Goal: Task Accomplishment & Management: Manage account settings

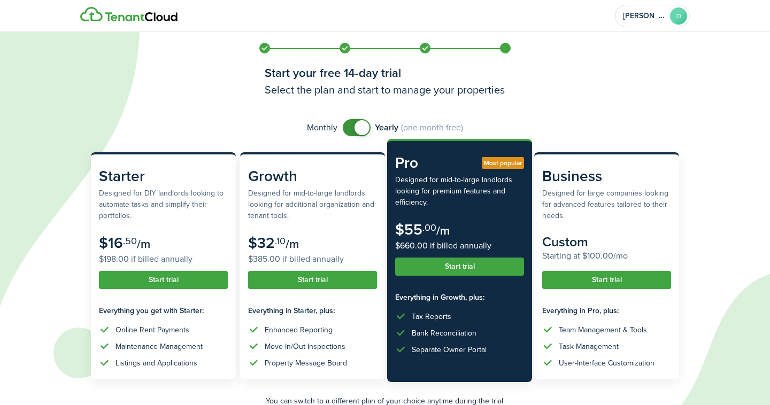
click at [460, 271] on button "Start trial" at bounding box center [459, 267] width 129 height 18
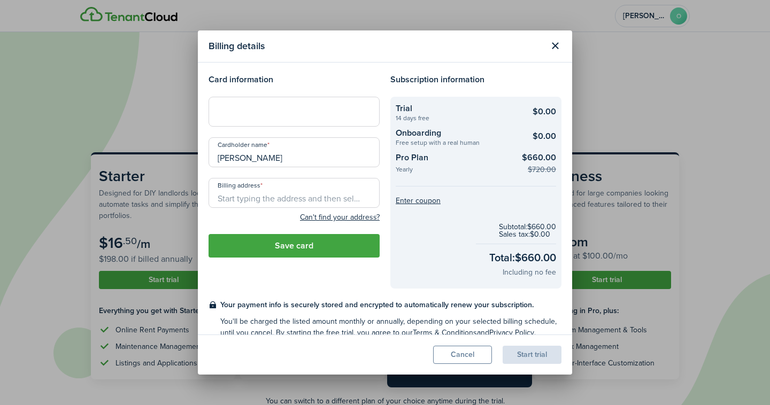
scroll to position [14, 0]
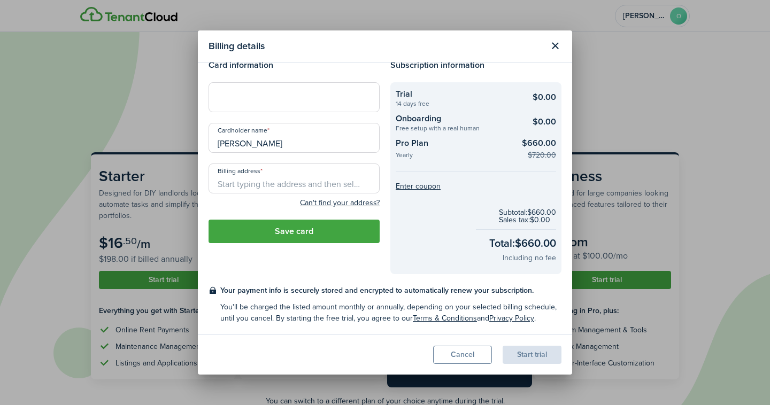
click at [304, 186] on input "Billing address" at bounding box center [294, 179] width 171 height 30
click at [293, 200] on span "467 Forest St, Dunstable, MA, USA" at bounding box center [259, 202] width 67 height 11
type input "467 Forest St, Dunstable, MA 01827, USA"
click at [420, 187] on button "Enter coupon" at bounding box center [418, 186] width 45 height 7
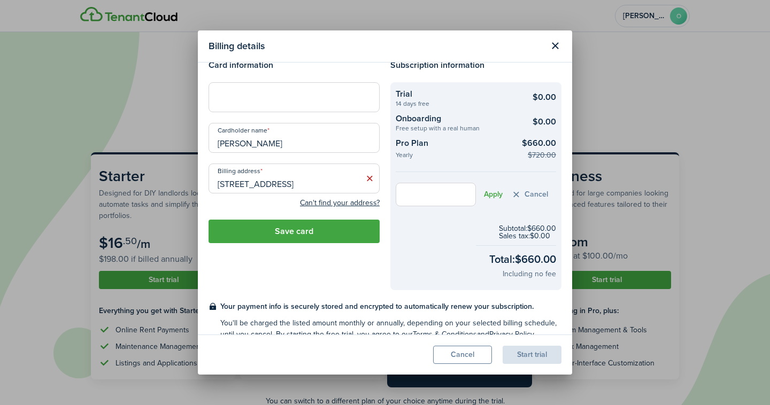
scroll to position [30, 0]
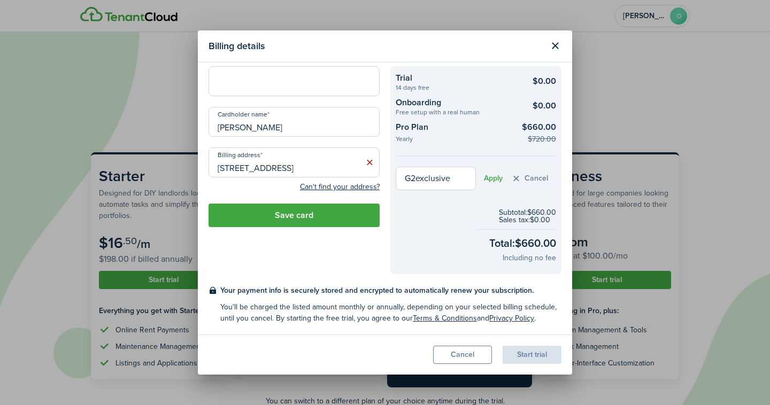
type input "G2exclusive"
click at [481, 181] on form "G2exclusive Apply Cancel" at bounding box center [476, 179] width 160 height 24
click at [488, 179] on button "Apply" at bounding box center [493, 178] width 19 height 9
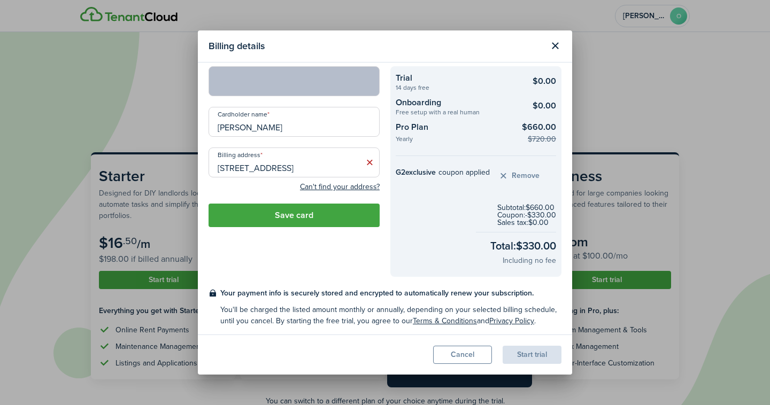
scroll to position [33, 0]
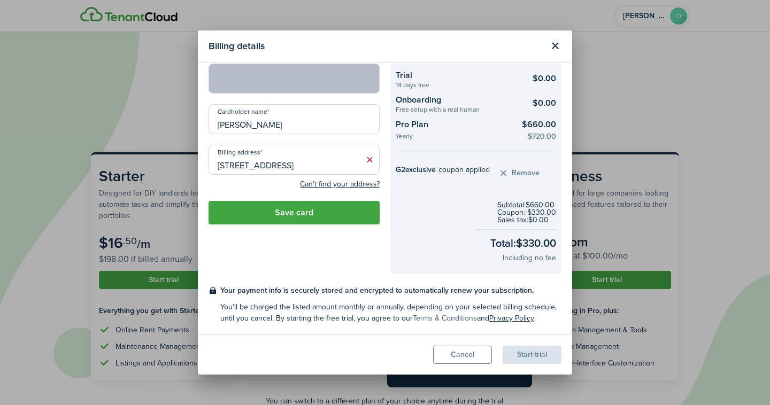
click at [460, 320] on link "Terms & Conditions" at bounding box center [445, 318] width 64 height 11
click at [320, 206] on button "Save card" at bounding box center [294, 213] width 171 height 24
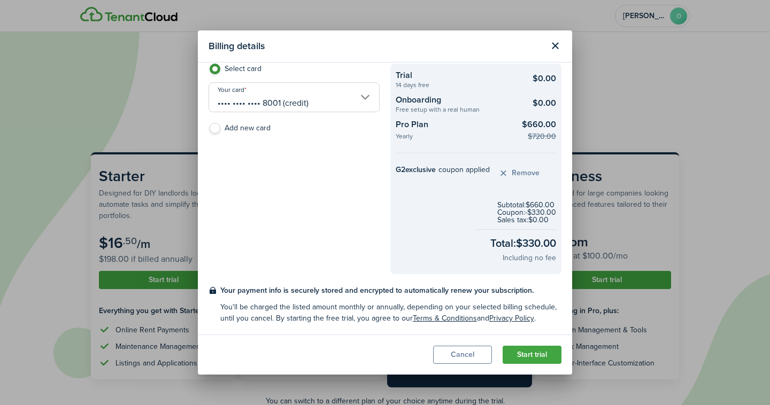
click at [546, 357] on button "Start trial" at bounding box center [532, 355] width 59 height 18
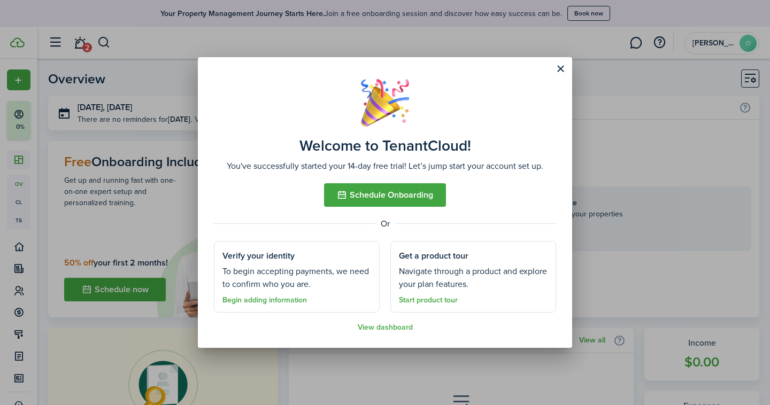
click at [410, 197] on button "Schedule Onboarding" at bounding box center [385, 195] width 122 height 24
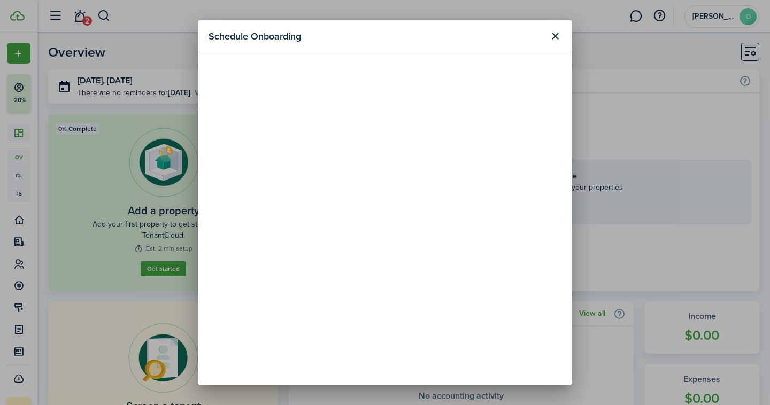
click at [550, 46] on header "Schedule Onboarding" at bounding box center [385, 36] width 374 height 32
click at [556, 34] on button "Close modal" at bounding box center [555, 36] width 18 height 18
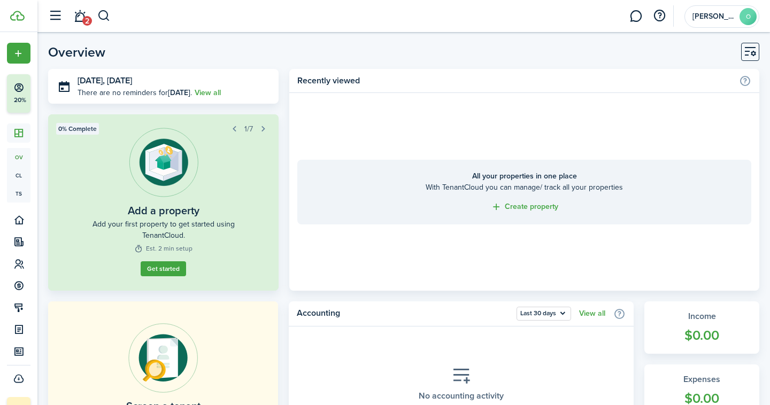
click at [163, 275] on link "Get started" at bounding box center [163, 269] width 45 height 15
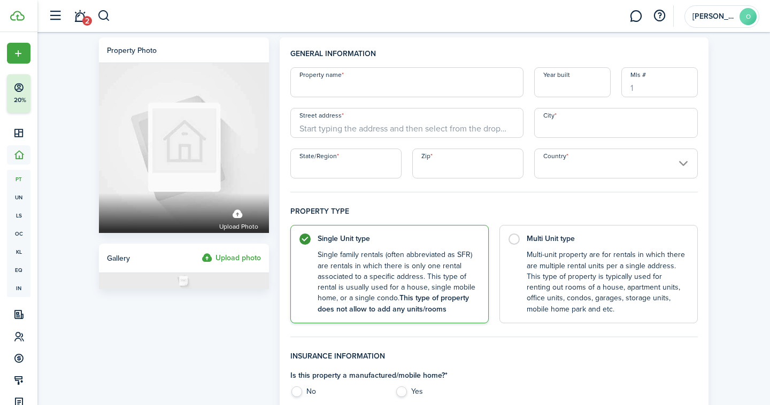
click at [341, 93] on input "Property name" at bounding box center [406, 82] width 233 height 30
type input "D"
type input "1975 Middlesec St"
drag, startPoint x: 381, startPoint y: 96, endPoint x: 275, endPoint y: 88, distance: 106.2
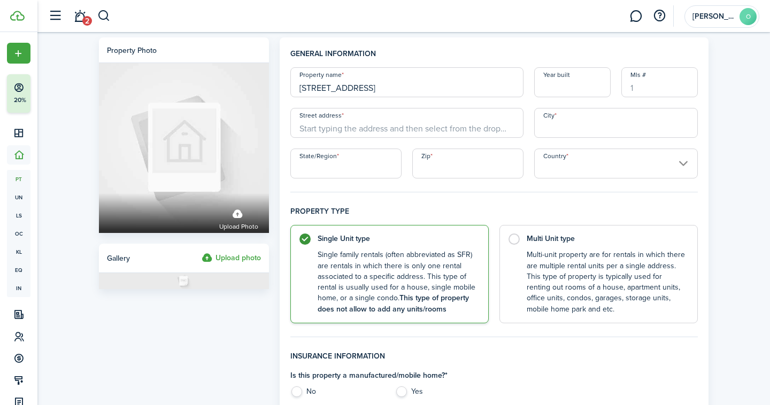
click at [404, 90] on input "1975 Middlesex St, Unit" at bounding box center [406, 82] width 233 height 30
type input "[STREET_ADDRESS]"
click at [581, 82] on input "Year built" at bounding box center [572, 82] width 76 height 30
type input "2010"
click at [427, 88] on input "[STREET_ADDRESS]" at bounding box center [406, 82] width 233 height 30
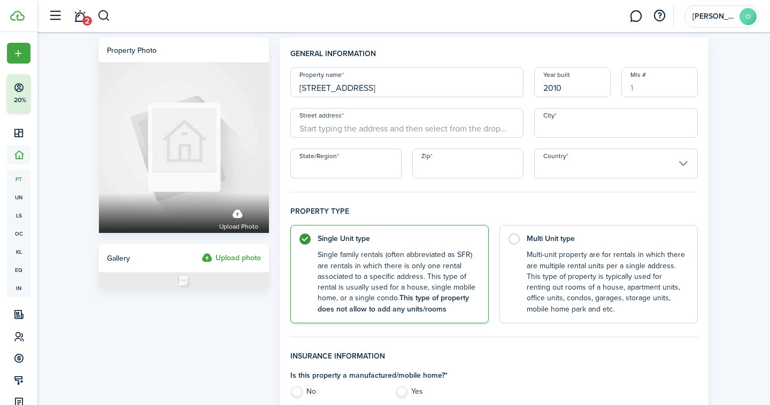
click at [427, 88] on input "[STREET_ADDRESS]" at bounding box center [406, 82] width 233 height 30
click at [394, 124] on input "Street address" at bounding box center [406, 123] width 233 height 30
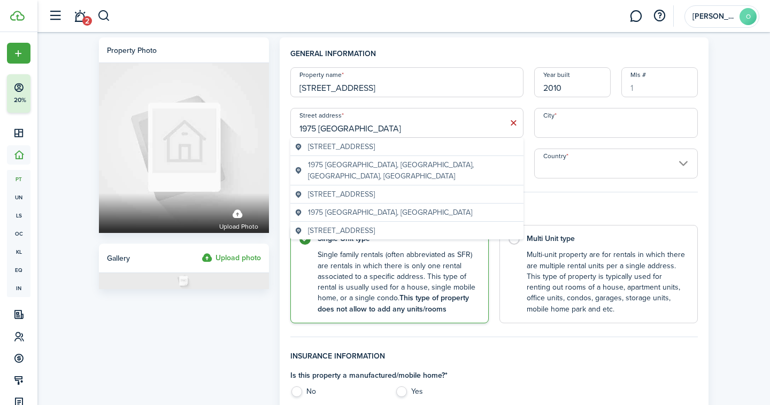
click at [375, 147] on span "[STREET_ADDRESS]" at bounding box center [341, 146] width 67 height 11
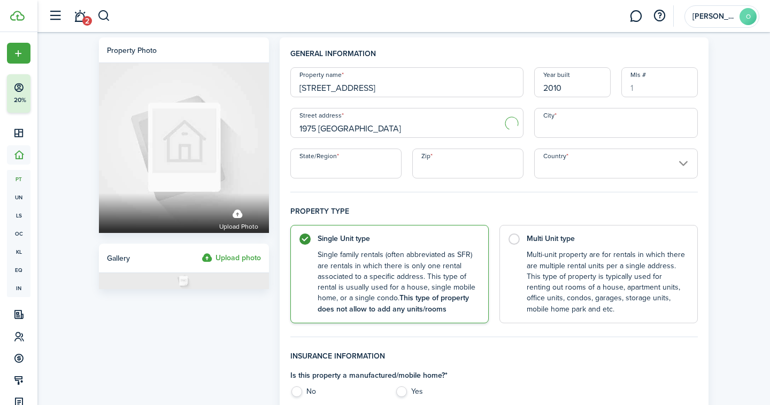
type input "1975 [GEOGRAPHIC_DATA]"
type input "[PERSON_NAME]"
type input "MA"
type input "01851"
type input "[GEOGRAPHIC_DATA]"
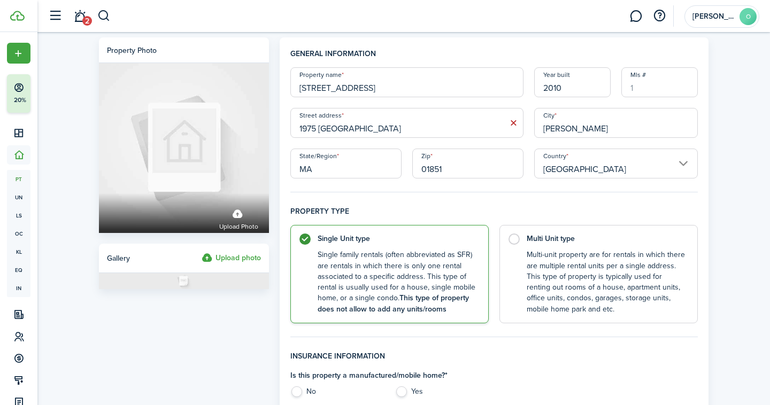
click at [484, 128] on input "1975 [GEOGRAPHIC_DATA]" at bounding box center [406, 123] width 233 height 30
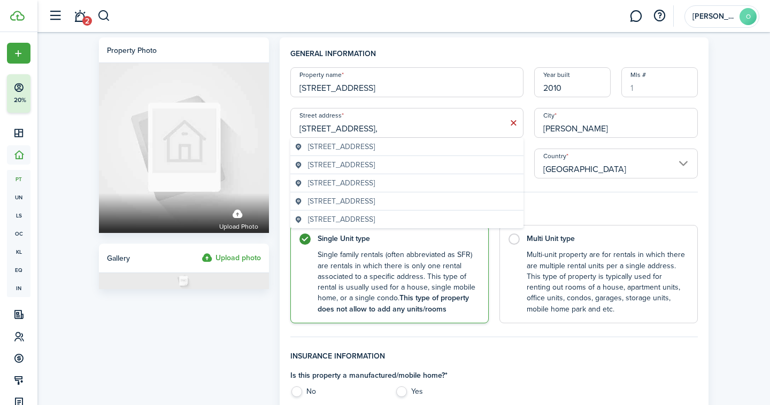
click at [468, 147] on geo-item "[STREET_ADDRESS]" at bounding box center [407, 146] width 225 height 11
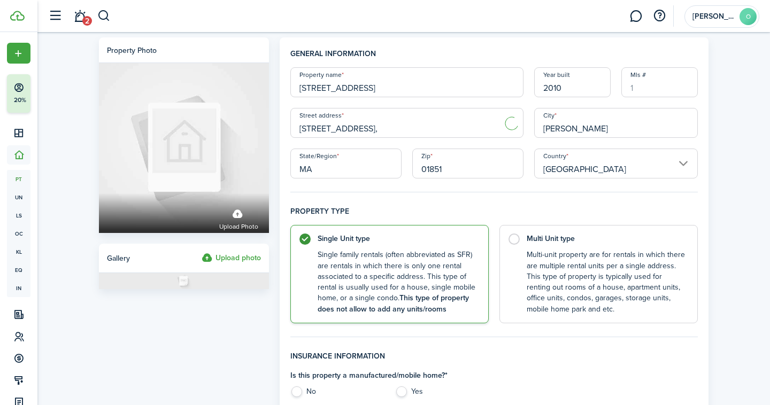
type input "1975 [GEOGRAPHIC_DATA]"
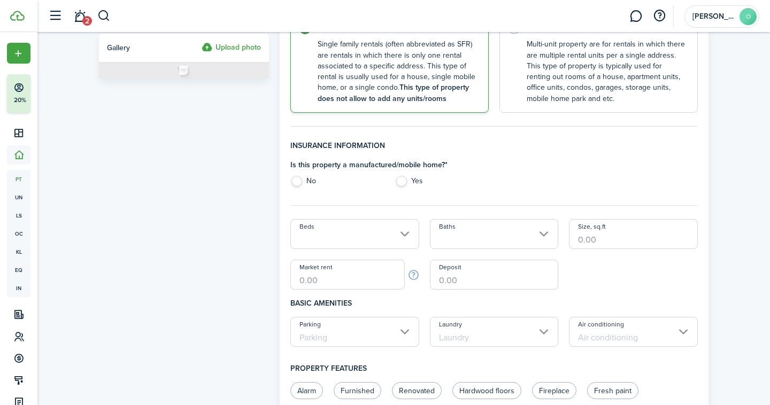
scroll to position [214, 0]
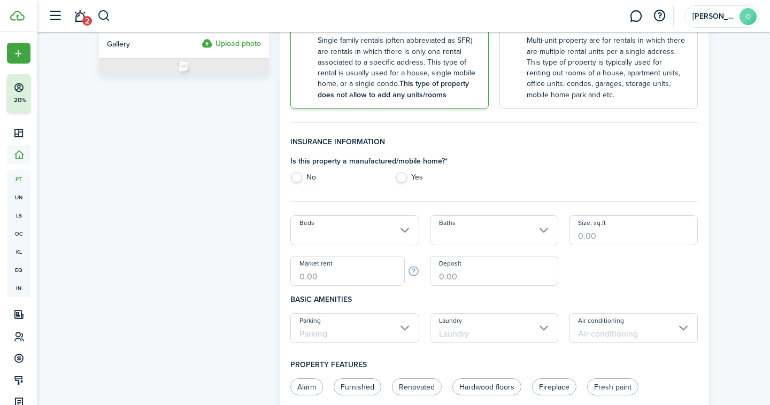
click at [307, 175] on label "No" at bounding box center [337, 180] width 94 height 16
radio input "true"
click at [307, 175] on label "No" at bounding box center [337, 180] width 94 height 16
click at [332, 239] on input "Beds" at bounding box center [354, 231] width 129 height 30
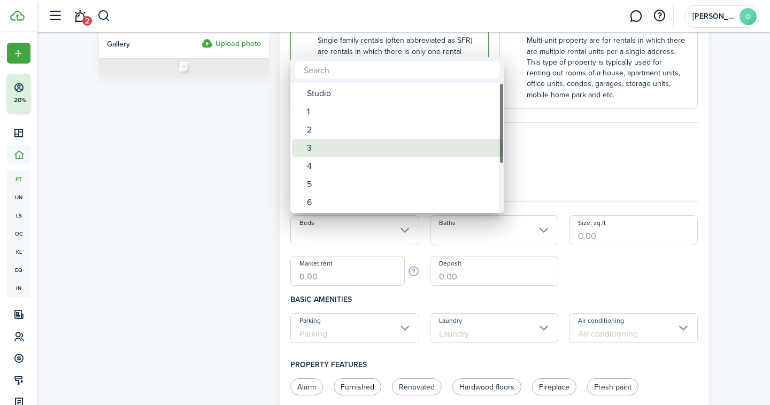
click at [334, 147] on div "3" at bounding box center [401, 148] width 189 height 18
type input "3"
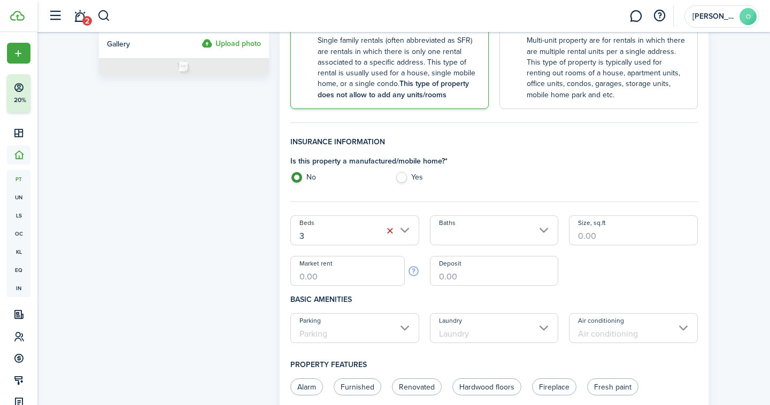
click at [451, 241] on input "Baths" at bounding box center [494, 231] width 129 height 30
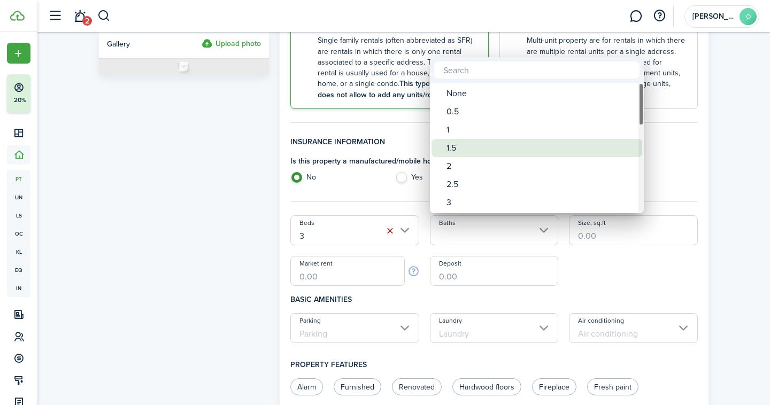
click at [462, 149] on div "1.5" at bounding box center [541, 148] width 189 height 18
type input "1.5"
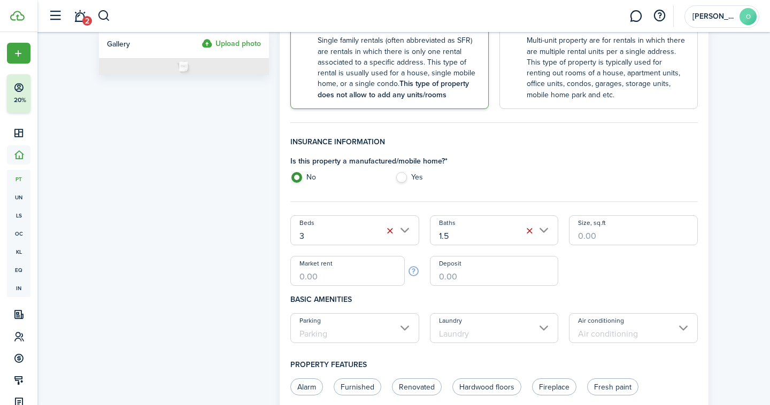
click at [605, 221] on input "Size, sq.ft" at bounding box center [633, 231] width 129 height 30
type input "1,900"
type input "$2,650.00"
click at [444, 277] on input "Deposit" at bounding box center [494, 271] width 129 height 30
click at [388, 335] on input "Parking" at bounding box center [354, 328] width 129 height 30
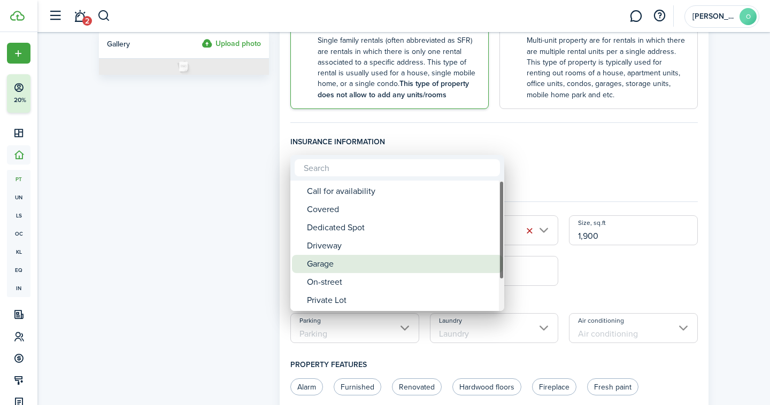
click at [365, 263] on div "Garage" at bounding box center [401, 264] width 189 height 18
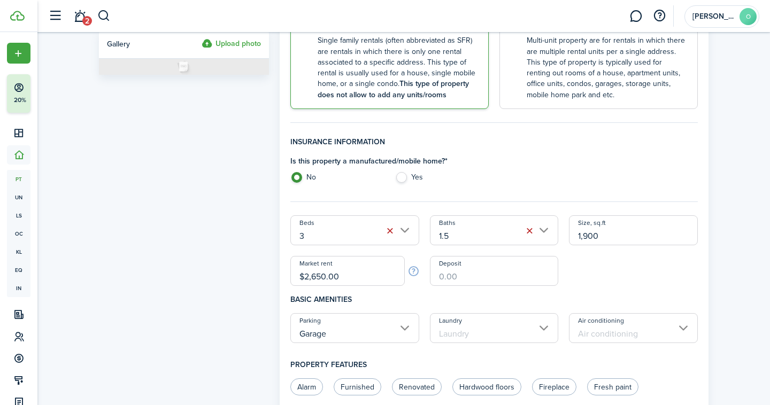
click at [378, 330] on input "Garage" at bounding box center [354, 328] width 129 height 30
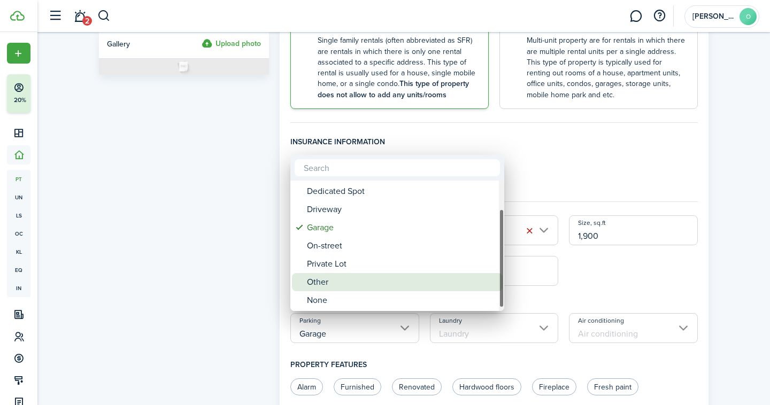
click at [327, 285] on div "Other" at bounding box center [401, 282] width 189 height 18
type input "Other"
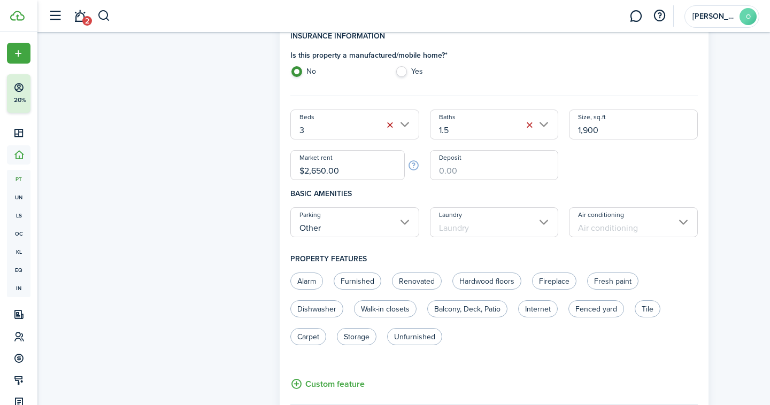
scroll to position [321, 0]
click at [501, 229] on input "Laundry" at bounding box center [494, 222] width 129 height 30
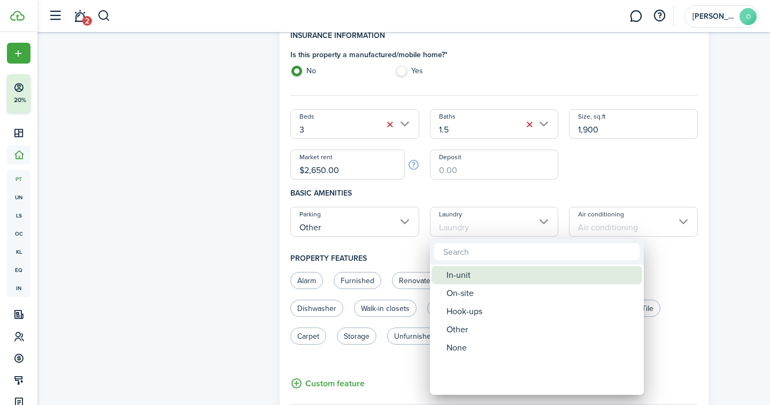
click at [482, 275] on div "In-unit" at bounding box center [541, 275] width 189 height 18
type input "In-unit"
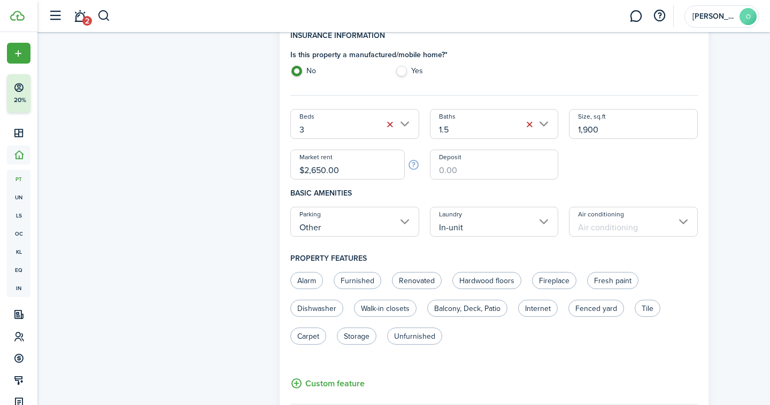
click at [635, 234] on input "Air conditioning" at bounding box center [633, 222] width 129 height 30
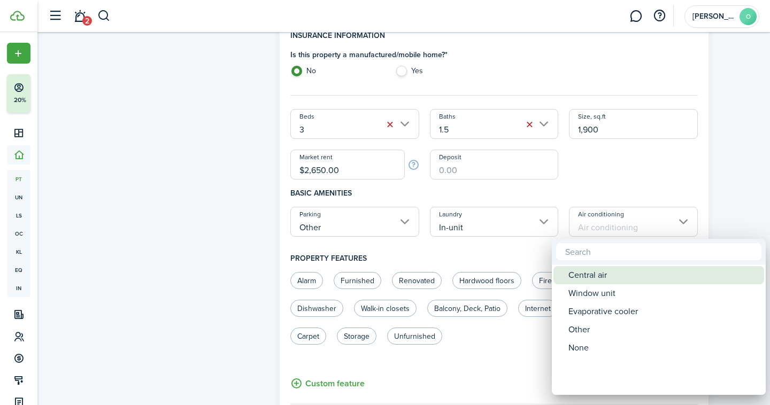
click at [606, 275] on div "Central air" at bounding box center [662, 275] width 189 height 18
type input "Central air"
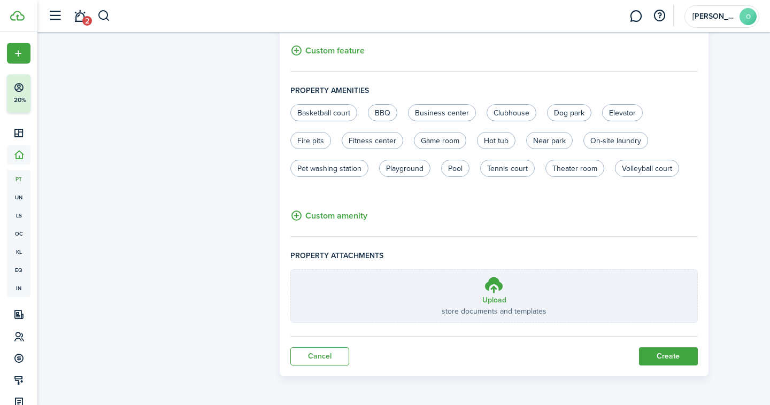
scroll to position [0, 0]
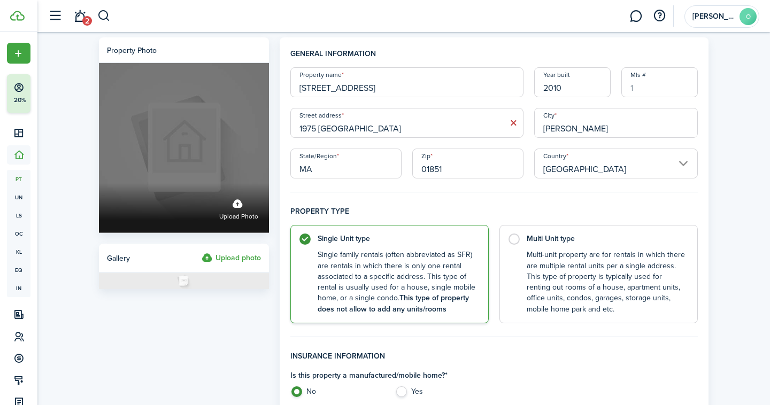
click at [248, 214] on span "Upload photo" at bounding box center [238, 217] width 39 height 11
click at [99, 183] on input "Upload photo" at bounding box center [99, 183] width 0 height 0
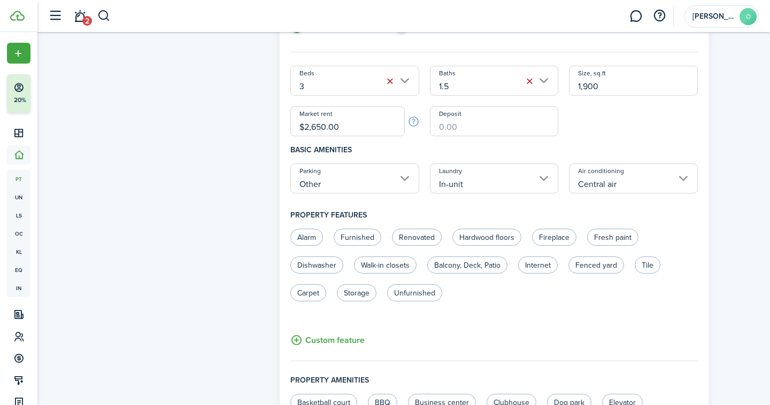
scroll to position [655, 0]
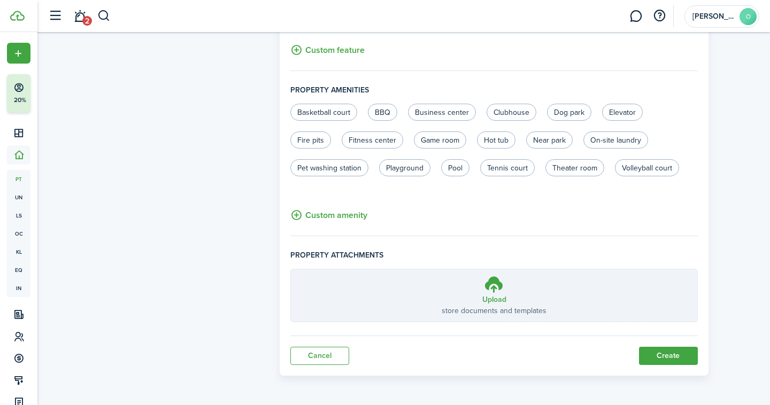
click at [660, 350] on button "Create" at bounding box center [668, 356] width 59 height 18
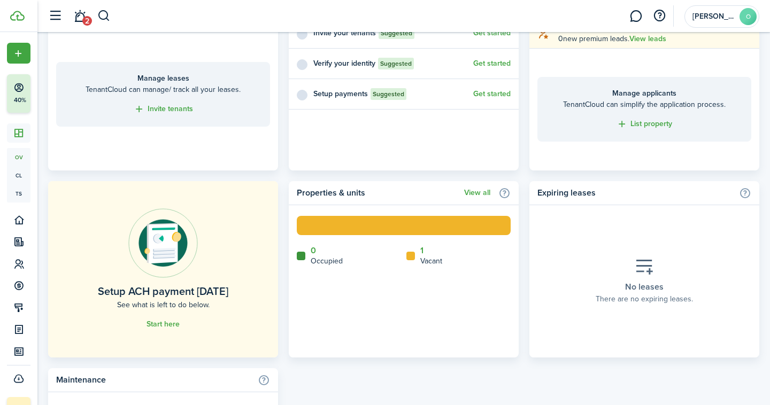
scroll to position [358, 0]
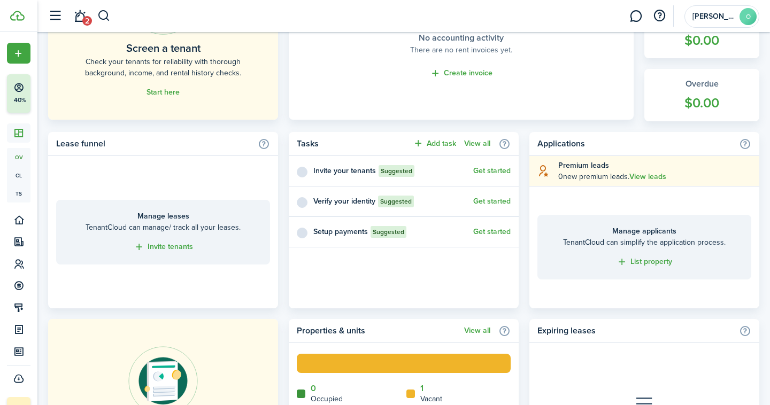
click at [493, 228] on link "Get started" at bounding box center [491, 232] width 37 height 9
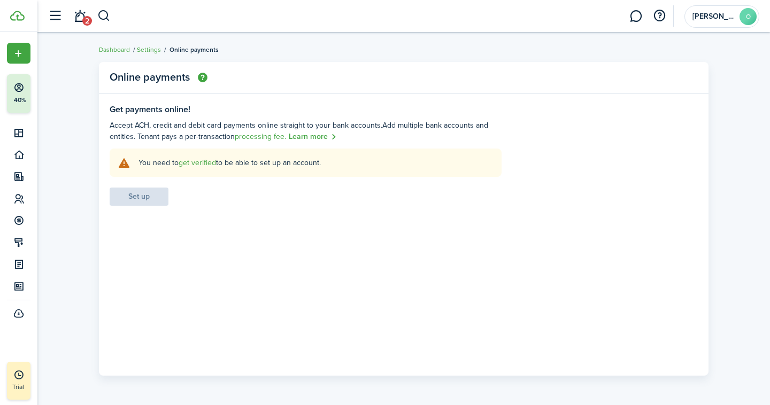
click at [194, 162] on link "get verified" at bounding box center [197, 162] width 37 height 11
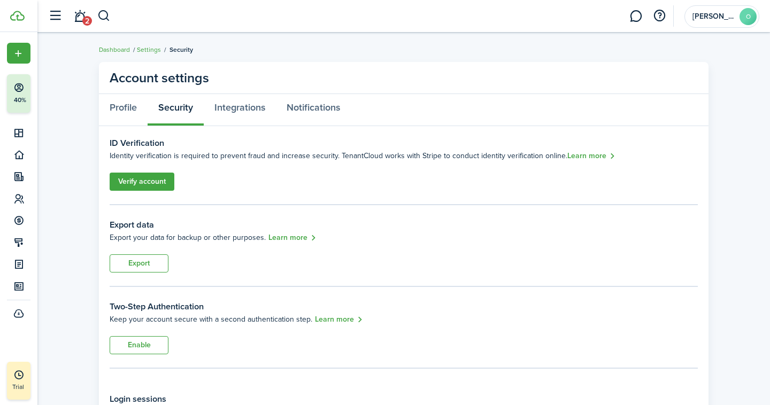
click at [132, 181] on link "Verify account" at bounding box center [142, 182] width 65 height 18
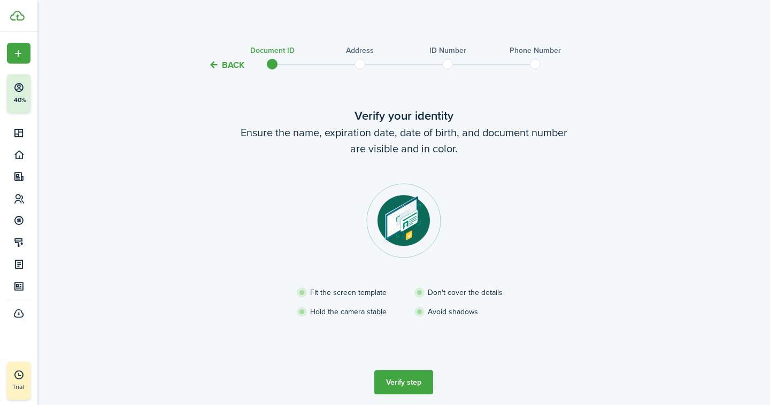
click at [397, 380] on button "Verify step" at bounding box center [403, 383] width 59 height 24
click at [235, 64] on button "Back" at bounding box center [227, 64] width 36 height 11
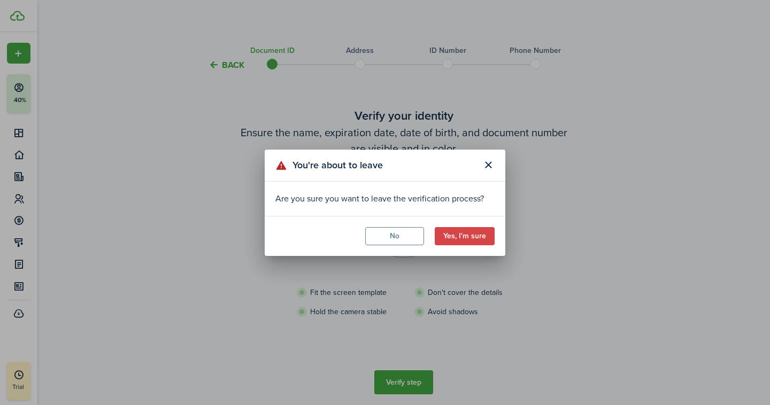
click at [439, 230] on button "Yes, I'm sure" at bounding box center [465, 236] width 60 height 18
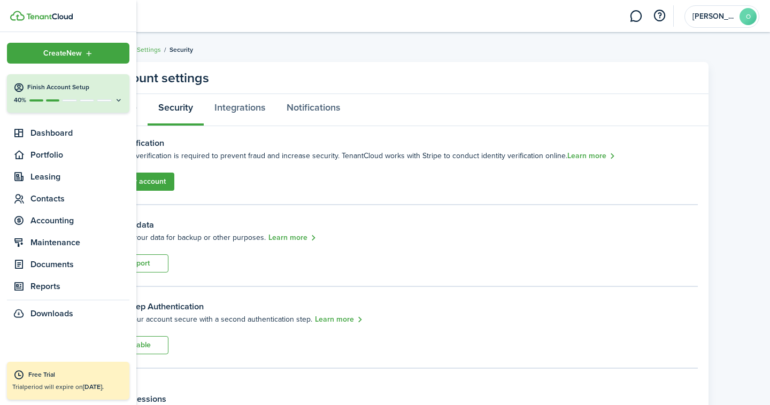
click at [33, 13] on img at bounding box center [49, 16] width 47 height 6
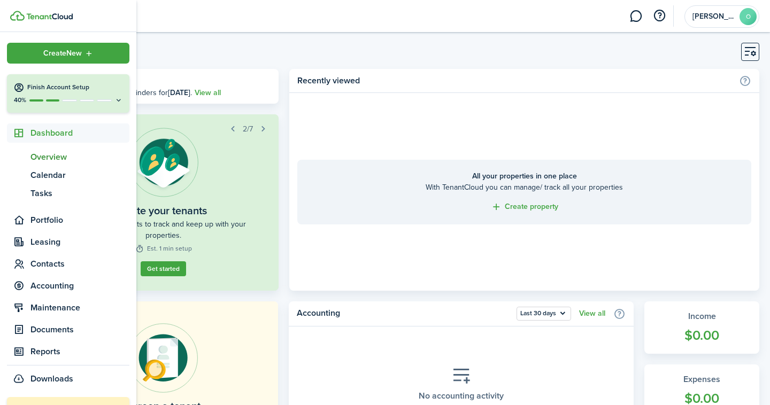
click at [21, 92] on icon at bounding box center [18, 87] width 11 height 11
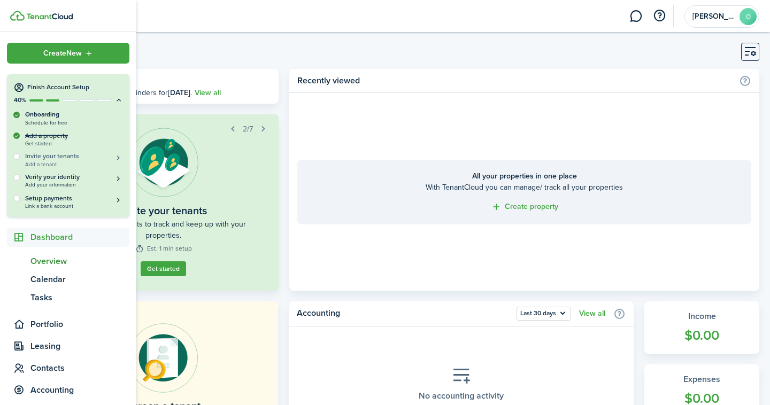
click at [102, 160] on h5 "Invite your tenants" at bounding box center [74, 156] width 98 height 9
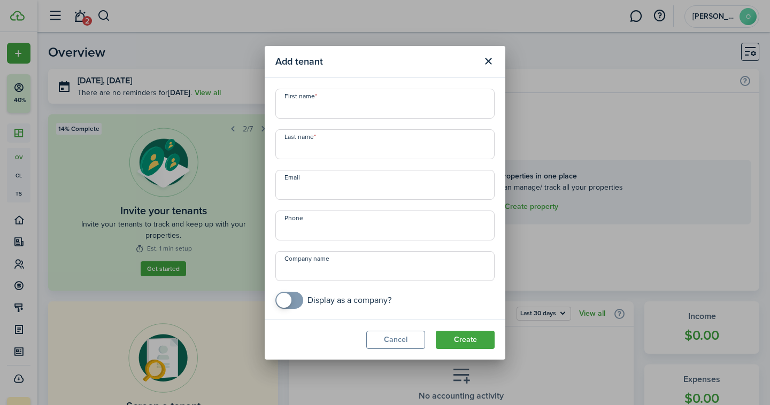
click at [332, 104] on input "First name" at bounding box center [384, 104] width 219 height 30
type input "[PERSON_NAME]"
type input "oliviaburke223@gmail.com"
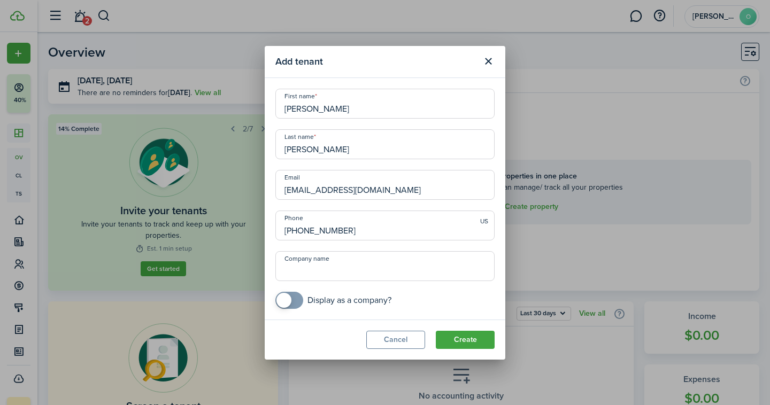
type input "[PHONE_NUMBER]"
click at [295, 297] on span at bounding box center [289, 300] width 11 height 17
checkbox input "false"
click at [286, 298] on span at bounding box center [289, 300] width 11 height 17
click at [482, 342] on button "Create" at bounding box center [465, 340] width 59 height 18
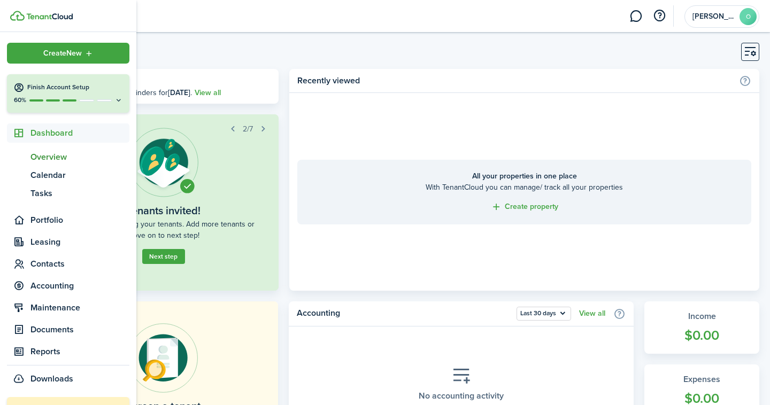
click at [33, 103] on div "60%" at bounding box center [68, 100] width 110 height 9
click at [71, 156] on span "Overview" at bounding box center [79, 157] width 99 height 13
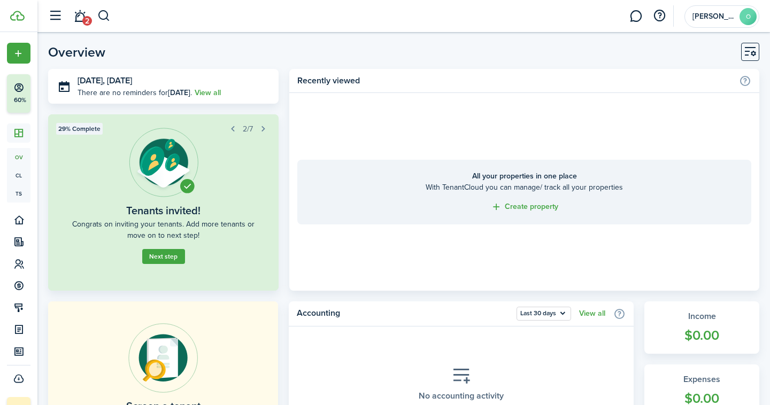
click at [263, 127] on button "button" at bounding box center [263, 128] width 15 height 15
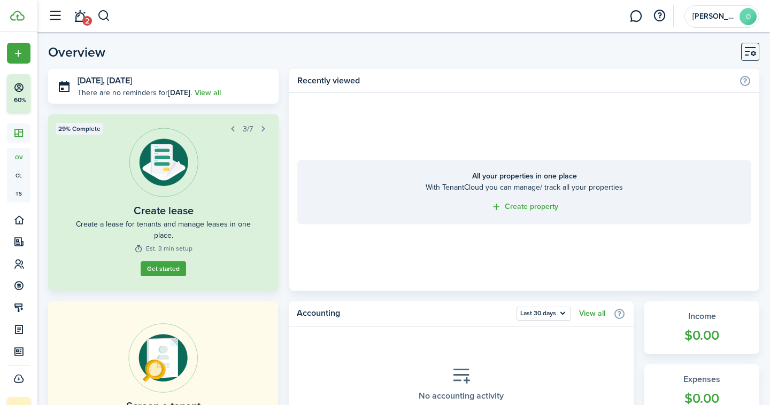
click at [263, 127] on button "button" at bounding box center [263, 128] width 15 height 15
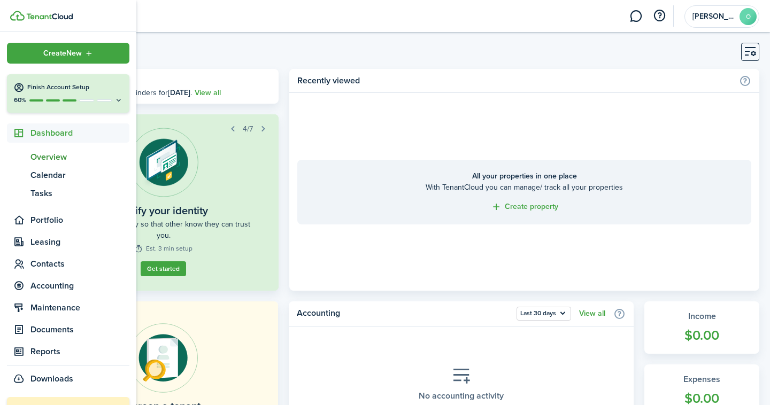
click at [14, 96] on p "60%" at bounding box center [19, 100] width 13 height 9
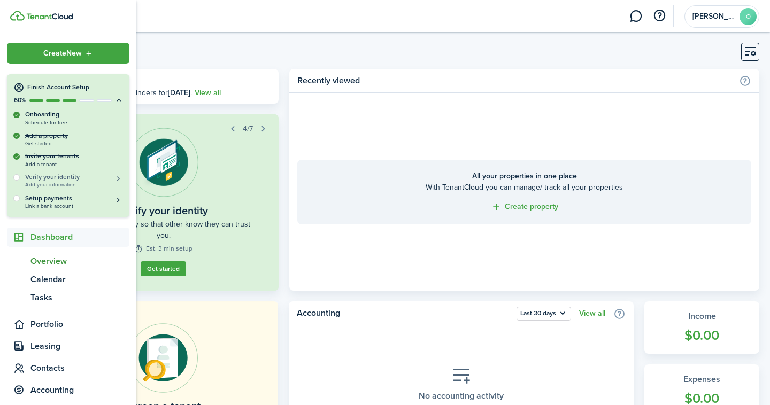
click at [40, 182] on span "Add your information" at bounding box center [74, 185] width 98 height 6
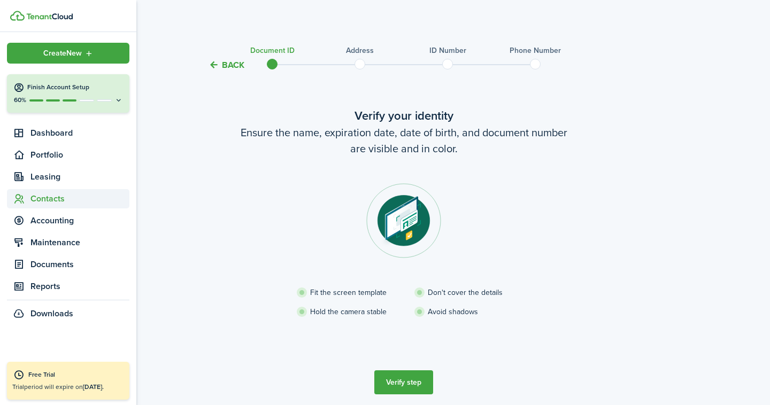
click at [33, 201] on span "Contacts" at bounding box center [79, 199] width 99 height 13
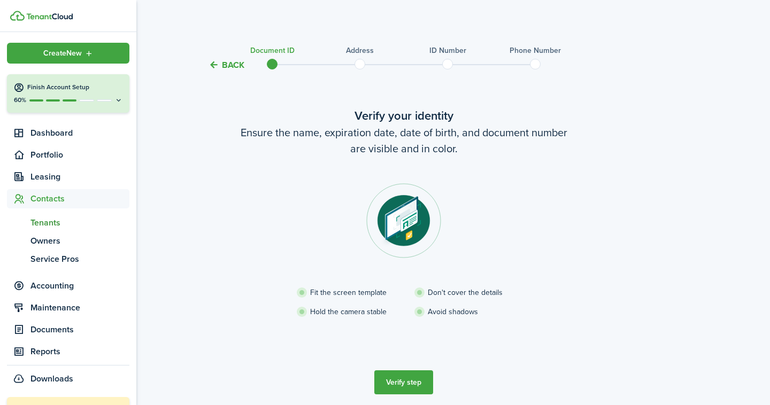
click at [39, 221] on span "Tenants" at bounding box center [79, 223] width 99 height 13
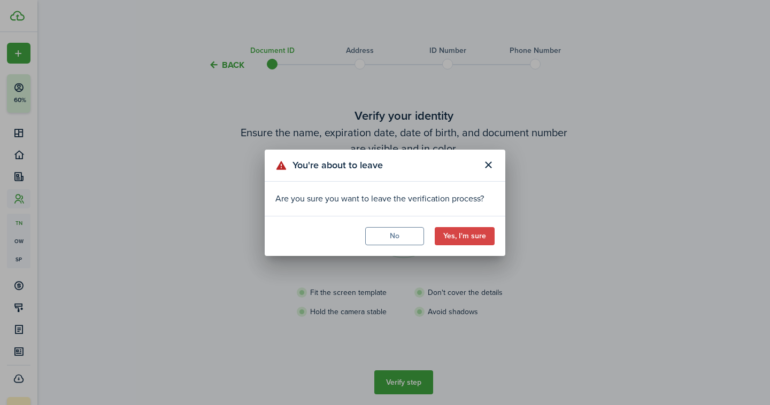
click at [449, 238] on button "Yes, I'm sure" at bounding box center [465, 236] width 60 height 18
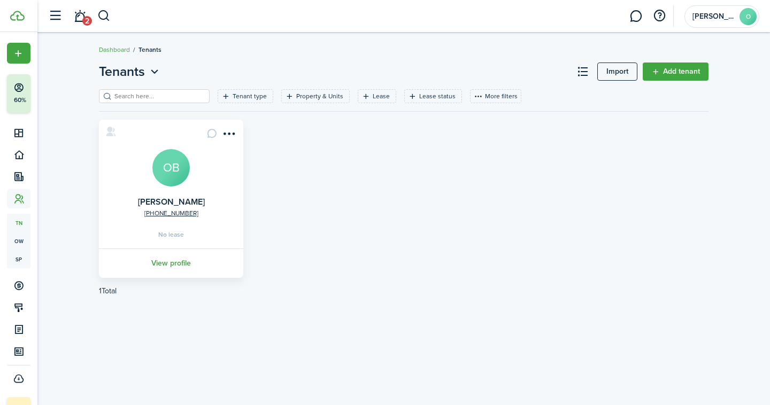
click at [172, 259] on link "View profile" at bounding box center [171, 263] width 148 height 29
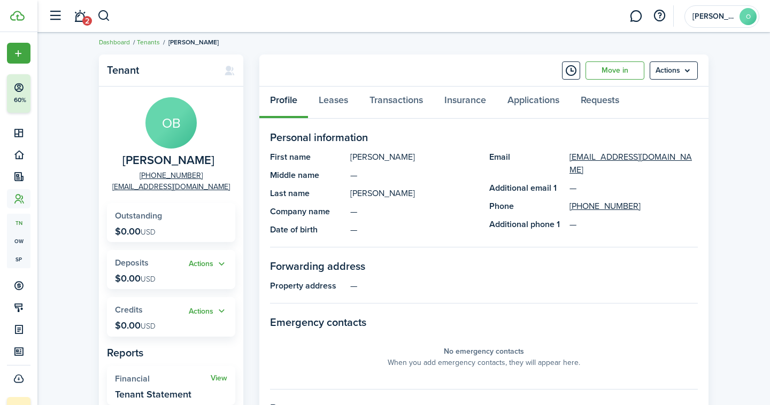
scroll to position [9, 0]
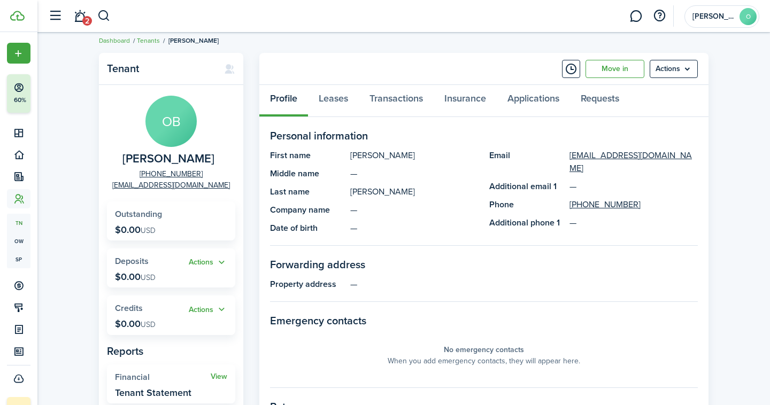
click at [664, 68] on menu-btn "Actions" at bounding box center [674, 69] width 48 height 18
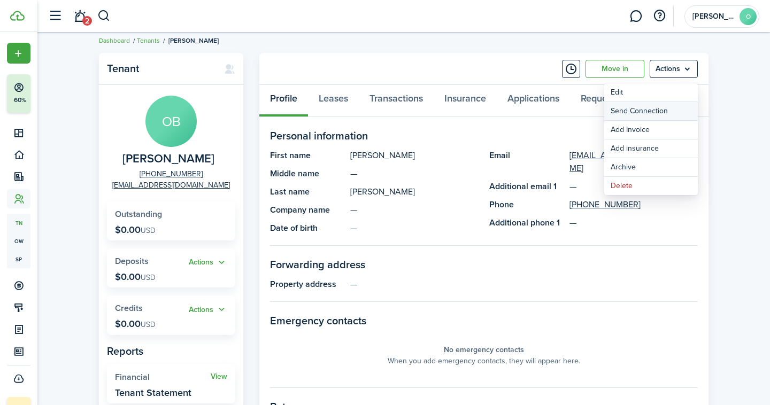
click at [659, 111] on button "Send Connection" at bounding box center [651, 111] width 94 height 18
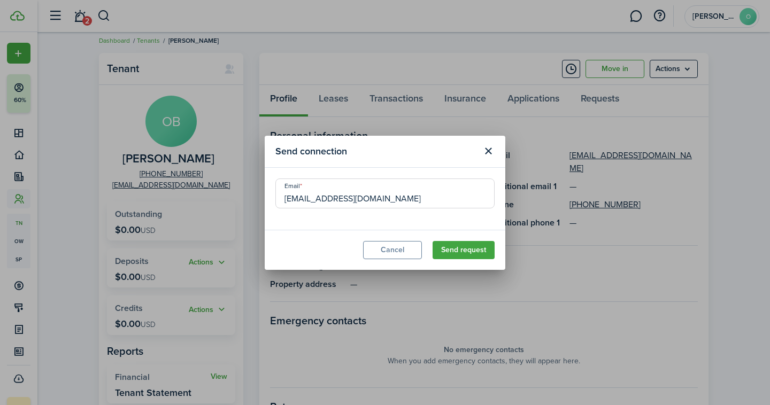
click at [458, 249] on button "Send request" at bounding box center [464, 250] width 62 height 18
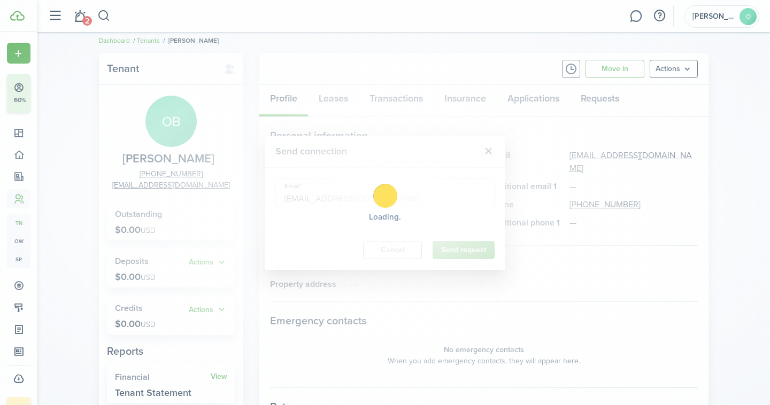
scroll to position [0, 0]
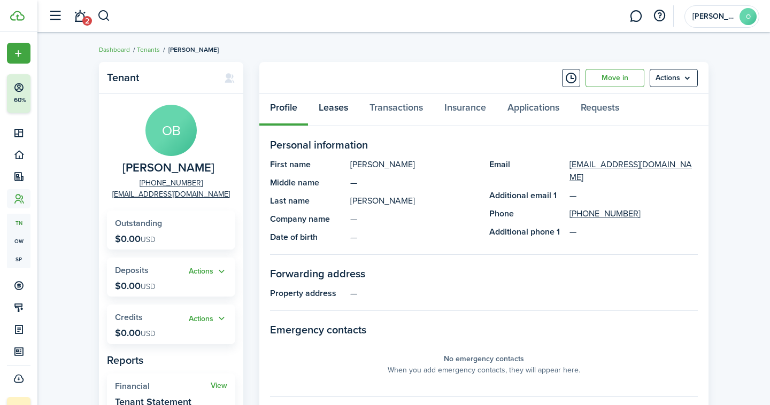
click at [347, 106] on link "Leases" at bounding box center [333, 110] width 51 height 32
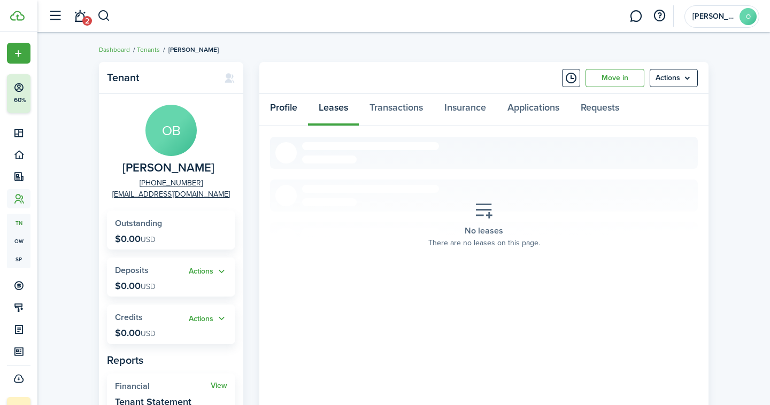
click at [296, 106] on link "Profile" at bounding box center [283, 110] width 49 height 32
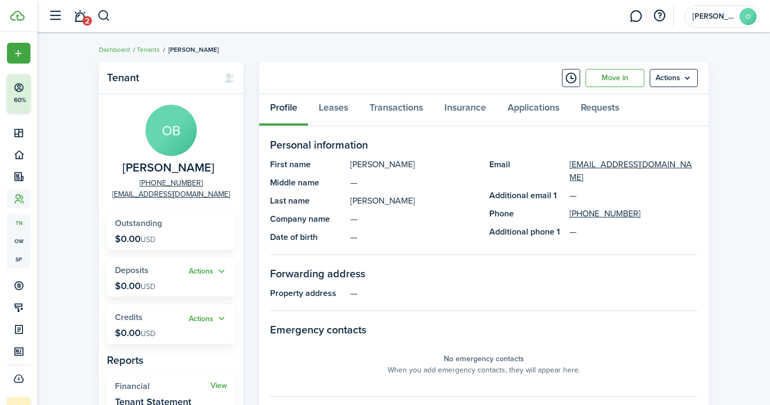
click at [685, 74] on menu-btn "Actions" at bounding box center [674, 78] width 48 height 18
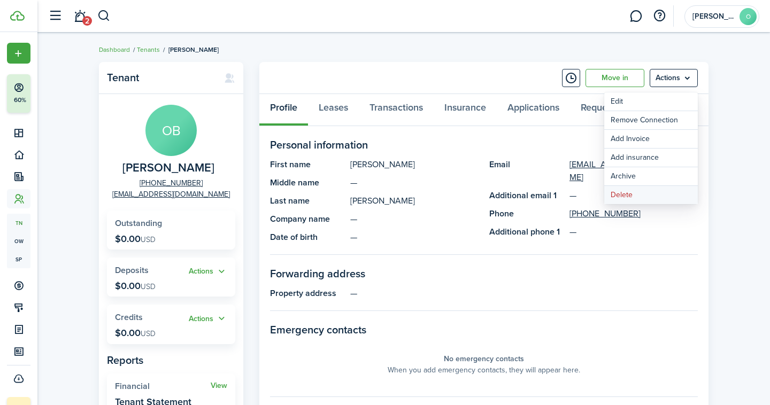
click at [621, 194] on button "Delete" at bounding box center [651, 195] width 94 height 18
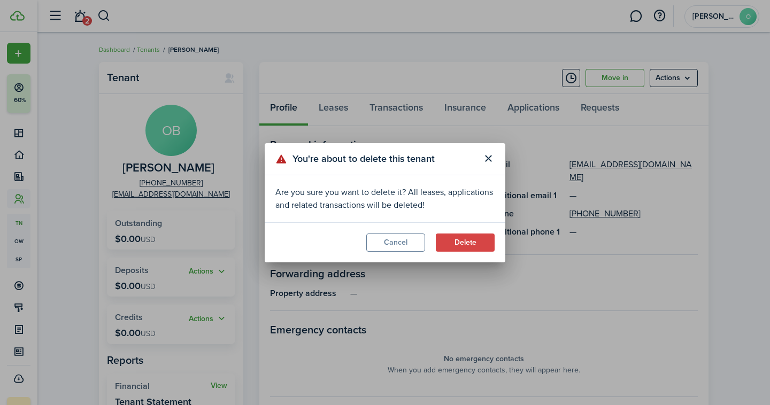
click at [458, 243] on button "Delete" at bounding box center [465, 243] width 59 height 18
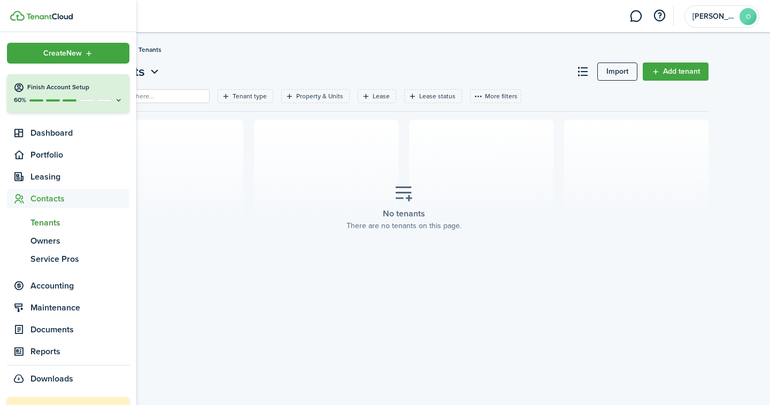
click at [23, 19] on img at bounding box center [17, 16] width 14 height 10
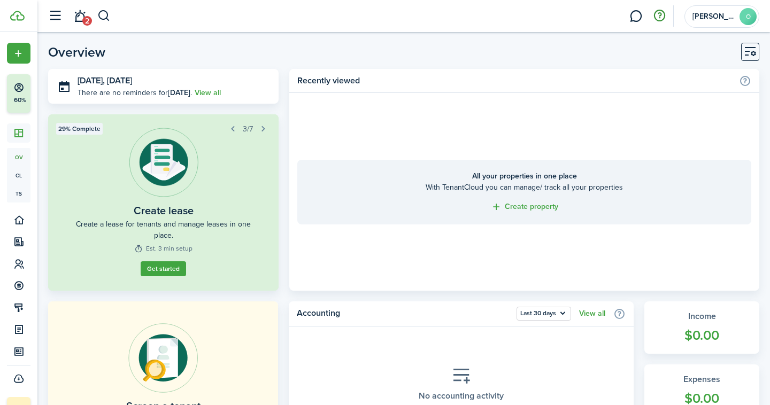
click at [659, 13] on button "button" at bounding box center [659, 16] width 18 height 18
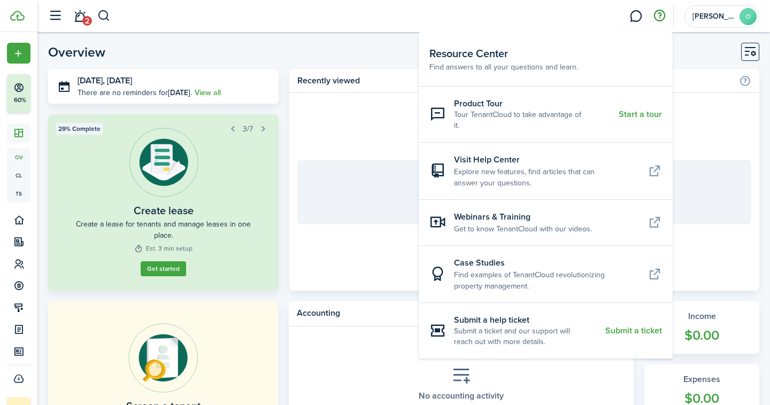
click at [186, 62] on header-page "Overview" at bounding box center [403, 56] width 711 height 26
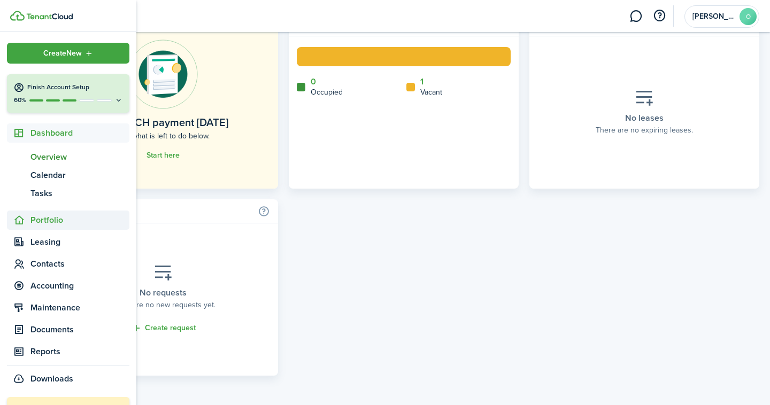
scroll to position [35, 0]
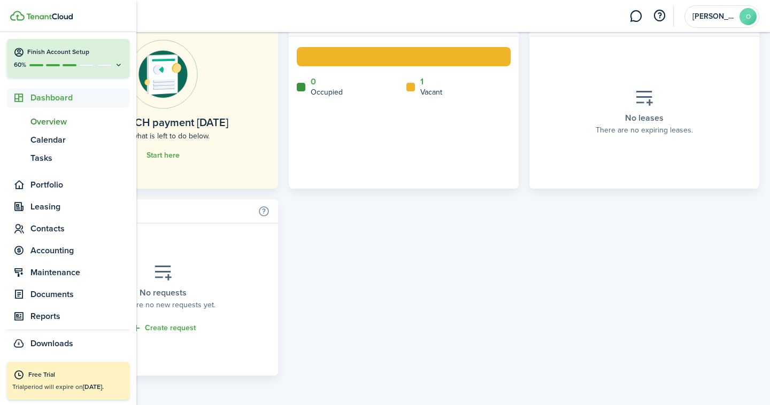
click at [104, 388] on b "[DATE]." at bounding box center [93, 387] width 21 height 10
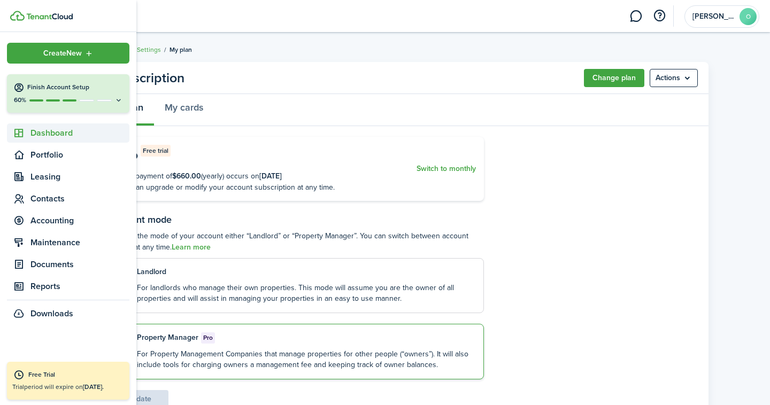
click at [22, 130] on icon at bounding box center [18, 133] width 11 height 11
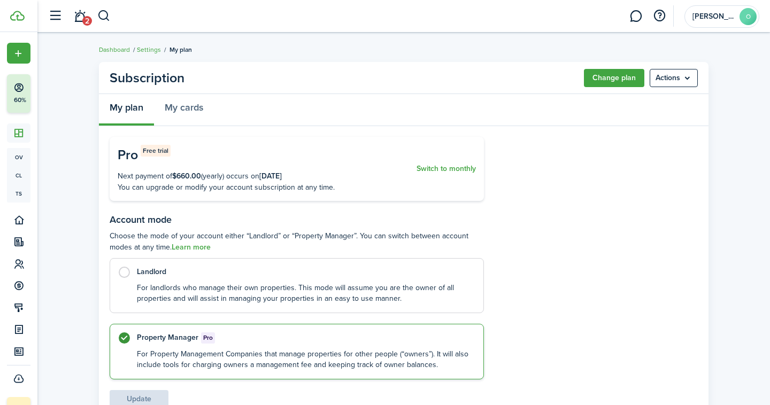
click at [663, 79] on menu-btn "Actions" at bounding box center [674, 78] width 48 height 18
click at [641, 104] on button "Cancel subscription" at bounding box center [651, 102] width 94 height 18
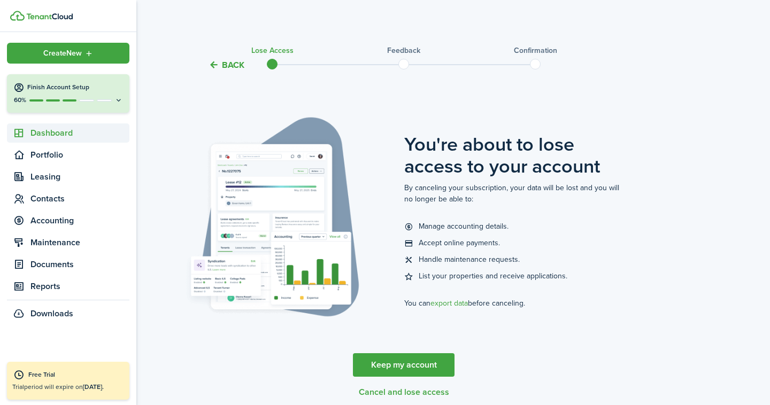
click at [43, 126] on span "Dashboard" at bounding box center [68, 133] width 122 height 19
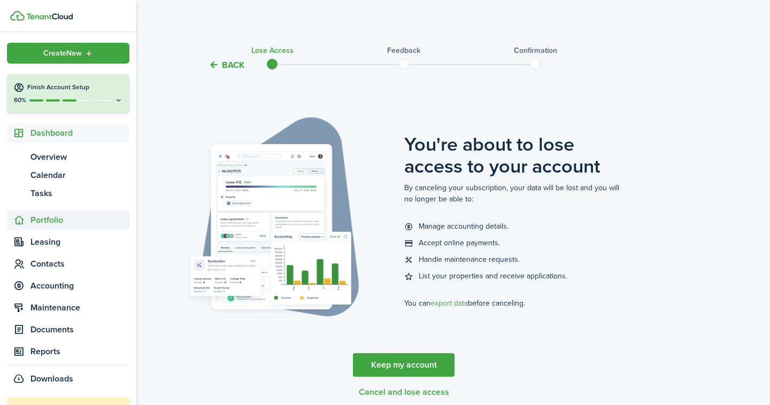
click at [50, 220] on span "Portfolio" at bounding box center [79, 220] width 99 height 13
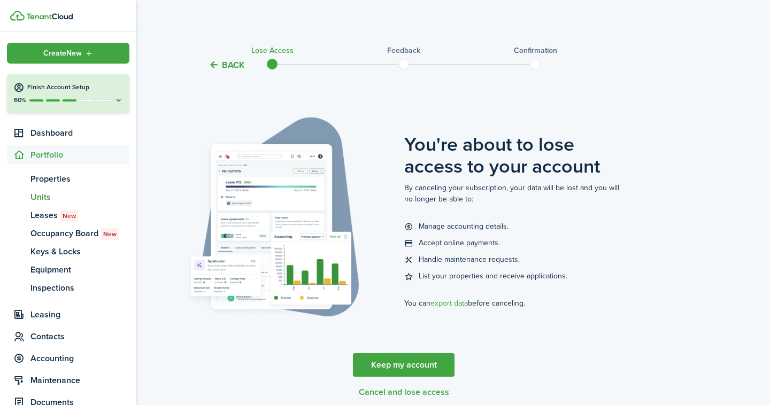
click at [47, 203] on span "Units" at bounding box center [79, 197] width 99 height 13
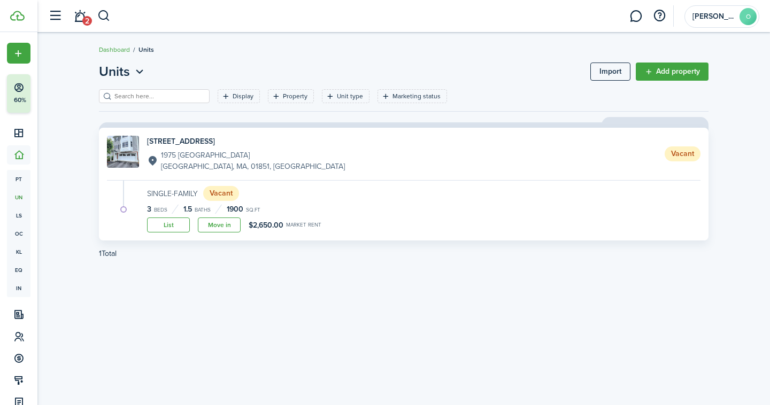
click at [677, 152] on status "Vacant" at bounding box center [683, 154] width 36 height 15
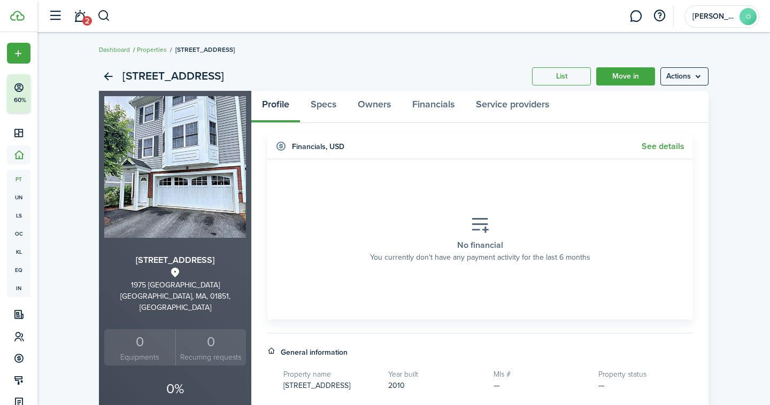
click at [639, 76] on link "Move in" at bounding box center [625, 76] width 59 height 18
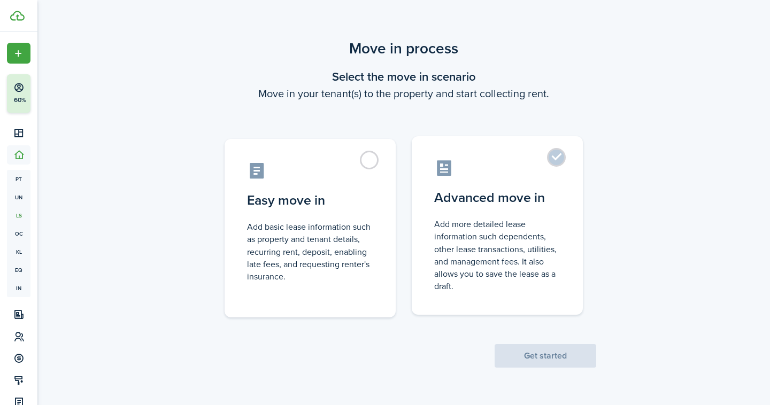
click at [557, 168] on control-radio-card-icon at bounding box center [497, 168] width 126 height 19
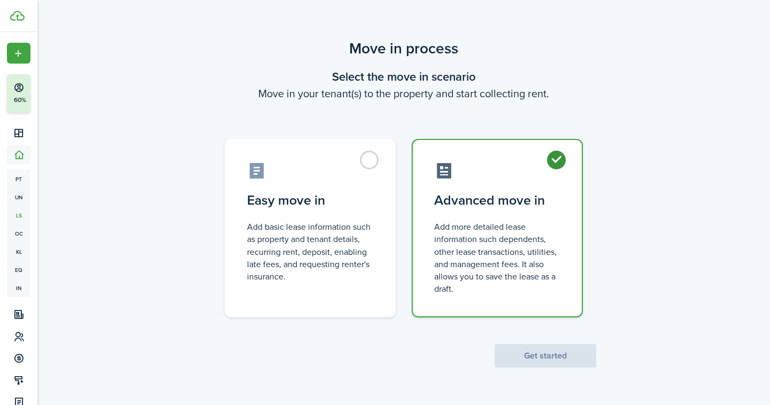
radio input "true"
click at [567, 359] on button "Get started" at bounding box center [546, 356] width 102 height 24
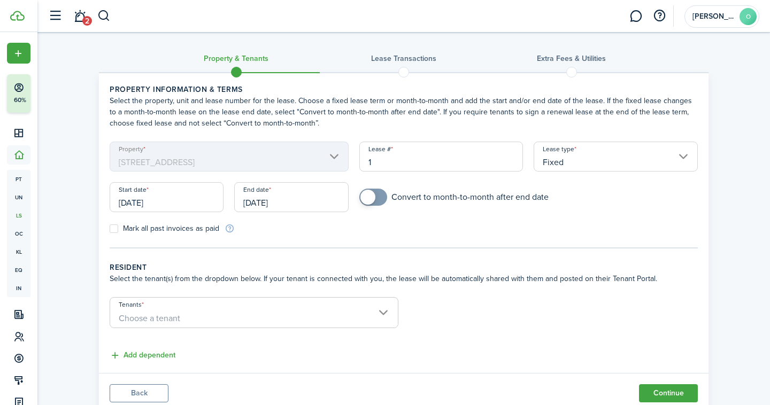
click at [400, 160] on input "1" at bounding box center [441, 157] width 164 height 30
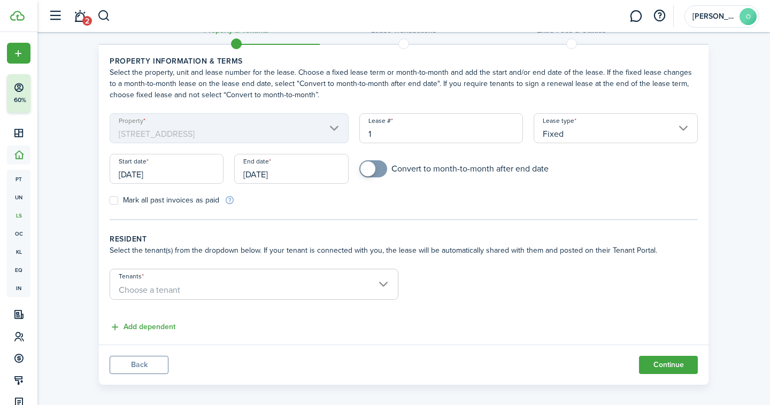
scroll to position [37, 0]
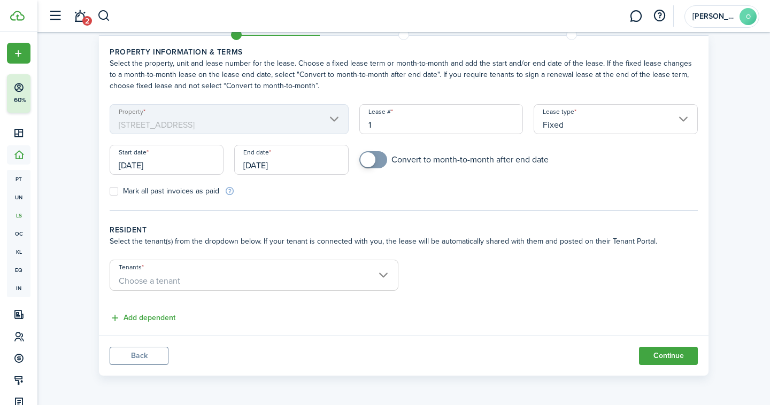
click at [194, 273] on span "Choose a tenant" at bounding box center [254, 281] width 288 height 18
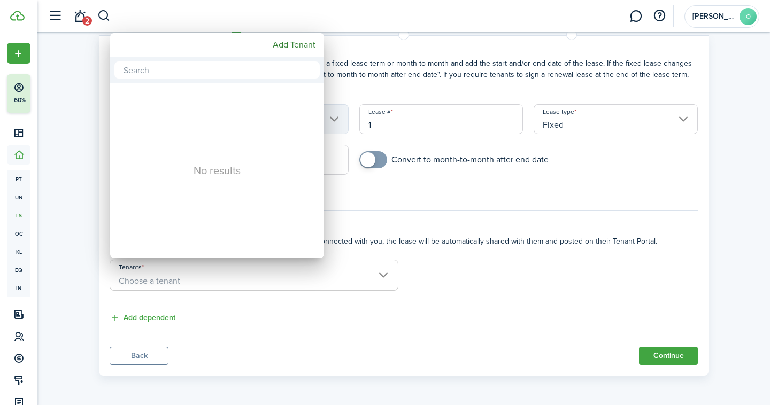
click at [385, 183] on div at bounding box center [384, 202] width 941 height 577
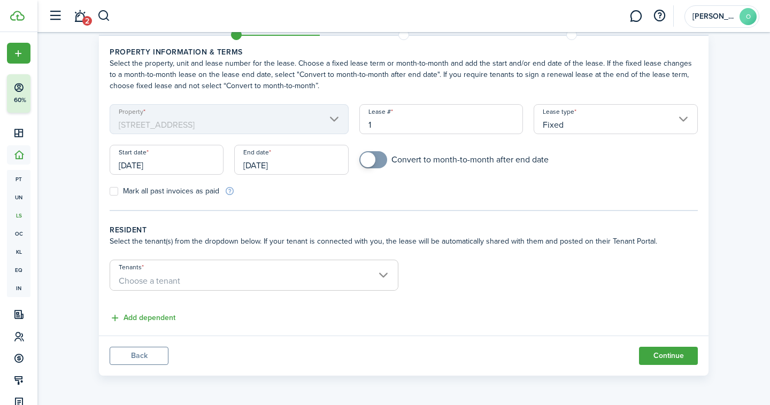
scroll to position [0, 0]
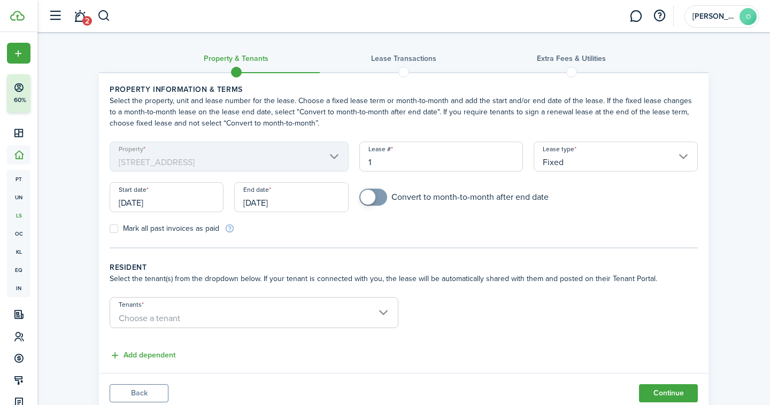
click at [126, 228] on label "Mark all past invoices as paid" at bounding box center [165, 229] width 110 height 9
click at [110, 229] on input "Mark all past invoices as paid" at bounding box center [109, 229] width 1 height 1
click at [126, 228] on label "Mark all past invoices as paid" at bounding box center [165, 229] width 110 height 9
click at [110, 229] on input "Mark all past invoices as paid" at bounding box center [109, 229] width 1 height 1
click at [170, 229] on label "Mark all past invoices as paid" at bounding box center [165, 229] width 110 height 9
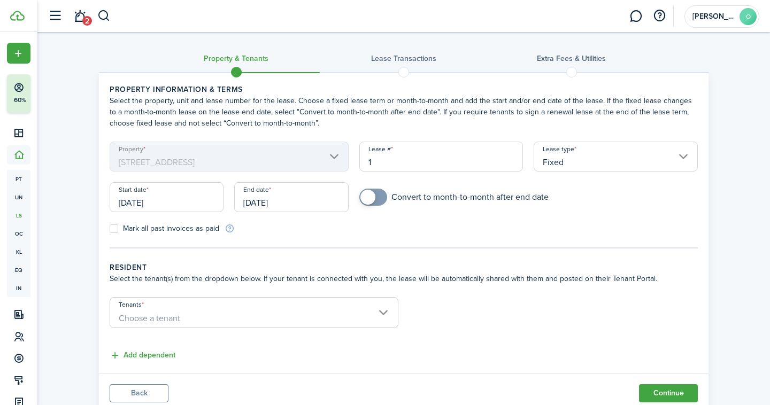
click at [110, 229] on input "Mark all past invoices as paid" at bounding box center [109, 229] width 1 height 1
checkbox input "true"
click at [175, 205] on input "10/06/2025" at bounding box center [167, 197] width 114 height 30
click at [148, 199] on input "10/06/2025" at bounding box center [167, 197] width 114 height 30
click at [148, 199] on div at bounding box center [384, 202] width 941 height 577
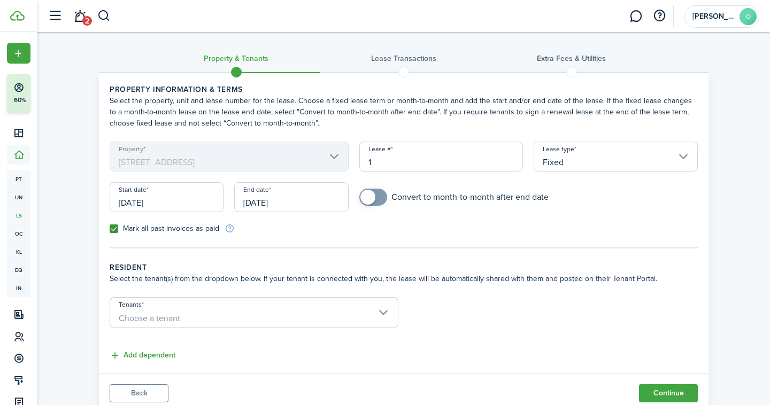
click at [185, 207] on input "10/06/2025" at bounding box center [167, 197] width 114 height 30
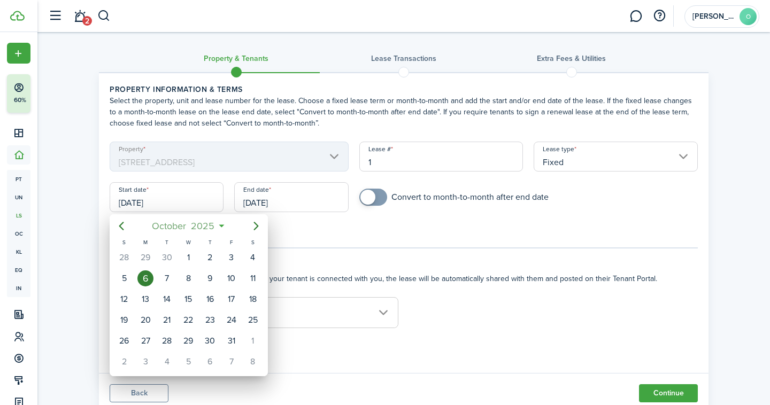
click at [199, 226] on span "2025" at bounding box center [203, 226] width 28 height 19
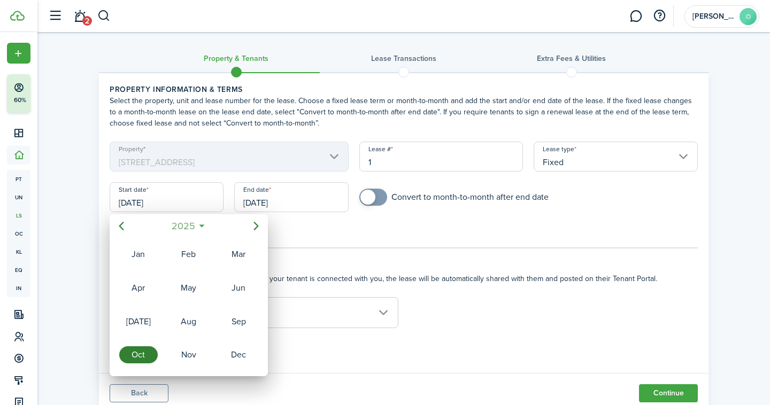
click at [197, 220] on mbsc-button "2025" at bounding box center [183, 226] width 37 height 19
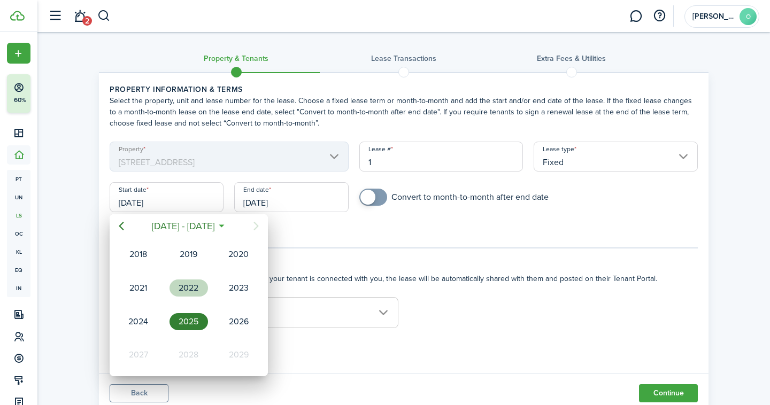
click at [189, 285] on div "2022" at bounding box center [189, 288] width 39 height 17
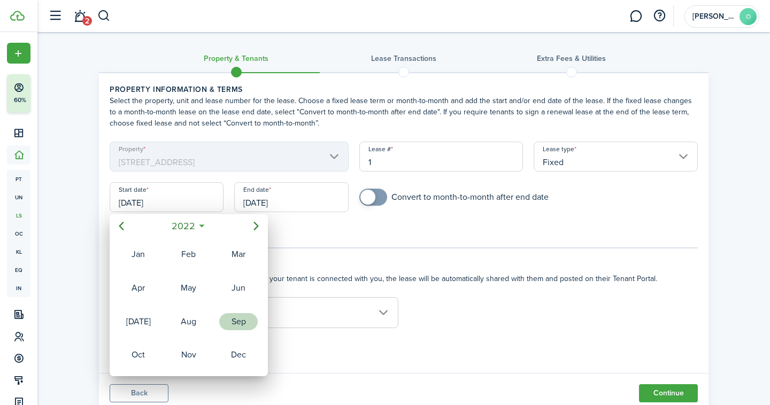
click at [237, 324] on div "Sep" at bounding box center [238, 321] width 39 height 17
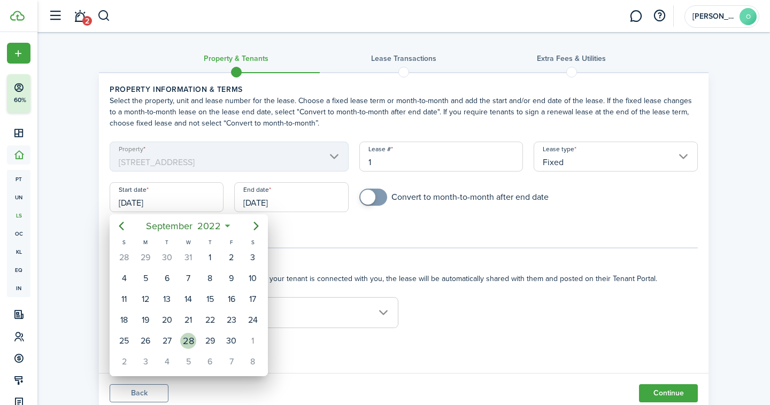
click at [181, 341] on div "28" at bounding box center [188, 341] width 16 height 16
type input "09/28/2022"
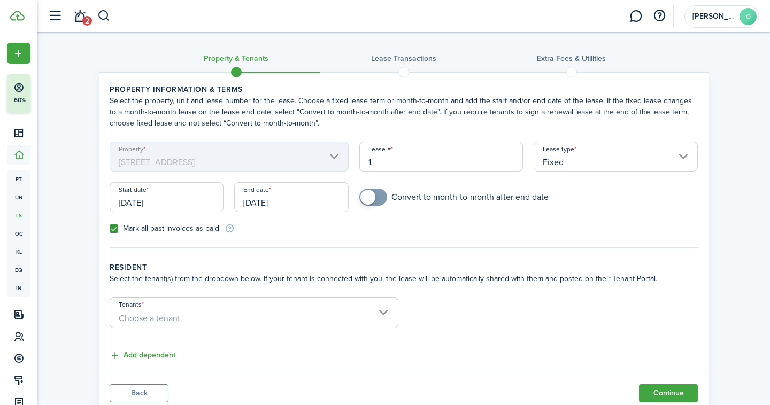
click at [295, 202] on input "10/06/2026" at bounding box center [291, 197] width 114 height 30
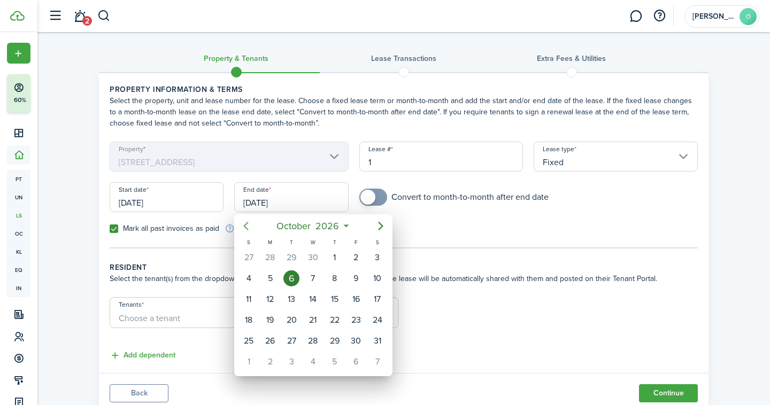
click at [248, 228] on icon "Previous page" at bounding box center [246, 226] width 13 height 13
click at [313, 230] on span "2026" at bounding box center [319, 226] width 28 height 19
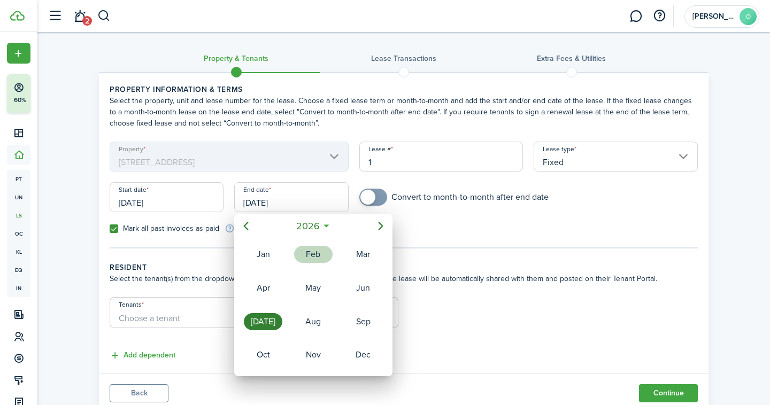
click at [309, 256] on div "Feb" at bounding box center [313, 254] width 39 height 17
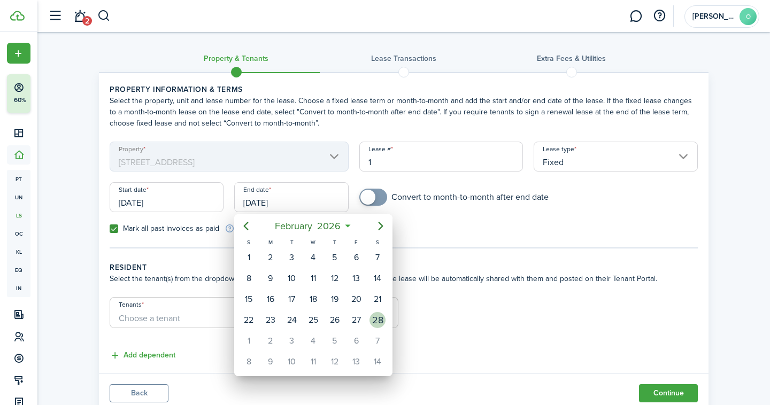
click at [374, 316] on div "28" at bounding box center [378, 320] width 16 height 16
type input "02/28/2026"
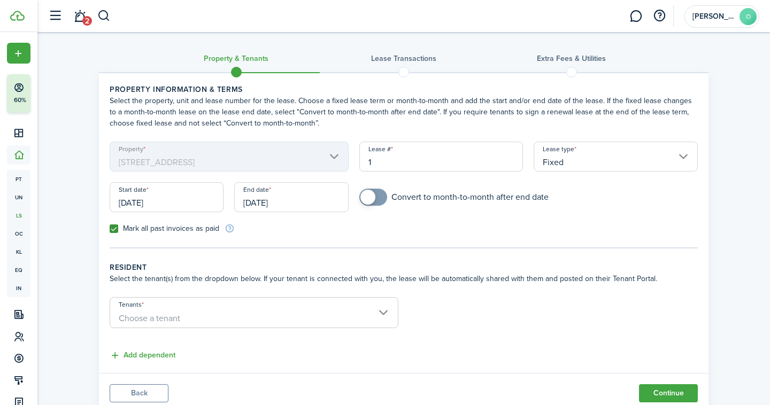
click at [268, 243] on tc-wizard-step "Property information & terms Select the property, unit and lease number for the…" at bounding box center [404, 166] width 588 height 165
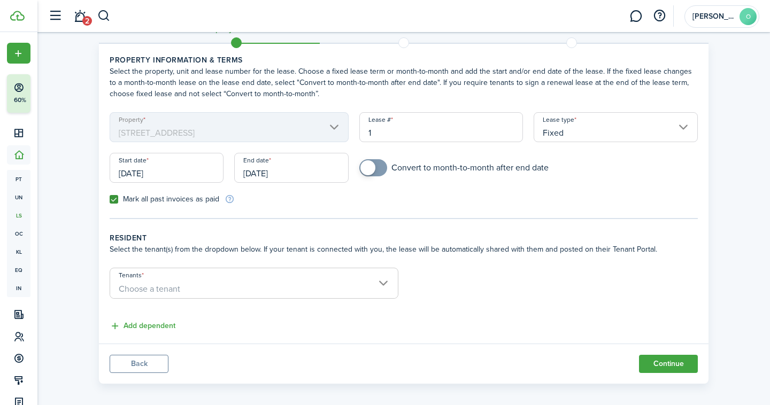
scroll to position [37, 0]
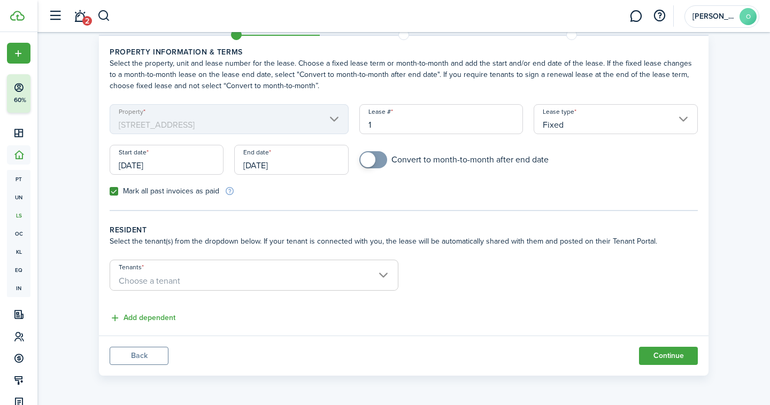
click at [670, 352] on button "Continue" at bounding box center [668, 356] width 59 height 18
click at [320, 276] on span "Choose a tenant" at bounding box center [254, 281] width 288 height 18
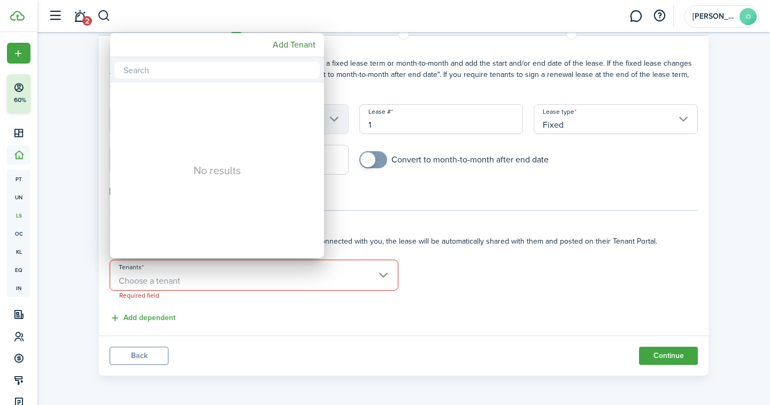
click at [172, 70] on input "text" at bounding box center [216, 70] width 205 height 17
click at [291, 45] on mbsc-button "Add Tenant" at bounding box center [293, 44] width 51 height 19
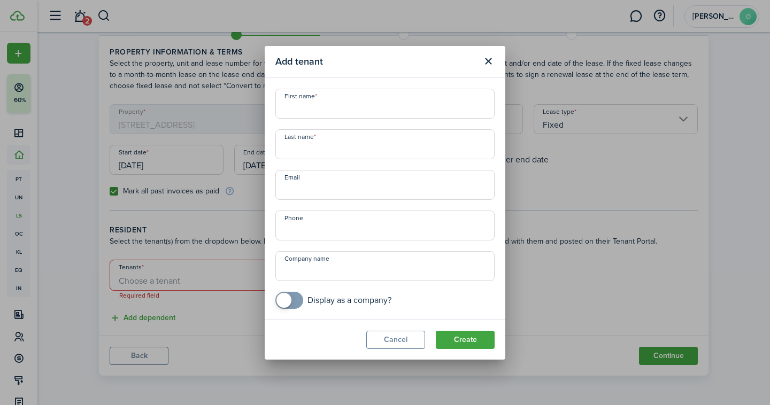
click at [340, 90] on input "First name" at bounding box center [384, 104] width 219 height 30
type input "Shane"
type input "Manning"
click at [367, 189] on input "Email" at bounding box center [384, 185] width 219 height 30
paste input "s.manning2214@gmail.com"
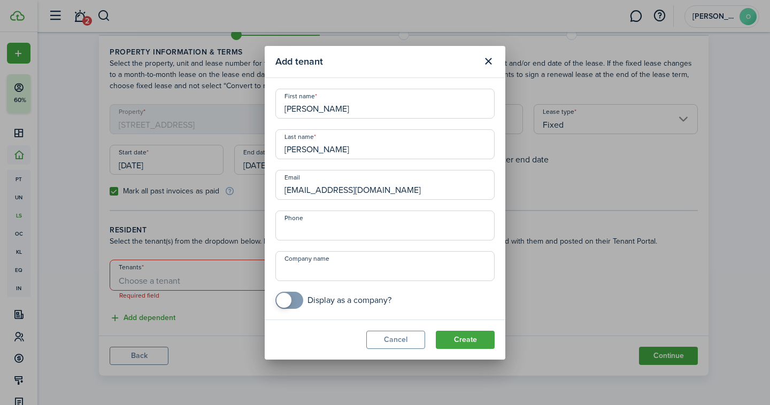
type input "s.manning2214@gmail.com"
click at [358, 222] on input "+1" at bounding box center [384, 226] width 219 height 30
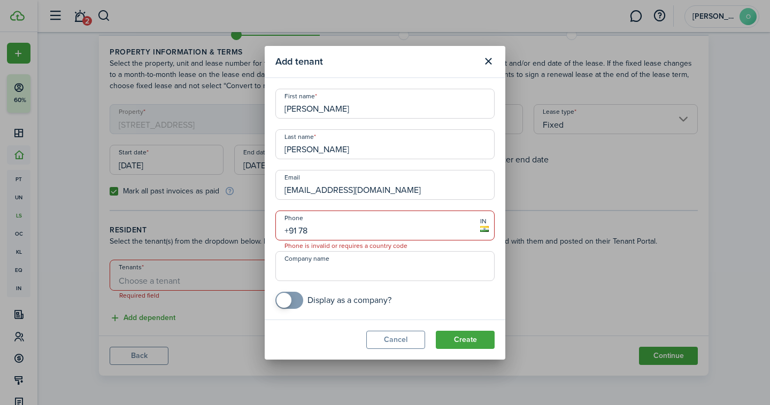
drag, startPoint x: 334, startPoint y: 229, endPoint x: 240, endPoint y: 227, distance: 93.6
click at [240, 227] on div "Add tenant First name Shane Last name Manning Email s.manning2214@gmail.com Pho…" at bounding box center [385, 202] width 770 height 405
click at [451, 302] on mobiscroll-switch "Display as a company?" at bounding box center [384, 300] width 219 height 17
click at [466, 332] on button "Create" at bounding box center [465, 340] width 59 height 18
click at [466, 340] on button "Create" at bounding box center [465, 340] width 59 height 18
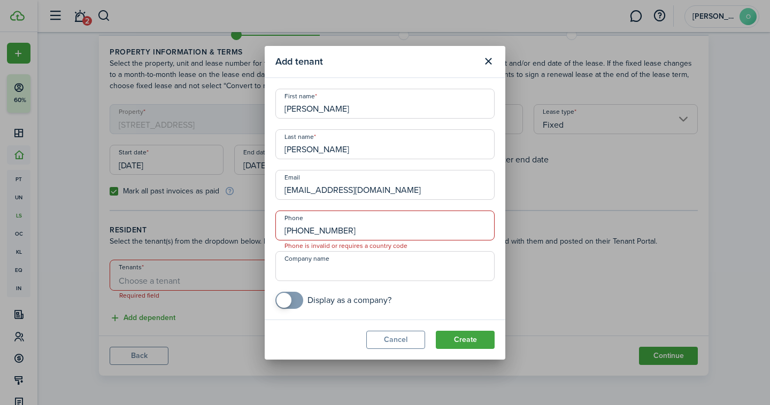
click at [289, 229] on input "+9788661223" at bounding box center [384, 226] width 219 height 30
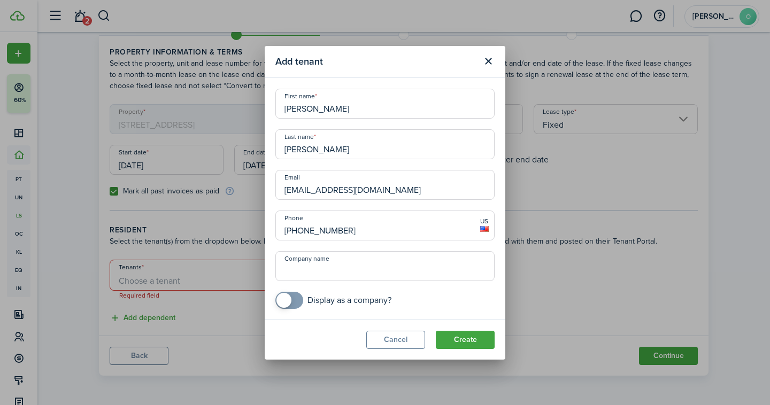
type input "[PHONE_NUMBER]"
click at [470, 341] on button "Create" at bounding box center [465, 340] width 59 height 18
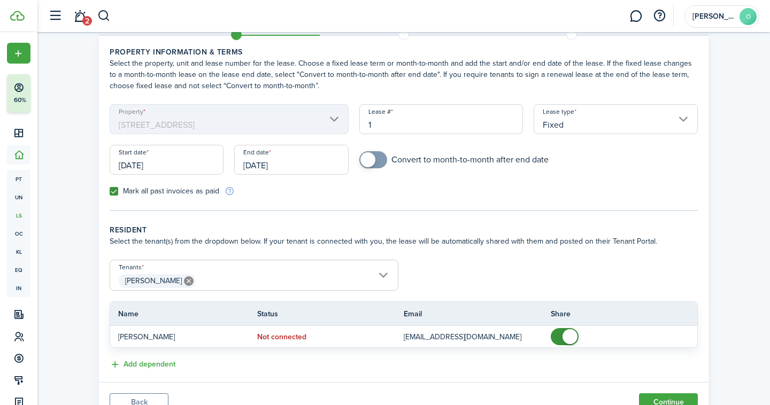
scroll to position [84, 0]
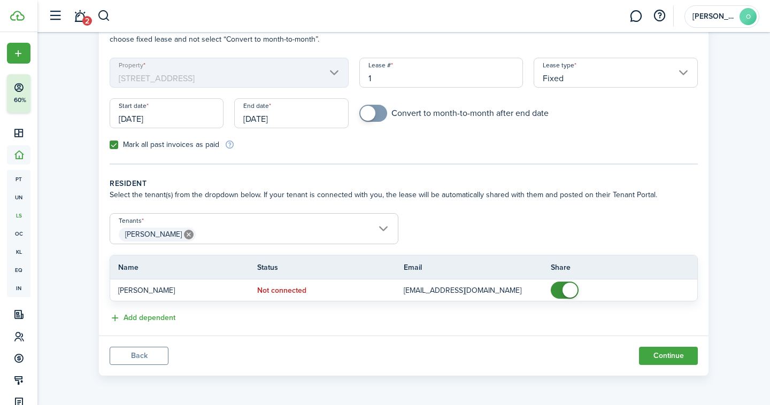
click at [290, 232] on span "[PERSON_NAME]" at bounding box center [254, 235] width 288 height 18
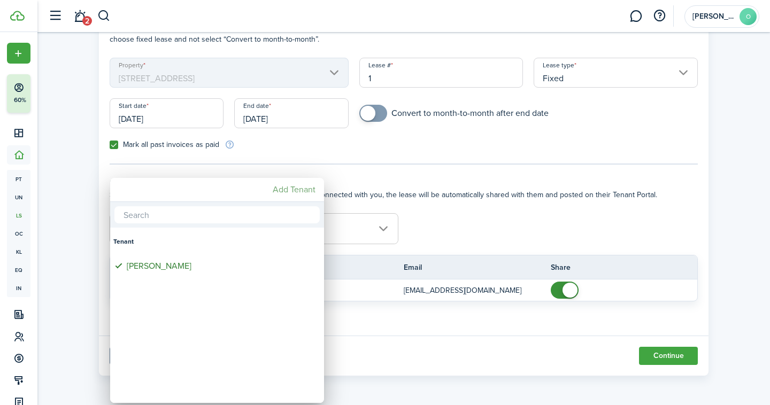
click at [293, 197] on mbsc-button "Add Tenant" at bounding box center [293, 189] width 51 height 19
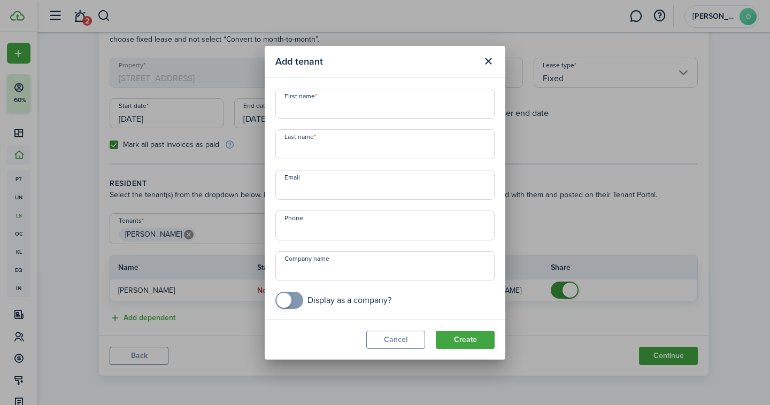
click at [301, 114] on input "First name" at bounding box center [384, 104] width 219 height 30
type input "Gabbie"
type input "Moses"
click at [354, 193] on input "Email" at bounding box center [384, 185] width 219 height 30
paste input "gabbie1097@yahoo.com"
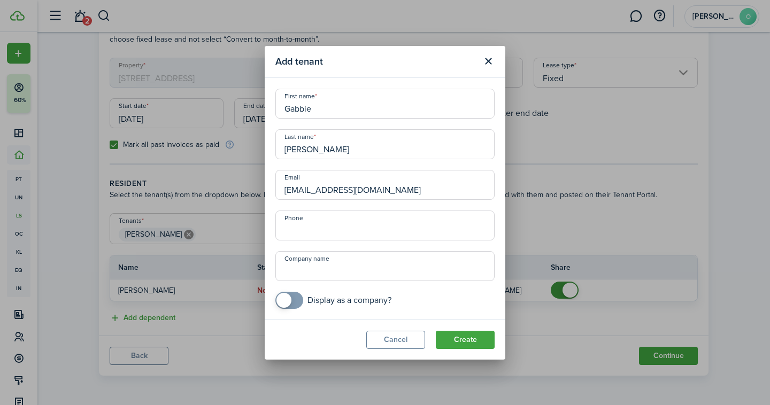
type input "gabbie1097@yahoo.com"
click at [345, 222] on input "+1" at bounding box center [384, 226] width 219 height 30
click at [340, 231] on input "+1" at bounding box center [384, 226] width 219 height 30
type input "[PHONE_NUMBER]"
click at [458, 341] on button "Create" at bounding box center [465, 340] width 59 height 18
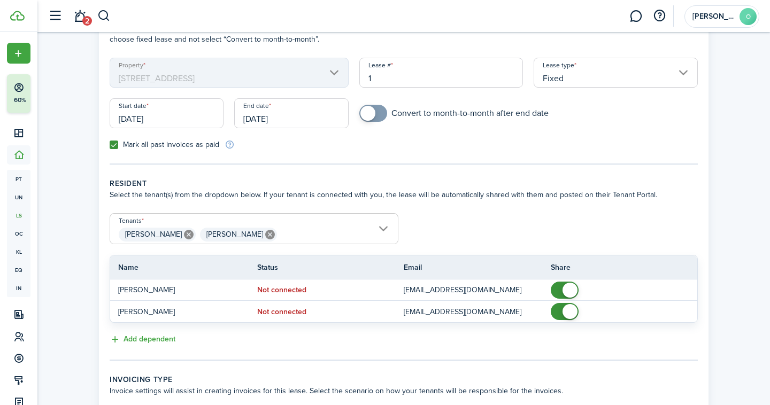
click at [293, 234] on span "Shane Manning Gabbie Moses" at bounding box center [254, 235] width 288 height 18
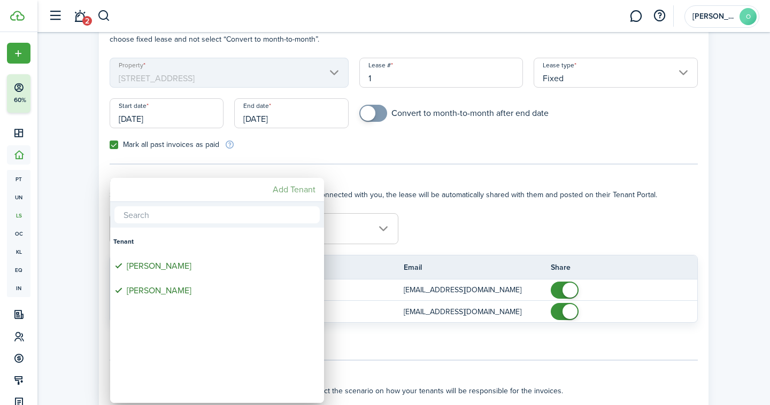
click at [308, 188] on mbsc-button "Add Tenant" at bounding box center [293, 189] width 51 height 19
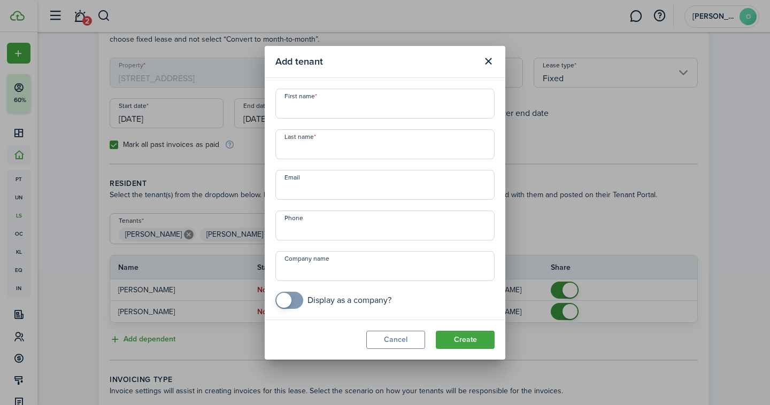
click at [325, 118] on div "First name Last name Email Phone Company name Display as a company?" at bounding box center [385, 199] width 230 height 220
click at [326, 109] on input "First name" at bounding box center [384, 104] width 219 height 30
type input "McKenna"
type input "Roper"
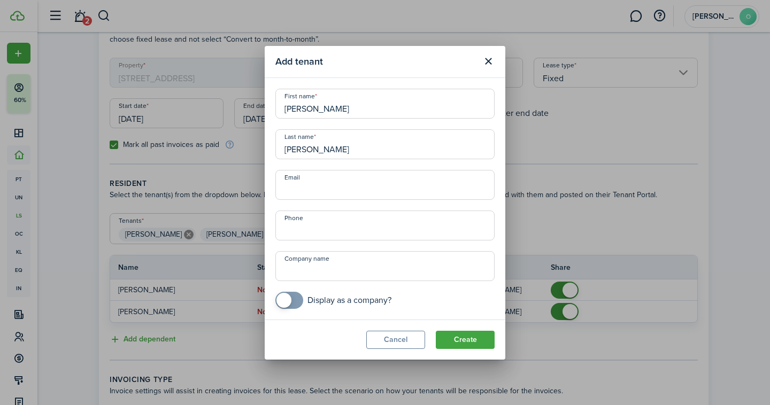
paste input "mckenna.roper@icloud.com"
type input "mckenna.roper@icloud.com"
click at [324, 233] on input "+1" at bounding box center [384, 226] width 219 height 30
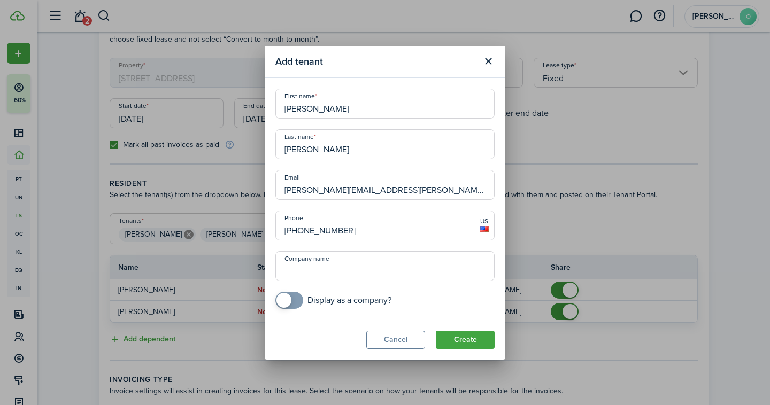
type input "[PHONE_NUMBER]"
click at [483, 345] on button "Create" at bounding box center [465, 340] width 59 height 18
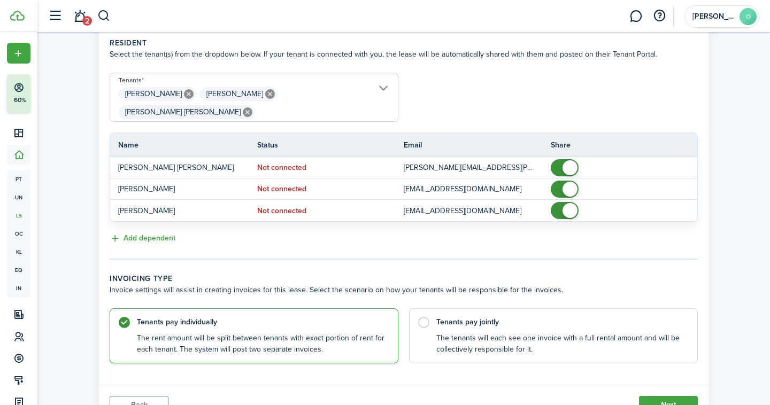
scroll to position [256, 0]
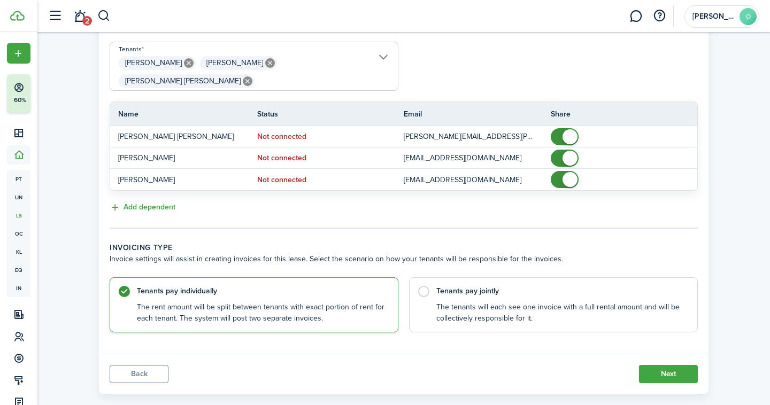
click at [663, 365] on button "Next" at bounding box center [668, 374] width 59 height 18
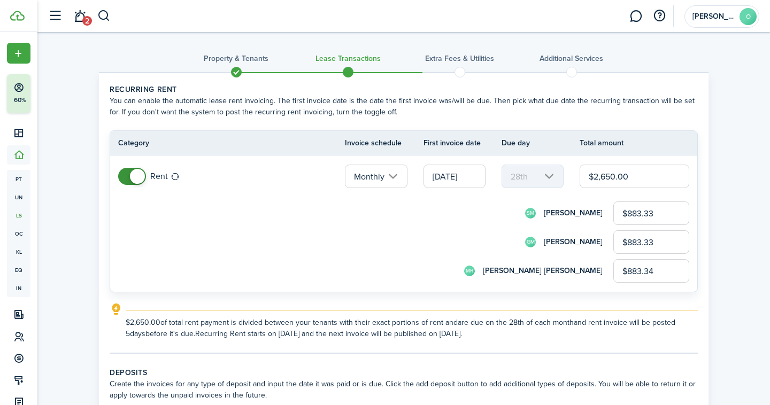
click at [471, 186] on input "09/28/2022" at bounding box center [455, 177] width 62 height 24
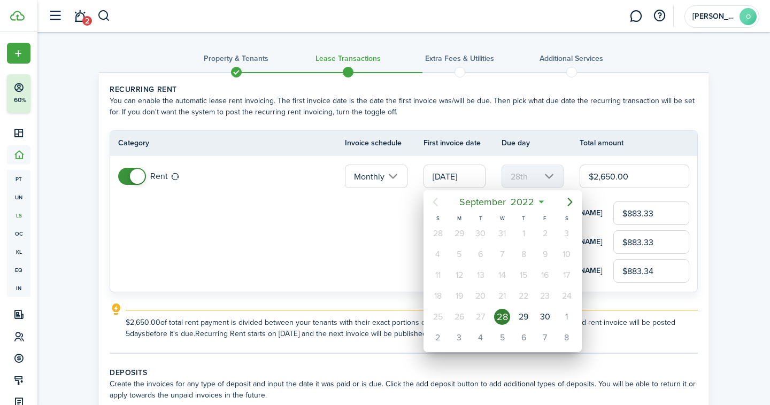
click at [504, 309] on div "28" at bounding box center [502, 317] width 16 height 16
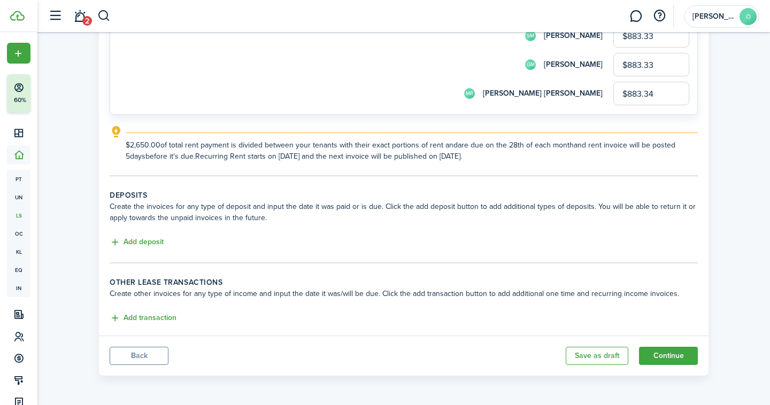
click at [671, 362] on button "Continue" at bounding box center [668, 356] width 59 height 18
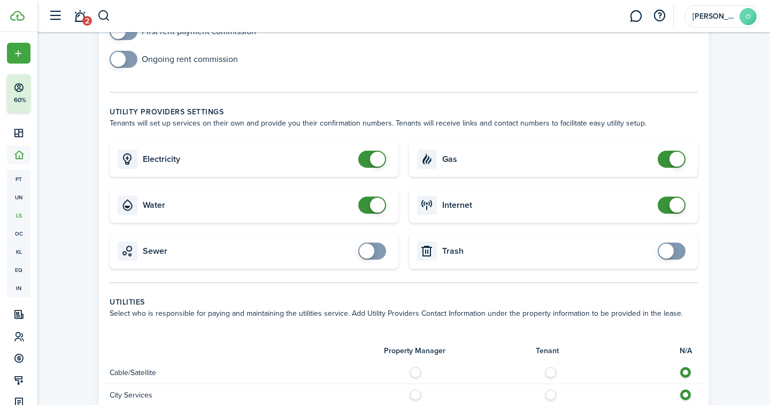
scroll to position [239, 0]
checkbox input "true"
click at [377, 247] on span at bounding box center [372, 250] width 11 height 17
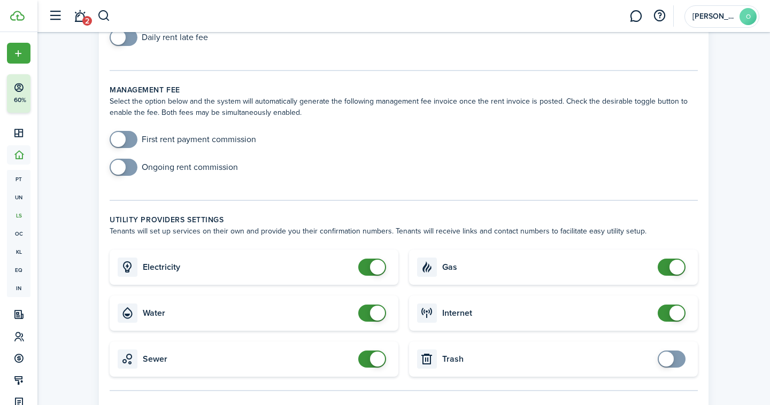
scroll to position [0, 0]
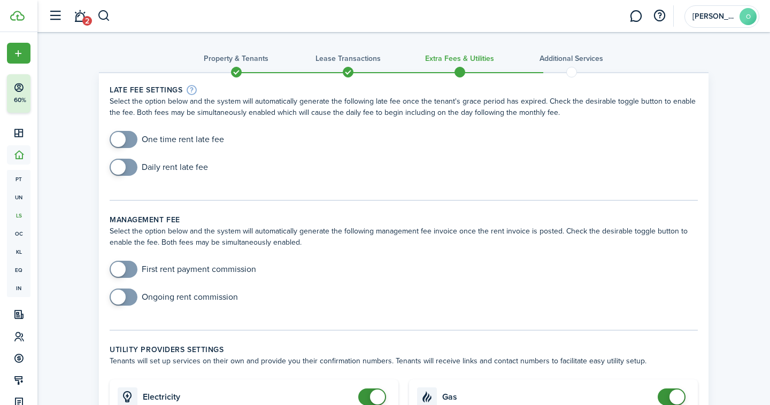
click at [157, 236] on wizard-step-header-description "Select the option below and the system will automatically generate the followin…" at bounding box center [404, 237] width 588 height 22
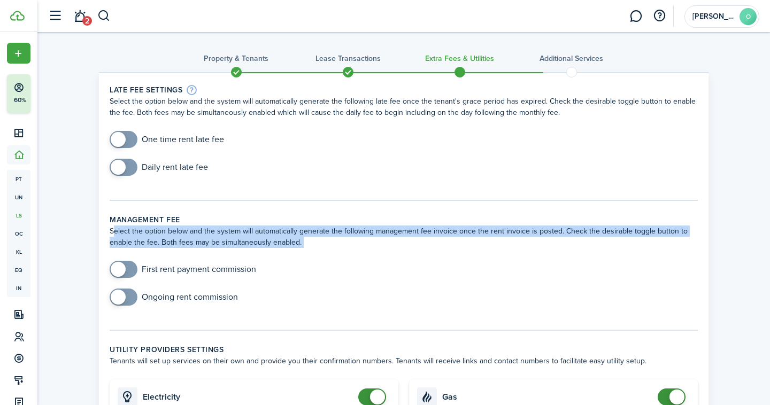
click at [157, 236] on wizard-step-header-description "Select the option below and the system will automatically generate the followin…" at bounding box center [404, 237] width 588 height 22
click at [199, 252] on lease-classic-management-fee "Management fee Select the option below and the system will automatically genera…" at bounding box center [404, 265] width 588 height 102
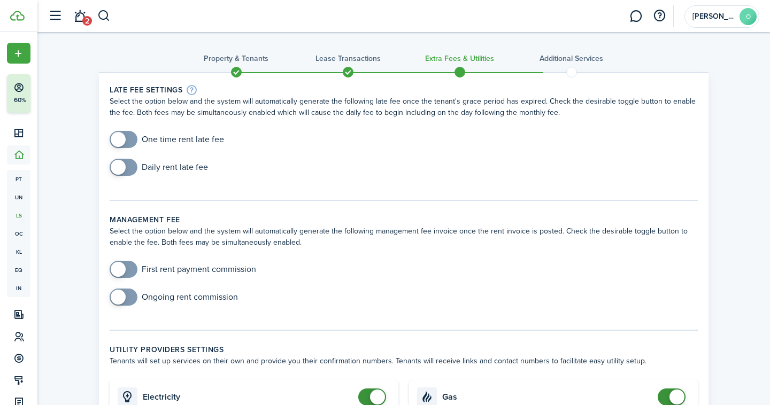
checkbox input "true"
click at [125, 272] on span at bounding box center [118, 269] width 15 height 15
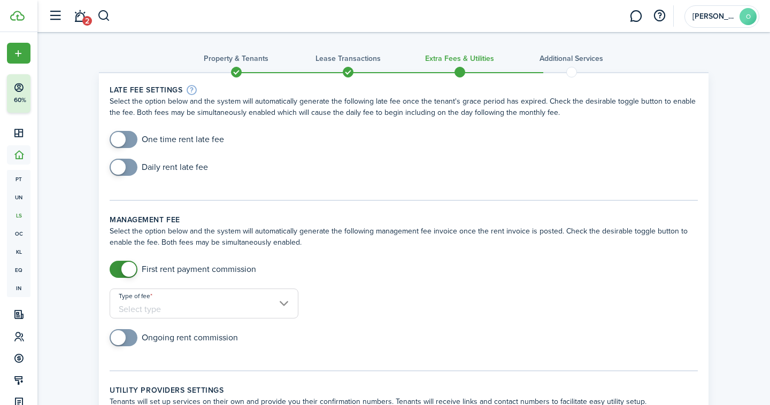
click at [145, 313] on input "Type of fee" at bounding box center [204, 304] width 189 height 30
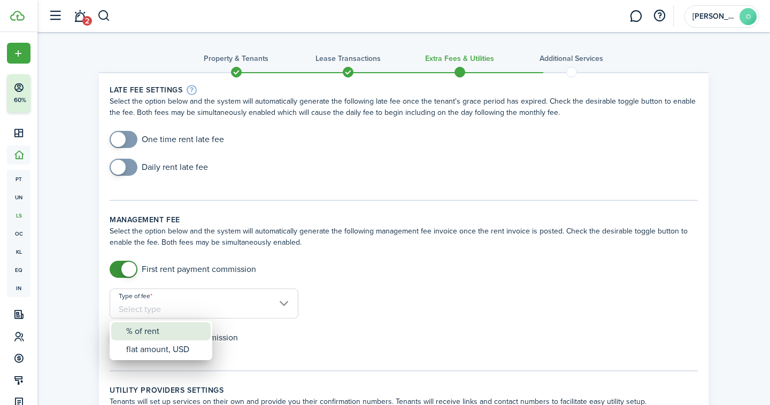
click at [158, 327] on div "% of rent" at bounding box center [165, 331] width 78 height 18
type input "% of rent"
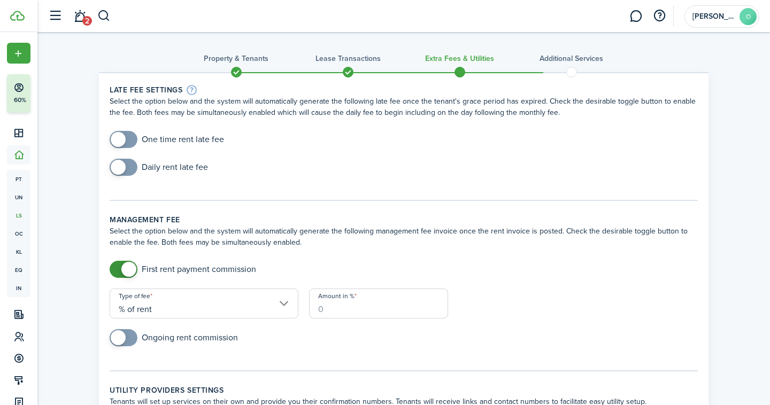
click at [335, 314] on input "Amount in %" at bounding box center [378, 304] width 139 height 30
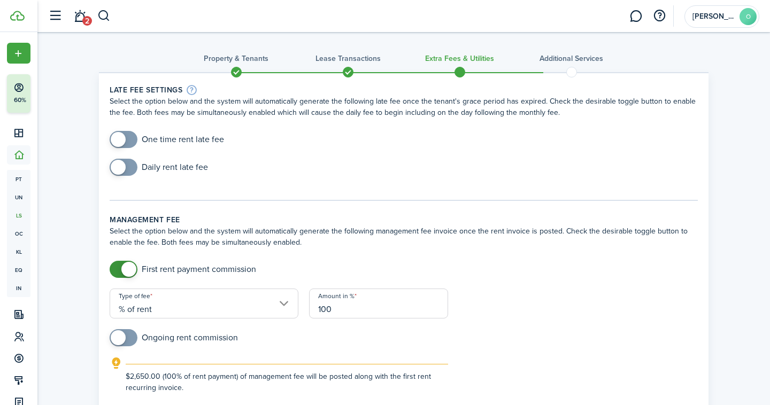
type input "100"
click at [204, 329] on input "checkbox" at bounding box center [174, 337] width 128 height 17
checkbox input "true"
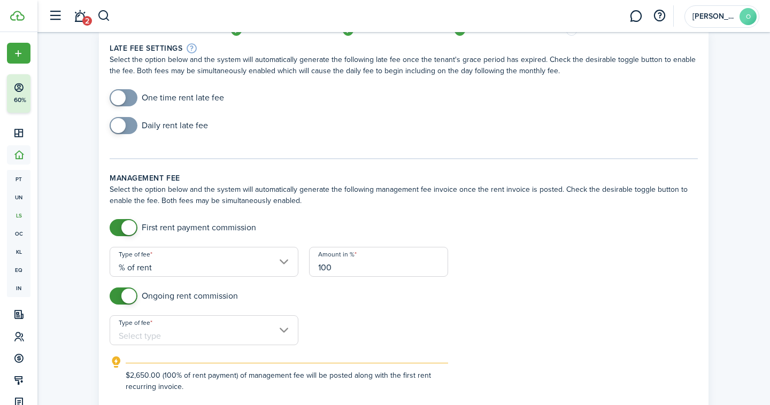
scroll to position [46, 0]
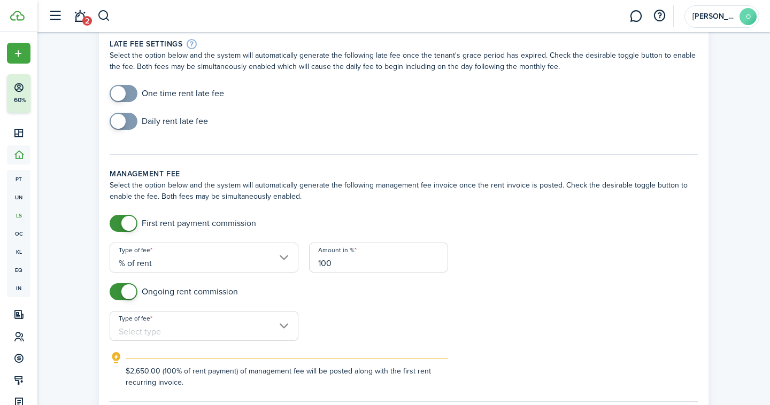
click at [164, 328] on input "Type of fee" at bounding box center [204, 326] width 189 height 30
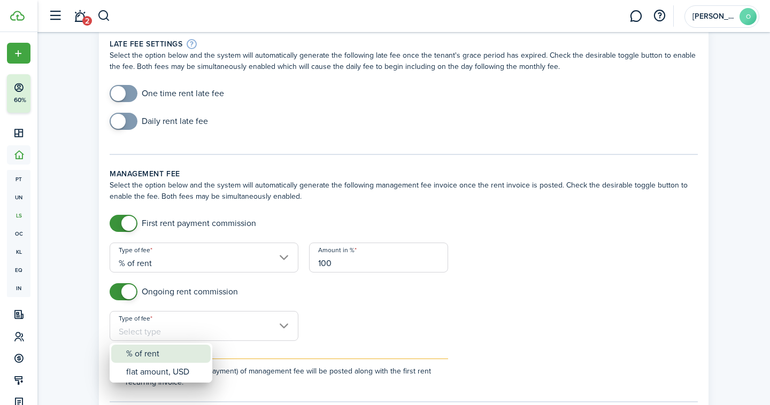
click at [162, 354] on div "% of rent" at bounding box center [165, 354] width 78 height 18
type input "% of rent"
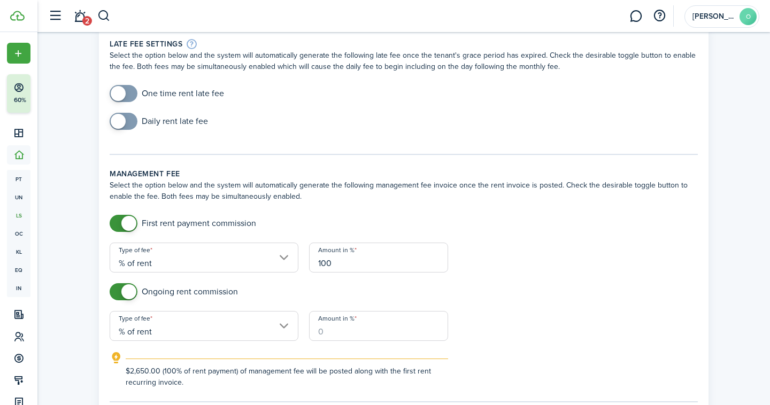
click at [339, 330] on input "Amount in %" at bounding box center [378, 326] width 139 height 30
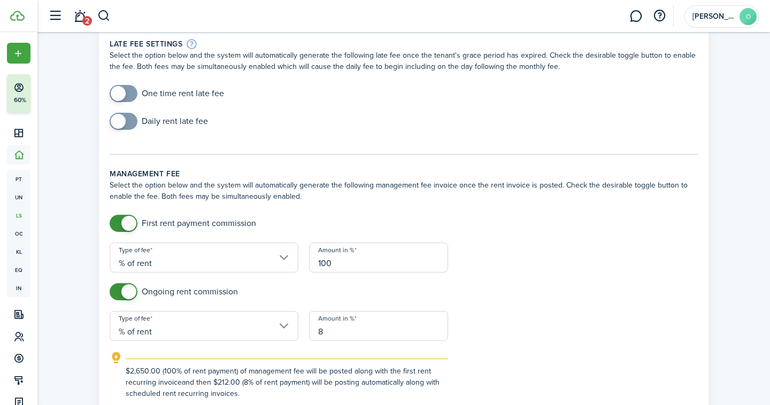
type input "8"
click at [417, 288] on div "Ongoing rent commission" at bounding box center [403, 297] width 599 height 28
click at [456, 326] on form "First rent payment commission Type of fee % of rent Amount in % 100 Ongoing ren…" at bounding box center [403, 307] width 599 height 185
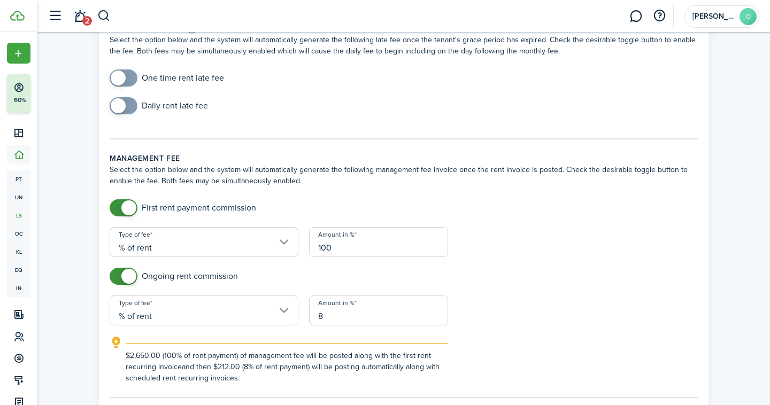
scroll to position [0, 0]
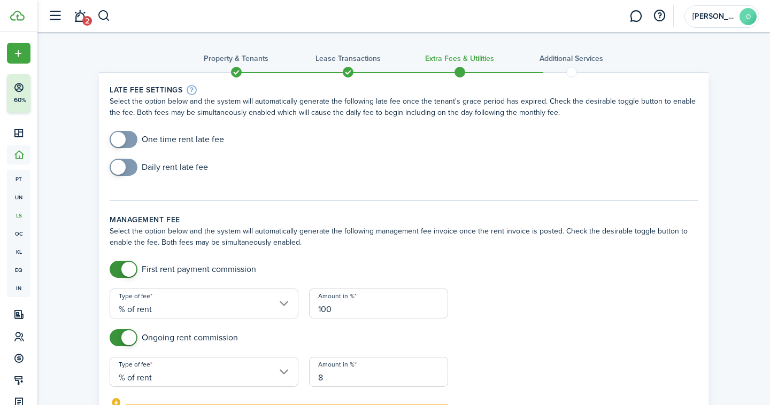
click at [81, 21] on link "2" at bounding box center [80, 16] width 20 height 27
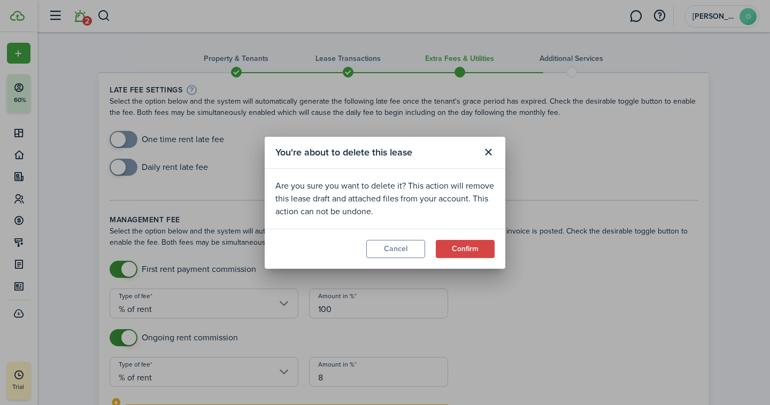
click at [422, 245] on button "Cancel" at bounding box center [395, 249] width 59 height 18
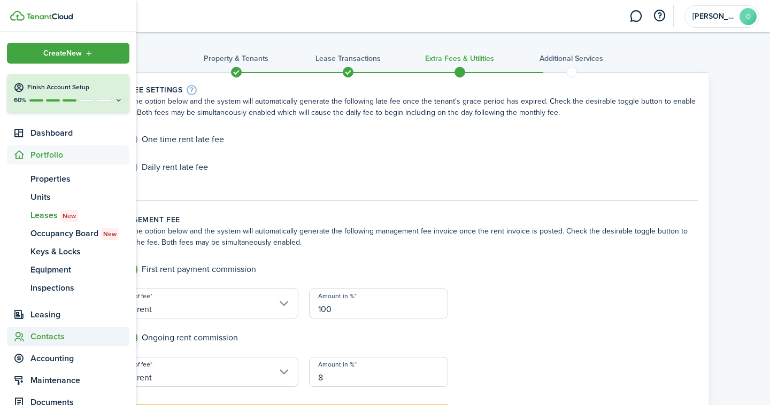
click at [59, 334] on span "Contacts" at bounding box center [79, 337] width 99 height 13
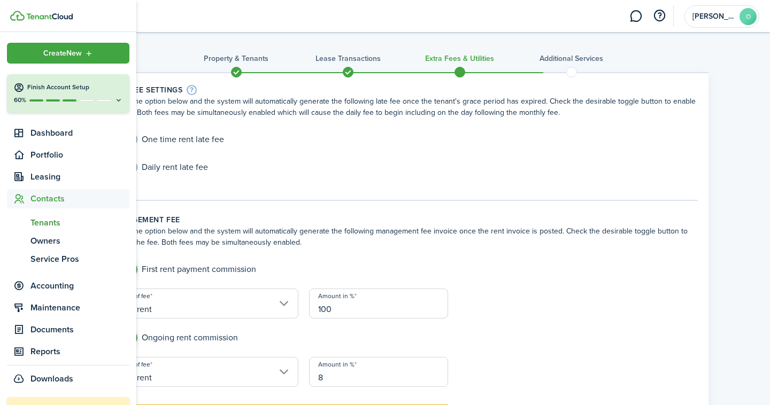
click at [70, 217] on span "Tenants" at bounding box center [79, 223] width 99 height 13
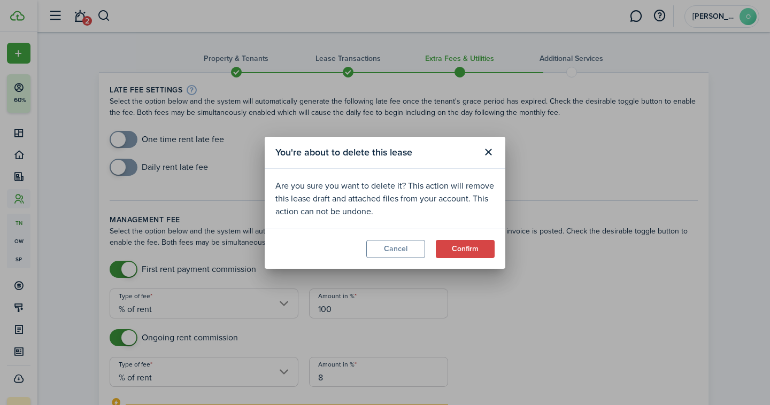
click at [470, 244] on button "Confirm" at bounding box center [465, 249] width 59 height 18
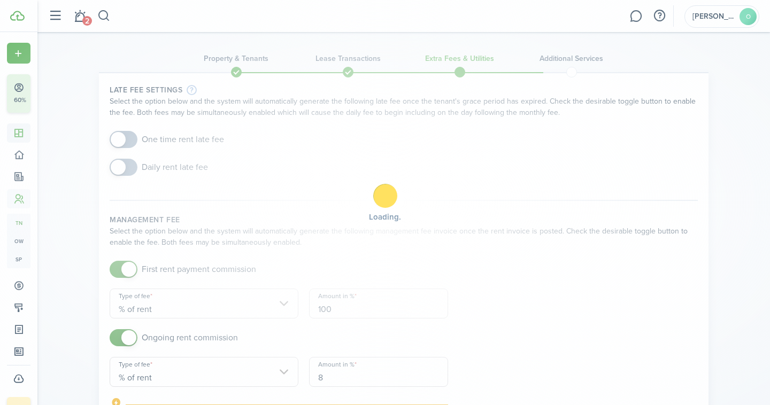
click at [35, 138] on div "Loading" at bounding box center [385, 202] width 770 height 405
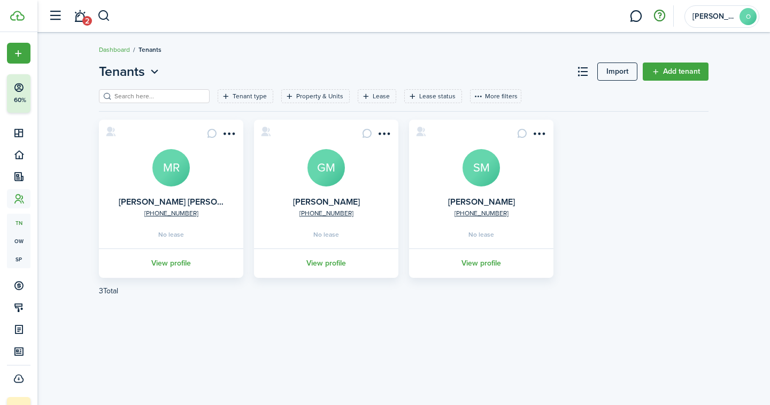
click at [662, 16] on button "button" at bounding box center [659, 16] width 18 height 18
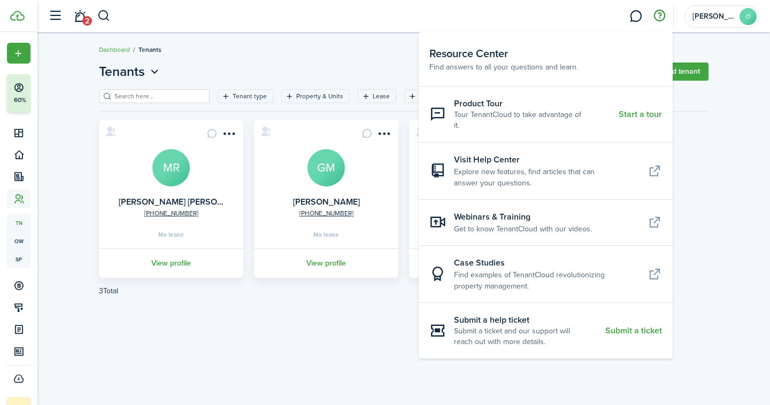
click at [722, 239] on div "Tenants Import Add tenant Tenant type Property & Units Lease Lease status More …" at bounding box center [403, 183] width 733 height 253
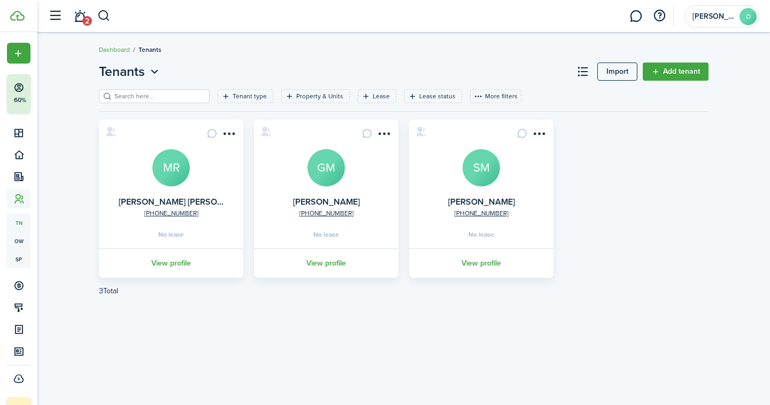
click at [671, 73] on link "Add tenant" at bounding box center [676, 72] width 66 height 18
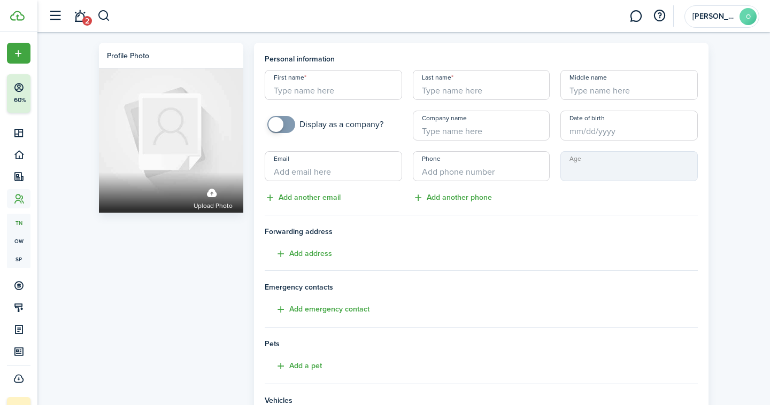
click at [346, 84] on input "First name" at bounding box center [333, 85] width 137 height 30
paste input "Jorge"
type input "Jorge"
click at [473, 91] on input "Last name" at bounding box center [481, 85] width 137 height 30
type input "Castillo"
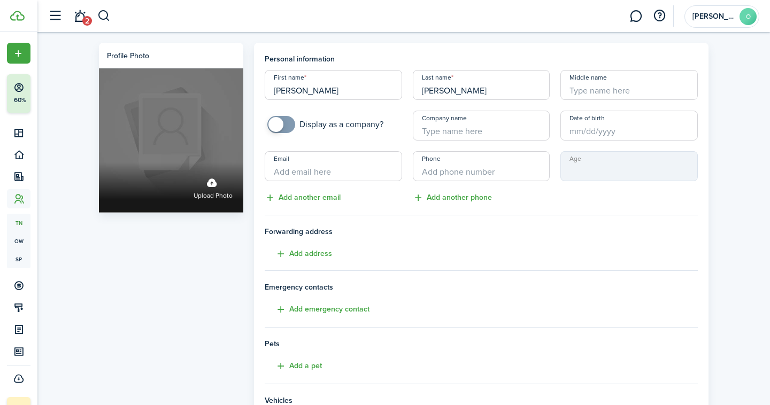
drag, startPoint x: 266, startPoint y: 90, endPoint x: 222, endPoint y: 81, distance: 45.4
click at [222, 81] on div "Profile photo Upload photo Personal information First name Jorge Last name Cast…" at bounding box center [404, 299] width 620 height 513
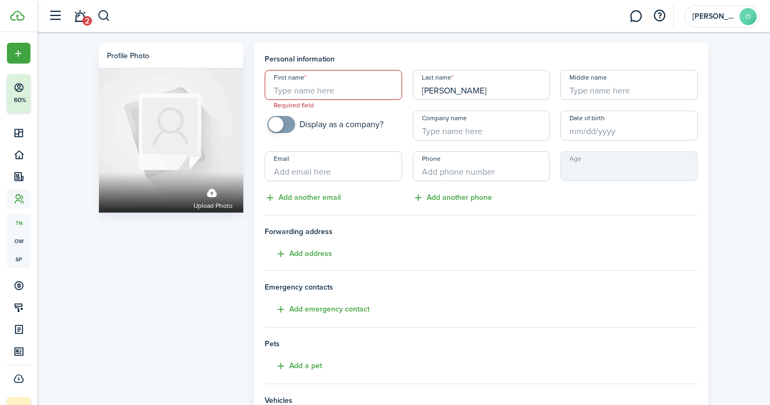
drag, startPoint x: 444, startPoint y: 88, endPoint x: 378, endPoint y: 88, distance: 66.3
click at [378, 88] on div "First name Required field Last name Castillo Middle name Display as a company? …" at bounding box center [481, 137] width 444 height 134
type input "o"
click at [429, 87] on input "o" at bounding box center [481, 85] width 137 height 30
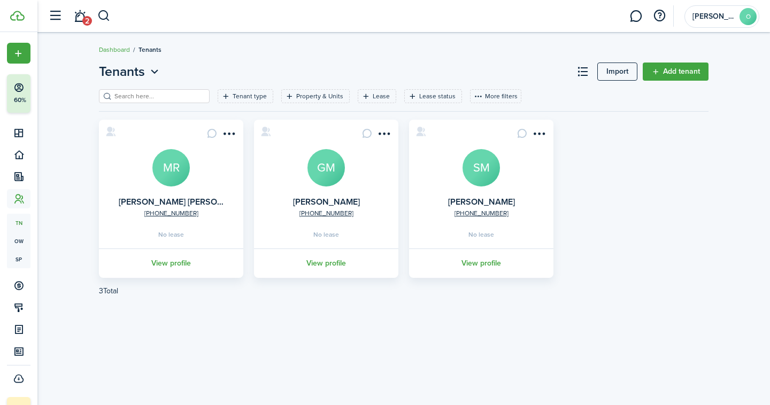
click at [210, 168] on card "+1 978-421-7210 McKenna Roper MR No lease View profile" at bounding box center [171, 199] width 144 height 158
click at [229, 128] on menu-btn-icon "Open menu" at bounding box center [229, 134] width 18 height 18
click at [198, 293] on pagination-wrapper "3 Total «« « 1 » »»" at bounding box center [404, 291] width 610 height 26
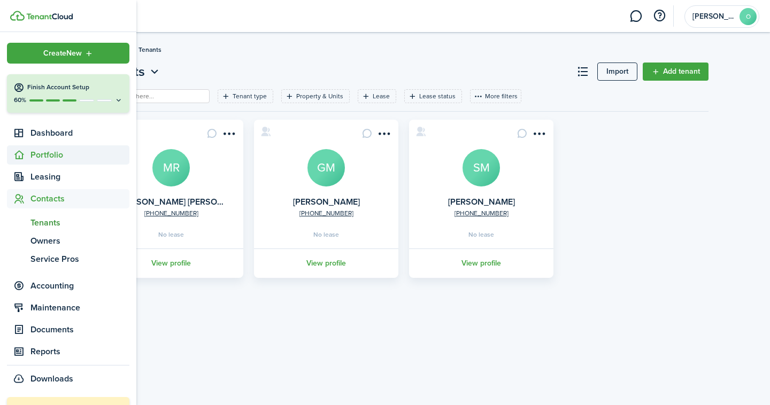
click at [51, 157] on span "Portfolio" at bounding box center [79, 155] width 99 height 13
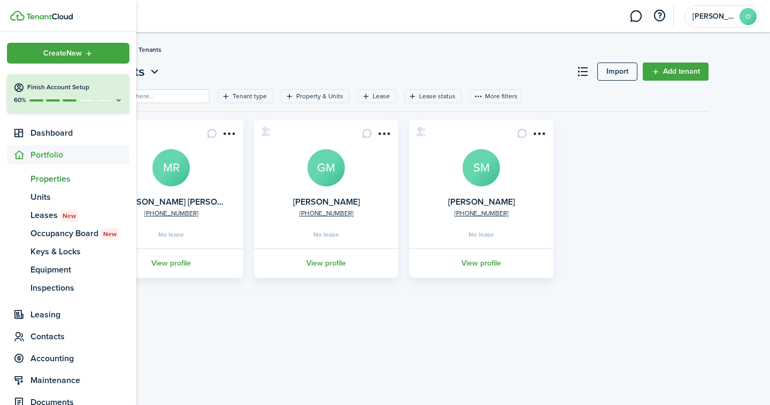
click at [44, 179] on span "Properties" at bounding box center [79, 179] width 99 height 13
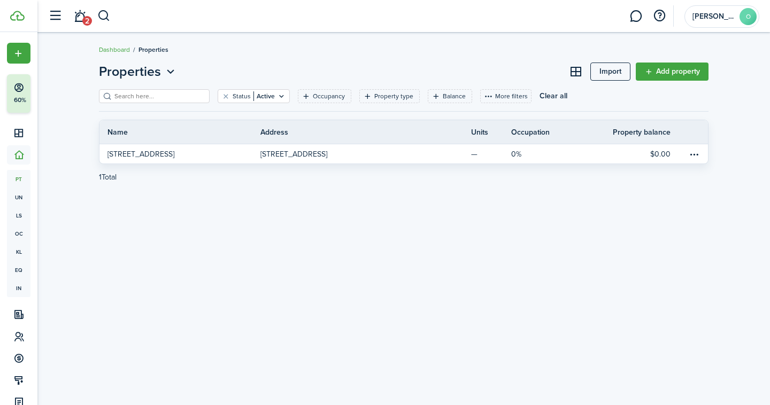
click at [677, 76] on link "Add property" at bounding box center [672, 72] width 73 height 18
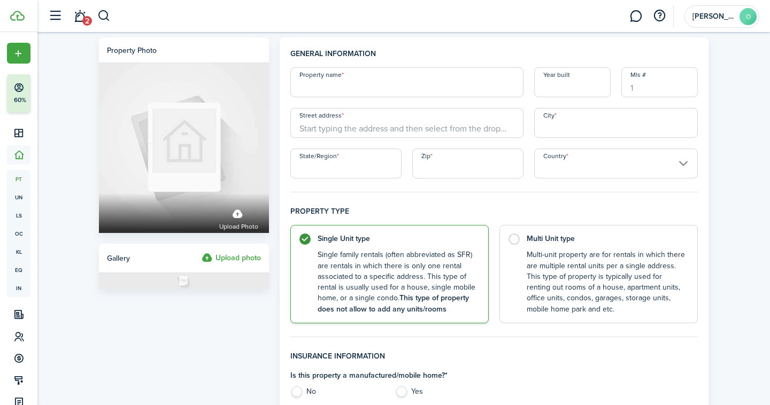
click at [357, 88] on input "Property name" at bounding box center [406, 82] width 233 height 30
click at [312, 83] on input "Property name" at bounding box center [406, 82] width 233 height 30
type input "[STREET_ADDRESS][PERSON_NAME]"
click at [495, 133] on input "Street address" at bounding box center [406, 123] width 233 height 30
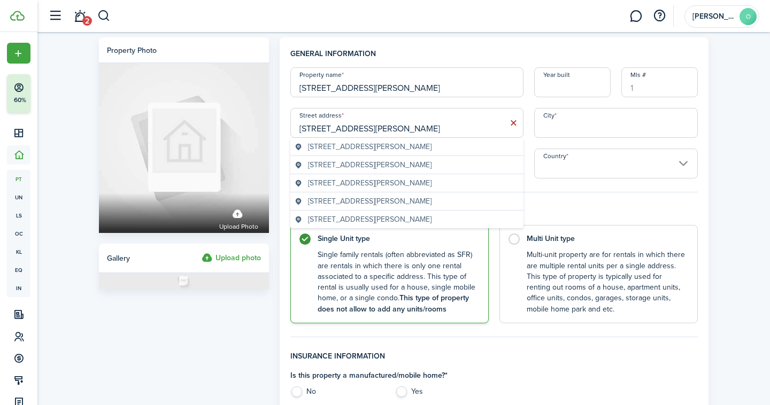
click at [432, 149] on span "[STREET_ADDRESS][PERSON_NAME]" at bounding box center [370, 146] width 124 height 11
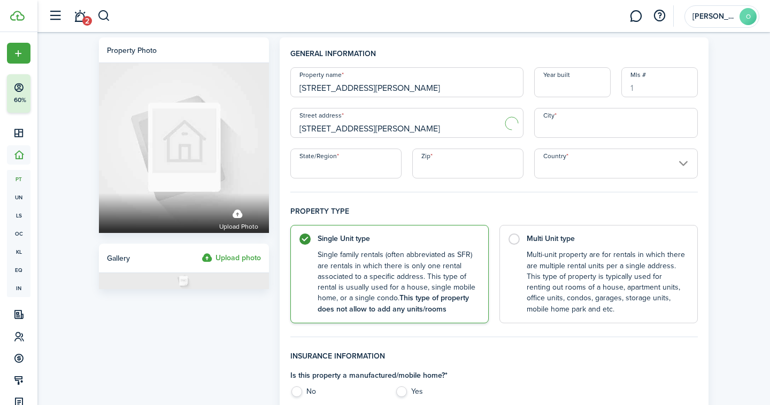
type input "[STREET_ADDRESS][PERSON_NAME]"
type input "Chelmsford"
type input "MA"
type input "01863"
type input "[GEOGRAPHIC_DATA]"
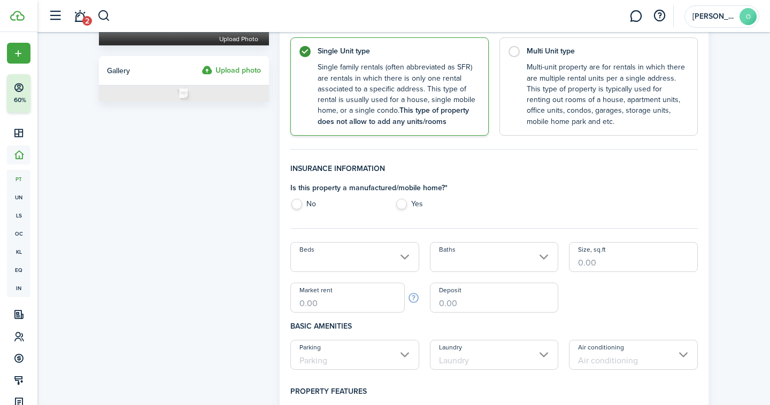
scroll to position [193, 0]
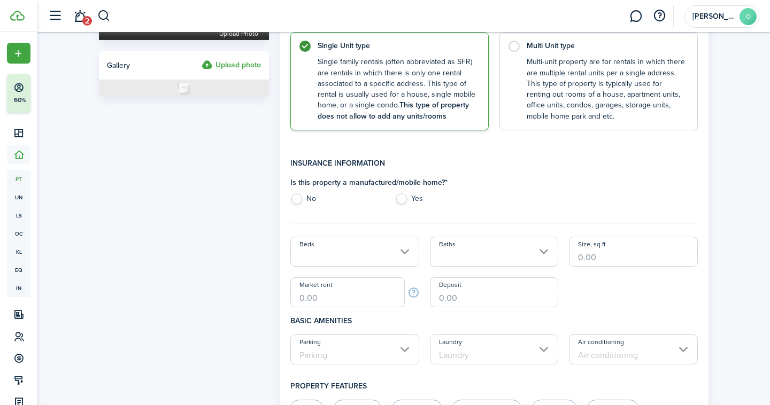
click at [304, 199] on label "No" at bounding box center [337, 202] width 94 height 16
radio input "true"
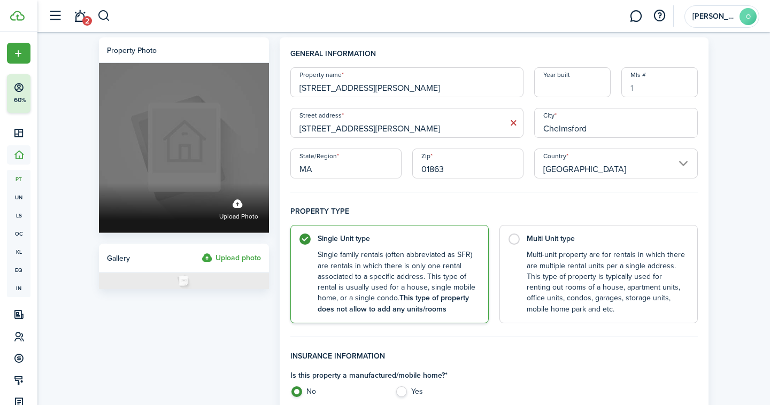
click at [248, 226] on div "Upload photo" at bounding box center [184, 208] width 170 height 50
click at [99, 183] on input "Upload photo" at bounding box center [99, 183] width 0 height 0
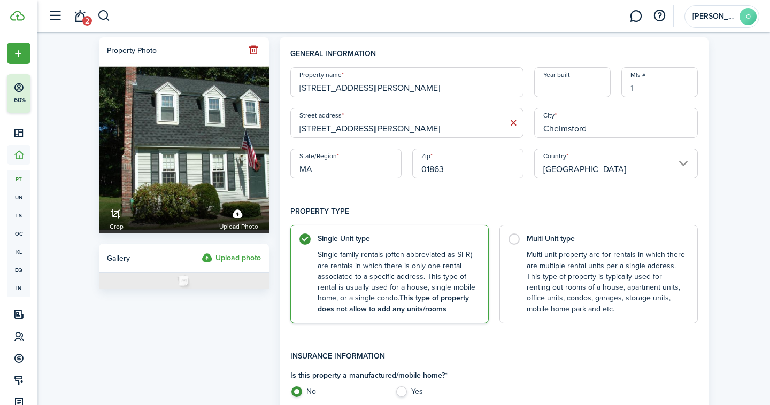
click at [555, 91] on input "Year built" at bounding box center [572, 82] width 76 height 30
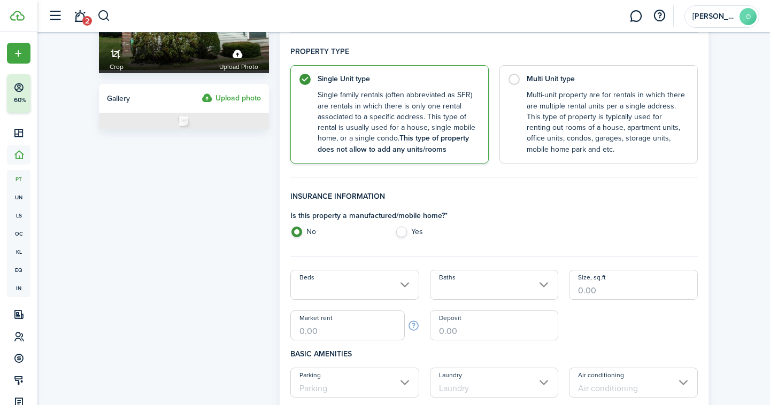
scroll to position [161, 0]
click at [339, 287] on input "Beds" at bounding box center [354, 284] width 129 height 30
type input "1992"
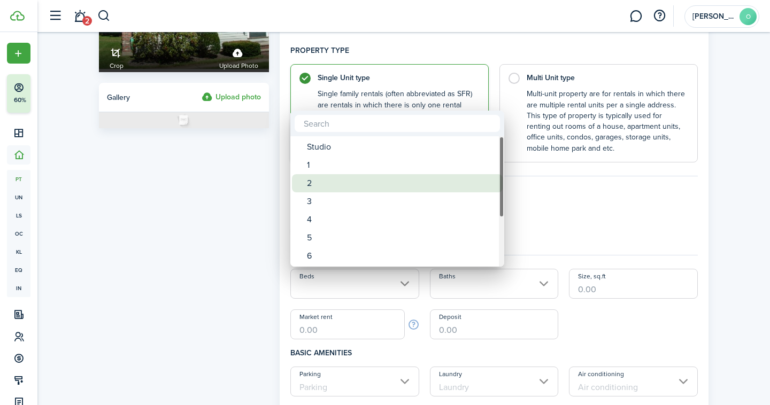
click at [312, 187] on div "2" at bounding box center [401, 183] width 189 height 18
type input "2"
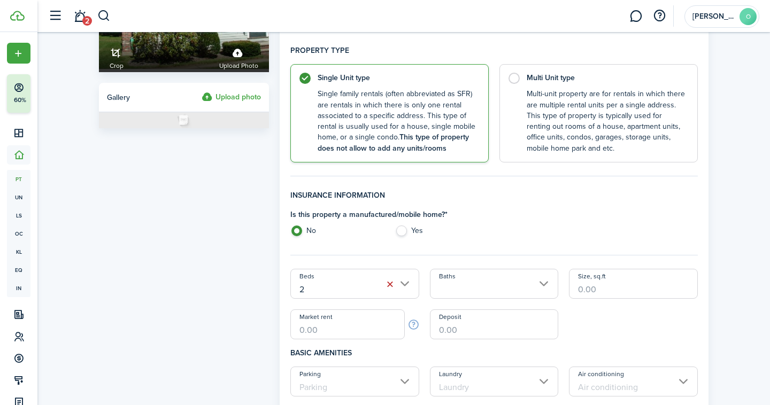
click at [462, 286] on input "Baths" at bounding box center [494, 284] width 129 height 30
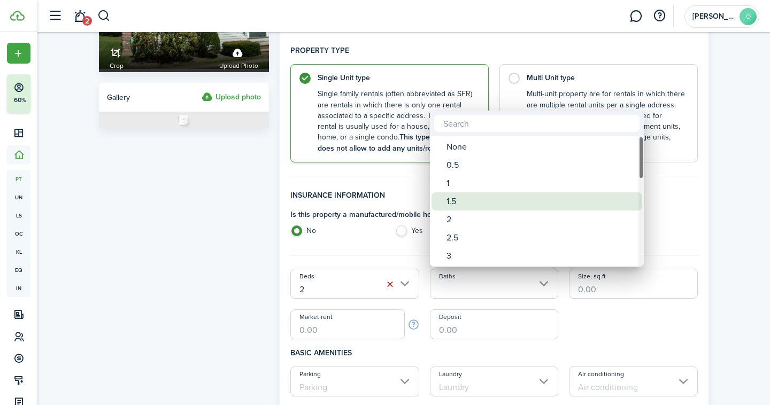
click at [468, 200] on div "1.5" at bounding box center [541, 202] width 189 height 18
type input "1.5"
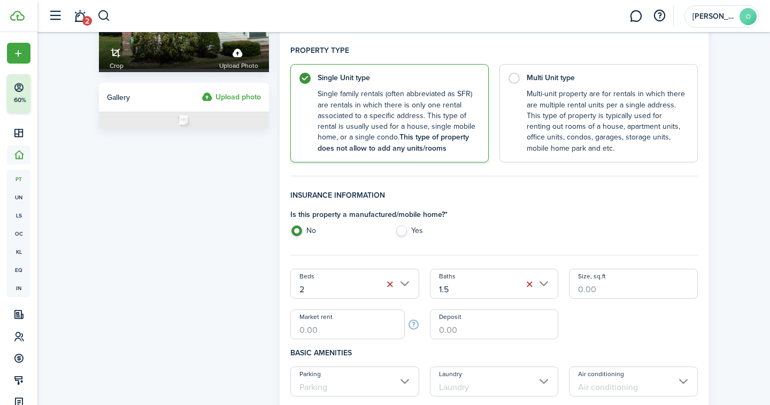
click at [593, 291] on input "Size, sq.ft" at bounding box center [633, 284] width 129 height 30
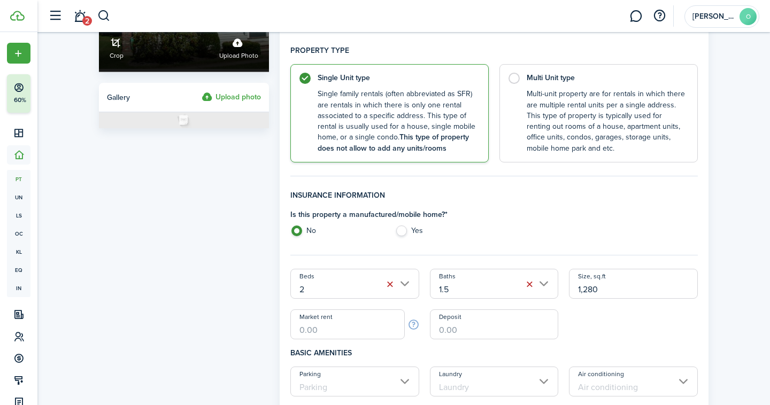
type input "1,280"
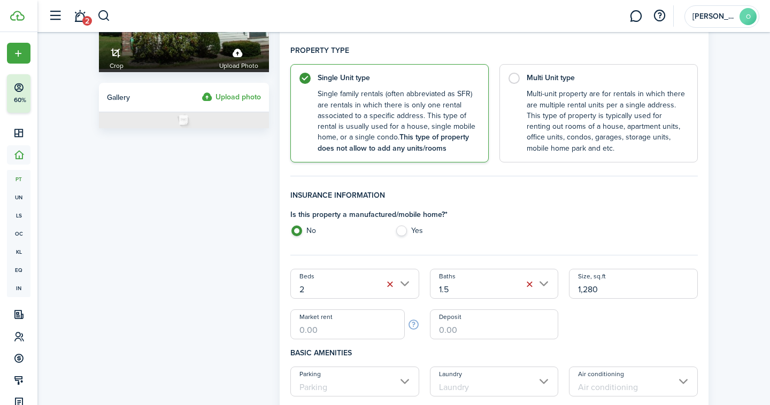
click at [328, 321] on input "Market rent" at bounding box center [347, 325] width 114 height 30
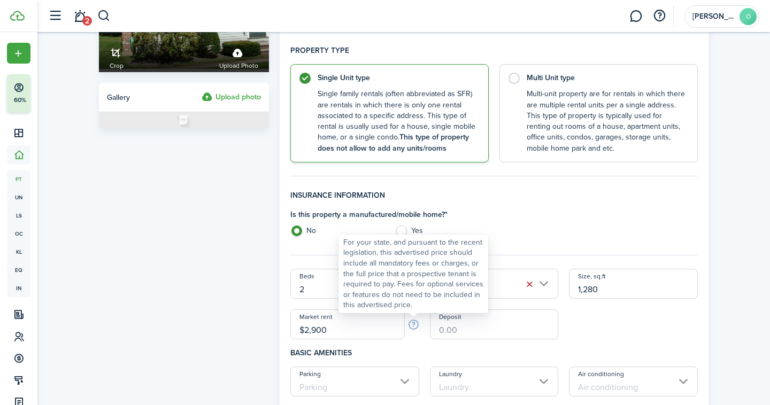
type input "$2,900.00"
click at [412, 324] on info-icon at bounding box center [414, 325] width 12 height 12
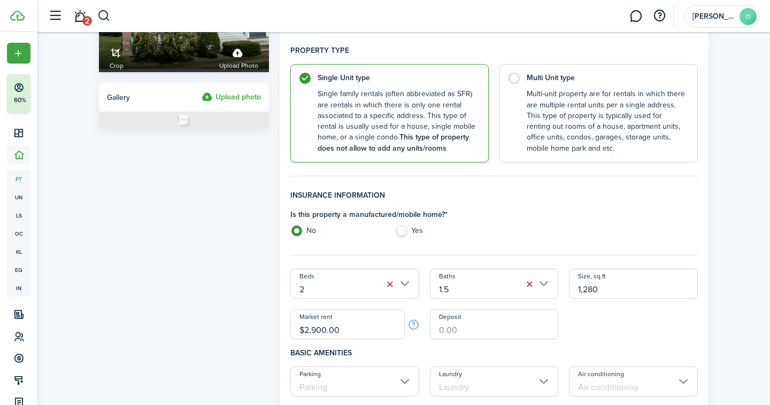
click at [462, 332] on input "Deposit" at bounding box center [494, 325] width 129 height 30
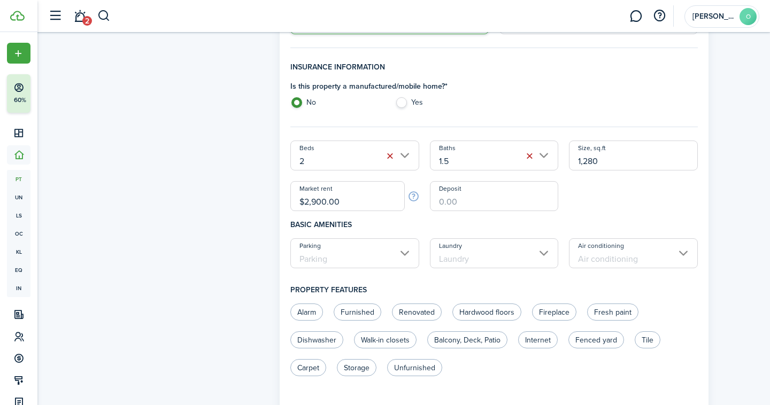
scroll to position [290, 0]
click at [399, 261] on input "Parking" at bounding box center [354, 252] width 129 height 30
type input "$7,800.00"
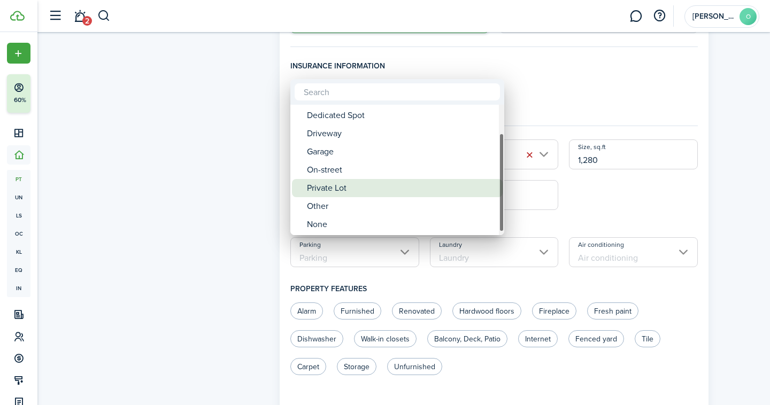
click at [342, 195] on div "Private Lot" at bounding box center [401, 188] width 189 height 18
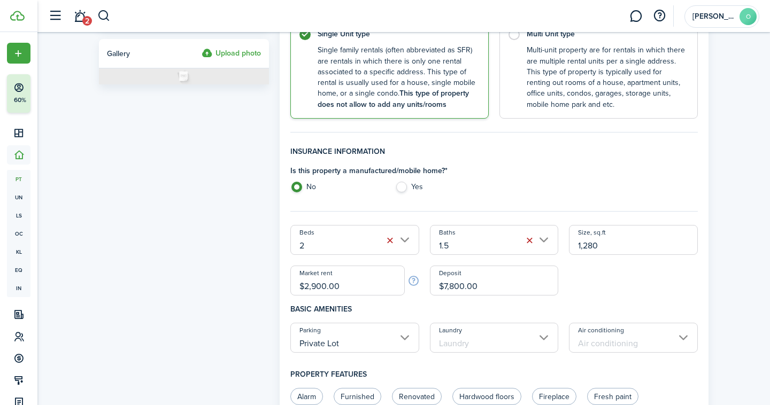
scroll to position [205, 0]
click at [336, 345] on input "Private Lot" at bounding box center [354, 337] width 129 height 30
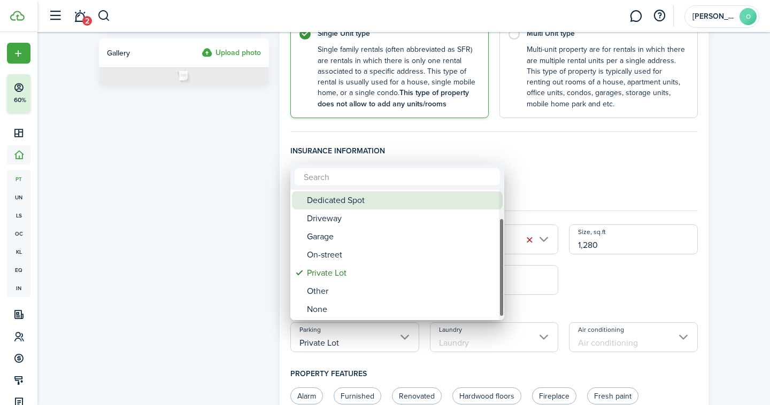
click at [358, 202] on div "Dedicated Spot" at bounding box center [401, 200] width 189 height 18
type input "Dedicated Spot"
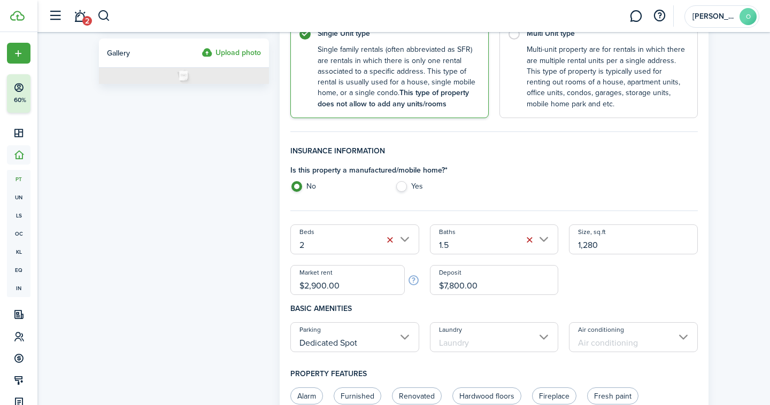
click at [505, 344] on input "Laundry" at bounding box center [494, 337] width 129 height 30
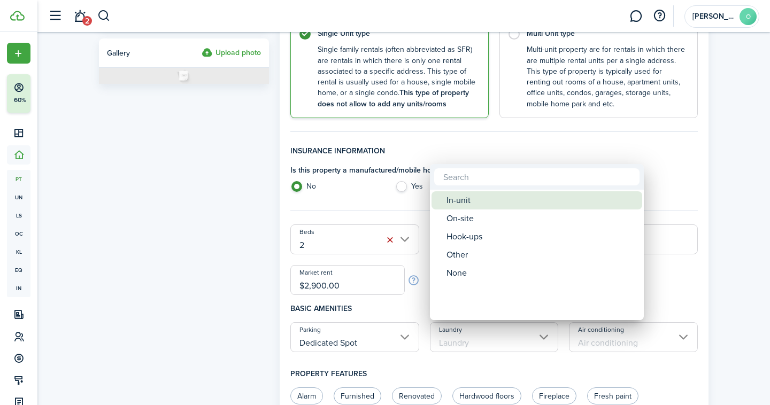
click at [481, 203] on div "In-unit" at bounding box center [541, 200] width 189 height 18
type input "In-unit"
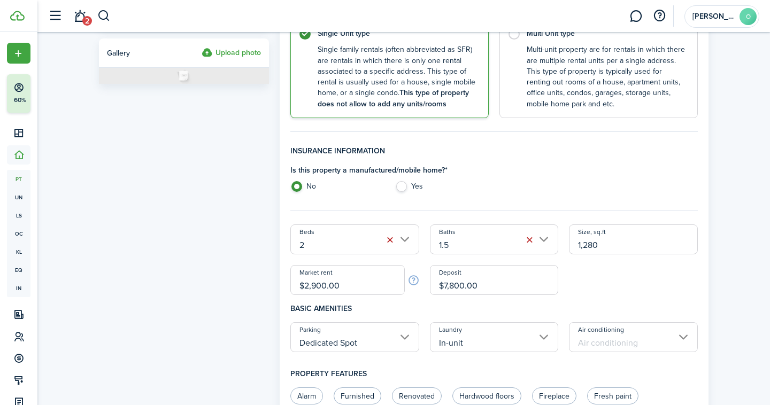
click at [596, 345] on input "Air conditioning" at bounding box center [633, 337] width 129 height 30
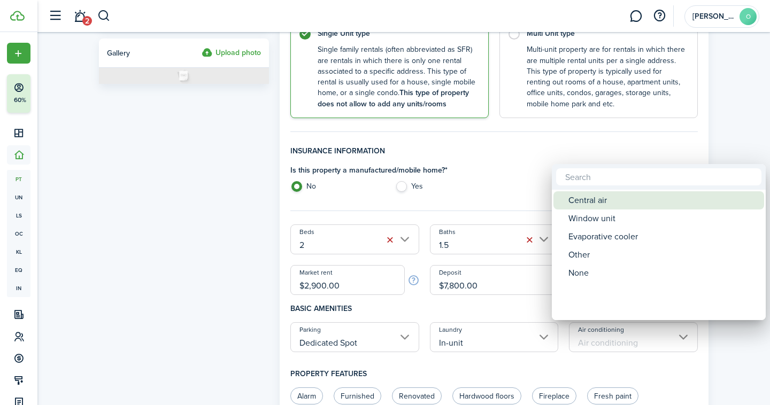
click at [603, 197] on div "Central air" at bounding box center [662, 200] width 189 height 18
type input "Central air"
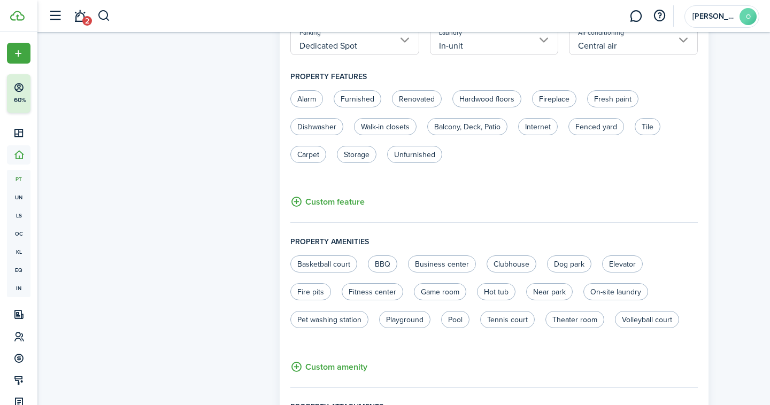
scroll to position [655, 0]
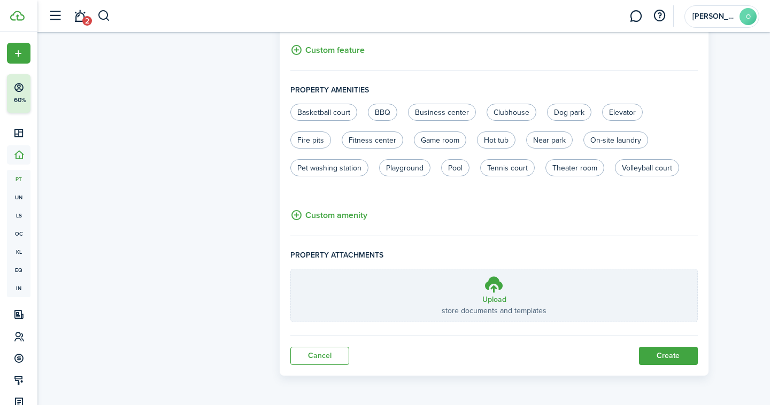
click at [665, 350] on button "Create" at bounding box center [668, 356] width 59 height 18
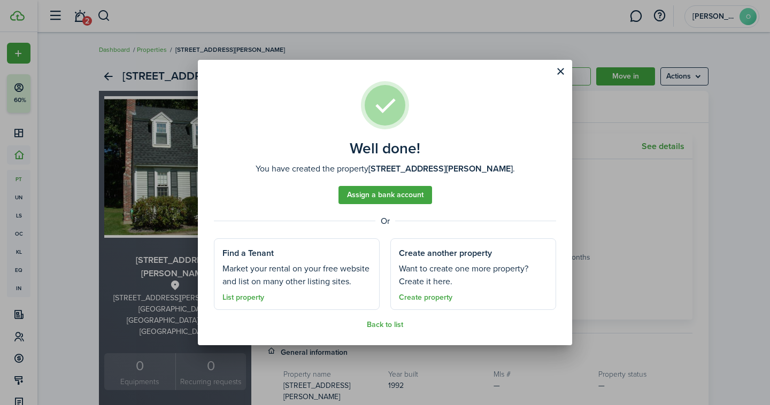
click at [558, 75] on button "Close modal" at bounding box center [560, 72] width 18 height 18
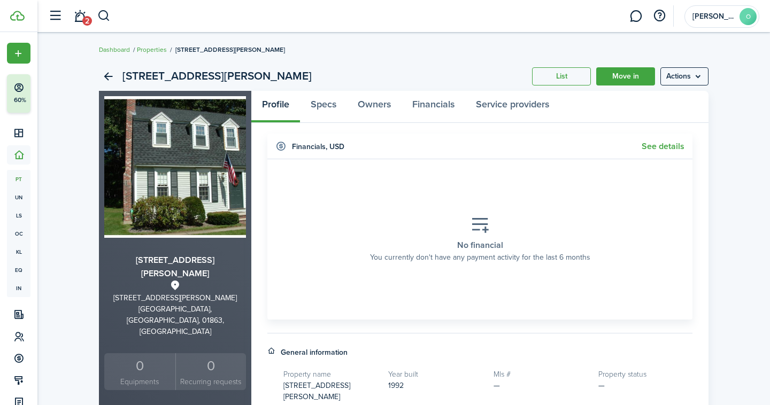
scroll to position [1, 0]
click at [636, 76] on link "Move in" at bounding box center [625, 76] width 59 height 18
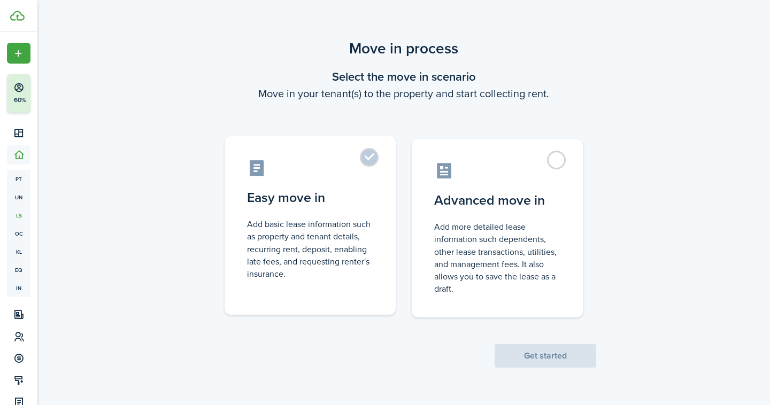
click at [367, 162] on label "Easy move in Add basic lease information such as property and tenant details, r…" at bounding box center [310, 225] width 171 height 179
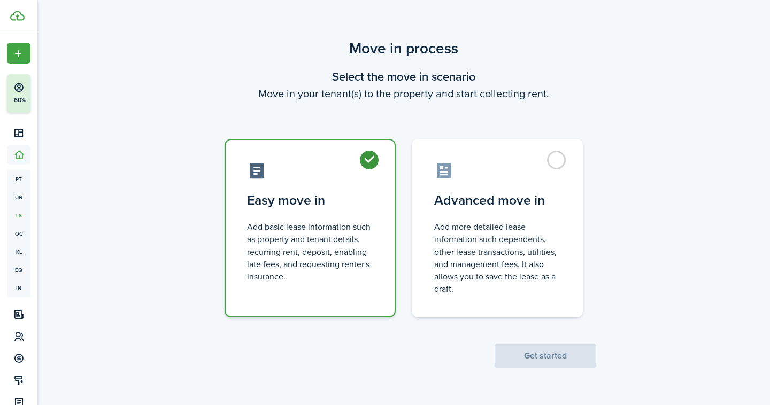
radio input "true"
click at [520, 354] on button "Get started" at bounding box center [546, 356] width 102 height 24
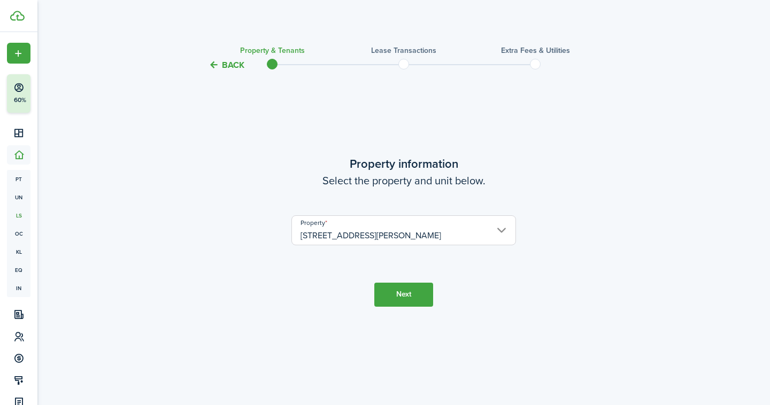
click at [404, 299] on button "Next" at bounding box center [403, 295] width 59 height 24
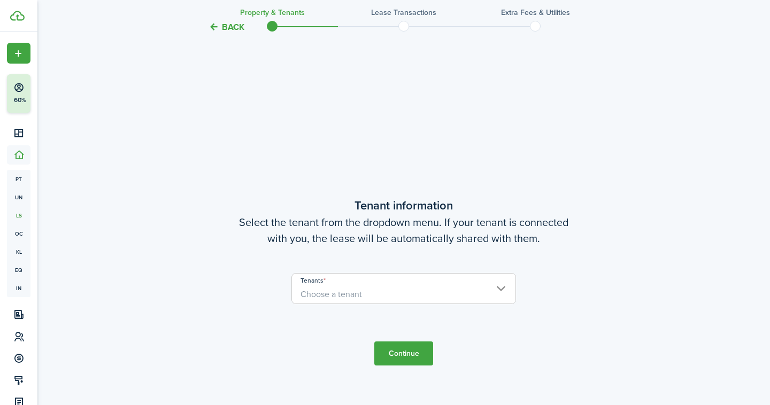
scroll to position [334, 0]
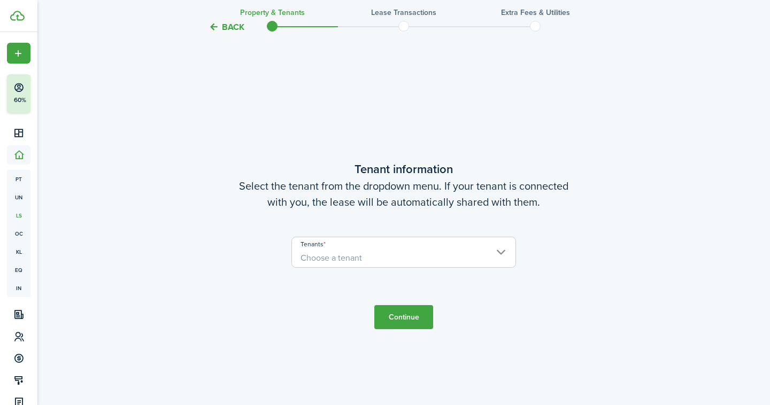
click at [401, 239] on input "Tenants" at bounding box center [404, 243] width 224 height 13
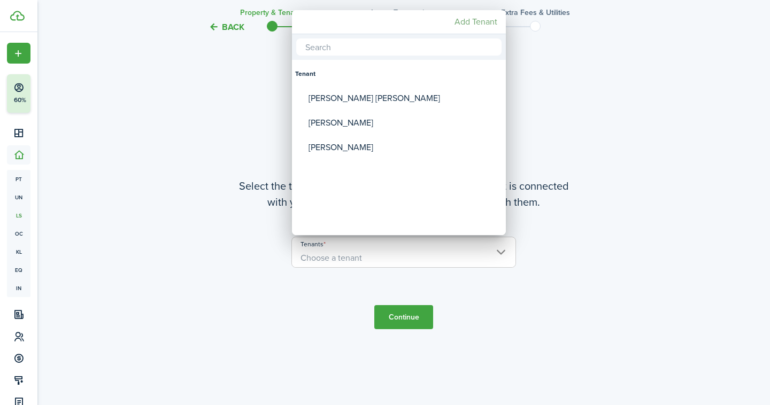
click at [466, 22] on mbsc-button "Add Tenant" at bounding box center [475, 21] width 51 height 19
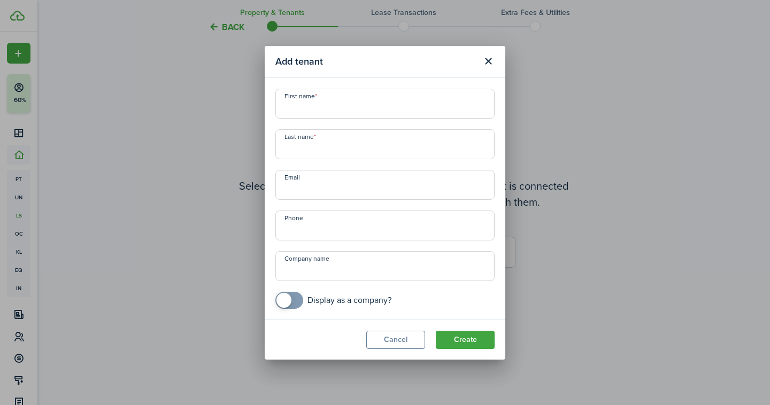
click at [317, 110] on input "First name" at bounding box center [384, 104] width 219 height 30
type input "Francine"
type input "Blois"
paste input "fblois@comcast.net"
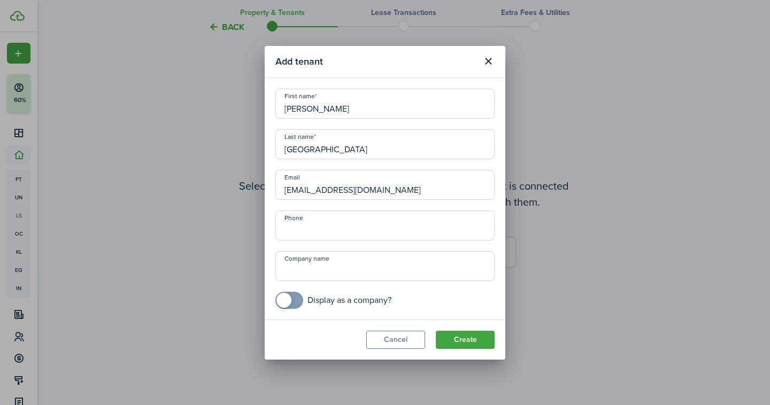
type input "fblois@comcast.net"
paste input "978-430-5608"
type input "[PHONE_NUMBER]"
click at [460, 336] on button "Create" at bounding box center [465, 340] width 59 height 18
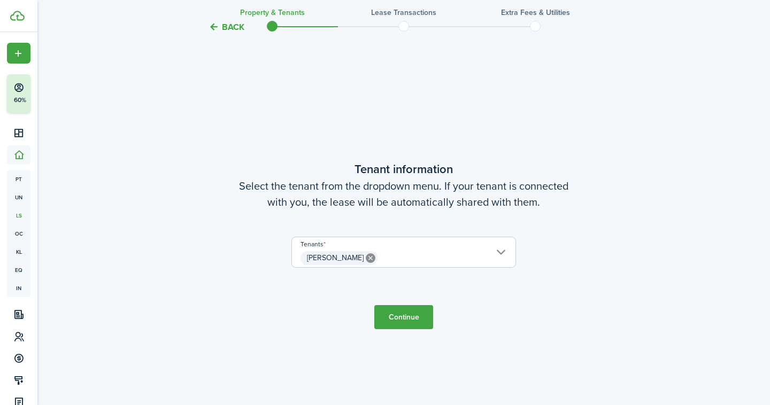
click at [416, 325] on button "Continue" at bounding box center [403, 317] width 59 height 24
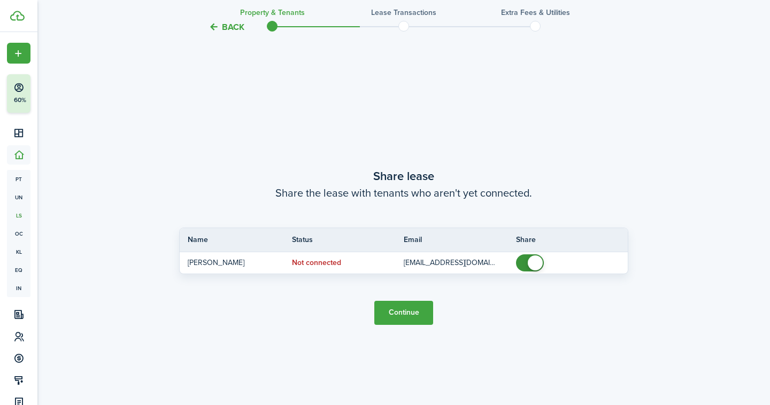
scroll to position [739, 0]
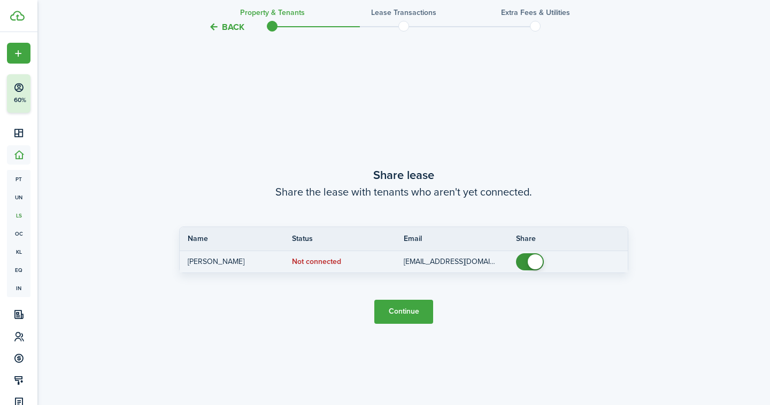
checkbox input "false"
click at [525, 258] on span at bounding box center [530, 261] width 11 height 17
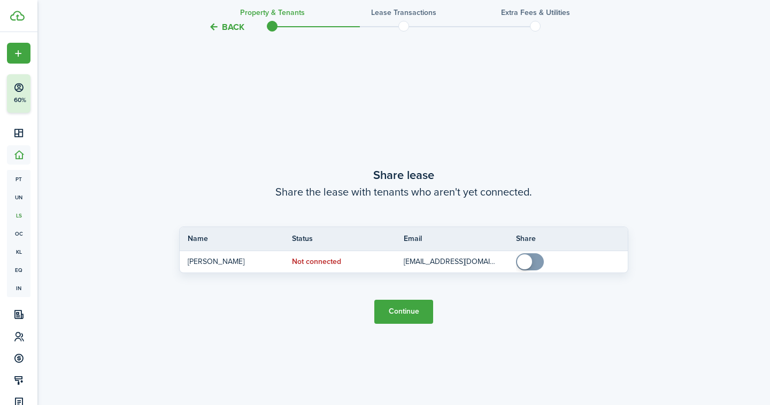
click at [410, 304] on button "Continue" at bounding box center [403, 312] width 59 height 24
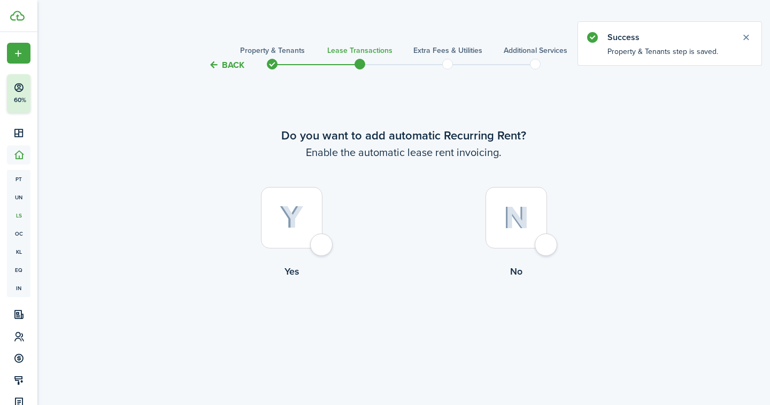
click at [321, 247] on div at bounding box center [292, 218] width 62 height 62
radio input "true"
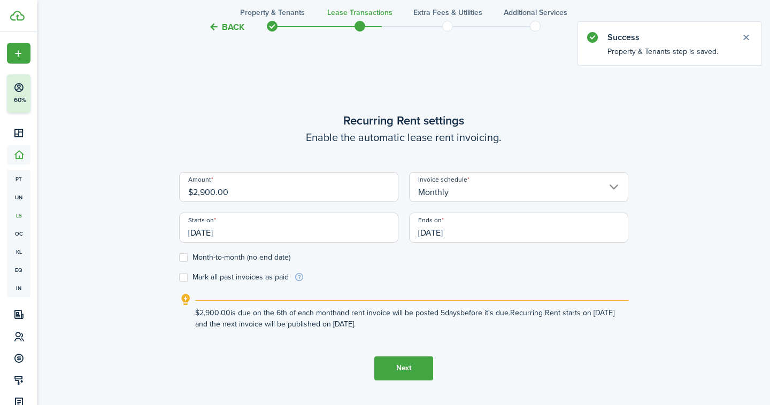
scroll to position [334, 0]
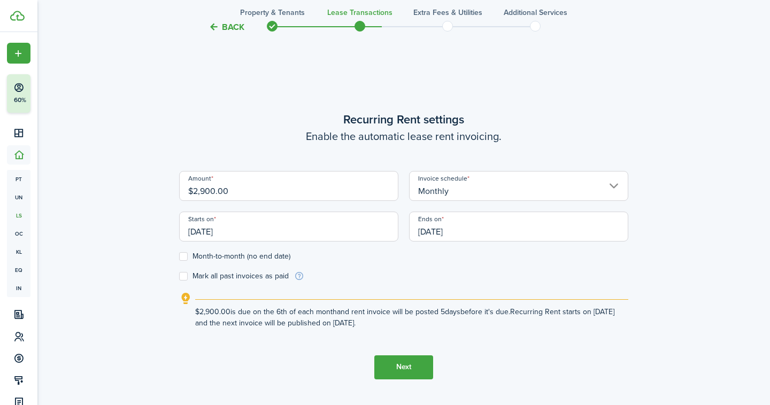
click at [302, 222] on input "10/06/2025" at bounding box center [288, 227] width 219 height 30
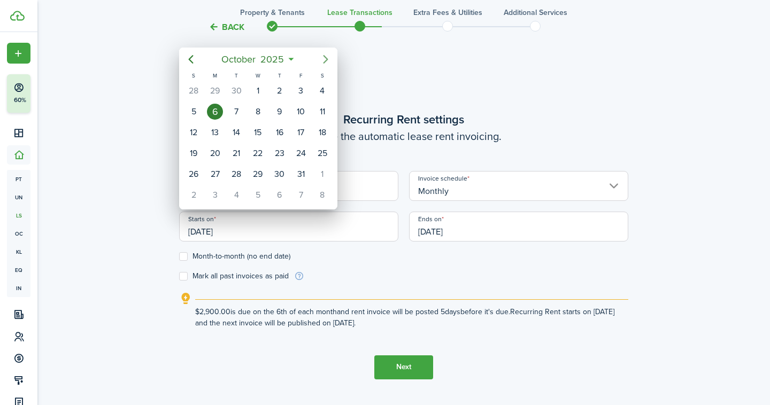
click at [319, 58] on icon "Next page" at bounding box center [325, 59] width 13 height 13
click at [194, 55] on icon "Previous page" at bounding box center [191, 59] width 13 height 13
click at [320, 89] on div "1" at bounding box center [322, 91] width 16 height 16
type input "11/01/2025"
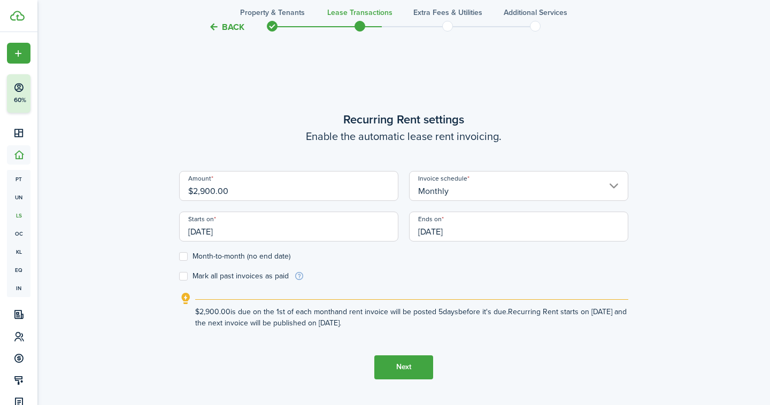
click at [470, 233] on input "10/06/2026" at bounding box center [518, 227] width 219 height 30
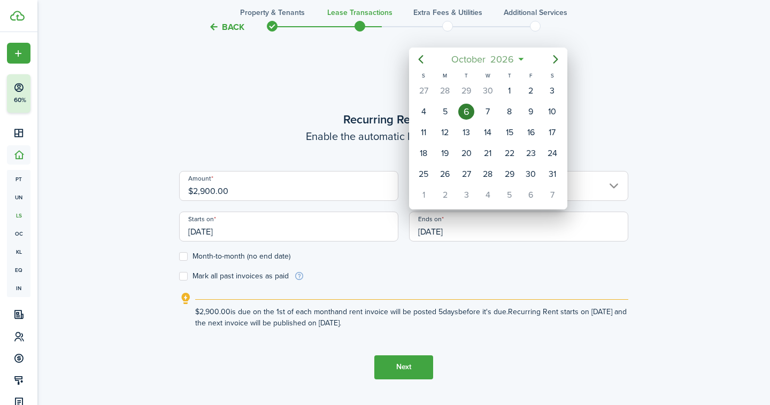
click at [497, 57] on span "2026" at bounding box center [502, 59] width 28 height 19
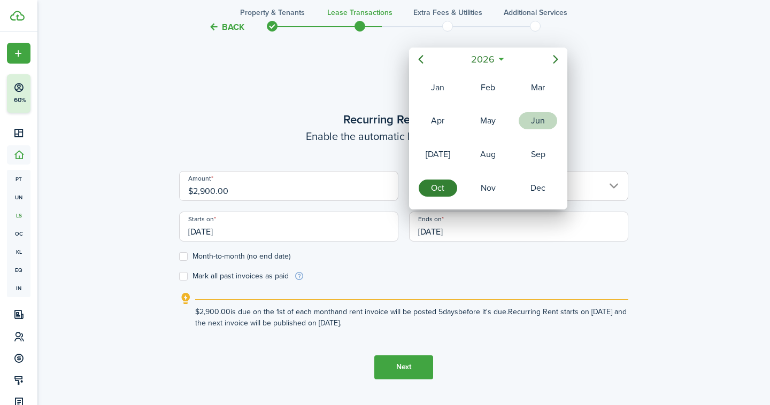
click at [532, 123] on div "Jun" at bounding box center [538, 120] width 39 height 17
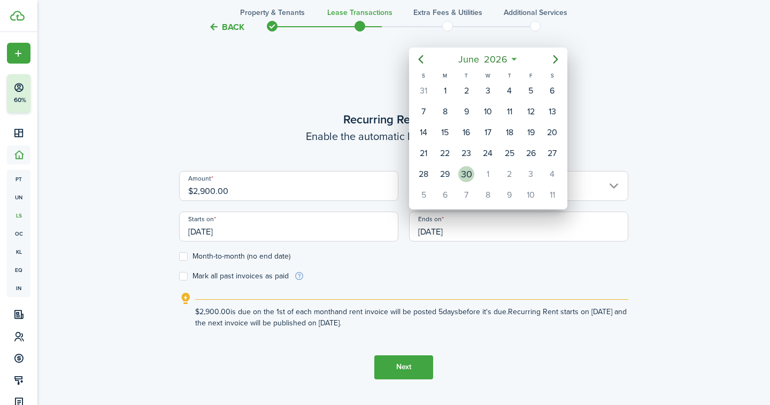
click at [471, 172] on div "30" at bounding box center [466, 174] width 16 height 16
type input "06/30/2026"
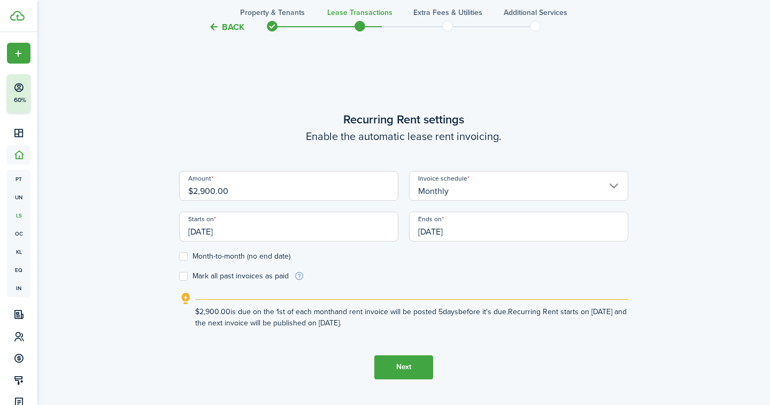
click at [213, 256] on label "Month-to-month (no end date)" at bounding box center [234, 256] width 111 height 9
click at [179, 256] on input "Month-to-month (no end date)" at bounding box center [179, 256] width 1 height 1
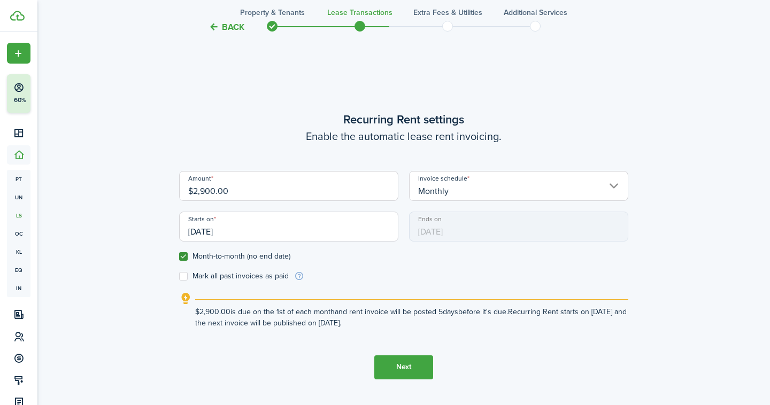
click at [213, 256] on label "Month-to-month (no end date)" at bounding box center [234, 256] width 111 height 9
click at [179, 256] on input "Month-to-month (no end date)" at bounding box center [179, 256] width 1 height 1
checkbox input "false"
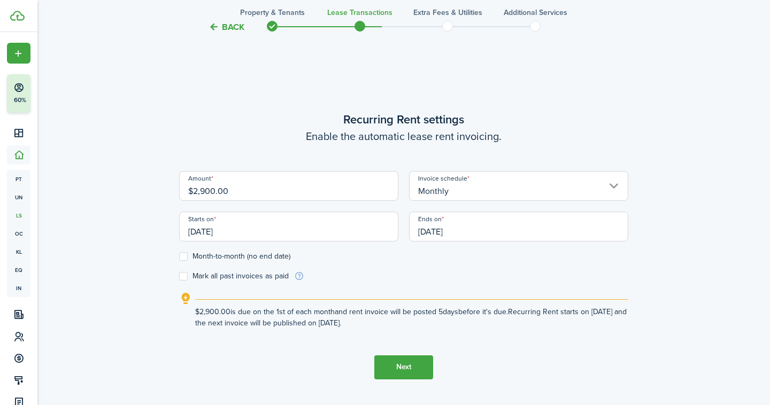
click at [212, 275] on label "Mark all past invoices as paid" at bounding box center [234, 276] width 110 height 9
click at [179, 276] on input "Mark all past invoices as paid" at bounding box center [179, 276] width 1 height 1
checkbox input "true"
click at [418, 371] on button "Next" at bounding box center [403, 368] width 59 height 24
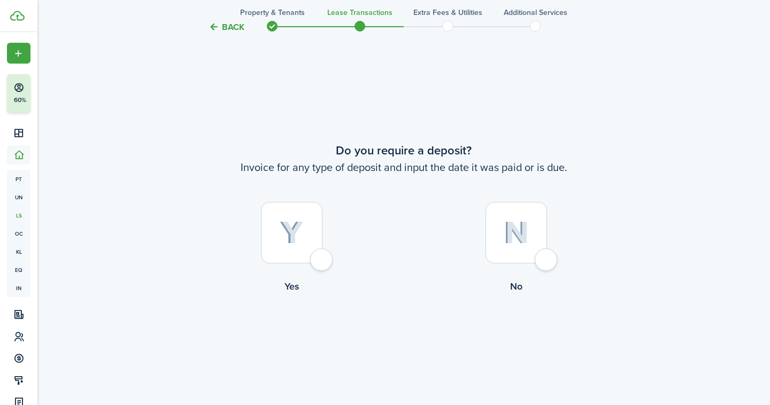
scroll to position [739, 0]
click at [315, 254] on div at bounding box center [292, 232] width 62 height 62
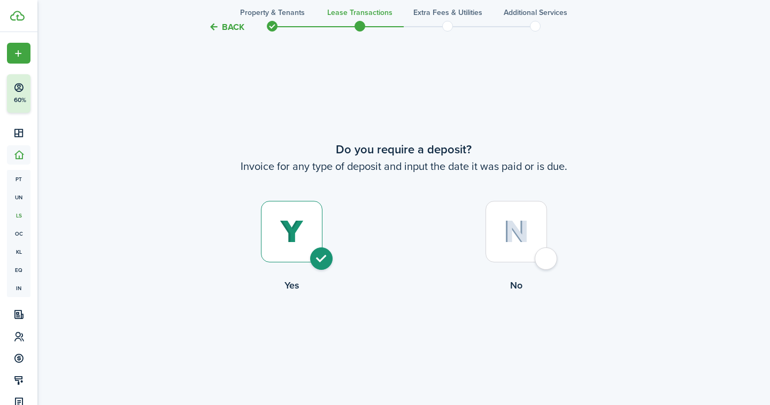
radio input "true"
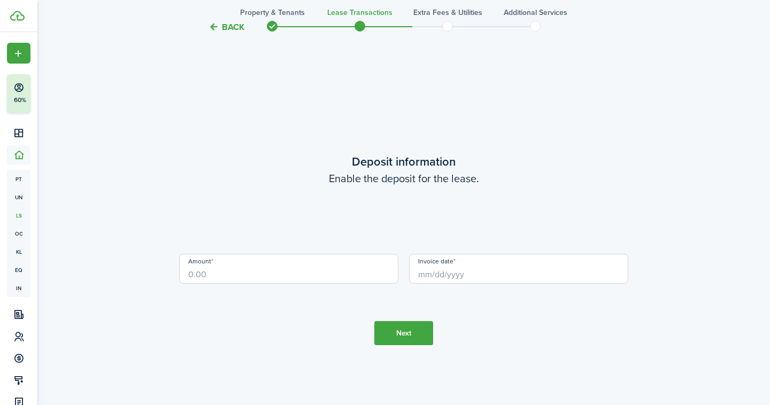
scroll to position [1144, 0]
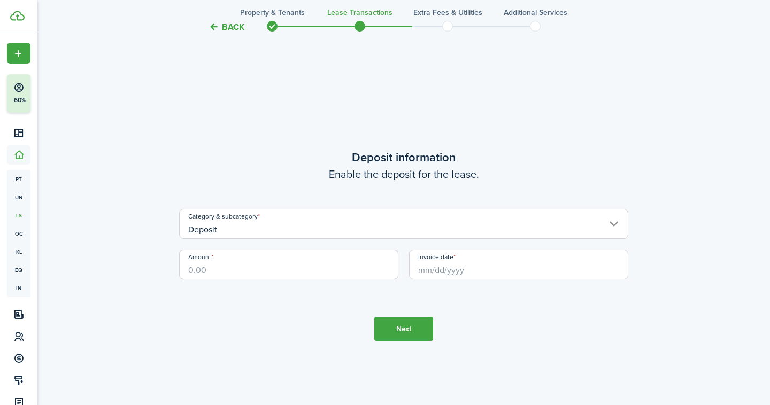
click at [302, 269] on input "Amount" at bounding box center [288, 265] width 219 height 30
click at [306, 228] on input "Deposit" at bounding box center [403, 224] width 449 height 30
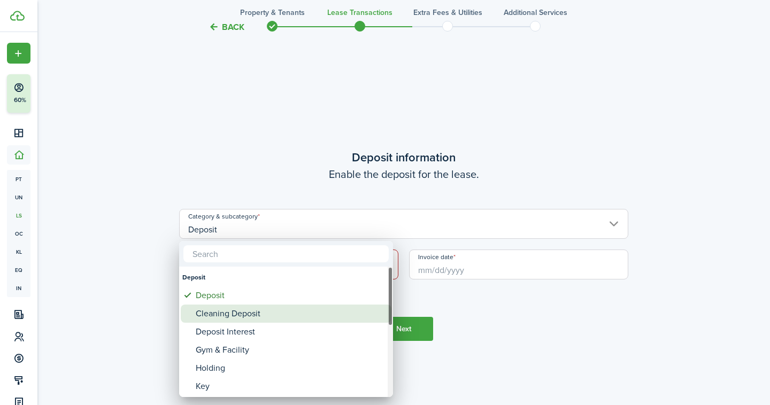
click at [278, 309] on div "Cleaning Deposit" at bounding box center [290, 314] width 189 height 18
type input "Deposit / Cleaning Deposit"
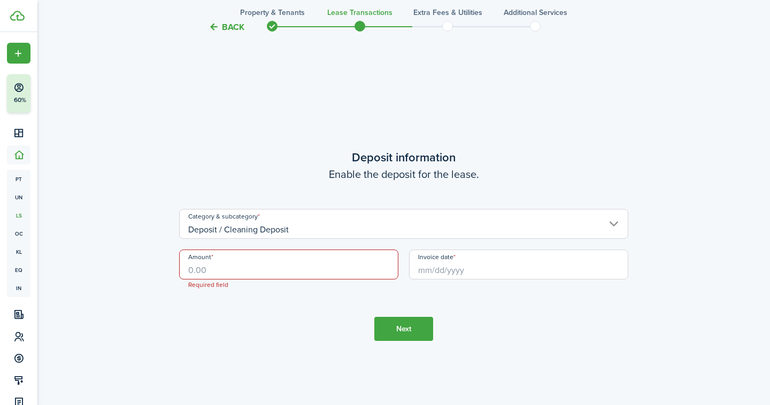
click at [194, 269] on input "Amount" at bounding box center [288, 265] width 219 height 30
click at [250, 226] on input "Deposit / Cleaning Deposit" at bounding box center [403, 224] width 449 height 30
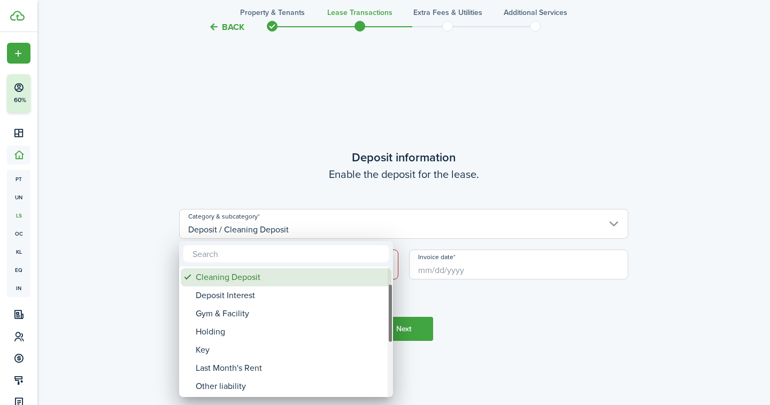
click at [244, 279] on div "Cleaning Deposit" at bounding box center [290, 277] width 189 height 18
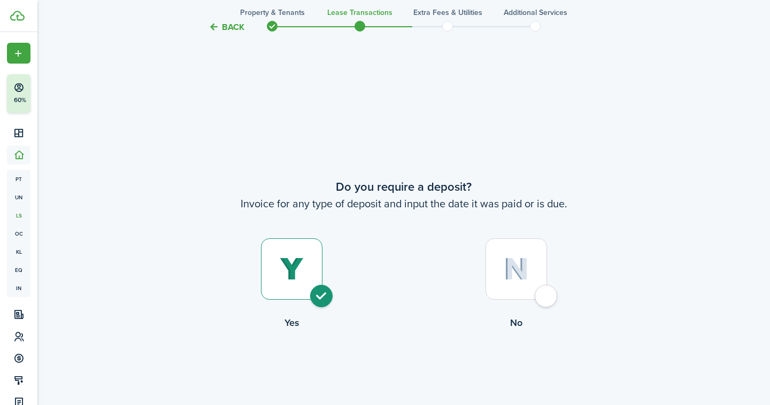
scroll to position [705, 0]
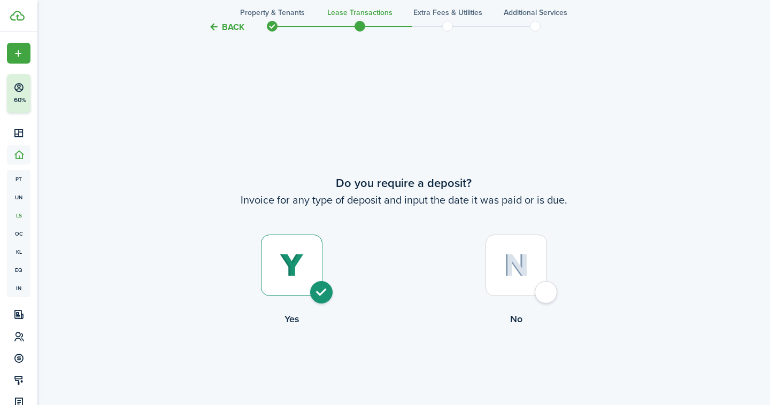
click at [543, 292] on div at bounding box center [517, 266] width 62 height 62
radio input "false"
radio input "true"
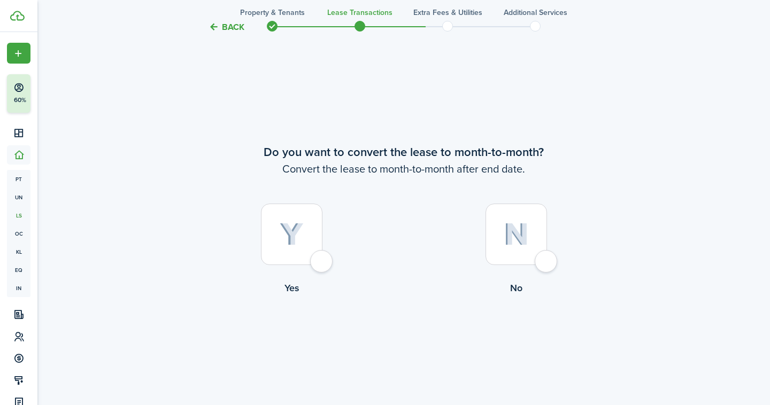
scroll to position [1144, 0]
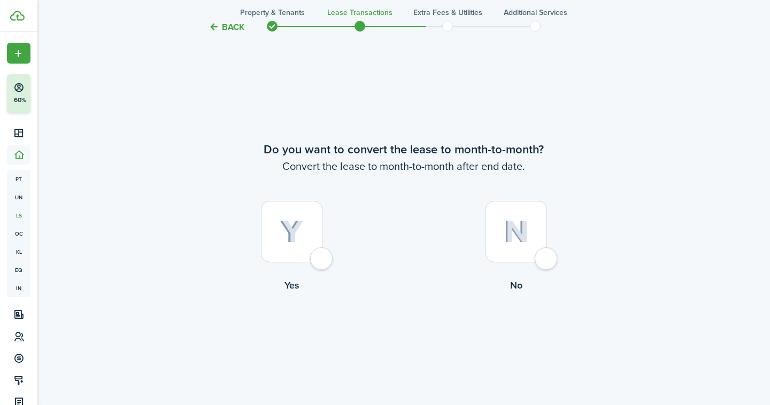
click at [545, 261] on div at bounding box center [517, 232] width 62 height 62
radio input "true"
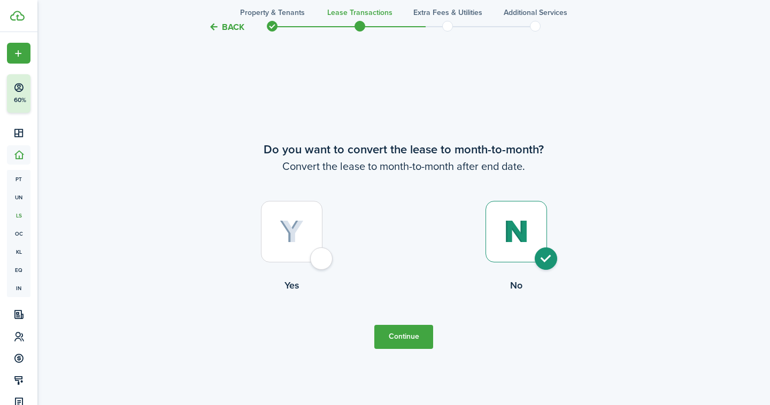
click at [412, 341] on button "Continue" at bounding box center [403, 337] width 59 height 24
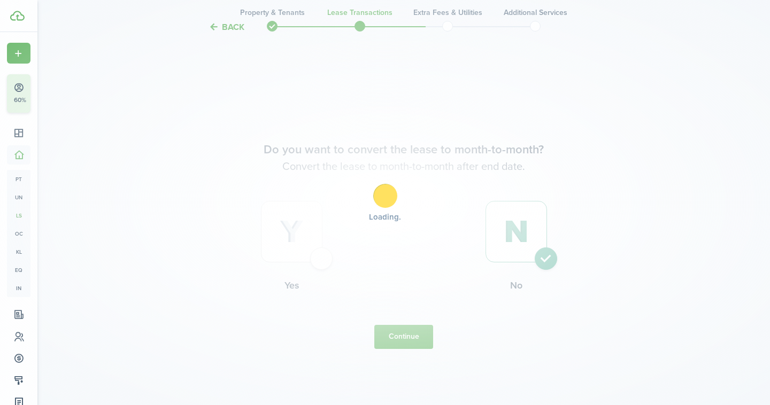
scroll to position [0, 0]
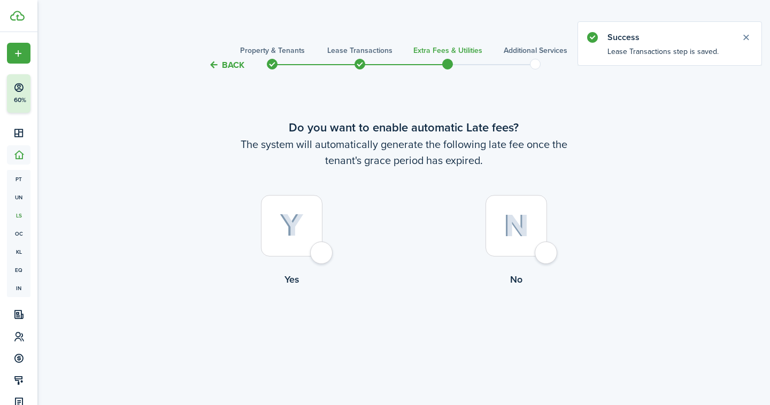
click at [319, 248] on div at bounding box center [292, 226] width 62 height 62
radio input "true"
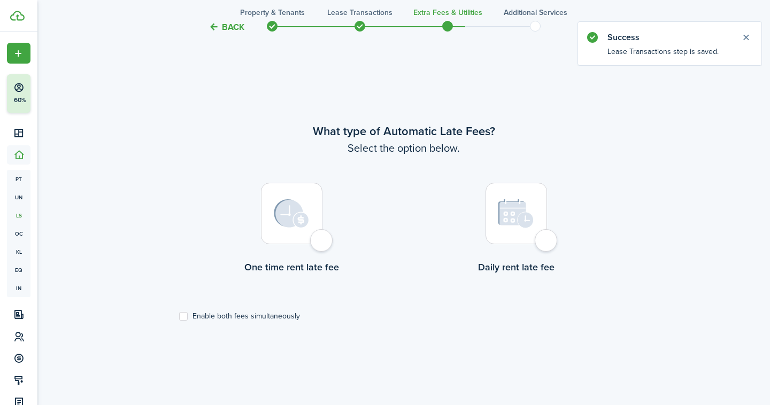
scroll to position [334, 0]
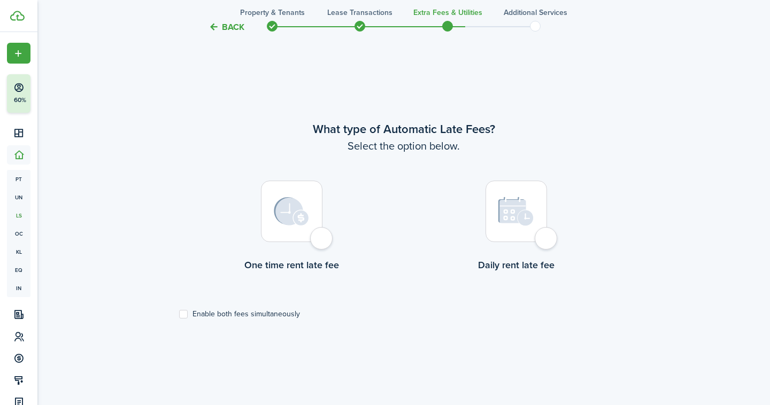
click at [318, 242] on div at bounding box center [292, 212] width 62 height 62
radio input "true"
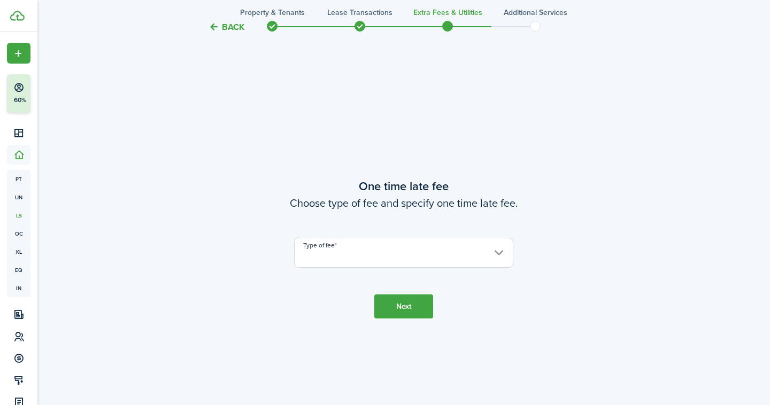
scroll to position [739, 0]
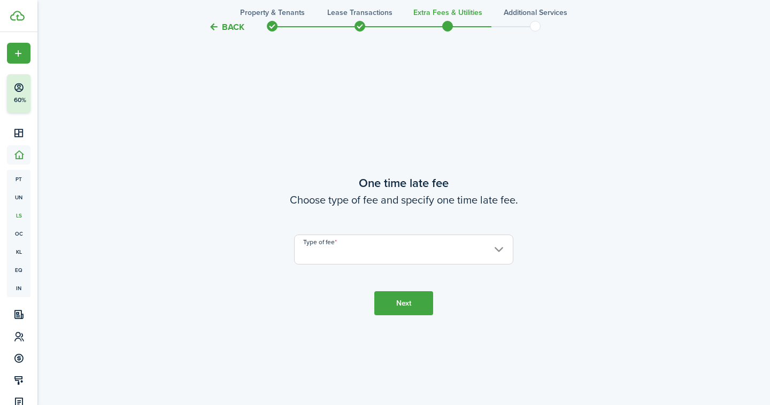
click at [321, 248] on input "Type of fee" at bounding box center [403, 250] width 219 height 30
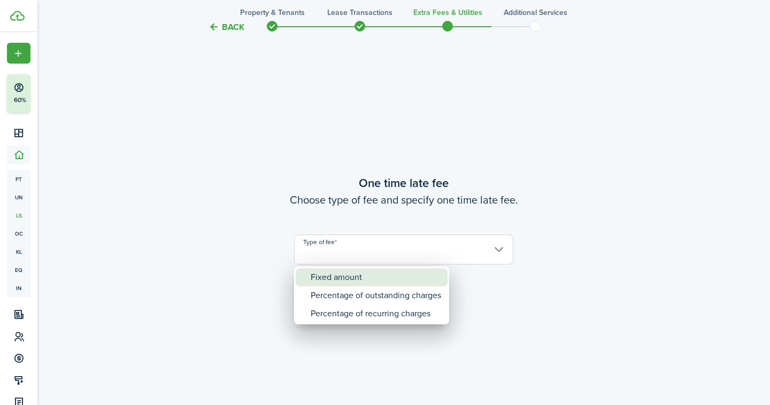
click at [352, 276] on div "Fixed amount" at bounding box center [376, 277] width 130 height 18
type input "Fixed amount"
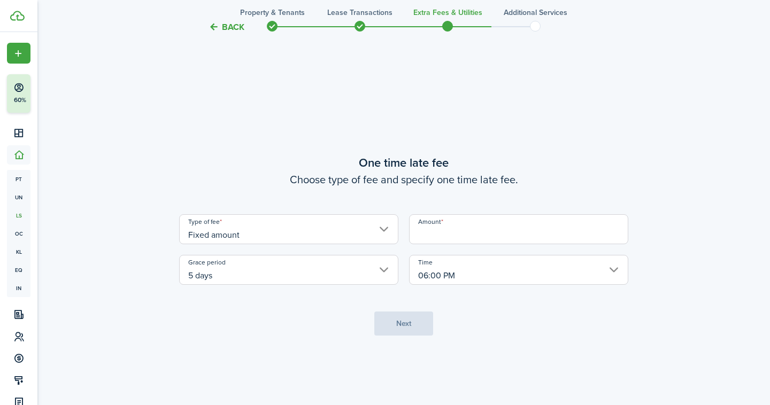
click at [473, 232] on input "Amount" at bounding box center [518, 229] width 219 height 30
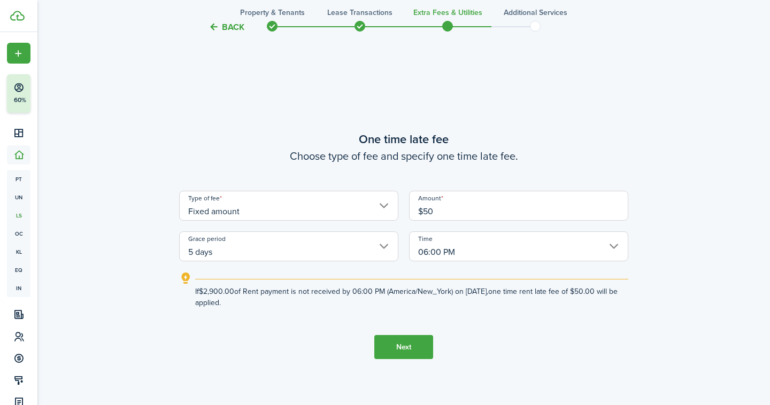
click at [371, 242] on input "5 days" at bounding box center [288, 247] width 219 height 30
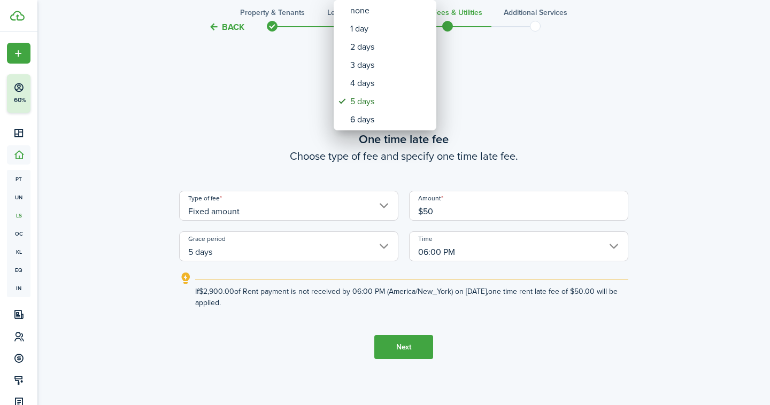
type input "$50.00"
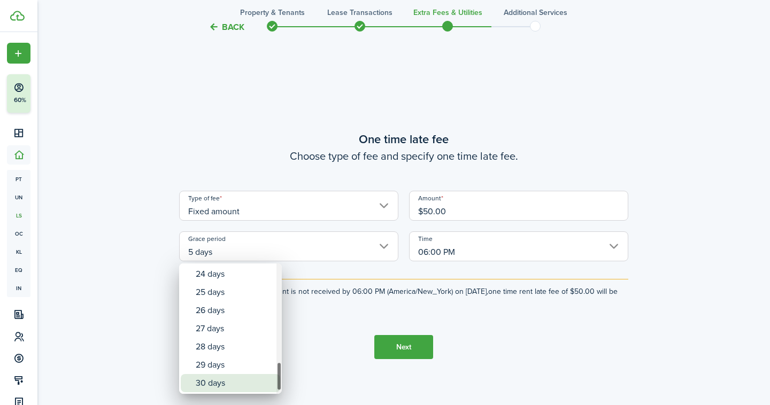
click at [216, 385] on div "30 days" at bounding box center [235, 383] width 78 height 18
type input "30 days"
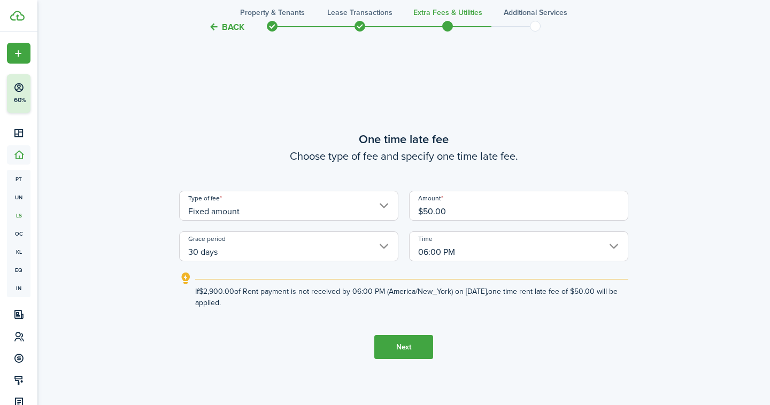
click at [317, 345] on tc-wizard-step "One time late fee Choose type of fee and specify one time late fee. Type of fee…" at bounding box center [403, 244] width 449 height 405
click at [418, 355] on button "Next" at bounding box center [403, 347] width 59 height 24
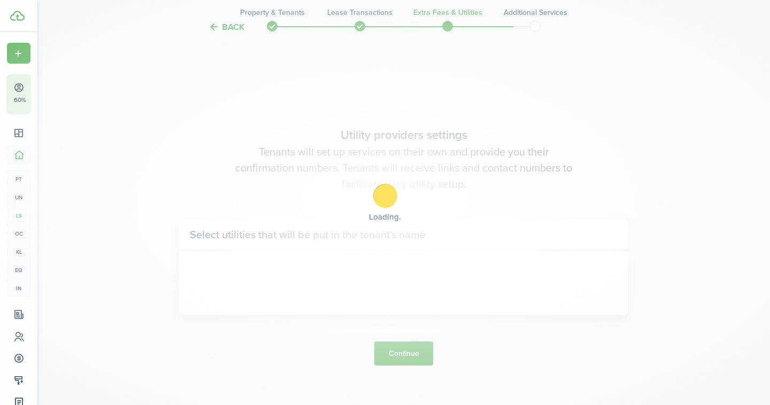
scroll to position [1144, 0]
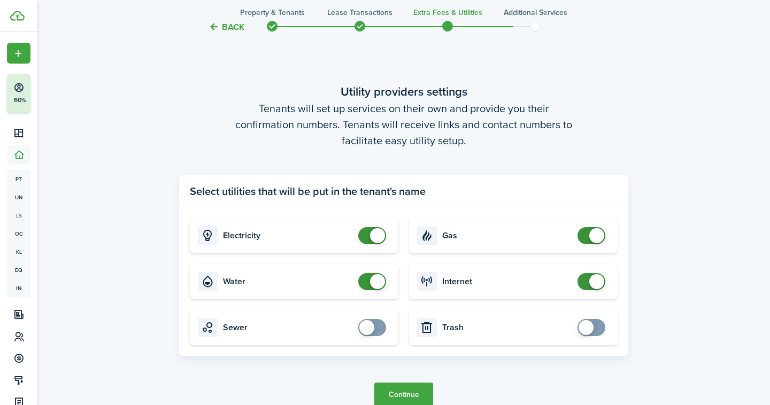
click at [369, 285] on span at bounding box center [372, 281] width 11 height 17
checkbox input "true"
click at [378, 286] on span at bounding box center [372, 281] width 11 height 17
click at [412, 390] on button "Continue" at bounding box center [403, 395] width 59 height 24
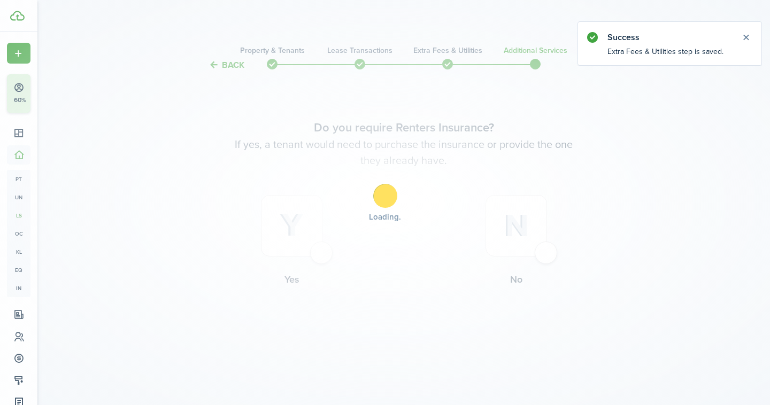
scroll to position [0, 0]
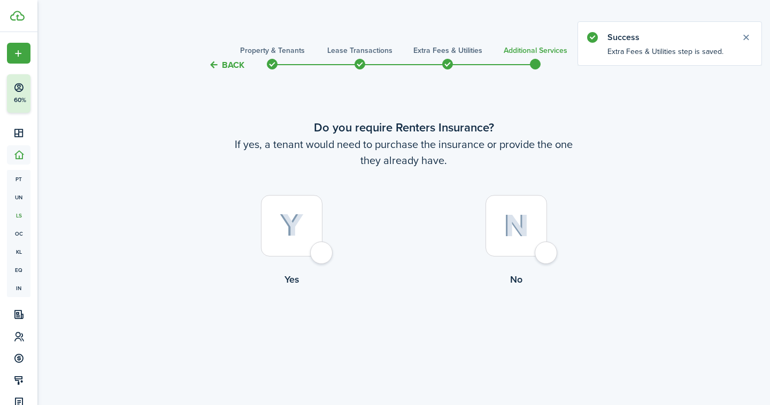
click at [318, 252] on div at bounding box center [292, 226] width 62 height 62
radio input "true"
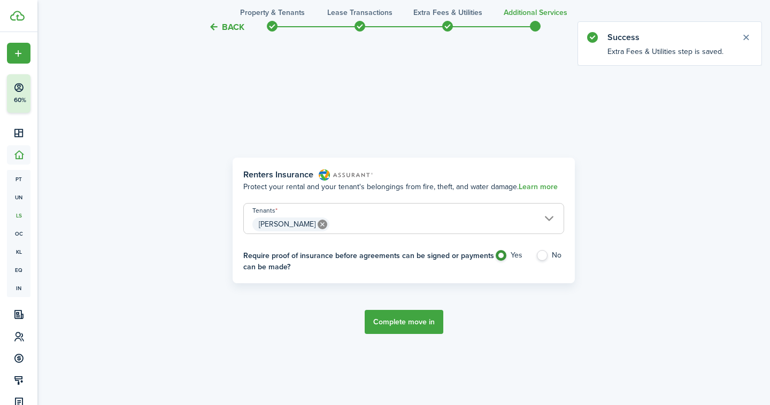
scroll to position [334, 0]
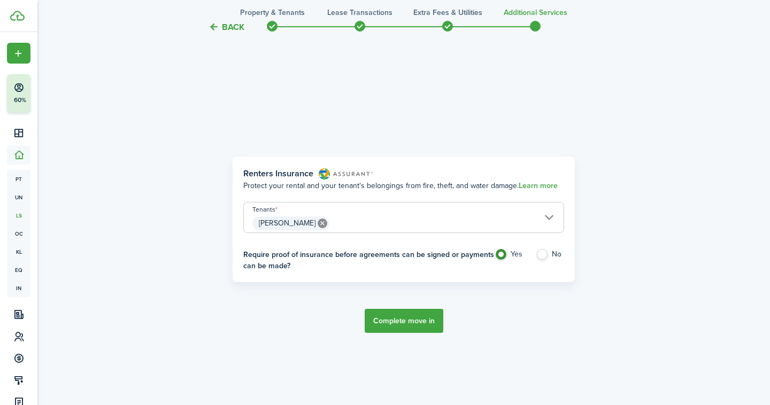
click at [542, 253] on label "No" at bounding box center [550, 257] width 28 height 16
radio input "false"
radio input "true"
click at [411, 317] on button "Complete move in" at bounding box center [404, 321] width 79 height 24
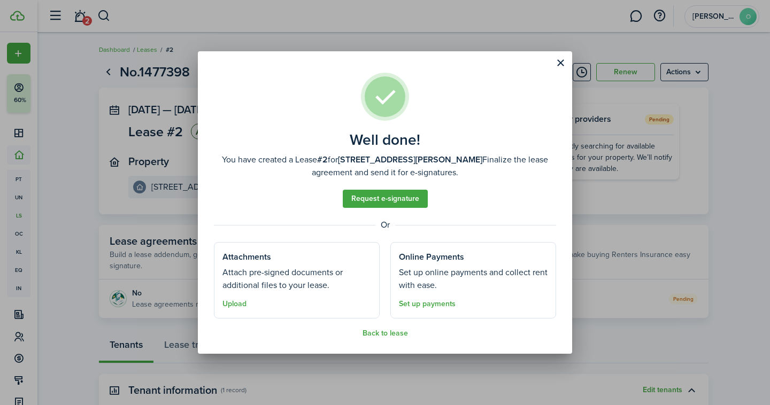
click at [557, 67] on button "Close modal" at bounding box center [560, 63] width 18 height 18
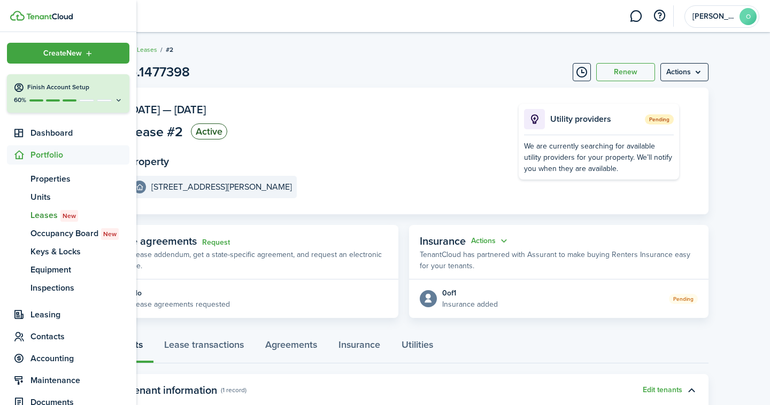
click at [53, 217] on span "Leases New" at bounding box center [79, 215] width 99 height 13
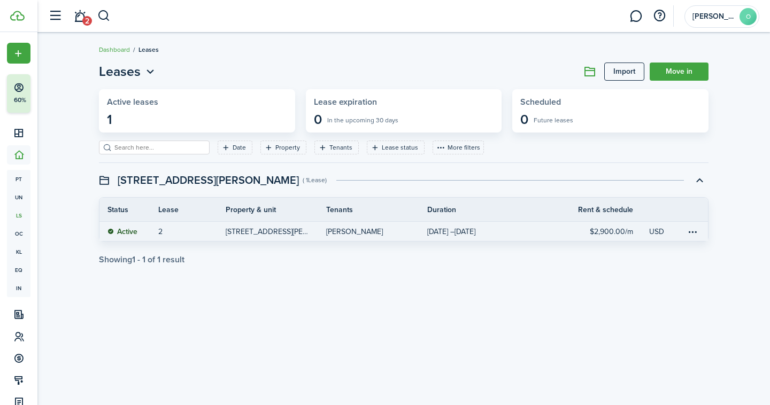
click at [163, 231] on link "2" at bounding box center [191, 231] width 67 height 19
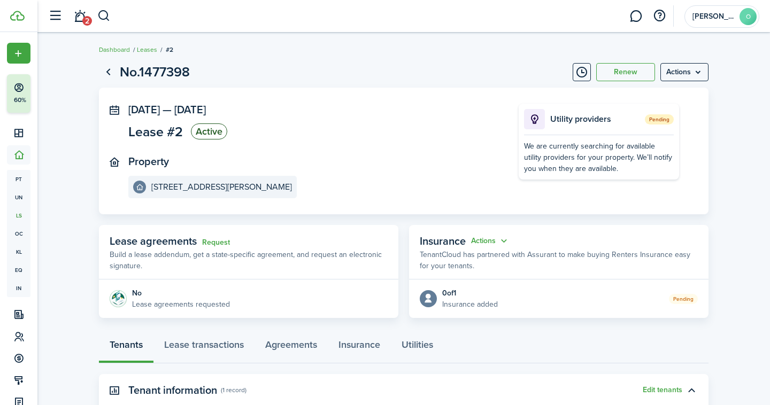
click at [182, 137] on span "Lease #2" at bounding box center [155, 131] width 55 height 13
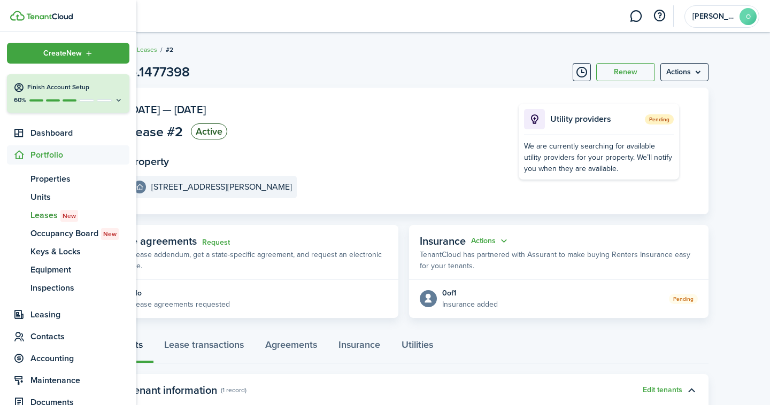
click at [56, 216] on span "Leases New" at bounding box center [79, 215] width 99 height 13
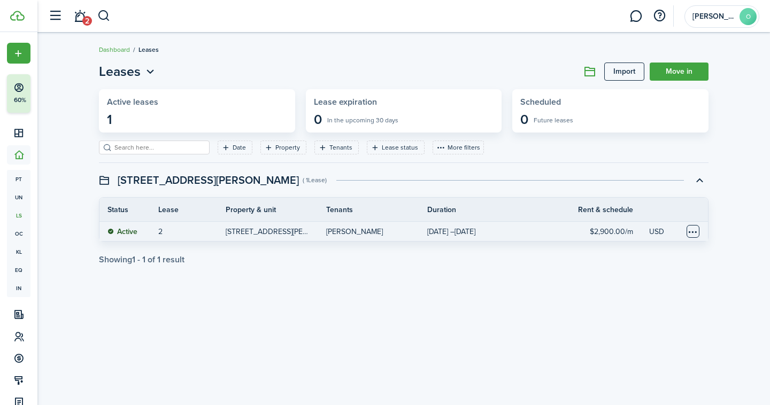
click at [691, 235] on table-menu-btn-icon at bounding box center [693, 231] width 13 height 13
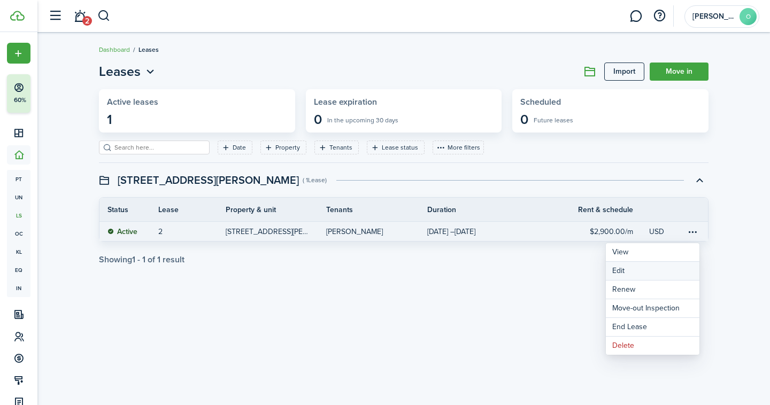
click at [634, 272] on button "Edit" at bounding box center [653, 271] width 94 height 18
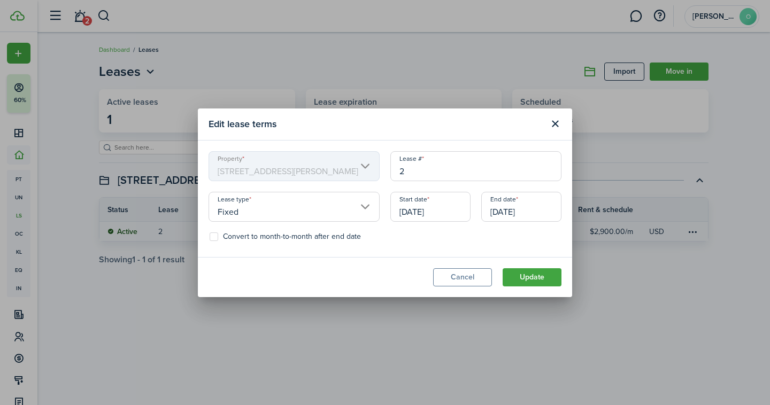
click at [421, 174] on input "2" at bounding box center [475, 166] width 171 height 30
type input "q"
type input "1"
click at [505, 273] on button "Update" at bounding box center [532, 277] width 59 height 18
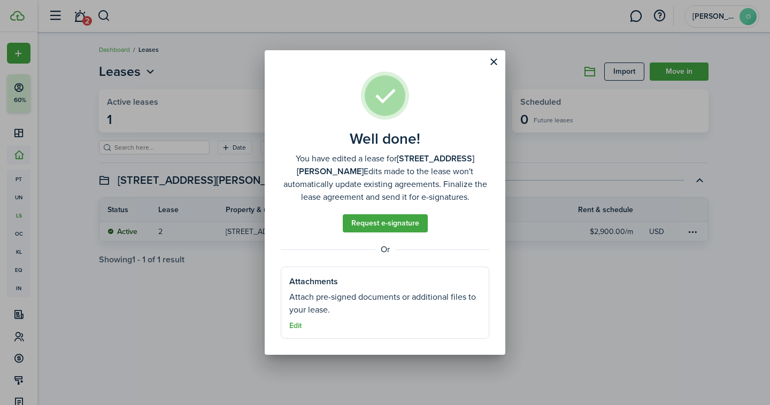
click at [499, 66] on button "Close modal" at bounding box center [494, 62] width 18 height 18
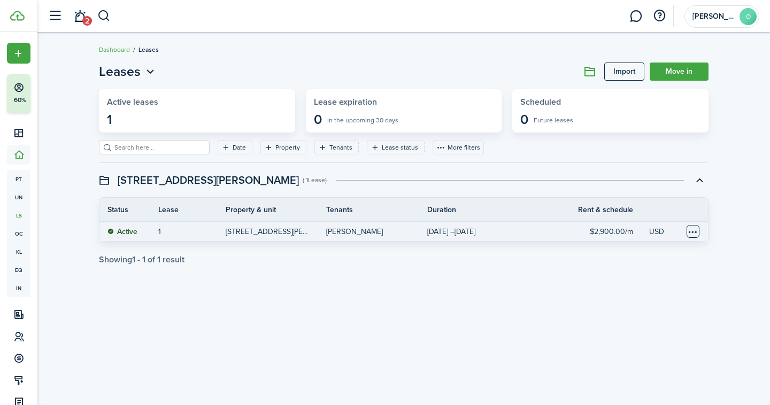
click at [688, 228] on table-menu-btn-icon at bounding box center [693, 231] width 13 height 13
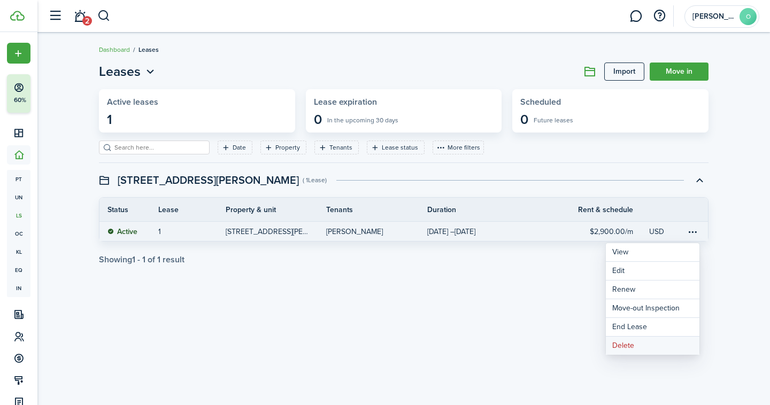
click at [621, 350] on button "Delete" at bounding box center [653, 346] width 94 height 18
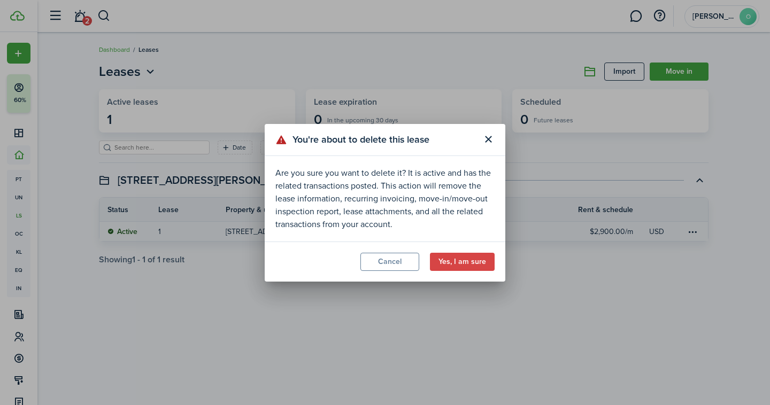
click at [465, 263] on button "Yes, I am sure" at bounding box center [462, 262] width 65 height 18
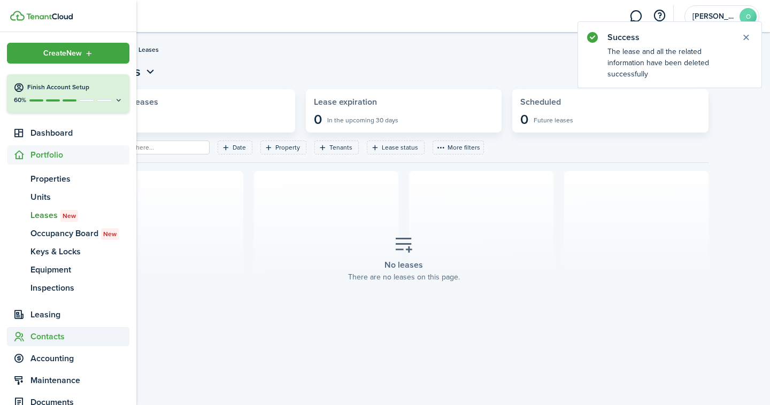
click at [49, 333] on span "Contacts" at bounding box center [79, 337] width 99 height 13
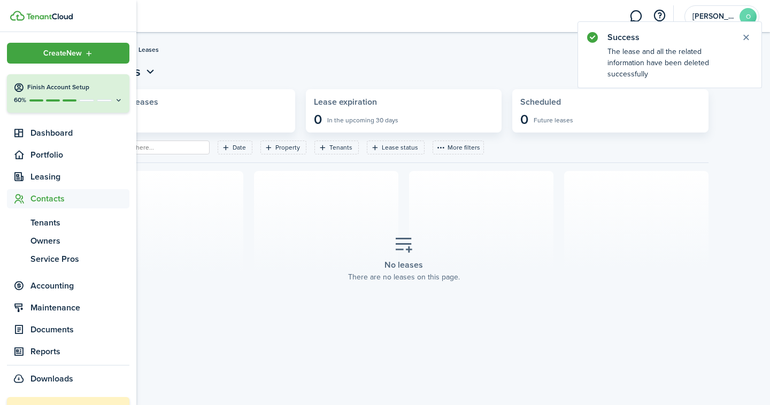
click at [59, 201] on span "Contacts" at bounding box center [79, 199] width 99 height 13
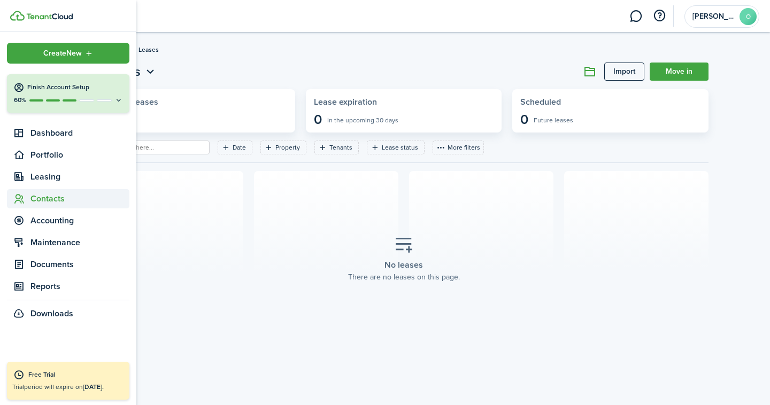
click at [60, 199] on span "Contacts" at bounding box center [79, 199] width 99 height 13
click at [57, 195] on span "Contacts" at bounding box center [79, 199] width 99 height 13
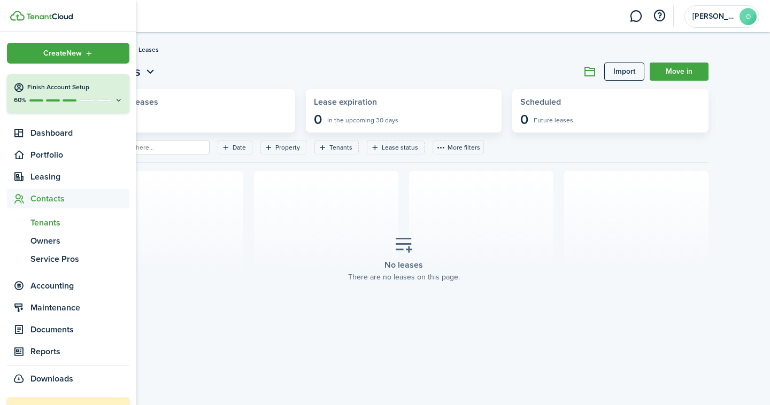
click at [55, 219] on span "Tenants" at bounding box center [79, 223] width 99 height 13
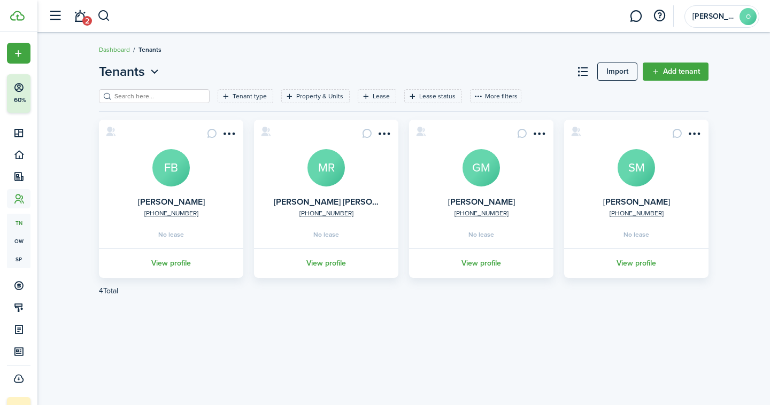
click at [232, 134] on menu-btn-icon "Open menu" at bounding box center [229, 134] width 18 height 18
click at [385, 132] on menu-btn-icon "Open menu" at bounding box center [384, 134] width 18 height 18
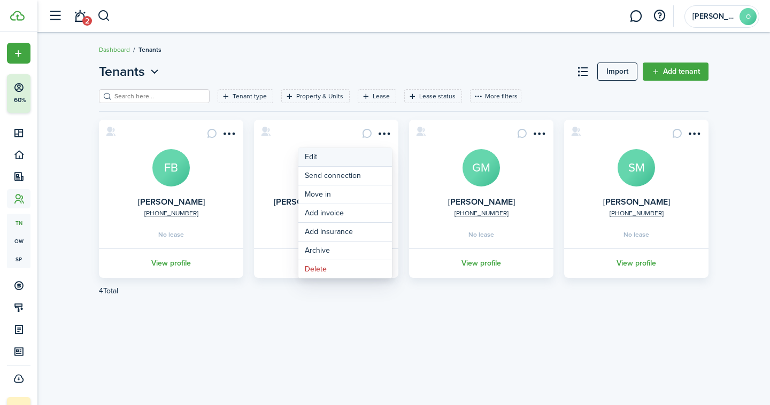
click at [367, 160] on link "Edit" at bounding box center [345, 157] width 94 height 18
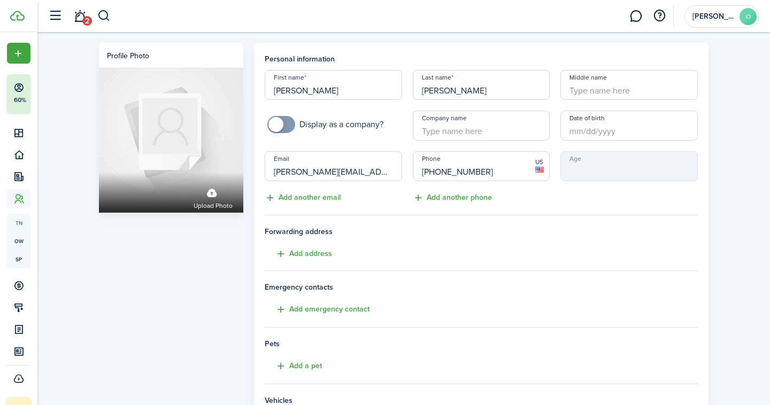
click at [90, 19] on span "2" at bounding box center [87, 21] width 10 height 10
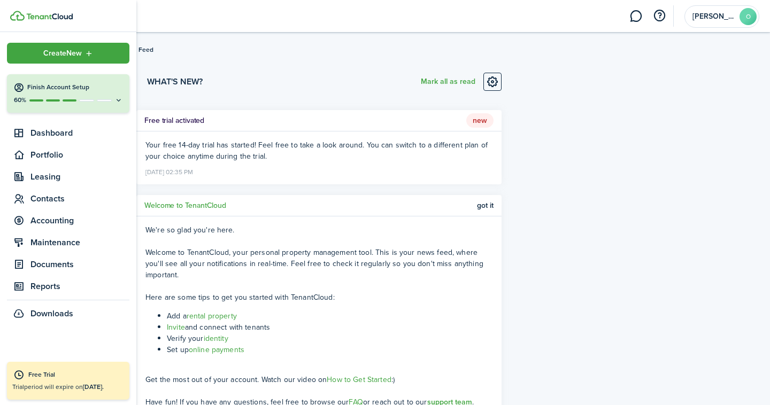
click at [45, 96] on div "60%" at bounding box center [68, 100] width 110 height 9
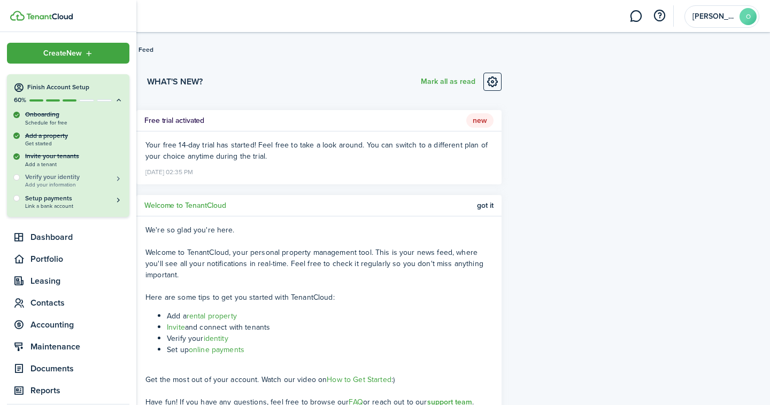
click at [67, 184] on span "Add your information" at bounding box center [74, 185] width 98 height 6
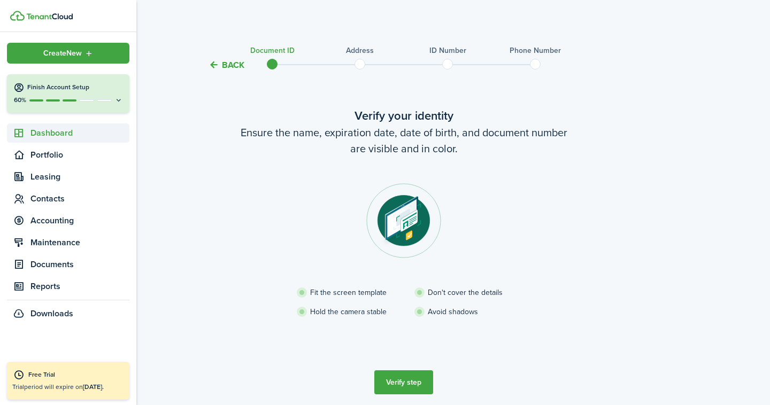
click at [37, 135] on span "Dashboard" at bounding box center [79, 133] width 99 height 13
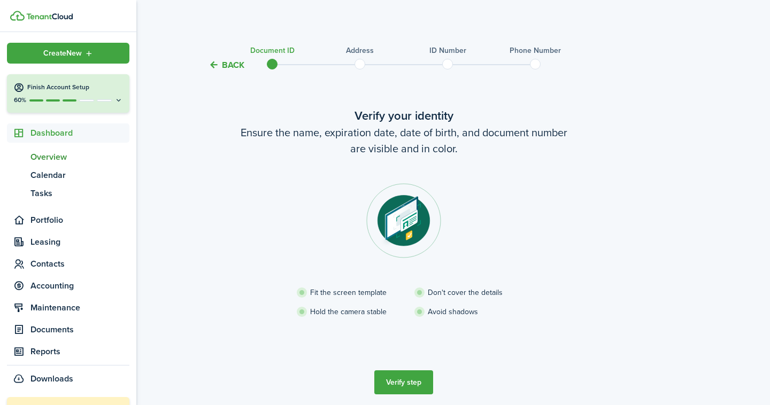
click at [47, 157] on span "Overview" at bounding box center [79, 157] width 99 height 13
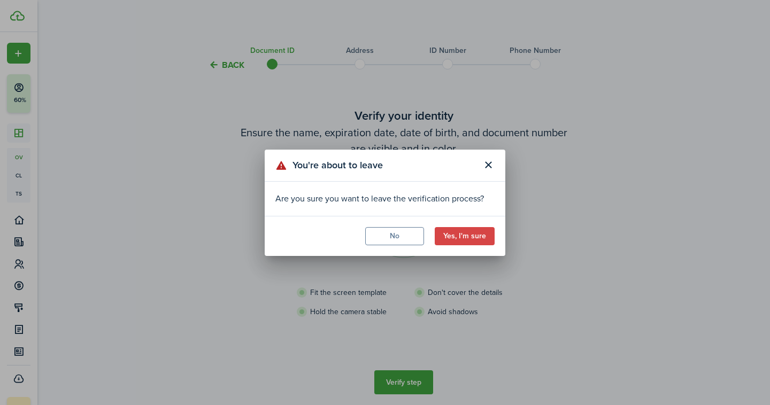
click at [476, 235] on button "Yes, I'm sure" at bounding box center [465, 236] width 60 height 18
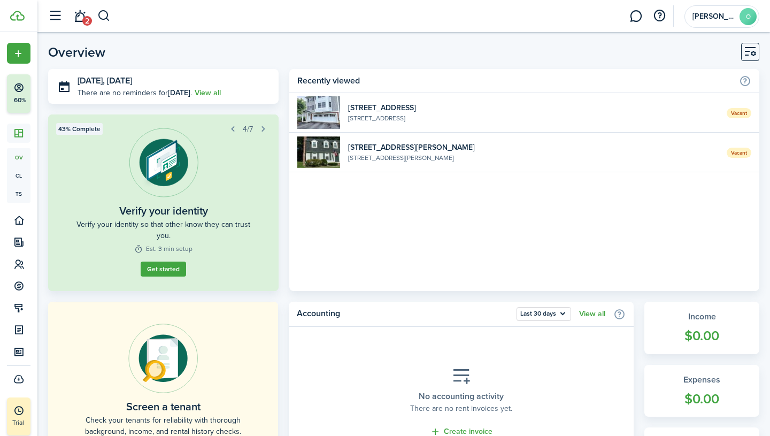
click at [739, 116] on span "Vacant" at bounding box center [739, 113] width 25 height 10
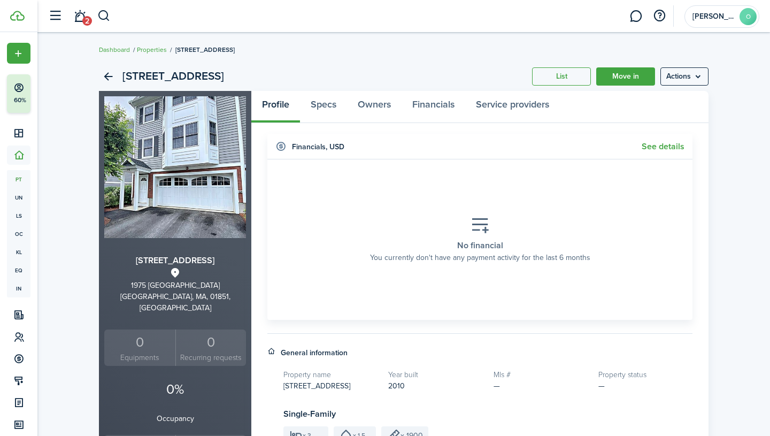
click at [696, 77] on menu-btn "Actions" at bounding box center [684, 76] width 48 height 18
click at [652, 103] on link "Edit property" at bounding box center [662, 100] width 94 height 18
click at [664, 78] on menu-btn "Actions" at bounding box center [684, 76] width 48 height 18
click at [617, 78] on link "Move in" at bounding box center [625, 76] width 59 height 18
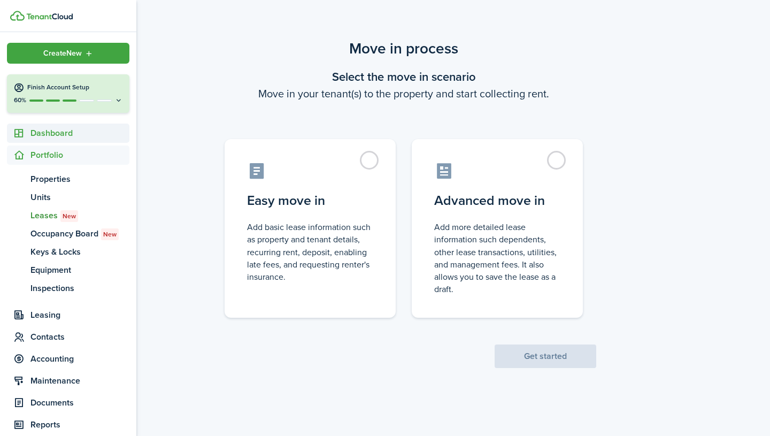
click at [44, 130] on span "Dashboard" at bounding box center [79, 133] width 99 height 13
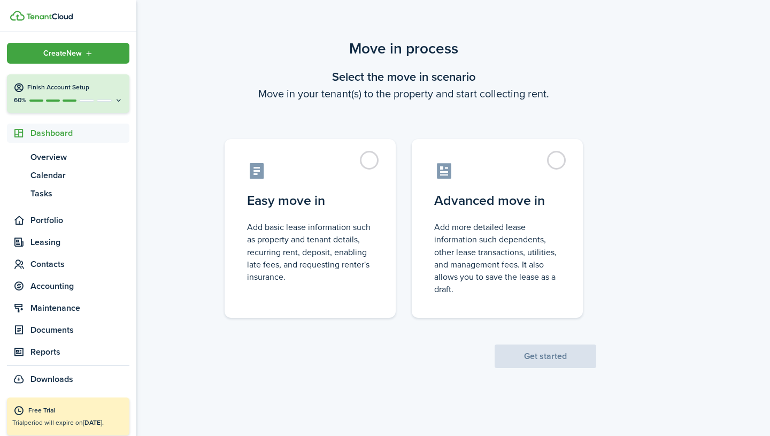
click at [47, 133] on span "Dashboard" at bounding box center [79, 133] width 99 height 13
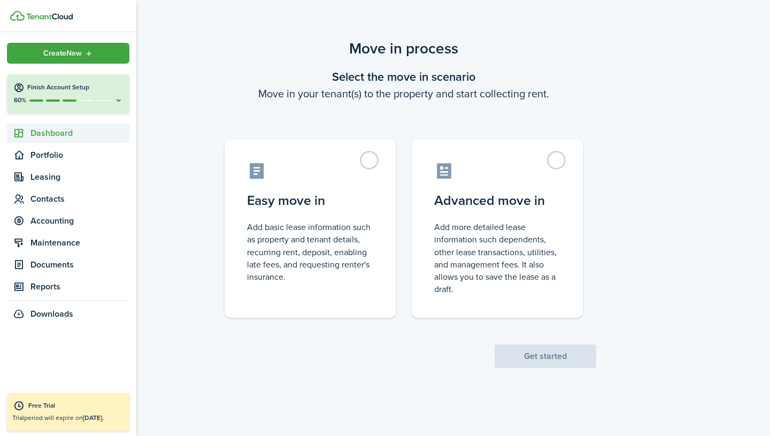
click at [25, 132] on sidebar-link-icon at bounding box center [19, 133] width 24 height 11
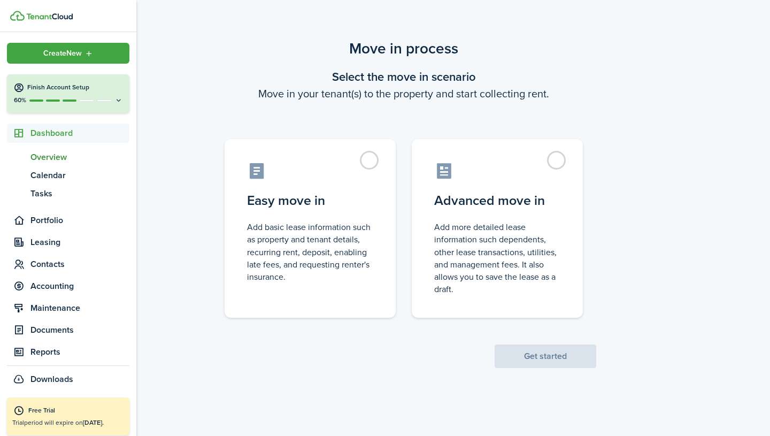
click at [36, 154] on span "Overview" at bounding box center [79, 157] width 99 height 13
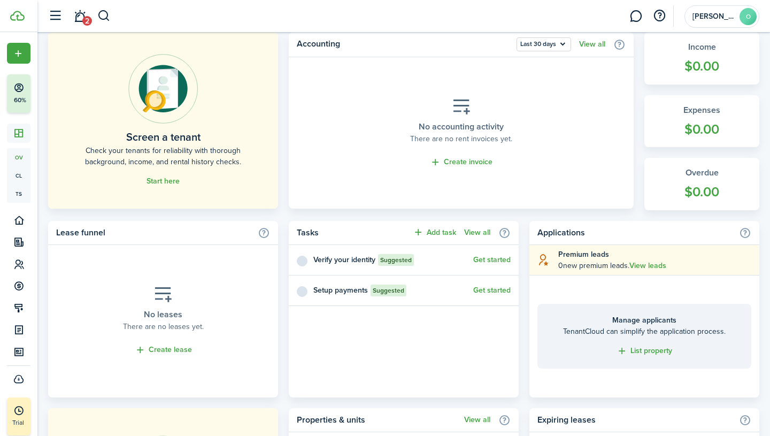
scroll to position [269, 0]
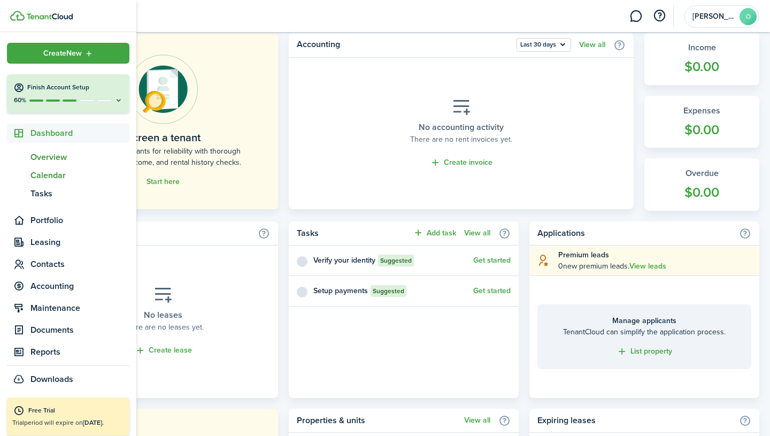
click at [44, 179] on span "Calendar" at bounding box center [79, 175] width 99 height 13
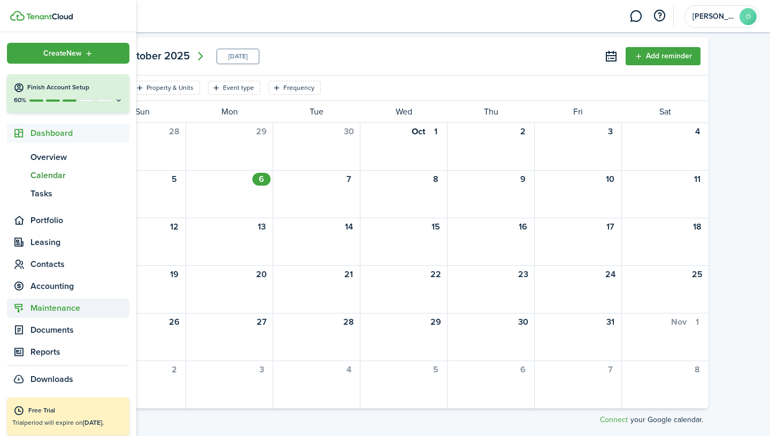
click at [22, 311] on icon at bounding box center [18, 308] width 11 height 11
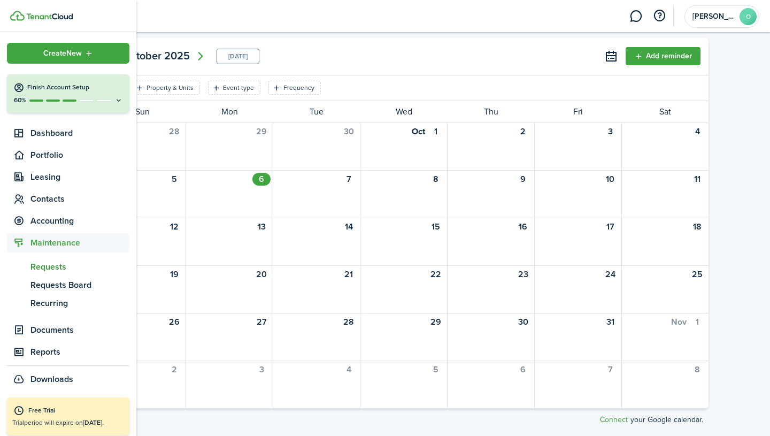
click at [48, 271] on span "Requests" at bounding box center [79, 266] width 99 height 13
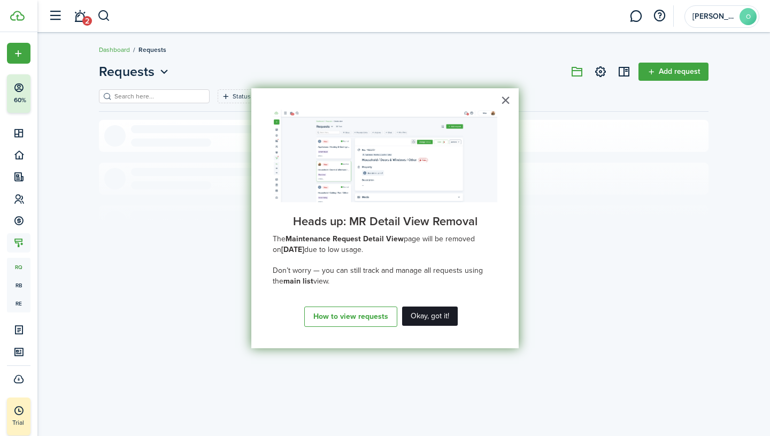
click at [411, 324] on button "Okay, got it!" at bounding box center [430, 315] width 56 height 19
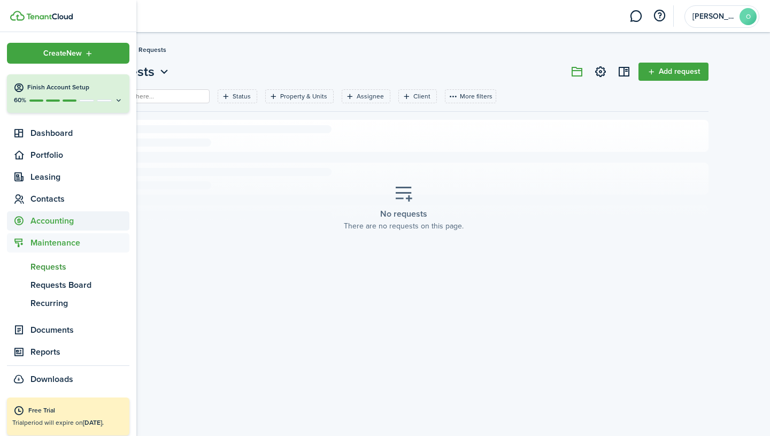
click at [47, 228] on span "Accounting" at bounding box center [68, 220] width 122 height 19
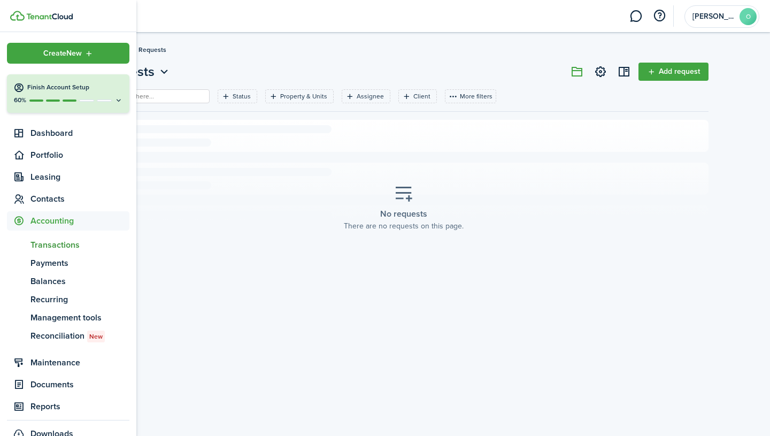
click at [49, 243] on span "Transactions" at bounding box center [79, 245] width 99 height 13
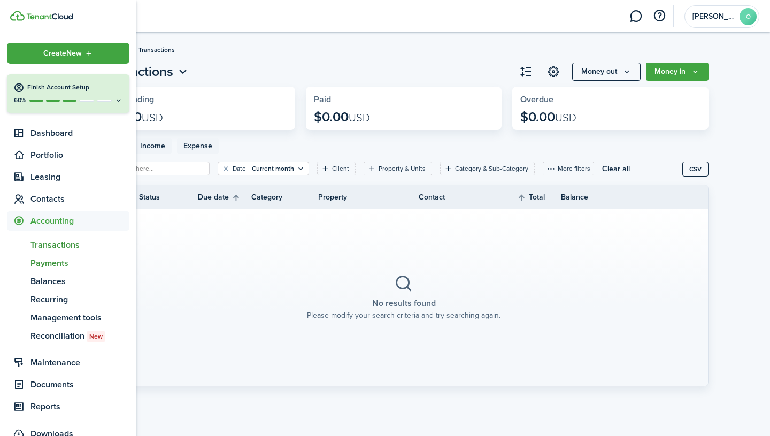
click at [54, 258] on span "Payments" at bounding box center [79, 263] width 99 height 13
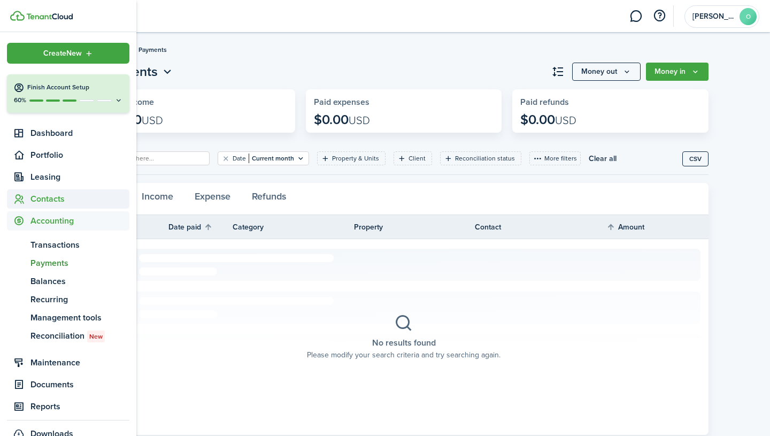
click at [50, 191] on span "Contacts" at bounding box center [68, 198] width 122 height 19
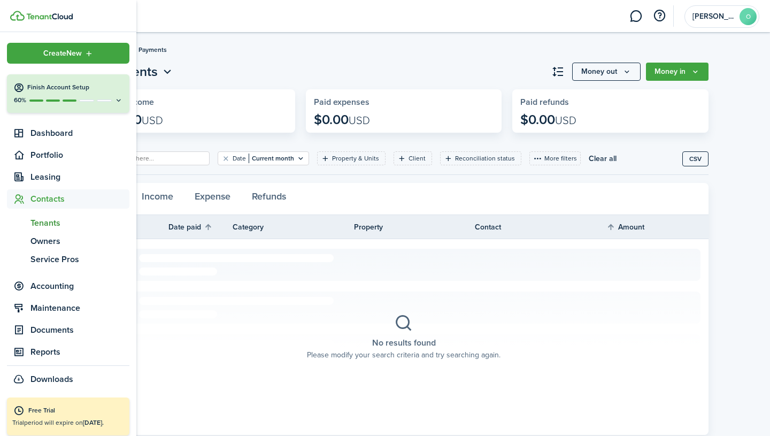
click at [52, 220] on span "Tenants" at bounding box center [79, 223] width 99 height 13
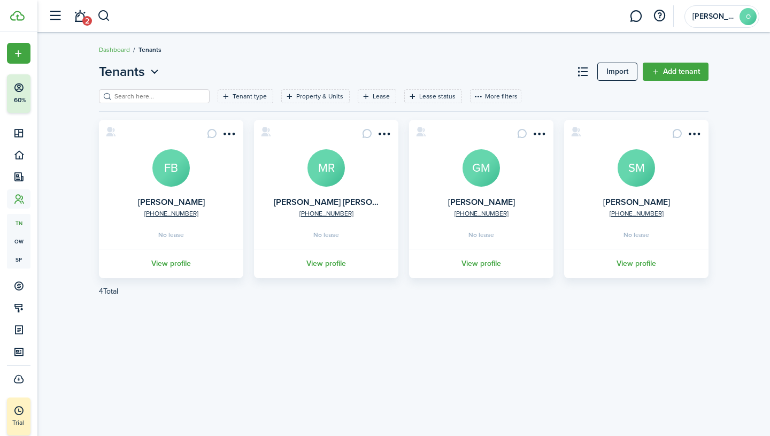
click at [618, 70] on link "Import" at bounding box center [617, 72] width 40 height 18
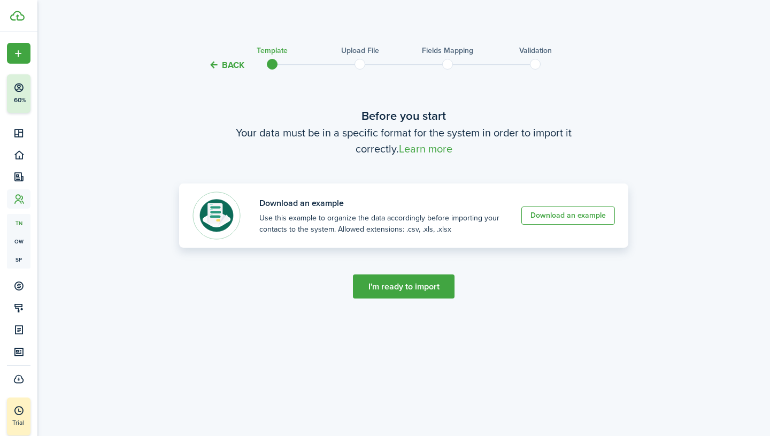
click at [554, 223] on link "Download an example" at bounding box center [568, 215] width 94 height 18
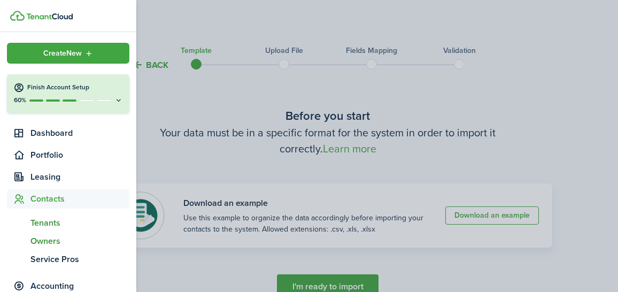
click at [40, 245] on span "Owners" at bounding box center [79, 241] width 99 height 13
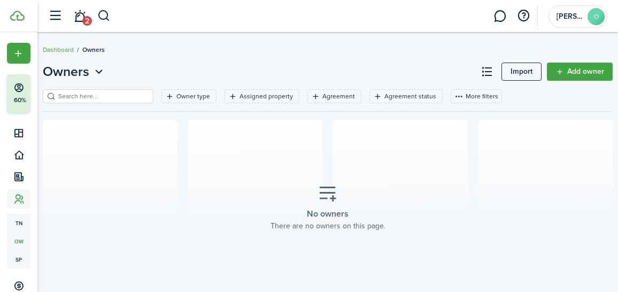
scroll to position [34, 0]
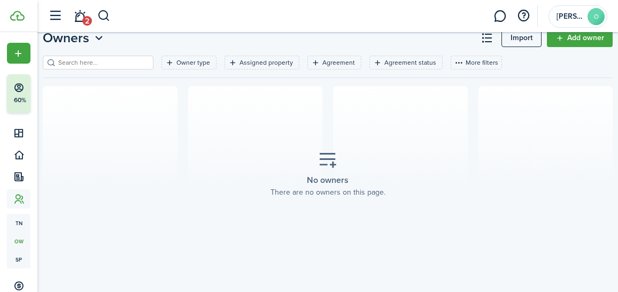
click at [530, 42] on link "Import" at bounding box center [522, 38] width 40 height 18
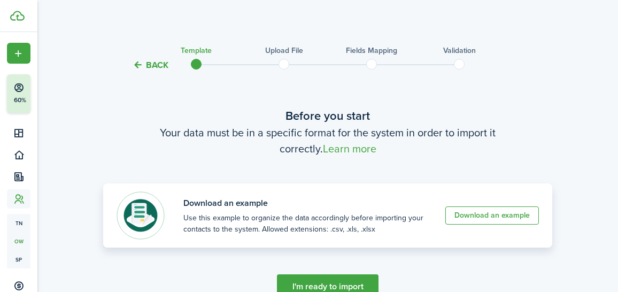
click at [514, 212] on link "Download an example" at bounding box center [492, 215] width 94 height 18
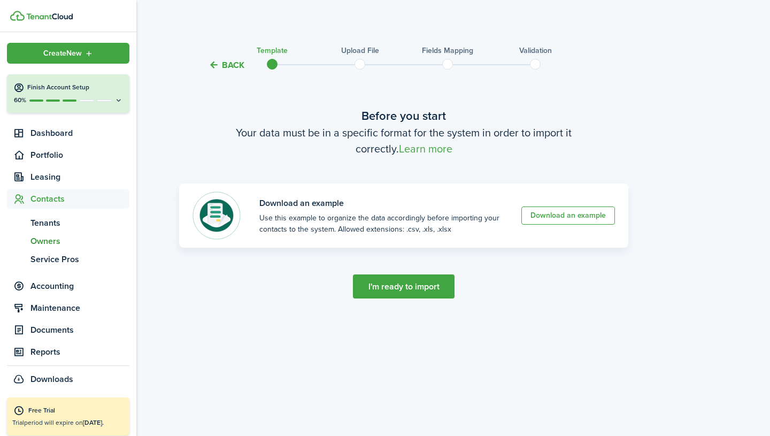
click at [19, 10] on sidebar-logo at bounding box center [68, 16] width 136 height 32
click at [30, 14] on img at bounding box center [49, 16] width 47 height 6
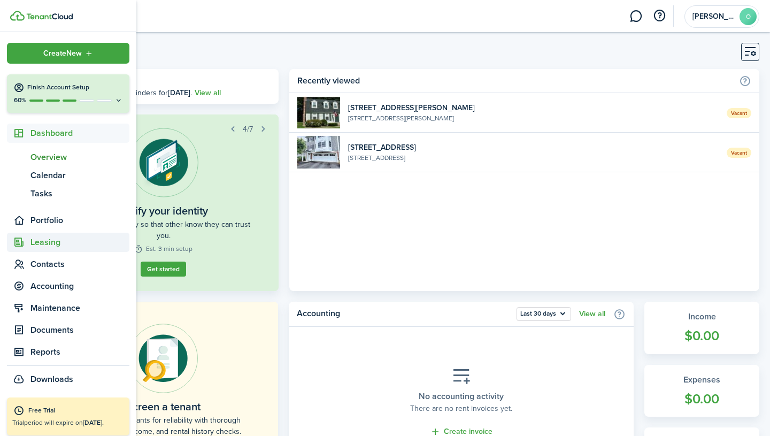
click at [39, 245] on span "Leasing" at bounding box center [79, 242] width 99 height 13
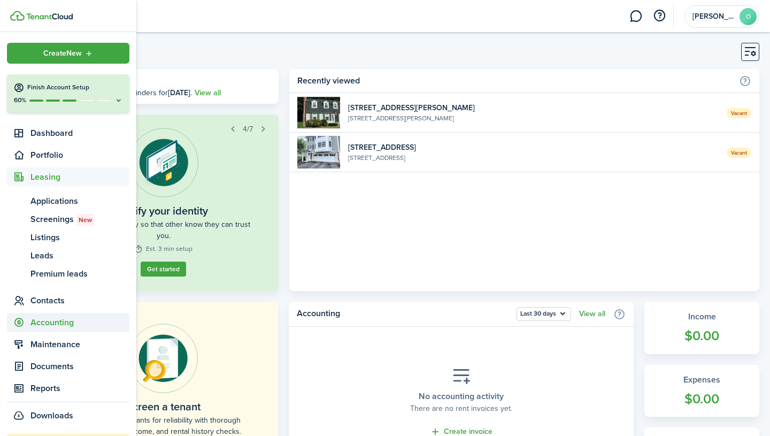
click at [51, 327] on span "Accounting" at bounding box center [79, 322] width 99 height 13
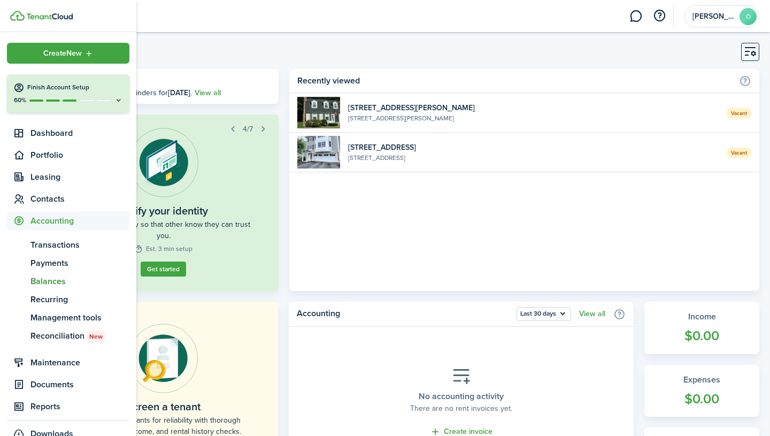
click at [56, 277] on span "Balances" at bounding box center [79, 281] width 99 height 13
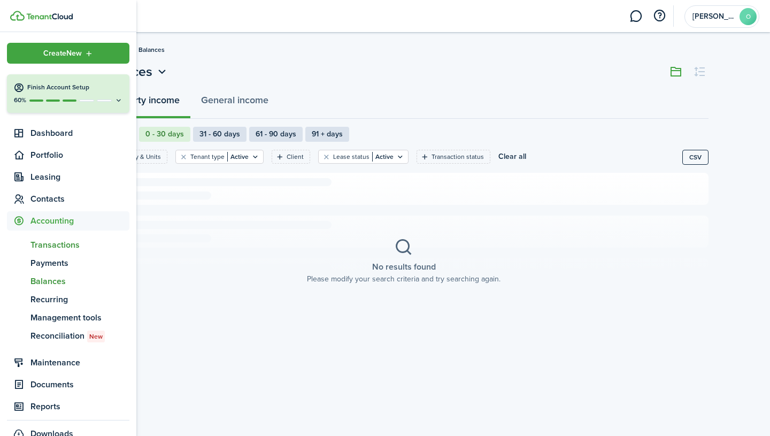
click at [53, 242] on span "Transactions" at bounding box center [79, 245] width 99 height 13
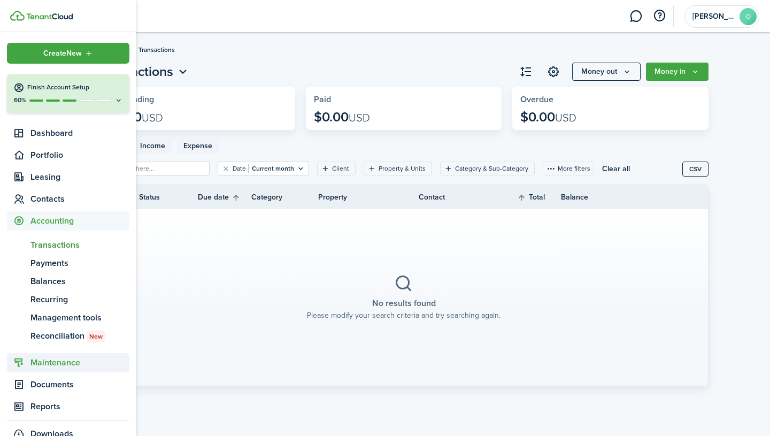
click at [43, 363] on span "Maintenance" at bounding box center [79, 362] width 99 height 13
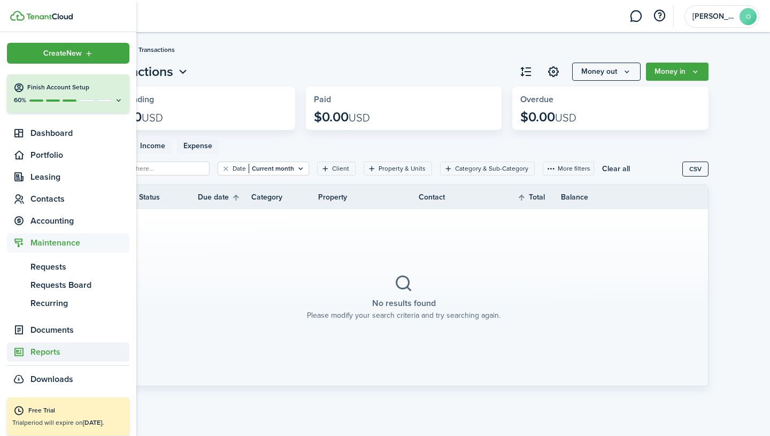
click at [53, 344] on link "Reports" at bounding box center [68, 351] width 122 height 19
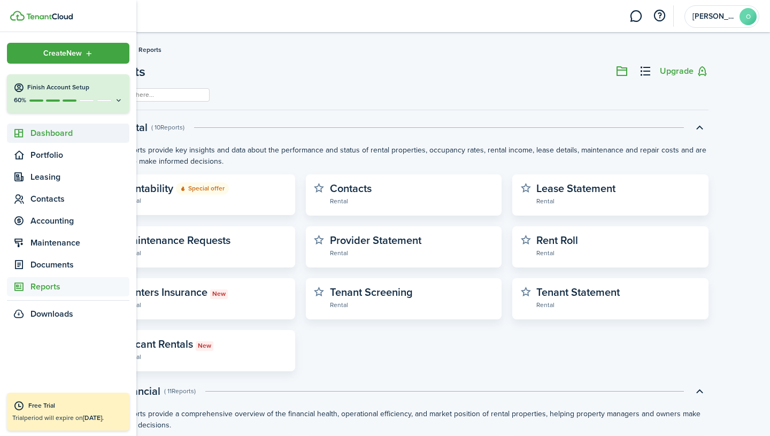
click at [40, 140] on span "Dashboard" at bounding box center [68, 133] width 122 height 19
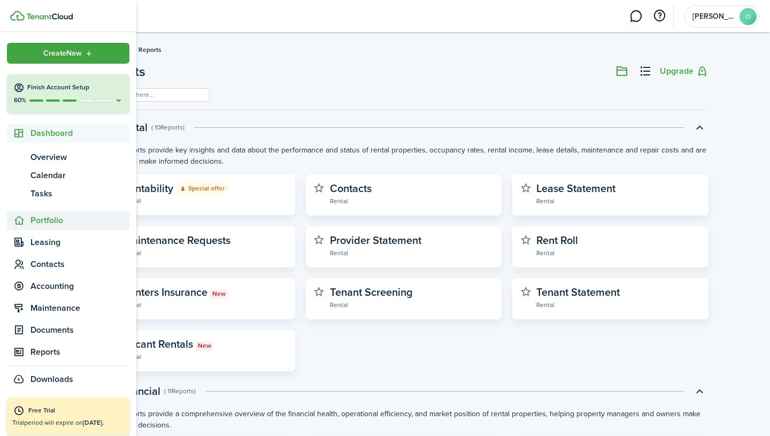
click at [48, 220] on span "Portfolio" at bounding box center [79, 220] width 99 height 13
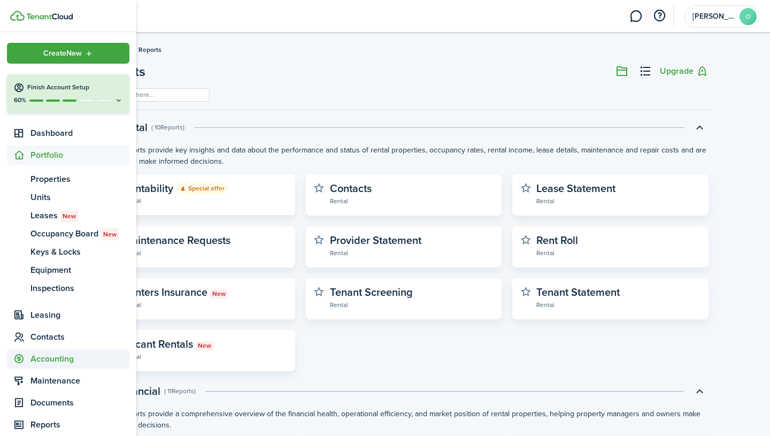
click at [58, 357] on span "Accounting" at bounding box center [79, 358] width 99 height 13
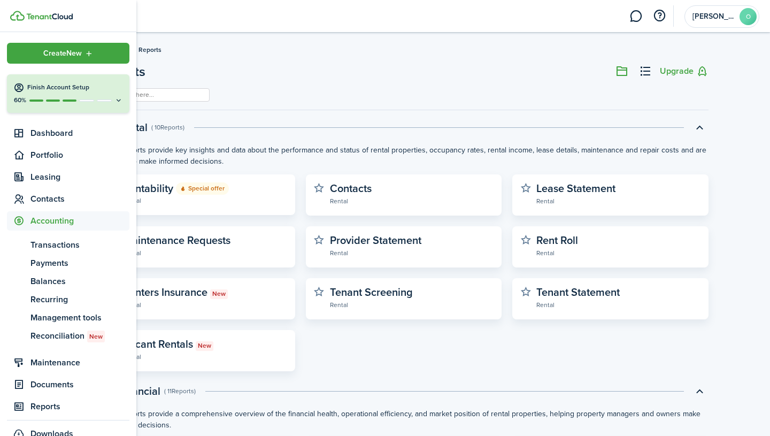
click at [58, 357] on span "Maintenance" at bounding box center [79, 362] width 99 height 13
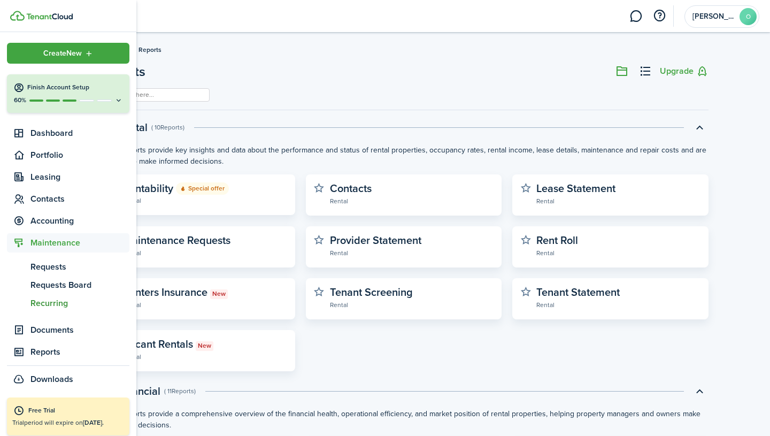
click at [57, 303] on span "Recurring" at bounding box center [79, 303] width 99 height 13
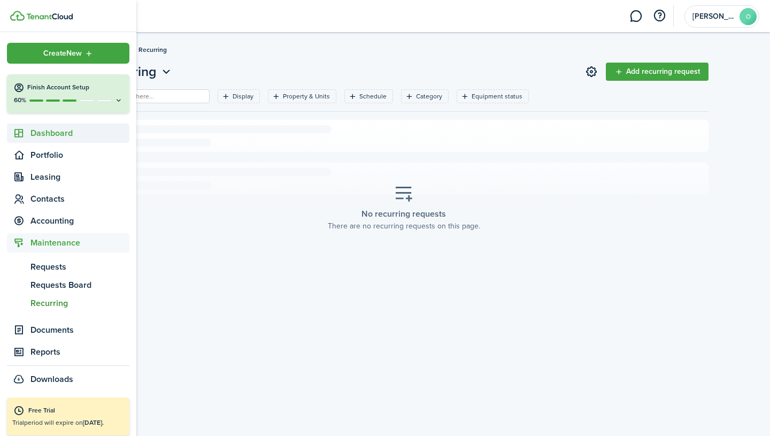
click at [49, 134] on span "Dashboard" at bounding box center [79, 133] width 99 height 13
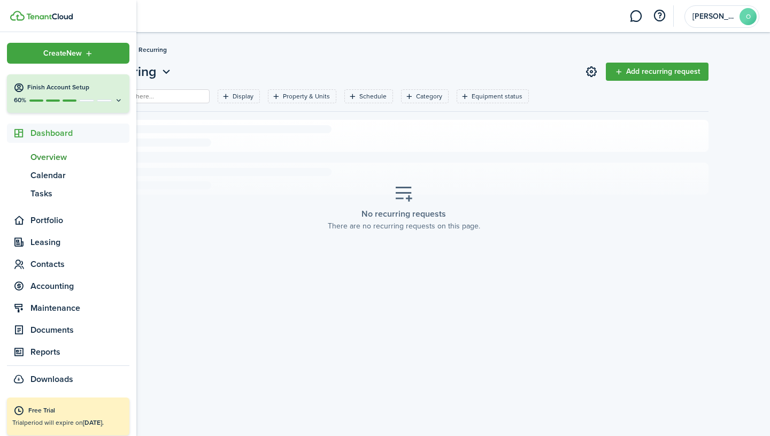
click at [45, 157] on span "Overview" at bounding box center [79, 157] width 99 height 13
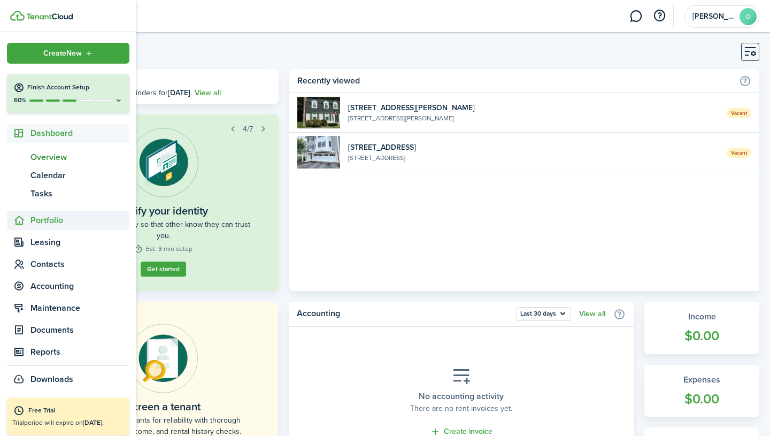
click at [30, 224] on sidebar-link-icon at bounding box center [19, 220] width 24 height 11
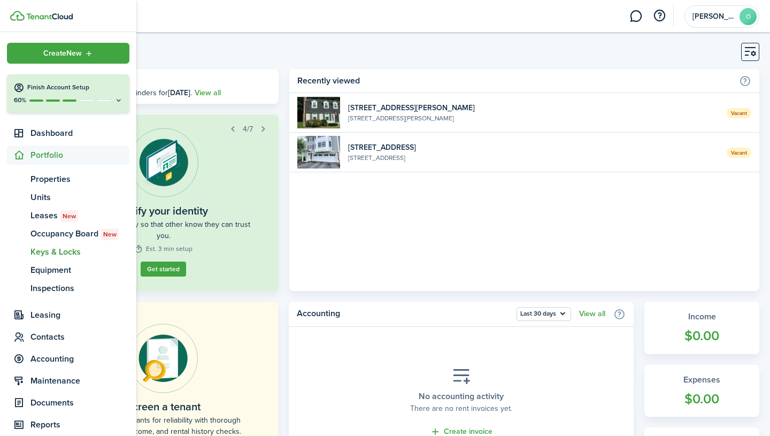
click at [67, 250] on span "Keys & Locks" at bounding box center [79, 251] width 99 height 13
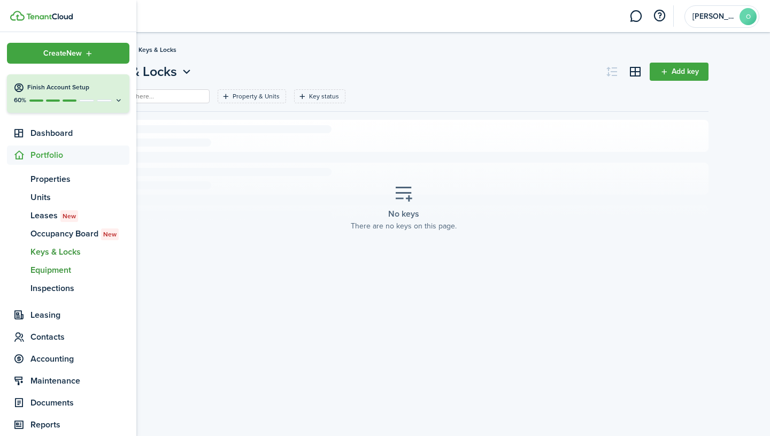
click at [46, 274] on span "Equipment" at bounding box center [79, 270] width 99 height 13
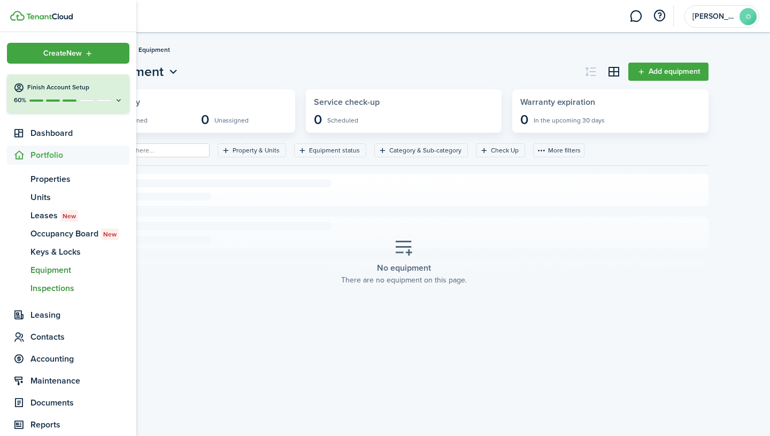
click at [26, 287] on span "in" at bounding box center [19, 288] width 24 height 18
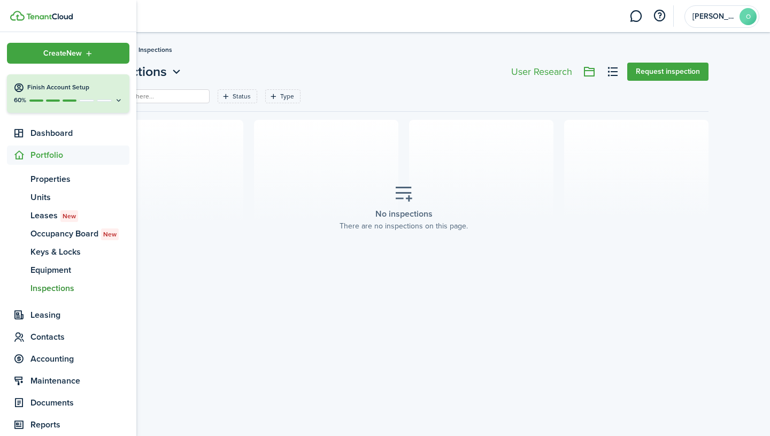
click at [59, 290] on span "Inspections" at bounding box center [79, 288] width 99 height 13
click at [22, 130] on icon at bounding box center [18, 133] width 11 height 11
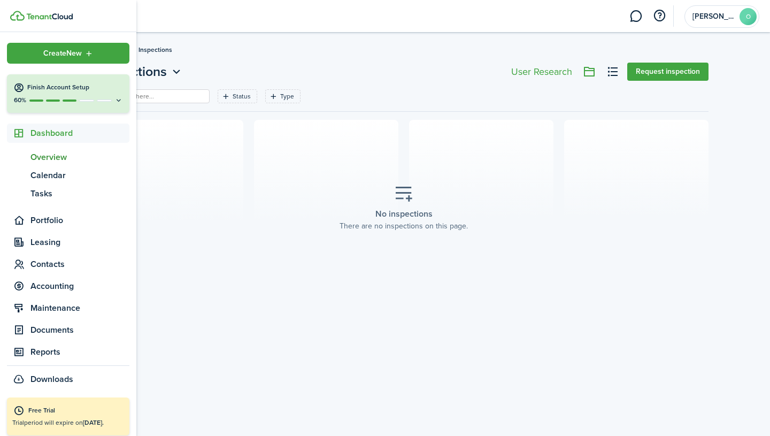
click at [60, 158] on span "Overview" at bounding box center [79, 157] width 99 height 13
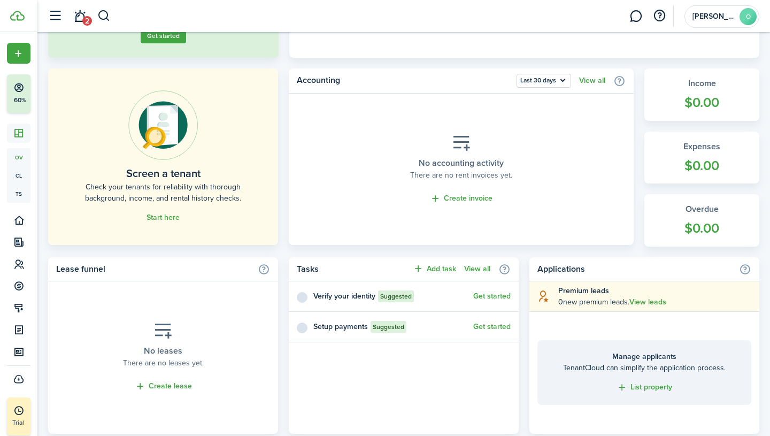
scroll to position [234, 0]
click at [173, 216] on link "Start here" at bounding box center [163, 216] width 33 height 9
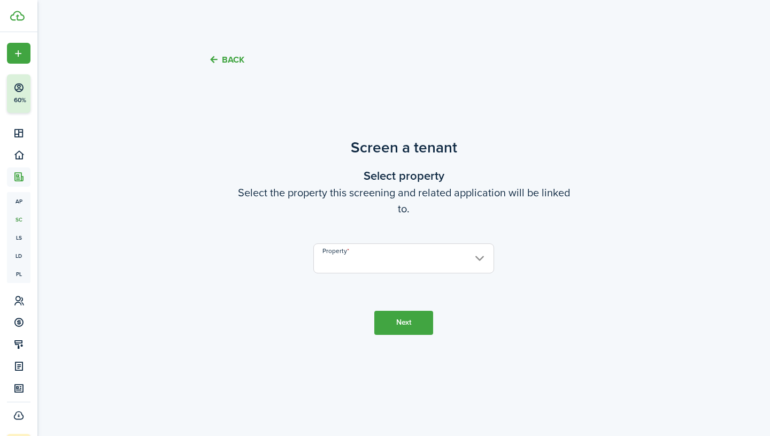
click at [367, 253] on input "Property" at bounding box center [403, 258] width 181 height 30
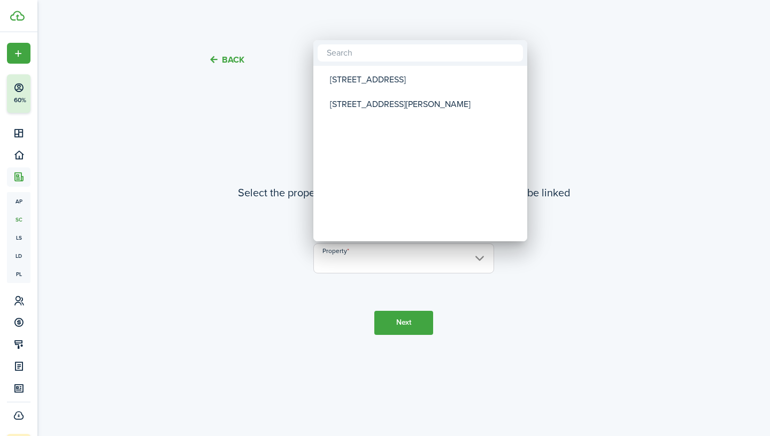
click at [267, 81] on div at bounding box center [384, 217] width 941 height 607
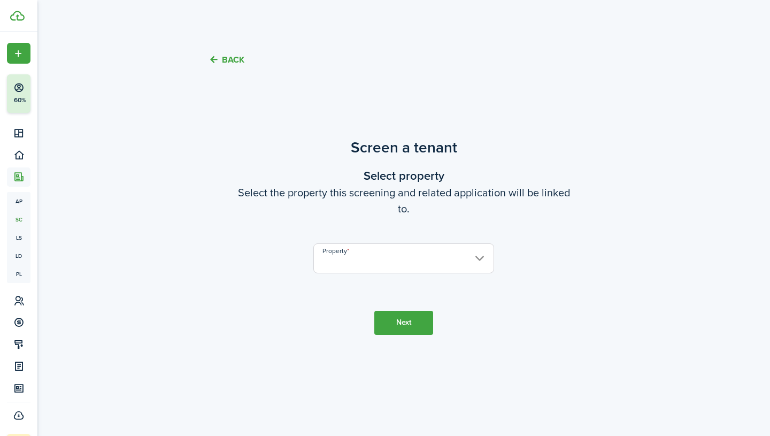
click at [230, 53] on tc-wizard-header "Back" at bounding box center [403, 55] width 465 height 37
click at [231, 60] on button "Back" at bounding box center [227, 59] width 36 height 11
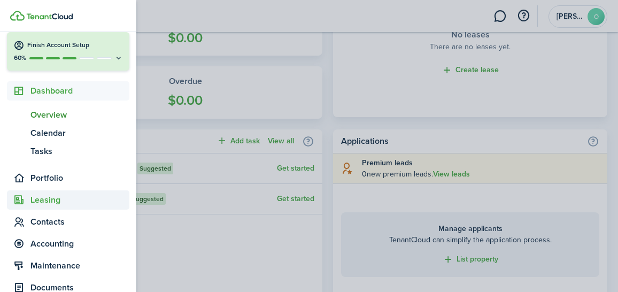
scroll to position [43, 0]
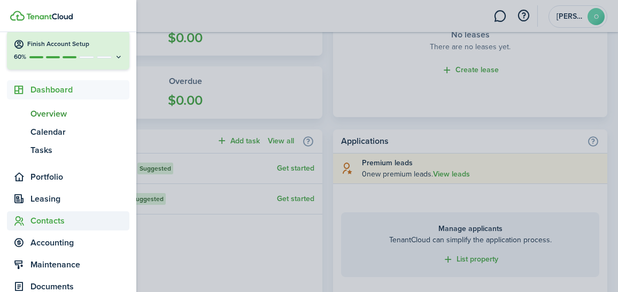
click at [47, 221] on span "Contacts" at bounding box center [79, 220] width 99 height 13
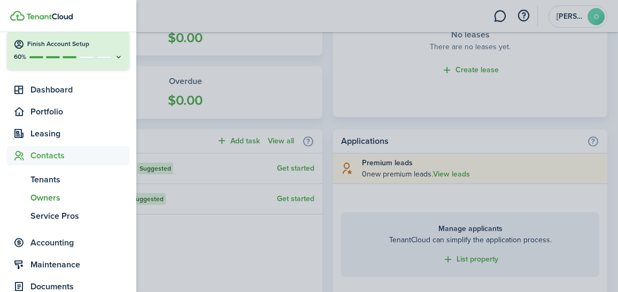
click at [47, 203] on span "Owners" at bounding box center [79, 197] width 99 height 13
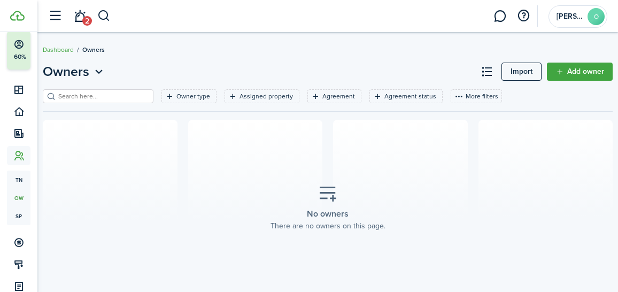
click at [534, 66] on link "Import" at bounding box center [522, 72] width 40 height 18
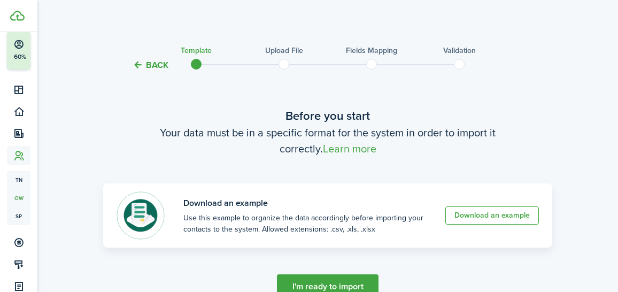
scroll to position [54, 0]
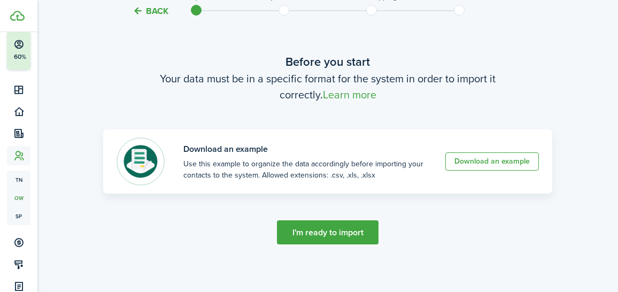
click at [324, 227] on button "I'm ready to import" at bounding box center [328, 232] width 102 height 24
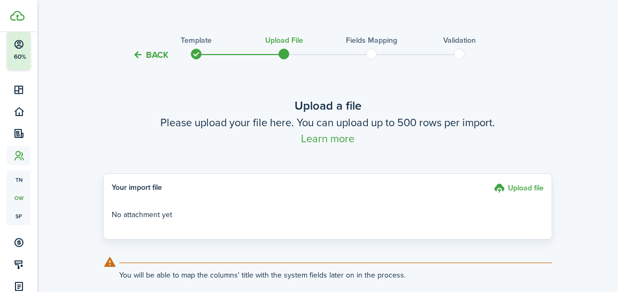
scroll to position [12, 0]
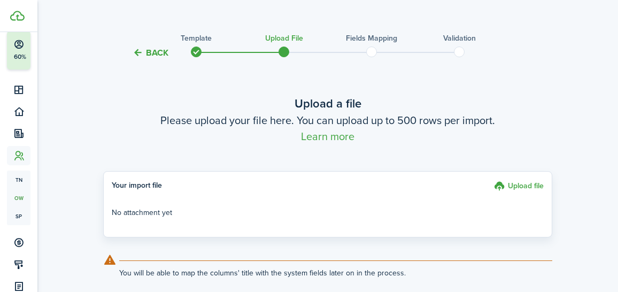
click at [518, 183] on label "Upload file" at bounding box center [519, 187] width 50 height 14
click at [490, 180] on input "Upload file" at bounding box center [490, 180] width 0 height 0
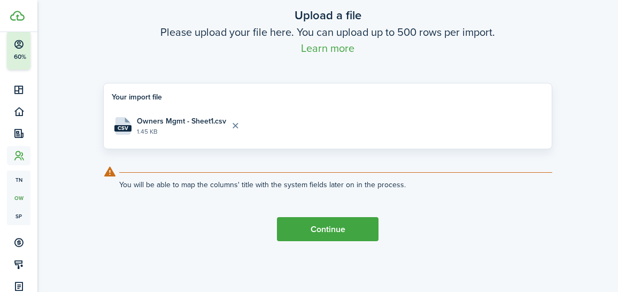
click at [328, 220] on button "Continue" at bounding box center [328, 229] width 102 height 24
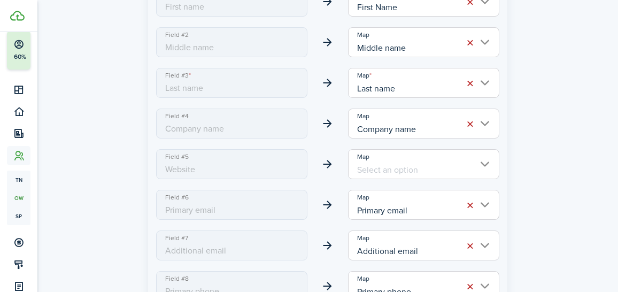
scroll to position [258, 0]
click at [463, 42] on button "button" at bounding box center [470, 43] width 15 height 15
click at [463, 123] on button "button" at bounding box center [470, 124] width 15 height 15
click at [463, 248] on button "button" at bounding box center [470, 246] width 15 height 15
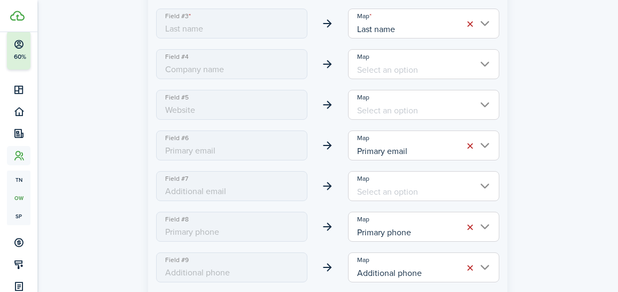
scroll to position [380, 0]
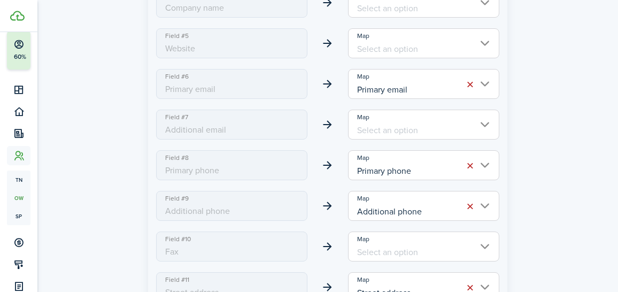
click at [463, 208] on button "button" at bounding box center [470, 206] width 15 height 15
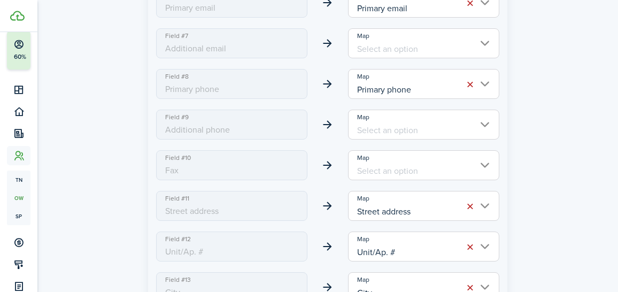
scroll to position [485, 0]
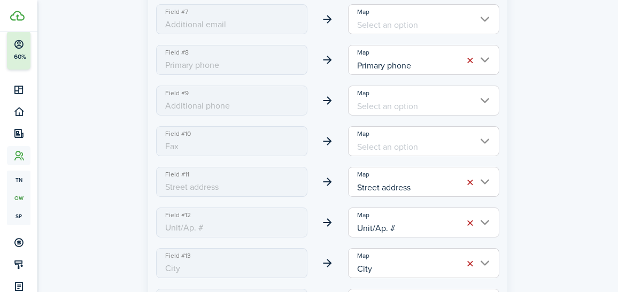
click at [463, 182] on button "button" at bounding box center [470, 182] width 15 height 15
click at [463, 218] on button "button" at bounding box center [470, 223] width 15 height 15
click at [463, 268] on button "button" at bounding box center [470, 263] width 15 height 15
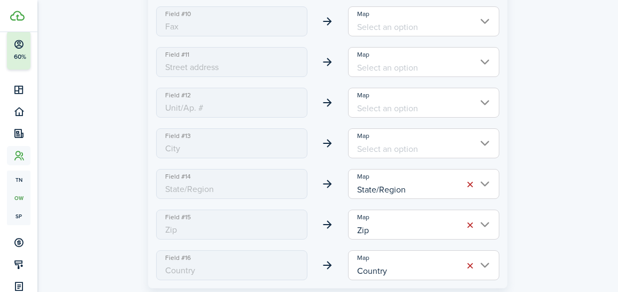
scroll to position [606, 0]
click at [463, 187] on button "button" at bounding box center [470, 183] width 15 height 15
click at [463, 220] on button "button" at bounding box center [470, 224] width 15 height 15
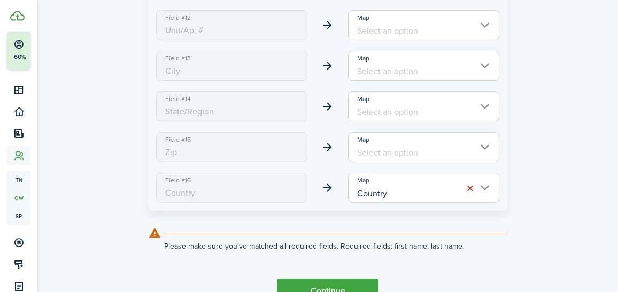
click at [463, 188] on button "button" at bounding box center [470, 188] width 15 height 15
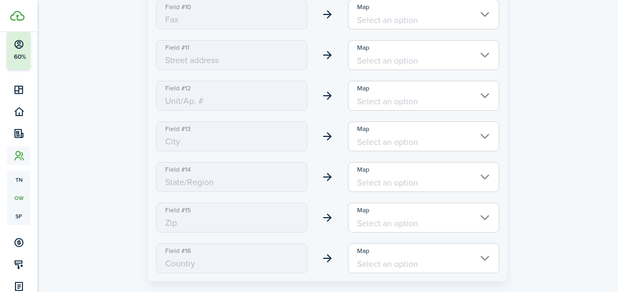
scroll to position [744, 0]
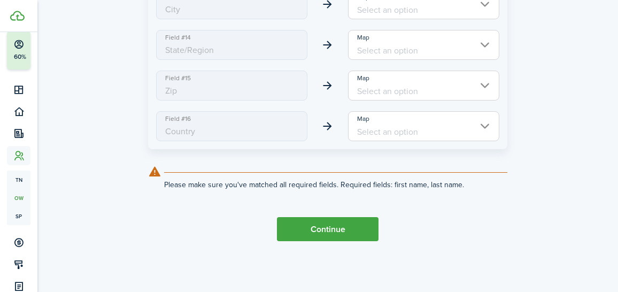
click at [345, 233] on button "Continue" at bounding box center [328, 229] width 102 height 24
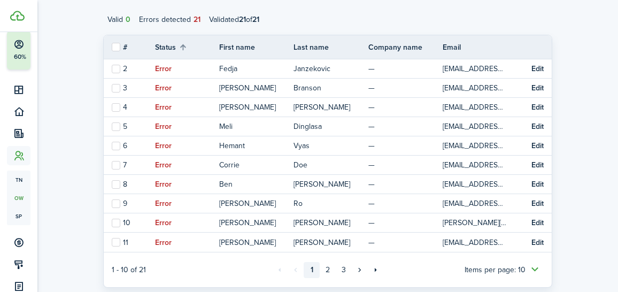
scroll to position [168, 0]
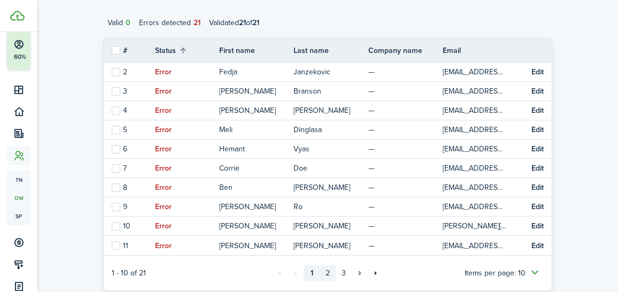
click at [329, 274] on link "2" at bounding box center [328, 273] width 16 height 16
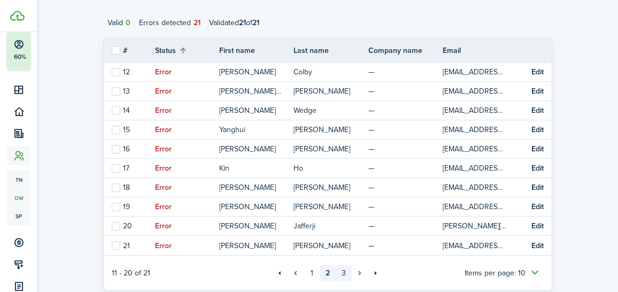
click at [343, 274] on link "3" at bounding box center [344, 273] width 16 height 16
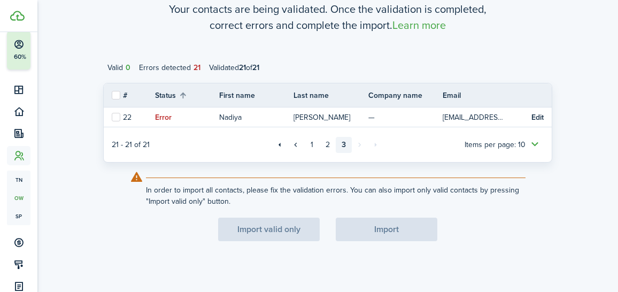
click at [362, 181] on div "In order to import all contacts, please fix the validation errors. You can also…" at bounding box center [336, 192] width 380 height 29
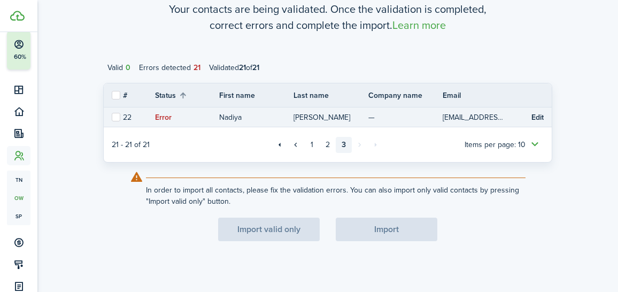
click at [540, 114] on button "Edit" at bounding box center [538, 117] width 12 height 9
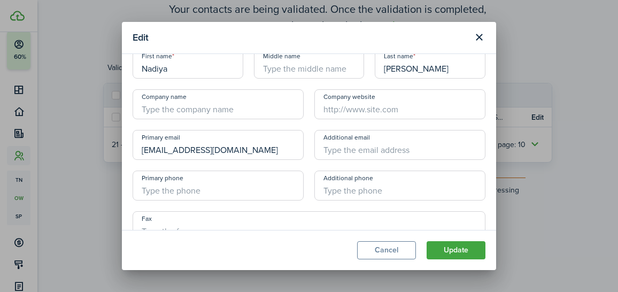
scroll to position [86, 0]
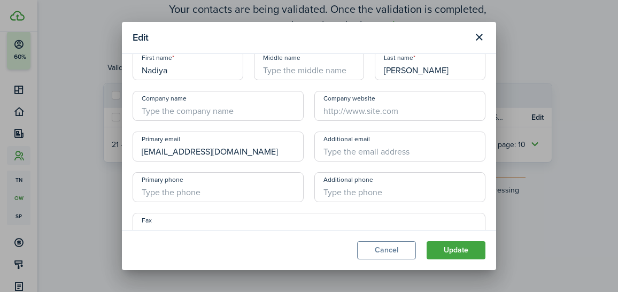
type input "+1"
click at [223, 186] on input "+1" at bounding box center [218, 187] width 171 height 30
click at [401, 256] on button "Cancel" at bounding box center [386, 250] width 59 height 18
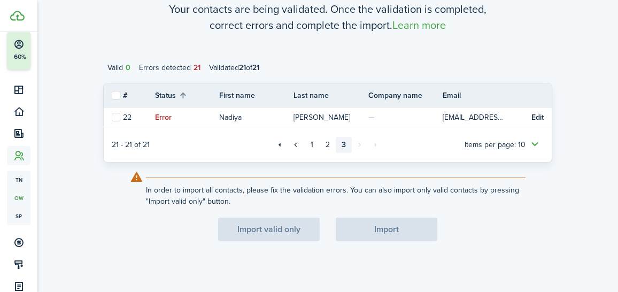
click at [109, 96] on th at bounding box center [113, 95] width 19 height 9
click at [118, 96] on label at bounding box center [116, 95] width 9 height 9
click at [112, 96] on input "checkbox" at bounding box center [111, 95] width 1 height 1
checkbox input "true"
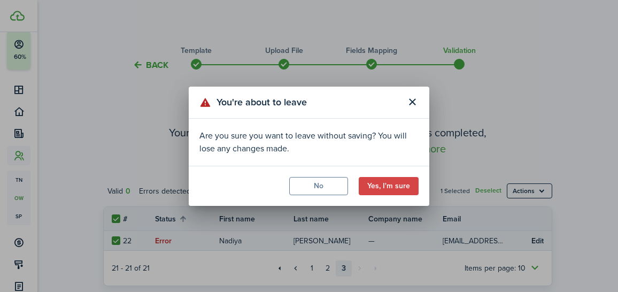
click at [329, 187] on button "No" at bounding box center [318, 186] width 59 height 18
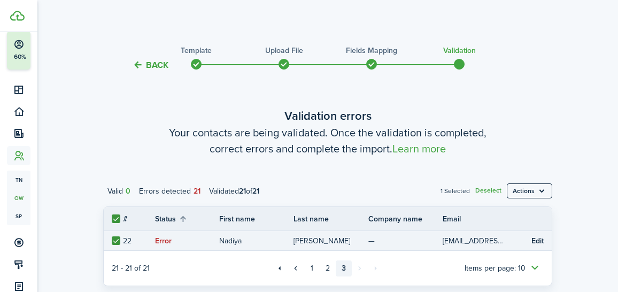
scroll to position [124, 0]
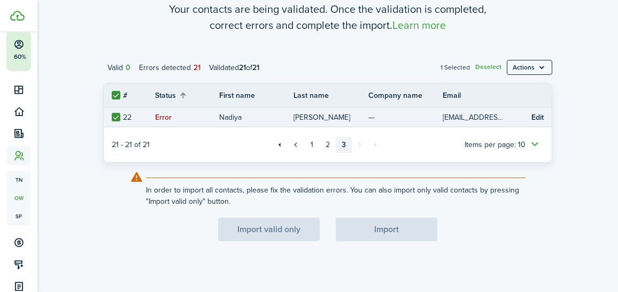
click at [299, 229] on div "Import valid only Import" at bounding box center [327, 230] width 449 height 24
click at [383, 228] on div "Import valid only Import" at bounding box center [327, 230] width 449 height 24
click at [529, 67] on menu-btn "Actions" at bounding box center [529, 67] width 45 height 15
click at [506, 88] on button "Delete" at bounding box center [506, 89] width 94 height 18
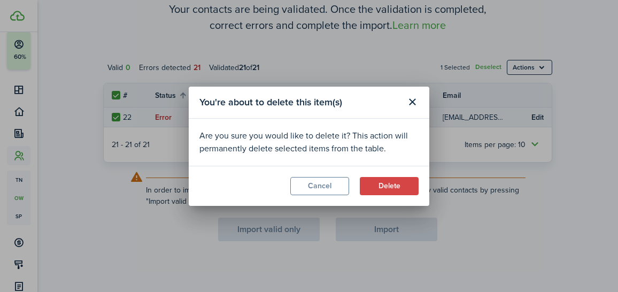
click at [394, 185] on button "Delete" at bounding box center [389, 186] width 59 height 18
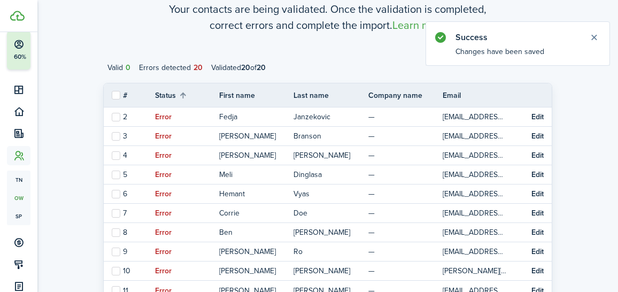
click at [116, 94] on label at bounding box center [116, 95] width 9 height 9
click at [112, 95] on input "checkbox" at bounding box center [111, 95] width 1 height 1
checkbox input "true"
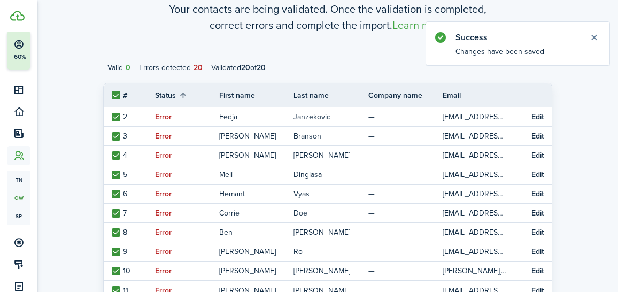
checkbox input "true"
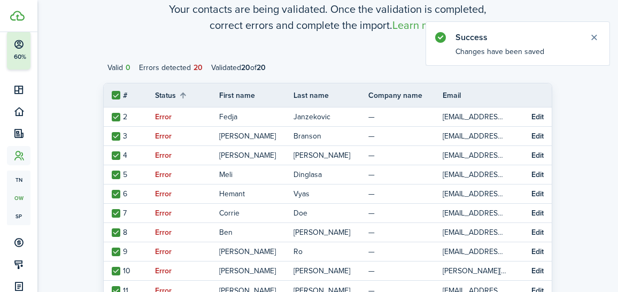
checkbox input "true"
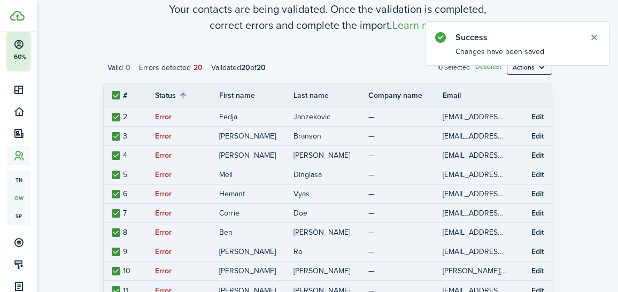
scroll to position [297, 0]
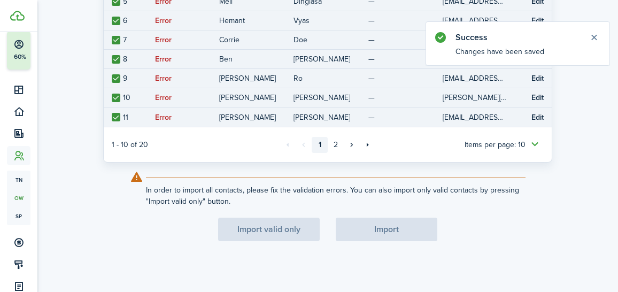
click at [596, 34] on button "Close notify" at bounding box center [594, 37] width 15 height 15
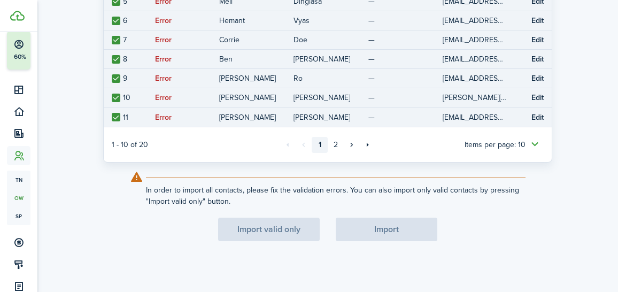
scroll to position [0, 0]
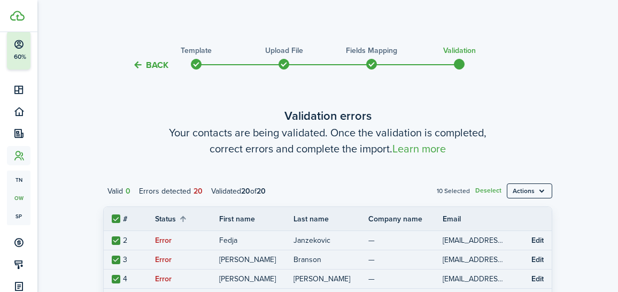
click at [536, 194] on menu-btn "Actions" at bounding box center [529, 190] width 45 height 15
click at [531, 211] on button "Delete" at bounding box center [506, 213] width 94 height 18
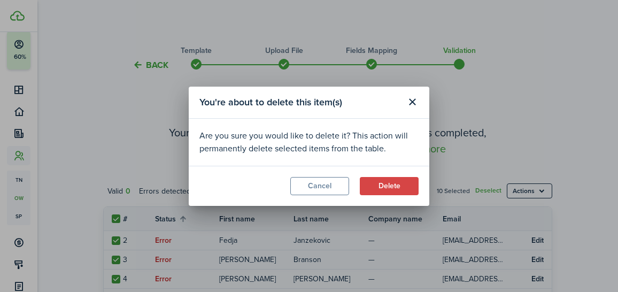
click at [372, 186] on button "Delete" at bounding box center [389, 186] width 59 height 18
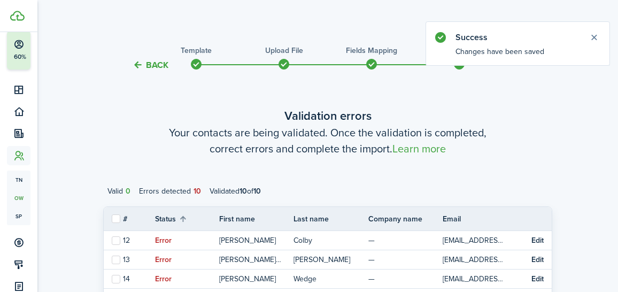
click at [117, 221] on label at bounding box center [116, 218] width 9 height 9
click at [112, 219] on input "checkbox" at bounding box center [111, 219] width 1 height 1
checkbox input "true"
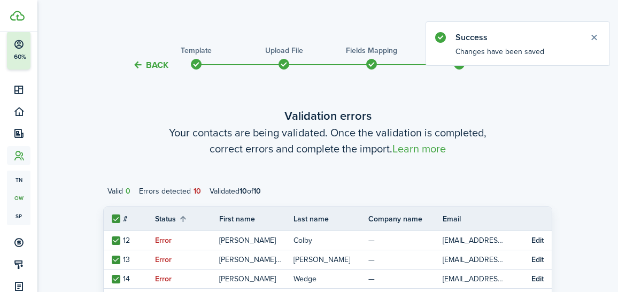
checkbox input "true"
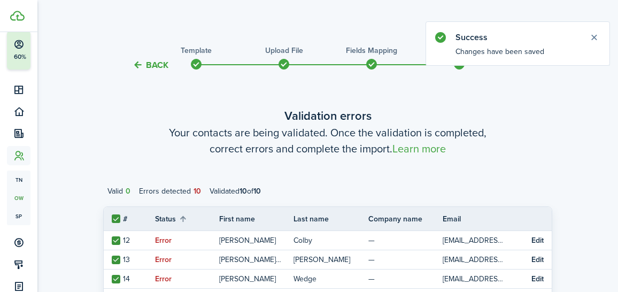
checkbox input "true"
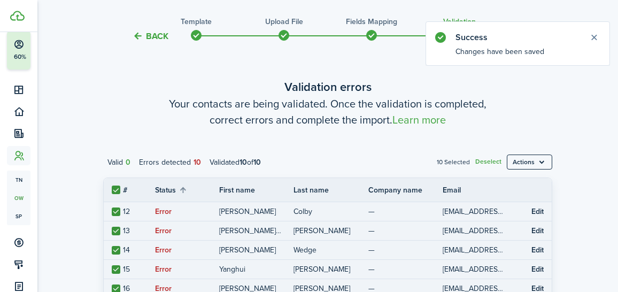
scroll to position [29, 0]
click at [531, 151] on import-contact-validation-step "Validation errors Your contacts are being validated. Once the validation is com…" at bounding box center [327, 293] width 449 height 431
click at [532, 164] on menu-btn "Actions" at bounding box center [529, 161] width 45 height 15
click at [532, 179] on button "Delete" at bounding box center [506, 183] width 94 height 18
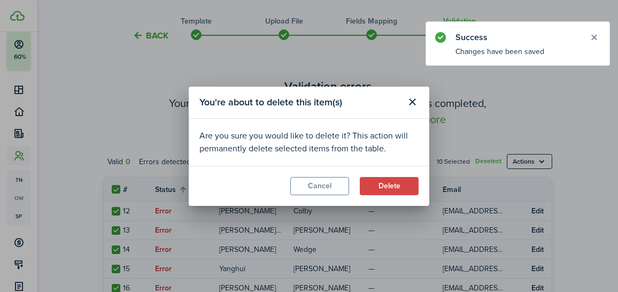
click at [378, 195] on modal-footer "Cancel Delete" at bounding box center [309, 186] width 241 height 40
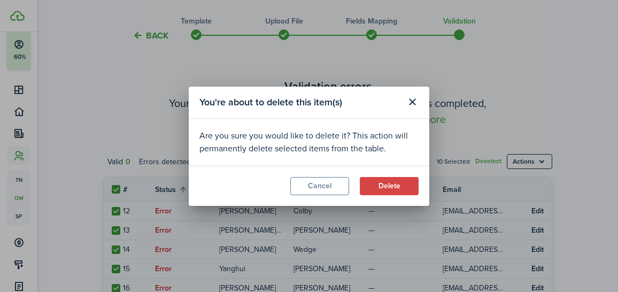
click at [383, 179] on button "Delete" at bounding box center [389, 186] width 59 height 18
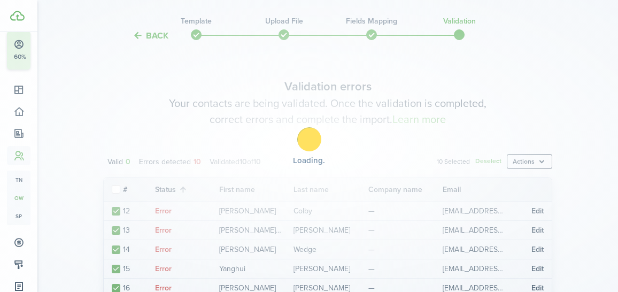
checkbox input "false"
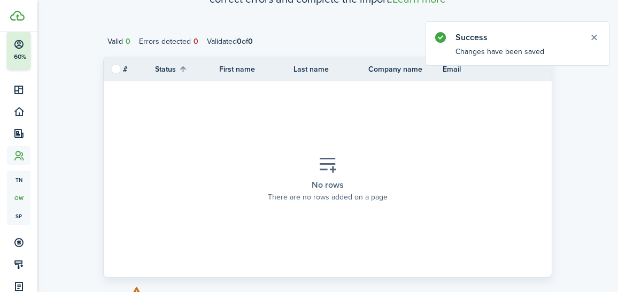
scroll to position [149, 0]
click at [594, 37] on button "Close notify" at bounding box center [594, 37] width 15 height 15
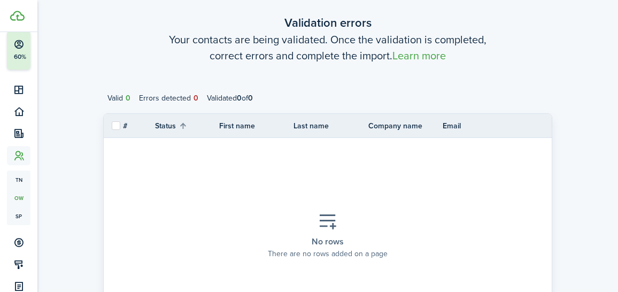
scroll to position [265, 0]
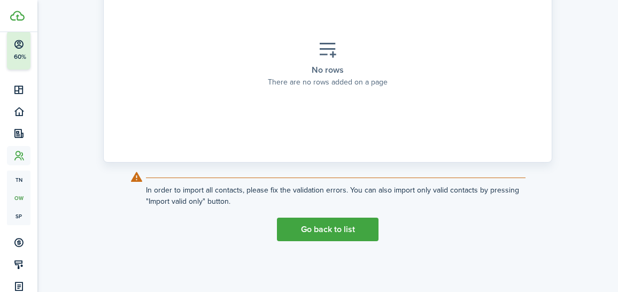
click at [317, 237] on button "Go back to list" at bounding box center [328, 230] width 102 height 24
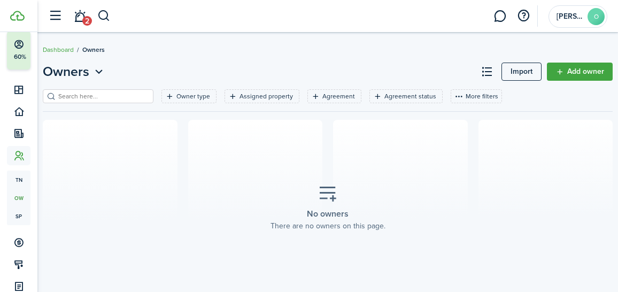
click at [522, 70] on link "Import" at bounding box center [522, 72] width 40 height 18
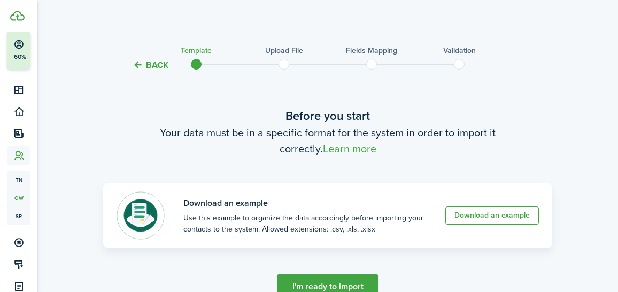
click at [317, 282] on button "I'm ready to import" at bounding box center [328, 286] width 102 height 24
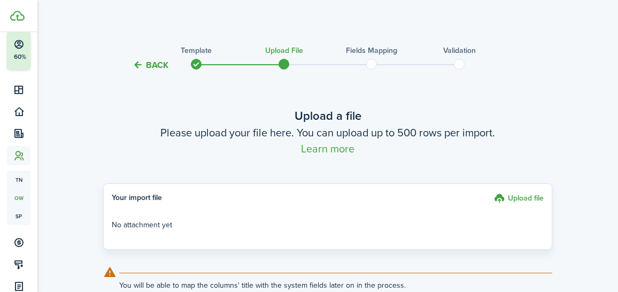
click at [511, 202] on label "Upload file" at bounding box center [519, 200] width 50 height 14
click at [490, 193] on input "Upload file" at bounding box center [490, 193] width 0 height 0
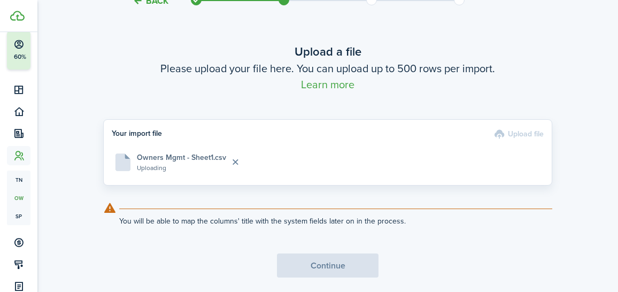
scroll to position [69, 0]
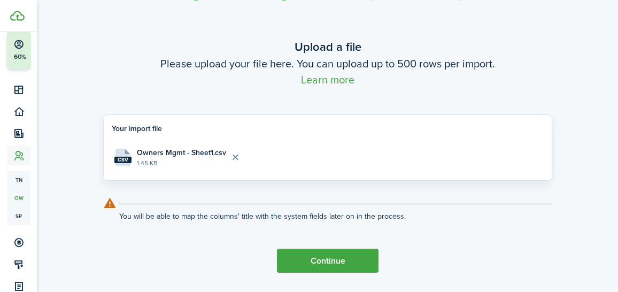
click at [309, 253] on button "Continue" at bounding box center [328, 261] width 102 height 24
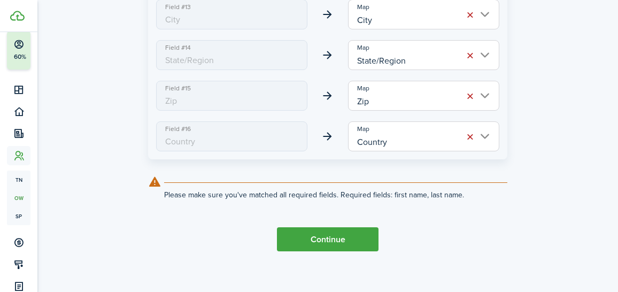
scroll to position [744, 0]
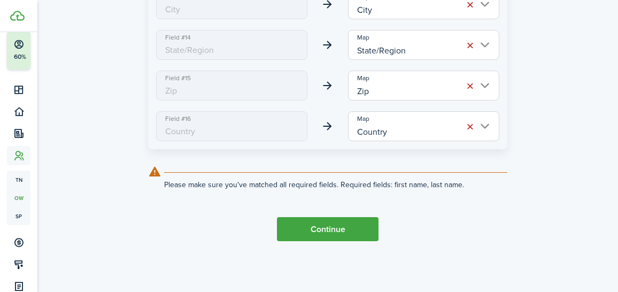
click at [319, 227] on button "Continue" at bounding box center [328, 229] width 102 height 24
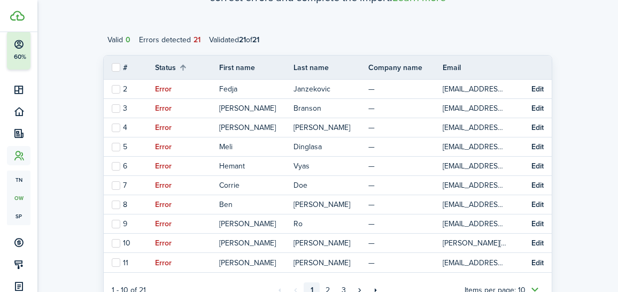
scroll to position [153, 0]
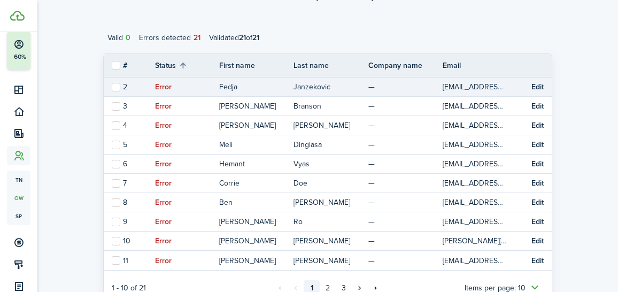
click at [535, 87] on button "Edit" at bounding box center [538, 87] width 12 height 9
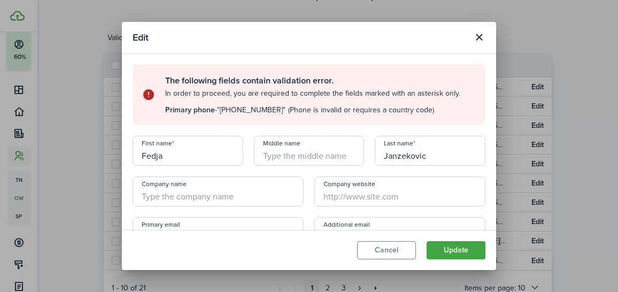
scroll to position [7, 0]
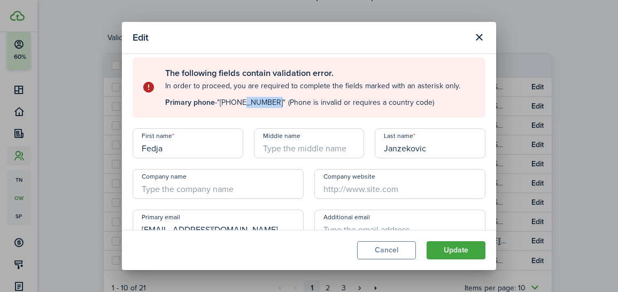
drag, startPoint x: 240, startPoint y: 101, endPoint x: 273, endPoint y: 102, distance: 33.2
click at [273, 102] on span ""(831) 297-0860"" at bounding box center [251, 102] width 68 height 11
drag, startPoint x: 273, startPoint y: 102, endPoint x: 228, endPoint y: 102, distance: 44.9
click at [228, 102] on span ""(831) 297-0860"" at bounding box center [251, 102] width 68 height 11
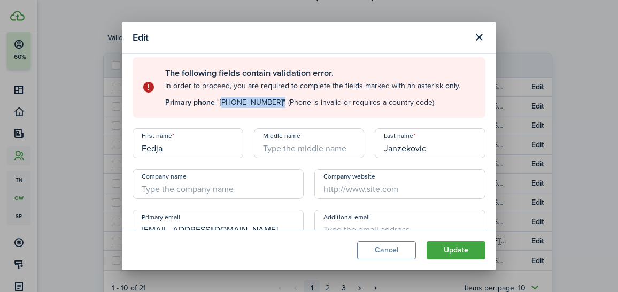
scroll to position [127, 0]
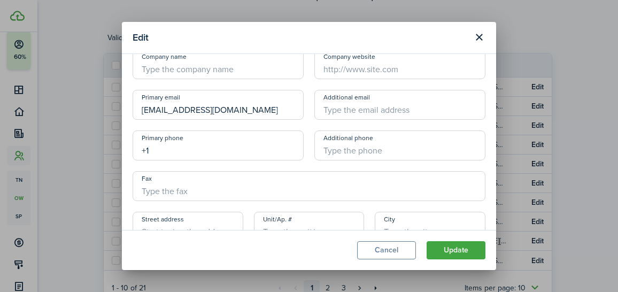
click at [195, 151] on input "+1" at bounding box center [218, 145] width 171 height 30
paste input "831-297-0860"
type input "[PHONE_NUMBER]"
click at [458, 251] on button "Update" at bounding box center [456, 250] width 59 height 18
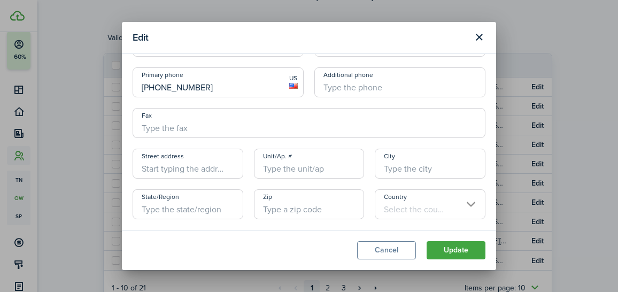
scroll to position [56, 0]
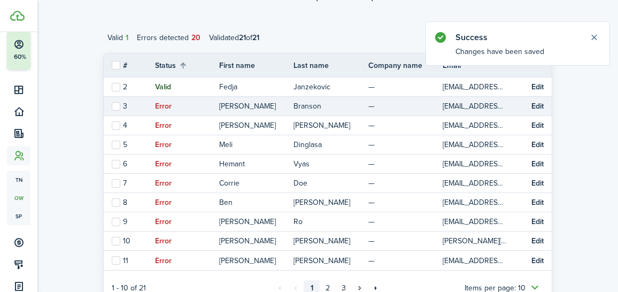
click at [540, 104] on button "Edit" at bounding box center [538, 106] width 12 height 9
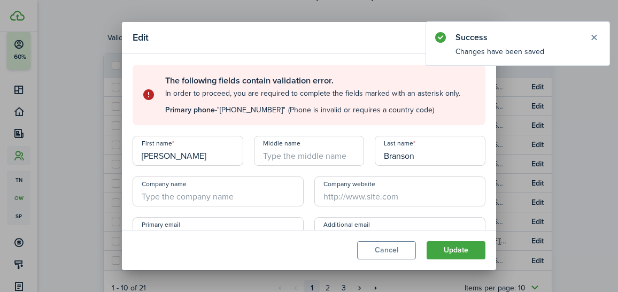
drag, startPoint x: 224, startPoint y: 110, endPoint x: 270, endPoint y: 111, distance: 46.0
click at [270, 111] on span ""(603) 809-6121"" at bounding box center [251, 109] width 68 height 11
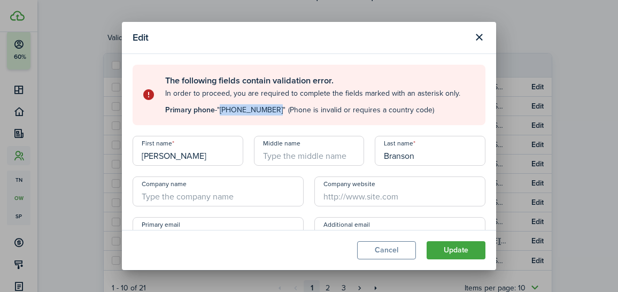
drag, startPoint x: 271, startPoint y: 111, endPoint x: 224, endPoint y: 109, distance: 47.1
click at [224, 109] on span ""(603) 809-6121"" at bounding box center [251, 109] width 68 height 11
copy span "(603) 809-6121"
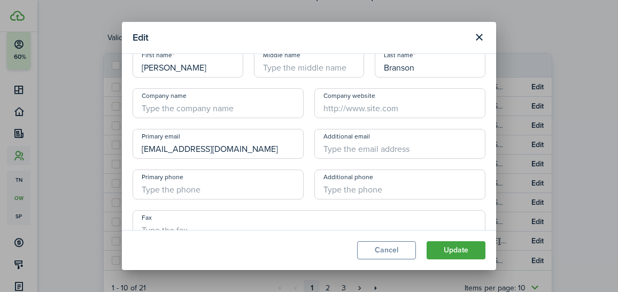
scroll to position [97, 0]
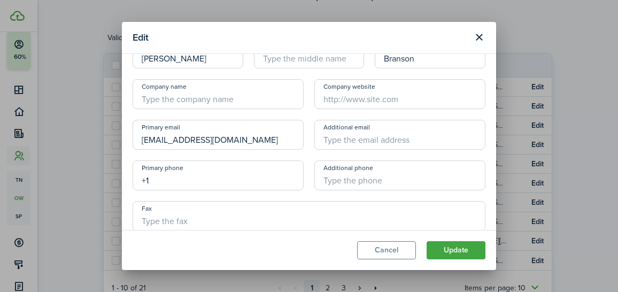
click at [189, 185] on input "+1" at bounding box center [218, 175] width 171 height 30
paste input "603-809-6121"
type input "[PHONE_NUMBER]"
click at [461, 248] on button "Update" at bounding box center [456, 250] width 59 height 18
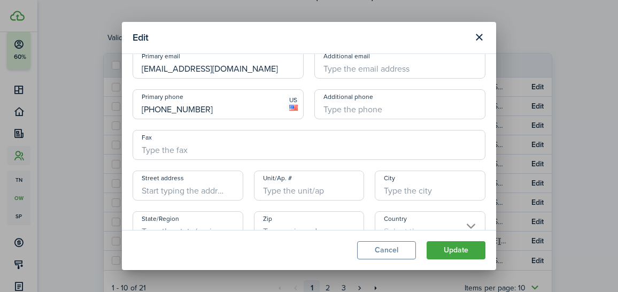
scroll to position [26, 0]
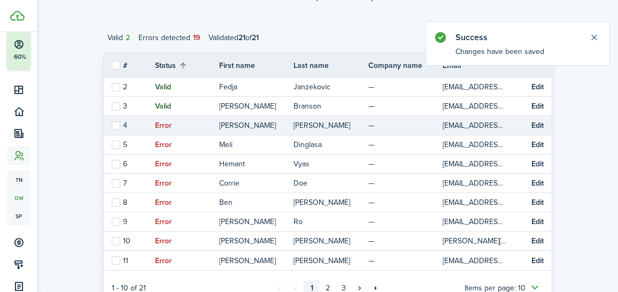
click at [538, 123] on button "Edit" at bounding box center [538, 125] width 12 height 9
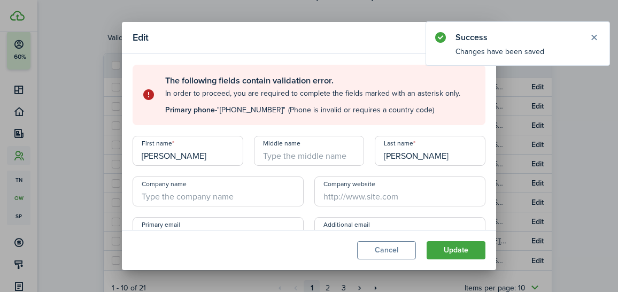
scroll to position [9, 0]
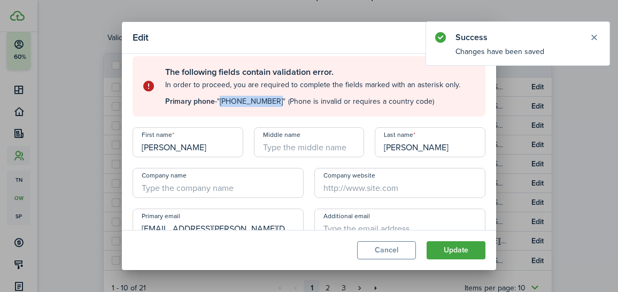
drag, startPoint x: 273, startPoint y: 102, endPoint x: 223, endPoint y: 104, distance: 49.8
click at [223, 104] on span ""(857) 366-0518"" at bounding box center [251, 101] width 68 height 11
copy span "(857) 366-0518"
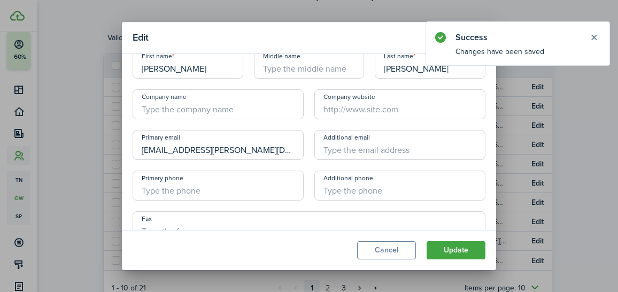
scroll to position [103, 0]
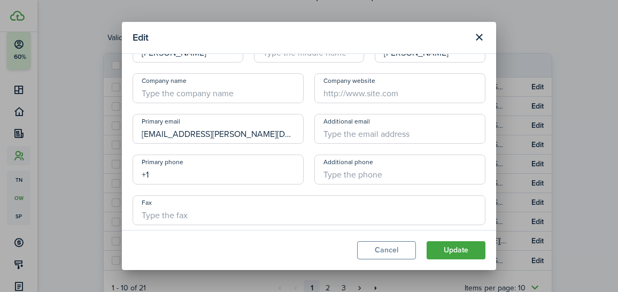
click at [193, 178] on input "+1" at bounding box center [218, 170] width 171 height 30
paste input "857-366-0518"
type input "[PHONE_NUMBER]"
click at [454, 244] on button "Update" at bounding box center [456, 250] width 59 height 18
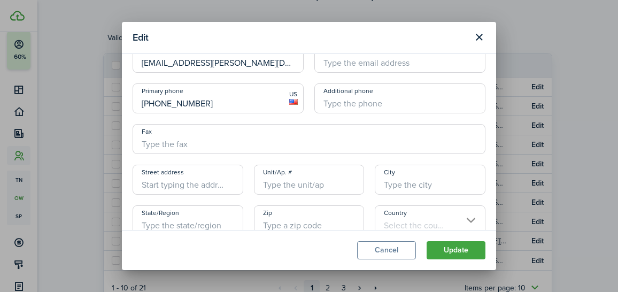
scroll to position [32, 0]
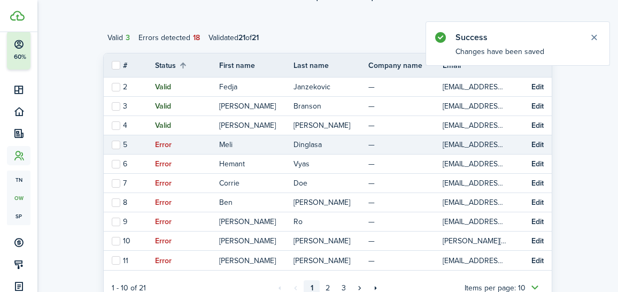
click at [536, 147] on button "Edit" at bounding box center [538, 145] width 12 height 9
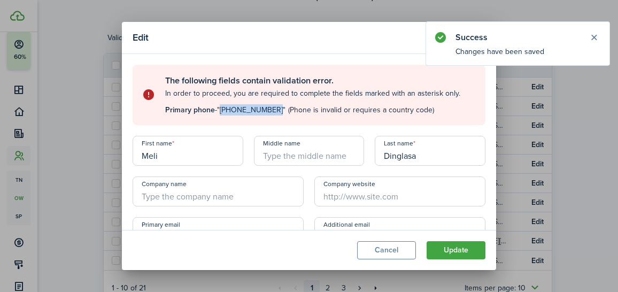
drag, startPoint x: 222, startPoint y: 110, endPoint x: 271, endPoint y: 110, distance: 48.7
click at [271, 110] on span ""(617) 966-0727"" at bounding box center [251, 109] width 68 height 11
copy span "(617) 966-0727"
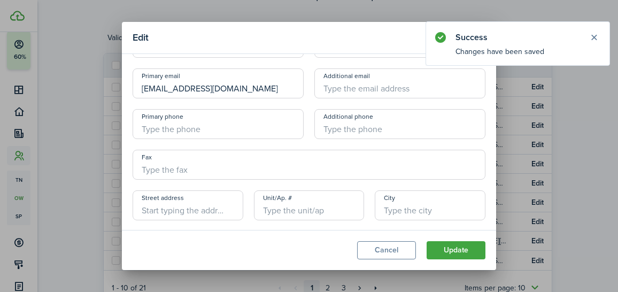
scroll to position [152, 0]
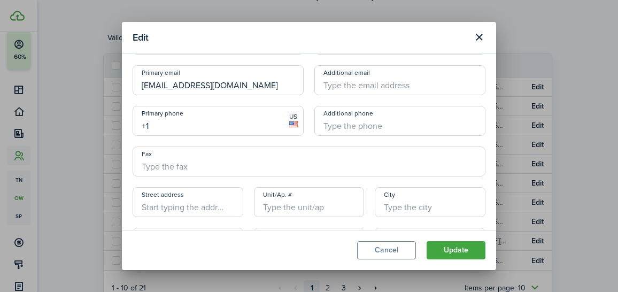
click at [191, 131] on input "+1" at bounding box center [218, 121] width 171 height 30
paste input "617-966-0727"
type input "[PHONE_NUMBER]"
click at [441, 252] on button "Update" at bounding box center [456, 250] width 59 height 18
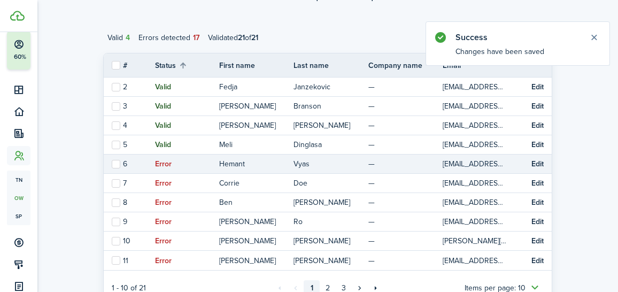
click at [538, 160] on button "Edit" at bounding box center [538, 164] width 12 height 9
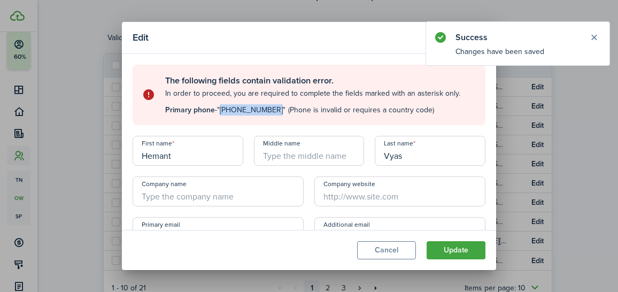
drag, startPoint x: 271, startPoint y: 109, endPoint x: 222, endPoint y: 110, distance: 48.2
click at [222, 110] on span ""(857) 312-2776"" at bounding box center [251, 109] width 68 height 11
copy span "(857) 312-2776"
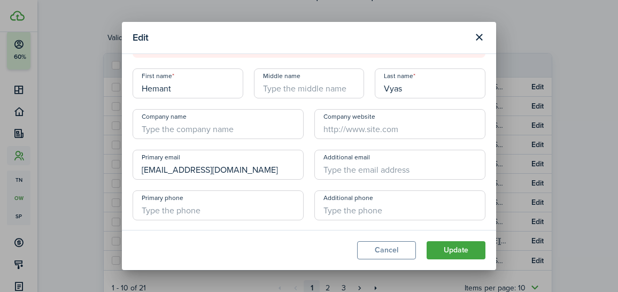
scroll to position [68, 0]
click at [198, 207] on input "+1" at bounding box center [218, 205] width 171 height 30
paste input "857-312-2776"
type input "[PHONE_NUMBER]"
click at [449, 251] on button "Update" at bounding box center [456, 250] width 59 height 18
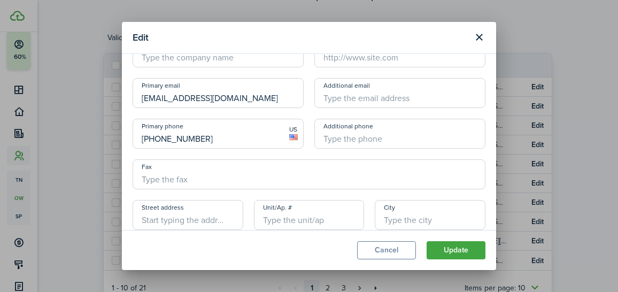
scroll to position [0, 0]
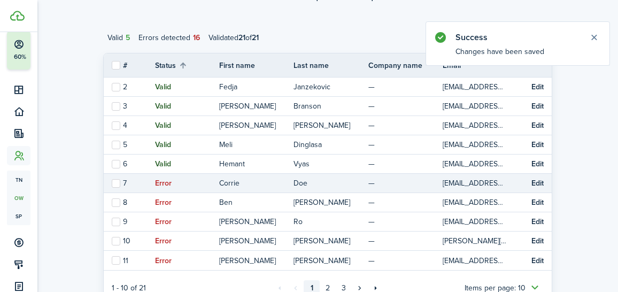
click at [536, 183] on button "Edit" at bounding box center [538, 183] width 12 height 9
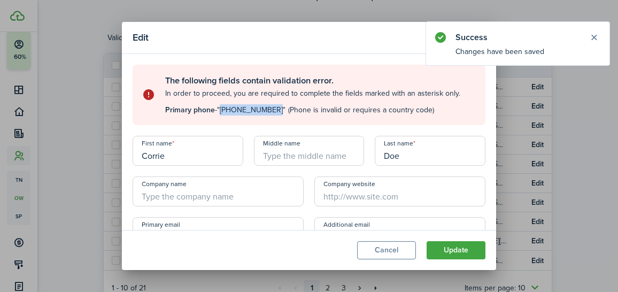
drag, startPoint x: 272, startPoint y: 109, endPoint x: 223, endPoint y: 109, distance: 48.7
click at [223, 109] on span ""(978) 569-0513"" at bounding box center [251, 109] width 68 height 11
copy span "(978) 569-0513"
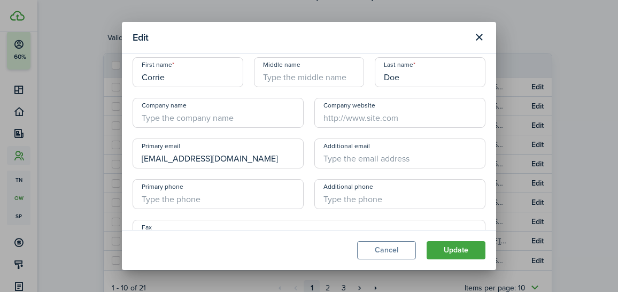
scroll to position [80, 0]
click at [199, 204] on input "+1" at bounding box center [218, 193] width 171 height 30
paste input "978-569-0513"
type input "[PHONE_NUMBER]"
click at [455, 248] on button "Update" at bounding box center [456, 250] width 59 height 18
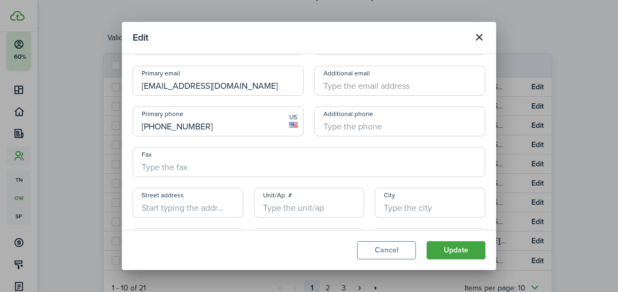
scroll to position [9, 0]
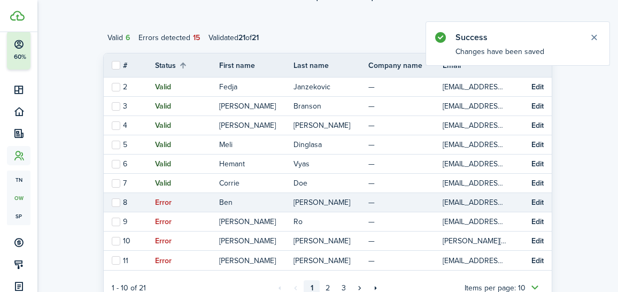
click at [536, 205] on button "Edit" at bounding box center [538, 202] width 12 height 9
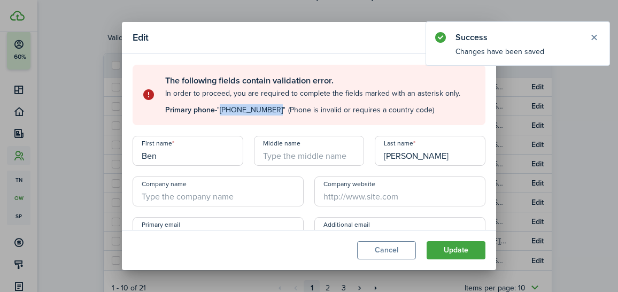
drag, startPoint x: 267, startPoint y: 110, endPoint x: 242, endPoint y: 125, distance: 28.8
click at [224, 111] on span ""(978) 771-4611"" at bounding box center [251, 109] width 68 height 11
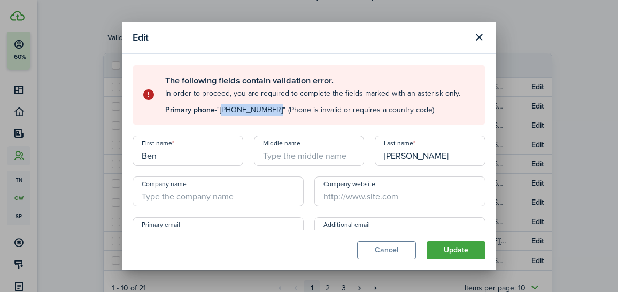
copy span "978) 771-4611"
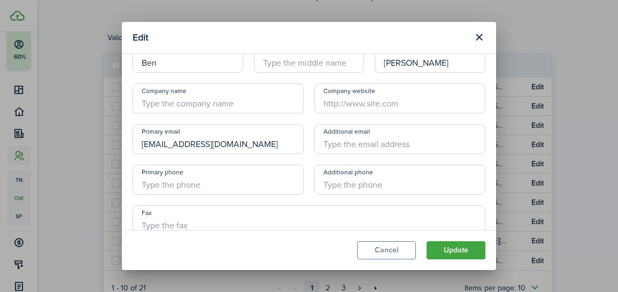
scroll to position [94, 0]
click at [185, 182] on input "+1" at bounding box center [218, 179] width 171 height 30
paste input "978-771-4611"
type input "[PHONE_NUMBER]"
click at [456, 250] on button "Update" at bounding box center [456, 250] width 59 height 18
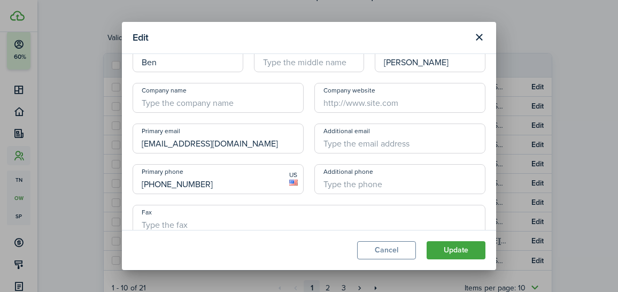
scroll to position [22, 0]
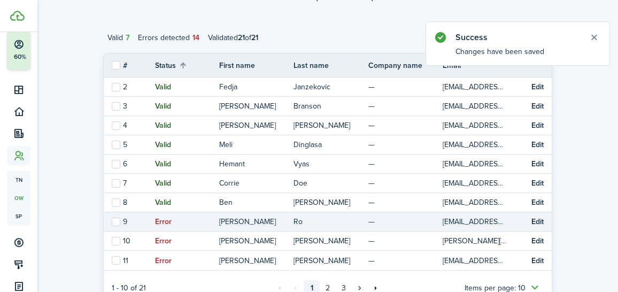
click at [534, 221] on button "Edit" at bounding box center [538, 222] width 12 height 9
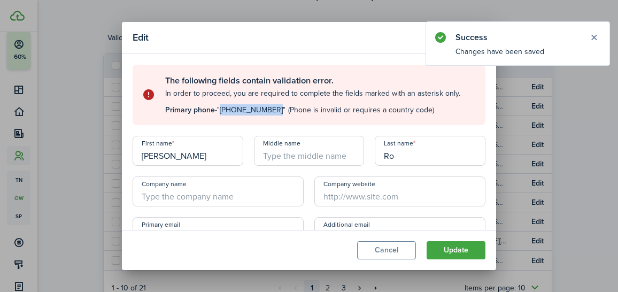
drag, startPoint x: 222, startPoint y: 110, endPoint x: 269, endPoint y: 112, distance: 47.1
click at [269, 112] on span ""(781) 824-3001"" at bounding box center [251, 109] width 68 height 11
copy span "(781) 824-3001"
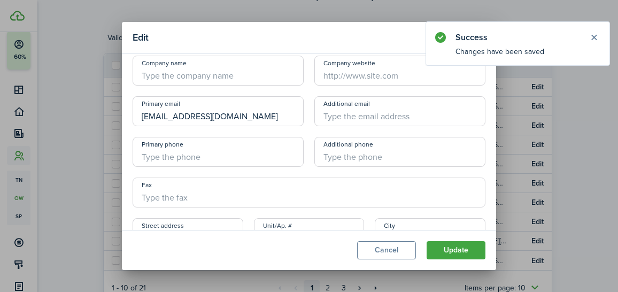
scroll to position [121, 0]
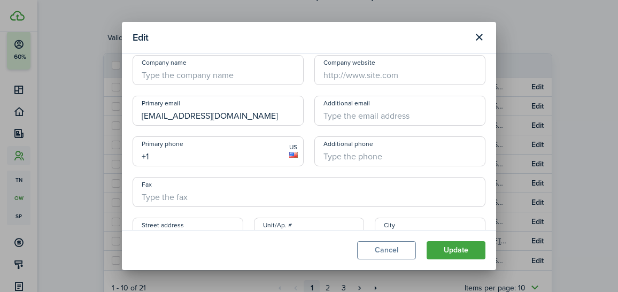
click at [201, 155] on input "+1" at bounding box center [218, 151] width 171 height 30
paste input "781-824-3001"
type input "[PHONE_NUMBER]"
click at [460, 253] on button "Update" at bounding box center [456, 250] width 59 height 18
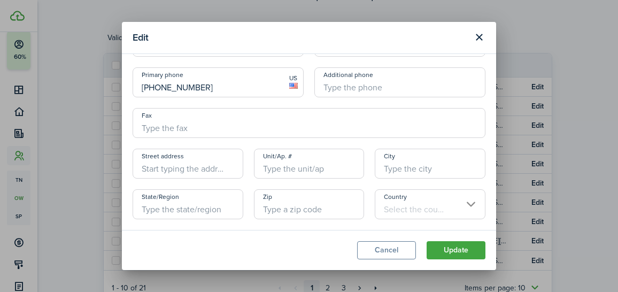
scroll to position [50, 0]
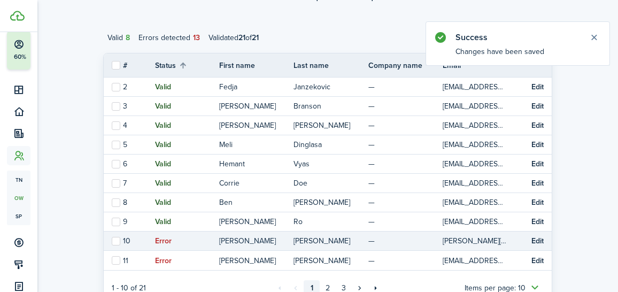
click at [535, 237] on button "Edit" at bounding box center [538, 241] width 12 height 9
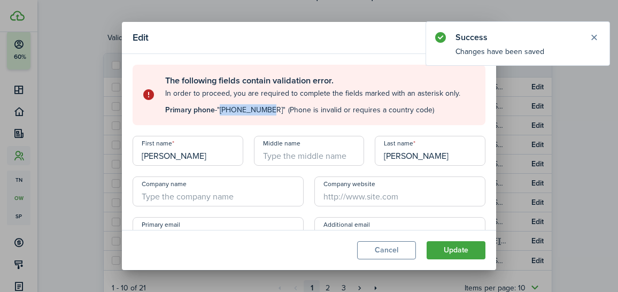
drag, startPoint x: 224, startPoint y: 109, endPoint x: 269, endPoint y: 108, distance: 45.5
click at [269, 108] on span ""978-857-9580"" at bounding box center [251, 109] width 68 height 11
copy span "978-857-9580"
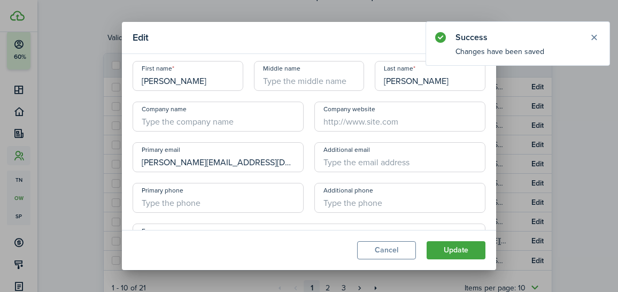
scroll to position [86, 0]
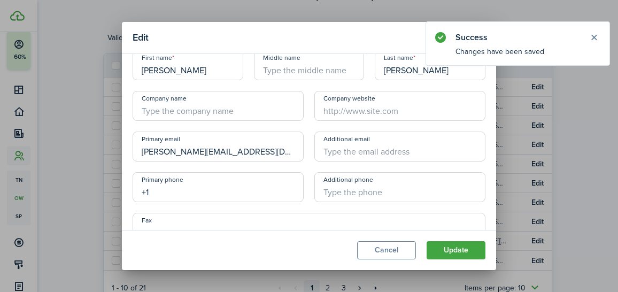
click at [196, 194] on input "+1" at bounding box center [218, 187] width 171 height 30
paste input "978-857-9580"
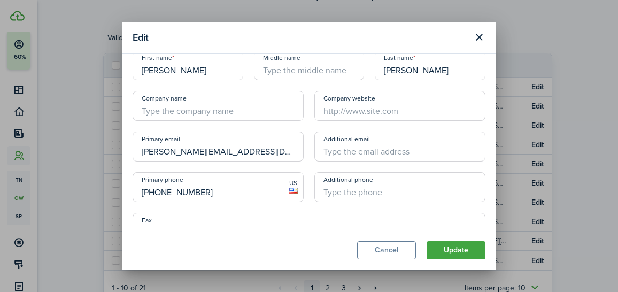
type input "[PHONE_NUMBER]"
click at [449, 249] on button "Update" at bounding box center [456, 250] width 59 height 18
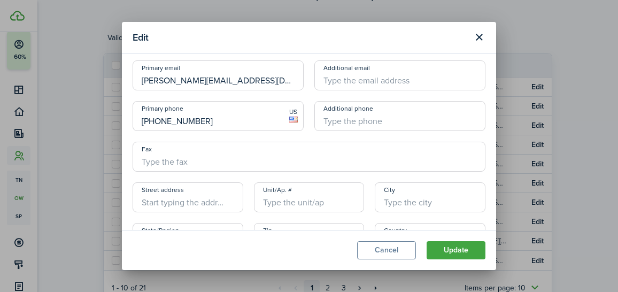
scroll to position [14, 0]
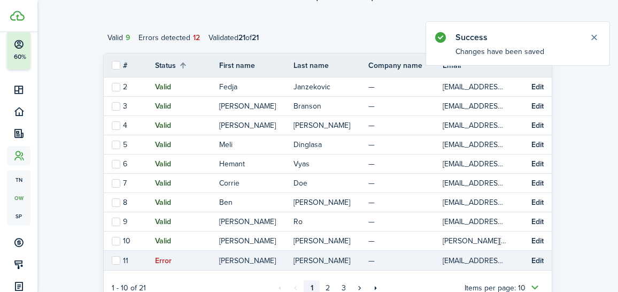
click at [540, 264] on button "Edit" at bounding box center [538, 261] width 12 height 9
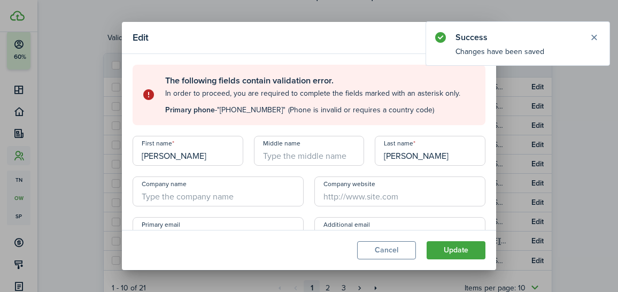
drag, startPoint x: 224, startPoint y: 111, endPoint x: 260, endPoint y: 111, distance: 36.9
click at [260, 111] on span ""(978) 697-5768"" at bounding box center [251, 109] width 68 height 11
drag, startPoint x: 272, startPoint y: 110, endPoint x: 223, endPoint y: 111, distance: 49.2
click at [223, 111] on span ""(978) 697-5768"" at bounding box center [251, 109] width 68 height 11
copy span "(978) 697-5768"
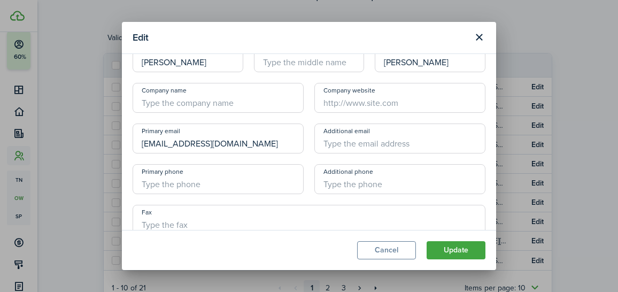
scroll to position [95, 0]
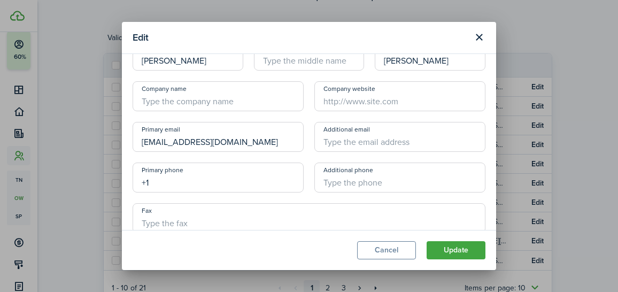
click at [202, 185] on input "+1" at bounding box center [218, 178] width 171 height 30
paste input "978-697-5768"
type input "[PHONE_NUMBER]"
click at [462, 254] on button "Update" at bounding box center [456, 250] width 59 height 18
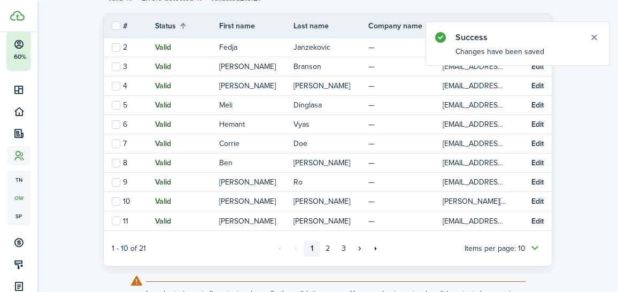
scroll to position [210, 0]
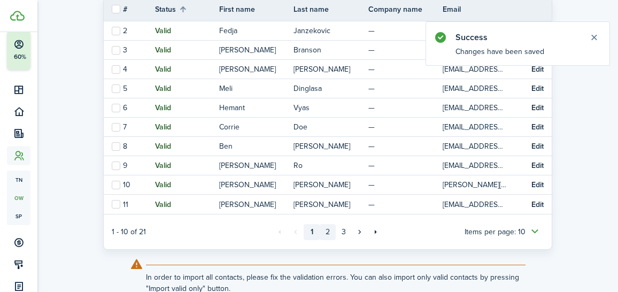
click at [327, 232] on link "2" at bounding box center [328, 232] width 16 height 16
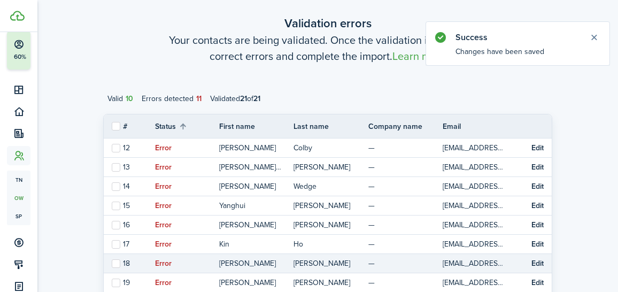
scroll to position [90, 0]
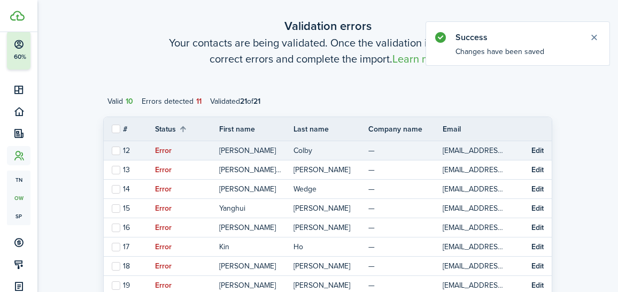
click at [540, 148] on button "Edit" at bounding box center [538, 151] width 12 height 9
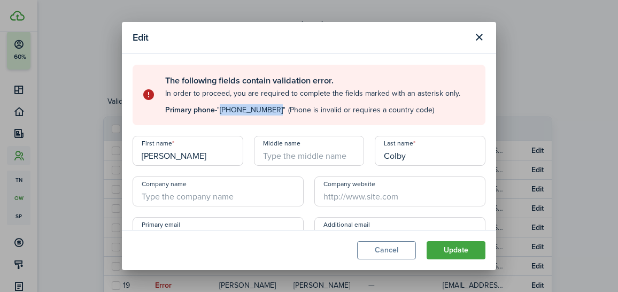
drag, startPoint x: 223, startPoint y: 112, endPoint x: 269, endPoint y: 113, distance: 46.0
click at [269, 113] on span ""(603) 505-1716"" at bounding box center [251, 109] width 68 height 11
copy span "(603) 505-1716"
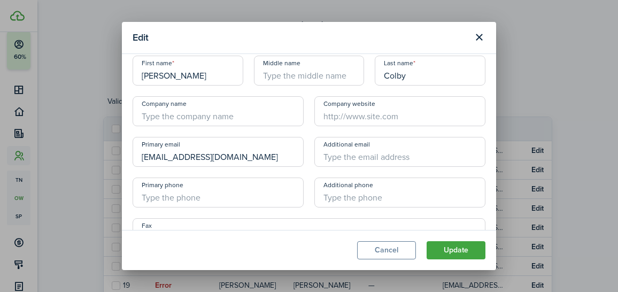
scroll to position [83, 0]
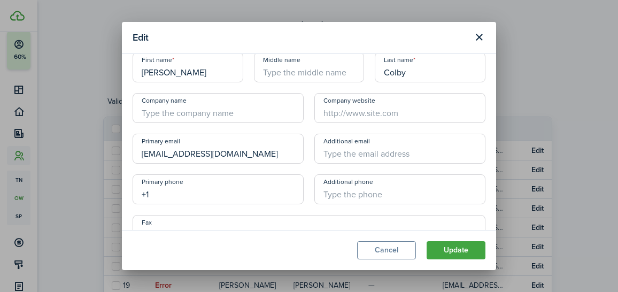
click at [182, 192] on input "+1" at bounding box center [218, 189] width 171 height 30
paste input "603-505-1716"
type input "[PHONE_NUMBER]"
click at [441, 249] on button "Update" at bounding box center [456, 250] width 59 height 18
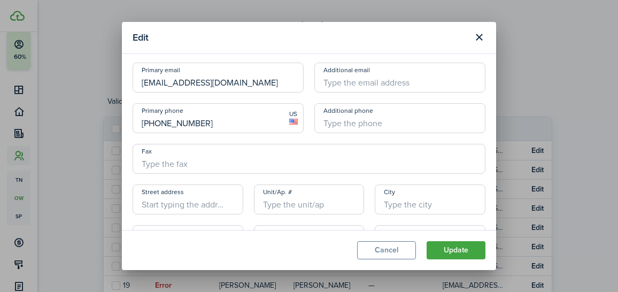
scroll to position [12, 0]
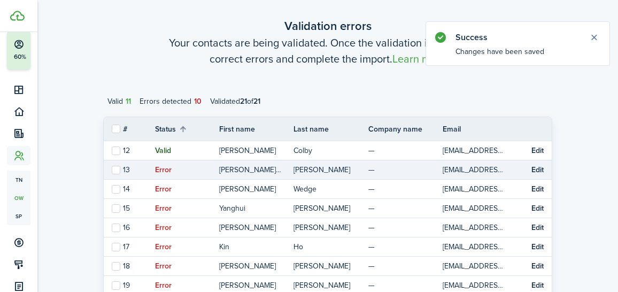
click at [539, 174] on td "Edit" at bounding box center [542, 170] width 20 height 14
click at [536, 165] on td "Edit" at bounding box center [542, 170] width 20 height 14
click at [539, 170] on button "Edit" at bounding box center [538, 170] width 12 height 9
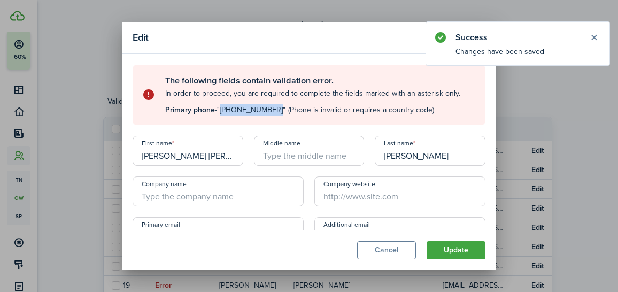
drag, startPoint x: 222, startPoint y: 110, endPoint x: 268, endPoint y: 112, distance: 46.0
click at [268, 112] on span ""(631) 428-1330"" at bounding box center [251, 109] width 68 height 11
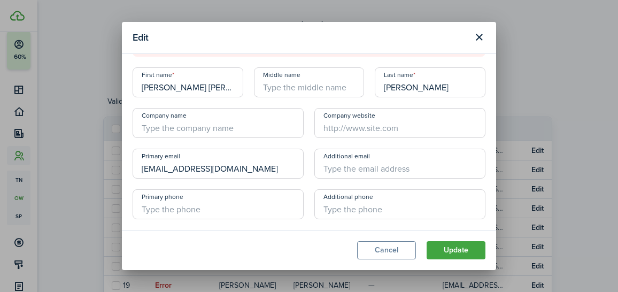
scroll to position [89, 0]
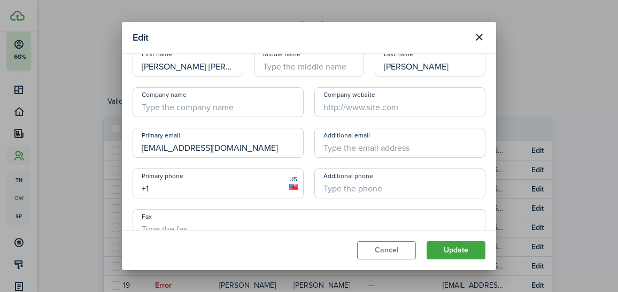
click at [187, 188] on input "+1" at bounding box center [218, 183] width 171 height 30
paste input "631-428-1330"
type input "[PHONE_NUMBER]"
click at [451, 251] on button "Update" at bounding box center [456, 250] width 59 height 18
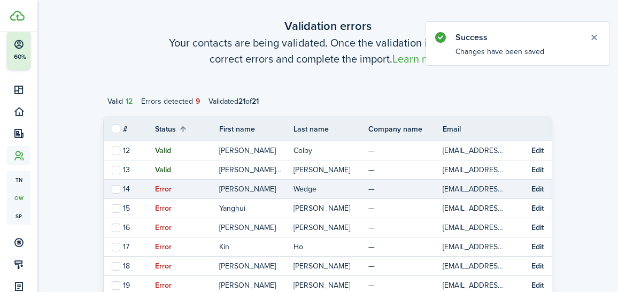
click at [533, 193] on td "Edit" at bounding box center [542, 189] width 20 height 14
click at [534, 191] on button "Edit" at bounding box center [538, 189] width 12 height 9
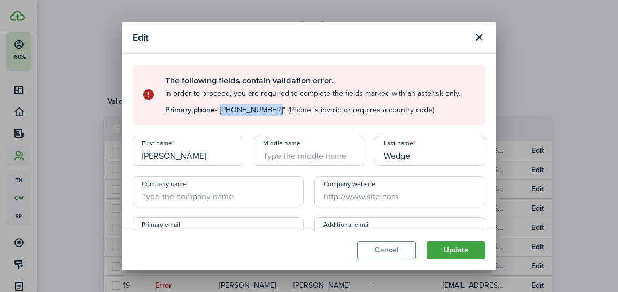
drag, startPoint x: 223, startPoint y: 111, endPoint x: 272, endPoint y: 111, distance: 48.7
click at [272, 111] on span ""(978) 866-9613"" at bounding box center [251, 109] width 68 height 11
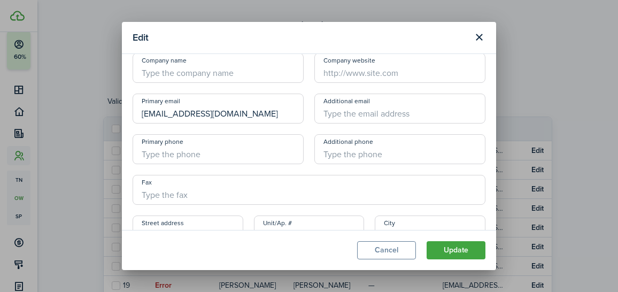
scroll to position [126, 0]
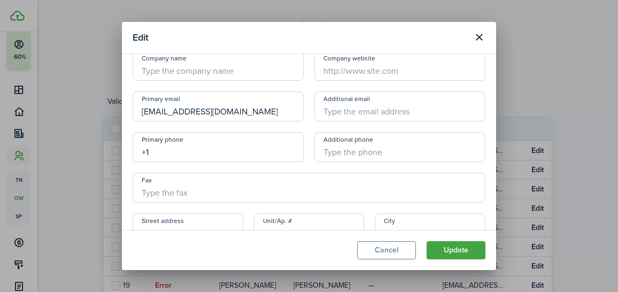
click at [196, 153] on input "+1" at bounding box center [218, 147] width 171 height 30
paste input "978-866-9613"
type input "[PHONE_NUMBER]"
click at [449, 249] on button "Update" at bounding box center [456, 250] width 59 height 18
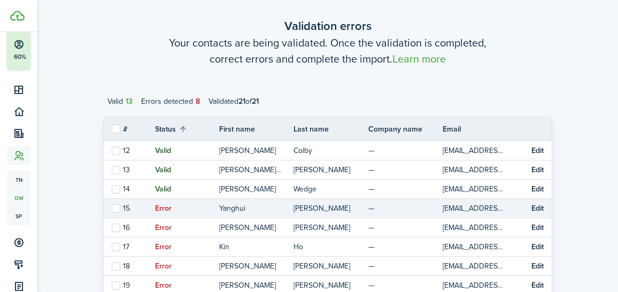
click at [534, 205] on button "Edit" at bounding box center [538, 208] width 12 height 9
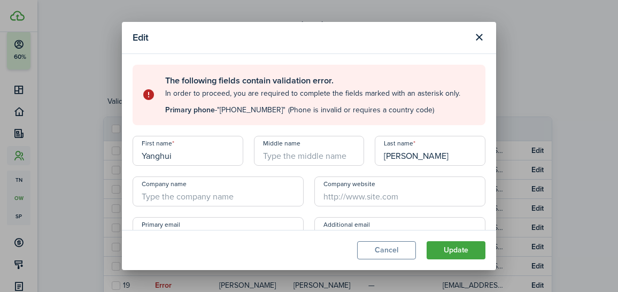
drag, startPoint x: 224, startPoint y: 112, endPoint x: 271, endPoint y: 112, distance: 47.1
click at [271, 112] on span ""(646) 431-5359"" at bounding box center [251, 109] width 68 height 11
drag, startPoint x: 271, startPoint y: 111, endPoint x: 222, endPoint y: 111, distance: 48.1
click at [222, 111] on span ""(646) 431-5359"" at bounding box center [251, 109] width 68 height 11
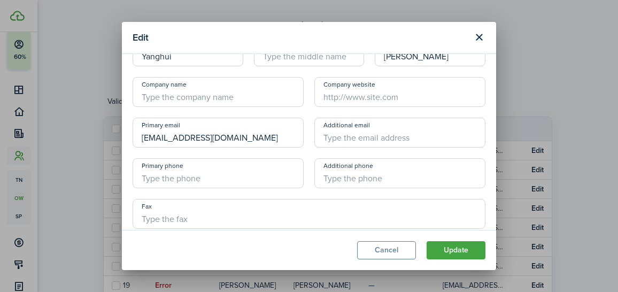
scroll to position [161, 0]
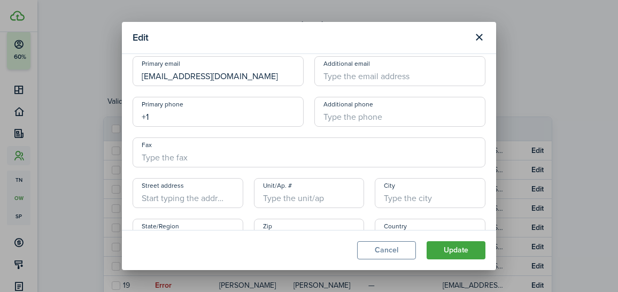
click at [198, 115] on input "+1" at bounding box center [218, 112] width 171 height 30
paste input "646-431-5359"
type input "[PHONE_NUMBER]"
click at [462, 255] on button "Update" at bounding box center [456, 250] width 59 height 18
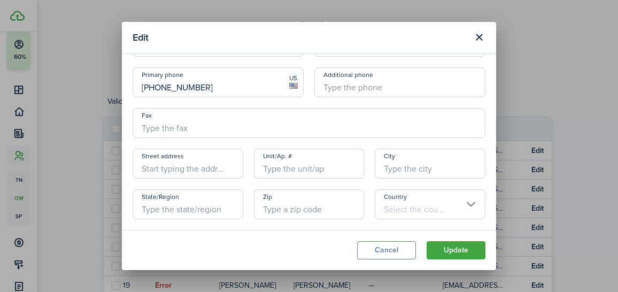
scroll to position [90, 0]
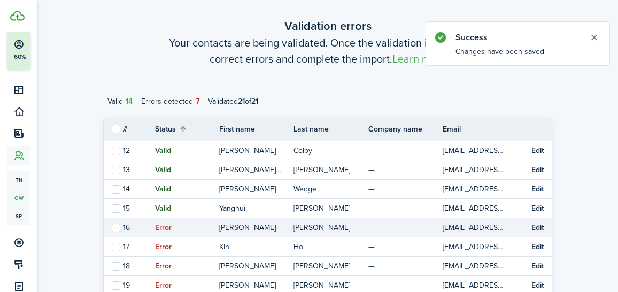
click at [537, 228] on button "Edit" at bounding box center [538, 228] width 12 height 9
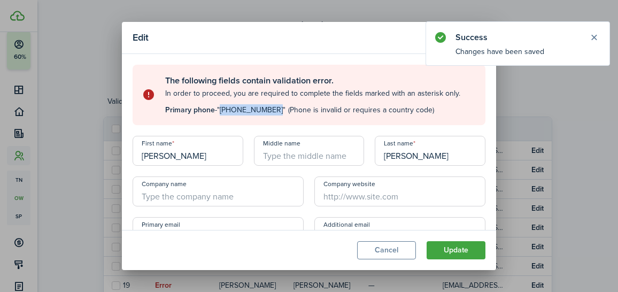
drag, startPoint x: 273, startPoint y: 109, endPoint x: 223, endPoint y: 113, distance: 50.5
click at [223, 113] on span ""(978) 987-6503"" at bounding box center [251, 109] width 68 height 11
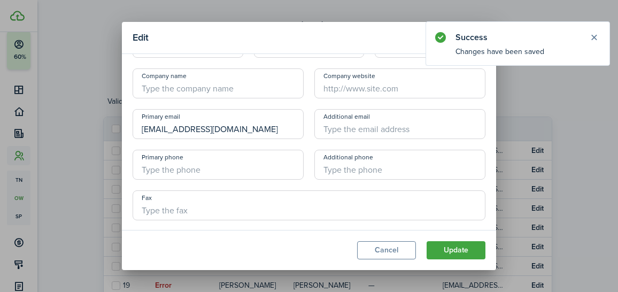
scroll to position [128, 0]
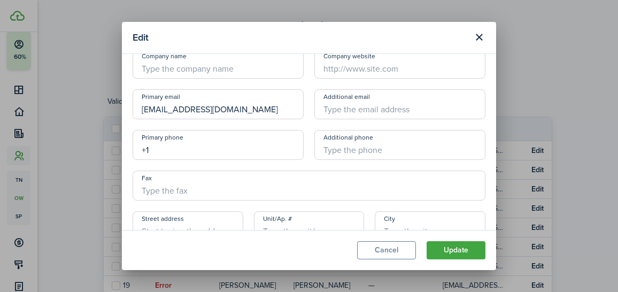
click at [189, 153] on input "+1" at bounding box center [218, 145] width 171 height 30
paste input "978-987-6503"
type input "[PHONE_NUMBER]"
click at [461, 247] on button "Update" at bounding box center [456, 250] width 59 height 18
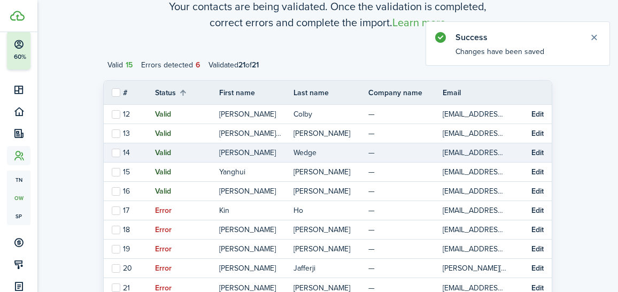
scroll to position [129, 0]
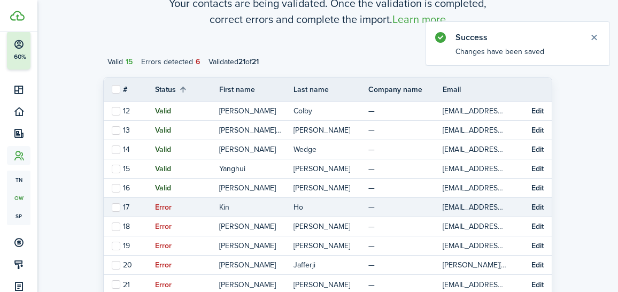
click at [534, 208] on button "Edit" at bounding box center [538, 207] width 12 height 9
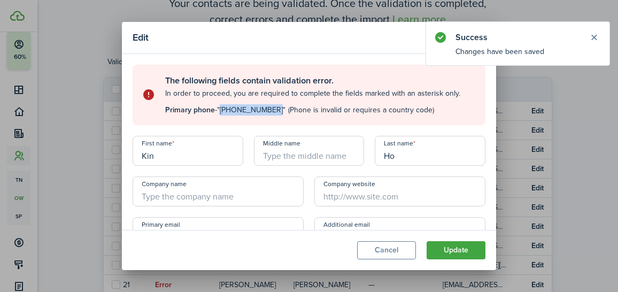
drag, startPoint x: 223, startPoint y: 110, endPoint x: 270, endPoint y: 111, distance: 47.1
click at [270, 111] on span ""(978) 470-1832"" at bounding box center [251, 109] width 68 height 11
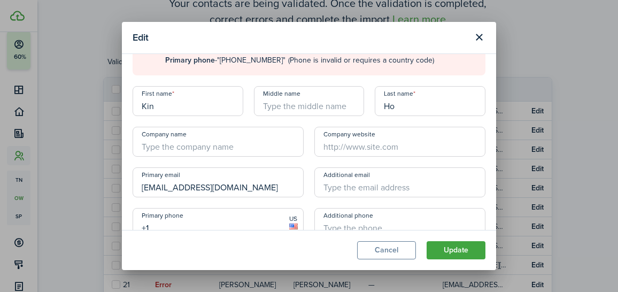
click at [179, 214] on input "+1" at bounding box center [218, 223] width 171 height 30
click at [180, 221] on input "+1" at bounding box center [218, 223] width 171 height 30
click at [181, 226] on input "+1" at bounding box center [218, 223] width 171 height 30
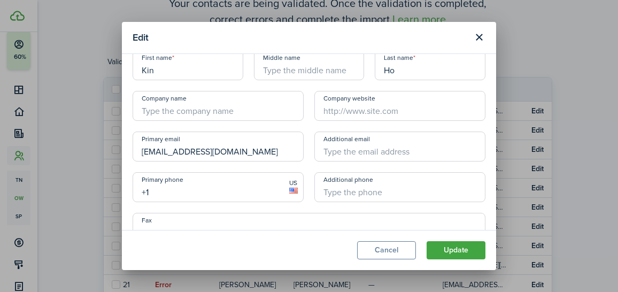
scroll to position [86, 0]
paste input "978-470-1832"
type input "[PHONE_NUMBER]"
click at [457, 242] on button "Update" at bounding box center [456, 250] width 59 height 18
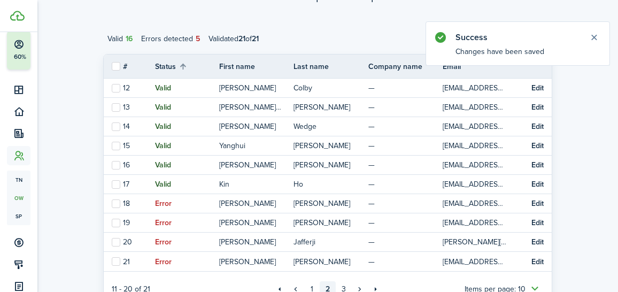
scroll to position [155, 0]
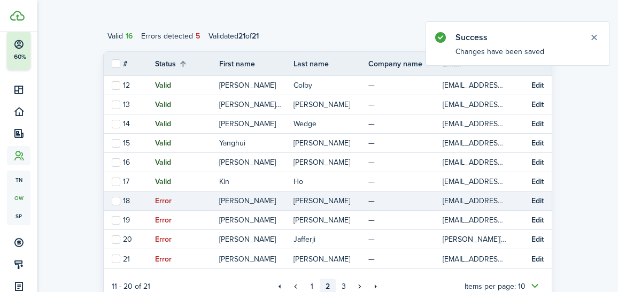
click at [539, 197] on button "Edit" at bounding box center [538, 201] width 12 height 9
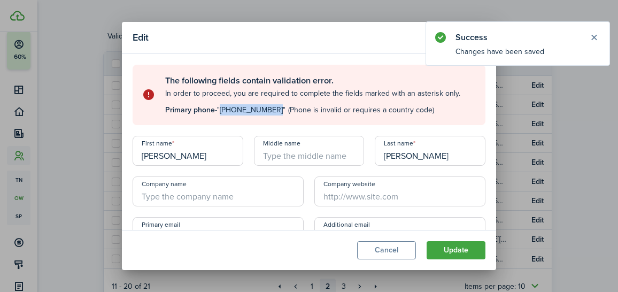
drag, startPoint x: 223, startPoint y: 110, endPoint x: 273, endPoint y: 111, distance: 50.3
click at [273, 111] on span ""(925) 216-7098"" at bounding box center [251, 109] width 68 height 11
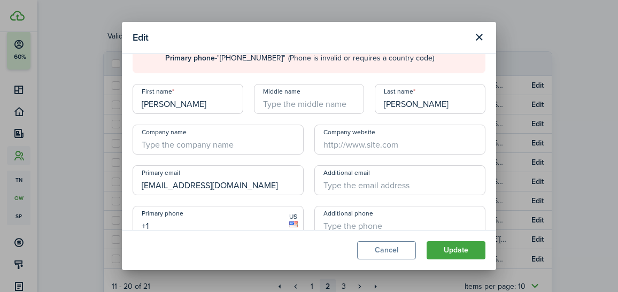
click at [179, 228] on input "+1" at bounding box center [218, 221] width 171 height 30
paste input "925-216-7098"
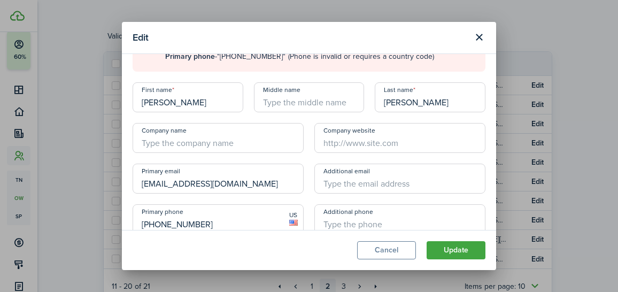
type input "[PHONE_NUMBER]"
click at [444, 250] on button "Update" at bounding box center [456, 250] width 59 height 18
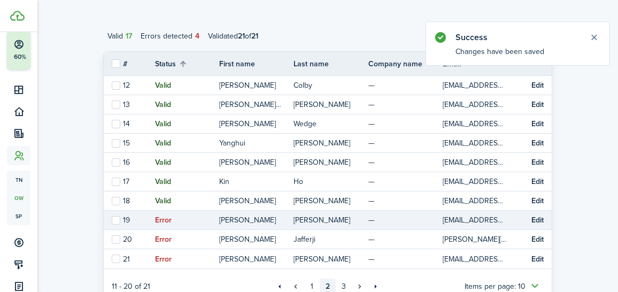
click at [535, 221] on button "Edit" at bounding box center [538, 220] width 12 height 9
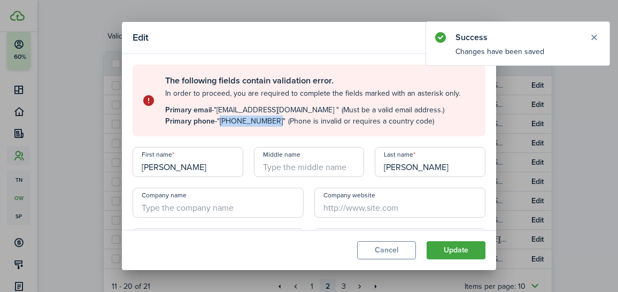
drag, startPoint x: 223, startPoint y: 122, endPoint x: 271, endPoint y: 124, distance: 47.6
click at [271, 124] on span ""(631) 428-1330"" at bounding box center [251, 121] width 68 height 11
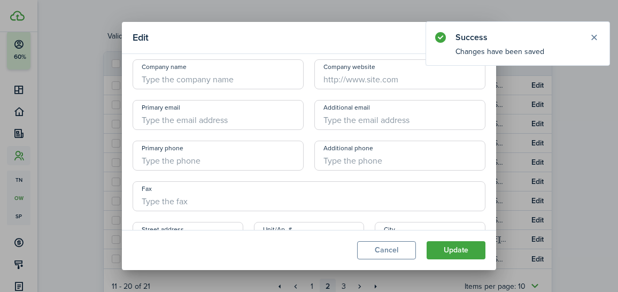
scroll to position [142, 0]
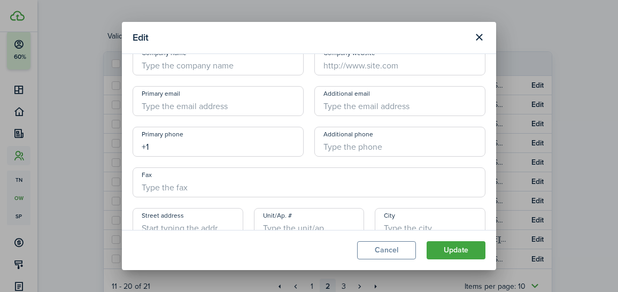
click at [176, 149] on input "+1" at bounding box center [218, 142] width 171 height 30
paste input "631-428-1330"
type input "[PHONE_NUMBER]"
click at [472, 250] on button "Update" at bounding box center [456, 250] width 59 height 18
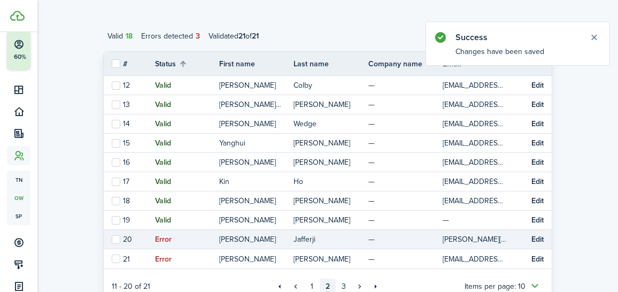
scroll to position [181, 0]
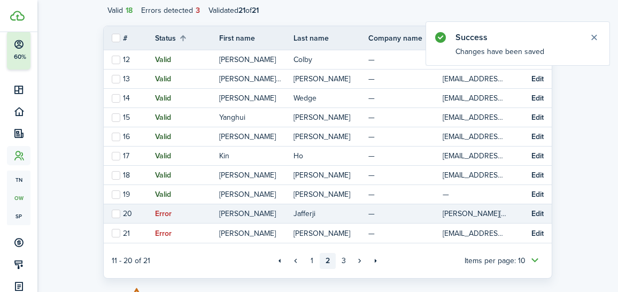
click at [537, 214] on button "Edit" at bounding box center [538, 214] width 12 height 9
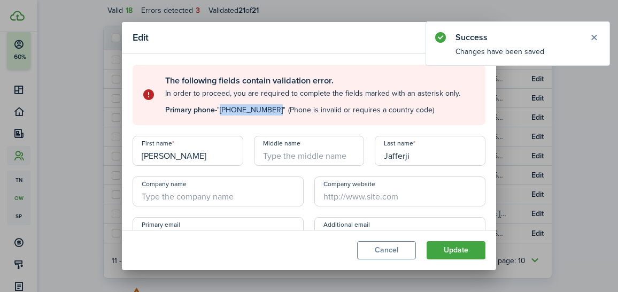
drag, startPoint x: 223, startPoint y: 112, endPoint x: 270, endPoint y: 112, distance: 46.5
click at [270, 112] on span ""(603) 410-7616"" at bounding box center [251, 109] width 68 height 11
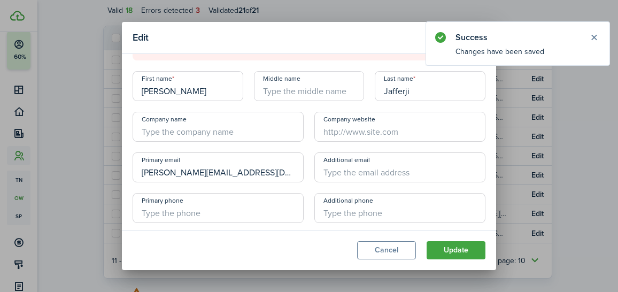
scroll to position [66, 0]
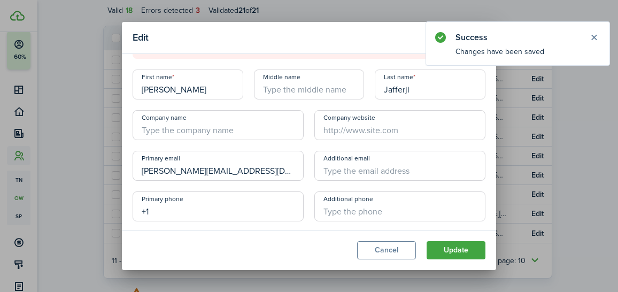
click at [202, 217] on input "+1" at bounding box center [218, 206] width 171 height 30
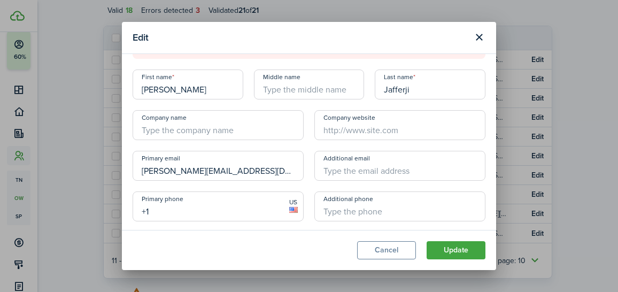
paste input "603-410-7616"
type input "[PHONE_NUMBER]"
click at [462, 249] on button "Update" at bounding box center [456, 250] width 59 height 18
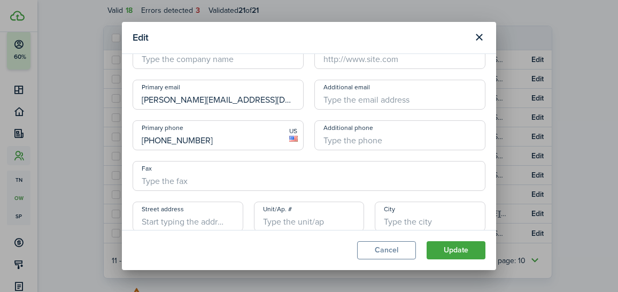
scroll to position [0, 0]
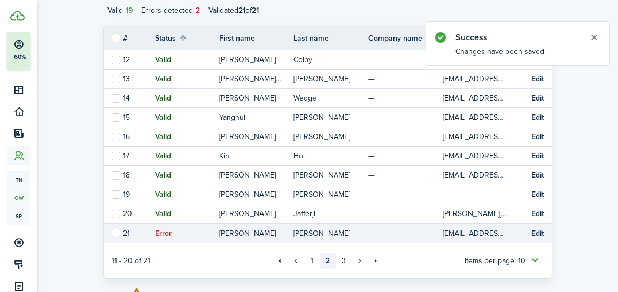
click at [538, 235] on button "Edit" at bounding box center [538, 233] width 12 height 9
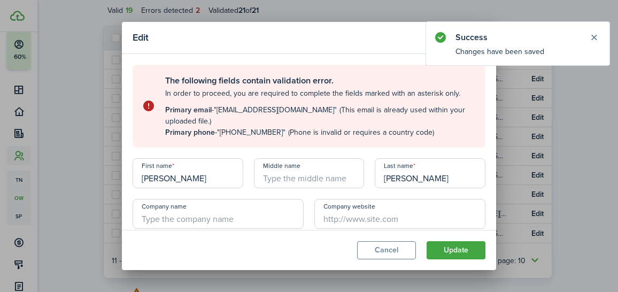
drag, startPoint x: 224, startPoint y: 133, endPoint x: 268, endPoint y: 132, distance: 44.9
click at [268, 132] on span ""(631) 428-1330"" at bounding box center [251, 132] width 68 height 11
drag, startPoint x: 269, startPoint y: 132, endPoint x: 223, endPoint y: 132, distance: 46.0
click at [223, 132] on span ""(631) 428-1330"" at bounding box center [251, 132] width 68 height 11
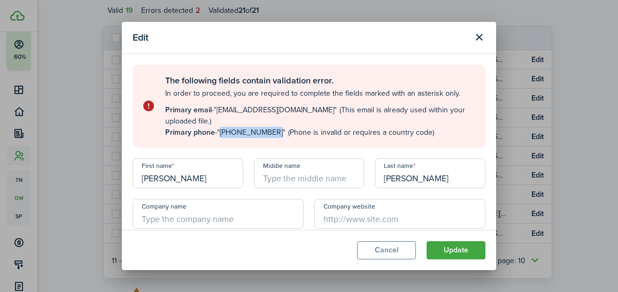
scroll to position [109, 0]
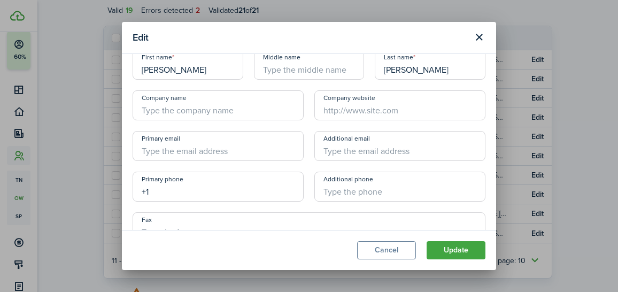
click at [196, 189] on input "+1" at bounding box center [218, 187] width 171 height 30
paste input "631-428-1330"
type input "[PHONE_NUMBER]"
click at [480, 249] on button "Update" at bounding box center [456, 250] width 59 height 18
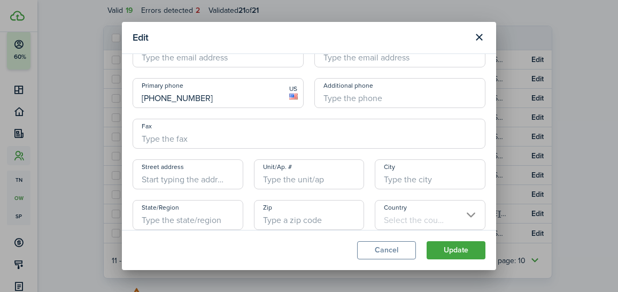
scroll to position [15, 0]
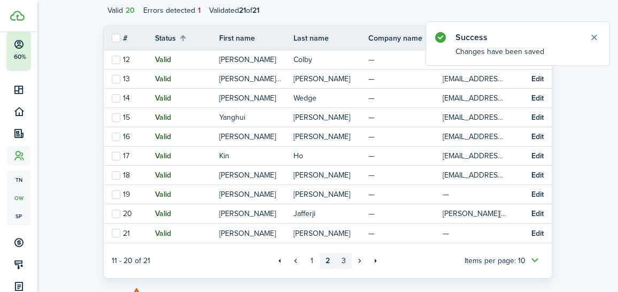
click at [344, 260] on link "3" at bounding box center [344, 261] width 16 height 16
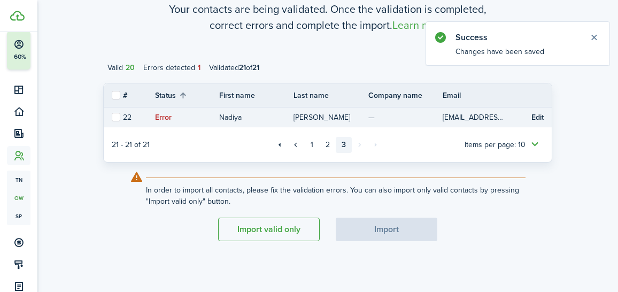
click at [536, 116] on button "Edit" at bounding box center [538, 117] width 12 height 9
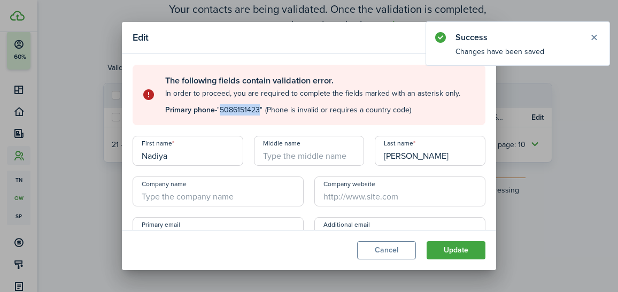
drag, startPoint x: 224, startPoint y: 110, endPoint x: 262, endPoint y: 111, distance: 37.5
click at [262, 111] on span ""5086151423"" at bounding box center [239, 109] width 45 height 11
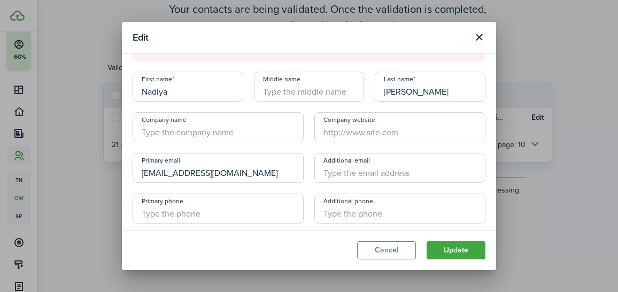
scroll to position [79, 0]
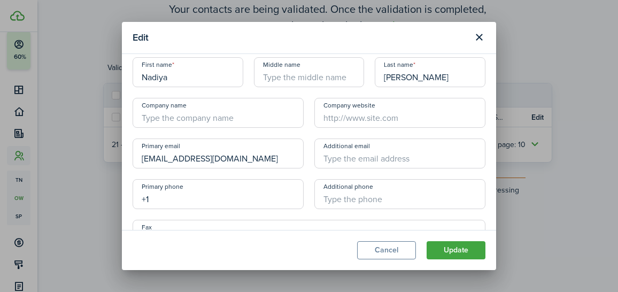
click at [193, 192] on input "+1" at bounding box center [218, 194] width 171 height 30
paste input "508 6151423"
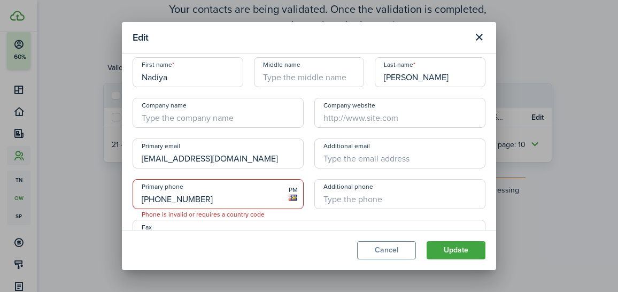
click at [145, 197] on input "+508 61514231" at bounding box center [218, 194] width 171 height 30
type input "+508 61514231"
drag, startPoint x: 207, startPoint y: 199, endPoint x: 144, endPoint y: 203, distance: 62.7
click at [144, 203] on input "+508 61514231" at bounding box center [218, 194] width 171 height 30
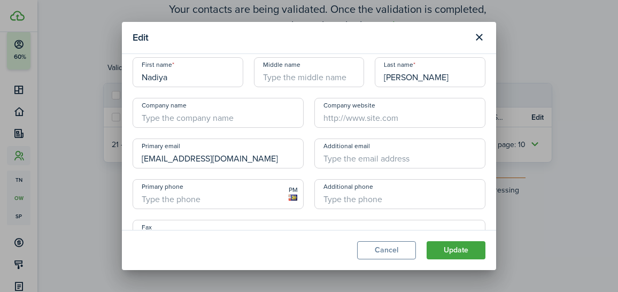
click at [162, 201] on input "Primary phone" at bounding box center [218, 194] width 171 height 30
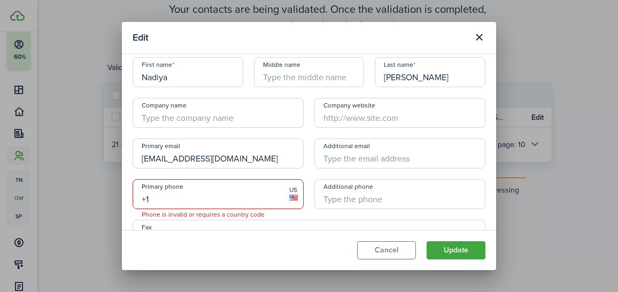
paste input "508-615-1423"
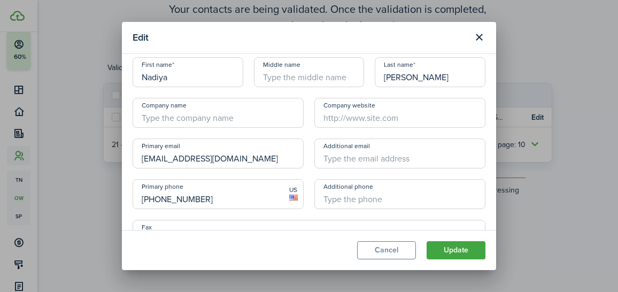
type input "[PHONE_NUMBER]"
click at [442, 252] on button "Update" at bounding box center [456, 250] width 59 height 18
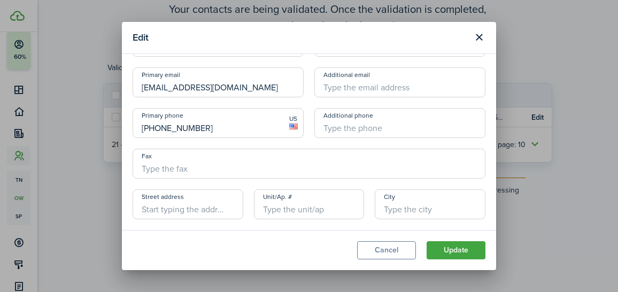
scroll to position [7, 0]
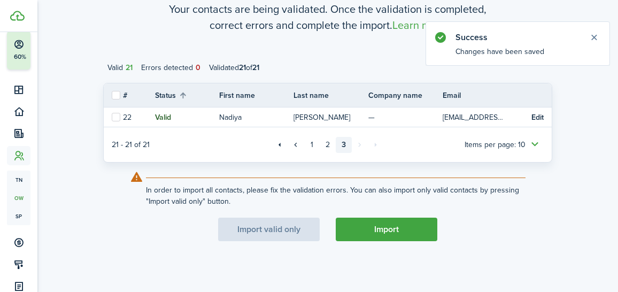
click at [391, 228] on button "Import" at bounding box center [387, 230] width 102 height 24
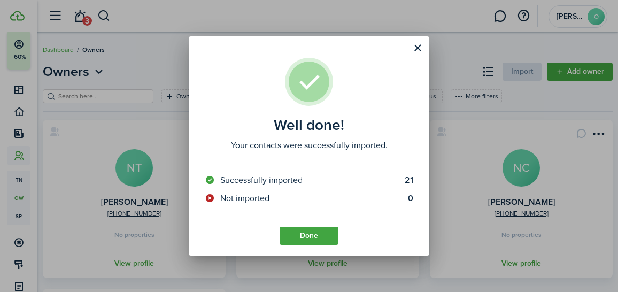
click at [322, 229] on button "Done" at bounding box center [309, 236] width 59 height 18
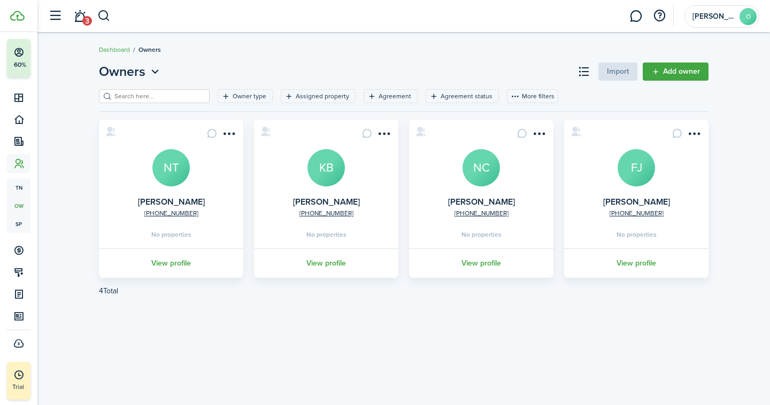
scroll to position [35, 0]
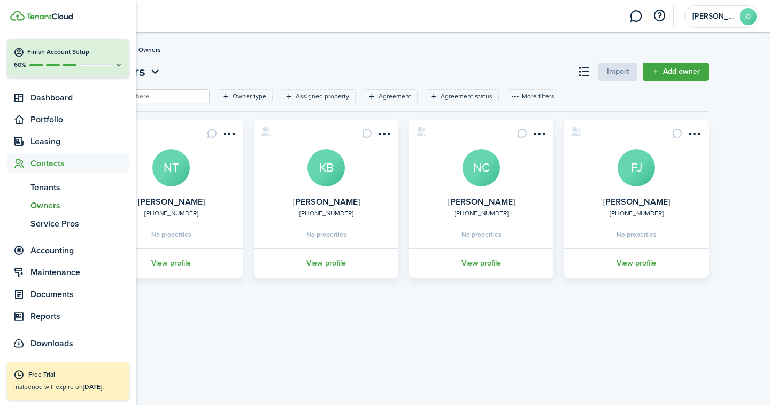
click at [60, 198] on link "ow Owners" at bounding box center [68, 206] width 122 height 18
click at [58, 184] on span "Tenants" at bounding box center [79, 187] width 99 height 13
click at [53, 206] on span "Owners" at bounding box center [79, 205] width 99 height 13
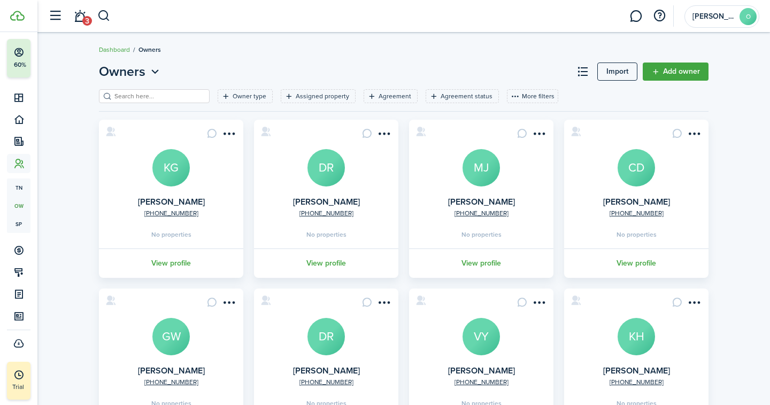
scroll to position [278, 0]
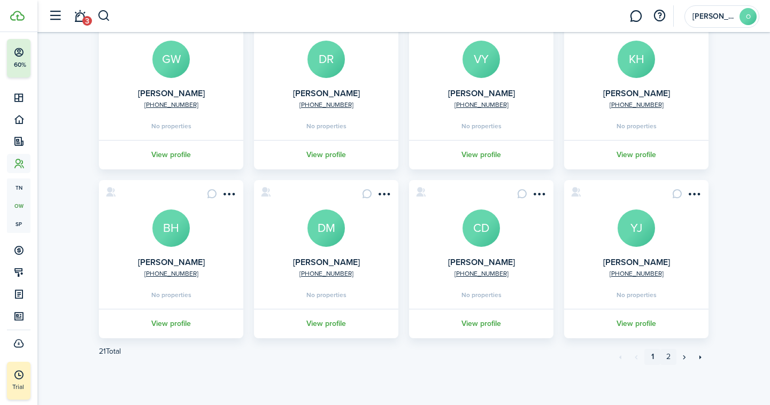
click at [668, 360] on link "2" at bounding box center [668, 357] width 16 height 16
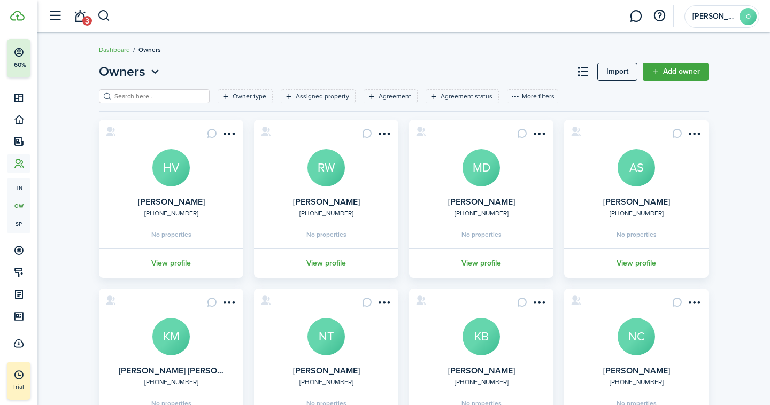
scroll to position [278, 0]
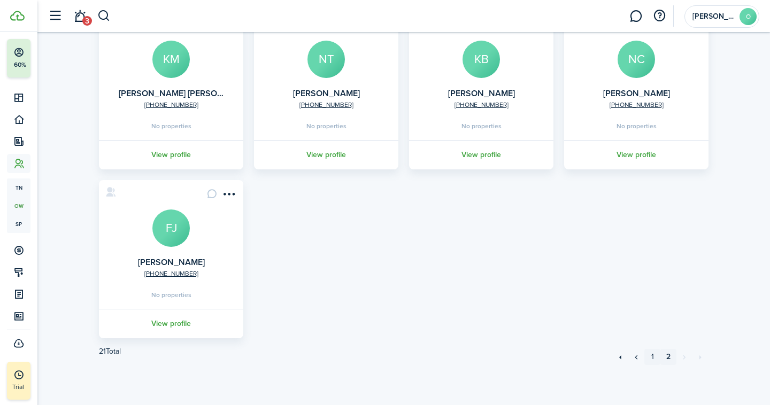
click at [652, 354] on link "1" at bounding box center [652, 357] width 16 height 16
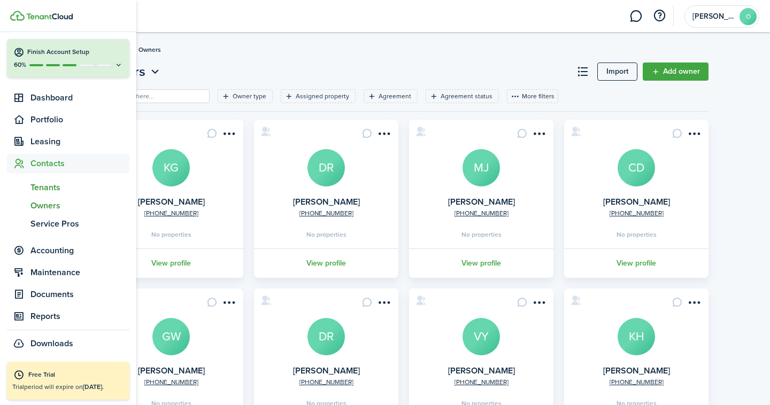
click at [25, 186] on span "tn" at bounding box center [19, 188] width 24 height 18
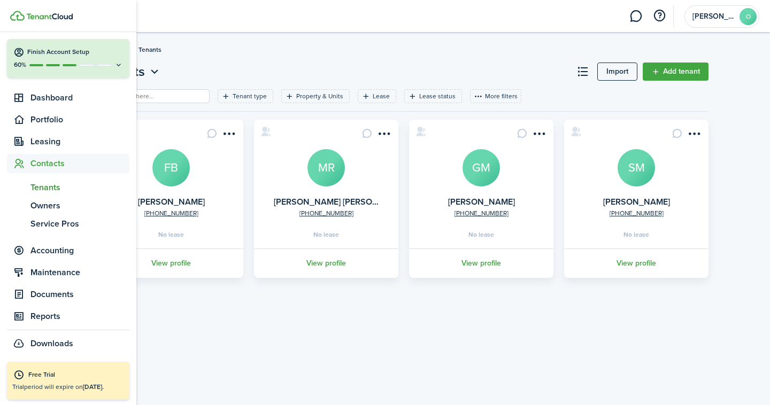
click at [53, 189] on span "Tenants" at bounding box center [79, 187] width 99 height 13
click at [40, 96] on span "Dashboard" at bounding box center [79, 97] width 99 height 13
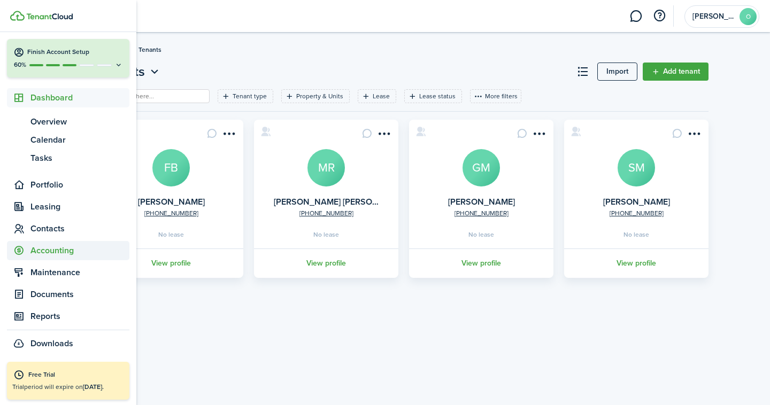
click at [52, 257] on span "Accounting" at bounding box center [79, 250] width 99 height 13
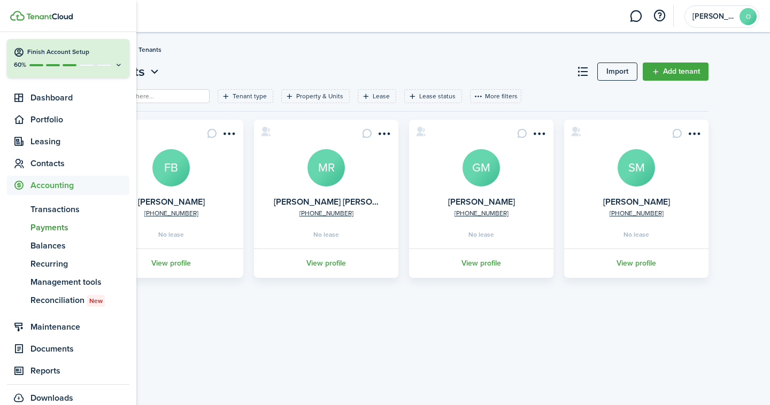
click at [65, 223] on span "Payments" at bounding box center [79, 227] width 99 height 13
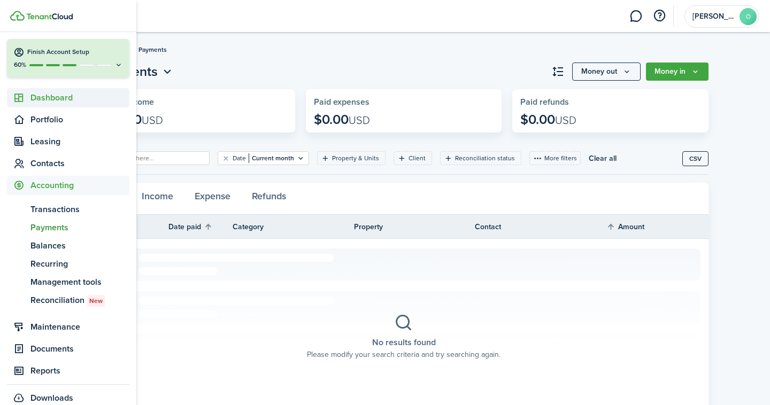
click at [80, 101] on span "Dashboard" at bounding box center [79, 97] width 99 height 13
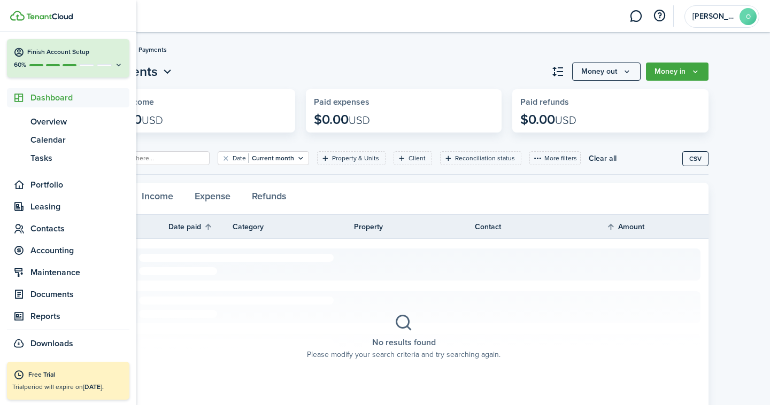
click at [39, 100] on span "Dashboard" at bounding box center [79, 97] width 99 height 13
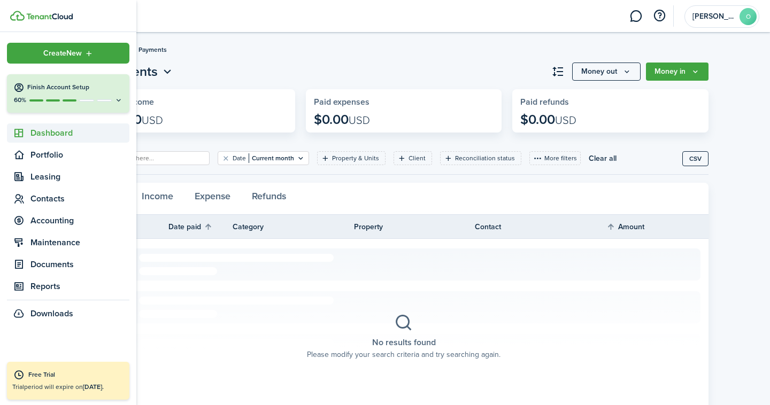
click at [42, 133] on span "Dashboard" at bounding box center [79, 133] width 99 height 13
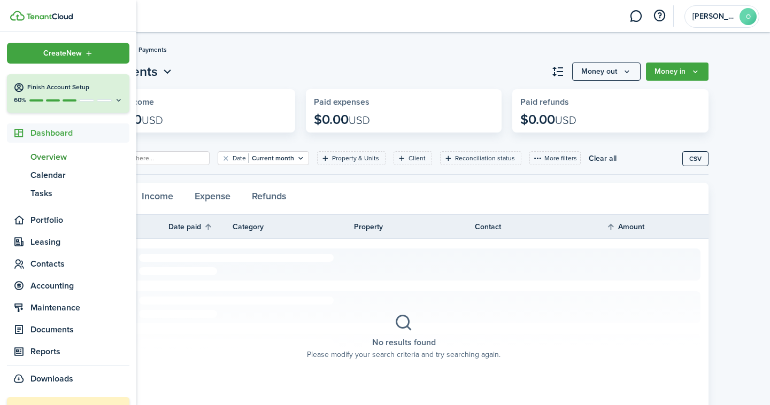
click at [48, 153] on span "Overview" at bounding box center [79, 157] width 99 height 13
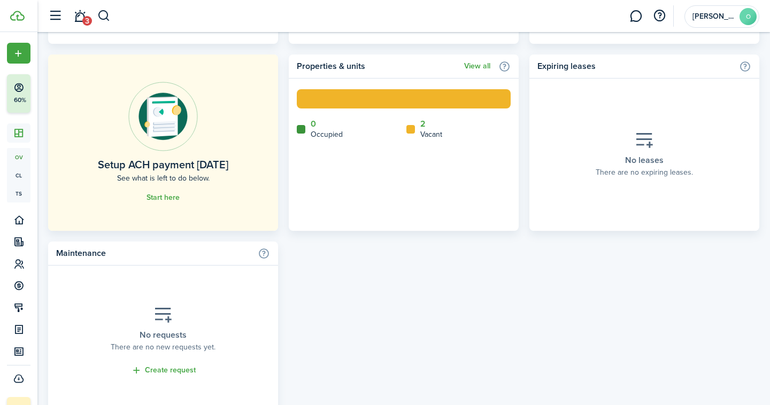
scroll to position [624, 0]
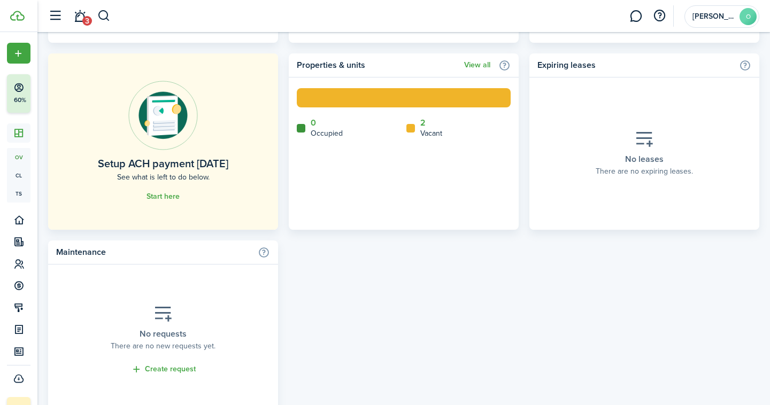
click at [166, 195] on link "Start here" at bounding box center [163, 197] width 33 height 9
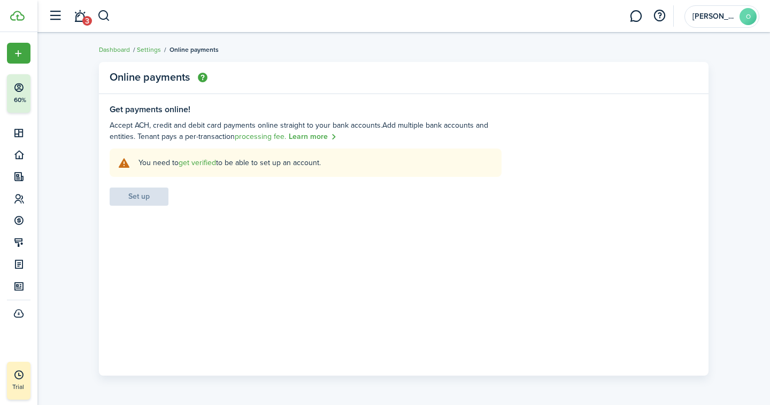
click at [188, 160] on link "get verified" at bounding box center [197, 162] width 37 height 11
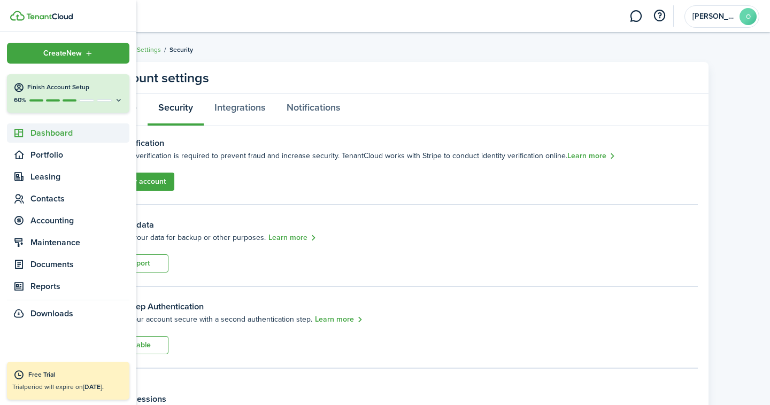
click at [32, 135] on span "Dashboard" at bounding box center [79, 133] width 99 height 13
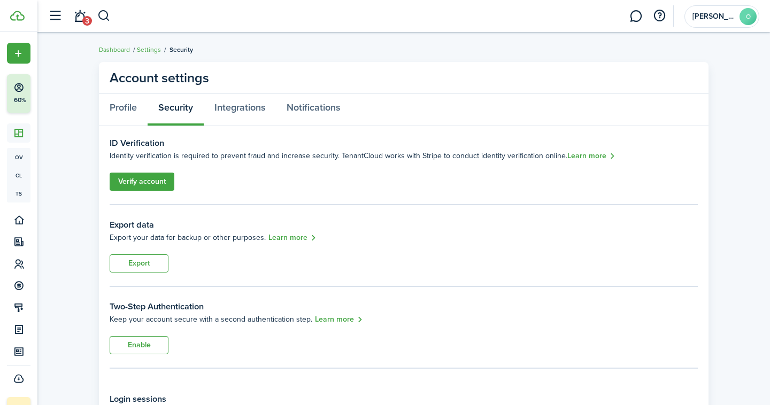
scroll to position [144, 0]
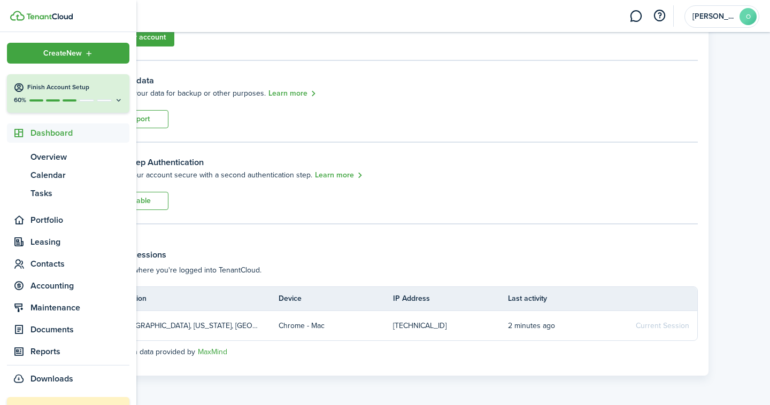
click at [47, 137] on span "Dashboard" at bounding box center [79, 133] width 99 height 13
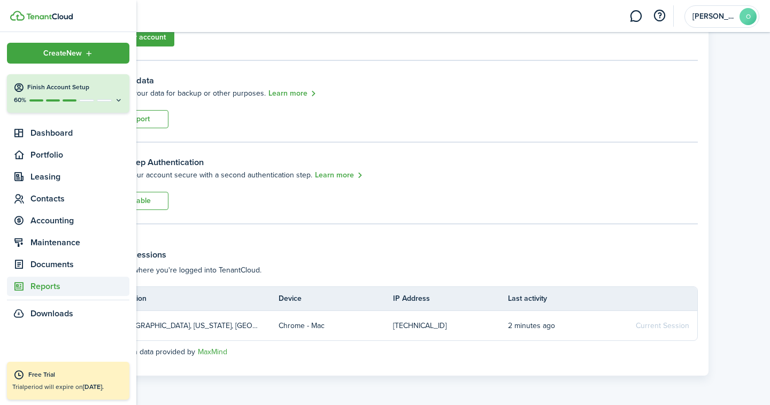
click at [61, 293] on span "Reports" at bounding box center [79, 286] width 99 height 13
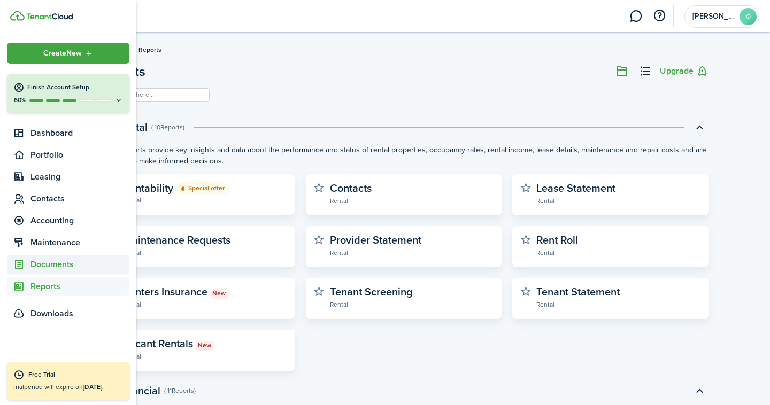
click at [68, 261] on span "Documents" at bounding box center [79, 264] width 99 height 13
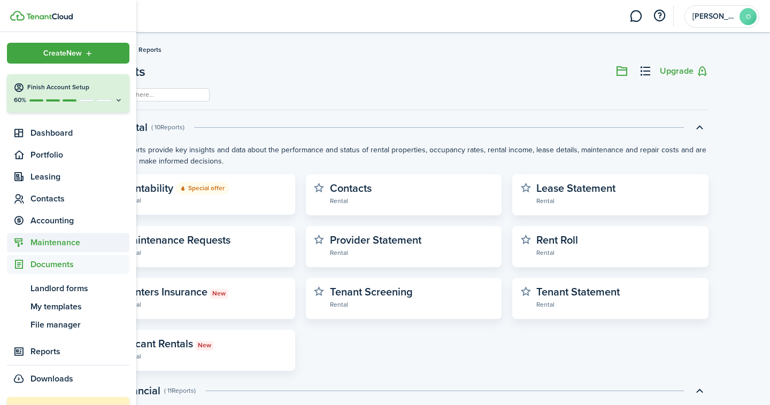
click at [71, 242] on span "Maintenance" at bounding box center [79, 242] width 99 height 13
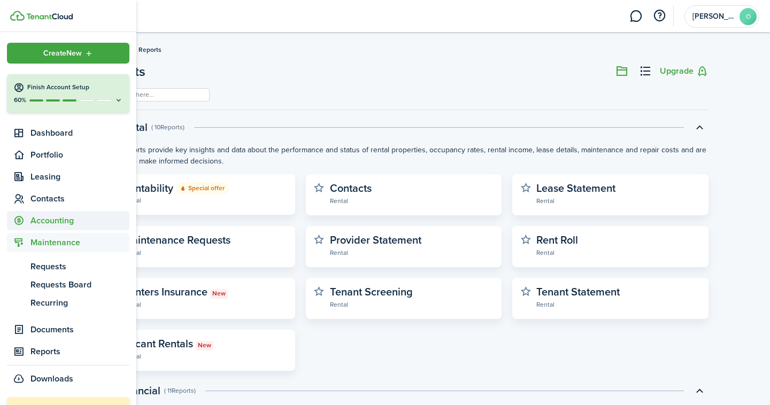
click at [66, 226] on span "Accounting" at bounding box center [79, 220] width 99 height 13
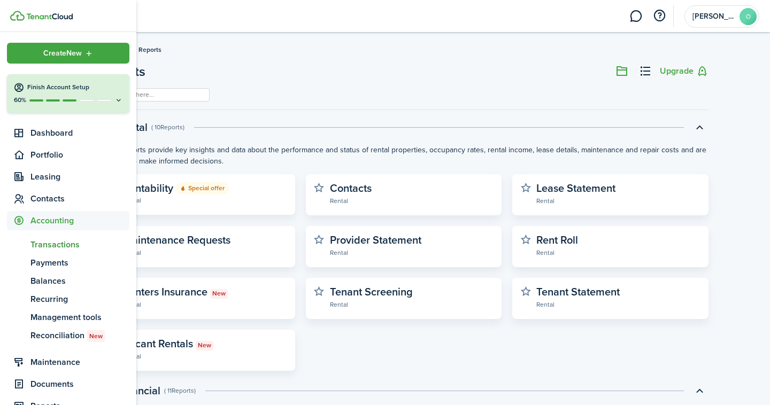
click at [54, 241] on span "Transactions" at bounding box center [79, 245] width 99 height 13
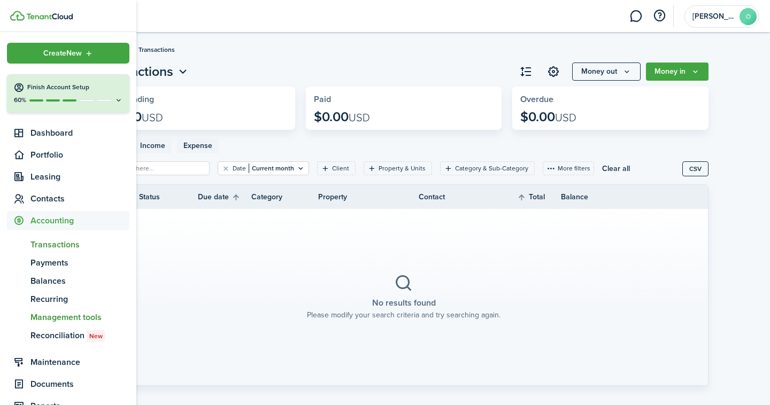
click at [53, 320] on span "Management tools" at bounding box center [79, 317] width 99 height 13
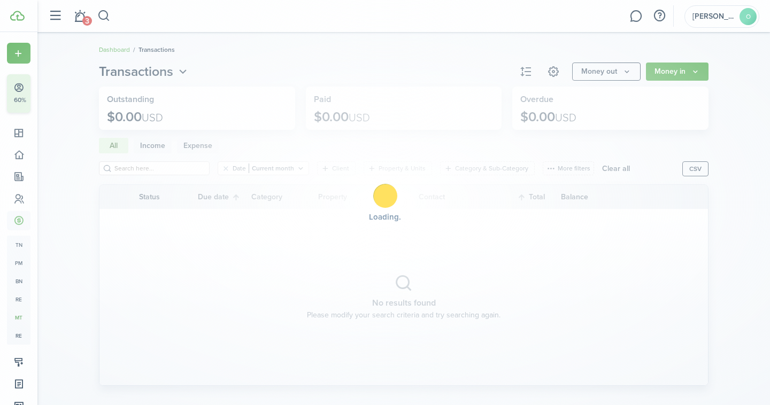
click at [51, 302] on div "Loading" at bounding box center [385, 202] width 770 height 405
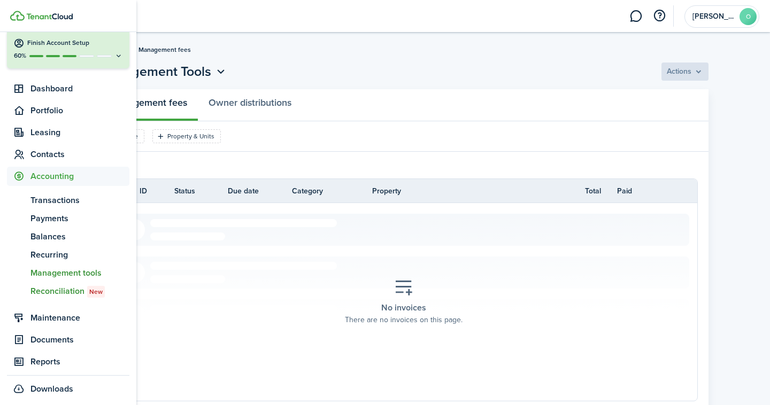
scroll to position [90, 0]
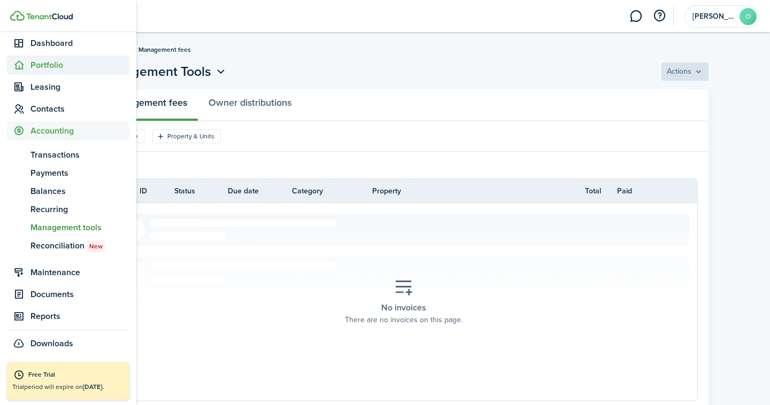
click at [51, 66] on span "Portfolio" at bounding box center [79, 65] width 99 height 13
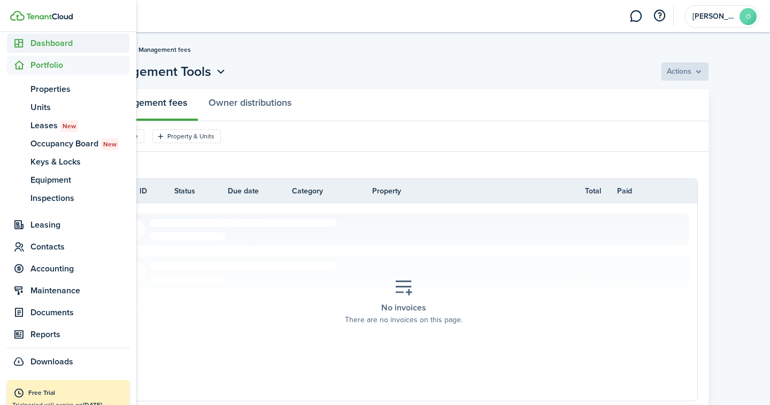
click at [50, 48] on span "Dashboard" at bounding box center [79, 43] width 99 height 13
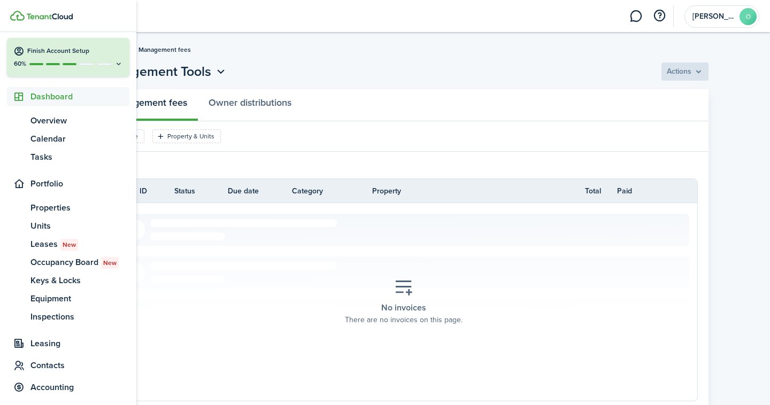
scroll to position [35, 0]
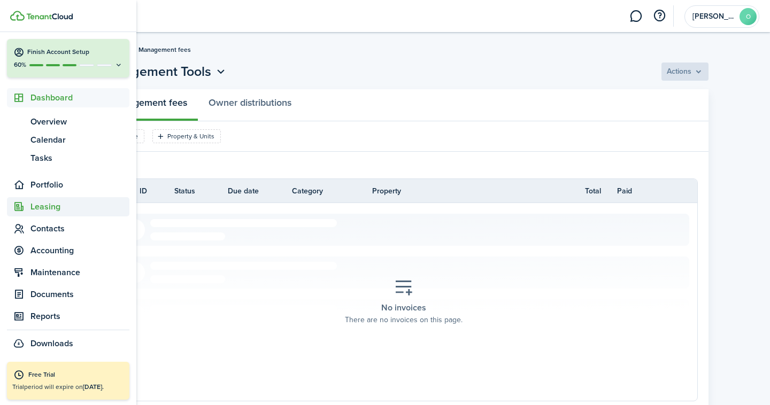
click at [47, 210] on span "Leasing" at bounding box center [79, 207] width 99 height 13
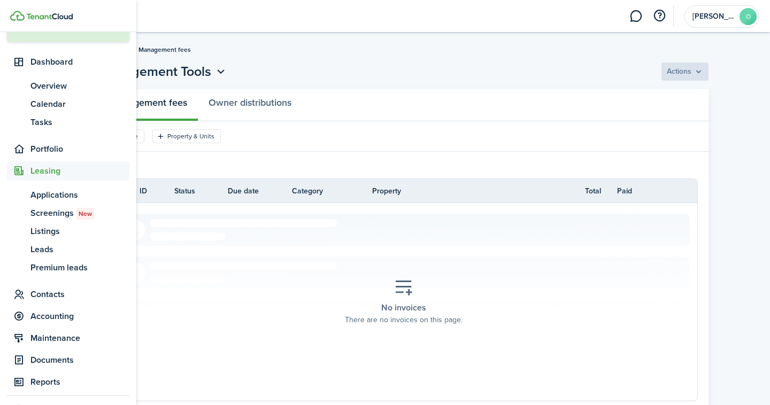
scroll to position [72, 0]
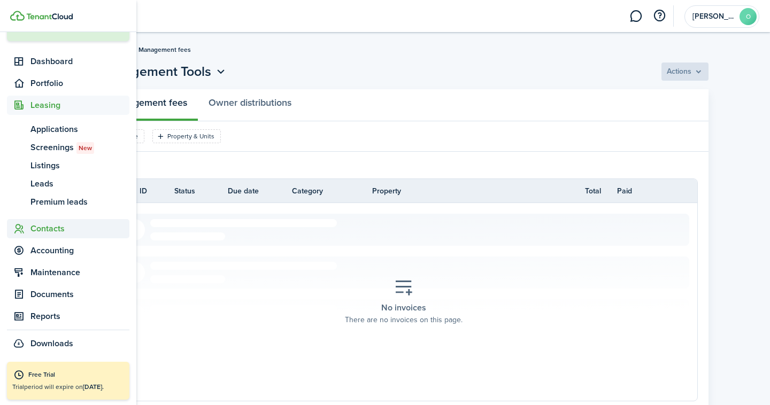
click at [44, 228] on span "Contacts" at bounding box center [79, 228] width 99 height 13
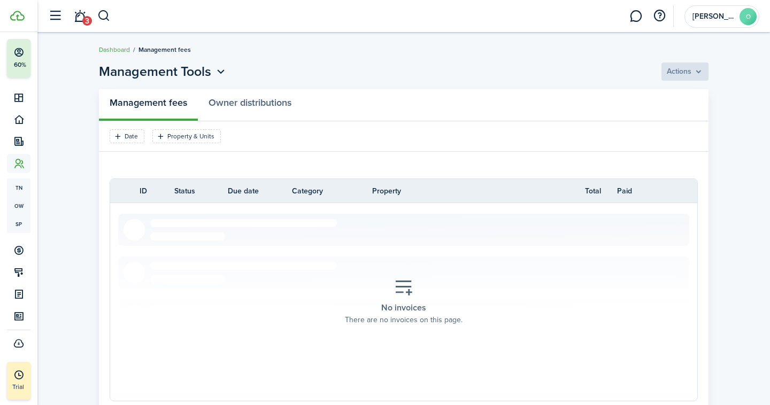
scroll to position [35, 0]
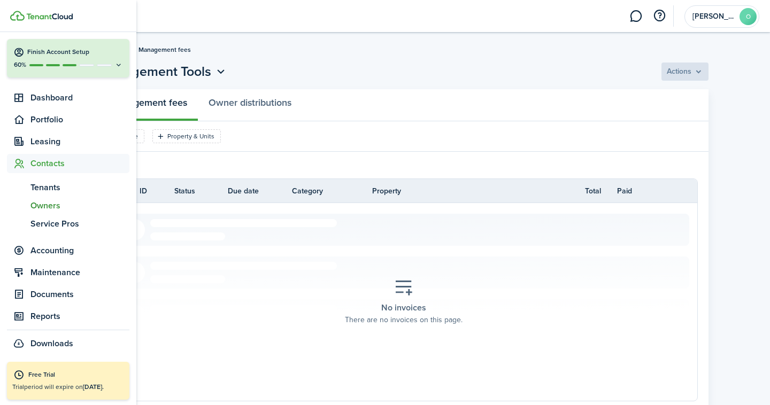
click at [15, 201] on span "ow" at bounding box center [19, 206] width 24 height 18
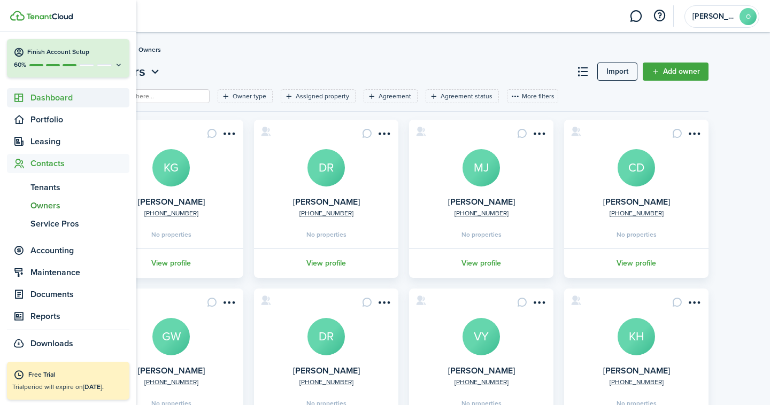
click at [46, 99] on span "Dashboard" at bounding box center [79, 97] width 99 height 13
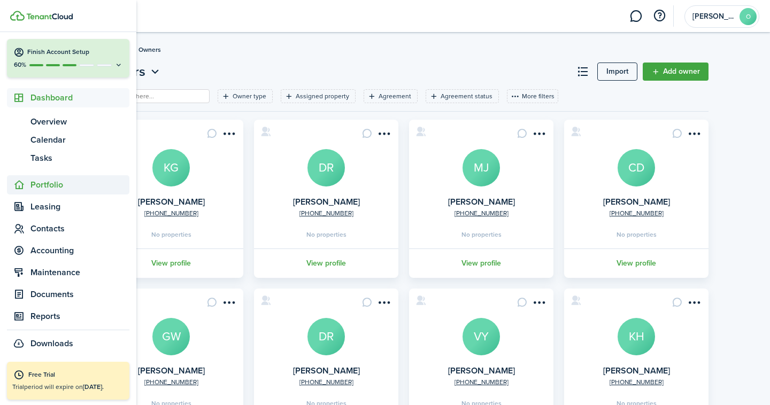
click at [67, 183] on span "Portfolio" at bounding box center [79, 185] width 99 height 13
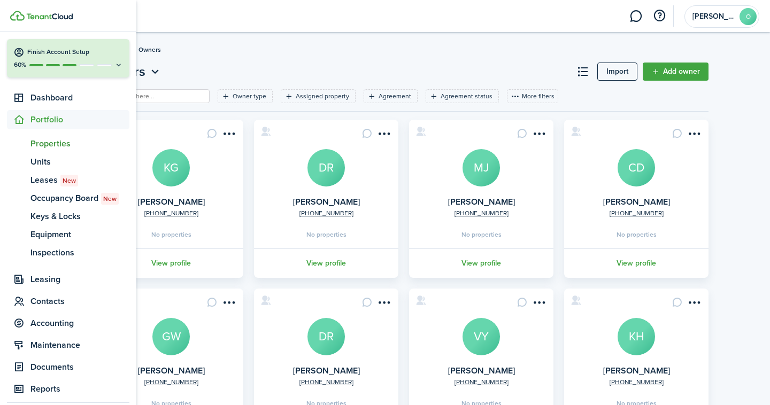
click at [43, 149] on span "Properties" at bounding box center [79, 143] width 99 height 13
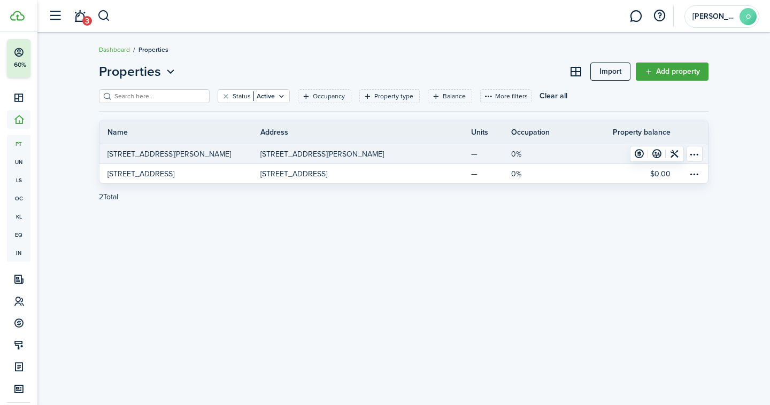
click at [302, 155] on p "[STREET_ADDRESS][PERSON_NAME]" at bounding box center [322, 154] width 124 height 11
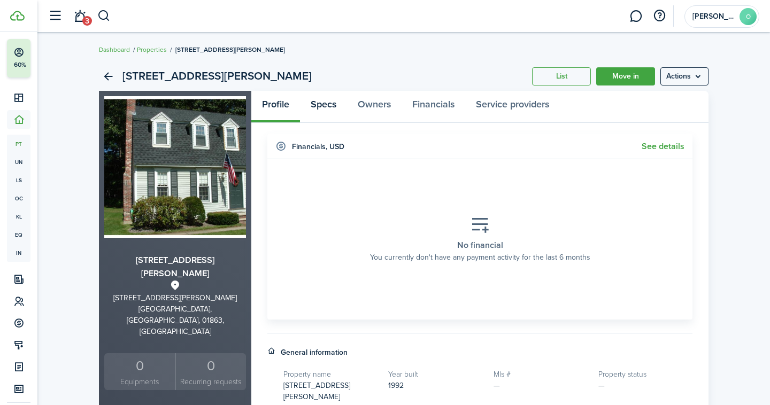
click at [327, 106] on link "Specs" at bounding box center [323, 107] width 47 height 32
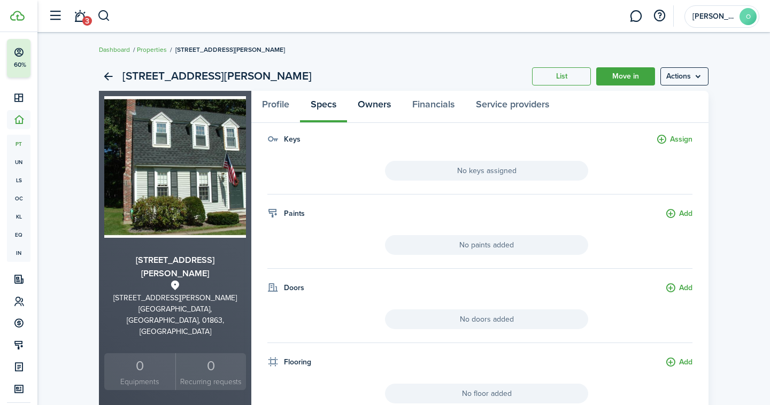
click at [363, 103] on link "Owners" at bounding box center [374, 107] width 55 height 32
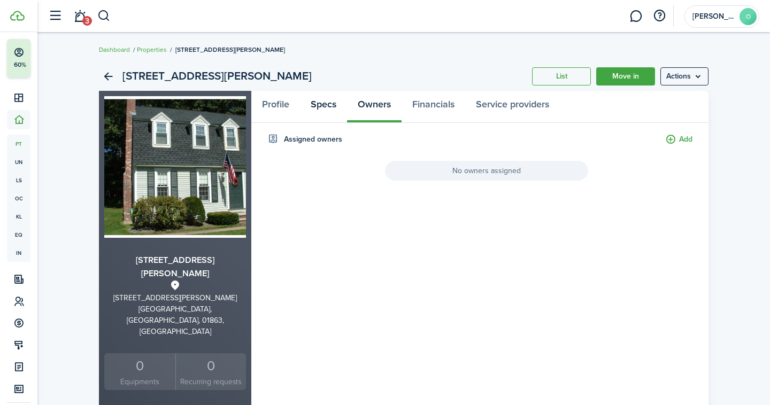
click at [329, 109] on link "Specs" at bounding box center [323, 107] width 47 height 32
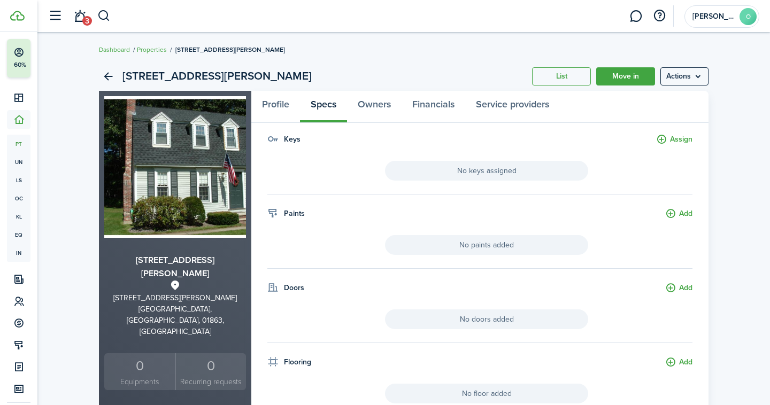
scroll to position [306, 0]
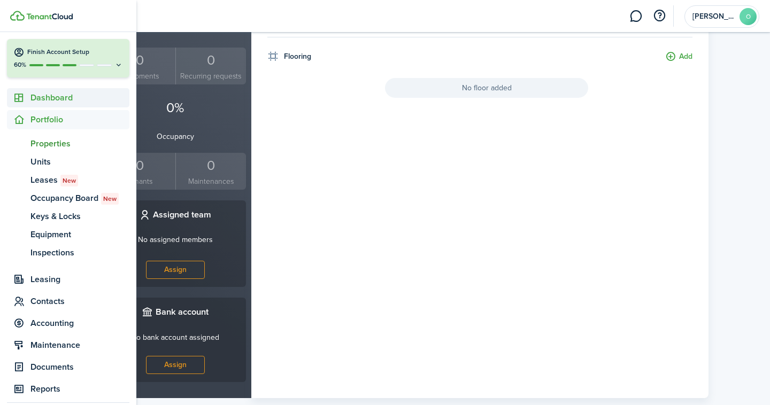
click at [43, 98] on span "Dashboard" at bounding box center [79, 97] width 99 height 13
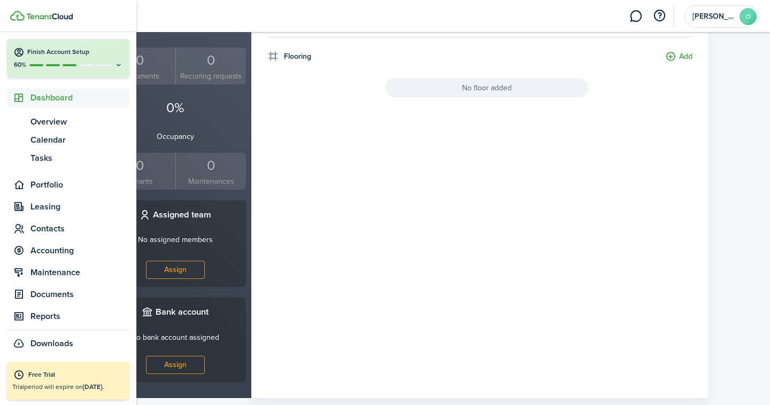
click at [40, 11] on link at bounding box center [73, 16] width 126 height 10
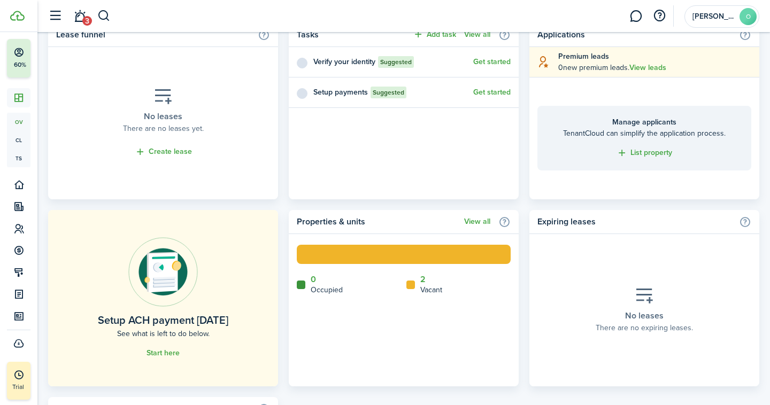
scroll to position [475, 0]
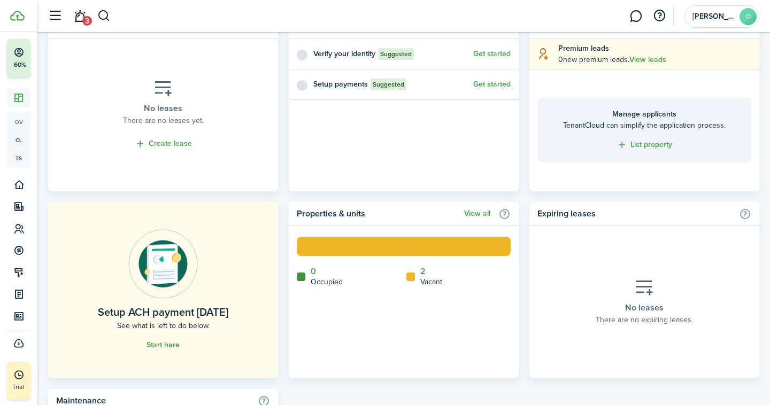
click at [172, 356] on home-placeholder-promo "Setup ACH payment today See what is left to do below. Start here" at bounding box center [163, 290] width 230 height 176
click at [172, 345] on link "Start here" at bounding box center [163, 345] width 33 height 9
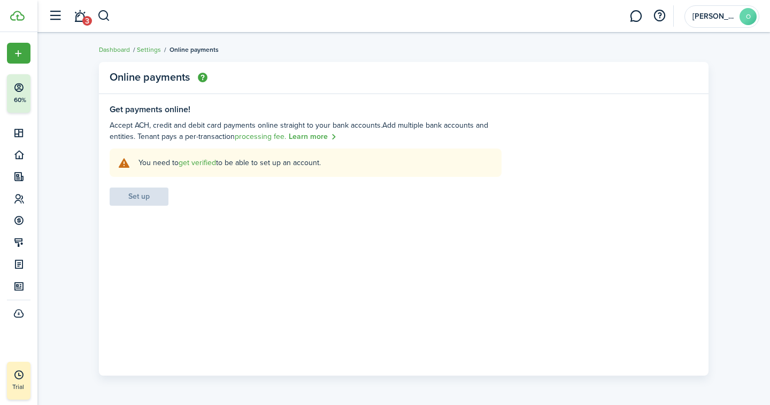
click at [195, 163] on link "get verified" at bounding box center [197, 162] width 37 height 11
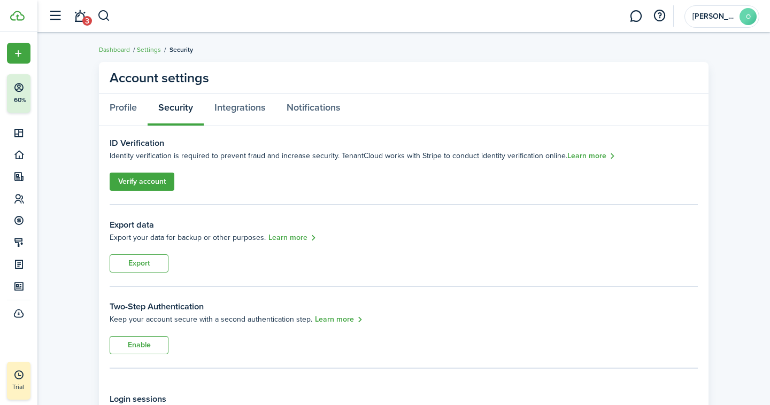
click at [165, 181] on link "Verify account" at bounding box center [142, 182] width 65 height 18
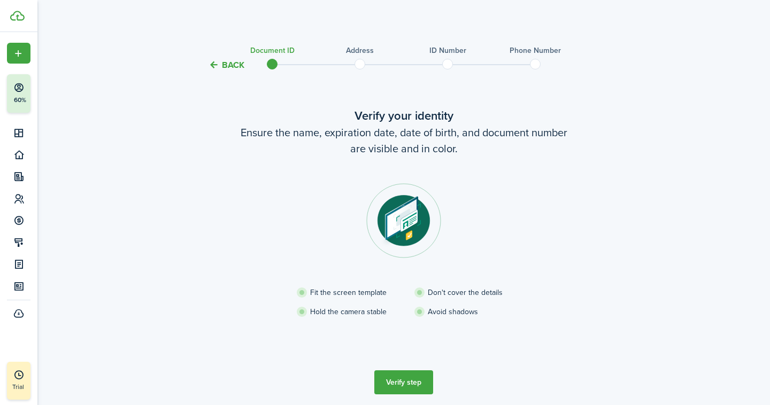
click at [425, 382] on button "Verify step" at bounding box center [403, 383] width 59 height 24
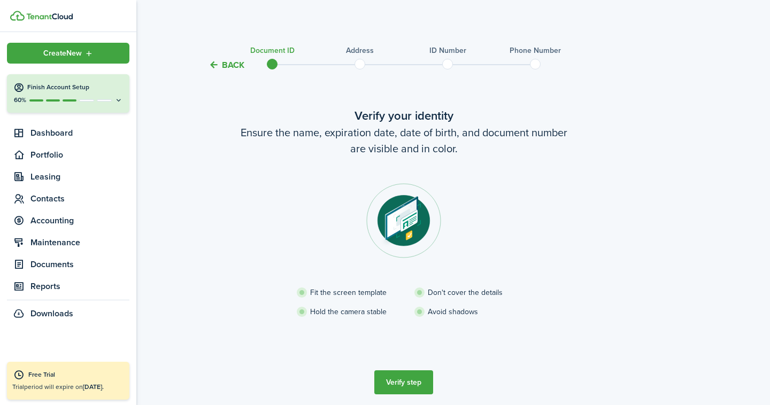
click at [19, 11] on img at bounding box center [17, 16] width 14 height 10
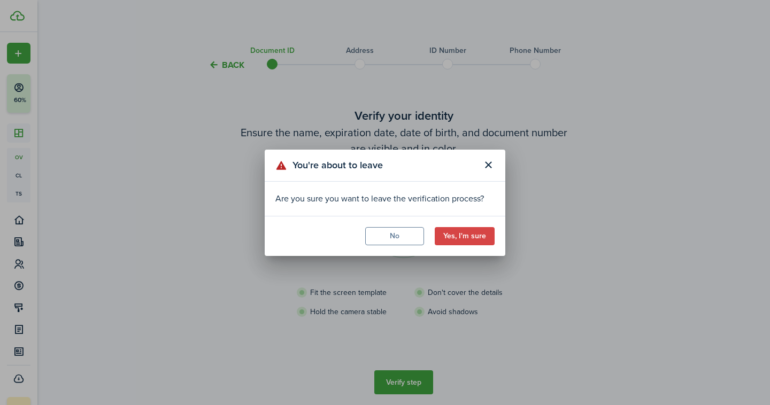
click at [446, 241] on button "Yes, I'm sure" at bounding box center [465, 236] width 60 height 18
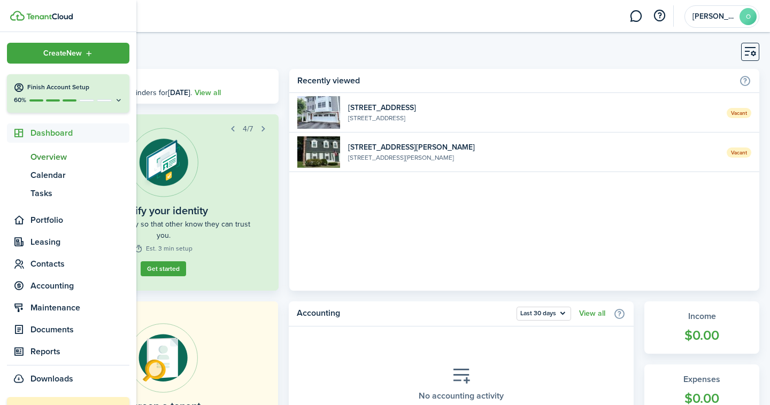
click at [28, 137] on sidebar-link-icon at bounding box center [19, 133] width 24 height 11
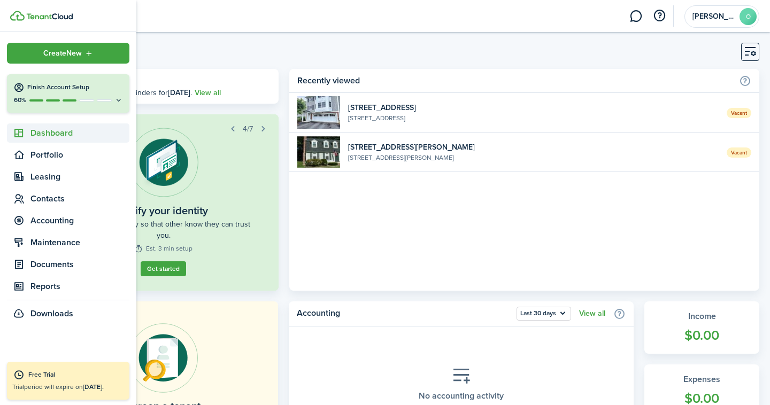
click at [36, 140] on span "Dashboard" at bounding box center [68, 133] width 122 height 19
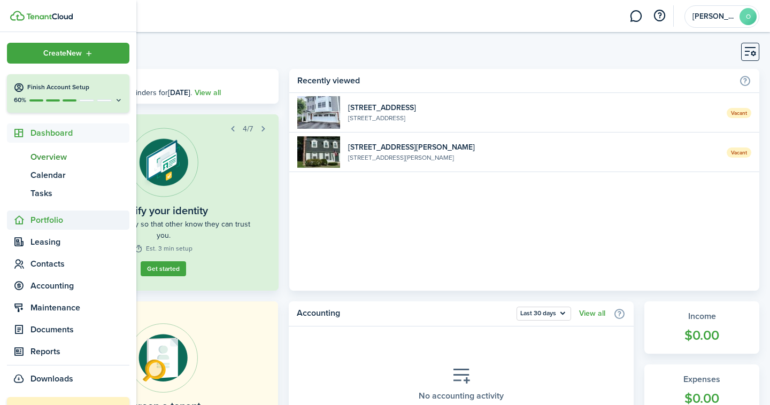
click at [37, 220] on span "Portfolio" at bounding box center [79, 220] width 99 height 13
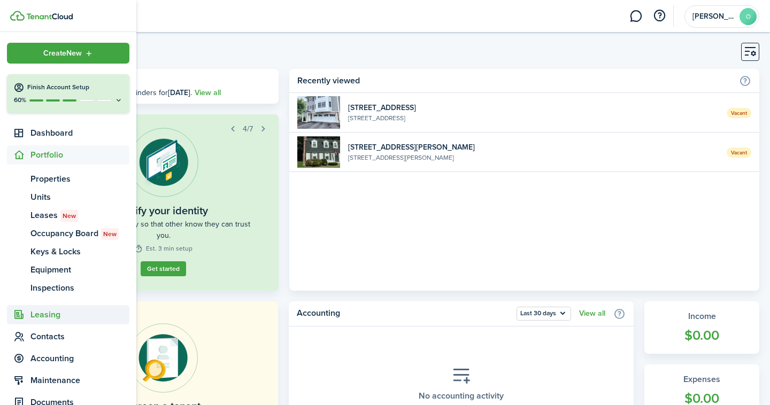
click at [53, 309] on span "Leasing" at bounding box center [79, 315] width 99 height 13
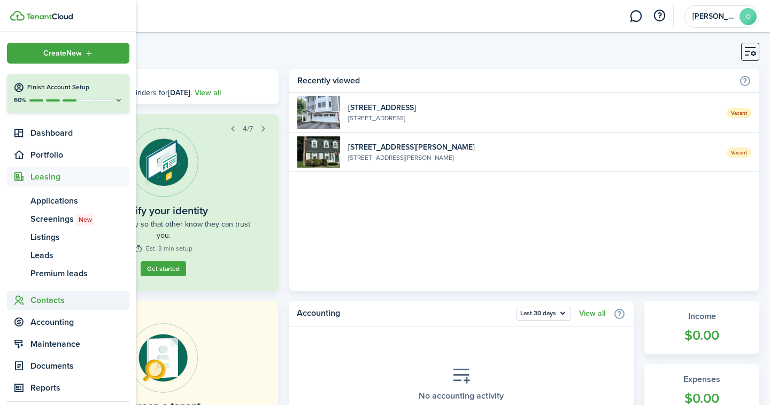
click at [53, 300] on span "Contacts" at bounding box center [79, 300] width 99 height 13
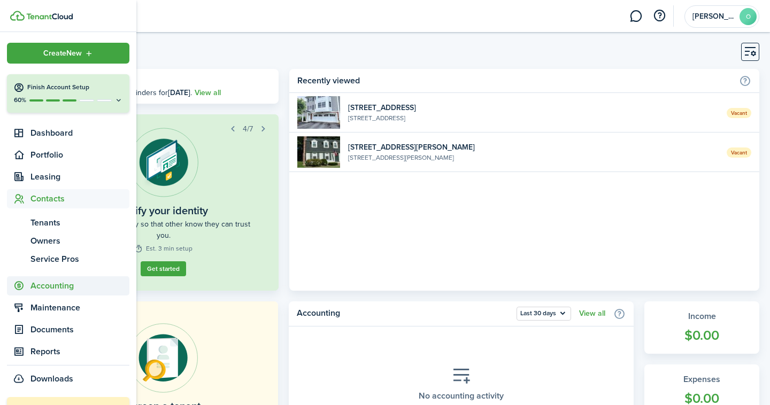
click at [53, 294] on span "Accounting" at bounding box center [68, 285] width 122 height 19
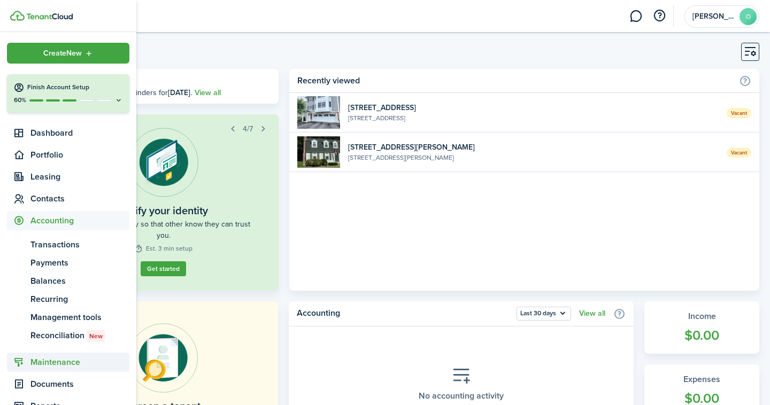
click at [58, 364] on span "Maintenance" at bounding box center [79, 362] width 99 height 13
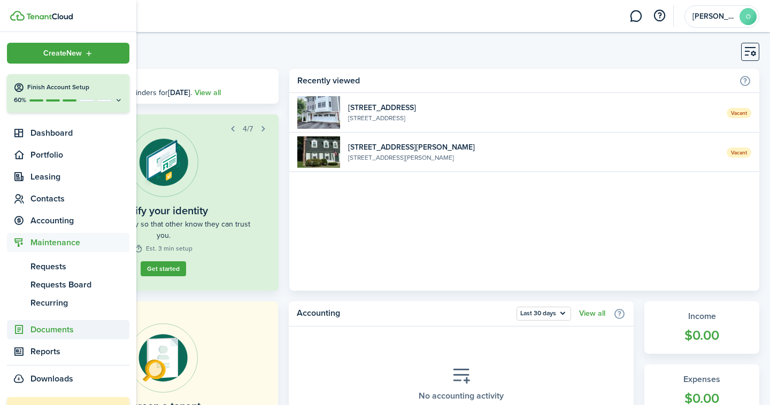
click at [62, 329] on span "Documents" at bounding box center [79, 330] width 99 height 13
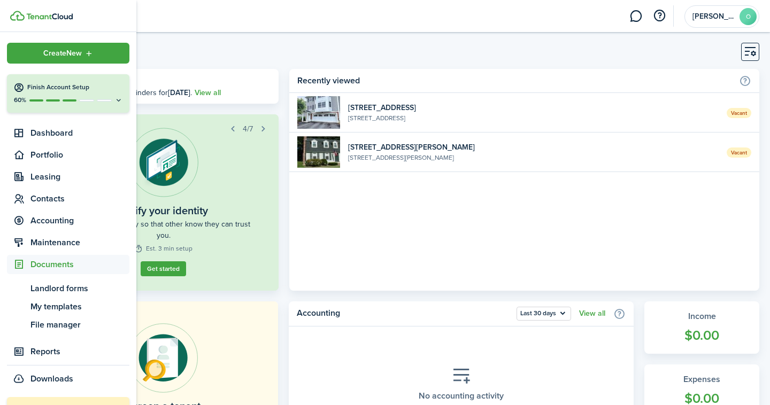
click at [61, 341] on ul "Create New Finish Account Setup 60% Dashboard Portfolio Leasing Contacts Accoun…" at bounding box center [68, 216] width 122 height 346
click at [60, 360] on link "Reports" at bounding box center [68, 351] width 122 height 19
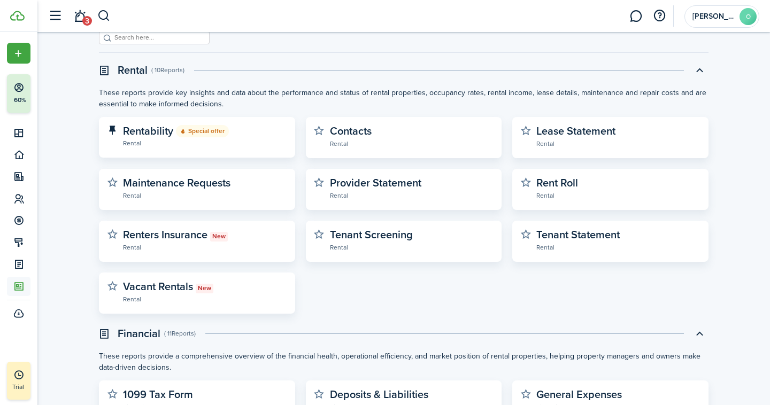
scroll to position [58, 0]
click at [227, 141] on widget-stats-subtitle "Rental" at bounding box center [205, 142] width 164 height 11
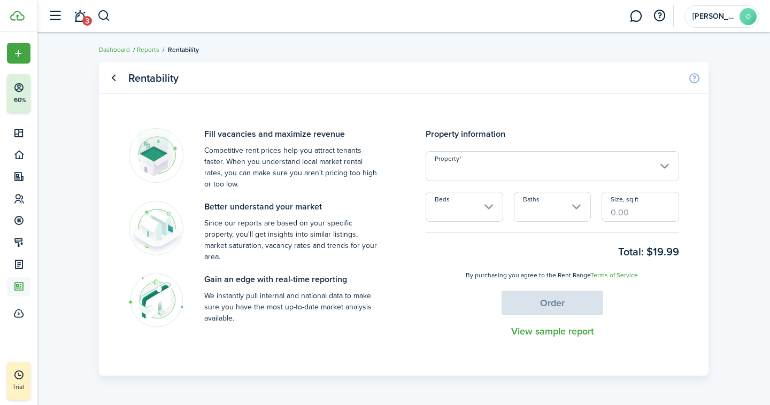
click at [112, 75] on link "Go back" at bounding box center [113, 78] width 18 height 18
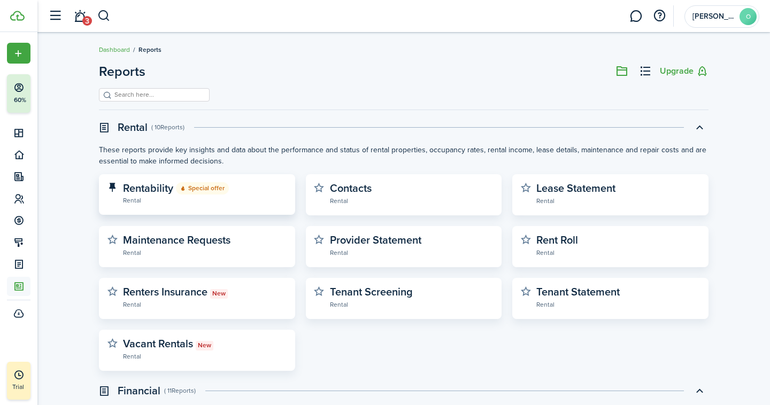
click at [188, 202] on widget-stats-subtitle "Rental" at bounding box center [205, 200] width 164 height 11
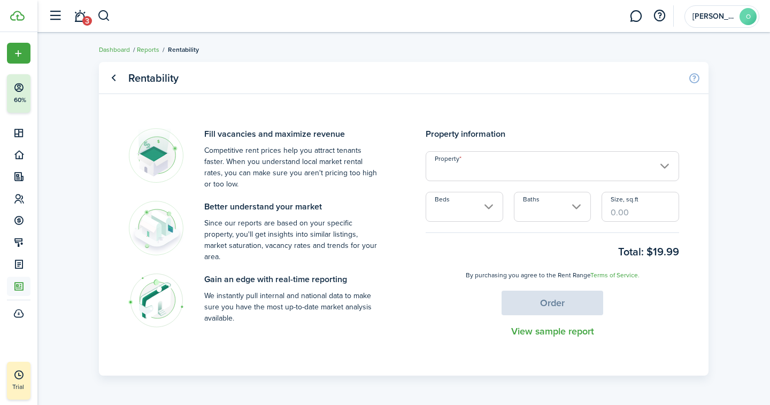
click at [452, 174] on input "Property" at bounding box center [552, 166] width 253 height 30
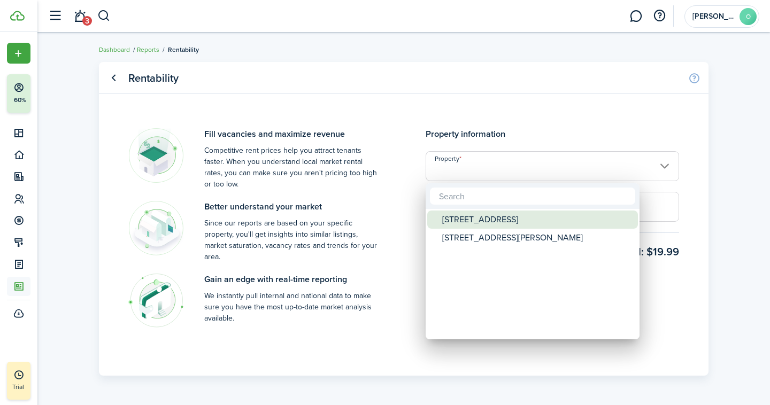
click at [471, 222] on div "[STREET_ADDRESS]" at bounding box center [536, 220] width 189 height 18
type input "[STREET_ADDRESS]"
type input "3"
type input "1.5"
type input "1,900"
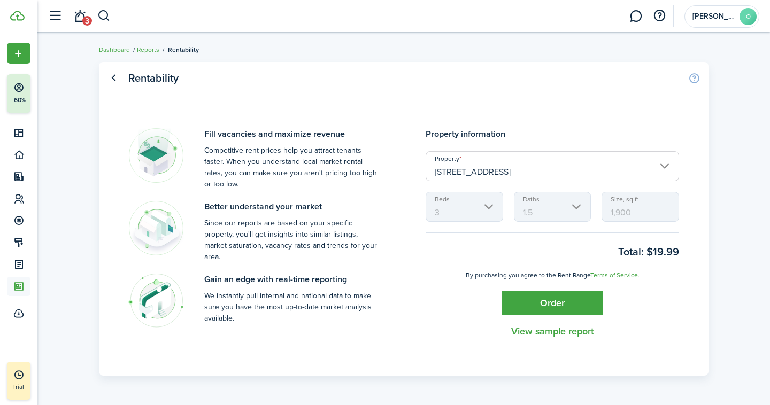
click at [475, 205] on mbsc-scroller "Beds 3" at bounding box center [465, 207] width 78 height 30
click at [115, 79] on link "Go back" at bounding box center [113, 78] width 18 height 18
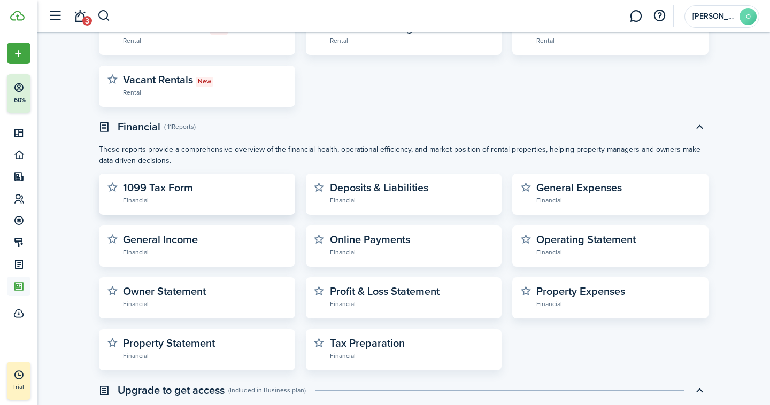
scroll to position [262, 0]
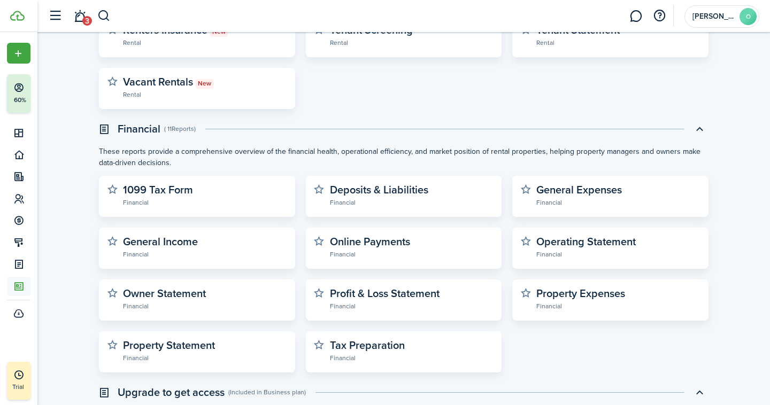
drag, startPoint x: 175, startPoint y: 162, endPoint x: 161, endPoint y: 130, distance: 34.5
click at [161, 130] on swimlane "Financial ( 11 Reports ) These reports provide a comprehensive overview of the …" at bounding box center [404, 246] width 610 height 253
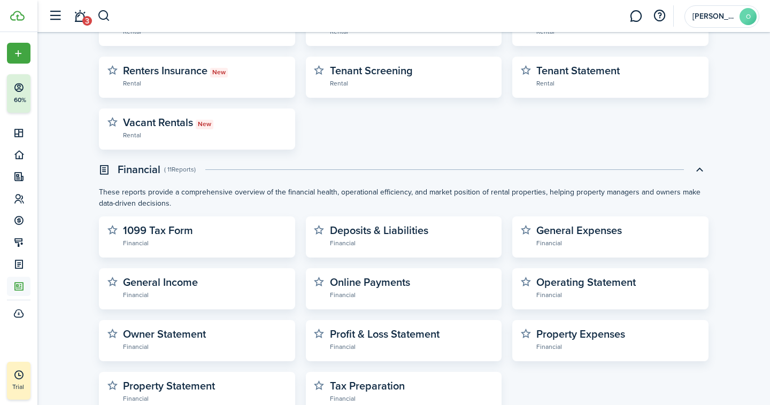
scroll to position [0, 0]
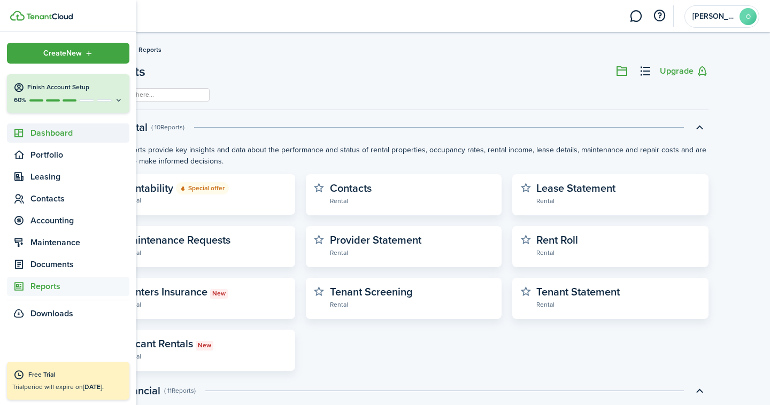
click at [46, 132] on span "Dashboard" at bounding box center [79, 133] width 99 height 13
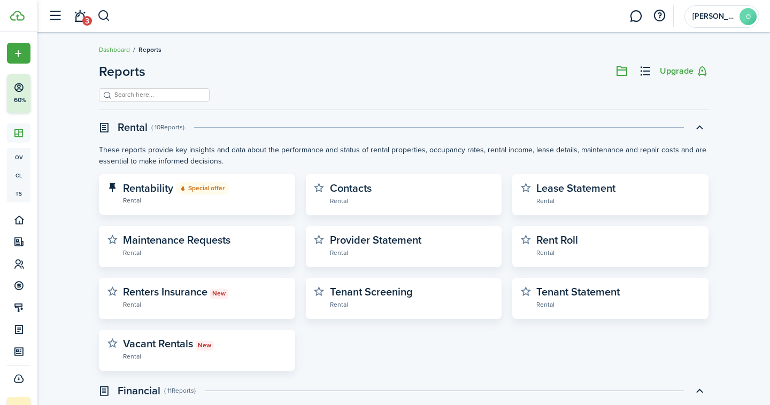
click at [82, 29] on header-wrapper "3 [PERSON_NAME]" at bounding box center [401, 16] width 717 height 32
click at [82, 9] on link "3" at bounding box center [80, 16] width 20 height 27
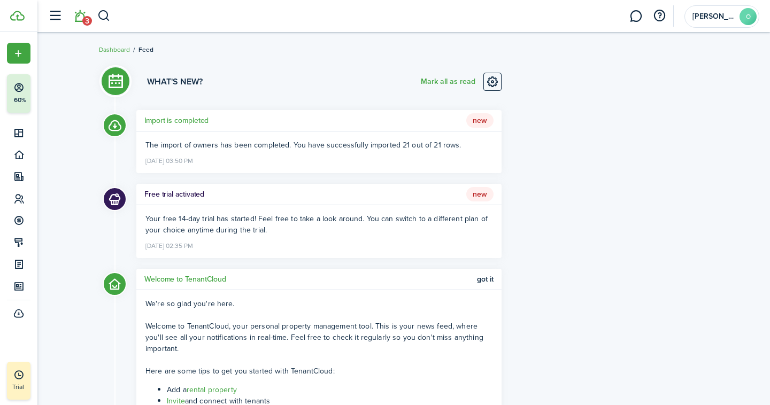
scroll to position [134, 0]
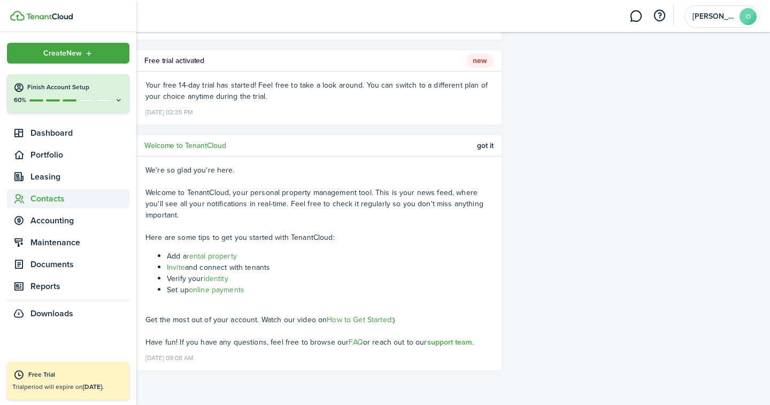
click at [41, 206] on span "Contacts" at bounding box center [68, 198] width 122 height 19
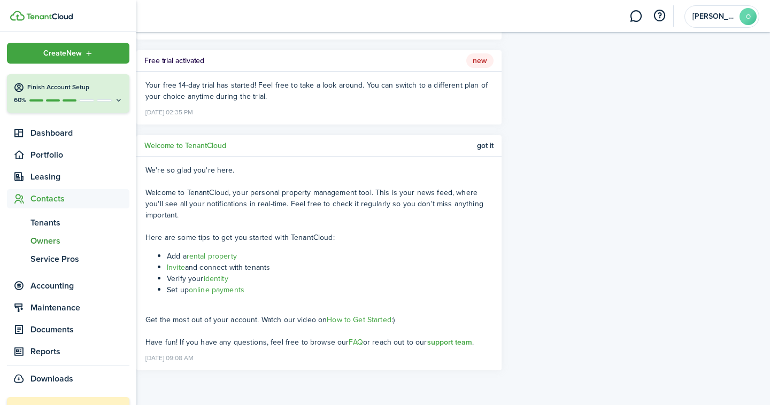
click at [47, 241] on span "Owners" at bounding box center [79, 241] width 99 height 13
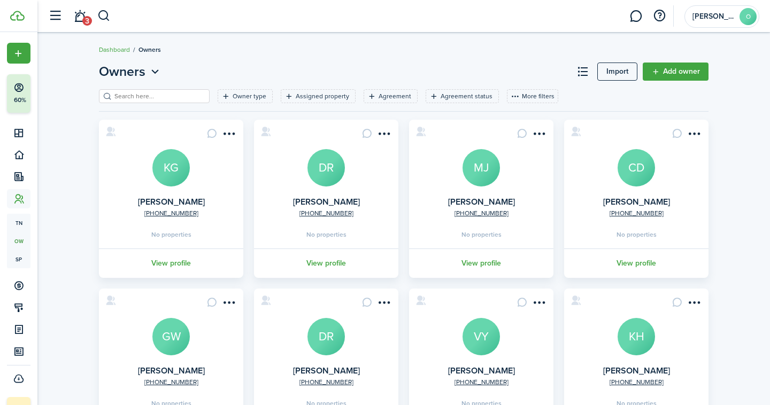
click at [235, 136] on menu-btn-icon "Open menu" at bounding box center [229, 134] width 18 height 18
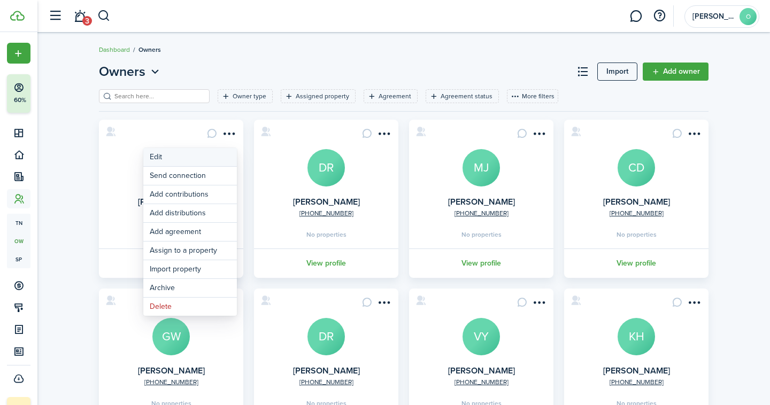
click at [214, 164] on link "Edit" at bounding box center [190, 157] width 94 height 18
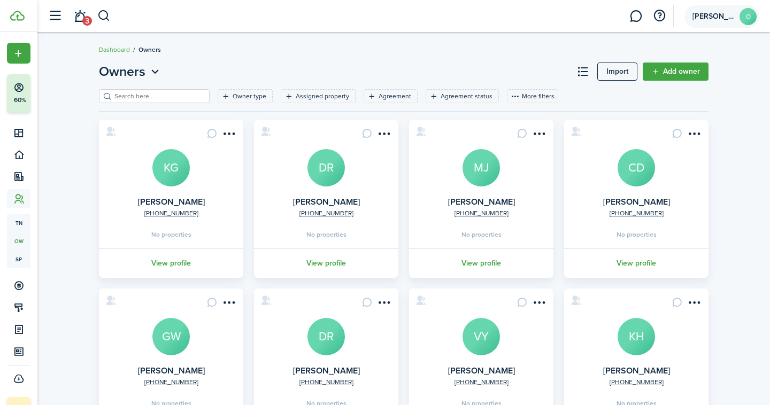
click at [747, 24] on avatar-text "O" at bounding box center [748, 16] width 17 height 17
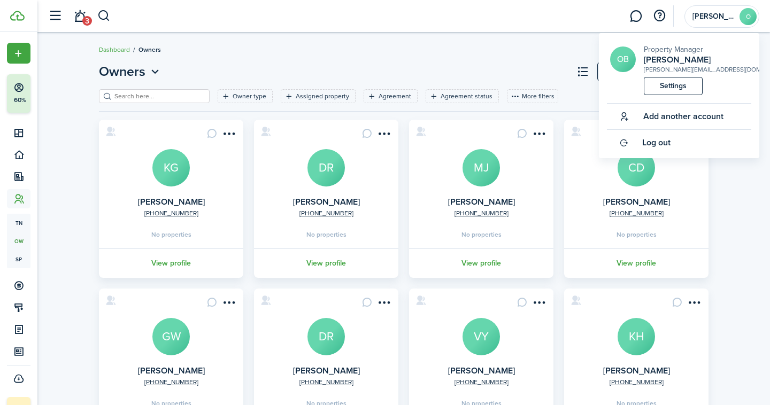
click at [424, 66] on header-page "Owners Import Add owner" at bounding box center [404, 75] width 610 height 27
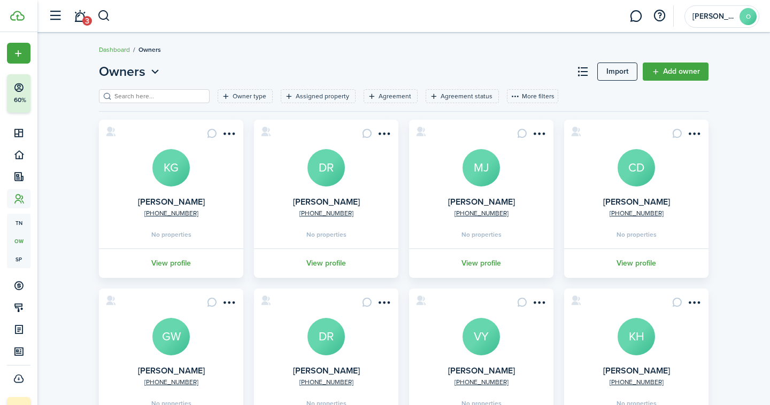
click at [184, 256] on link "View profile" at bounding box center [171, 263] width 148 height 29
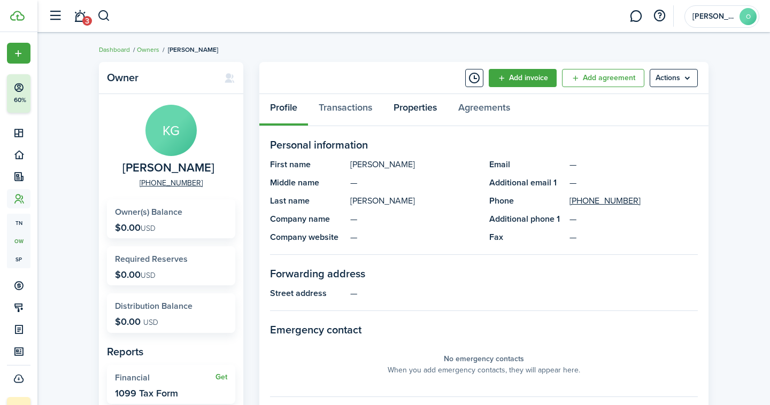
click at [416, 107] on link "Properties" at bounding box center [415, 110] width 65 height 32
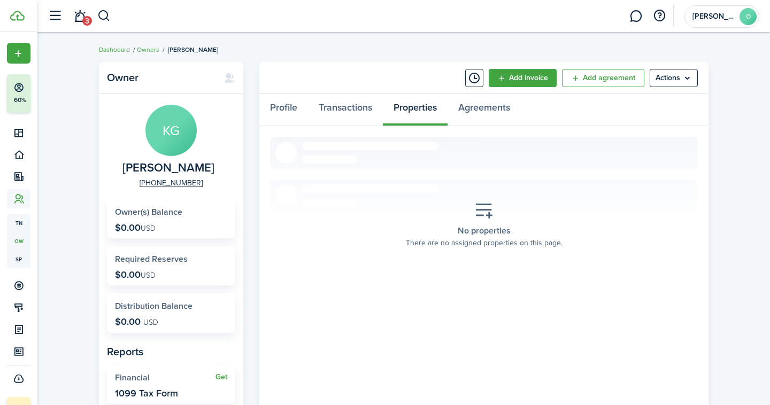
click at [658, 86] on menu-btn "Actions" at bounding box center [674, 78] width 48 height 18
click at [650, 144] on link "Assign to a Property" at bounding box center [651, 139] width 94 height 18
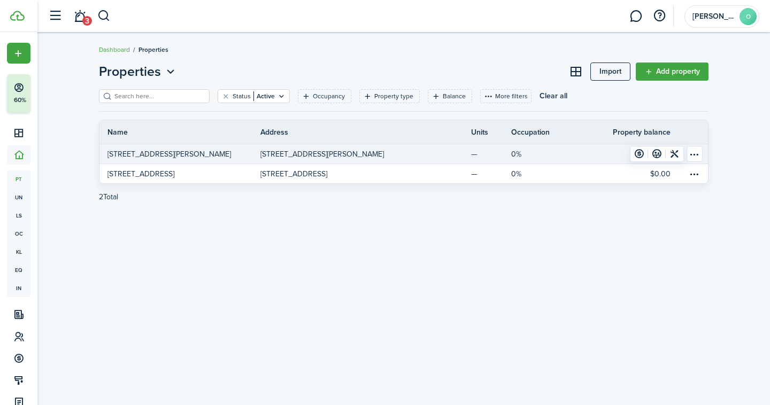
click at [310, 152] on p "[STREET_ADDRESS][PERSON_NAME]" at bounding box center [322, 154] width 124 height 11
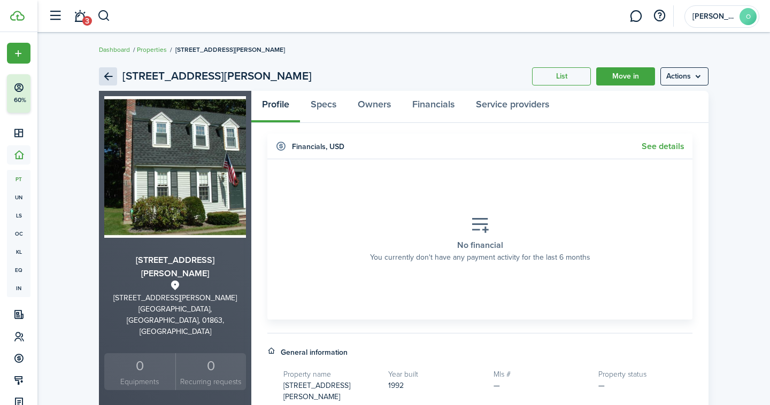
click at [114, 73] on link "Back" at bounding box center [108, 76] width 18 height 18
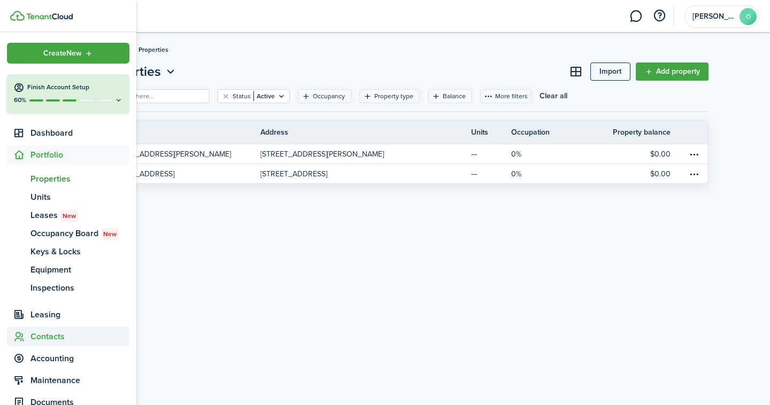
click at [56, 336] on span "Contacts" at bounding box center [79, 337] width 99 height 13
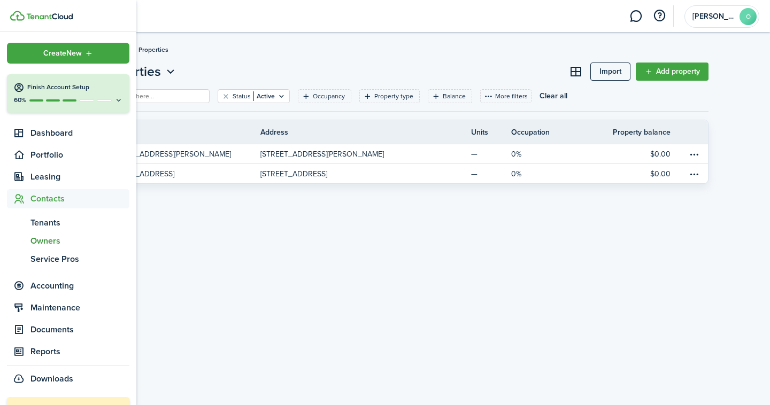
click at [52, 241] on span "Owners" at bounding box center [79, 241] width 99 height 13
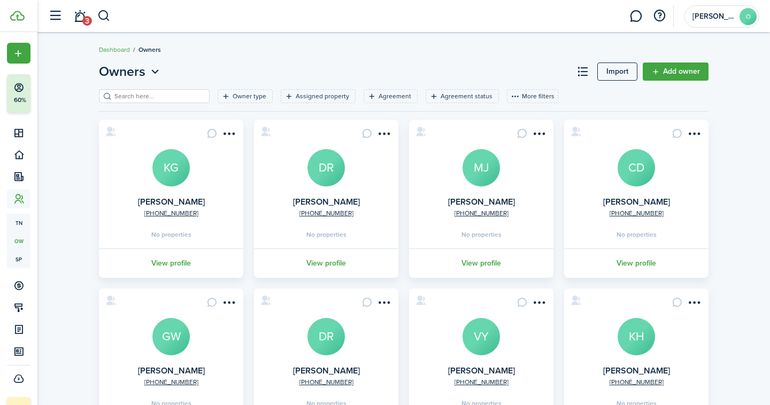
click at [177, 267] on link "View profile" at bounding box center [171, 263] width 148 height 29
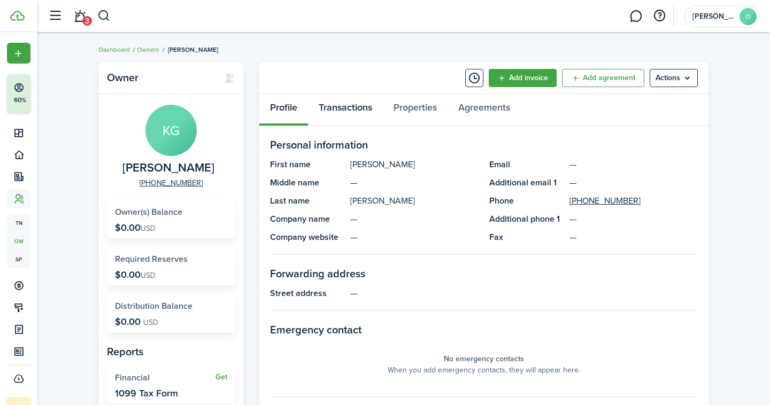
click at [348, 109] on link "Transactions" at bounding box center [345, 110] width 75 height 32
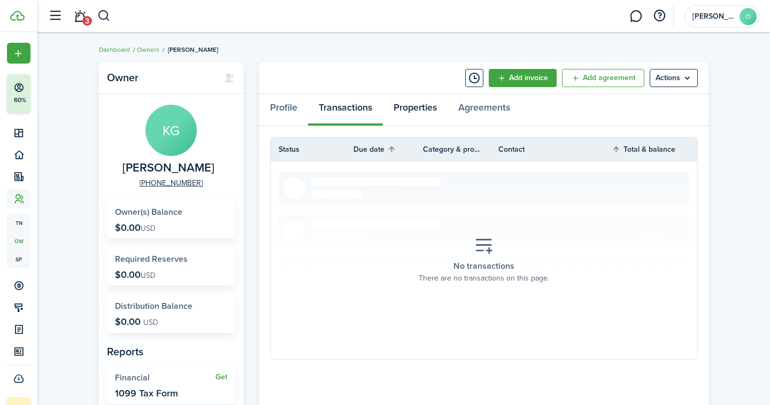
click at [418, 105] on link "Properties" at bounding box center [415, 110] width 65 height 32
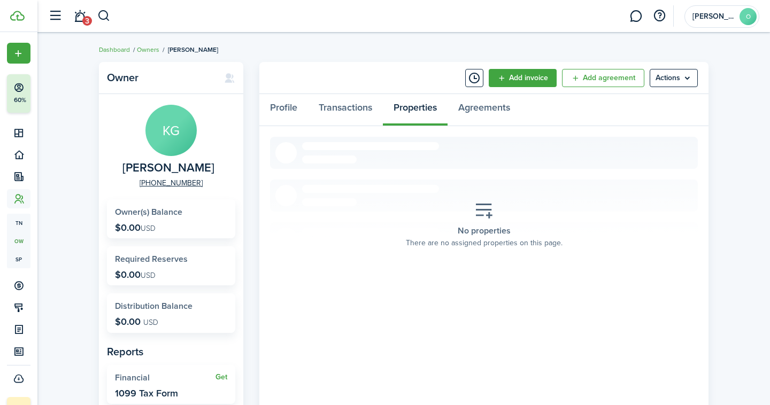
click at [658, 84] on menu-btn "Actions" at bounding box center [674, 78] width 48 height 18
click at [639, 137] on link "Assign to a Property" at bounding box center [651, 139] width 94 height 18
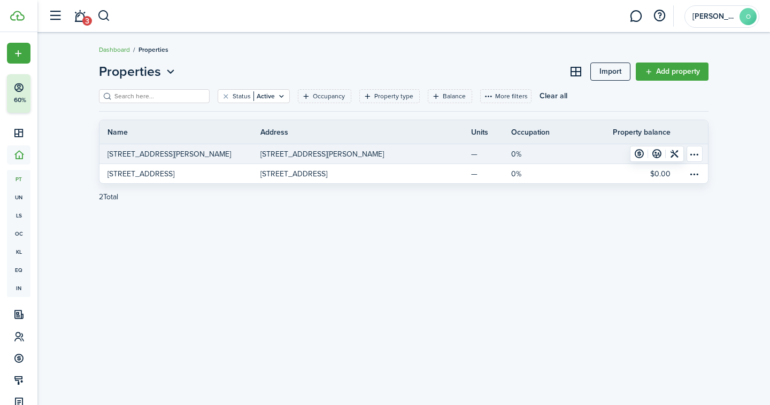
click at [701, 147] on table-menu-btn-icon "Open menu" at bounding box center [695, 154] width 16 height 16
click at [257, 159] on link "[STREET_ADDRESS][PERSON_NAME]" at bounding box center [179, 153] width 161 height 19
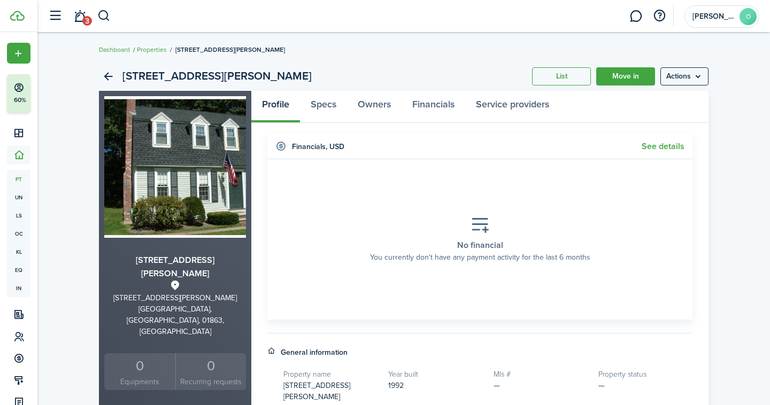
click at [675, 80] on menu-btn "Actions" at bounding box center [684, 76] width 48 height 18
click at [435, 214] on div "No financial You currently don't have any payment activity for the last 6 months" at bounding box center [480, 239] width 236 height 63
click at [107, 76] on link "Back" at bounding box center [108, 76] width 18 height 18
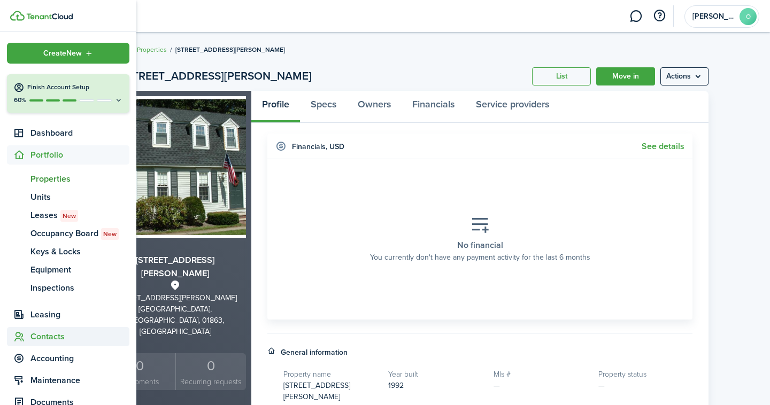
click at [54, 345] on span "Contacts" at bounding box center [68, 336] width 122 height 19
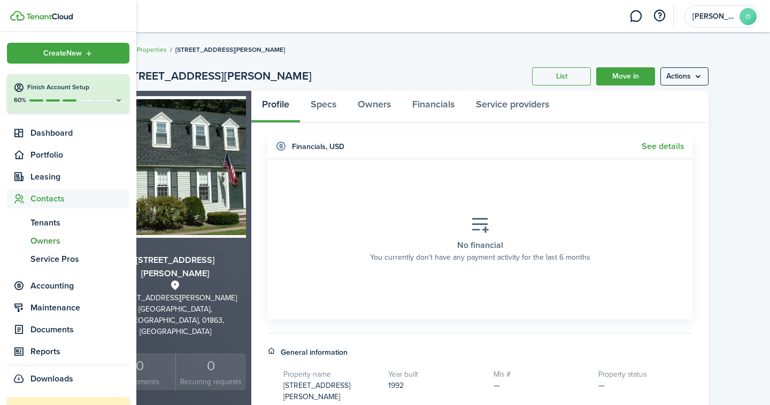
click at [55, 240] on span "Owners" at bounding box center [79, 241] width 99 height 13
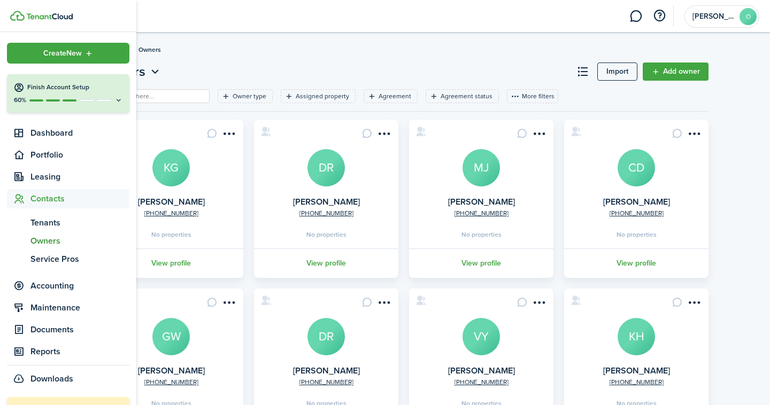
click at [59, 11] on link at bounding box center [73, 16] width 126 height 10
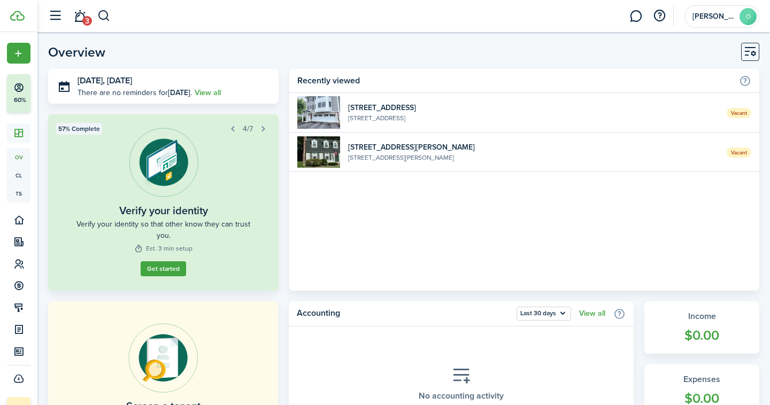
click at [698, 157] on widget-list-item-description "[STREET_ADDRESS][PERSON_NAME]" at bounding box center [533, 158] width 371 height 10
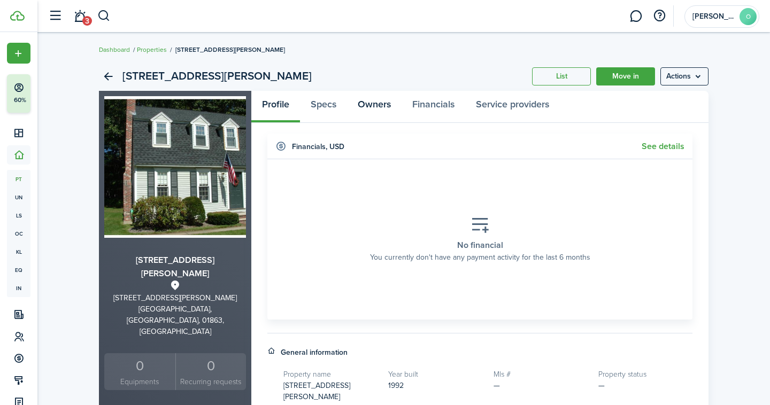
click at [375, 105] on link "Owners" at bounding box center [374, 107] width 55 height 32
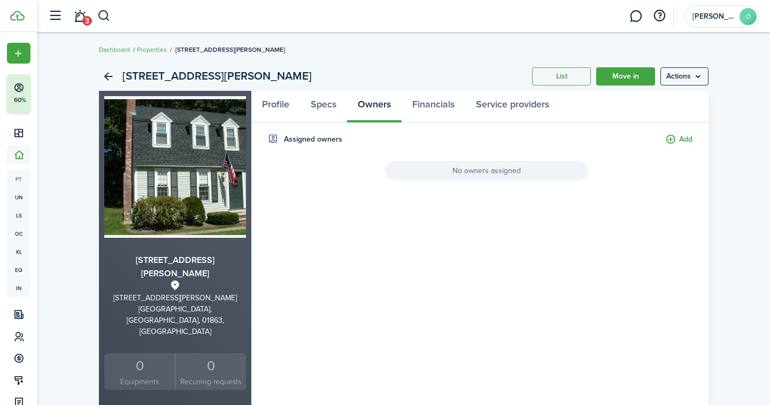
click at [674, 141] on button "Add" at bounding box center [678, 140] width 27 height 12
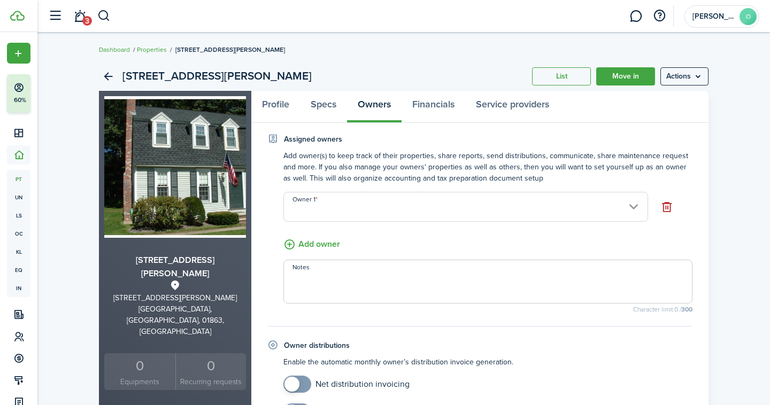
click at [634, 211] on input "Owner 1" at bounding box center [465, 207] width 365 height 30
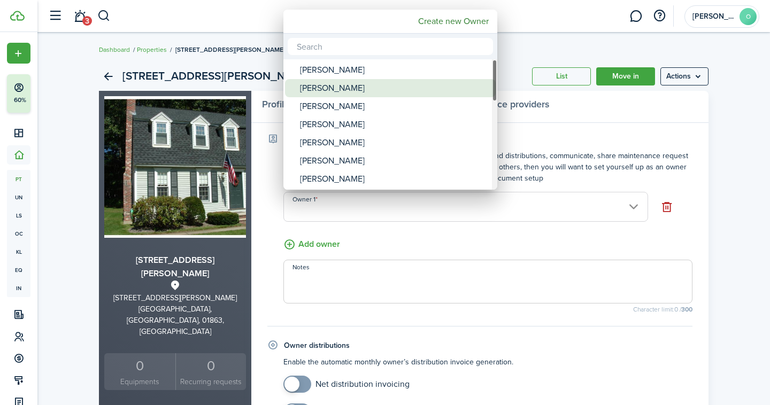
click at [343, 93] on div "[PERSON_NAME]" at bounding box center [394, 88] width 189 height 18
type input "[PERSON_NAME]"
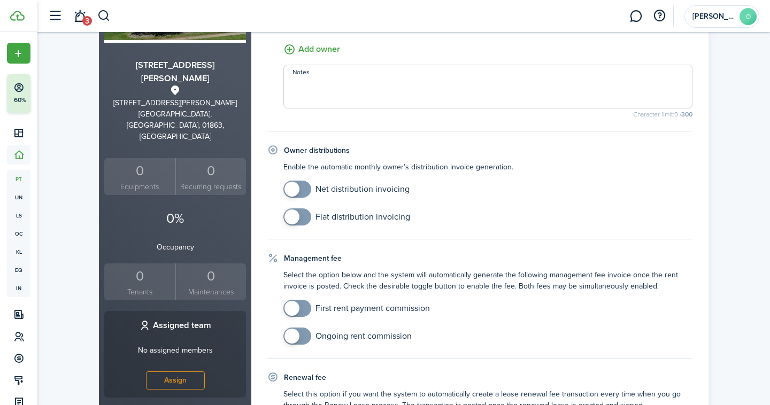
scroll to position [425, 0]
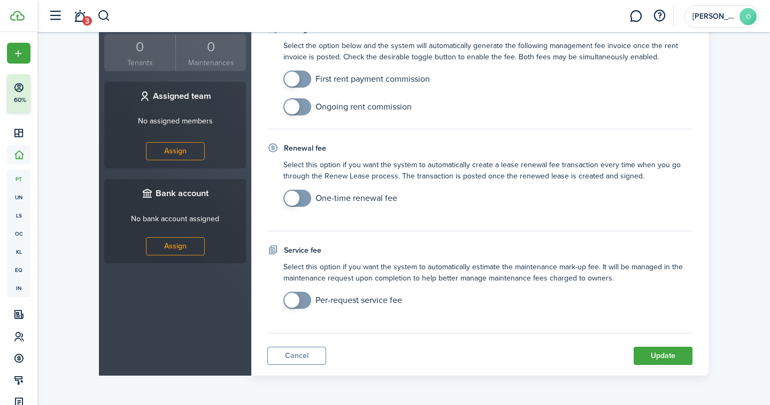
click at [662, 359] on button "Update" at bounding box center [663, 356] width 59 height 18
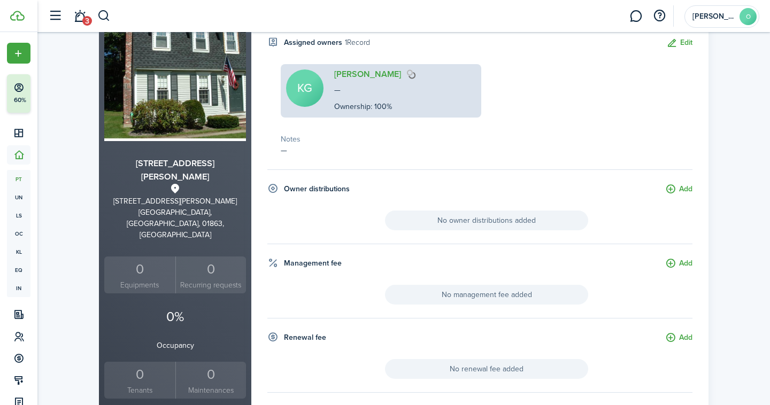
scroll to position [0, 0]
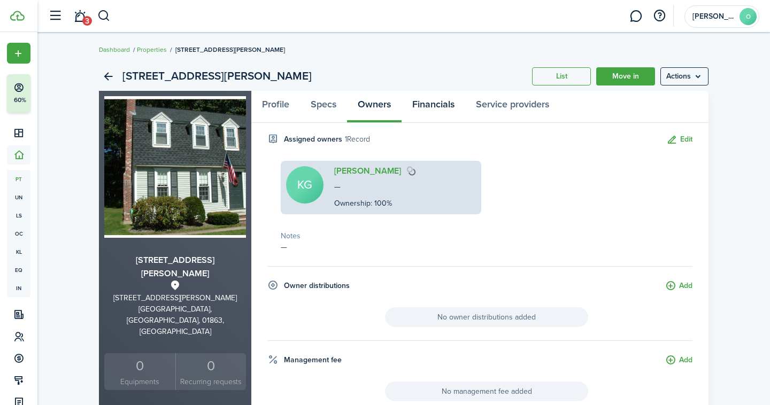
click at [428, 106] on link "Financials" at bounding box center [434, 107] width 64 height 32
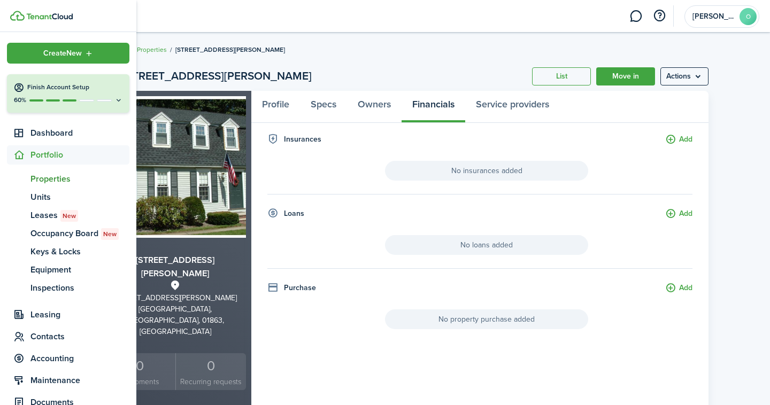
click at [51, 179] on span "Properties" at bounding box center [79, 179] width 99 height 13
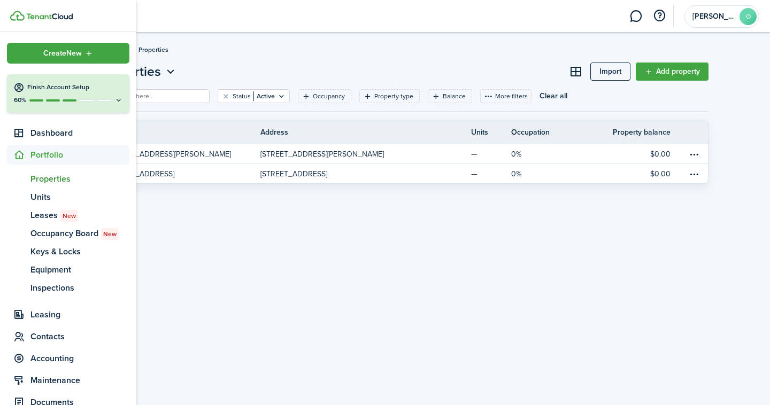
click at [55, 20] on link at bounding box center [73, 16] width 126 height 10
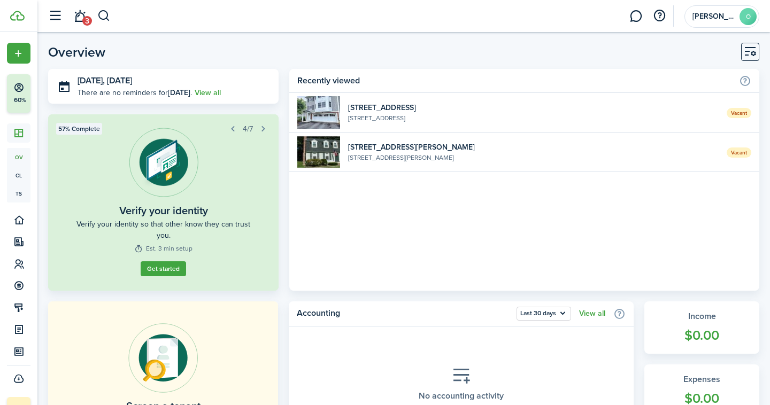
click at [559, 109] on widget-list-item-title "[STREET_ADDRESS]" at bounding box center [533, 107] width 371 height 11
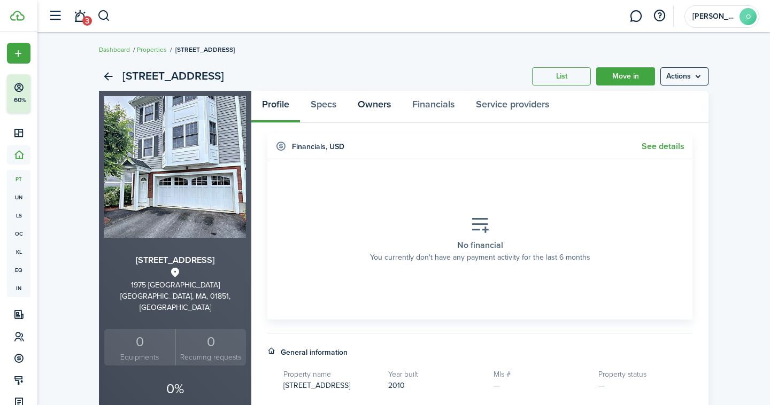
click at [388, 105] on link "Owners" at bounding box center [374, 107] width 55 height 32
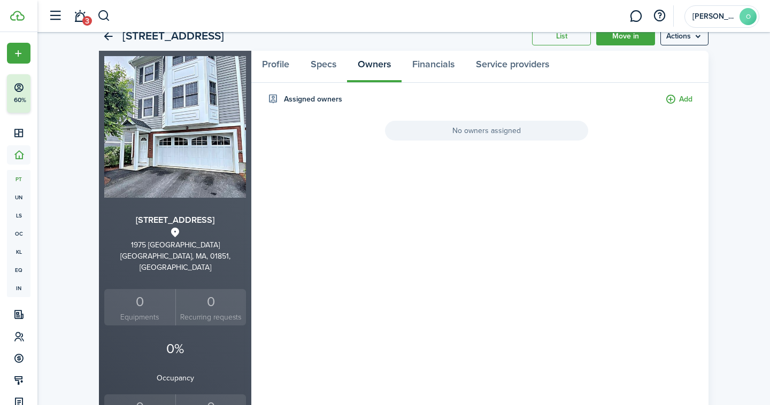
scroll to position [43, 0]
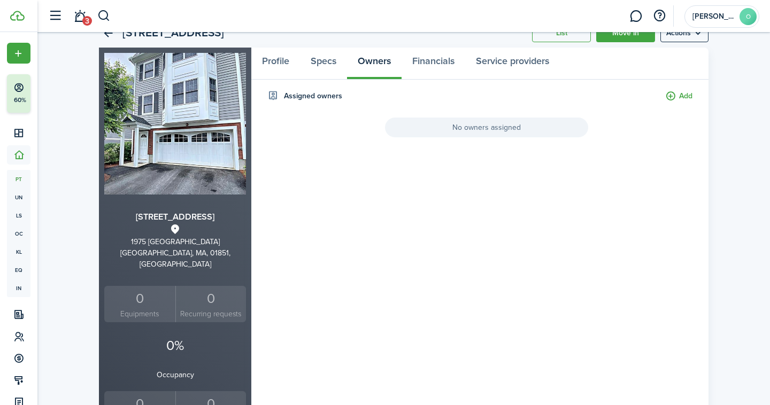
click at [675, 97] on button "Add" at bounding box center [678, 96] width 27 height 12
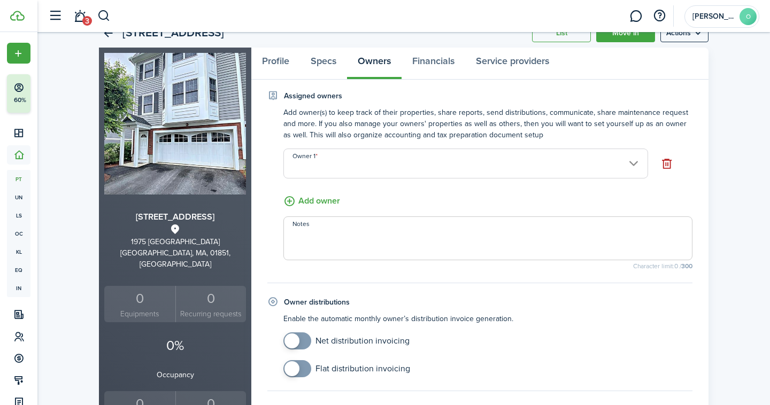
click at [539, 151] on input "Owner 1" at bounding box center [465, 164] width 365 height 30
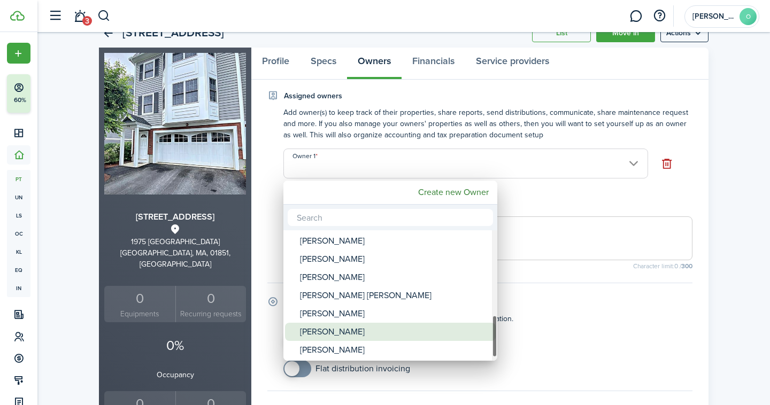
click at [326, 337] on div "[PERSON_NAME]" at bounding box center [394, 332] width 189 height 18
type input "[PERSON_NAME]"
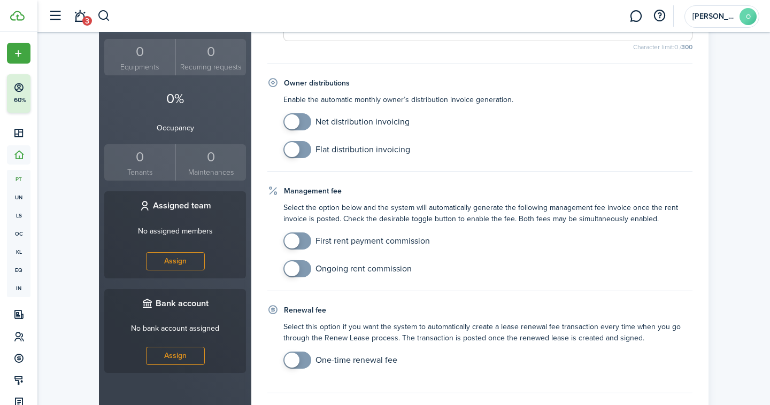
scroll to position [452, 0]
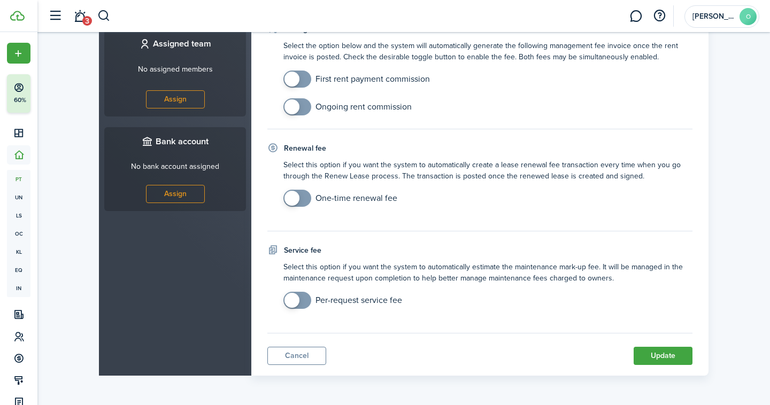
click at [662, 357] on button "Update" at bounding box center [663, 356] width 59 height 18
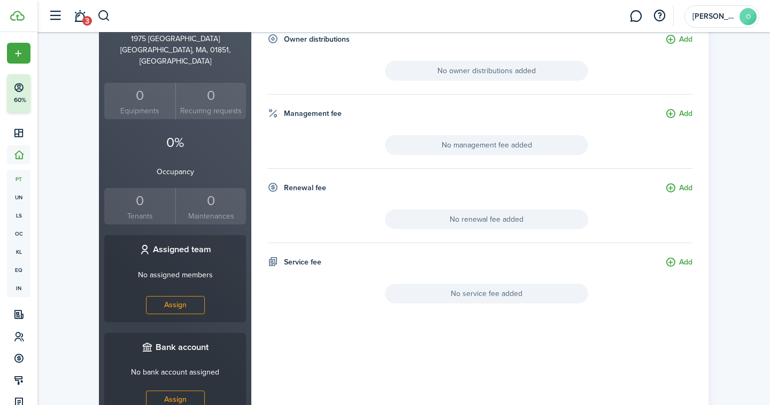
scroll to position [246, 0]
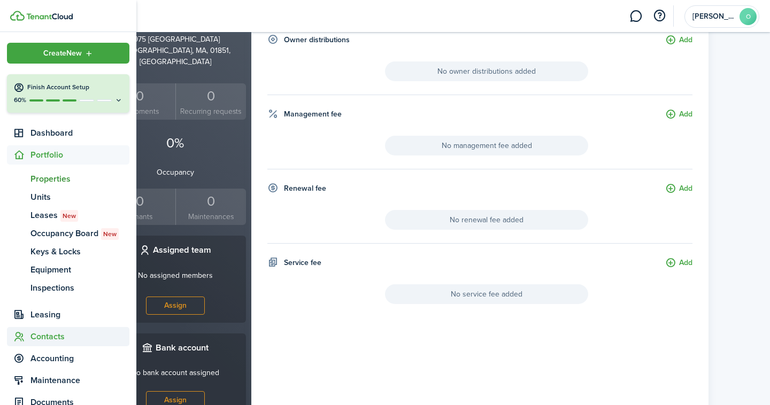
click at [47, 340] on span "Contacts" at bounding box center [79, 337] width 99 height 13
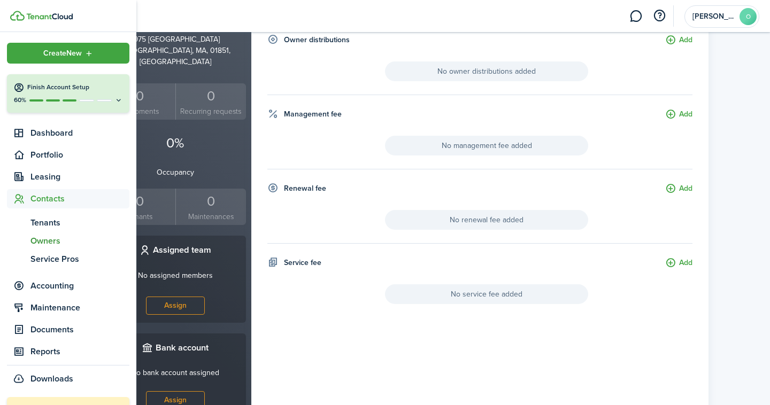
click at [53, 234] on link "ow Owners" at bounding box center [68, 241] width 122 height 18
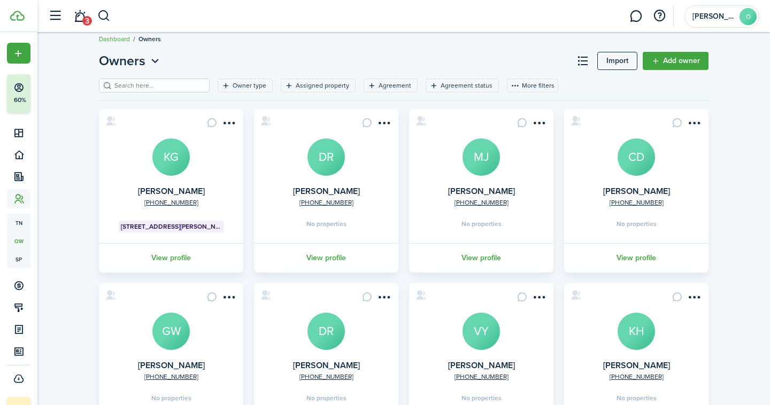
scroll to position [283, 0]
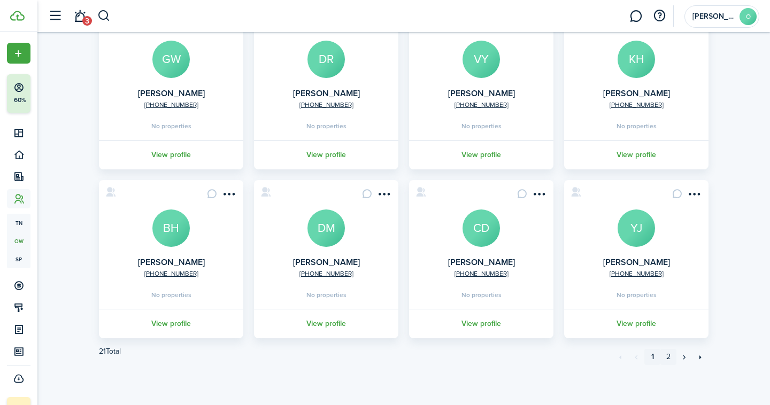
click at [667, 351] on link "2" at bounding box center [668, 357] width 16 height 16
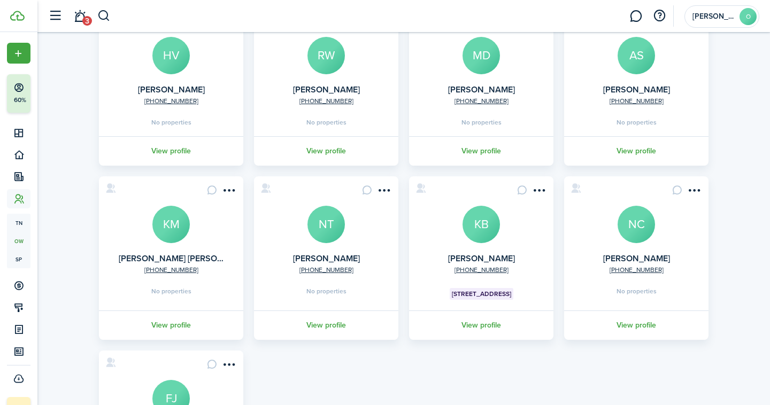
scroll to position [116, 0]
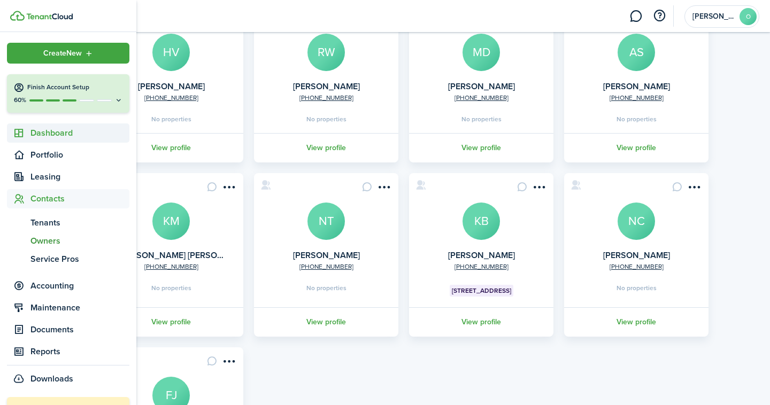
click at [25, 132] on sidebar-link-icon at bounding box center [19, 133] width 24 height 11
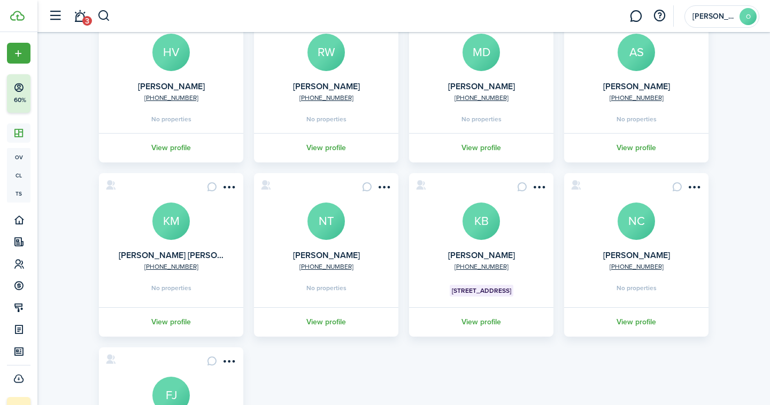
scroll to position [0, 0]
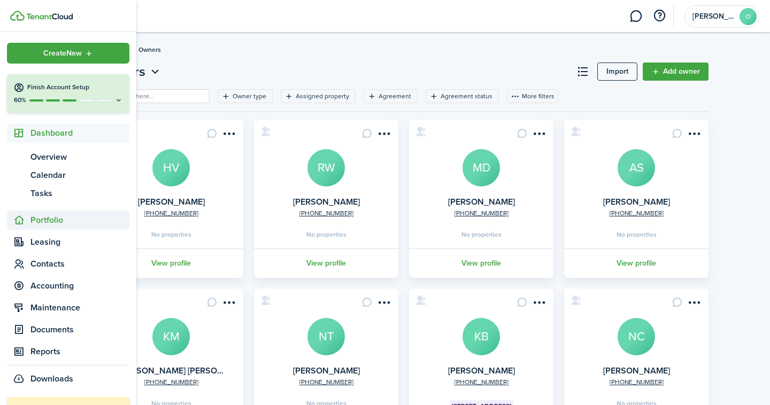
click at [48, 226] on span "Portfolio" at bounding box center [79, 220] width 99 height 13
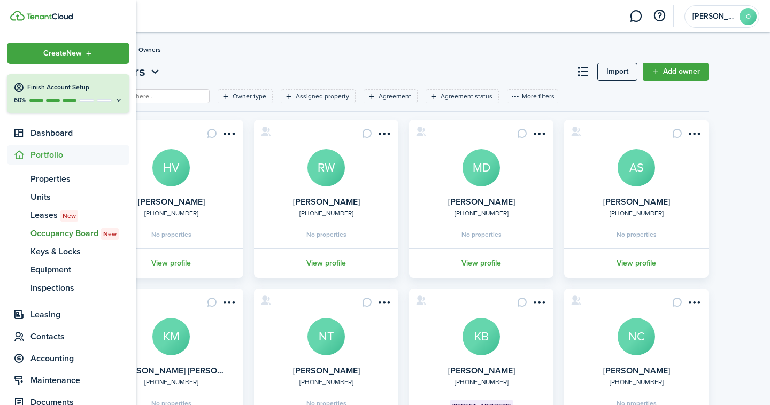
click at [56, 225] on link "oc Occupancy Board New" at bounding box center [68, 234] width 122 height 18
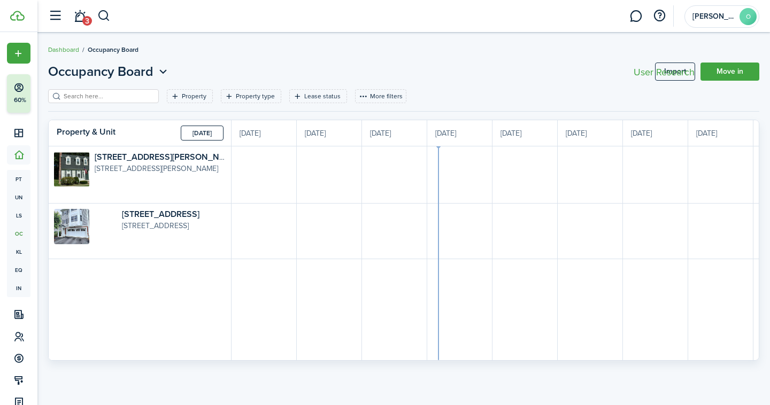
scroll to position [0, 196]
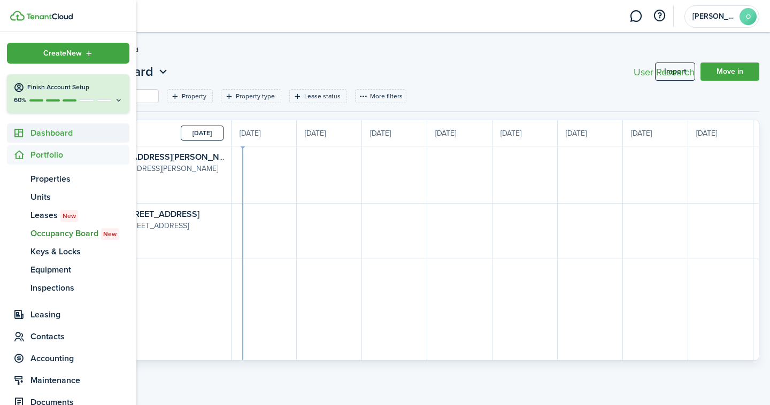
click at [62, 129] on span "Dashboard" at bounding box center [79, 133] width 99 height 13
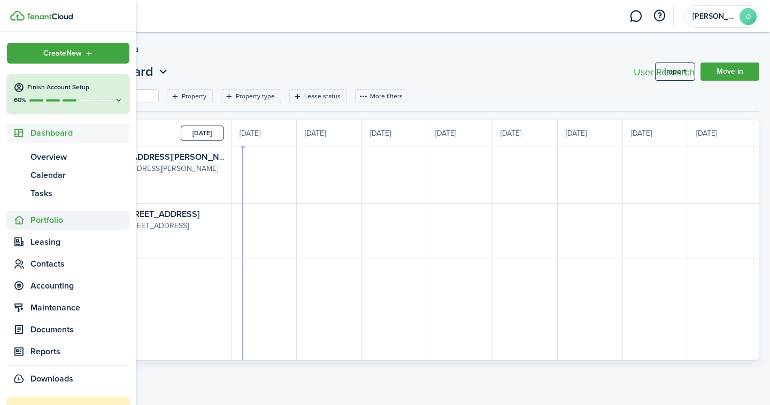
click at [57, 227] on span "Portfolio" at bounding box center [68, 220] width 122 height 19
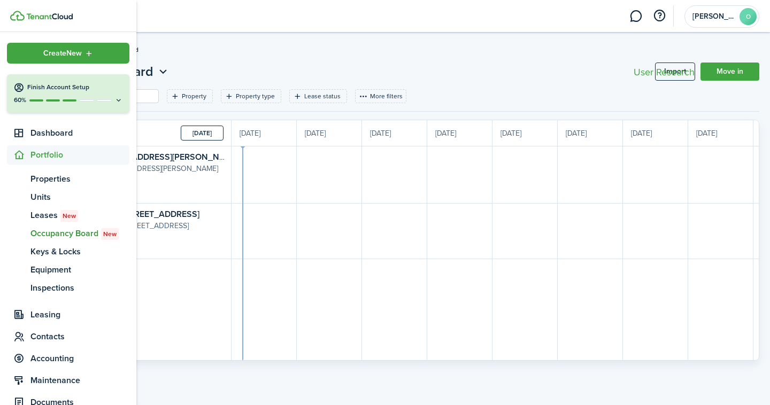
click at [50, 9] on sidebar-logo at bounding box center [68, 16] width 136 height 32
click at [51, 14] on img at bounding box center [49, 16] width 47 height 6
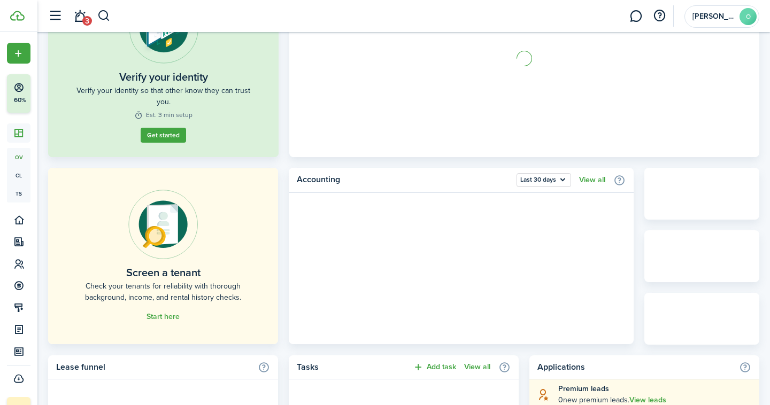
scroll to position [135, 0]
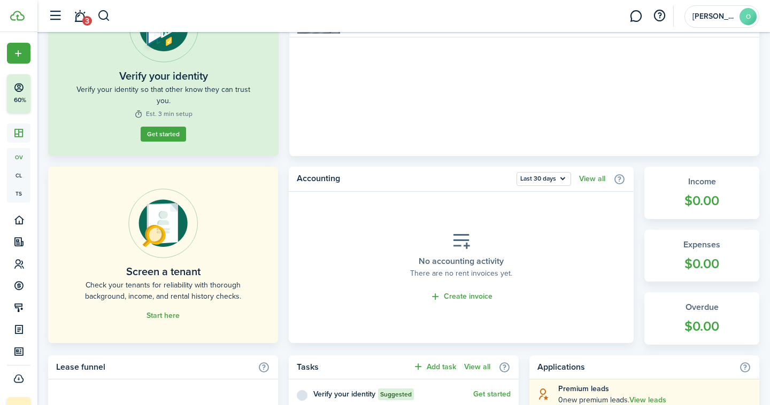
click at [276, 274] on home-placeholder-promo "Screen a tenant Check your tenants for reliability with thorough background, in…" at bounding box center [163, 255] width 230 height 176
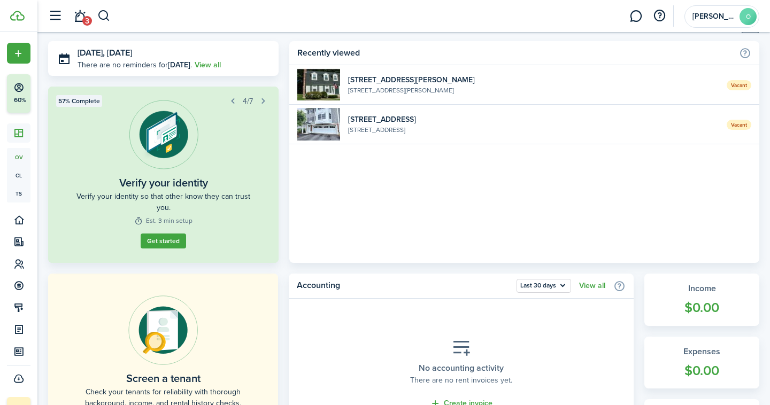
scroll to position [0, 0]
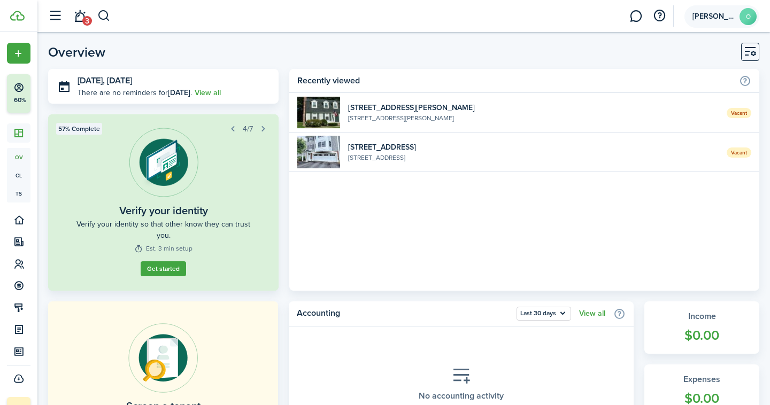
click at [741, 18] on avatar-text "O" at bounding box center [748, 16] width 17 height 17
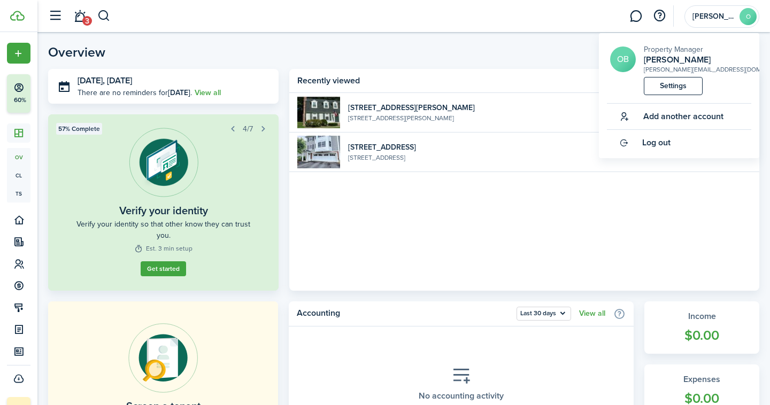
click at [689, 92] on link "Settings" at bounding box center [673, 86] width 59 height 18
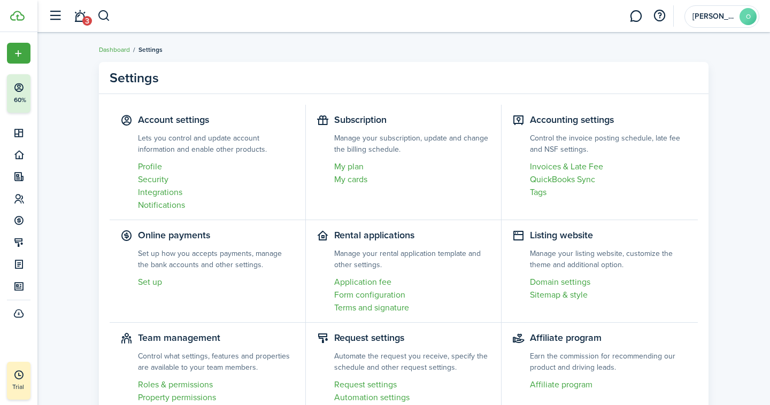
click at [151, 164] on link "Profile" at bounding box center [216, 166] width 157 height 13
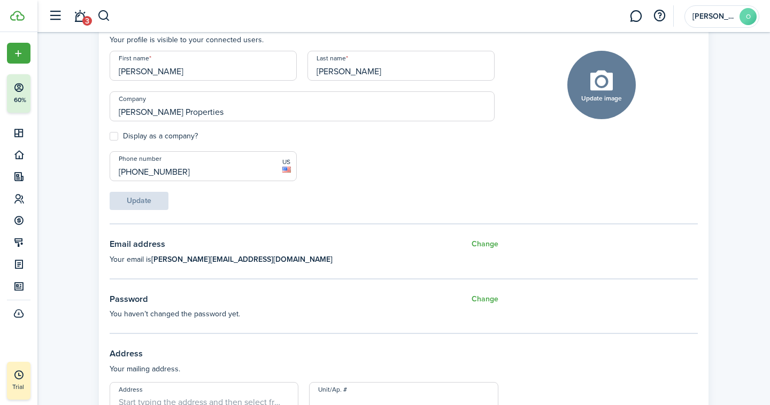
scroll to position [122, 0]
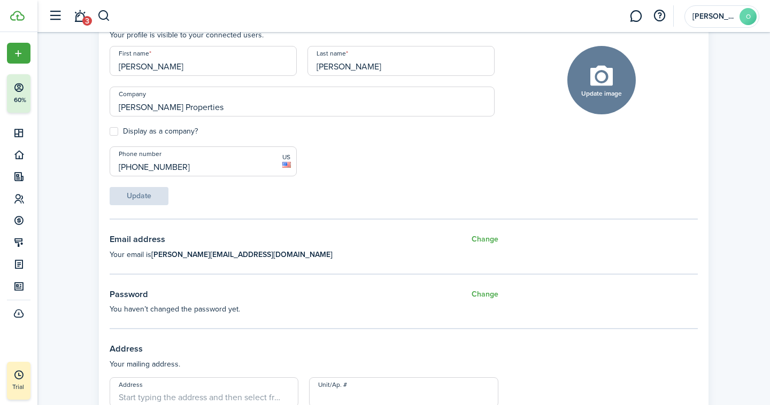
click at [142, 127] on label "Display as a company?" at bounding box center [154, 131] width 88 height 9
click at [110, 132] on input "Display as a company?" at bounding box center [109, 132] width 1 height 1
checkbox input "true"
click at [598, 106] on button "Update image" at bounding box center [601, 80] width 68 height 68
click input "Upload file" at bounding box center [0, 0] width 0 height 0
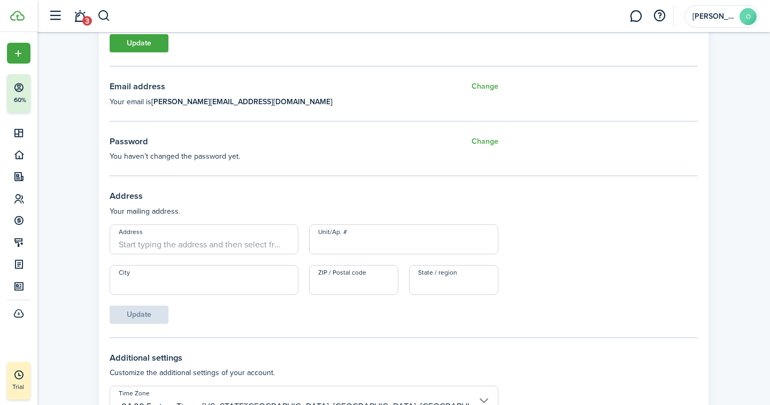
scroll to position [276, 0]
click at [170, 249] on input "Address" at bounding box center [204, 239] width 189 height 30
type input "[STREET_ADDRESS]"
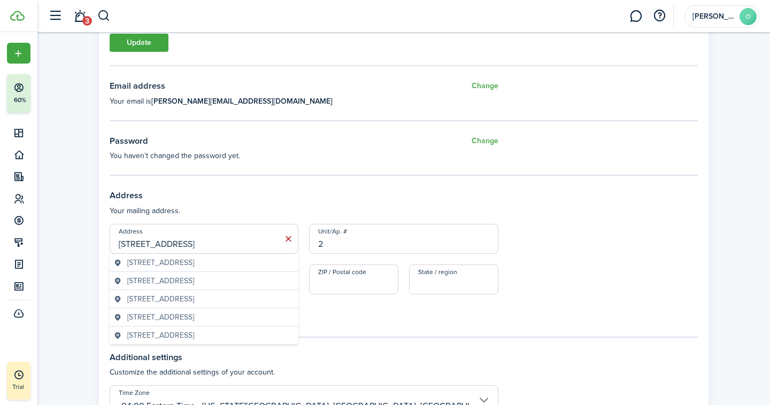
type input "2"
click at [174, 264] on span "[STREET_ADDRESS]" at bounding box center [160, 262] width 67 height 11
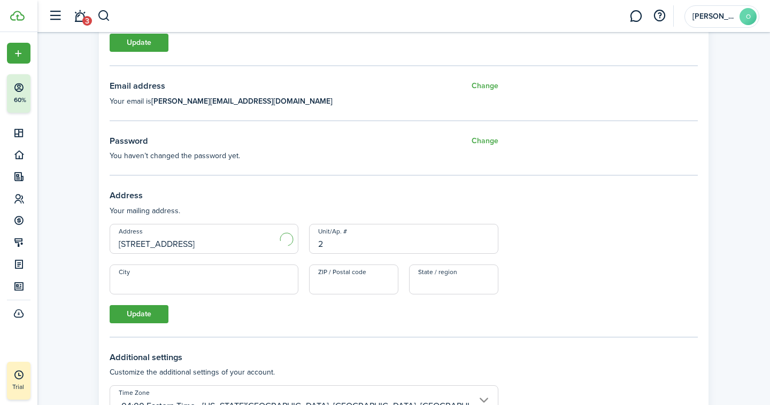
type input "[STREET_ADDRESS]"
type input "Chelmsford"
type input "01824"
type input "MA"
click at [166, 319] on button "Update" at bounding box center [139, 314] width 59 height 18
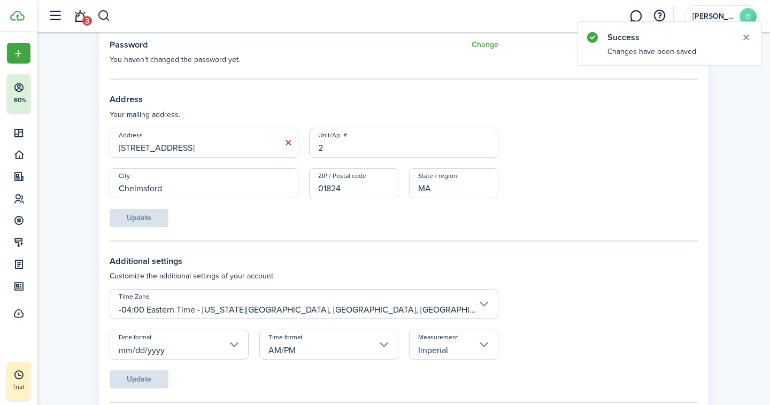
scroll to position [395, 0]
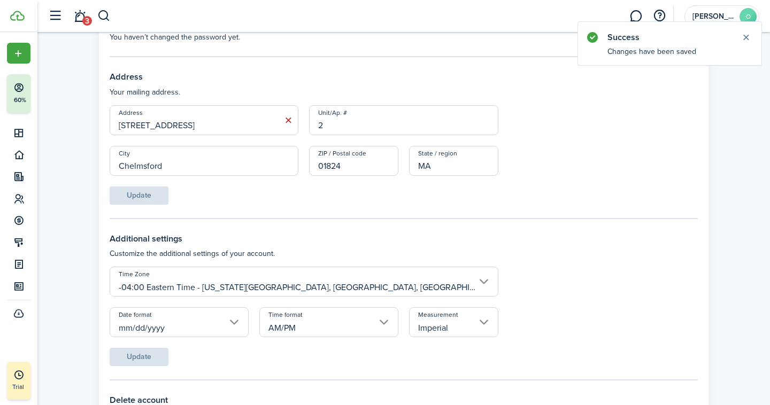
click at [213, 324] on input "mm/dd/yyyy" at bounding box center [179, 323] width 139 height 30
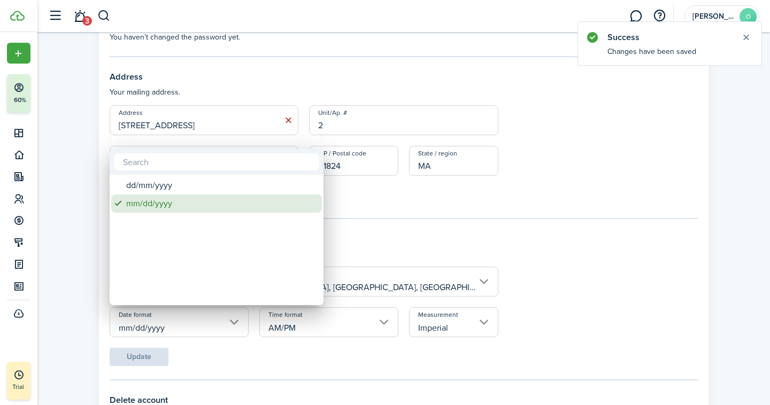
click at [172, 205] on div "mm/dd/yyyy" at bounding box center [220, 204] width 189 height 18
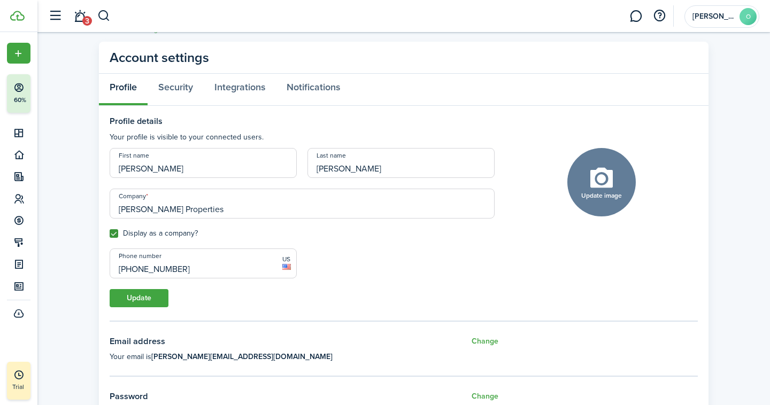
scroll to position [0, 0]
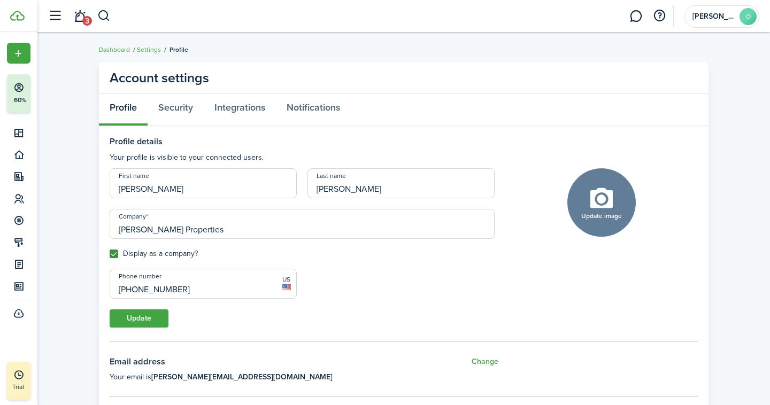
click at [598, 211] on button "Update image" at bounding box center [601, 202] width 68 height 68
click input "Upload file" at bounding box center [0, 0] width 0 height 0
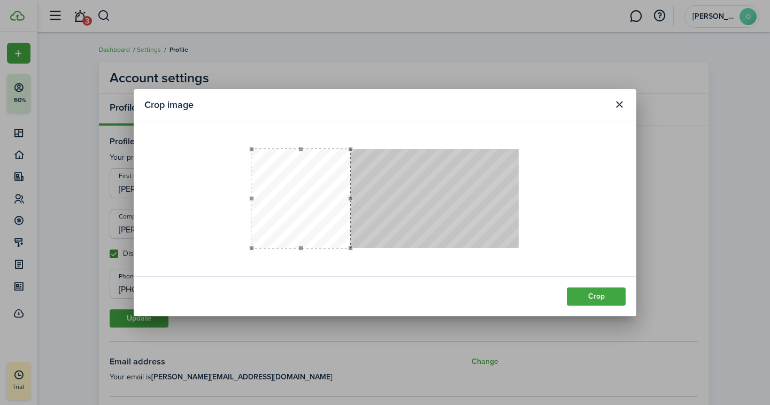
drag, startPoint x: 333, startPoint y: 201, endPoint x: 308, endPoint y: 201, distance: 24.6
click at [308, 201] on button "button" at bounding box center [300, 198] width 99 height 99
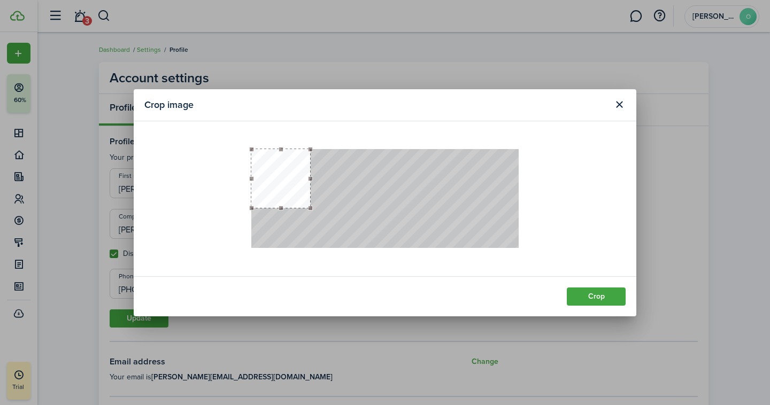
drag, startPoint x: 350, startPoint y: 249, endPoint x: 310, endPoint y: 238, distance: 41.5
click at [310, 238] on div at bounding box center [384, 198] width 267 height 99
drag, startPoint x: 283, startPoint y: 194, endPoint x: 281, endPoint y: 212, distance: 18.8
click at [281, 212] on button "button" at bounding box center [280, 197] width 59 height 59
drag, startPoint x: 251, startPoint y: 198, endPoint x: 267, endPoint y: 205, distance: 17.5
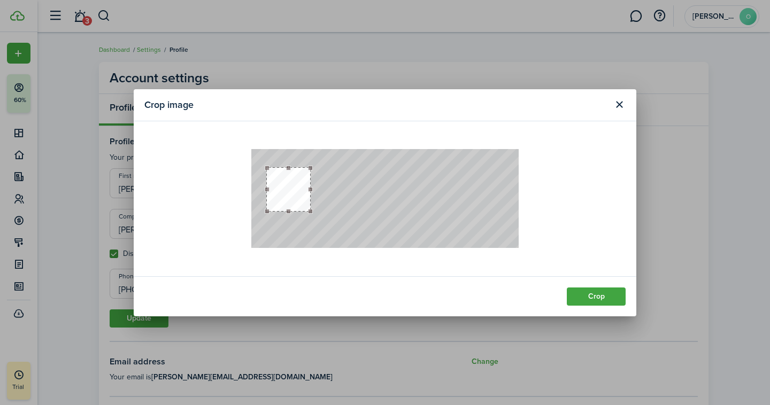
click at [267, 205] on div at bounding box center [288, 189] width 43 height 43
drag, startPoint x: 294, startPoint y: 196, endPoint x: 294, endPoint y: 205, distance: 9.1
click at [294, 205] on button "button" at bounding box center [288, 198] width 43 height 43
click at [612, 294] on button "Crop" at bounding box center [596, 297] width 59 height 18
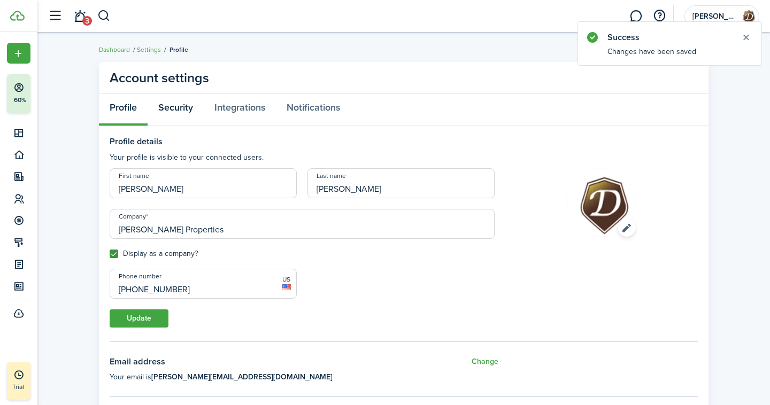
click at [183, 112] on link "Security" at bounding box center [176, 110] width 56 height 32
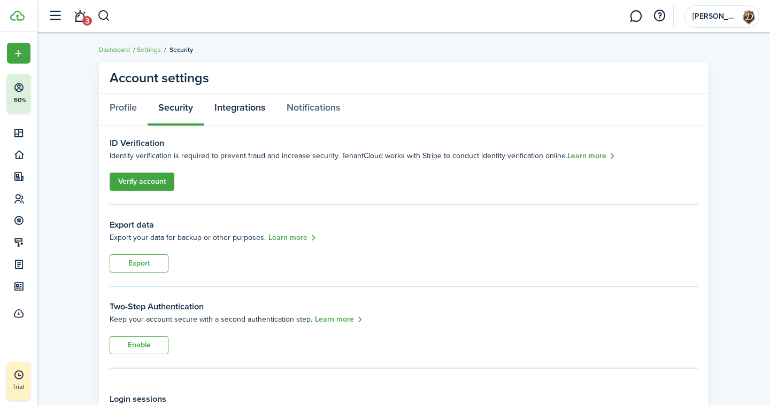
click at [228, 107] on link "Integrations" at bounding box center [240, 110] width 72 height 32
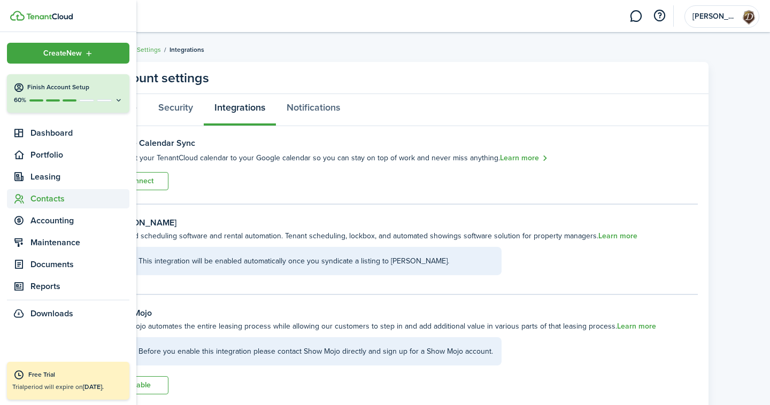
click at [29, 200] on sidebar-link-icon at bounding box center [19, 199] width 24 height 11
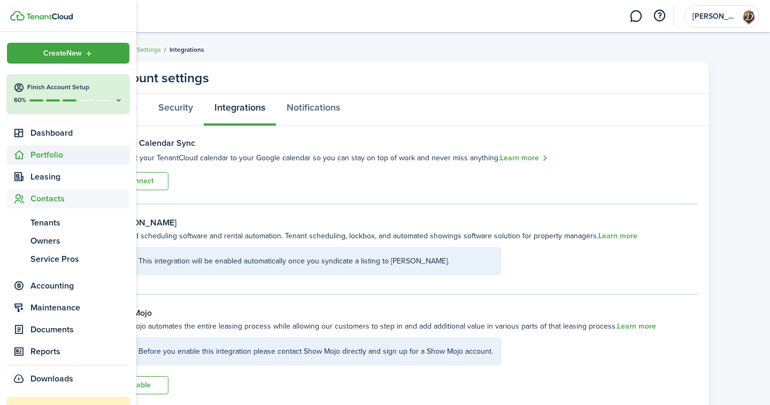
click at [39, 156] on span "Portfolio" at bounding box center [79, 155] width 99 height 13
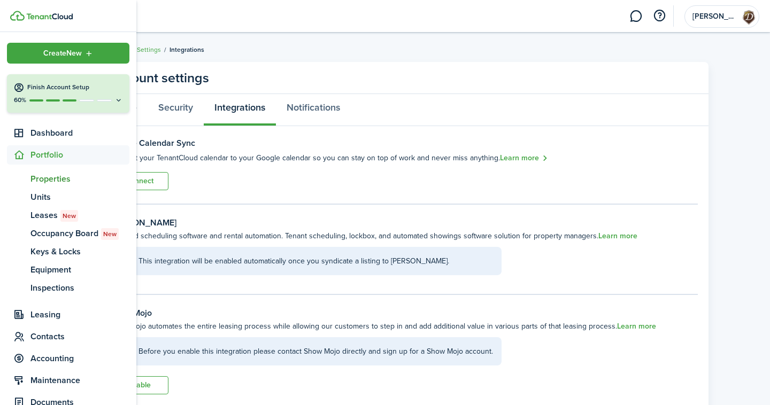
click at [37, 179] on span "Properties" at bounding box center [79, 179] width 99 height 13
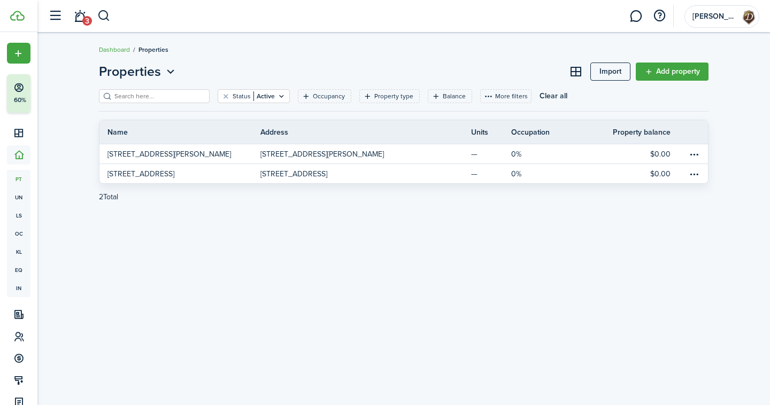
click at [660, 71] on link "Add property" at bounding box center [672, 72] width 73 height 18
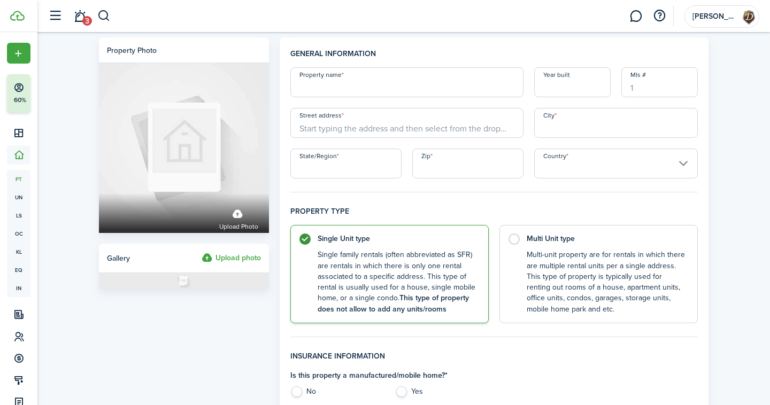
click at [335, 93] on input "Property name" at bounding box center [406, 82] width 233 height 30
paste input "[STREET_ADDRESS]"
type input "[STREET_ADDRESS]"
click at [404, 125] on input "Street address" at bounding box center [406, 123] width 233 height 30
paste input "[STREET_ADDRESS]"
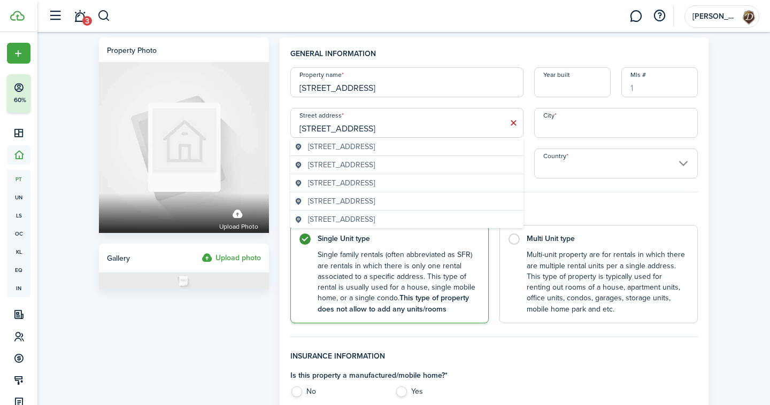
click at [375, 147] on span "[STREET_ADDRESS]" at bounding box center [341, 146] width 67 height 11
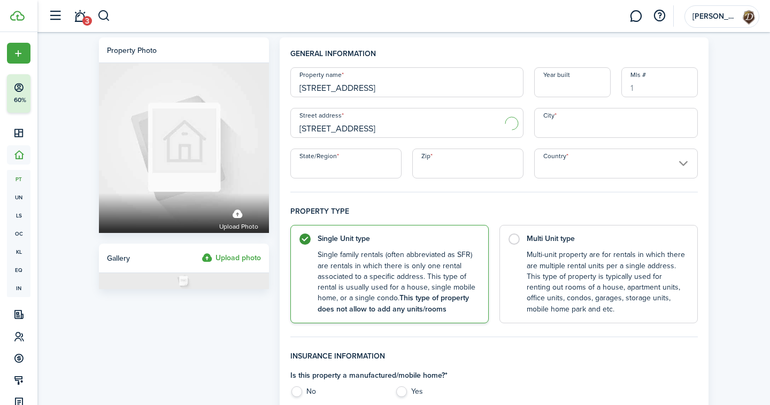
type input "1975 [GEOGRAPHIC_DATA]"
type input "[PERSON_NAME]"
type input "MA"
type input "01851"
type input "[GEOGRAPHIC_DATA]"
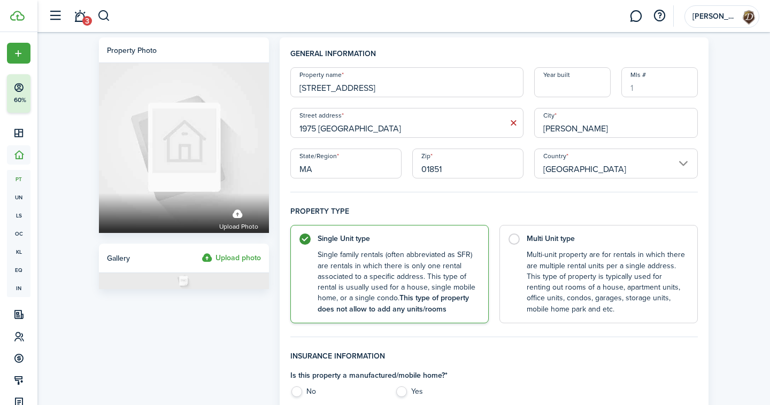
click at [563, 84] on input "Year built" at bounding box center [572, 82] width 76 height 30
type input "1"
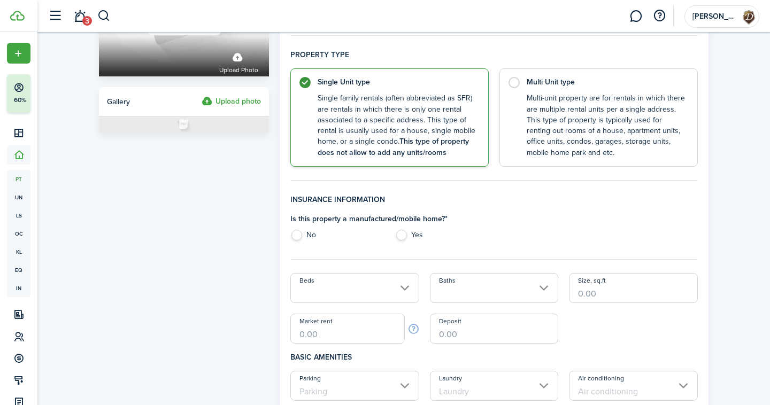
scroll to position [154, 0]
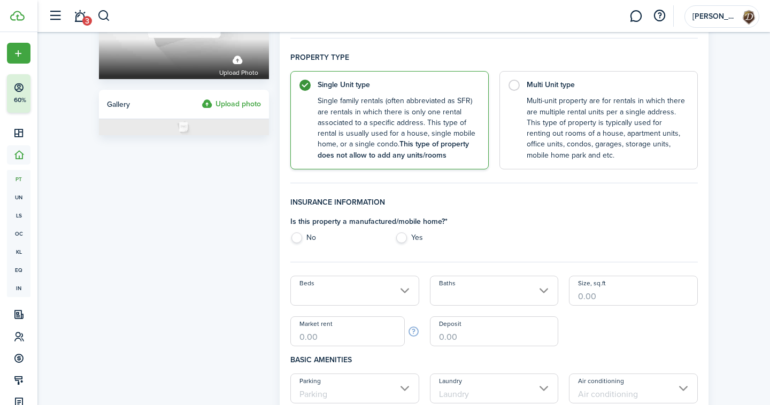
type input "2010"
click at [301, 239] on label "No" at bounding box center [337, 241] width 94 height 16
radio input "true"
click at [325, 289] on input "Beds" at bounding box center [354, 291] width 129 height 30
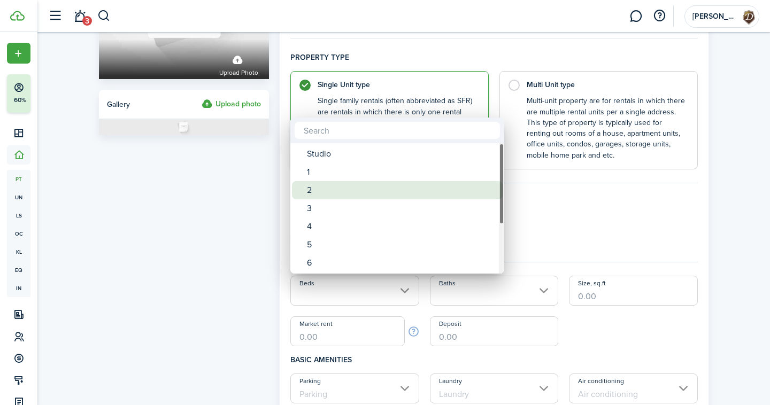
click at [333, 191] on div "2" at bounding box center [401, 190] width 189 height 18
type input "2"
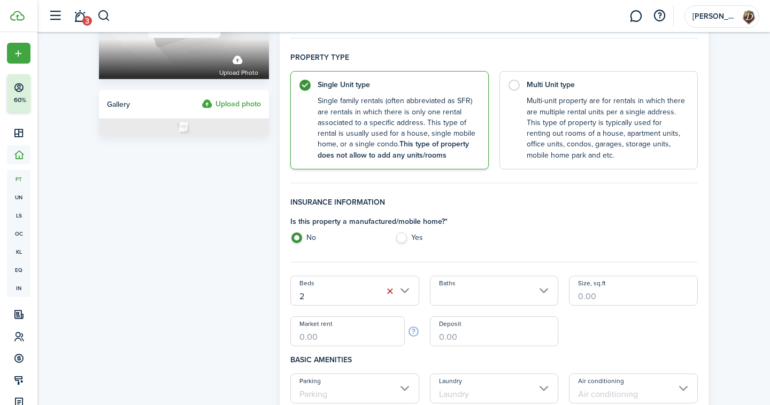
click at [440, 288] on input "Baths" at bounding box center [494, 291] width 129 height 30
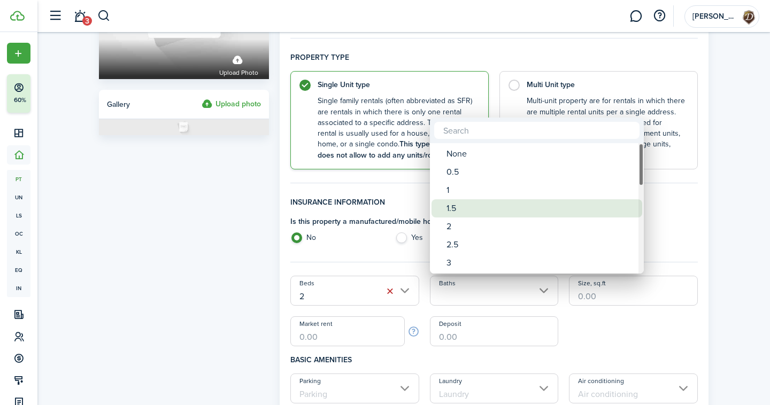
click at [456, 208] on div "1.5" at bounding box center [541, 208] width 189 height 18
type input "1.5"
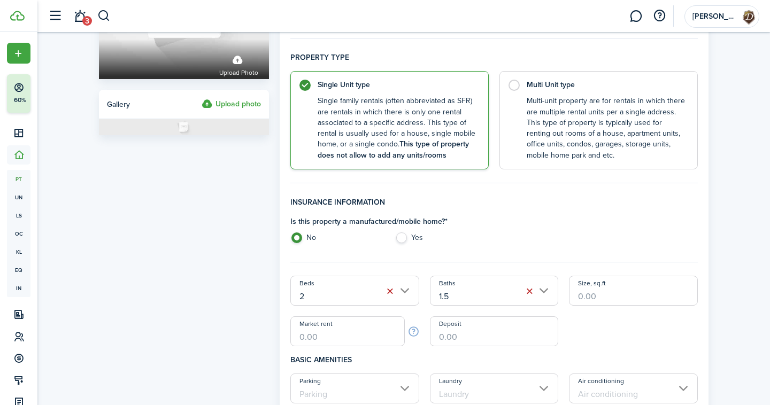
click at [590, 294] on input "Size, sq.ft" at bounding box center [633, 291] width 129 height 30
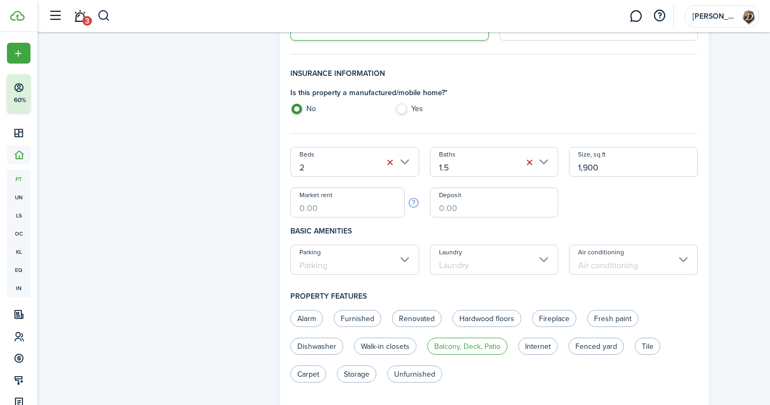
scroll to position [296, 0]
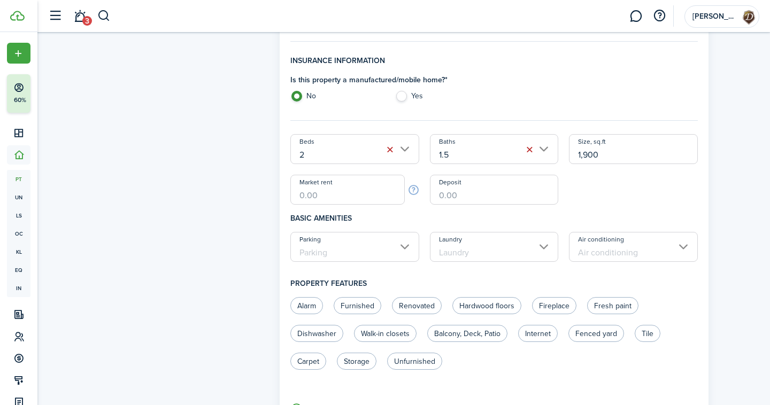
click at [477, 250] on input "Laundry" at bounding box center [494, 247] width 129 height 30
type input "1,900"
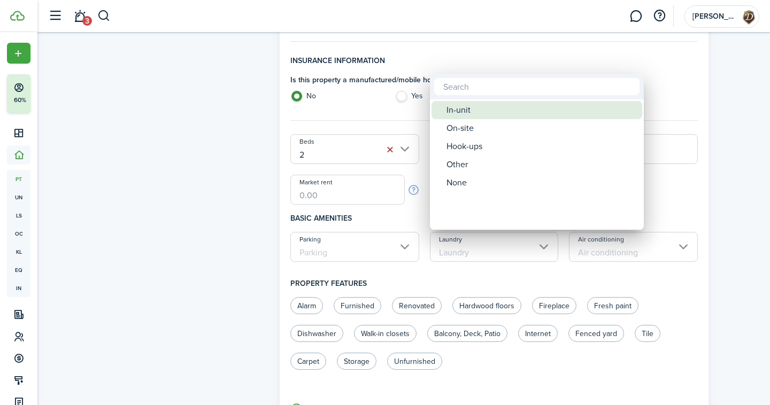
click at [490, 115] on div "In-unit" at bounding box center [541, 110] width 189 height 18
type input "In-unit"
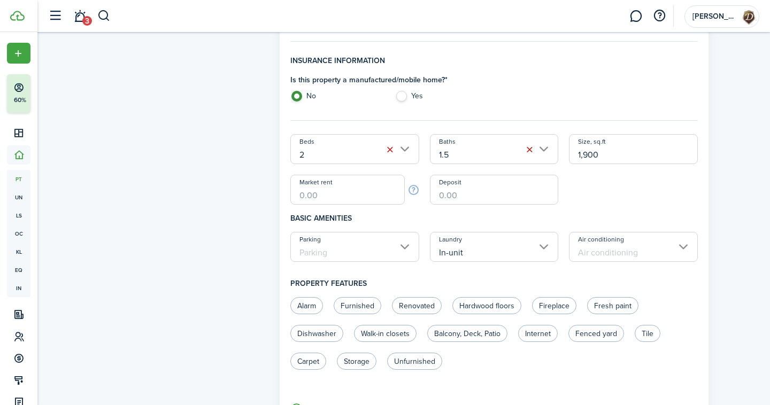
click at [595, 256] on input "Air conditioning" at bounding box center [633, 247] width 129 height 30
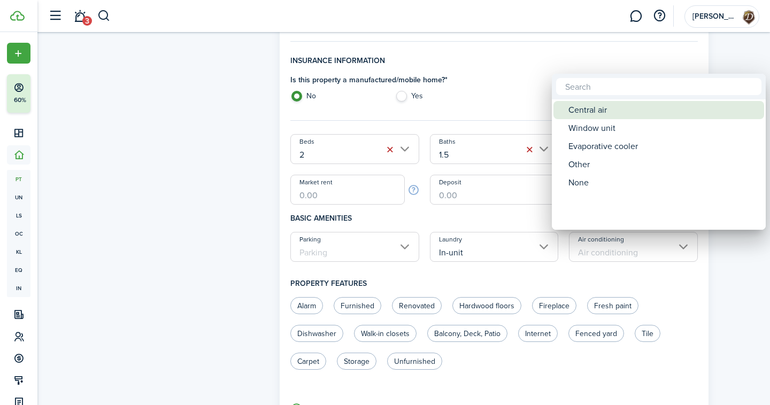
click at [589, 113] on div "Central air" at bounding box center [662, 110] width 189 height 18
type input "Central air"
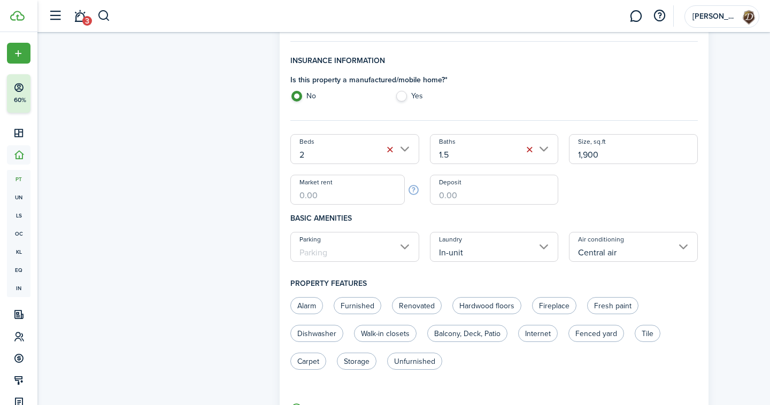
click at [354, 252] on input "Parking" at bounding box center [354, 247] width 129 height 30
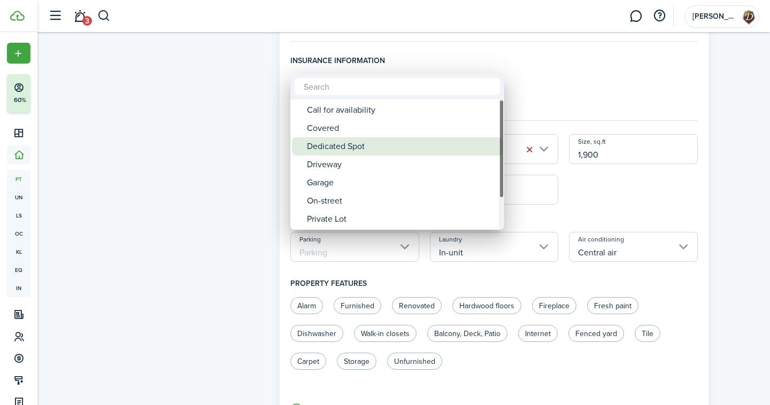
click at [349, 150] on div "Dedicated Spot" at bounding box center [401, 146] width 189 height 18
type input "Dedicated Spot"
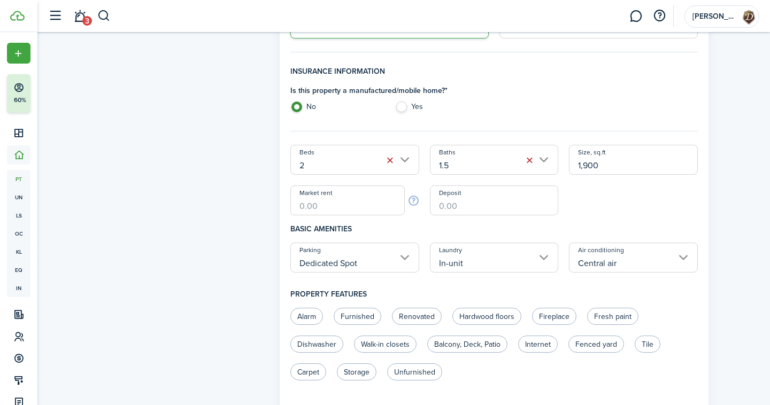
scroll to position [284, 0]
drag, startPoint x: 297, startPoint y: 206, endPoint x: 270, endPoint y: 206, distance: 26.7
click at [270, 206] on form "Property photo Upload photo Gallery Upload photo General information Property n…" at bounding box center [404, 249] width 620 height 993
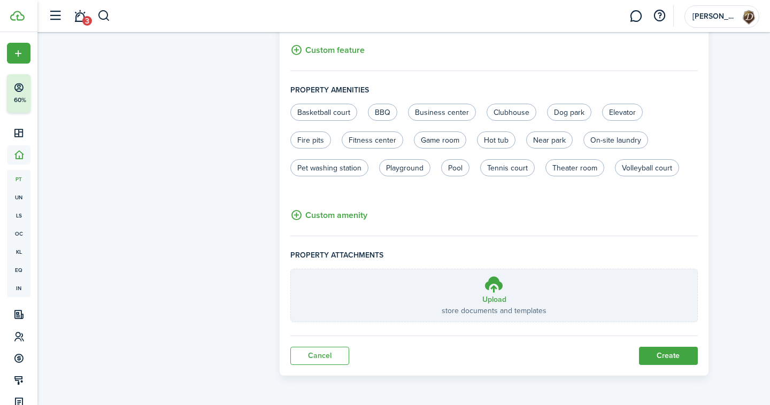
scroll to position [0, 0]
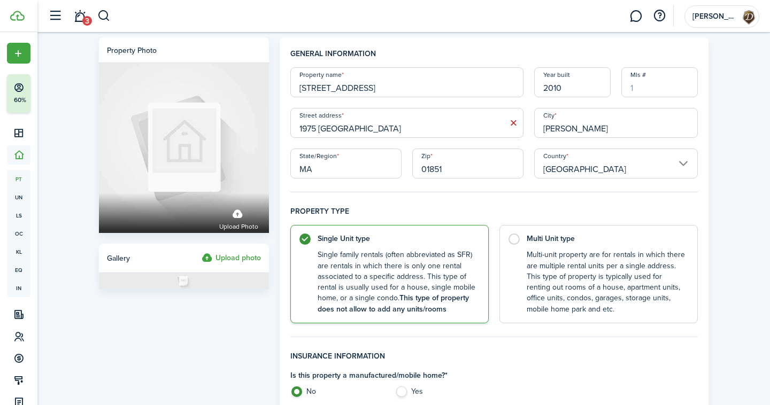
type input "$2,700.00"
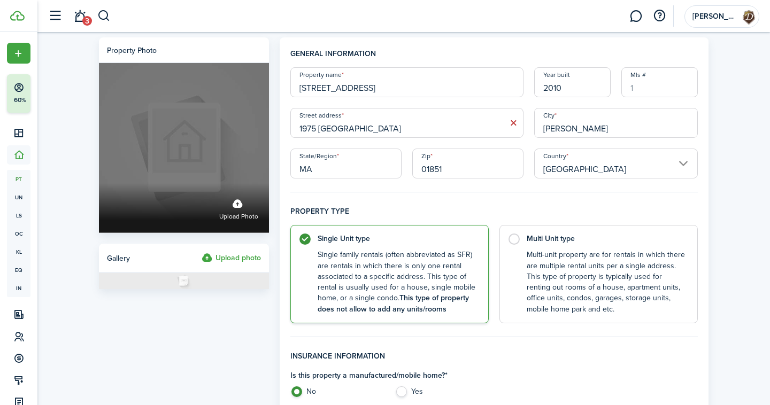
click at [244, 204] on label "Upload photo" at bounding box center [238, 208] width 39 height 28
click at [99, 183] on input "Upload photo" at bounding box center [99, 183] width 0 height 0
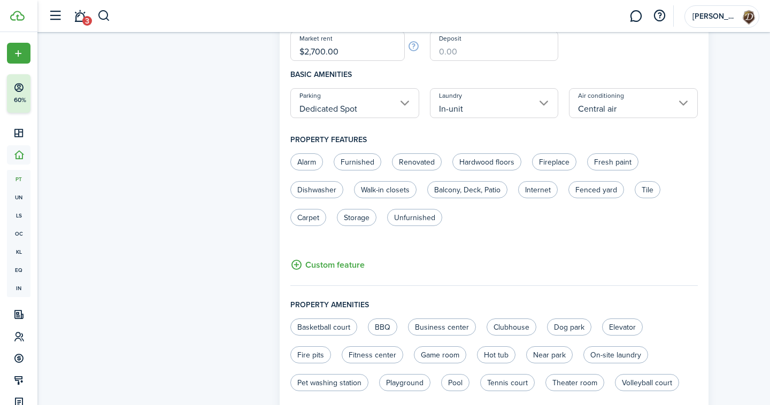
scroll to position [655, 0]
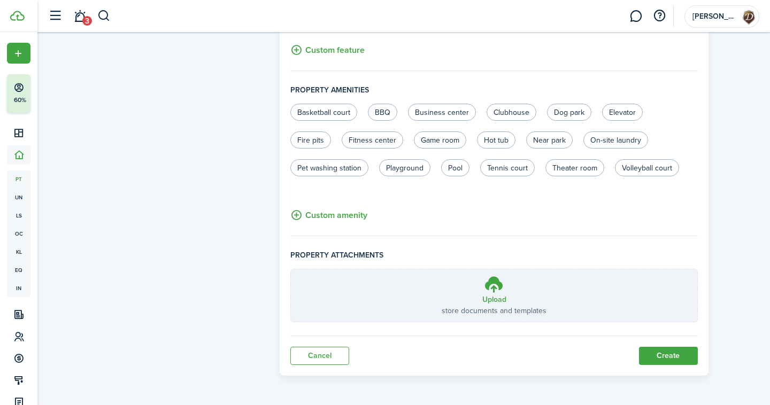
click at [669, 355] on button "Create" at bounding box center [668, 356] width 59 height 18
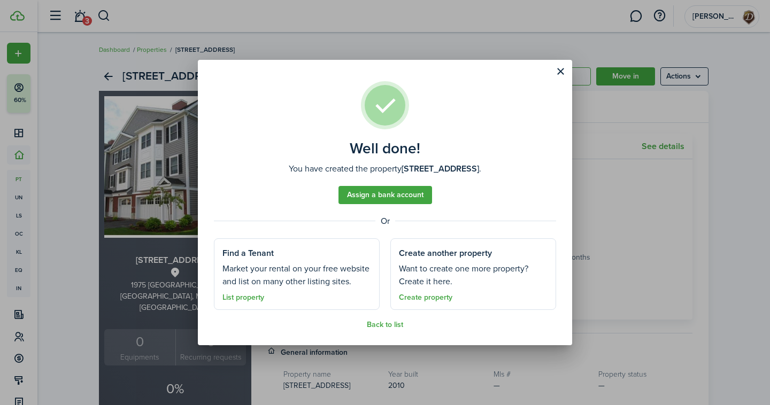
click at [395, 326] on link "Back to list" at bounding box center [385, 325] width 36 height 9
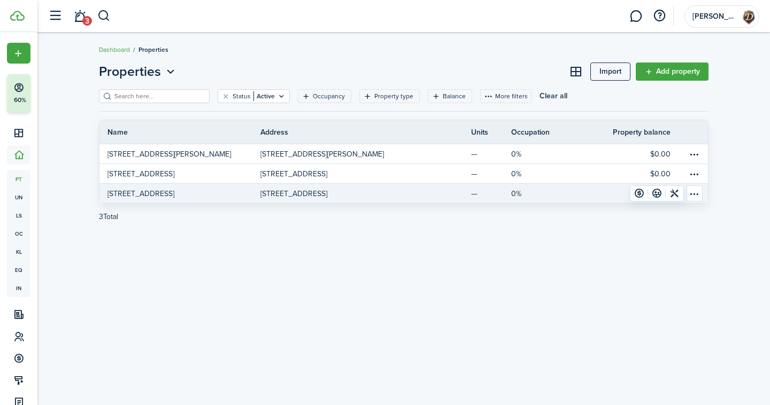
click at [326, 190] on p "[STREET_ADDRESS]" at bounding box center [293, 193] width 67 height 11
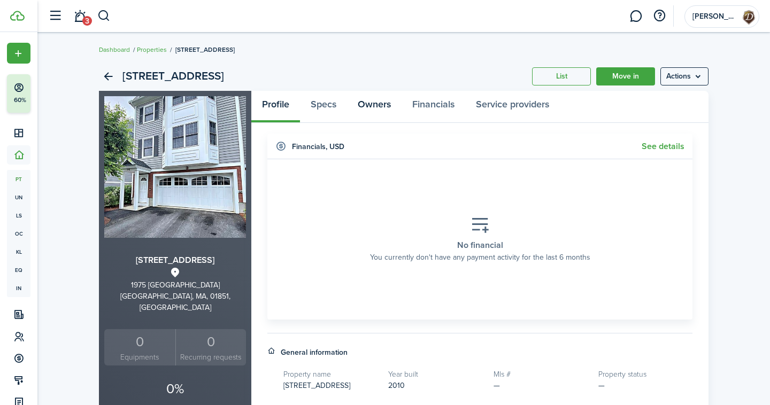
click at [377, 102] on link "Owners" at bounding box center [374, 107] width 55 height 32
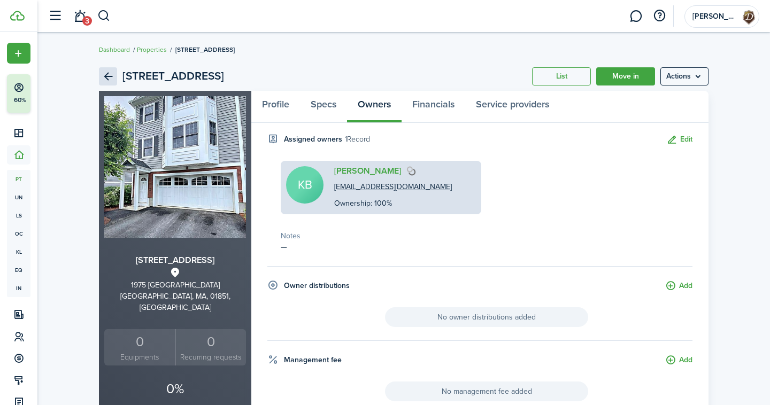
click at [103, 75] on link "Back" at bounding box center [108, 76] width 18 height 18
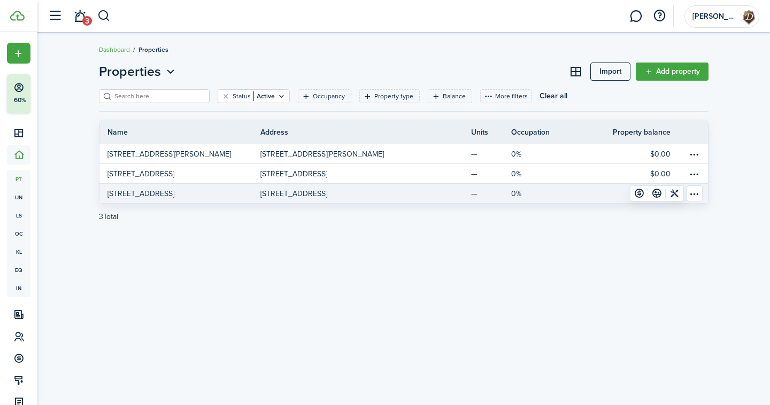
click at [313, 194] on p "[STREET_ADDRESS]" at bounding box center [293, 193] width 67 height 11
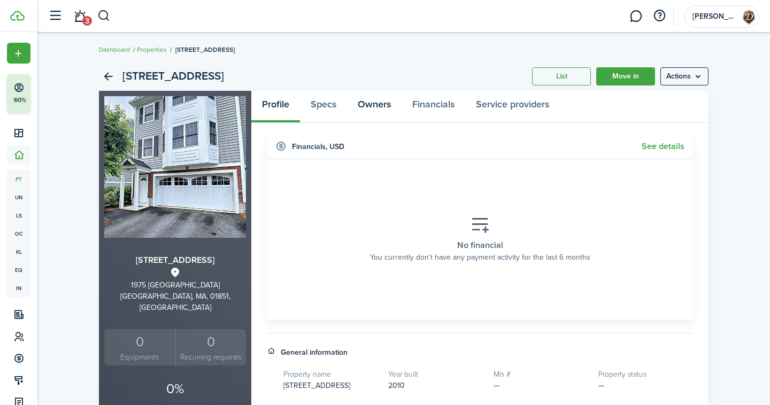
click at [371, 107] on link "Owners" at bounding box center [374, 107] width 55 height 32
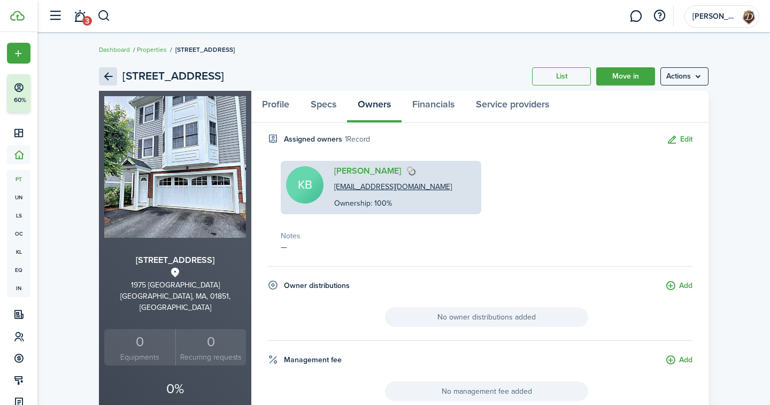
click at [105, 74] on link "Back" at bounding box center [108, 76] width 18 height 18
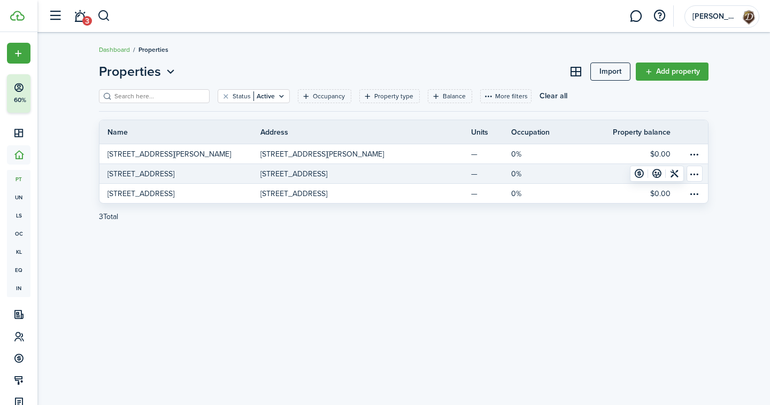
click at [324, 174] on p "[STREET_ADDRESS]" at bounding box center [293, 173] width 67 height 11
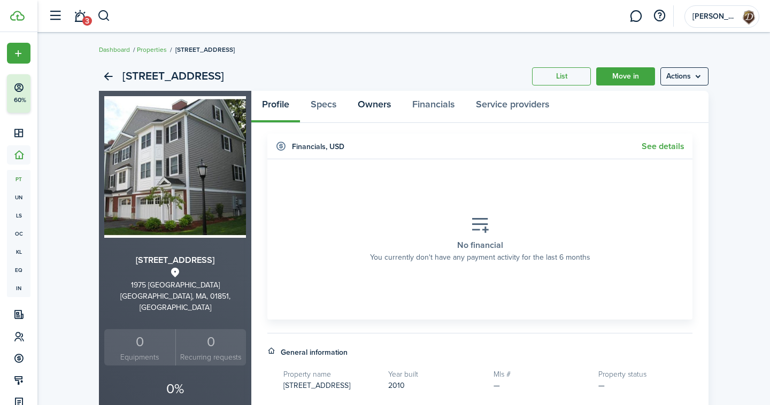
click at [362, 103] on link "Owners" at bounding box center [374, 107] width 55 height 32
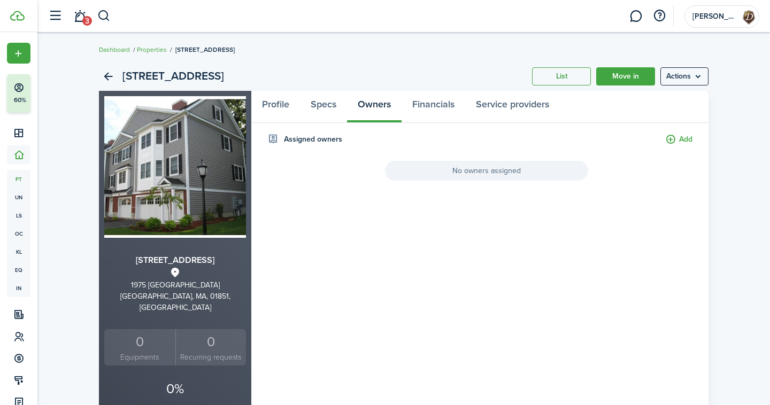
click at [669, 139] on button "Add" at bounding box center [678, 140] width 27 height 12
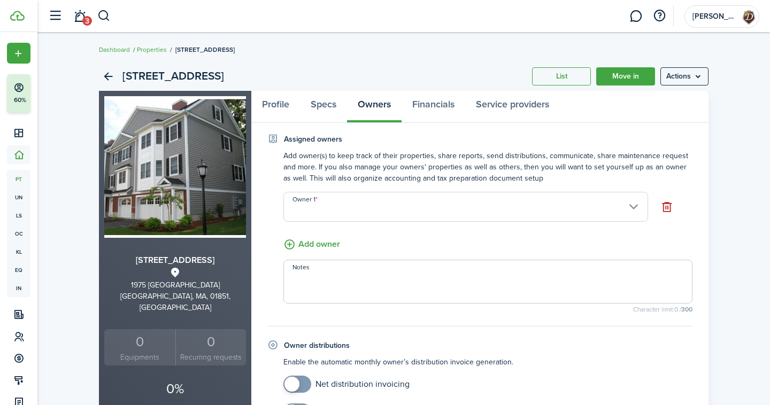
click at [346, 207] on input "Owner 1" at bounding box center [465, 207] width 365 height 30
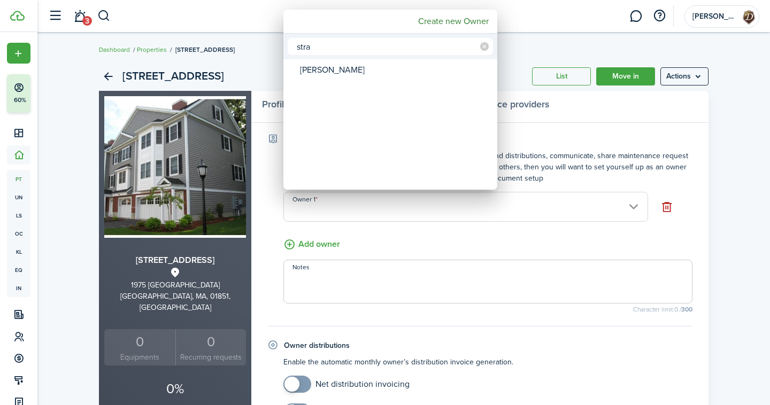
type input "stra"
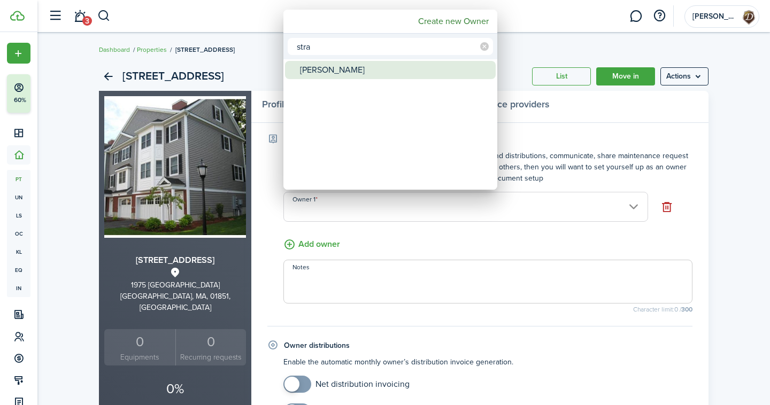
click at [351, 72] on div "[PERSON_NAME]" at bounding box center [394, 70] width 189 height 18
type input "[PERSON_NAME]"
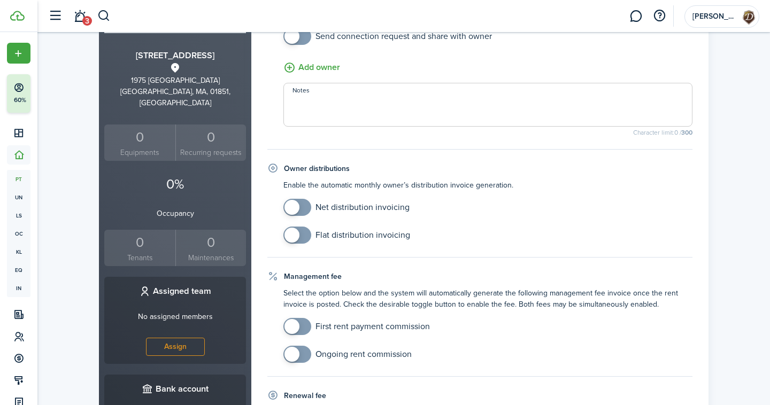
scroll to position [452, 0]
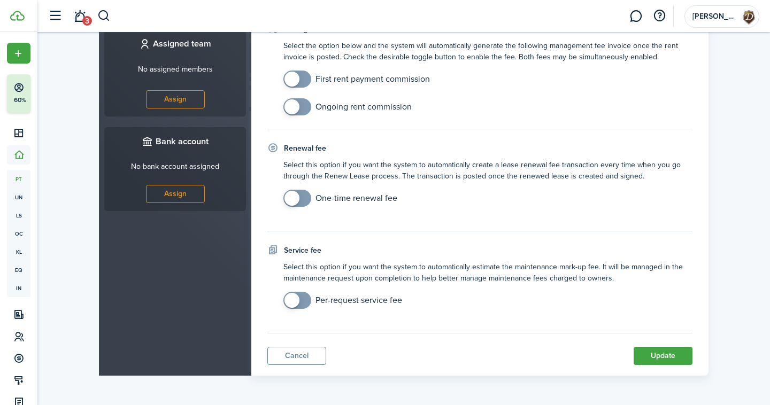
click at [660, 353] on button "Update" at bounding box center [663, 356] width 59 height 18
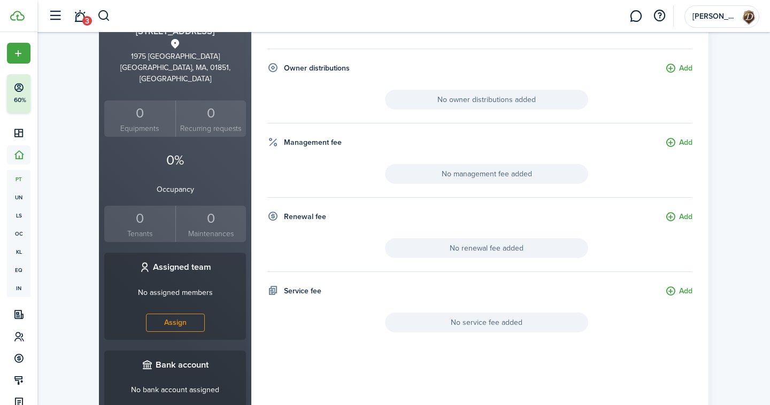
scroll to position [0, 0]
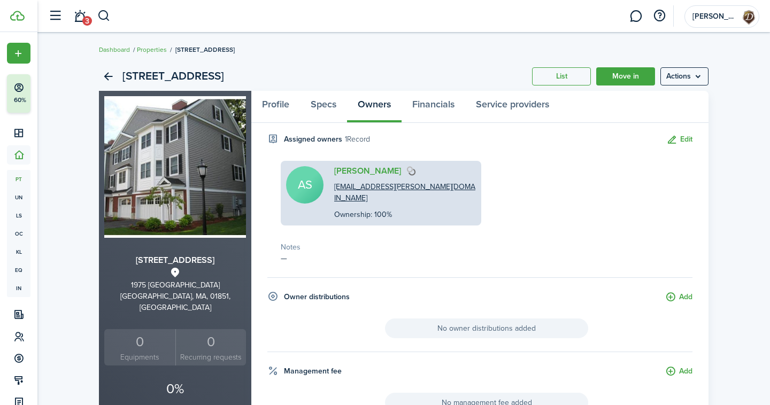
click at [144, 52] on link "Properties" at bounding box center [152, 50] width 30 height 10
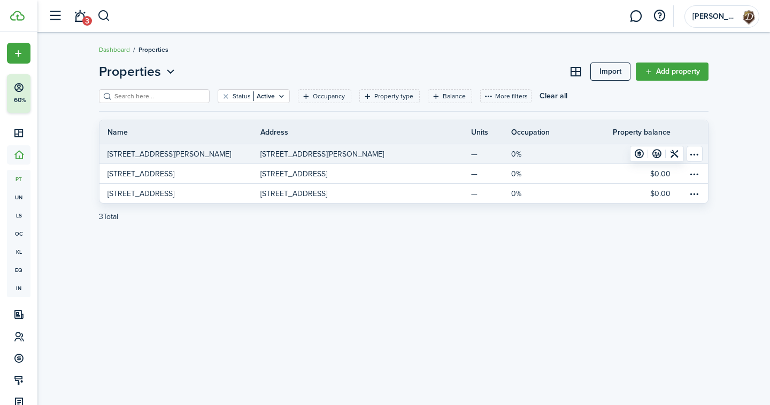
click at [690, 154] on table-menu-btn-icon "Open menu" at bounding box center [695, 154] width 16 height 16
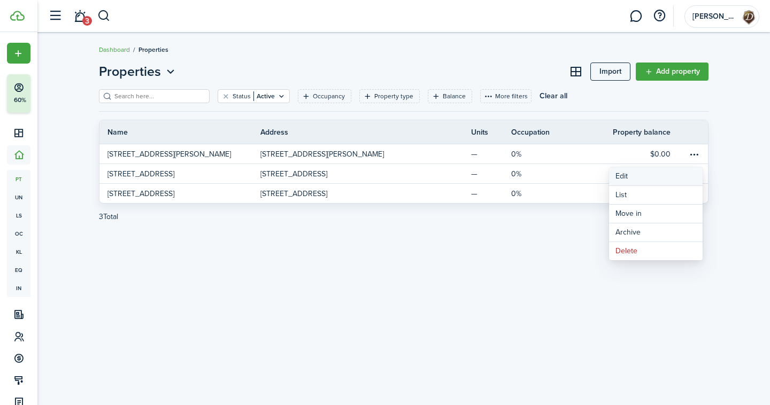
click at [652, 174] on link "Edit" at bounding box center [656, 176] width 94 height 18
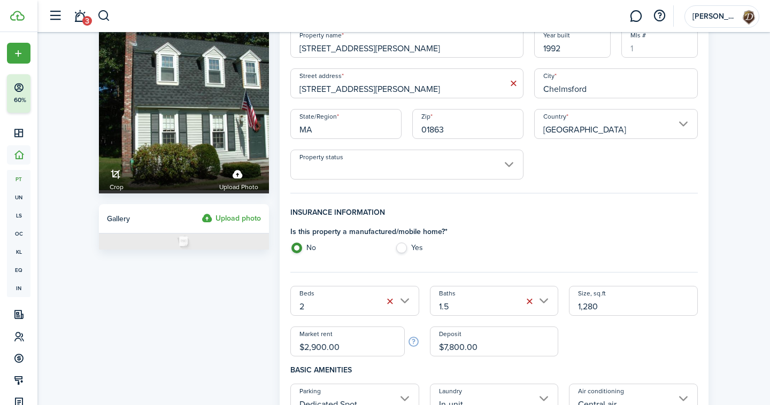
scroll to position [37, 0]
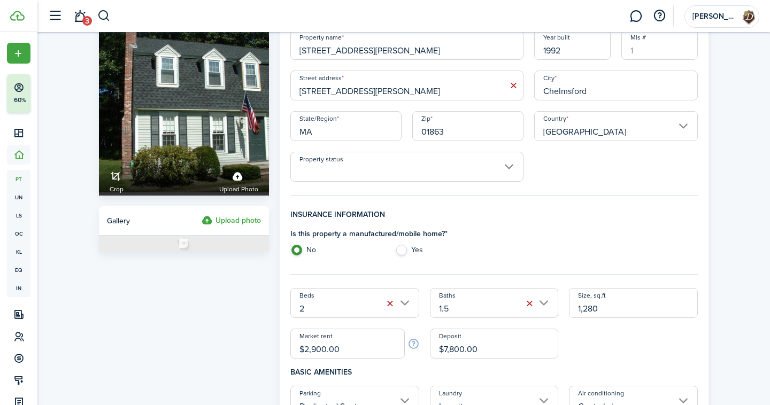
click at [445, 160] on input "Property status" at bounding box center [406, 167] width 233 height 30
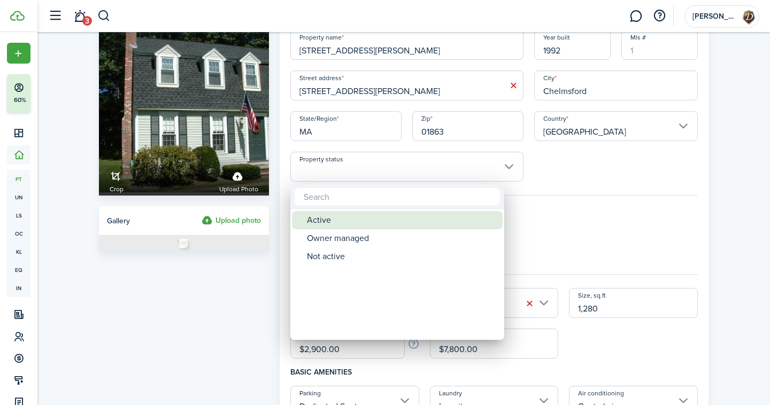
click at [359, 225] on div "Active" at bounding box center [401, 220] width 189 height 18
type input "Active"
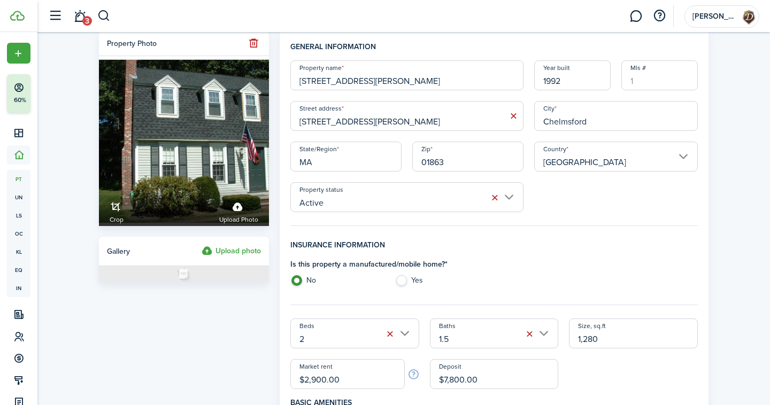
scroll to position [2, 0]
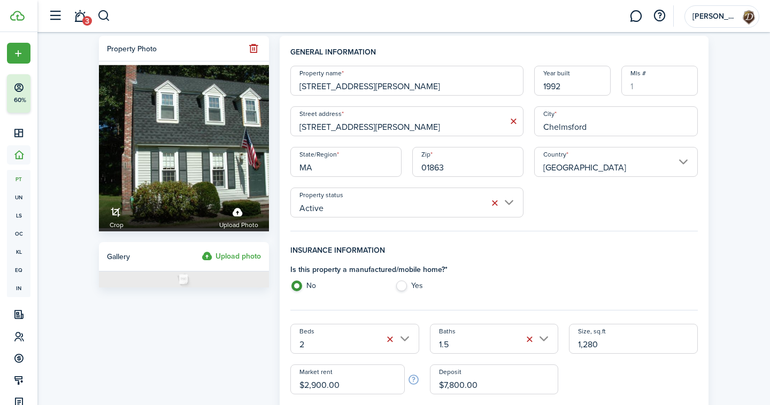
click at [385, 203] on input "Active" at bounding box center [406, 203] width 233 height 30
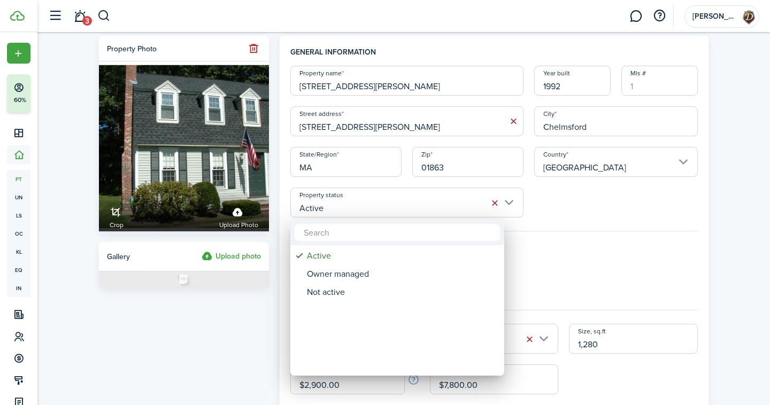
click at [496, 201] on div at bounding box center [384, 202] width 941 height 577
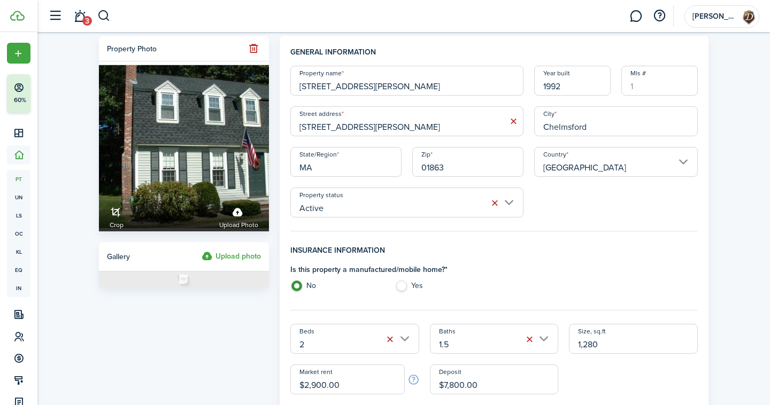
click at [495, 201] on button "button" at bounding box center [494, 203] width 15 height 15
click at [495, 201] on input "Property status" at bounding box center [406, 203] width 233 height 30
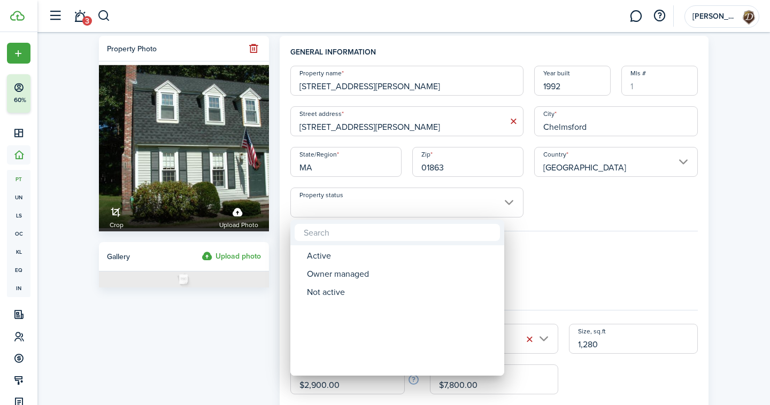
click at [555, 260] on div at bounding box center [384, 202] width 941 height 577
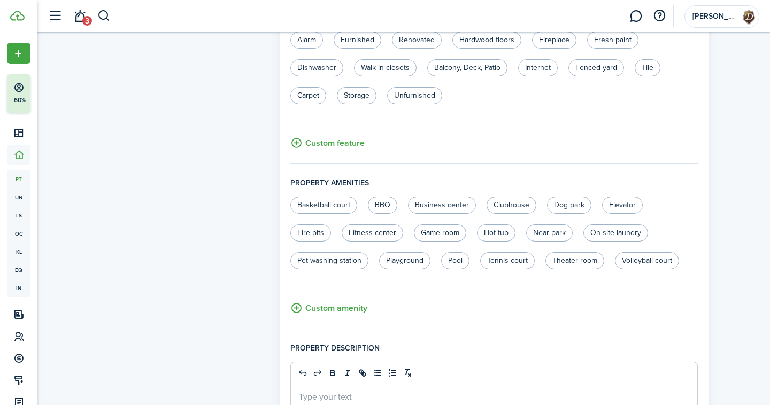
scroll to position [0, 0]
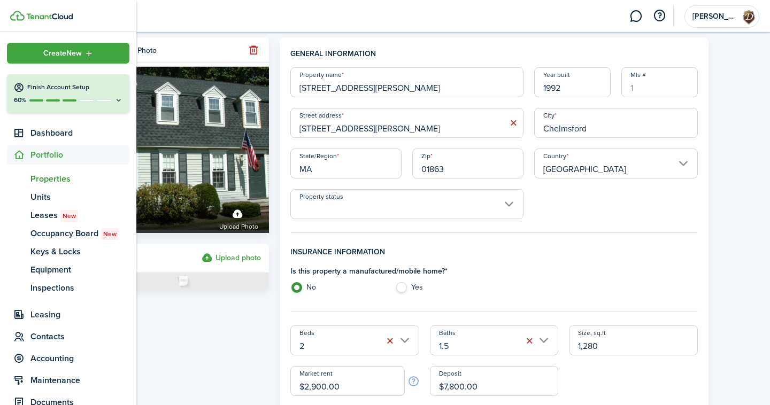
click at [17, 152] on icon at bounding box center [18, 155] width 11 height 11
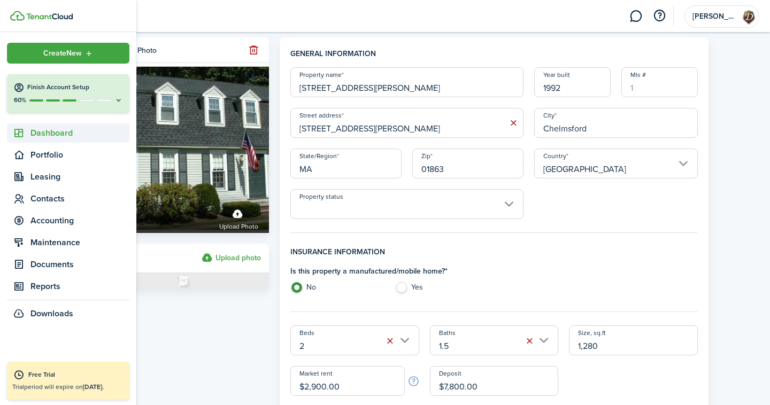
click at [24, 138] on icon at bounding box center [18, 133] width 11 height 11
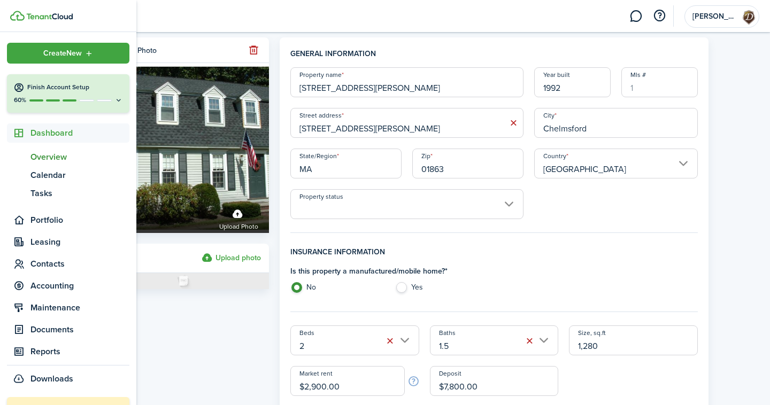
click at [53, 154] on span "Overview" at bounding box center [79, 157] width 99 height 13
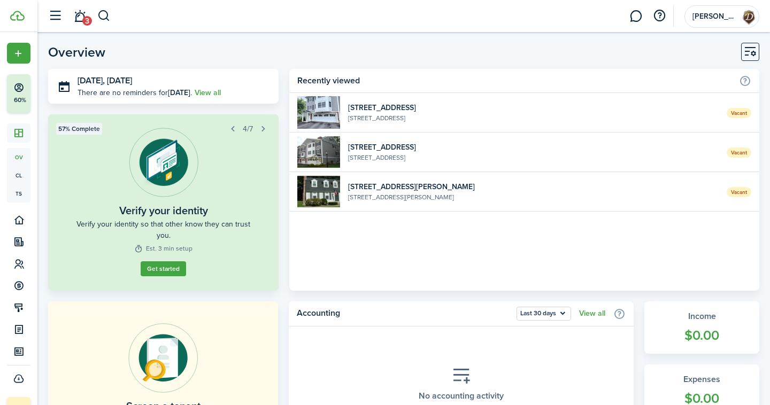
click at [471, 119] on widget-list-item-description "[STREET_ADDRESS]" at bounding box center [533, 118] width 371 height 10
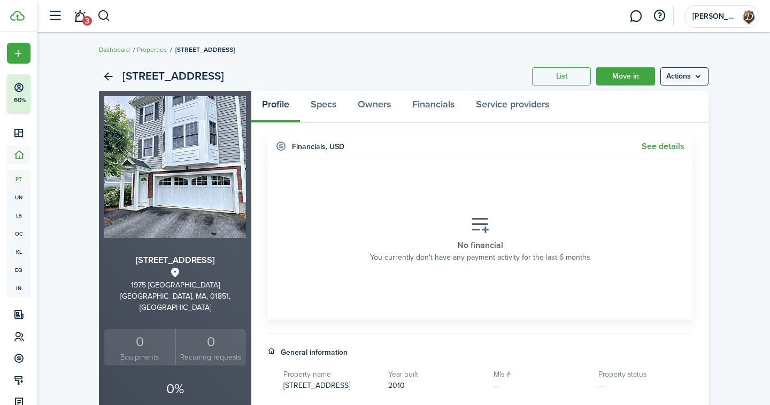
click at [669, 79] on menu-btn "Actions" at bounding box center [684, 76] width 48 height 18
click at [649, 107] on link "Edit property" at bounding box center [662, 100] width 94 height 18
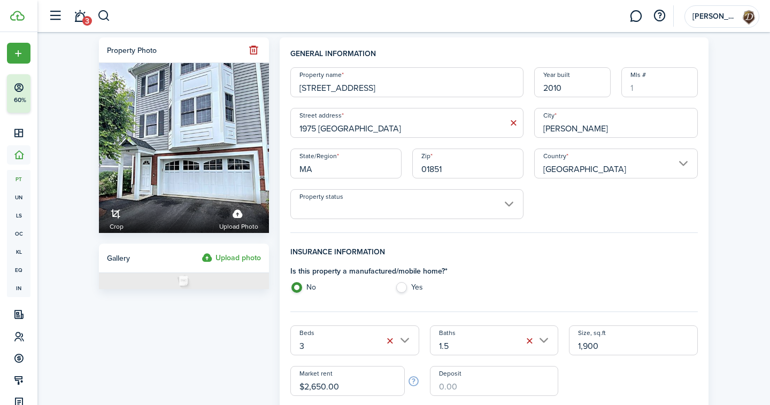
click at [640, 78] on input "Mls #" at bounding box center [659, 82] width 76 height 30
paste input "7268434"
type input "7268434"
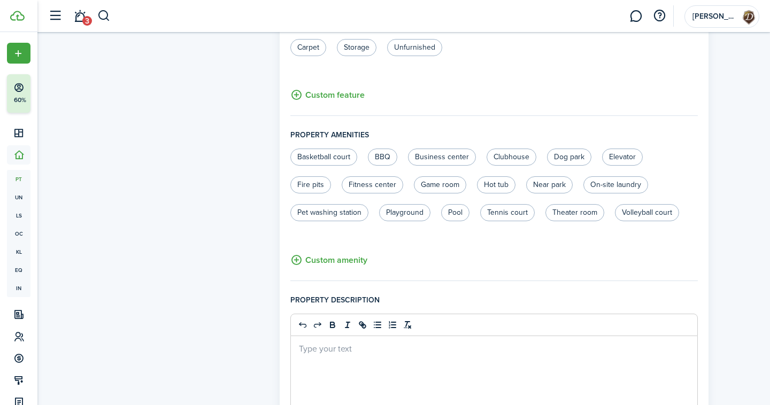
scroll to position [711, 0]
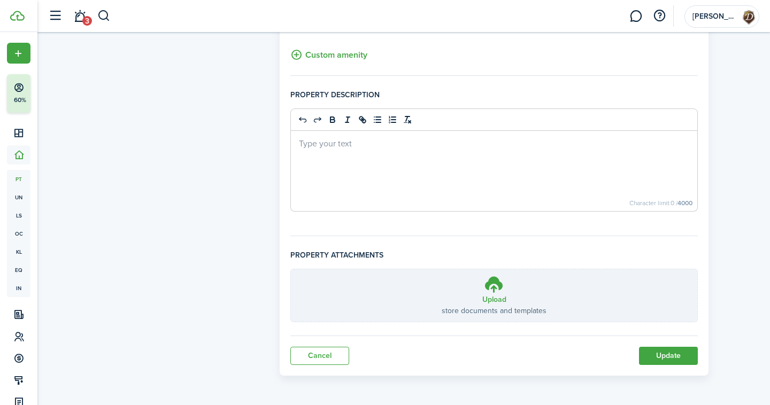
click at [659, 357] on button "Update" at bounding box center [668, 356] width 59 height 18
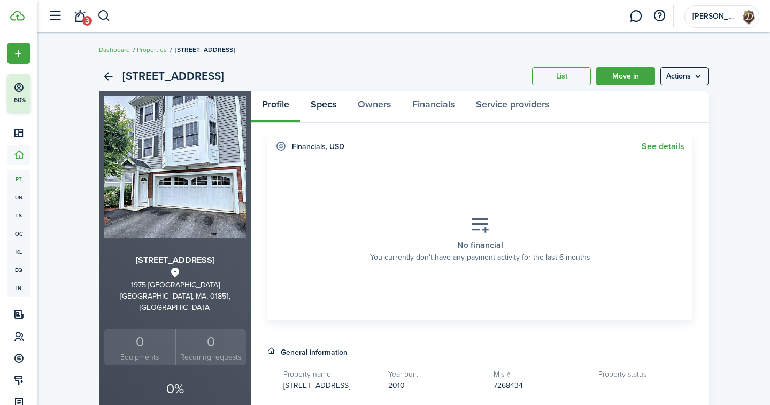
click at [321, 102] on link "Specs" at bounding box center [323, 107] width 47 height 32
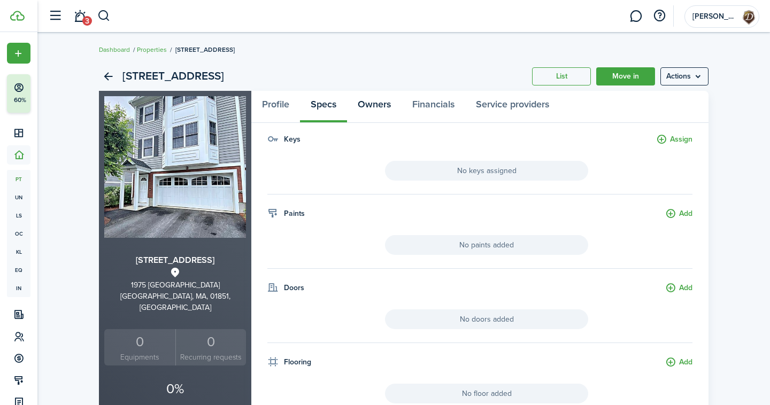
click at [377, 101] on link "Owners" at bounding box center [374, 107] width 55 height 32
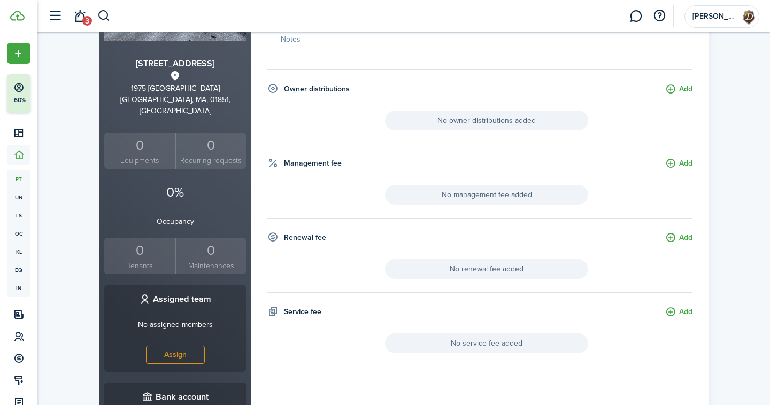
scroll to position [197, 0]
click at [674, 165] on button "Add" at bounding box center [678, 163] width 27 height 12
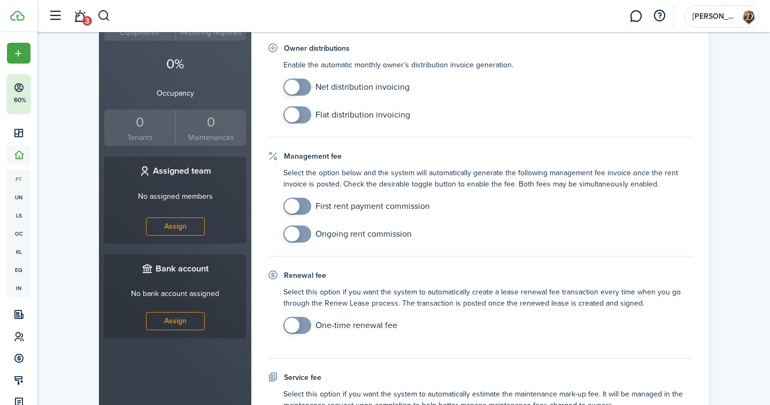
scroll to position [331, 0]
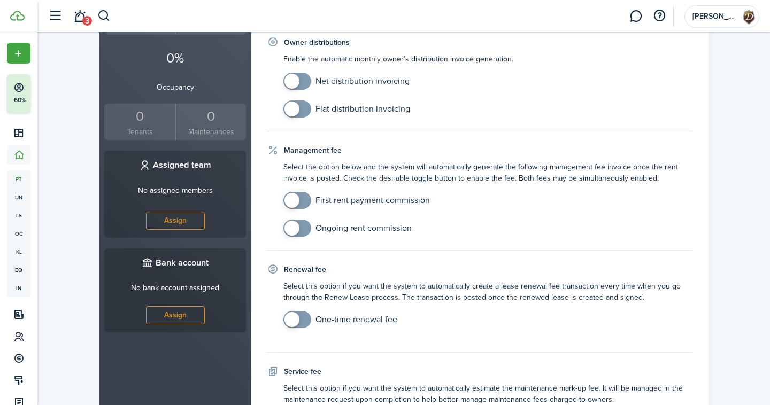
click at [303, 201] on span at bounding box center [297, 200] width 11 height 17
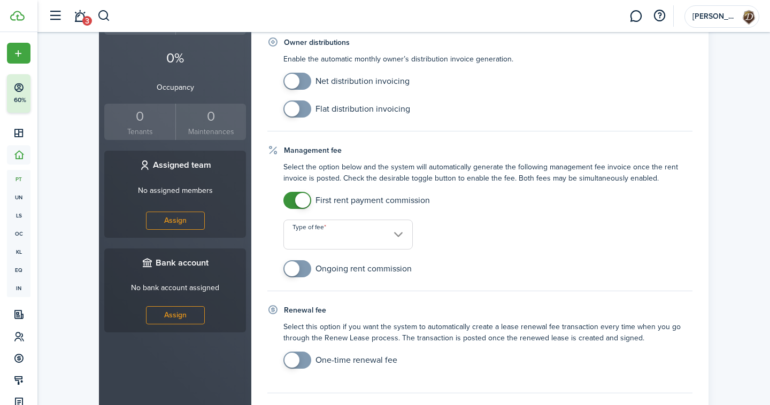
click at [329, 236] on input "Type of fee" at bounding box center [347, 235] width 129 height 30
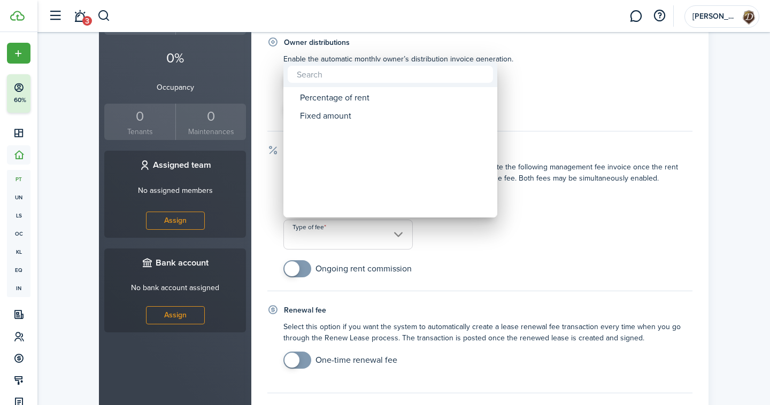
click at [396, 253] on div at bounding box center [384, 202] width 941 height 577
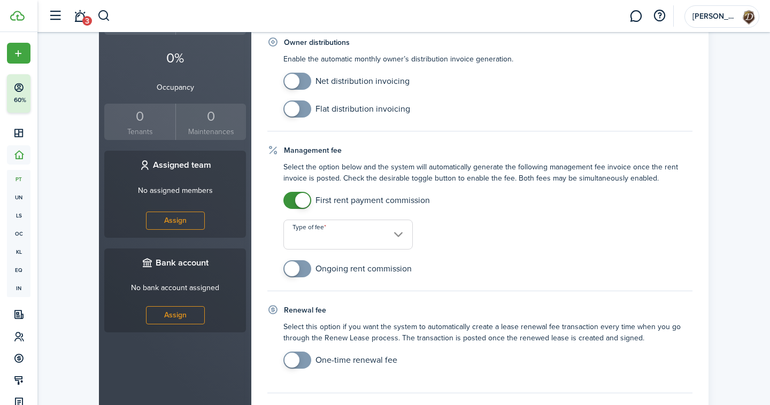
checkbox input "false"
click at [297, 200] on span at bounding box center [302, 200] width 15 height 15
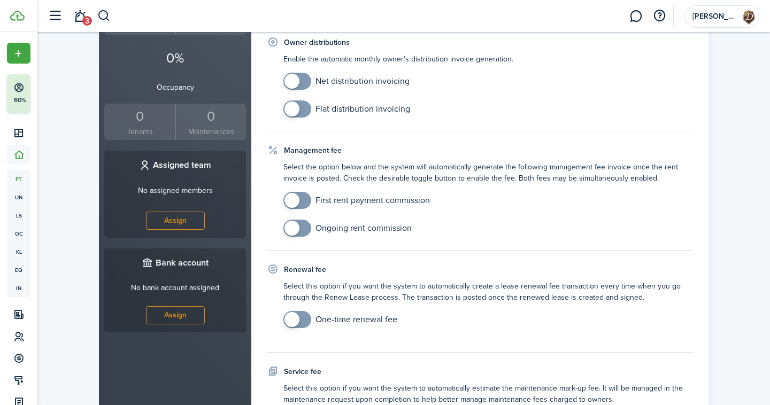
checkbox input "true"
click at [303, 231] on span at bounding box center [297, 228] width 11 height 17
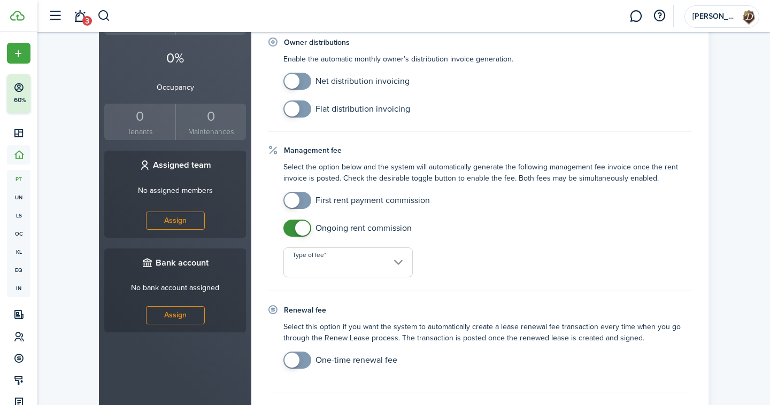
click at [342, 269] on input "Type of fee" at bounding box center [347, 263] width 129 height 30
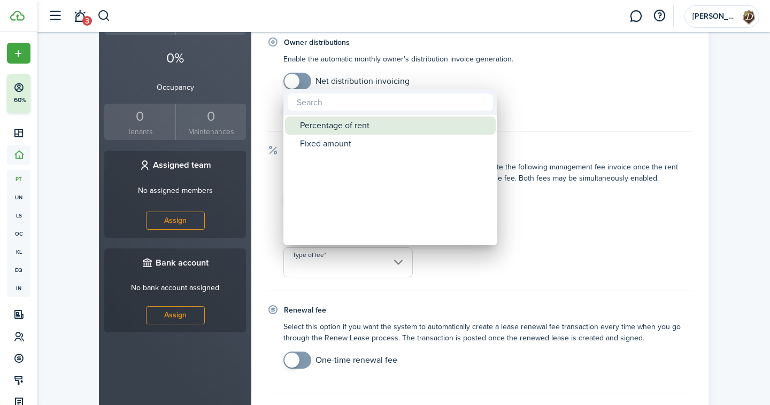
click at [335, 127] on div "Percentage of rent" at bounding box center [394, 126] width 189 height 18
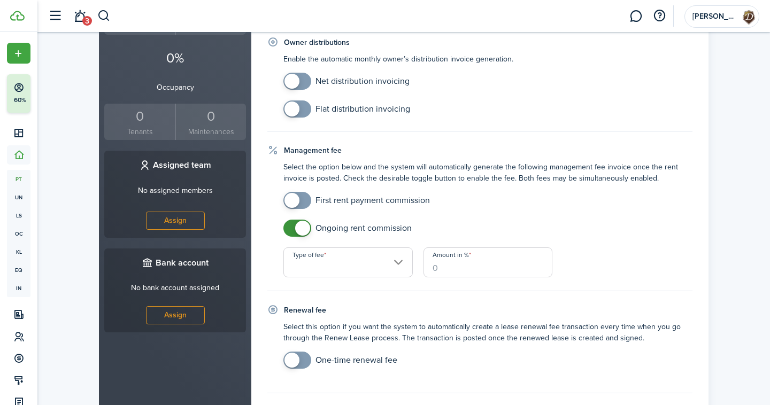
type input "Percentage of rent"
click at [445, 267] on input "Amount in %" at bounding box center [488, 263] width 129 height 30
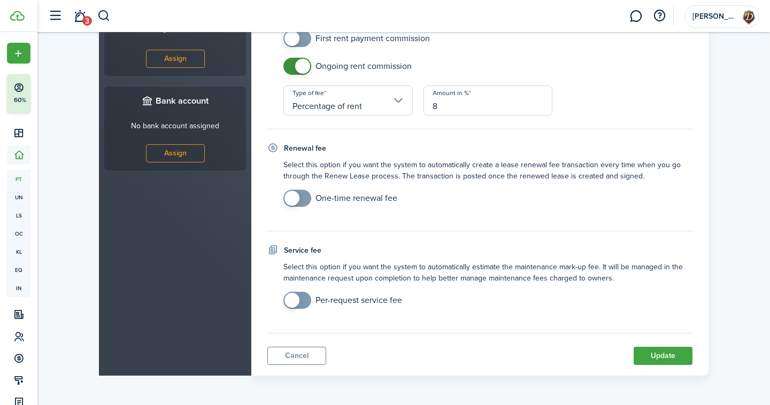
type input "8"
click at [659, 360] on button "Update" at bounding box center [663, 356] width 59 height 18
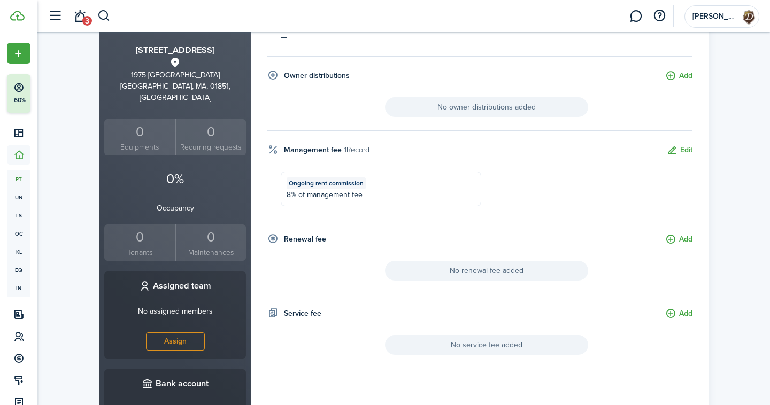
scroll to position [205, 0]
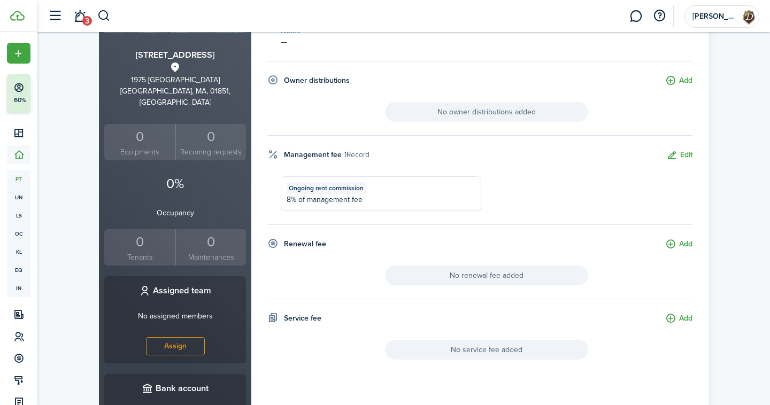
click at [417, 185] on div "Ongoing rent commission 8% of management fee" at bounding box center [381, 193] width 201 height 35
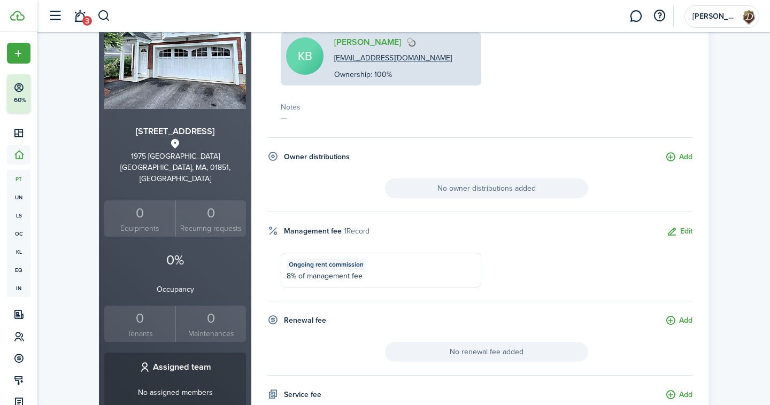
scroll to position [0, 0]
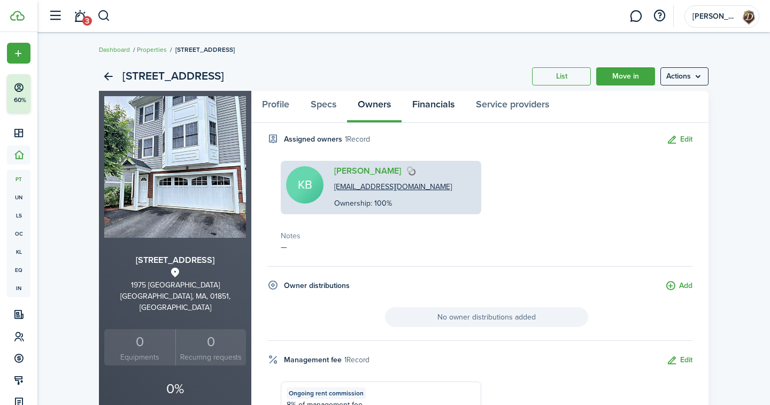
click at [432, 109] on link "Financials" at bounding box center [434, 107] width 64 height 32
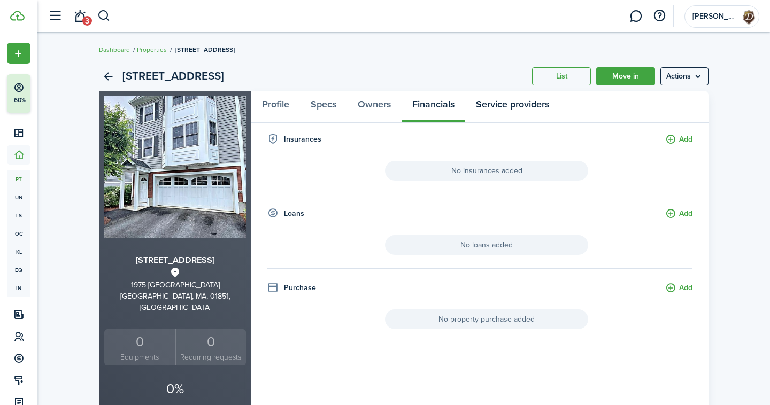
click at [499, 106] on link "Service providers" at bounding box center [512, 107] width 95 height 32
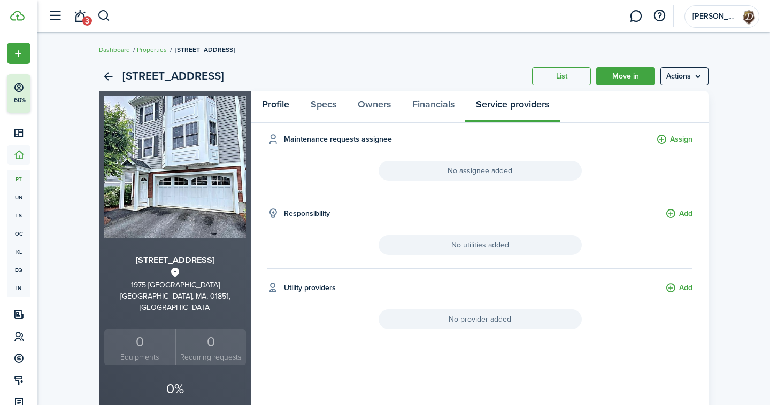
click at [286, 113] on link "Profile" at bounding box center [275, 107] width 49 height 32
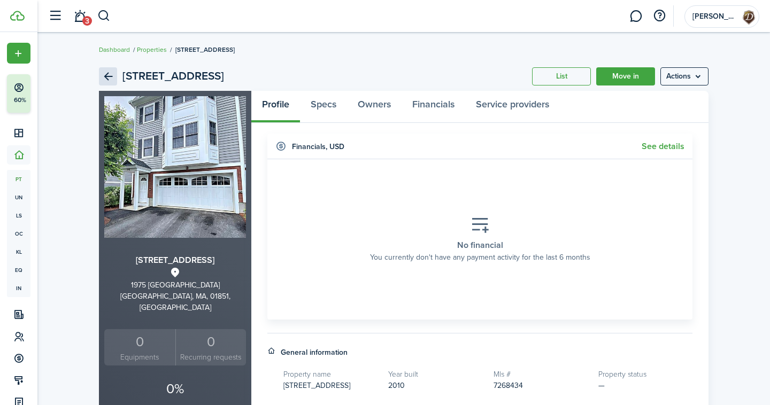
click at [104, 73] on link "Back" at bounding box center [108, 76] width 18 height 18
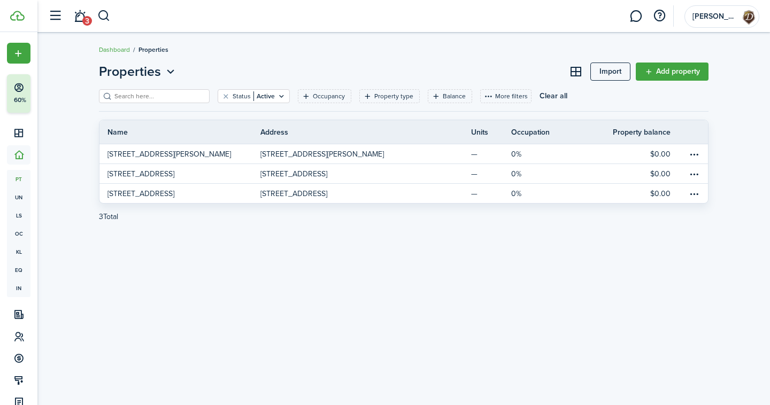
click at [614, 72] on link "Import" at bounding box center [610, 72] width 40 height 18
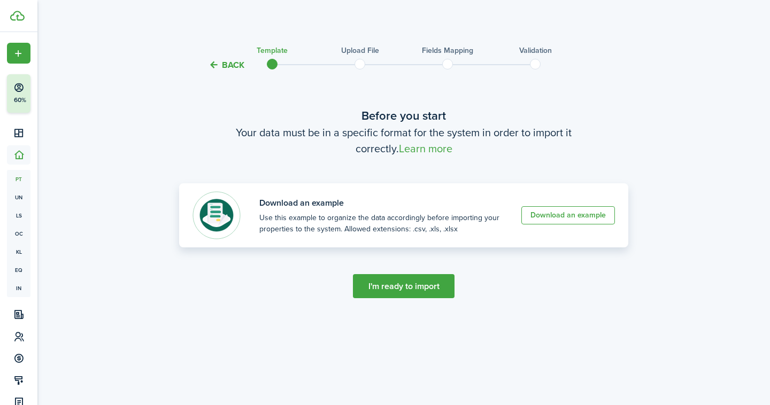
click at [583, 220] on link "Download an example" at bounding box center [568, 215] width 94 height 18
click at [224, 65] on button "Back" at bounding box center [227, 64] width 36 height 11
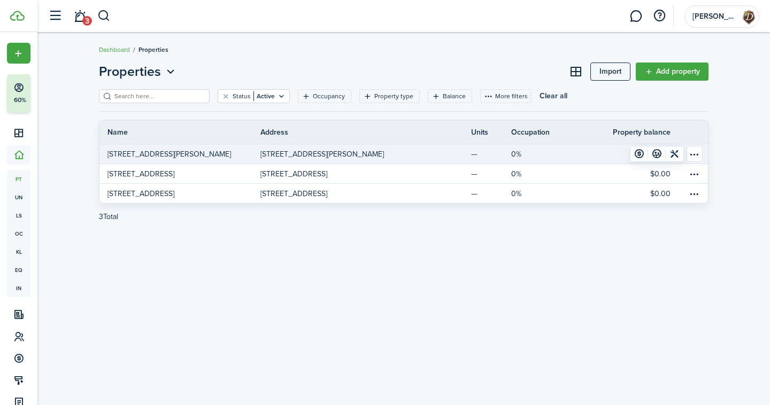
click at [694, 152] on table-menu-btn-icon "Open menu" at bounding box center [695, 154] width 16 height 16
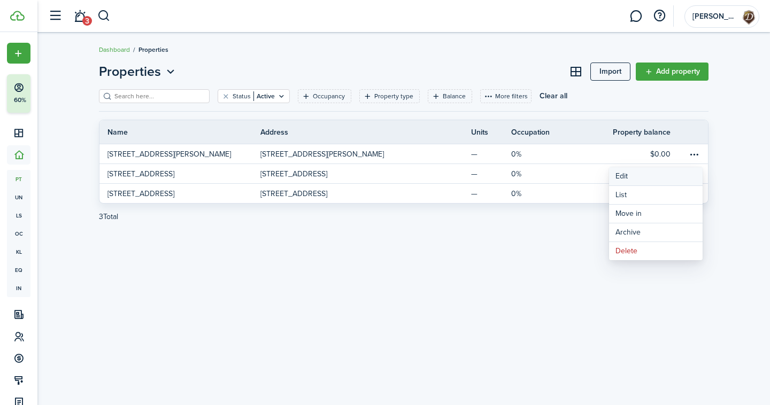
click at [658, 170] on link "Edit" at bounding box center [656, 176] width 94 height 18
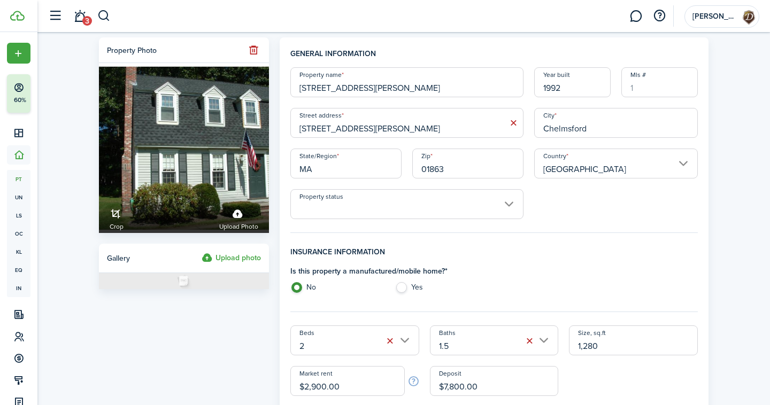
click at [349, 93] on input "[STREET_ADDRESS][PERSON_NAME]" at bounding box center [406, 82] width 233 height 30
click at [338, 90] on input "[PERSON_NAME]" at bounding box center [406, 82] width 233 height 30
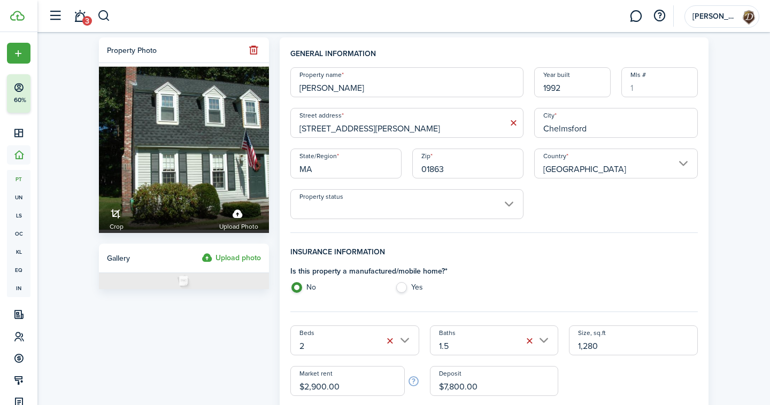
click at [338, 90] on input "[PERSON_NAME]" at bounding box center [406, 82] width 233 height 30
paste input "[PERSON_NAME]"
click at [303, 88] on input "[PERSON_NAME]" at bounding box center [406, 82] width 233 height 30
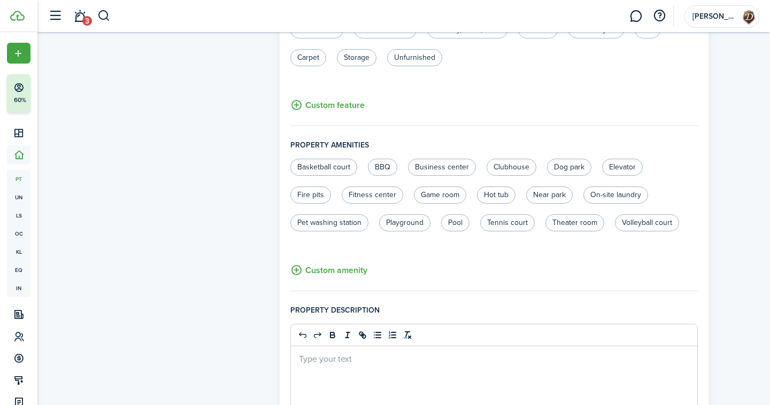
scroll to position [711, 0]
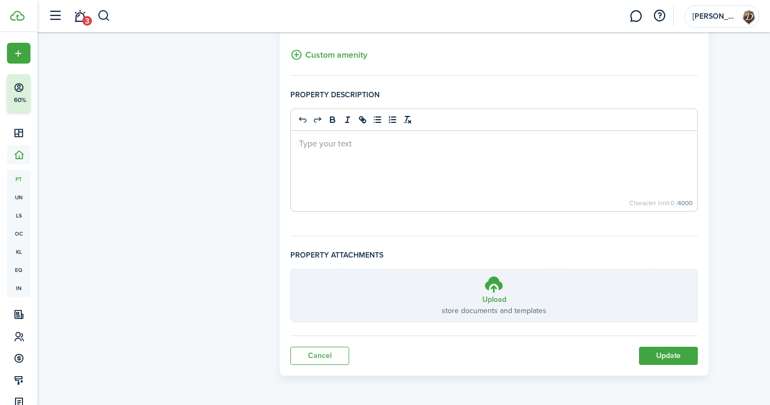
type input "[PERSON_NAME]"
click at [684, 357] on button "Update" at bounding box center [668, 356] width 59 height 18
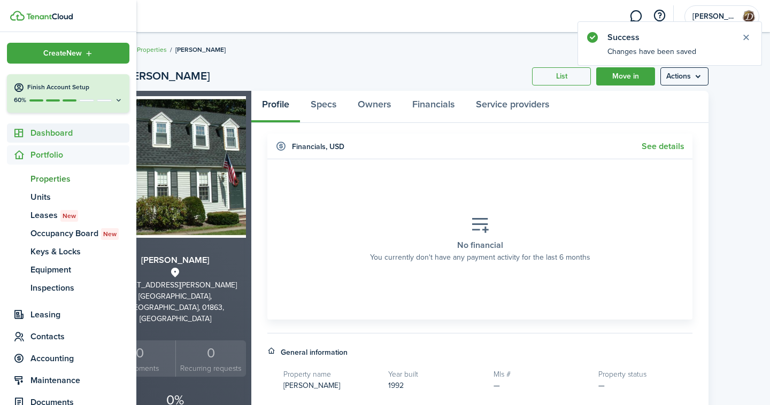
click at [20, 131] on icon at bounding box center [18, 133] width 11 height 11
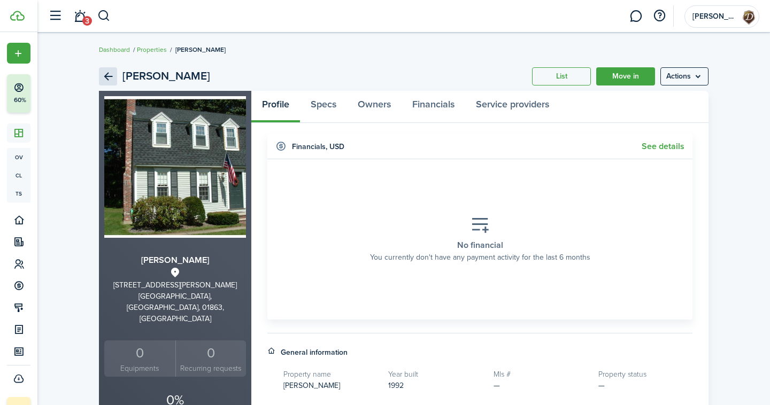
click at [101, 75] on link "Back" at bounding box center [108, 76] width 18 height 18
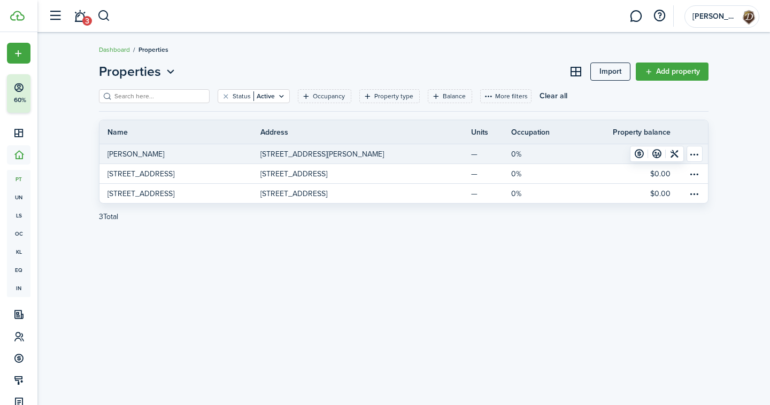
click at [700, 152] on table-menu-btn-icon "Open menu" at bounding box center [695, 154] width 16 height 16
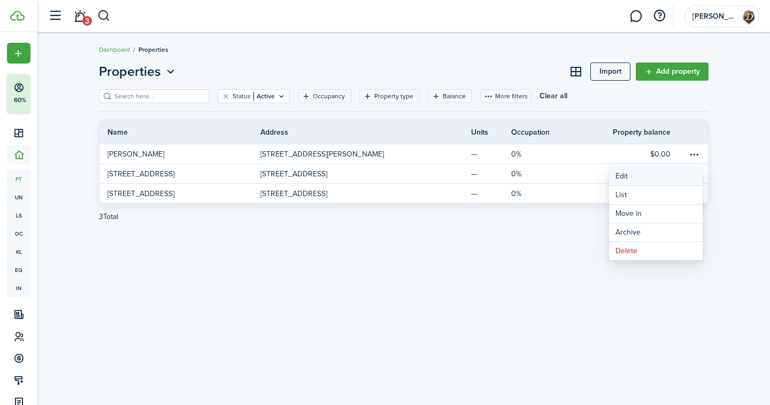
click at [643, 178] on link "Edit" at bounding box center [656, 176] width 94 height 18
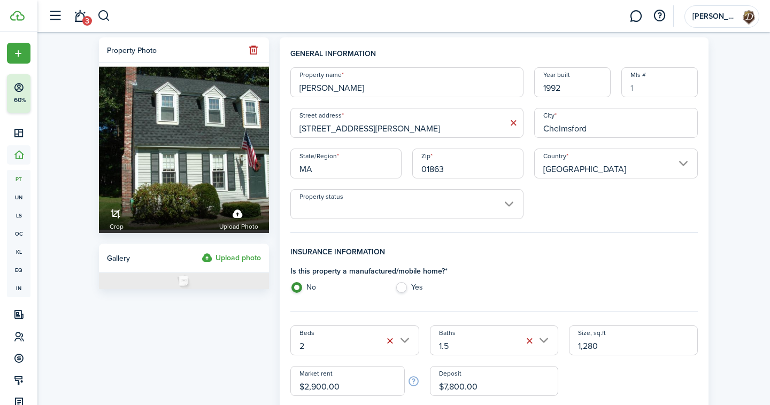
click at [356, 134] on input "[STREET_ADDRESS][PERSON_NAME]" at bounding box center [406, 123] width 233 height 30
click at [345, 84] on input "[PERSON_NAME]" at bounding box center [406, 82] width 233 height 30
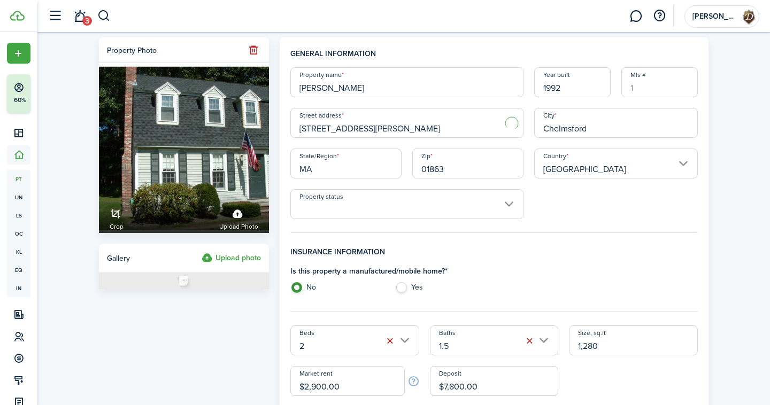
click at [345, 84] on input "[PERSON_NAME]" at bounding box center [406, 82] width 233 height 30
paste input "865 [PERSON_NAME]"
drag, startPoint x: 484, startPoint y: 94, endPoint x: 287, endPoint y: 80, distance: 197.3
click at [288, 88] on div "Property name [STREET_ADDRESS][PERSON_NAME]" at bounding box center [407, 82] width 244 height 30
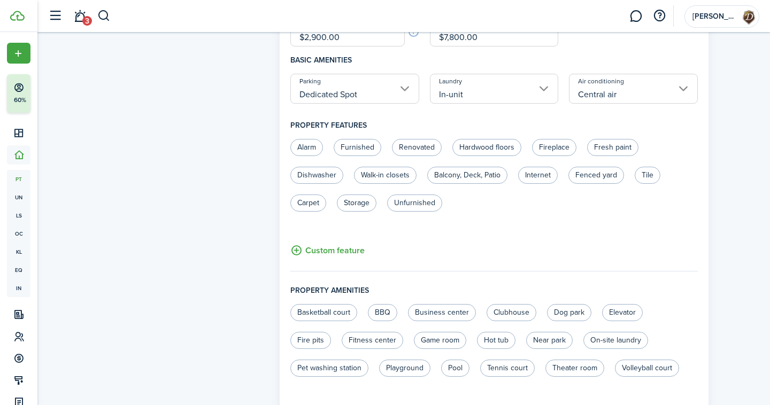
scroll to position [711, 0]
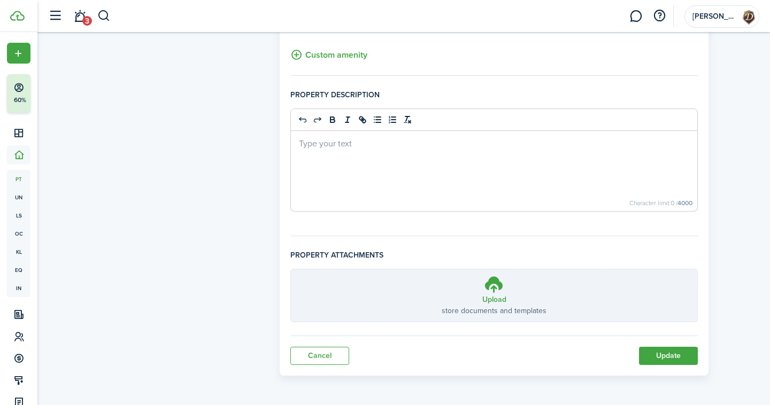
type input "[STREET_ADDRESS][PERSON_NAME]"
click at [689, 354] on button "Update" at bounding box center [668, 356] width 59 height 18
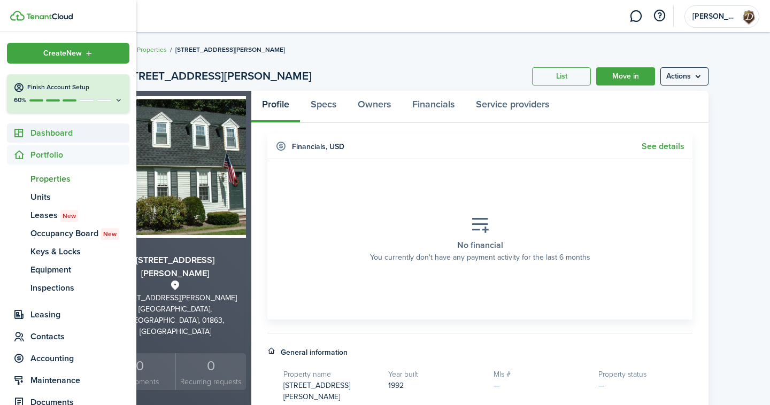
click at [24, 133] on icon at bounding box center [18, 133] width 11 height 11
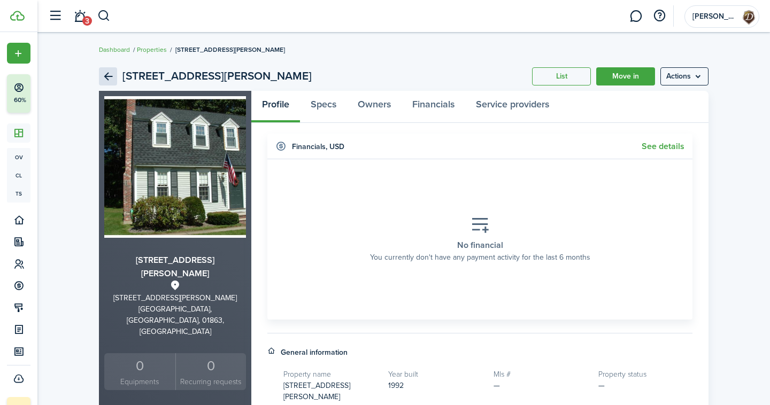
click at [113, 80] on link "Back" at bounding box center [108, 76] width 18 height 18
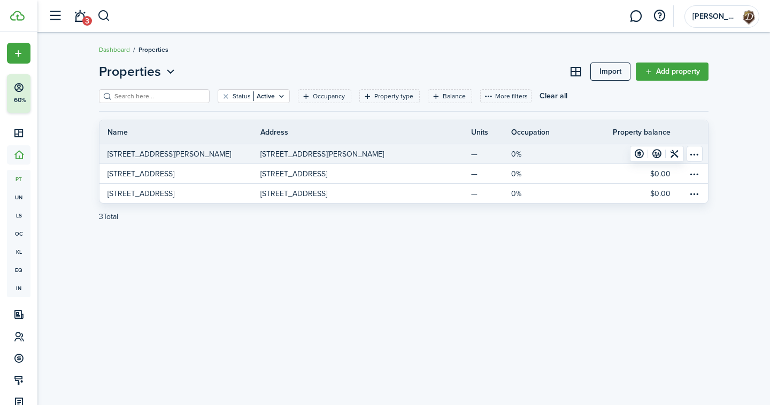
click at [692, 152] on table-menu-btn-icon "Open menu" at bounding box center [695, 154] width 16 height 16
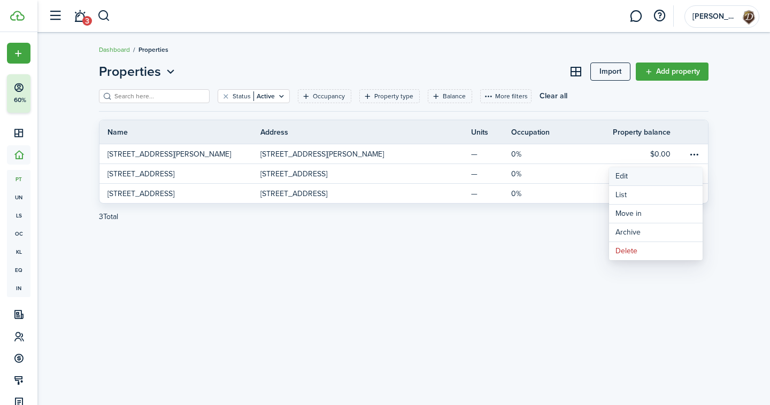
click at [633, 181] on link "Edit" at bounding box center [656, 176] width 94 height 18
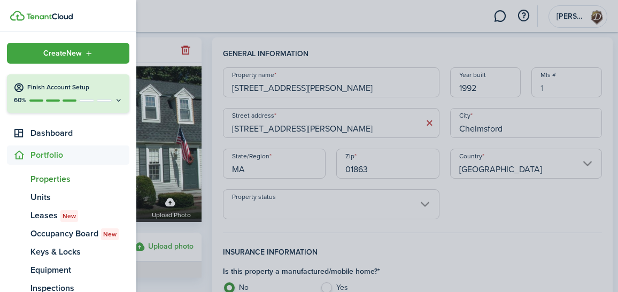
click at [54, 180] on span "Properties" at bounding box center [79, 179] width 99 height 13
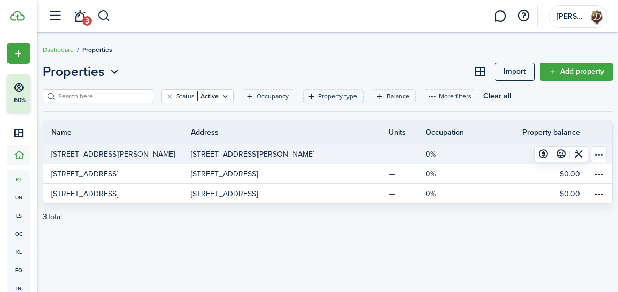
click at [595, 152] on table-menu-btn-icon "Open menu" at bounding box center [599, 154] width 16 height 16
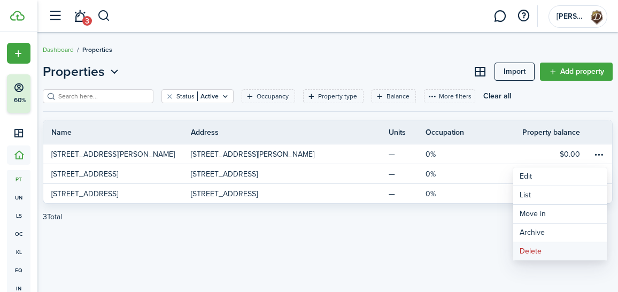
click at [540, 250] on button "Delete" at bounding box center [560, 251] width 94 height 18
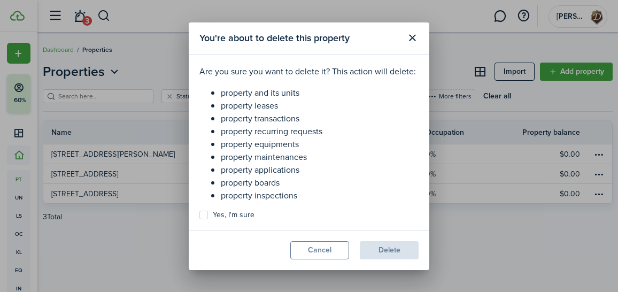
click at [224, 217] on label "Yes, I'm sure" at bounding box center [226, 215] width 55 height 9
click at [199, 215] on input "Yes, I'm sure" at bounding box center [199, 214] width 1 height 1
checkbox input "true"
click at [379, 255] on button "Delete" at bounding box center [389, 250] width 59 height 18
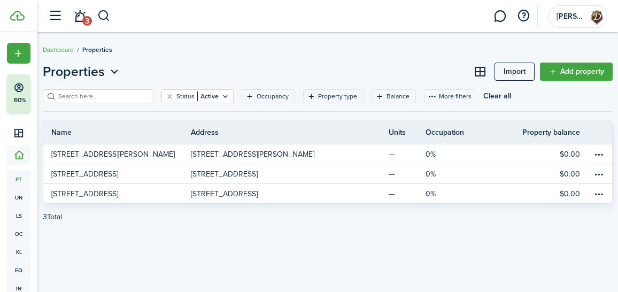
click at [598, 153] on div "You're about to delete this property Are you sure you want to delete it? This a…" at bounding box center [309, 146] width 618 height 292
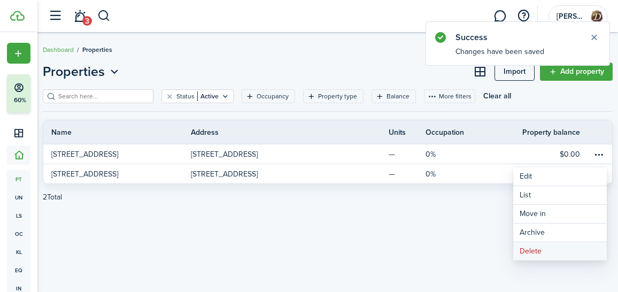
click at [549, 253] on button "Delete" at bounding box center [560, 251] width 94 height 18
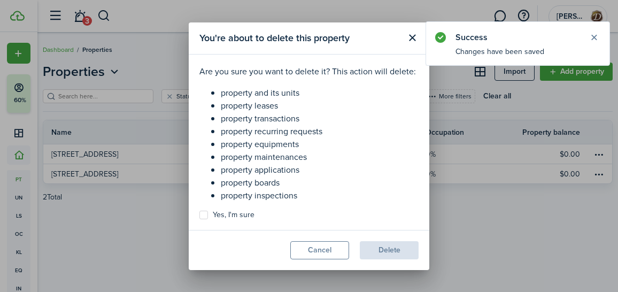
click at [239, 216] on label "Yes, I'm sure" at bounding box center [226, 215] width 55 height 9
click at [199, 215] on input "Yes, I'm sure" at bounding box center [199, 214] width 1 height 1
checkbox input "true"
click at [374, 241] on button "Delete" at bounding box center [389, 250] width 59 height 18
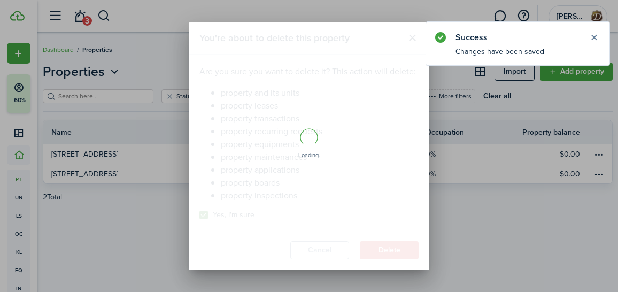
click at [378, 250] on div "Loading" at bounding box center [309, 146] width 241 height 248
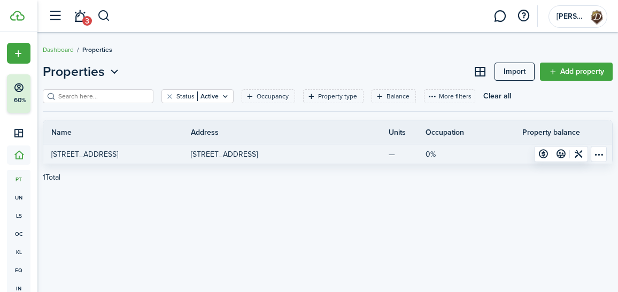
click at [594, 157] on table-menu-btn-icon "Open menu" at bounding box center [599, 154] width 16 height 16
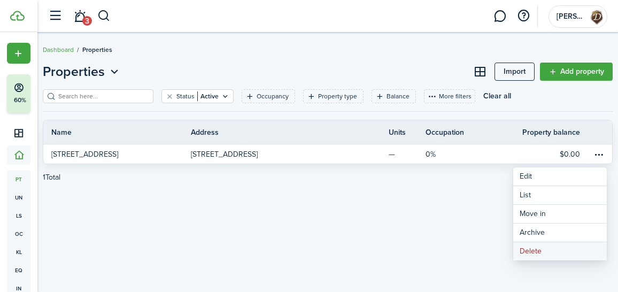
click at [548, 251] on button "Delete" at bounding box center [560, 251] width 94 height 18
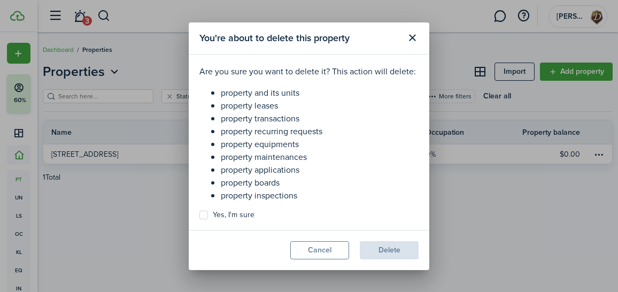
click at [225, 216] on label "Yes, I'm sure" at bounding box center [226, 215] width 55 height 9
click at [199, 215] on input "Yes, I'm sure" at bounding box center [199, 214] width 1 height 1
checkbox input "true"
click at [389, 244] on button "Delete" at bounding box center [389, 250] width 59 height 18
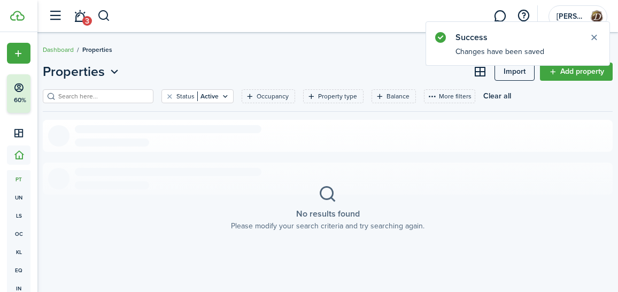
click at [525, 68] on link "Import" at bounding box center [515, 72] width 40 height 18
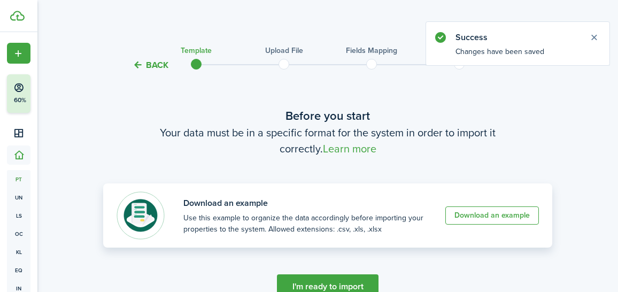
scroll to position [49, 0]
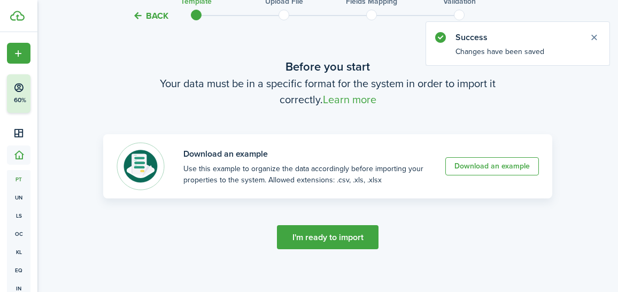
click at [342, 245] on button "I'm ready to import" at bounding box center [328, 237] width 102 height 24
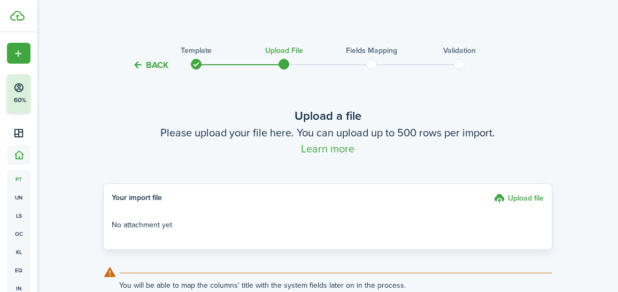
click at [515, 198] on label "Upload file" at bounding box center [519, 200] width 50 height 14
click at [490, 193] on input "Upload file" at bounding box center [490, 193] width 0 height 0
click at [513, 196] on label "Upload file" at bounding box center [519, 200] width 50 height 14
click at [490, 193] on input "Upload file" at bounding box center [490, 193] width 0 height 0
click at [521, 197] on label "Upload file" at bounding box center [519, 200] width 50 height 14
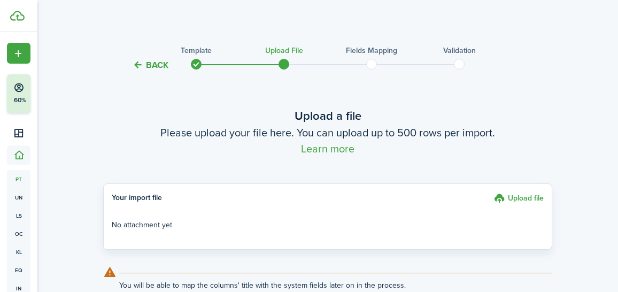
click at [490, 193] on input "Upload file" at bounding box center [490, 193] width 0 height 0
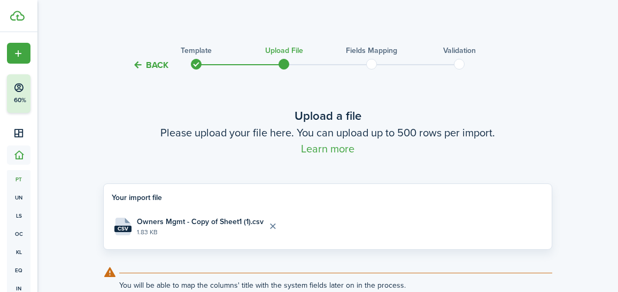
scroll to position [101, 0]
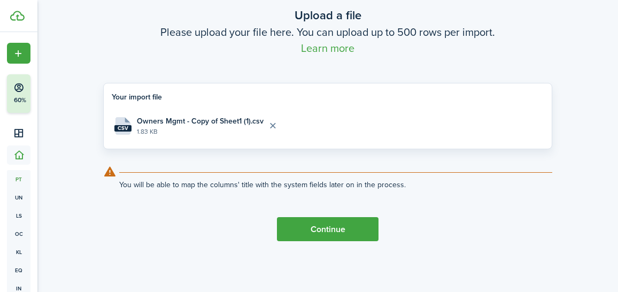
click at [317, 227] on button "Continue" at bounding box center [328, 229] width 102 height 24
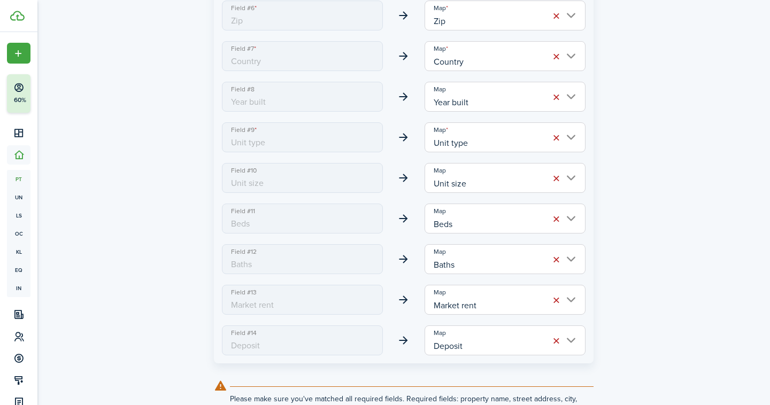
scroll to position [560, 0]
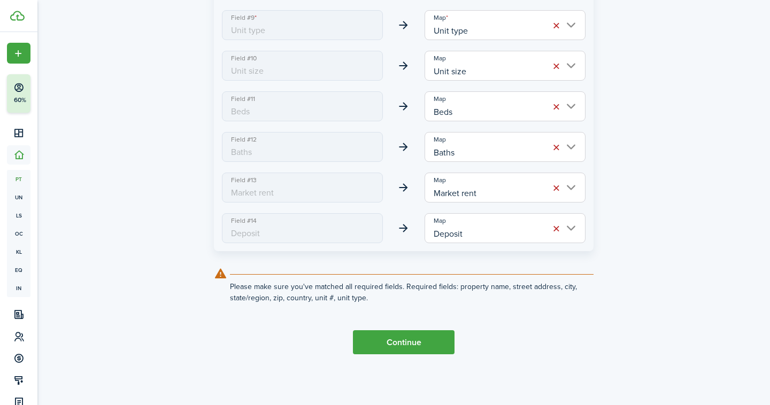
click at [421, 338] on button "Continue" at bounding box center [404, 343] width 102 height 24
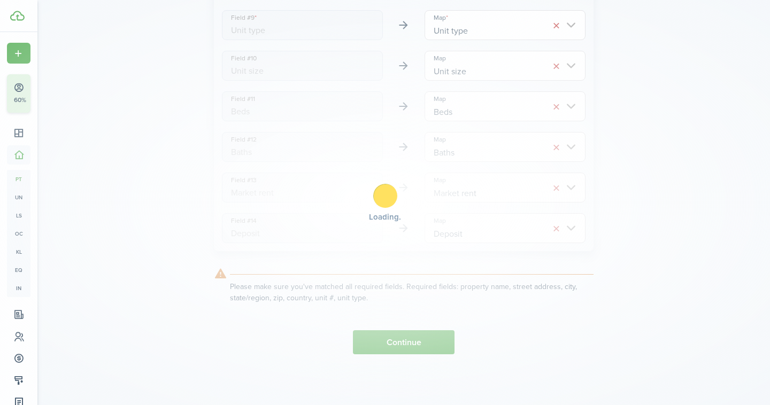
scroll to position [0, 0]
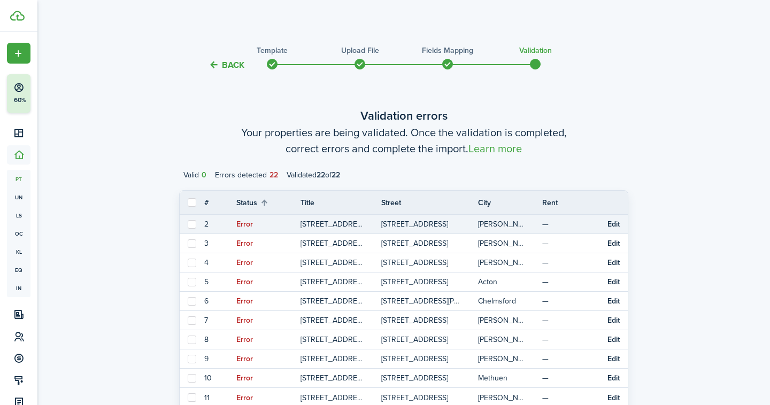
click at [611, 227] on button "Edit" at bounding box center [614, 224] width 12 height 9
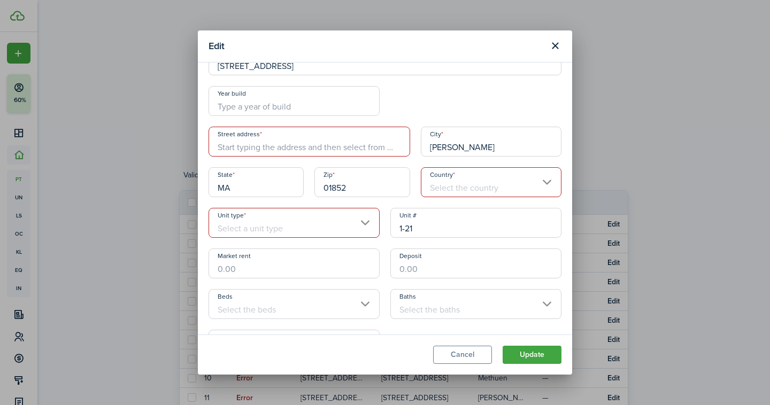
scroll to position [157, 0]
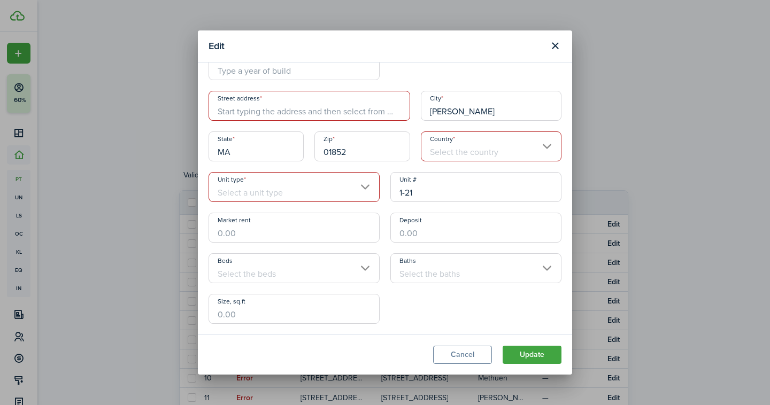
click at [304, 189] on input "Unit type" at bounding box center [294, 187] width 171 height 30
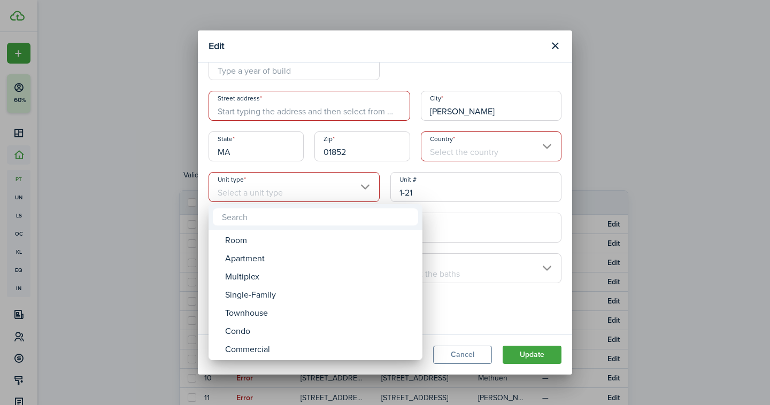
click at [433, 204] on div at bounding box center [384, 202] width 941 height 577
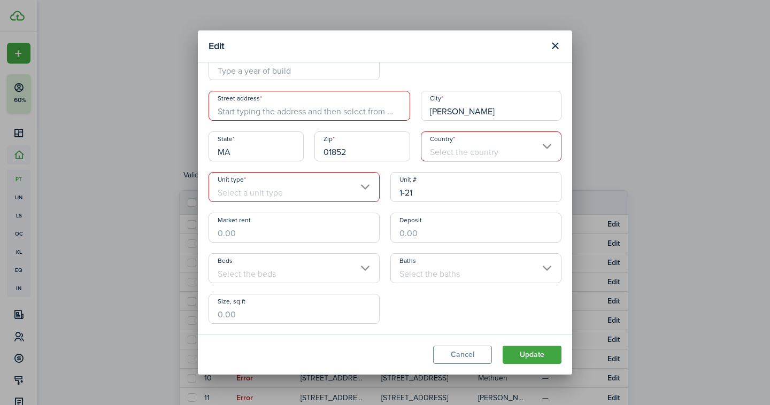
click at [364, 120] on input "Street address" at bounding box center [310, 106] width 202 height 30
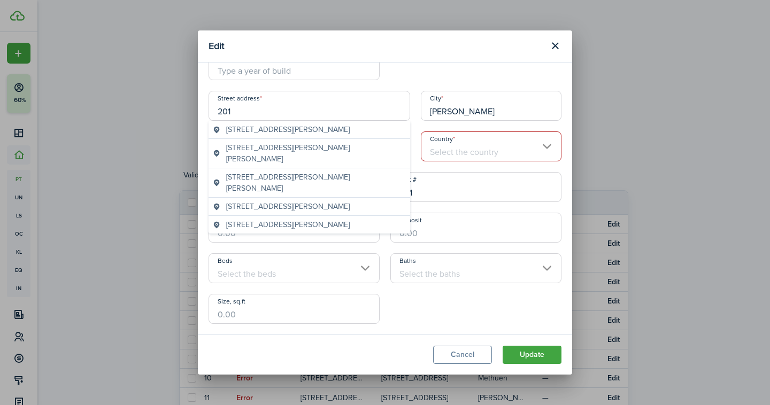
click at [364, 121] on div "[STREET_ADDRESS][PERSON_NAME]" at bounding box center [310, 130] width 202 height 18
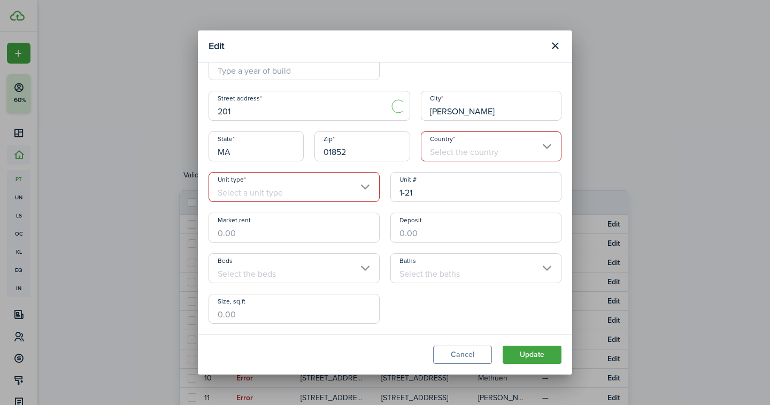
type input "[STREET_ADDRESS]"
type input "[PERSON_NAME]"
type input "OR"
type input "97818"
type input "[GEOGRAPHIC_DATA]"
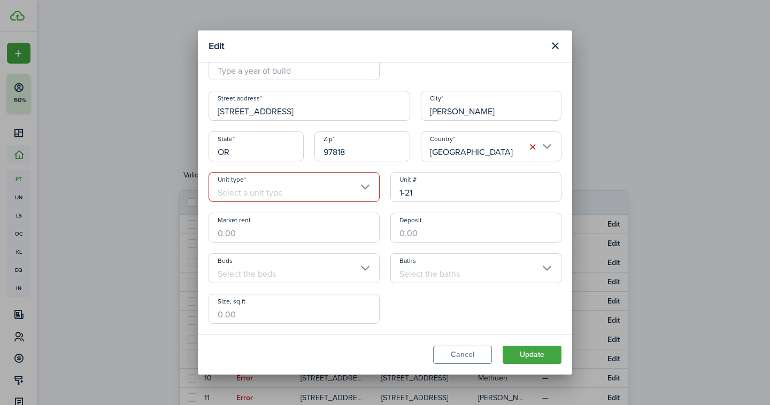
click at [555, 47] on button "Close modal" at bounding box center [555, 46] width 18 height 18
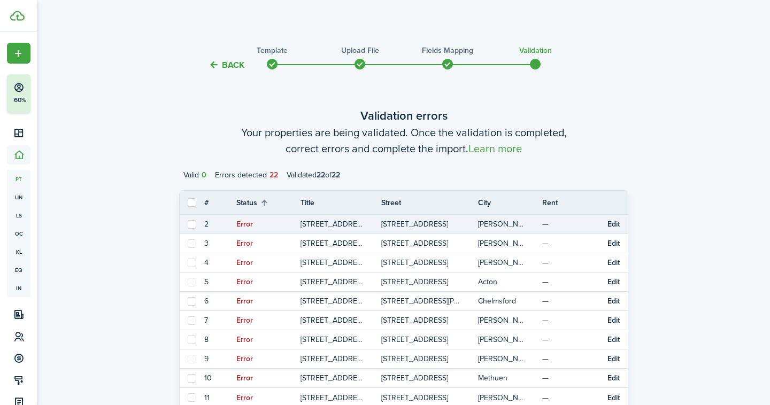
click at [612, 226] on button "Edit" at bounding box center [614, 224] width 12 height 9
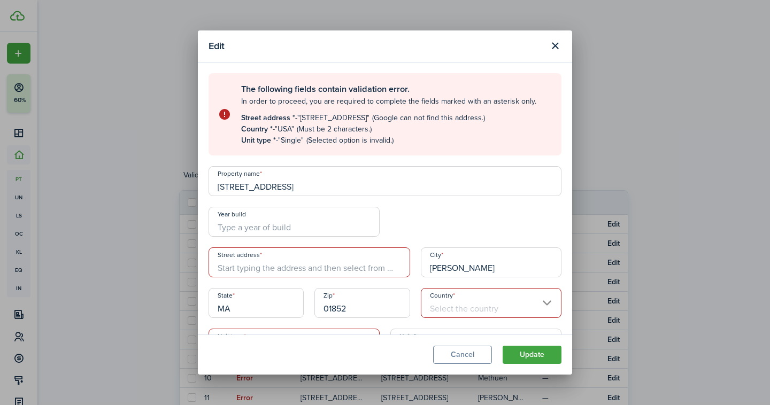
click at [287, 189] on input "[STREET_ADDRESS]" at bounding box center [385, 181] width 353 height 30
click at [271, 257] on input "Street address" at bounding box center [310, 263] width 202 height 30
paste input "[STREET_ADDRESS]"
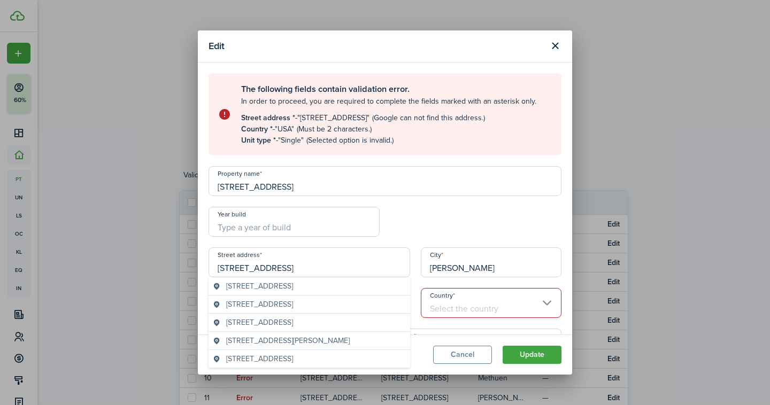
click at [293, 287] on span "[STREET_ADDRESS]" at bounding box center [259, 286] width 67 height 11
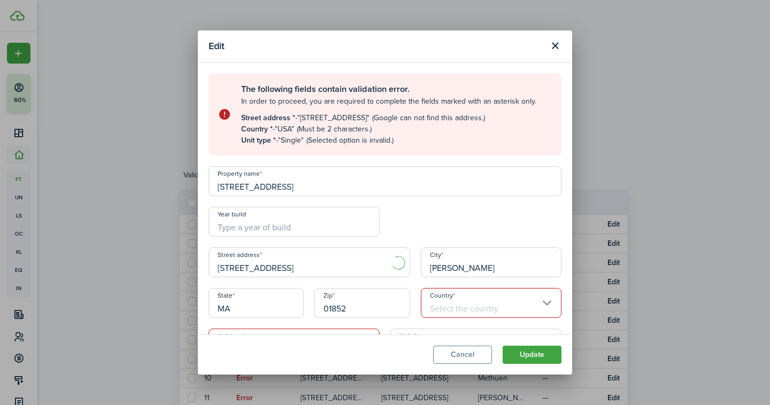
type input "[STREET_ADDRESS]"
type input "[GEOGRAPHIC_DATA]"
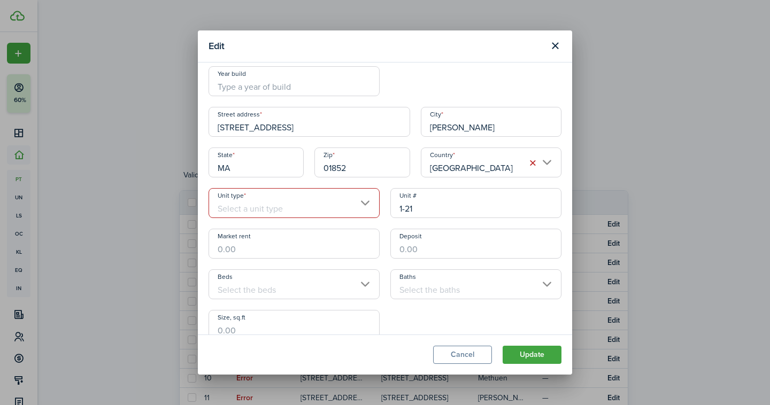
scroll to position [150, 0]
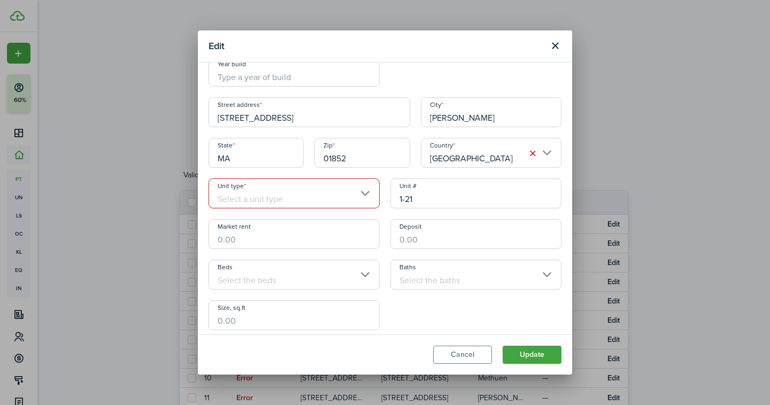
click at [302, 193] on input "Unit type" at bounding box center [294, 194] width 171 height 30
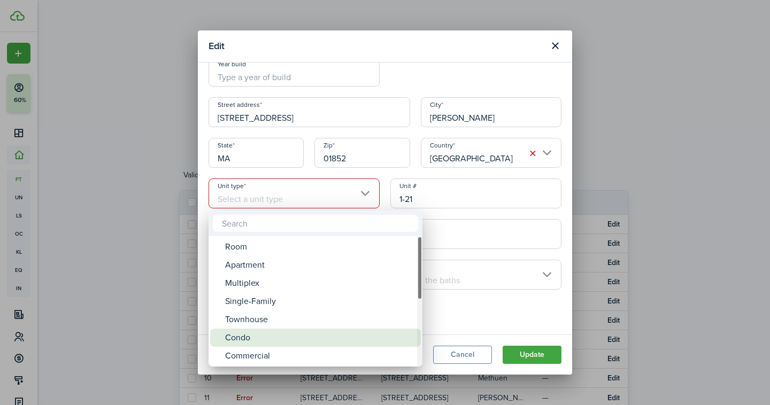
click at [251, 337] on div "Condo" at bounding box center [319, 338] width 189 height 18
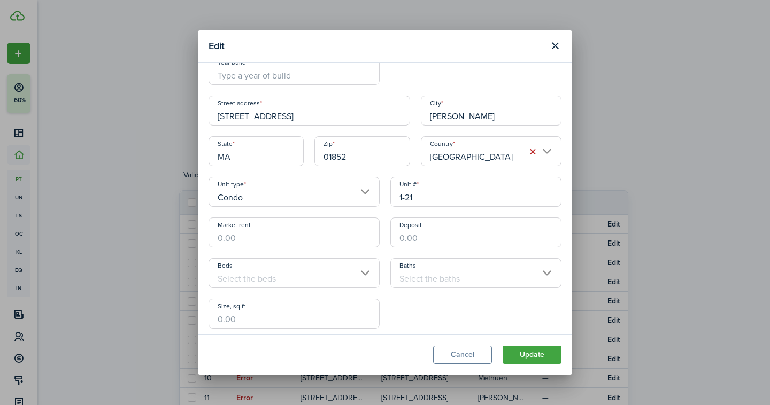
scroll to position [153, 0]
click at [273, 192] on input "Condo" at bounding box center [294, 191] width 171 height 30
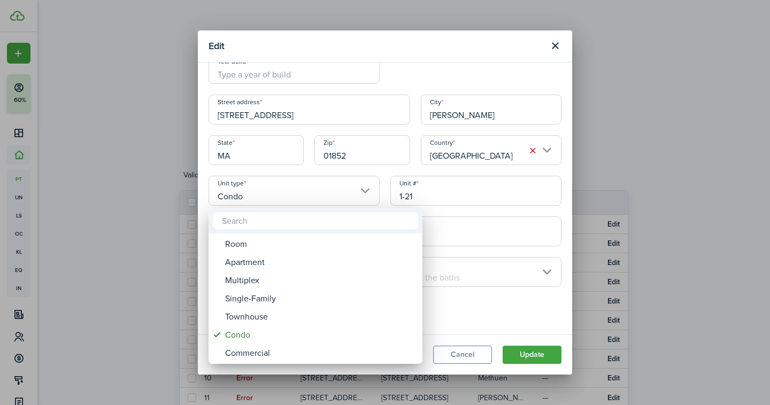
click at [498, 207] on div at bounding box center [384, 202] width 941 height 577
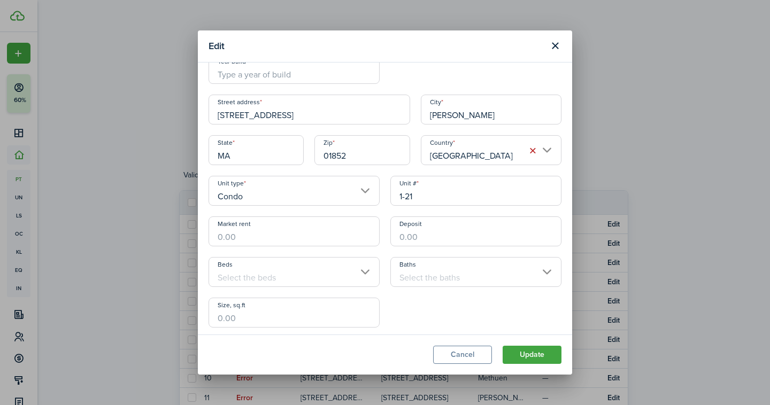
click at [248, 192] on input "Condo" at bounding box center [294, 191] width 171 height 30
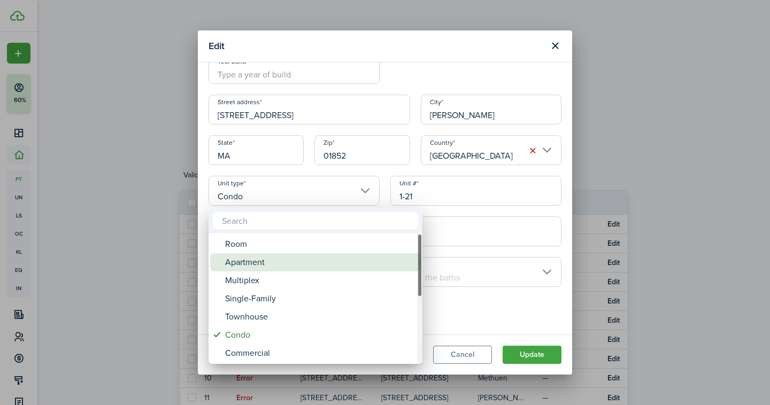
click at [251, 260] on div "Apartment" at bounding box center [319, 262] width 189 height 18
type input "Apartment"
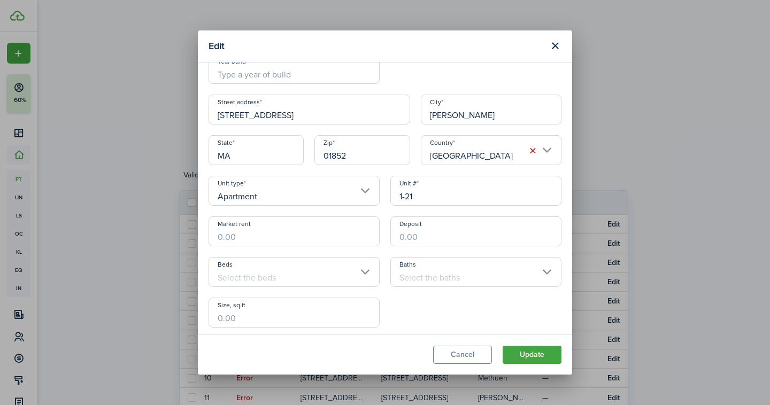
click at [513, 358] on button "Update" at bounding box center [532, 355] width 59 height 18
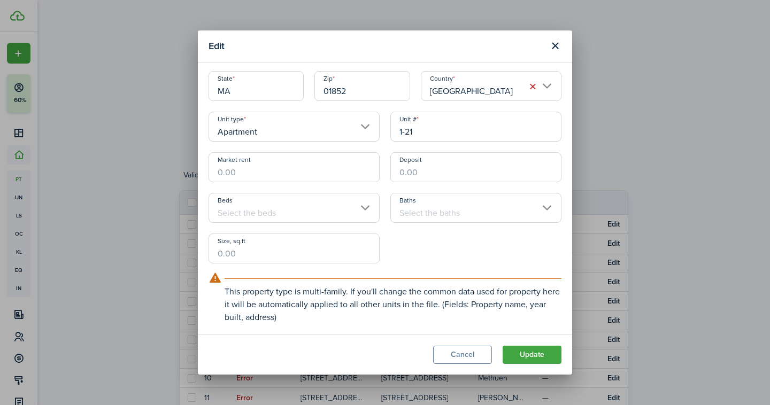
scroll to position [59, 0]
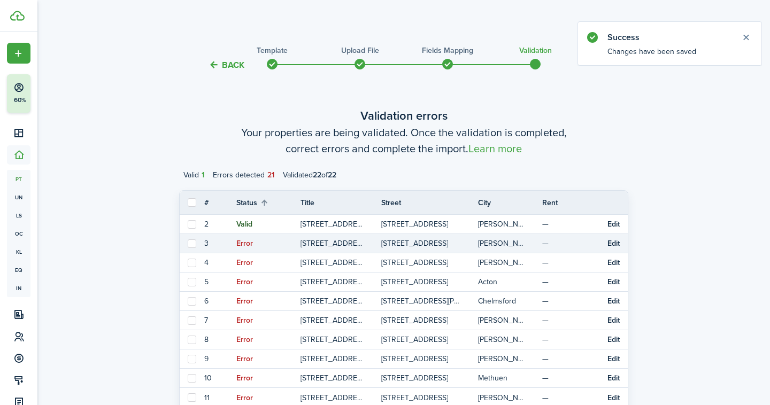
click at [609, 246] on button "Edit" at bounding box center [614, 244] width 12 height 9
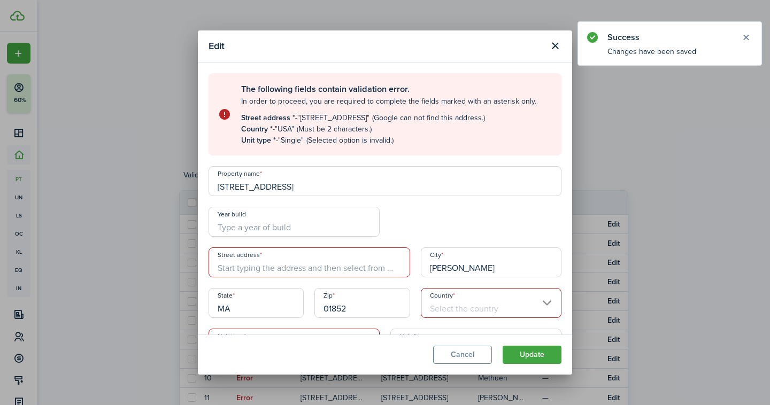
click at [266, 271] on input "Street address" at bounding box center [310, 263] width 202 height 30
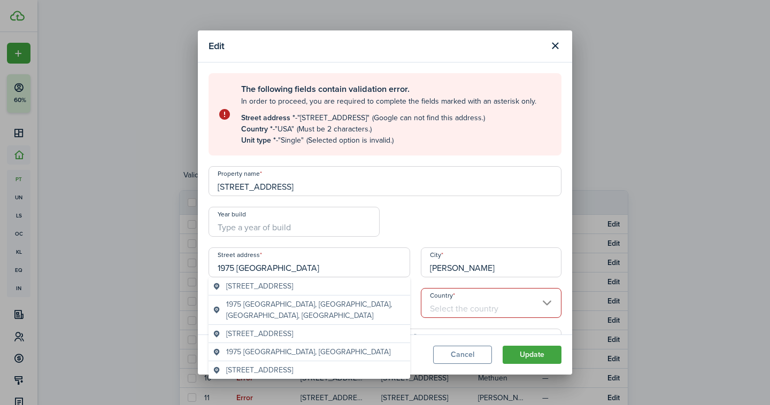
click at [294, 198] on div "The following fields contain validation error. In order to proceed, you are req…" at bounding box center [385, 277] width 364 height 408
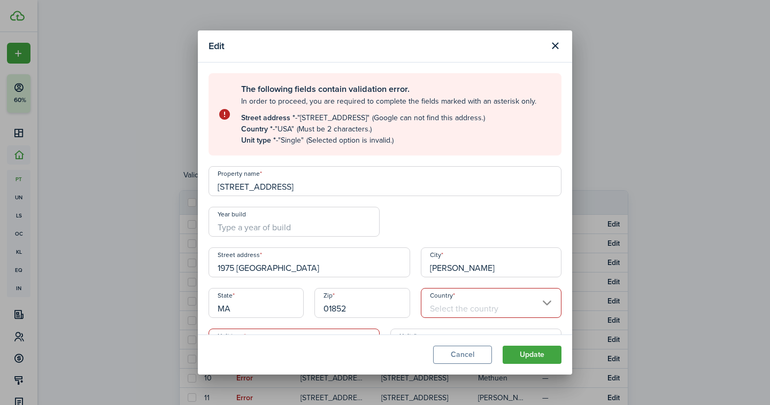
click at [291, 188] on input "[STREET_ADDRESS]" at bounding box center [385, 181] width 353 height 30
click at [266, 274] on input "1975 [GEOGRAPHIC_DATA]" at bounding box center [310, 263] width 202 height 30
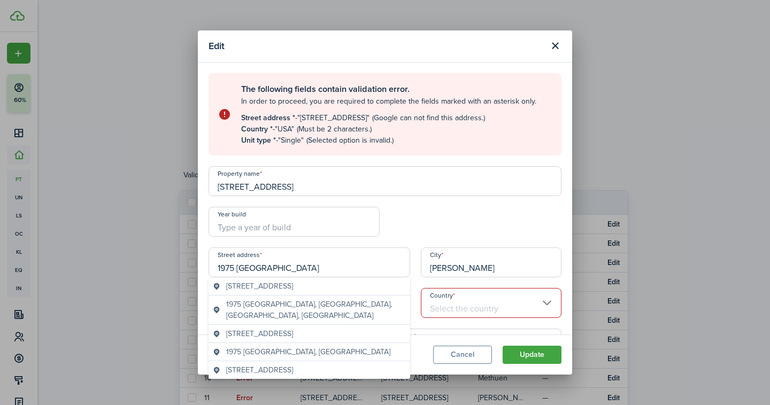
click at [266, 274] on input "1975 [GEOGRAPHIC_DATA]" at bounding box center [310, 263] width 202 height 30
paste input "[STREET_ADDRESS]"
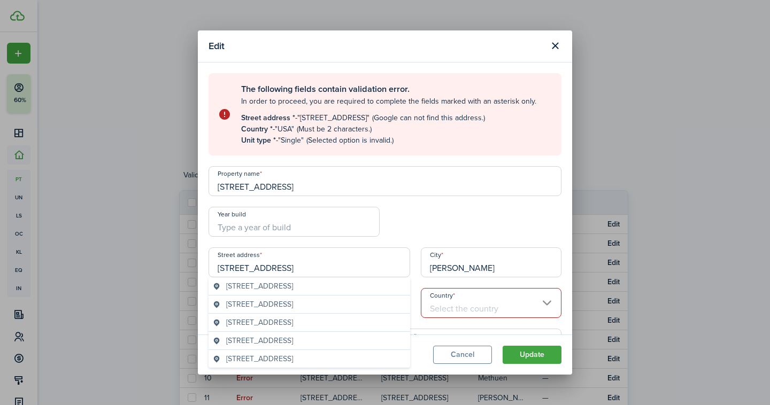
click at [277, 287] on span "[STREET_ADDRESS]" at bounding box center [259, 286] width 67 height 11
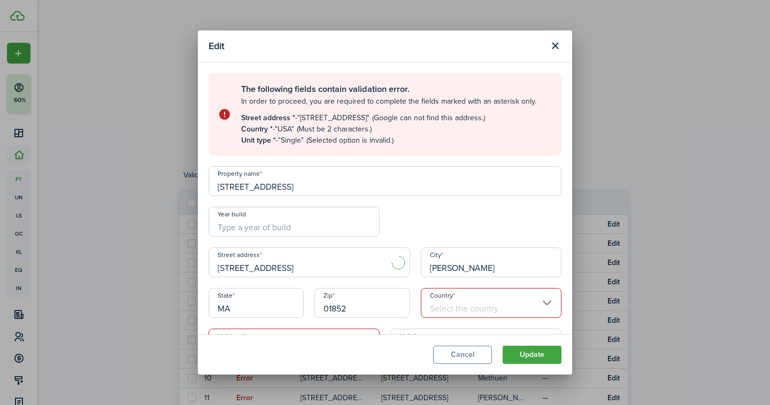
type input "1975 [GEOGRAPHIC_DATA]"
type input "01851"
type input "[GEOGRAPHIC_DATA]"
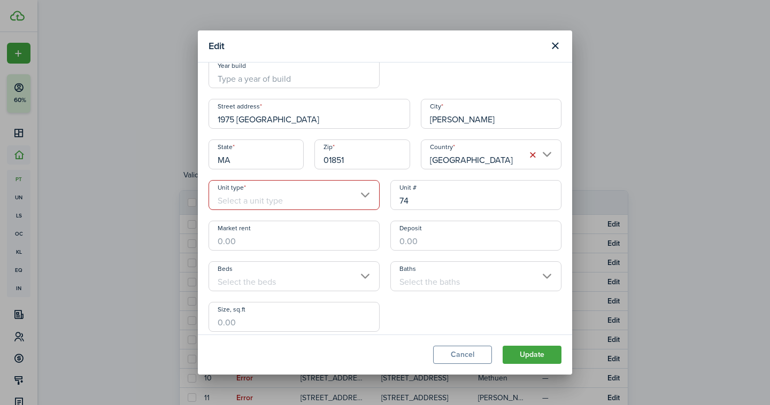
scroll to position [154, 0]
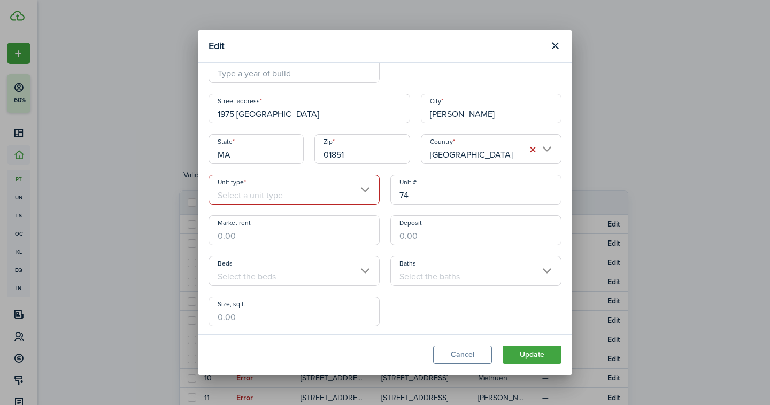
click at [322, 186] on input "Unit type" at bounding box center [294, 190] width 171 height 30
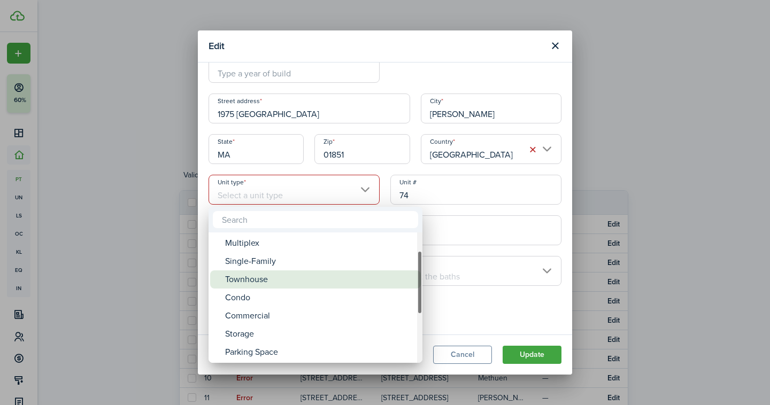
click at [265, 282] on div "Townhouse" at bounding box center [319, 280] width 189 height 18
type input "Townhouse"
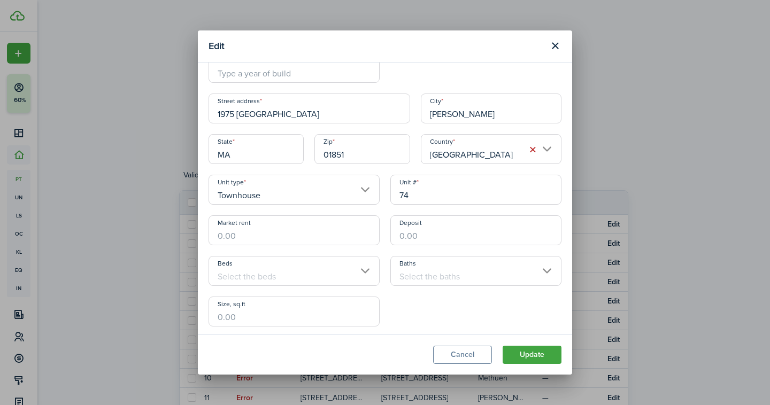
click at [555, 359] on button "Update" at bounding box center [532, 355] width 59 height 18
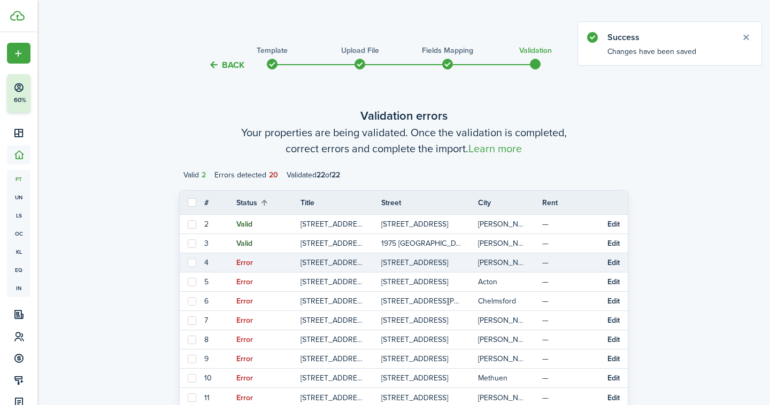
click at [614, 263] on button "Edit" at bounding box center [614, 263] width 12 height 9
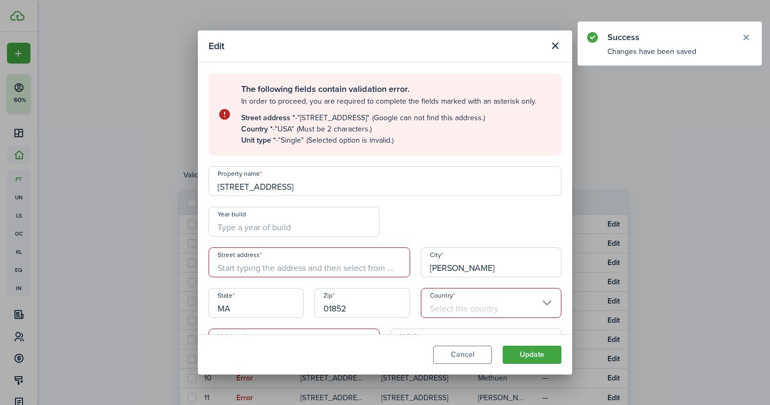
click at [304, 185] on input "[STREET_ADDRESS]" at bounding box center [385, 181] width 353 height 30
click at [287, 259] on input "Street address" at bounding box center [310, 263] width 202 height 30
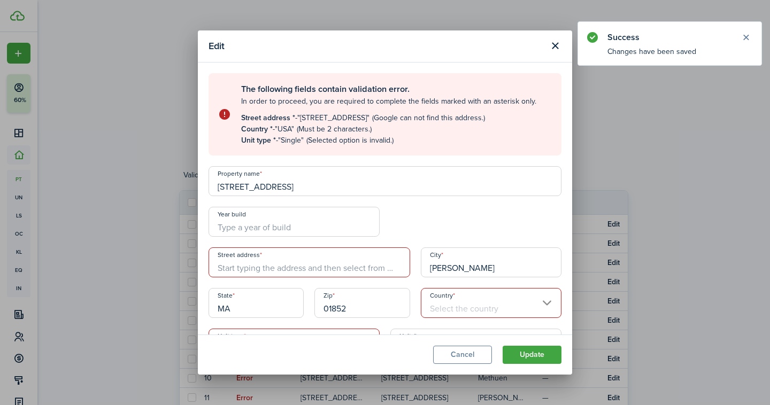
paste input "[STREET_ADDRESS]"
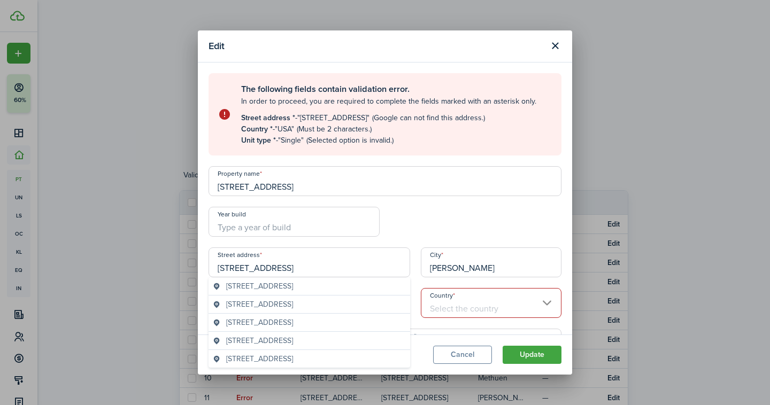
click at [293, 285] on span "[STREET_ADDRESS]" at bounding box center [259, 286] width 67 height 11
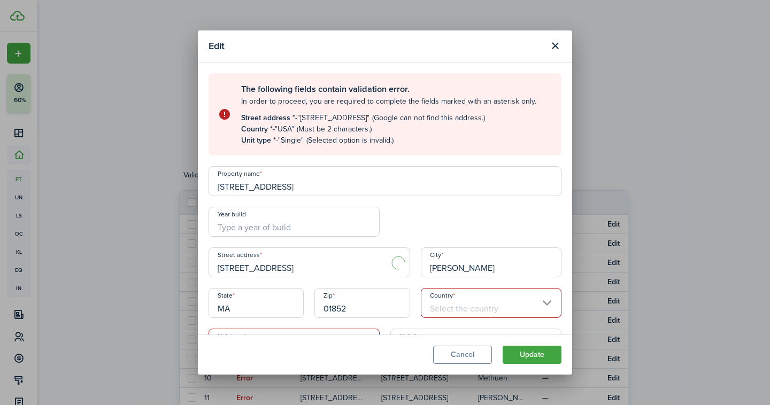
click at [251, 223] on input "Year build" at bounding box center [294, 222] width 171 height 30
type input "1975 [GEOGRAPHIC_DATA]"
type input "01851"
type input "[GEOGRAPHIC_DATA]"
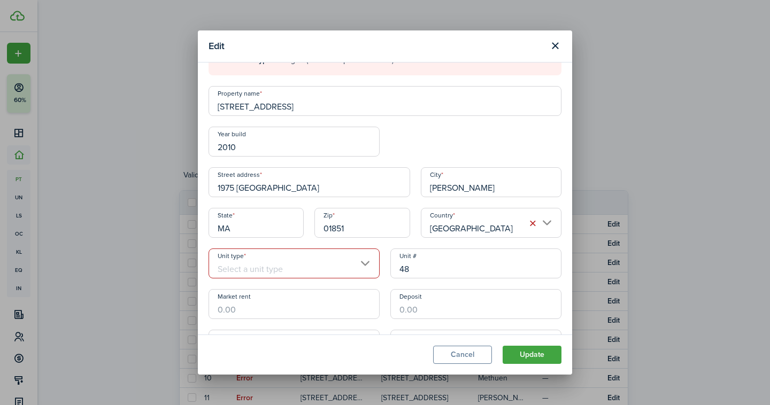
scroll to position [81, 0]
click at [294, 262] on input "Unit type" at bounding box center [294, 263] width 171 height 30
type input "2010"
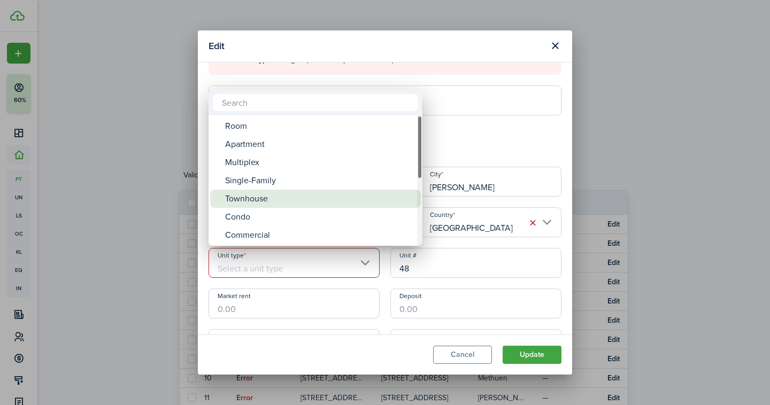
click at [282, 200] on div "Townhouse" at bounding box center [319, 199] width 189 height 18
type input "Townhouse"
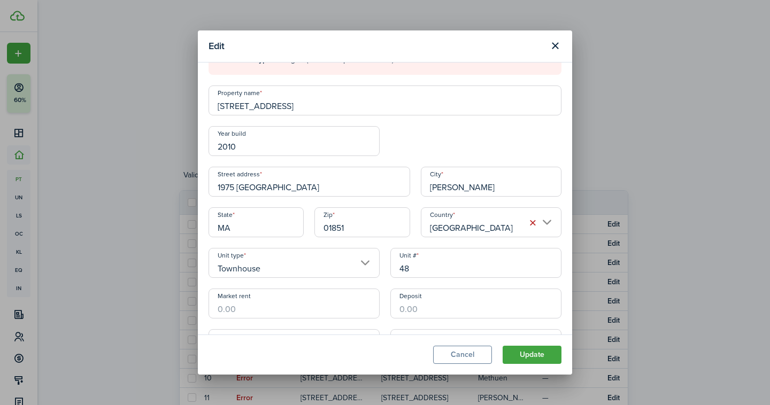
click at [539, 353] on button "Update" at bounding box center [532, 355] width 59 height 18
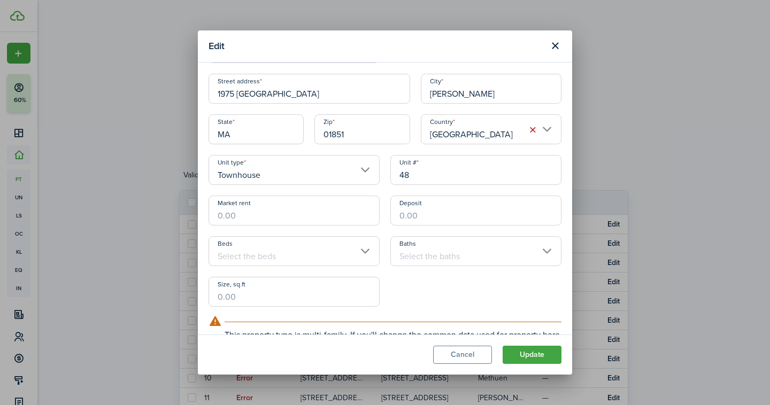
scroll to position [0, 0]
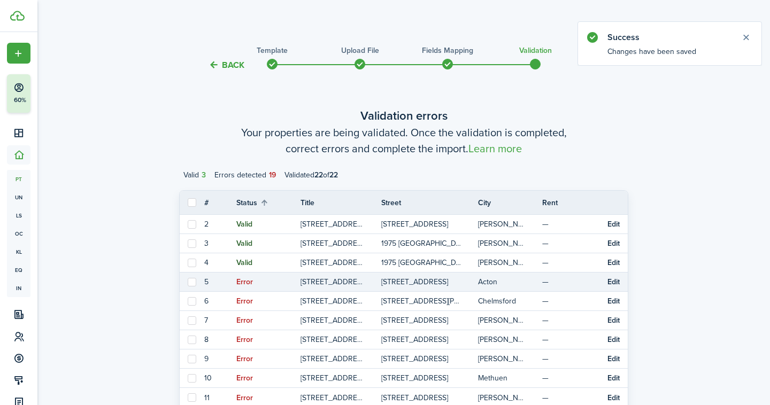
click at [614, 280] on button "Edit" at bounding box center [614, 282] width 12 height 9
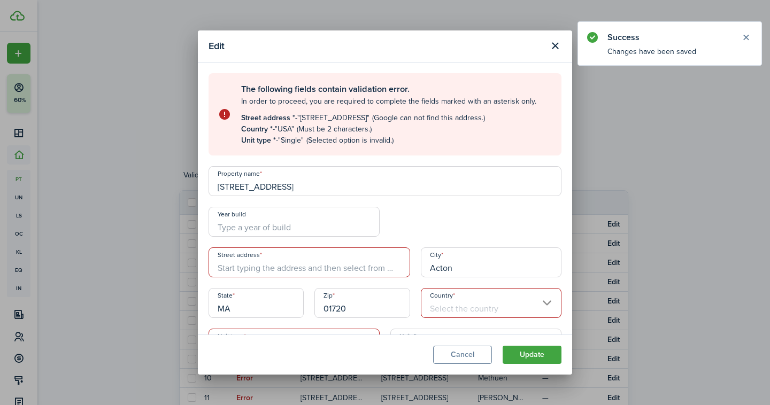
click at [291, 264] on input "Street address" at bounding box center [310, 263] width 202 height 30
click at [247, 191] on input "[STREET_ADDRESS]" at bounding box center [385, 181] width 353 height 30
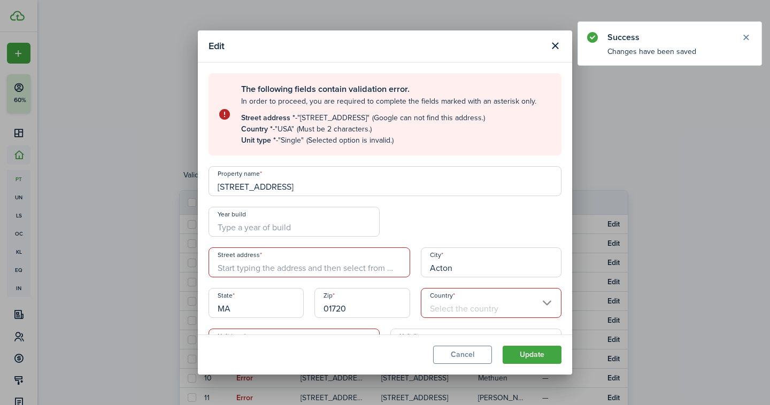
click at [272, 272] on input "Street address" at bounding box center [310, 263] width 202 height 30
paste input "[STREET_ADDRESS]"
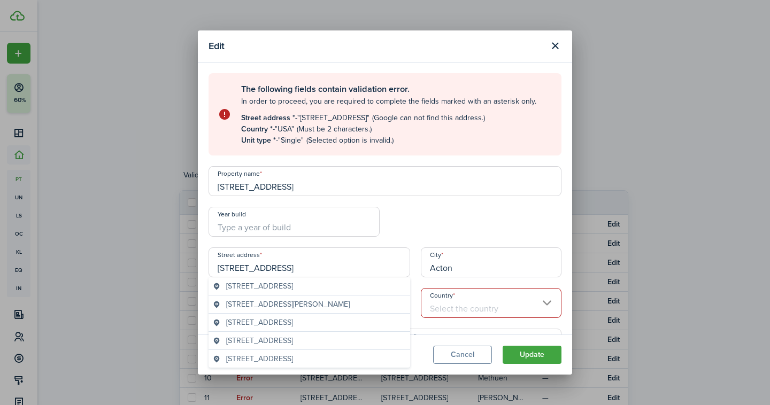
click at [276, 287] on span "[STREET_ADDRESS]" at bounding box center [259, 286] width 67 height 11
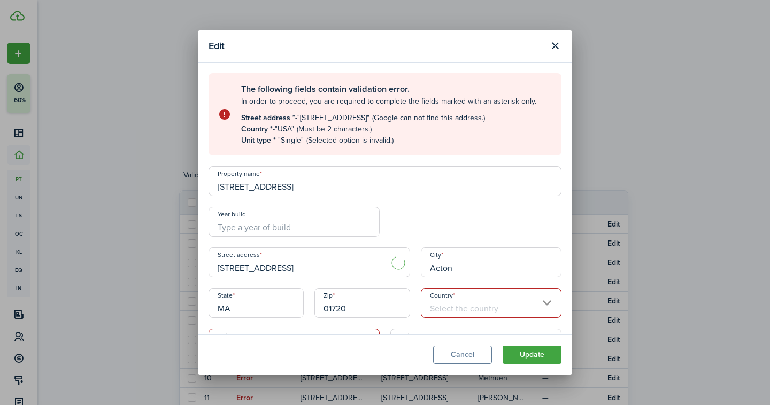
type input "[STREET_ADDRESS]"
type input "[GEOGRAPHIC_DATA]"
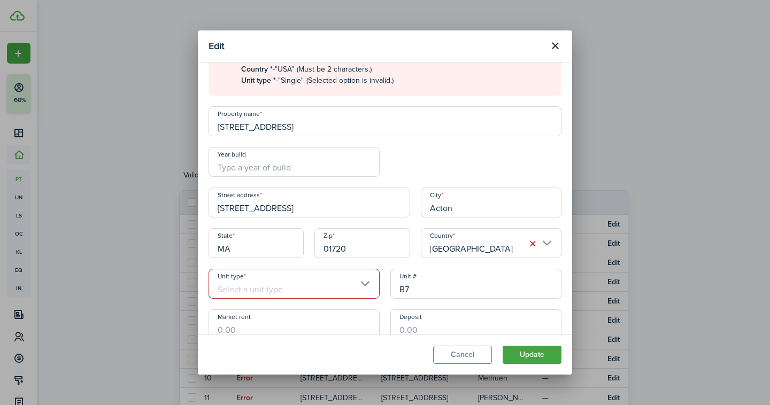
scroll to position [60, 0]
click at [342, 280] on input "Unit type" at bounding box center [294, 283] width 171 height 30
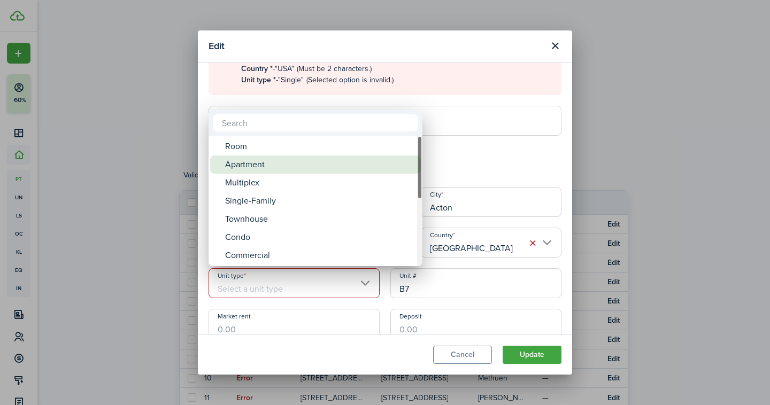
click at [250, 163] on div "Apartment" at bounding box center [319, 165] width 189 height 18
type input "Apartment"
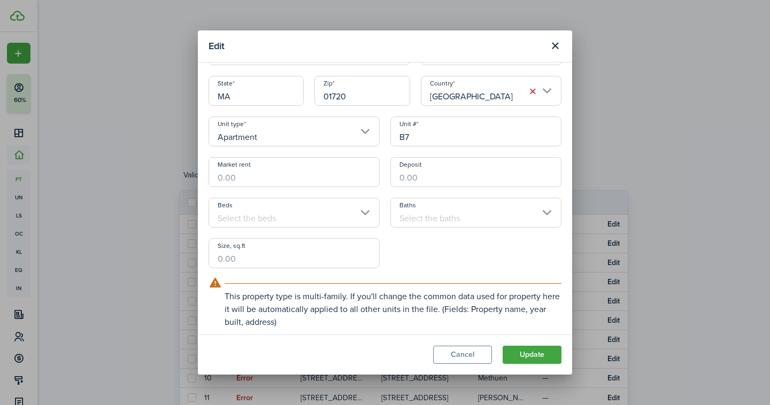
scroll to position [214, 0]
click at [526, 355] on button "Update" at bounding box center [532, 355] width 59 height 18
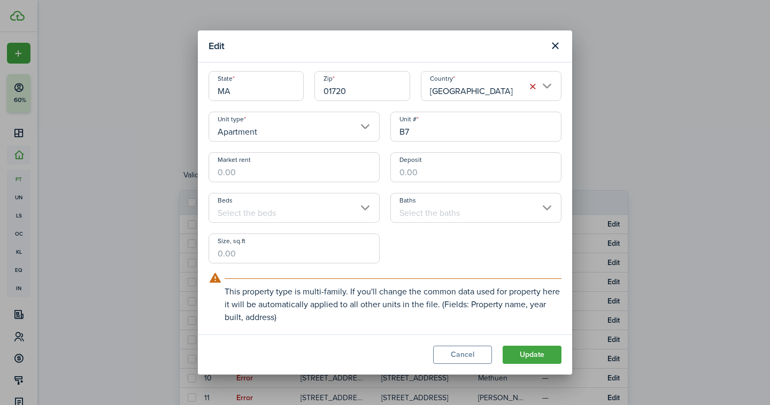
scroll to position [120, 0]
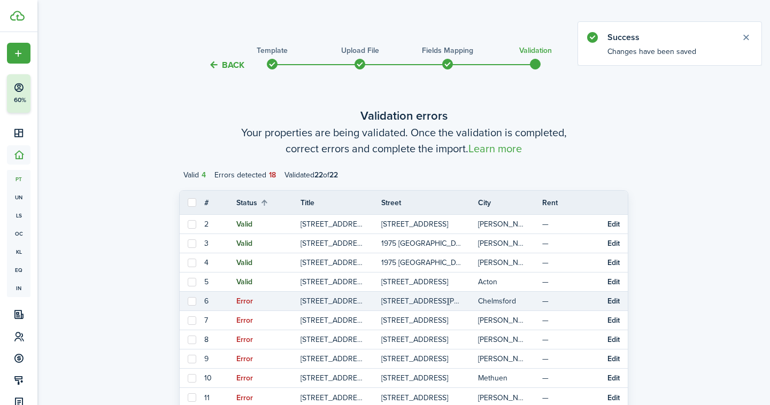
click at [614, 301] on button "Edit" at bounding box center [614, 301] width 12 height 9
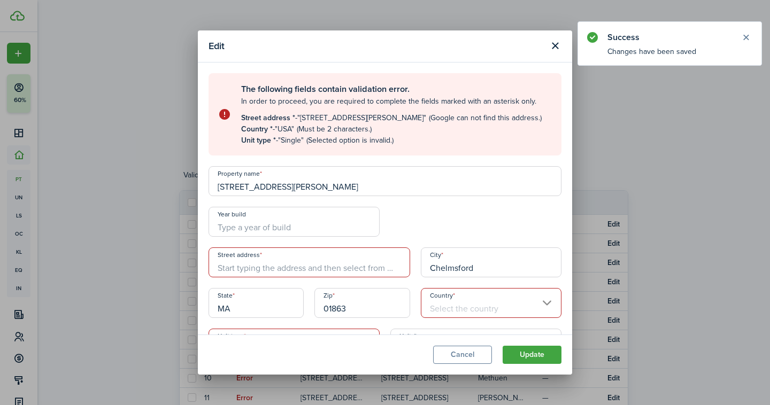
click at [309, 189] on input "[STREET_ADDRESS][PERSON_NAME]" at bounding box center [385, 181] width 353 height 30
click at [289, 264] on input "Street address" at bounding box center [310, 263] width 202 height 30
paste input "[STREET_ADDRESS][PERSON_NAME]"
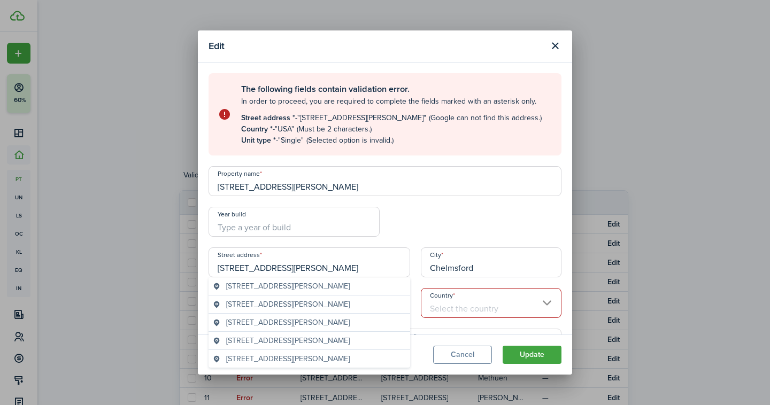
click at [297, 292] on span "[STREET_ADDRESS][PERSON_NAME]" at bounding box center [288, 286] width 124 height 11
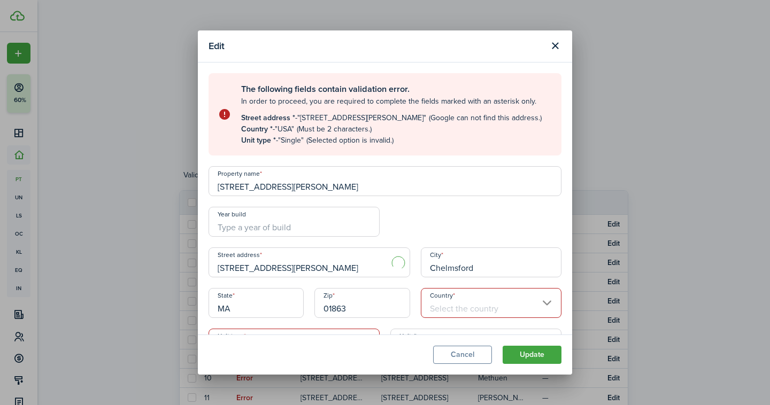
type input "[STREET_ADDRESS][PERSON_NAME]"
type input "[GEOGRAPHIC_DATA]"
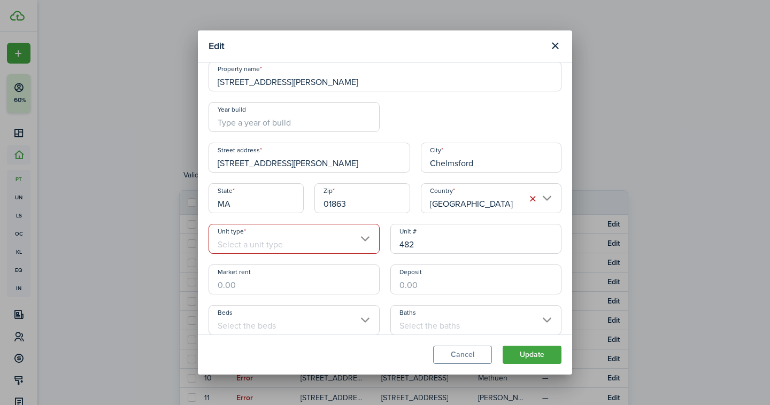
click at [297, 244] on input "Unit type" at bounding box center [294, 239] width 171 height 30
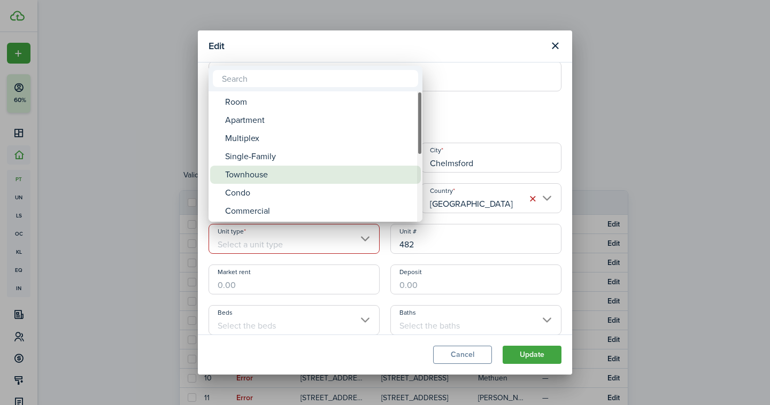
click at [257, 174] on div "Townhouse" at bounding box center [319, 175] width 189 height 18
type input "Townhouse"
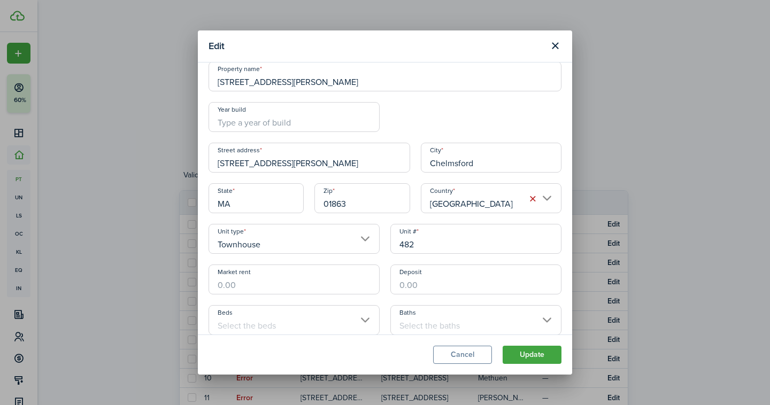
click at [548, 356] on button "Update" at bounding box center [532, 355] width 59 height 18
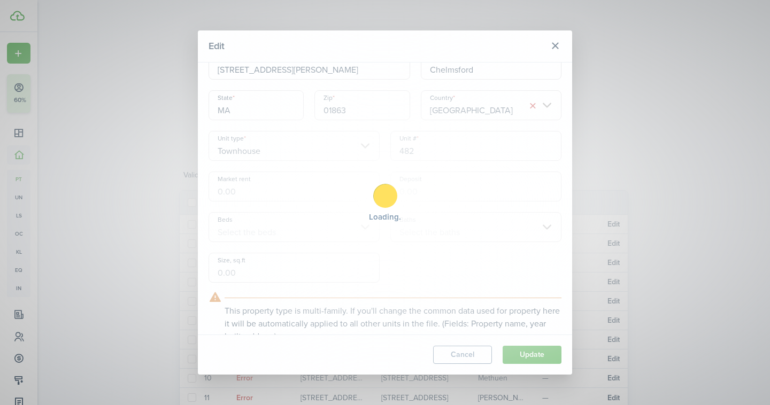
scroll to position [11, 0]
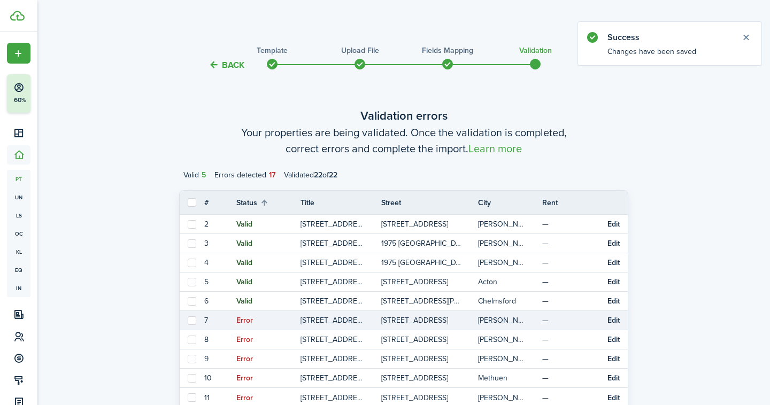
click at [612, 318] on button "Edit" at bounding box center [614, 321] width 12 height 9
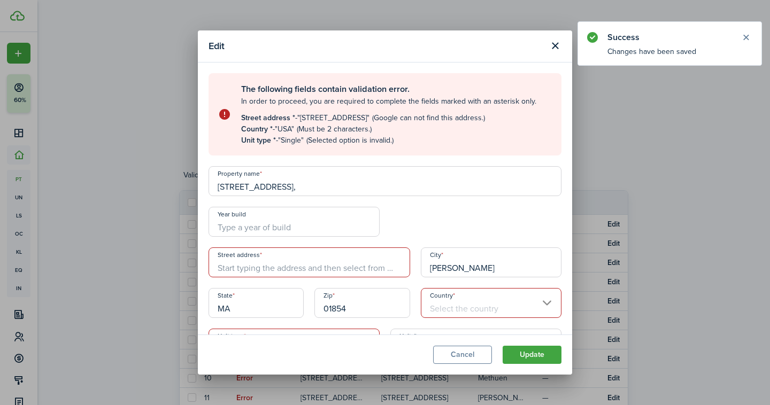
click at [309, 187] on input "[STREET_ADDRESS]," at bounding box center [385, 181] width 353 height 30
click at [296, 256] on input "Street address" at bounding box center [310, 263] width 202 height 30
paste input "[STREET_ADDRESS],"
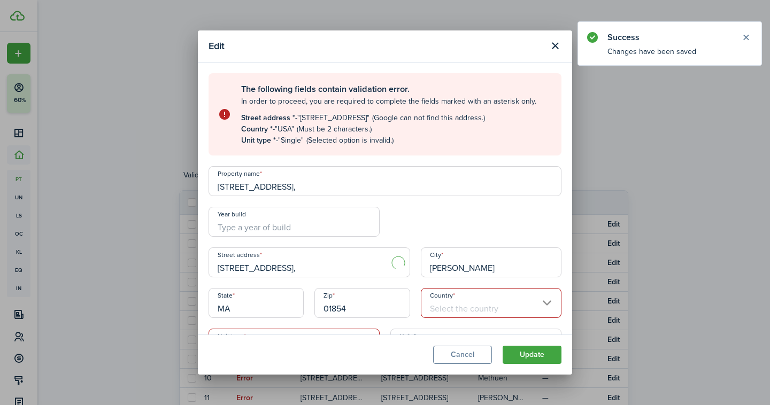
click at [296, 256] on input "[STREET_ADDRESS]," at bounding box center [310, 263] width 202 height 30
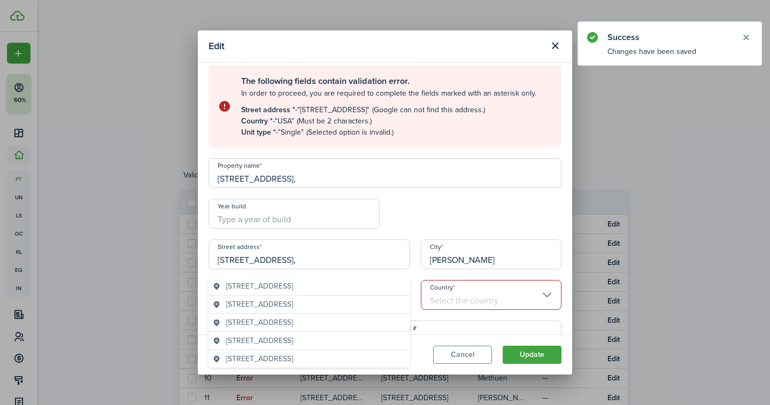
scroll to position [12, 0]
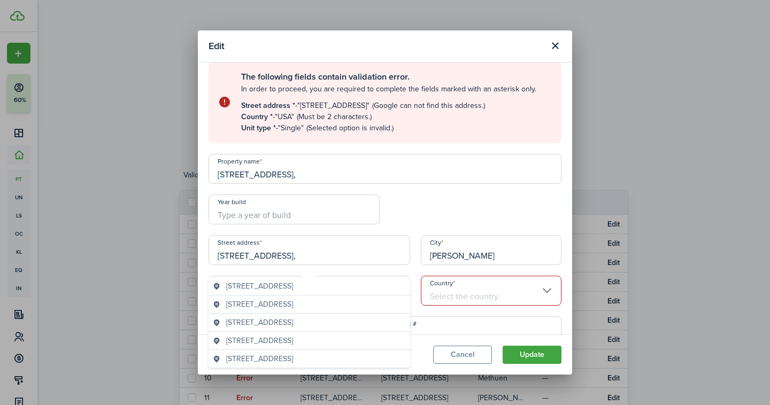
click at [293, 283] on span "[STREET_ADDRESS]" at bounding box center [259, 286] width 67 height 11
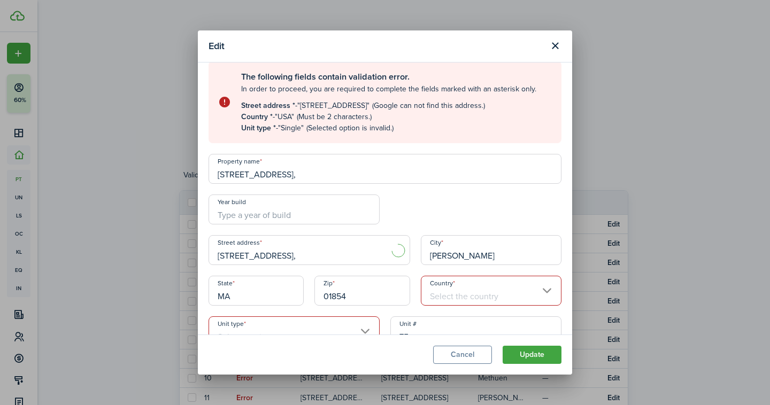
type input "[STREET_ADDRESS]"
type input "[GEOGRAPHIC_DATA]"
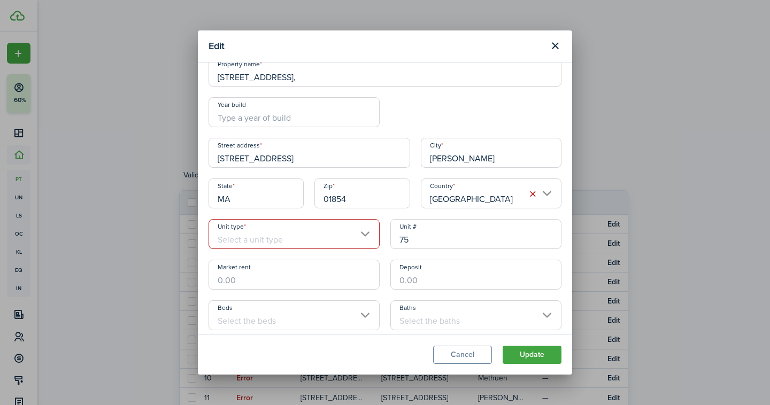
click at [307, 240] on input "Unit type" at bounding box center [294, 234] width 171 height 30
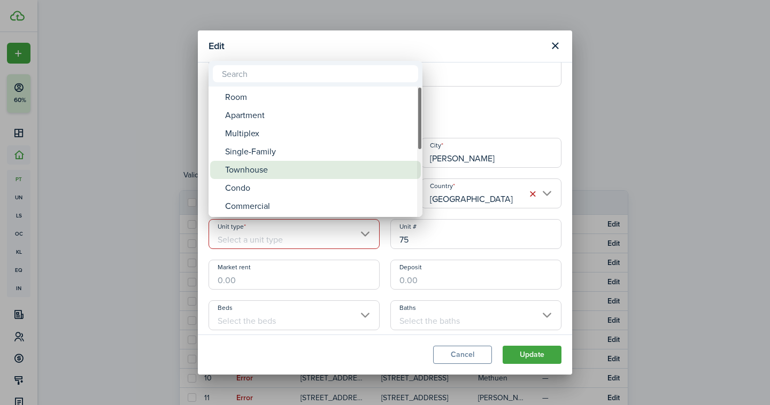
click at [265, 167] on div "Townhouse" at bounding box center [319, 170] width 189 height 18
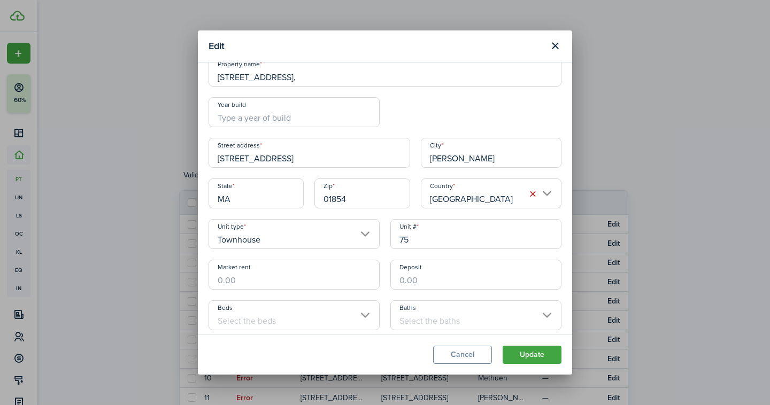
click at [269, 232] on input "Townhouse" at bounding box center [294, 234] width 171 height 30
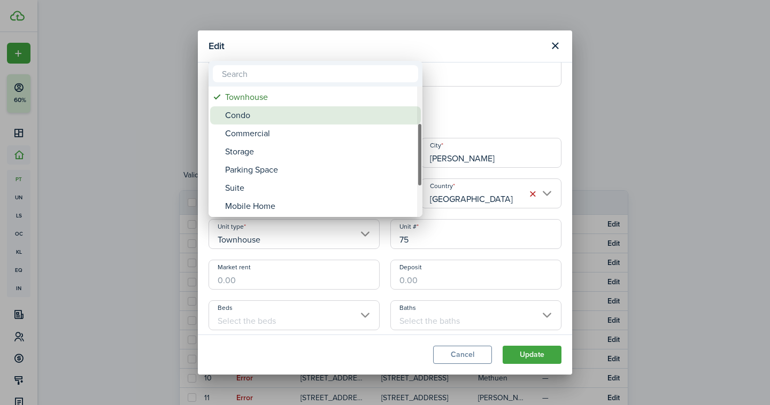
click at [249, 119] on div "Condo" at bounding box center [319, 115] width 189 height 18
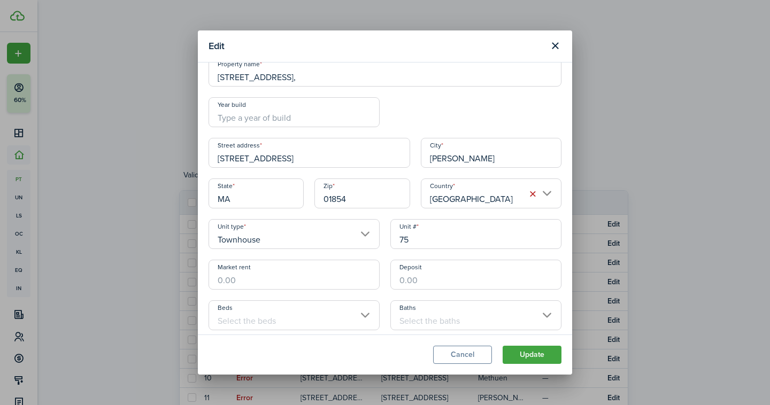
type input "Condo"
click at [543, 352] on button "Update" at bounding box center [532, 355] width 59 height 18
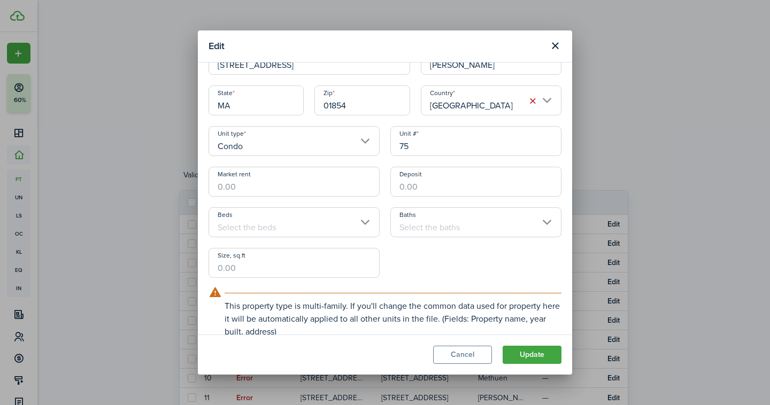
scroll to position [16, 0]
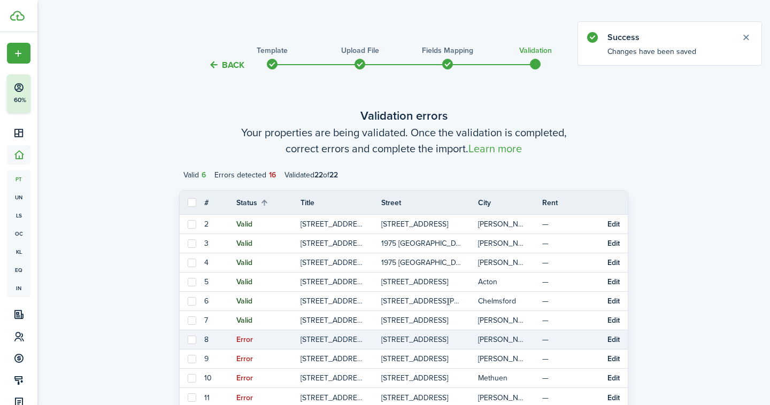
click at [616, 339] on button "Edit" at bounding box center [614, 340] width 12 height 9
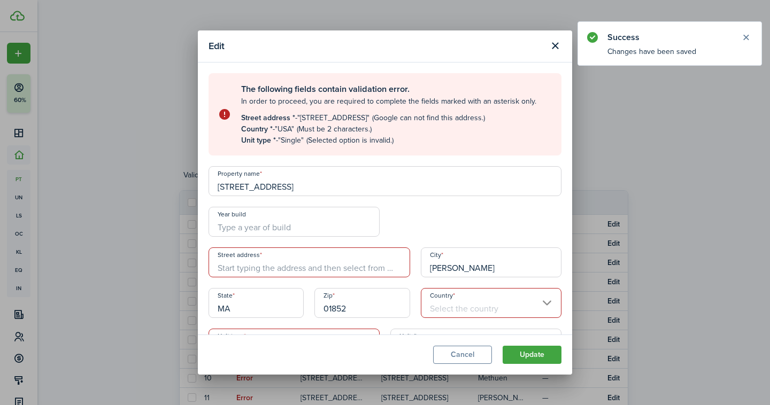
click at [298, 189] on input "[STREET_ADDRESS]" at bounding box center [385, 181] width 353 height 30
click at [297, 257] on input "Street address" at bounding box center [310, 263] width 202 height 30
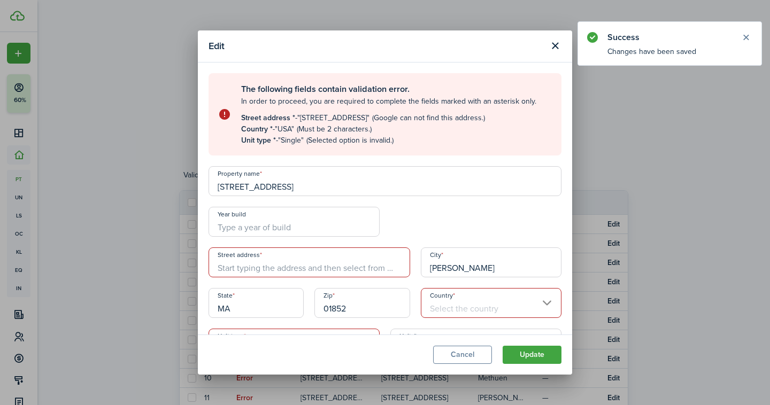
paste input "[STREET_ADDRESS]"
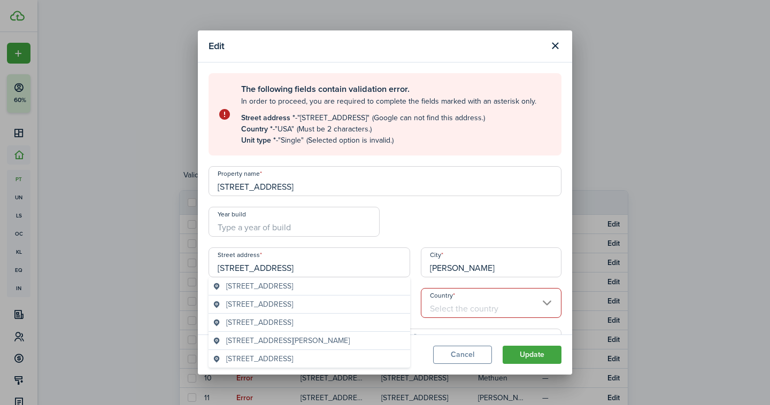
click at [289, 289] on span "[STREET_ADDRESS]" at bounding box center [259, 286] width 67 height 11
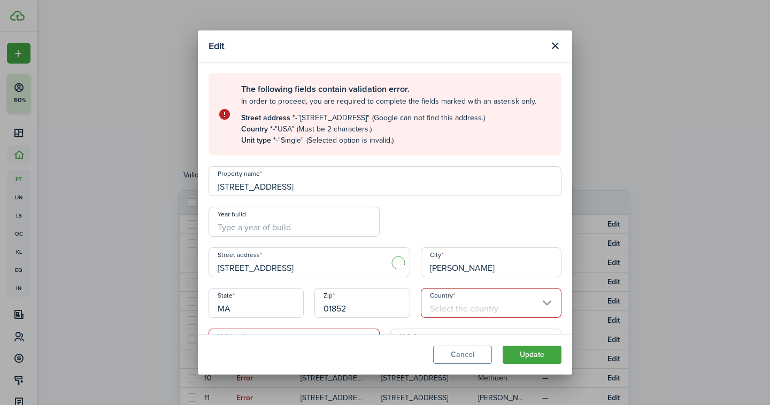
type input "[STREET_ADDRESS]"
type input "[GEOGRAPHIC_DATA]"
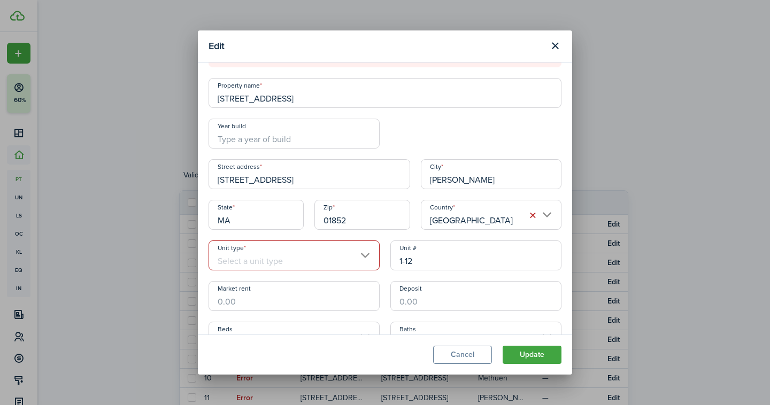
scroll to position [107, 0]
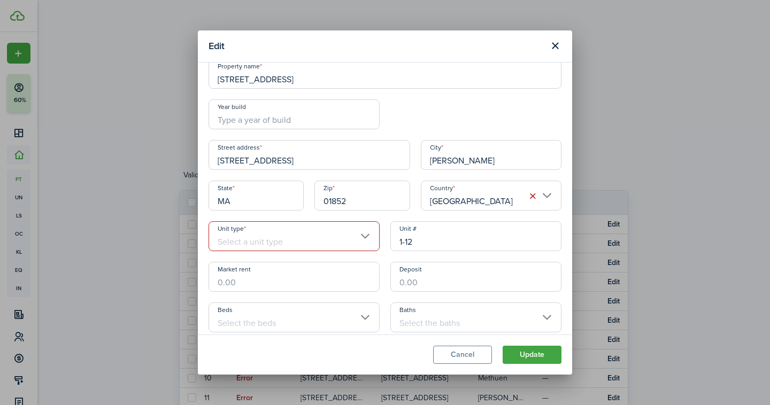
click at [289, 240] on input "Unit type" at bounding box center [294, 236] width 171 height 30
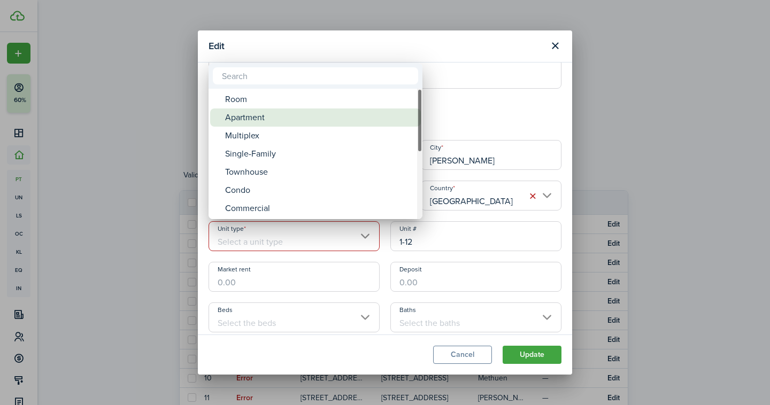
click at [258, 124] on div "Apartment" at bounding box center [319, 118] width 189 height 18
type input "Apartment"
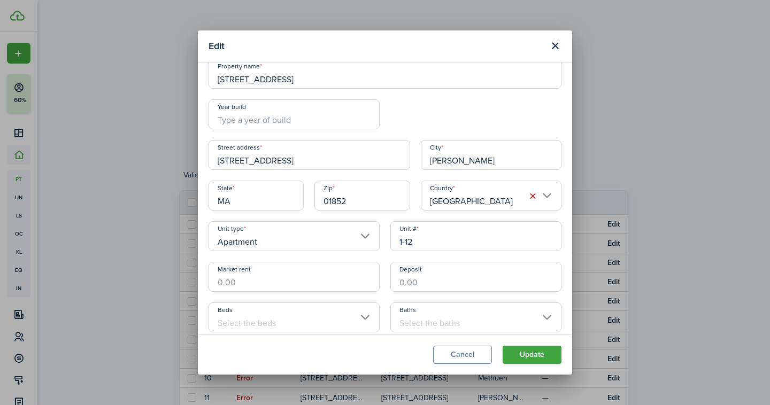
scroll to position [0, 0]
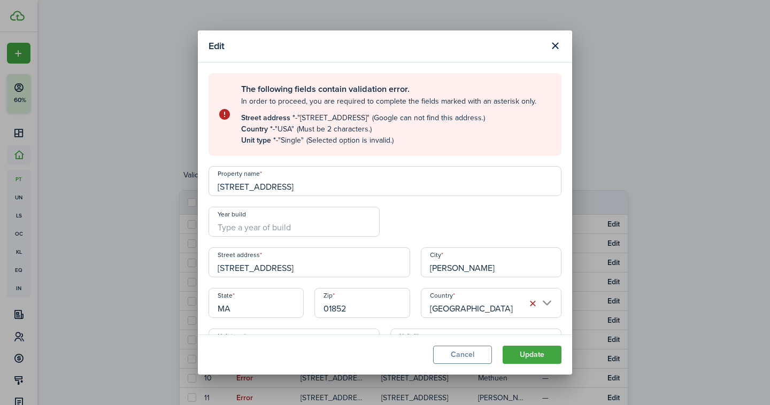
click at [519, 356] on button "Update" at bounding box center [532, 355] width 59 height 18
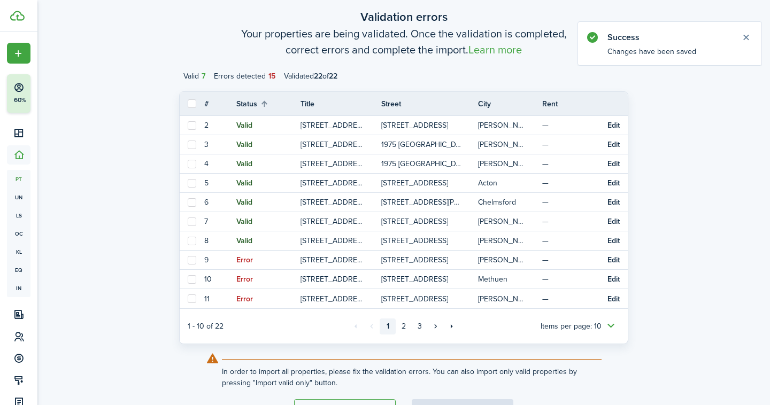
scroll to position [109, 0]
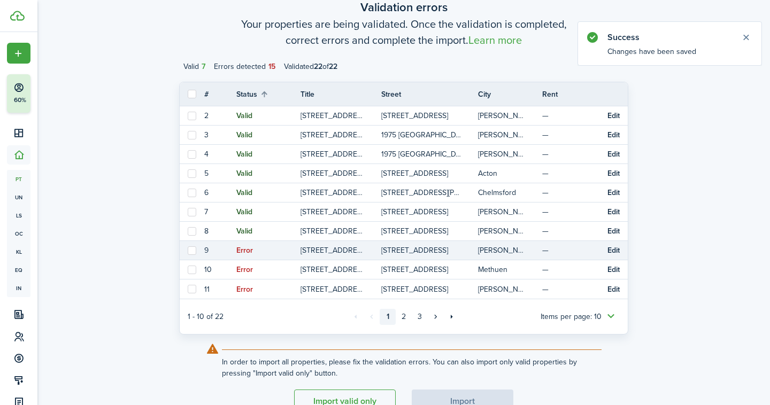
click at [613, 252] on button "Edit" at bounding box center [614, 251] width 12 height 9
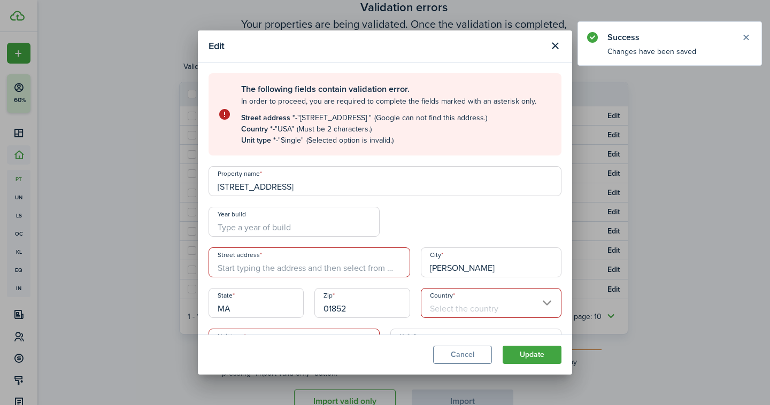
click at [321, 190] on input "[STREET_ADDRESS]" at bounding box center [385, 181] width 353 height 30
click at [278, 187] on input "[STREET_ADDRESS]" at bounding box center [385, 181] width 353 height 30
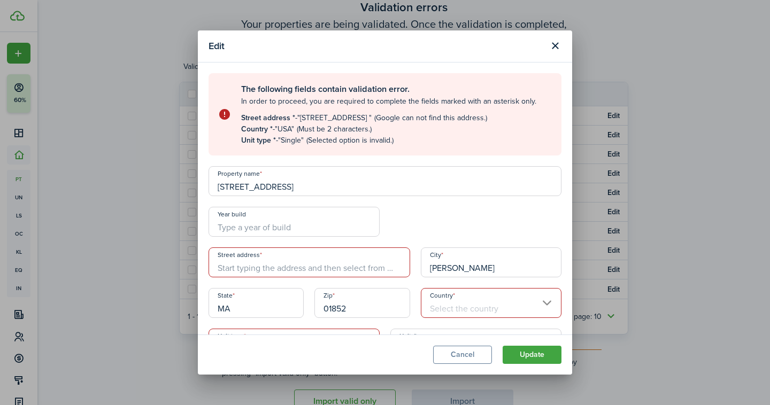
click at [278, 187] on input "[STREET_ADDRESS]" at bounding box center [385, 181] width 353 height 30
click at [287, 188] on input "[STREET_ADDRESS]" at bounding box center [385, 181] width 353 height 30
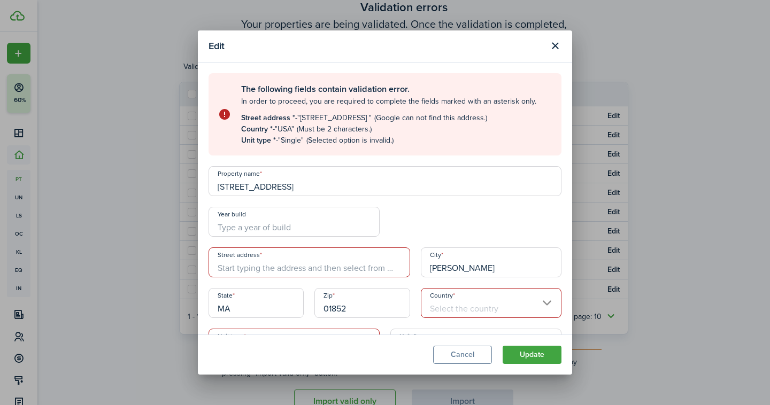
click at [273, 185] on input "[STREET_ADDRESS]" at bounding box center [385, 181] width 353 height 30
type input "[STREET_ADDRESS]"
click at [272, 275] on input "Street address" at bounding box center [310, 263] width 202 height 30
paste input "[STREET_ADDRESS]"
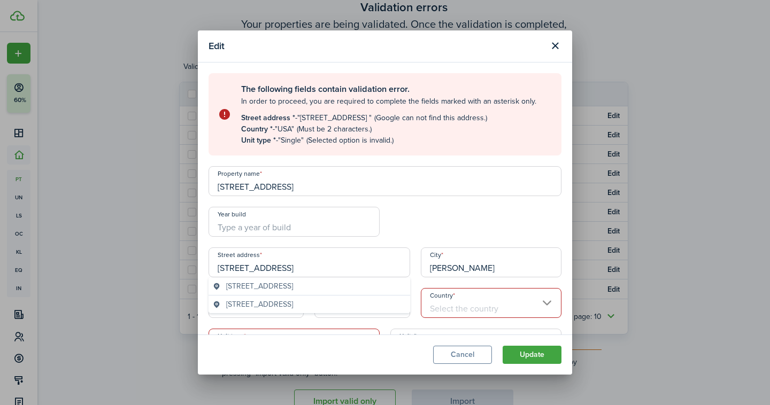
click at [293, 286] on span "[STREET_ADDRESS]" at bounding box center [259, 286] width 67 height 11
type input "[STREET_ADDRESS]"
type input "[GEOGRAPHIC_DATA]"
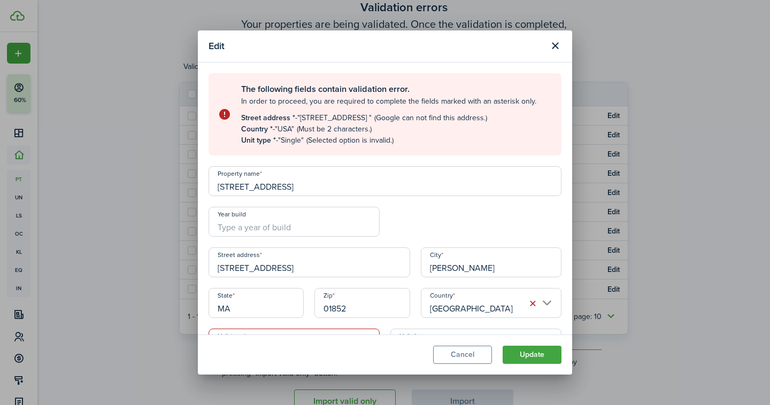
scroll to position [157, 0]
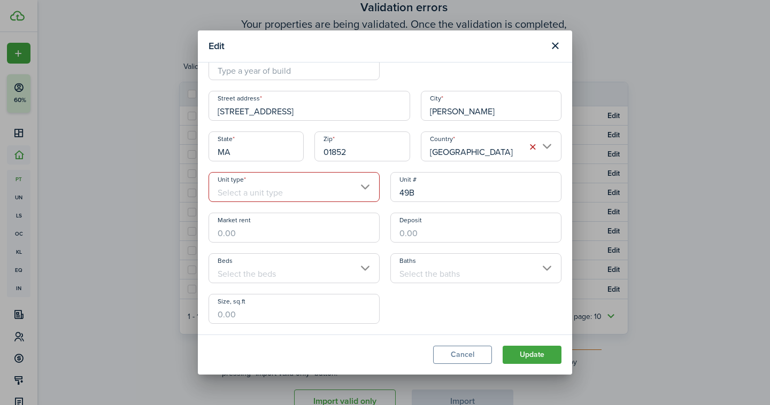
click at [296, 180] on input "Unit type" at bounding box center [294, 187] width 171 height 30
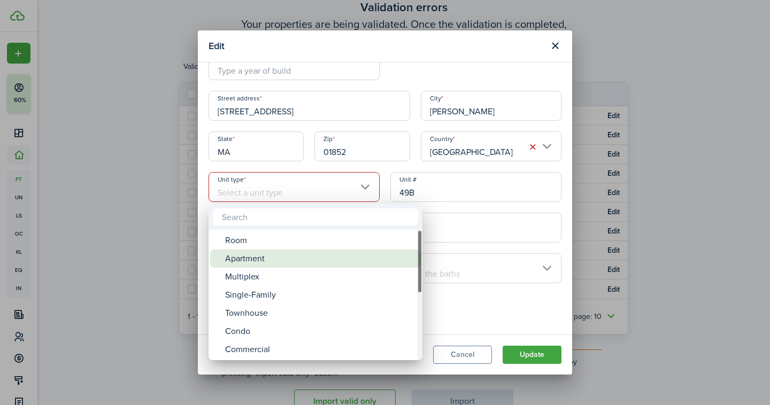
click at [280, 255] on div "Apartment" at bounding box center [319, 259] width 189 height 18
type input "Apartment"
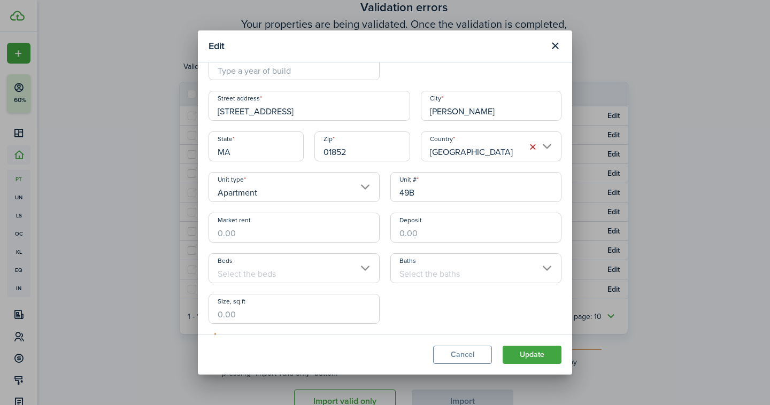
click at [536, 357] on button "Update" at bounding box center [532, 355] width 59 height 18
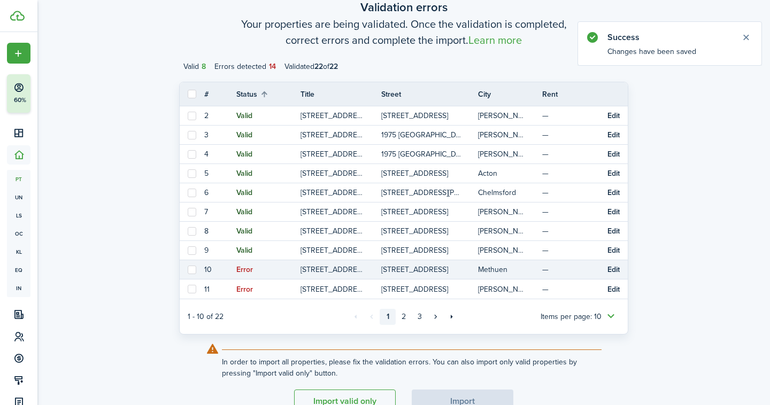
click at [616, 269] on button "Edit" at bounding box center [614, 270] width 12 height 9
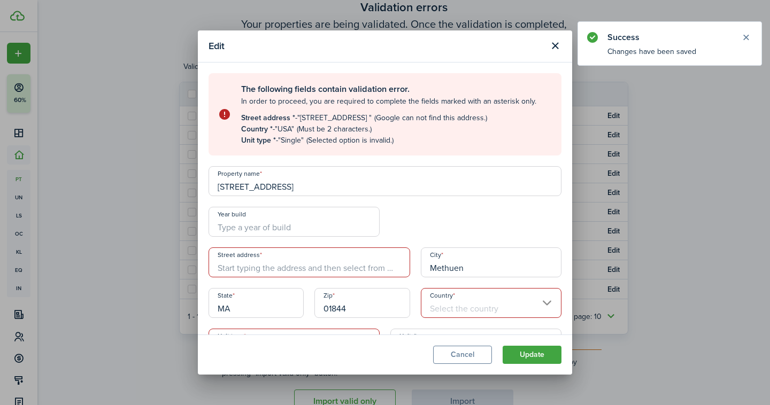
click at [266, 260] on input "Street address" at bounding box center [310, 263] width 202 height 30
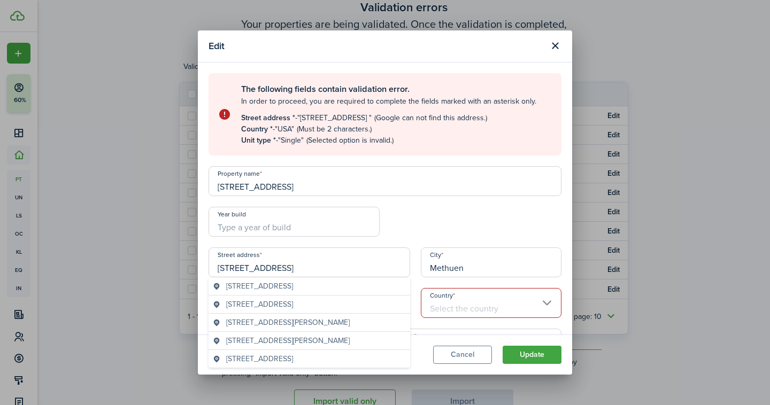
type input "[STREET_ADDRESS]"
click at [256, 289] on span "[STREET_ADDRESS]" at bounding box center [259, 286] width 67 height 11
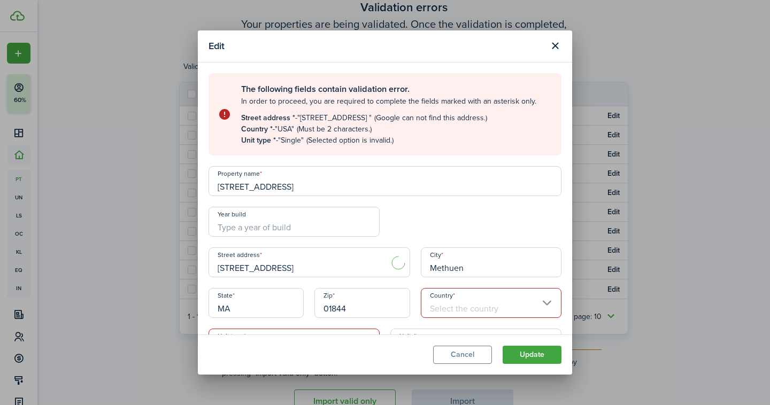
type input "Methuen"
type input "[GEOGRAPHIC_DATA]"
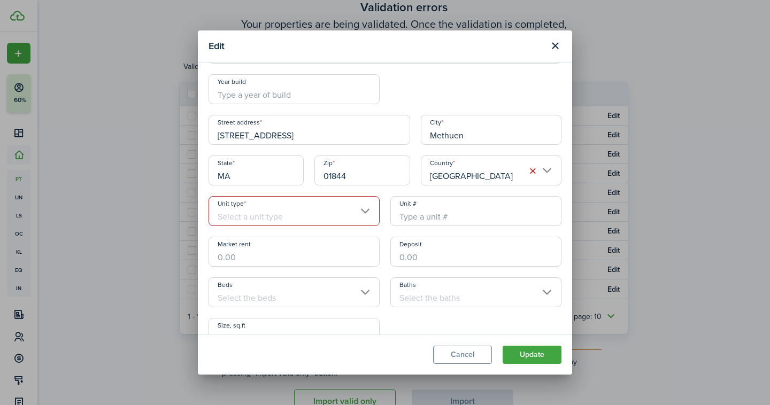
click at [255, 215] on input "Unit type" at bounding box center [294, 211] width 171 height 30
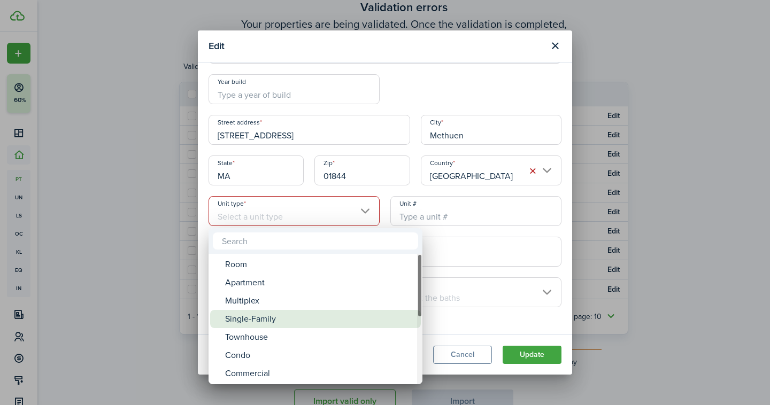
click at [253, 316] on div "Single-Family" at bounding box center [319, 319] width 189 height 18
type input "Single-Family"
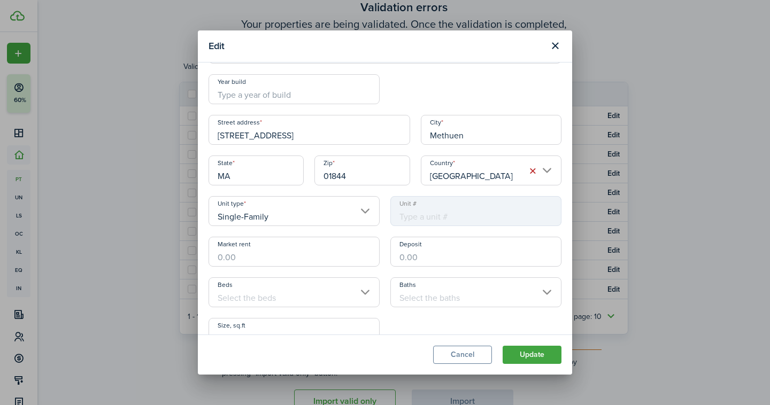
click at [528, 355] on button "Update" at bounding box center [532, 355] width 59 height 18
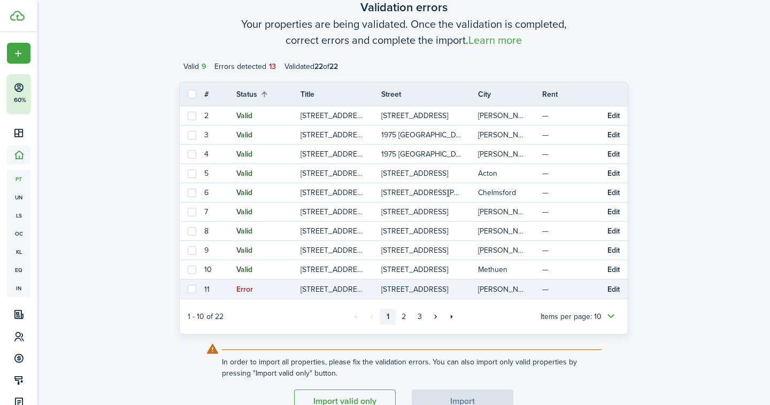
click at [612, 290] on button "Edit" at bounding box center [614, 290] width 12 height 9
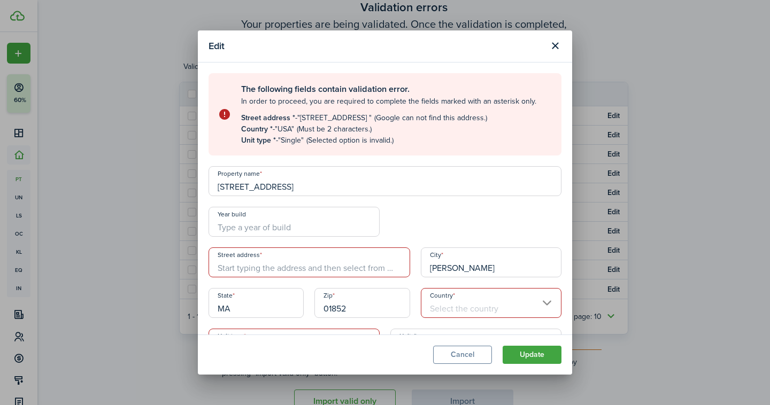
click at [284, 185] on input "[STREET_ADDRESS]" at bounding box center [385, 181] width 353 height 30
click at [279, 268] on input "Street address" at bounding box center [310, 263] width 202 height 30
paste input "[STREET_ADDRESS]"
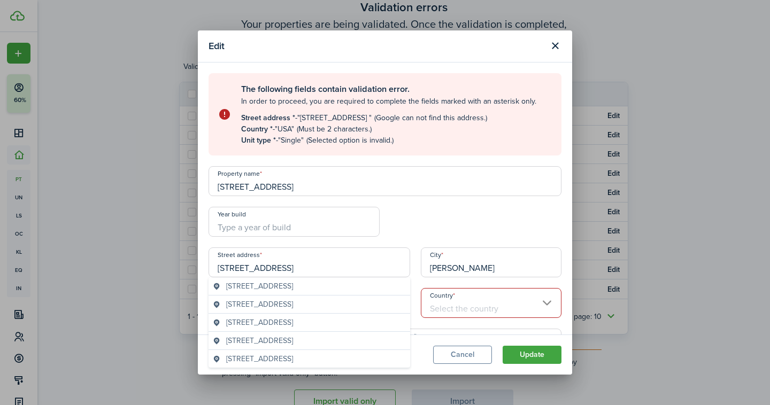
click at [293, 345] on span "[STREET_ADDRESS]" at bounding box center [259, 340] width 67 height 11
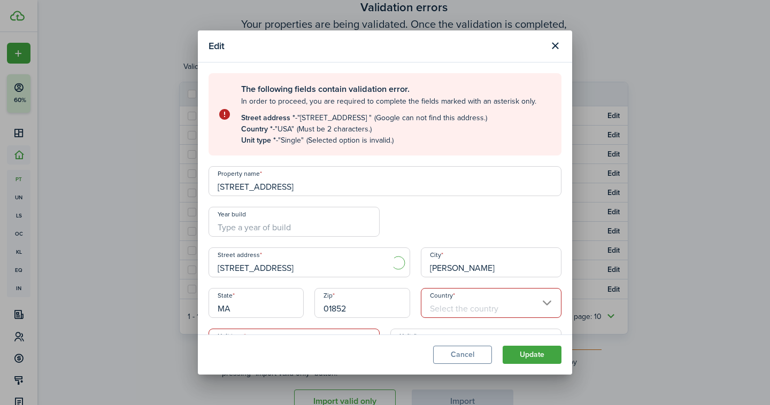
type input "[STREET_ADDRESS]"
type input "01854"
type input "[GEOGRAPHIC_DATA]"
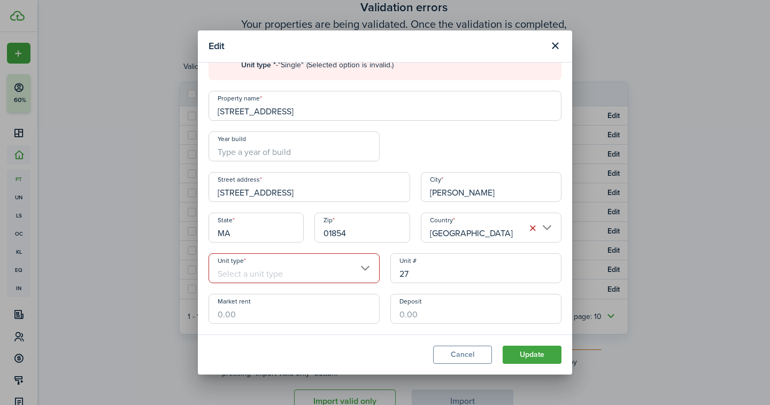
scroll to position [98, 0]
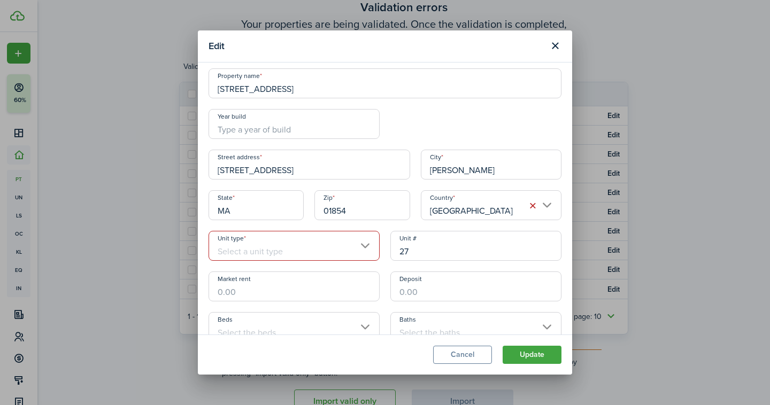
click at [283, 239] on input "Unit type" at bounding box center [294, 246] width 171 height 30
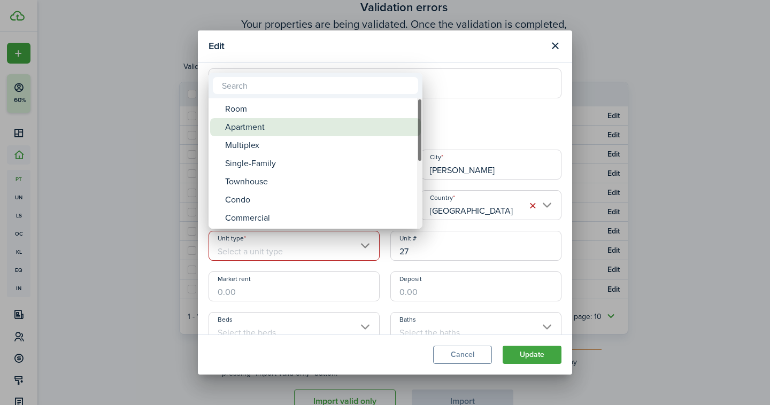
click at [259, 129] on div "Apartment" at bounding box center [319, 127] width 189 height 18
type input "Apartment"
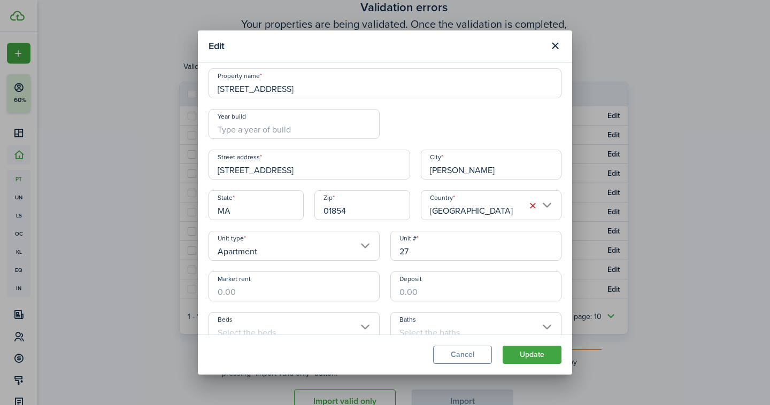
click at [512, 353] on button "Update" at bounding box center [532, 355] width 59 height 18
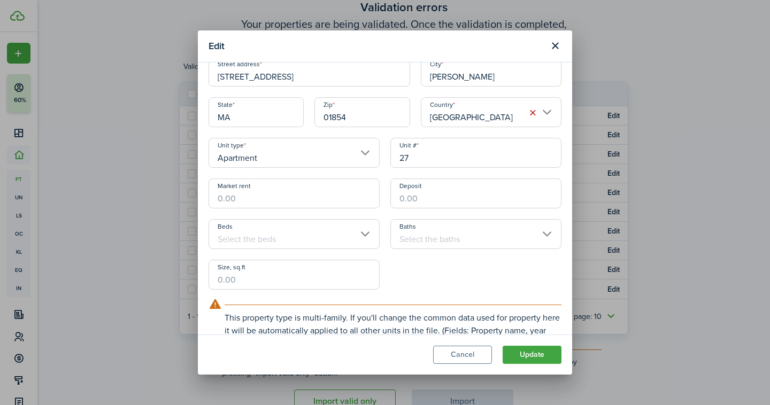
scroll to position [4, 0]
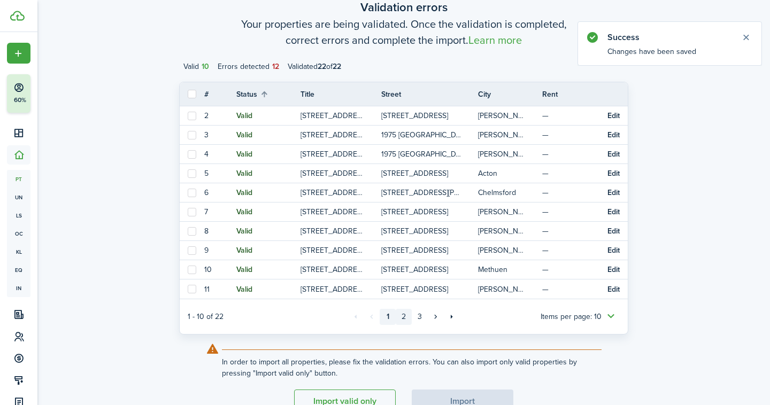
click at [401, 317] on link "2" at bounding box center [404, 317] width 16 height 16
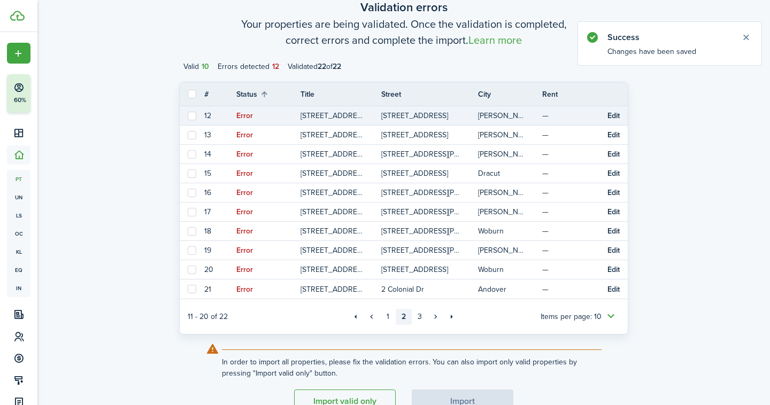
click at [613, 114] on button "Edit" at bounding box center [614, 116] width 12 height 9
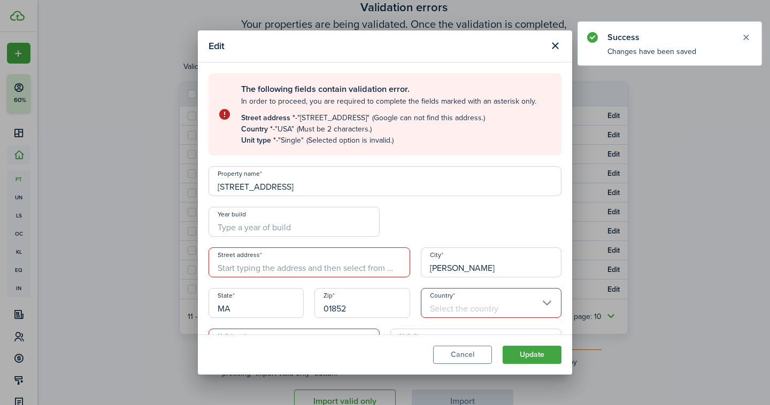
click at [270, 189] on input "[STREET_ADDRESS]" at bounding box center [385, 181] width 353 height 30
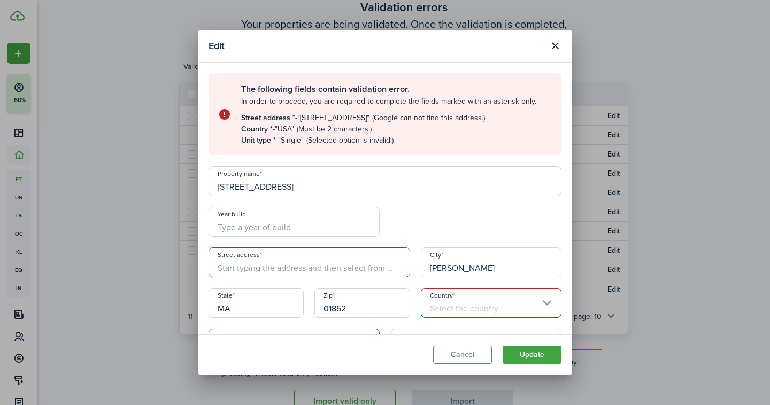
click at [267, 272] on input "Street address" at bounding box center [310, 263] width 202 height 30
paste input "[STREET_ADDRESS]"
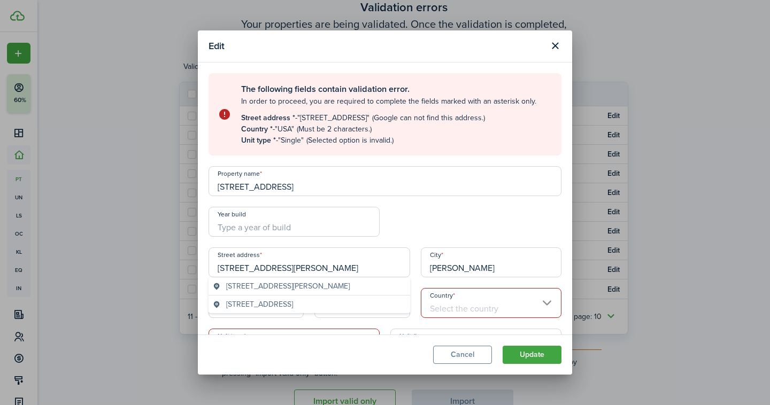
click at [293, 302] on span "[STREET_ADDRESS]" at bounding box center [259, 304] width 67 height 11
type input "[STREET_ADDRESS]"
type input "[GEOGRAPHIC_DATA]"
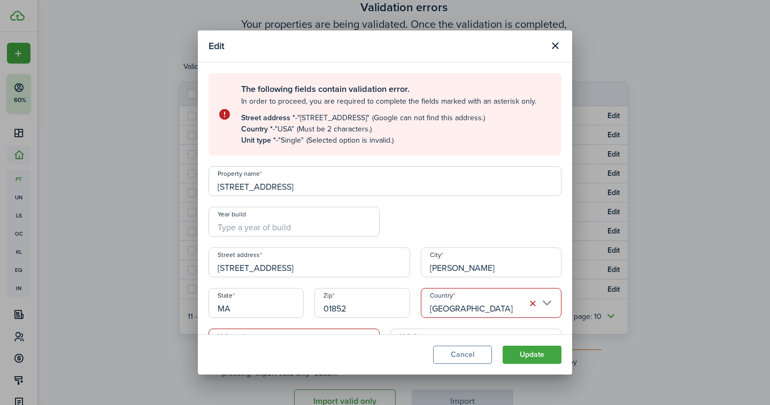
scroll to position [136, 0]
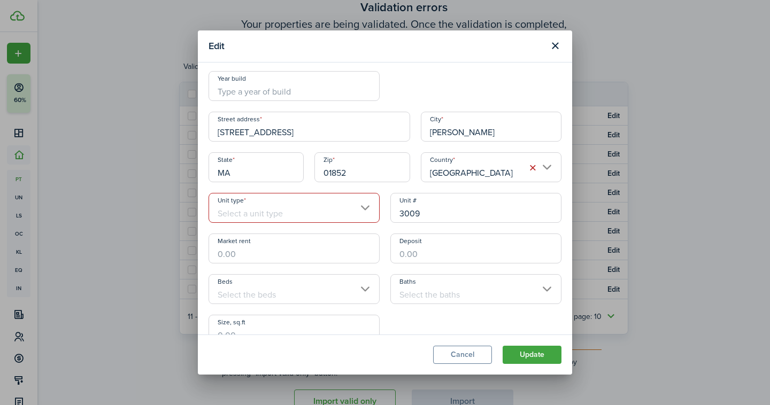
click at [291, 205] on input "Unit type" at bounding box center [294, 208] width 171 height 30
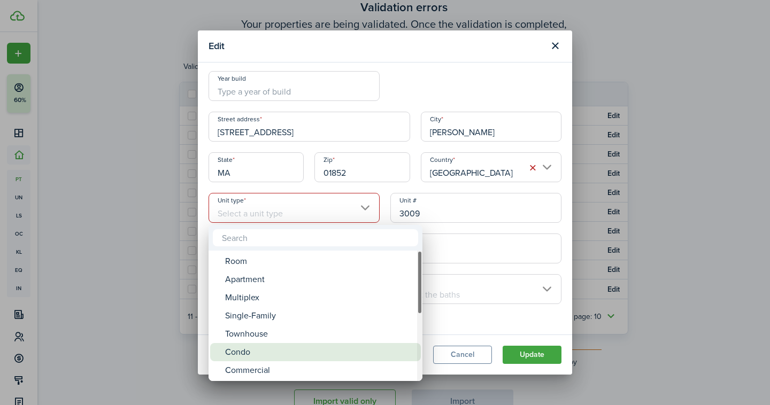
click at [276, 348] on div "Condo" at bounding box center [319, 352] width 189 height 18
type input "Condo"
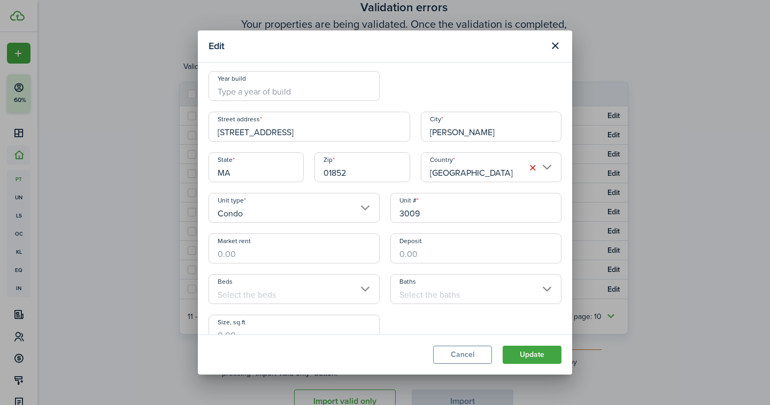
click at [518, 359] on button "Update" at bounding box center [532, 355] width 59 height 18
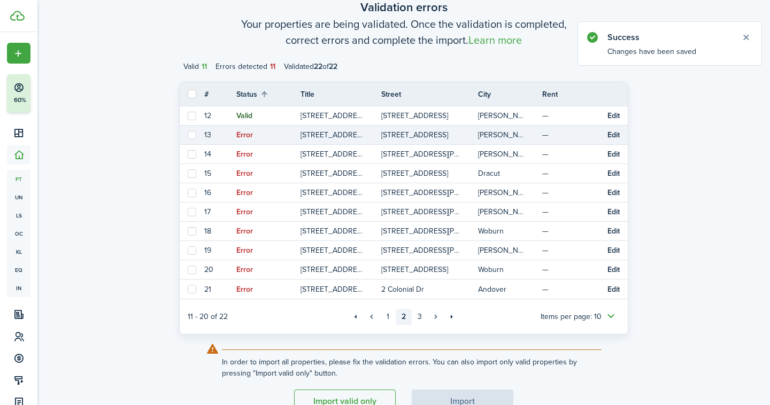
click at [612, 134] on button "Edit" at bounding box center [614, 135] width 12 height 9
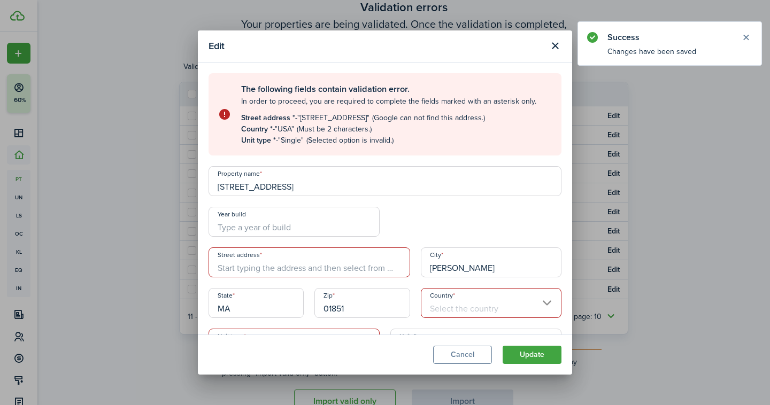
click at [297, 184] on input "[STREET_ADDRESS]" at bounding box center [385, 181] width 353 height 30
click at [293, 270] on input "Street address" at bounding box center [310, 263] width 202 height 30
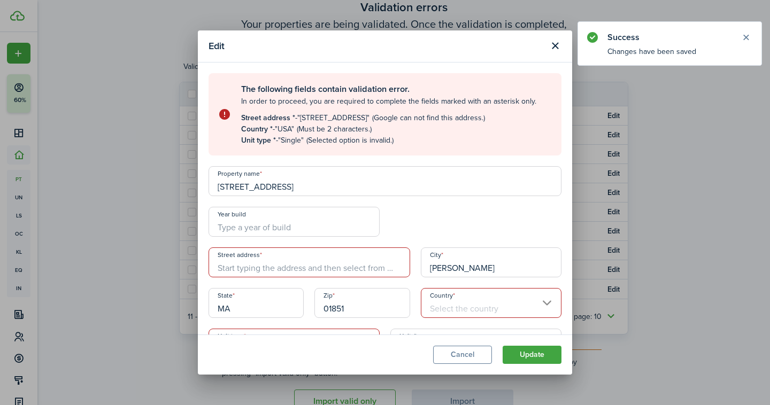
paste input "[STREET_ADDRESS]"
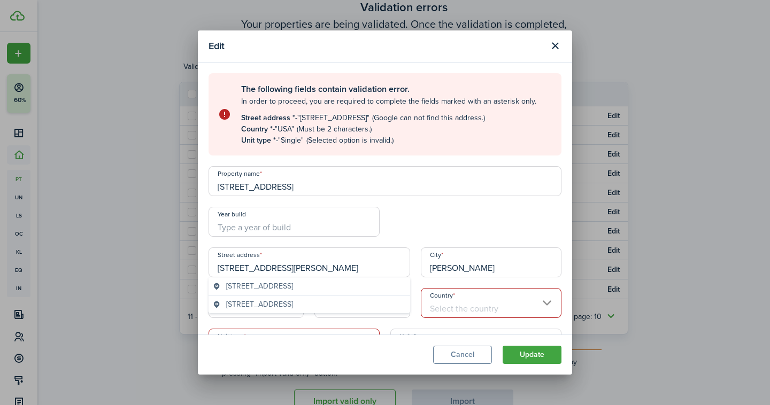
click at [293, 285] on span "[STREET_ADDRESS]" at bounding box center [259, 286] width 67 height 11
type input "[STREET_ADDRESS]"
type input "[GEOGRAPHIC_DATA]"
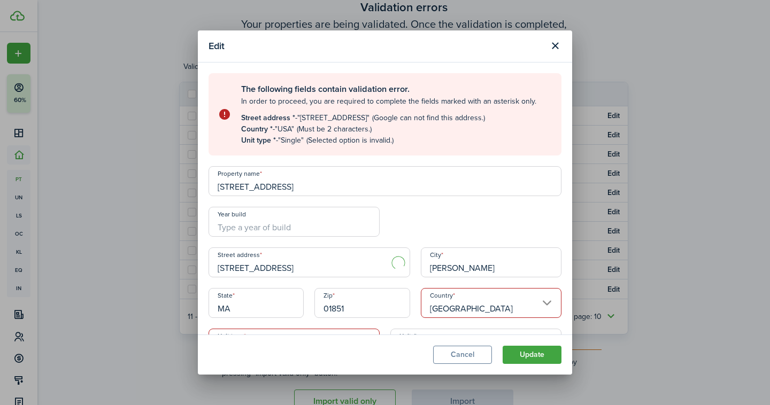
scroll to position [126, 0]
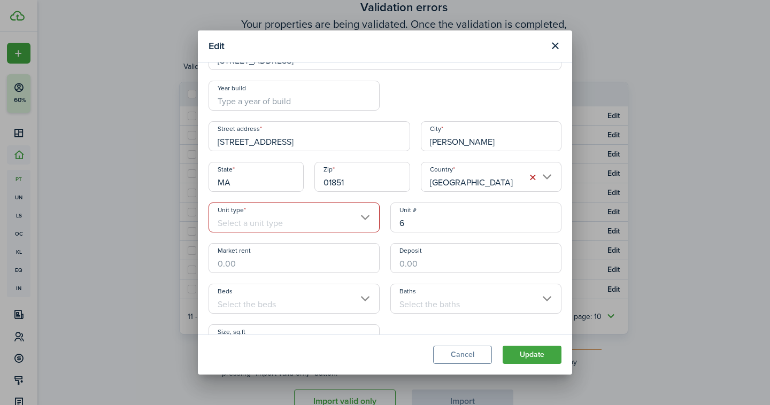
click at [273, 225] on input "Unit type" at bounding box center [294, 218] width 171 height 30
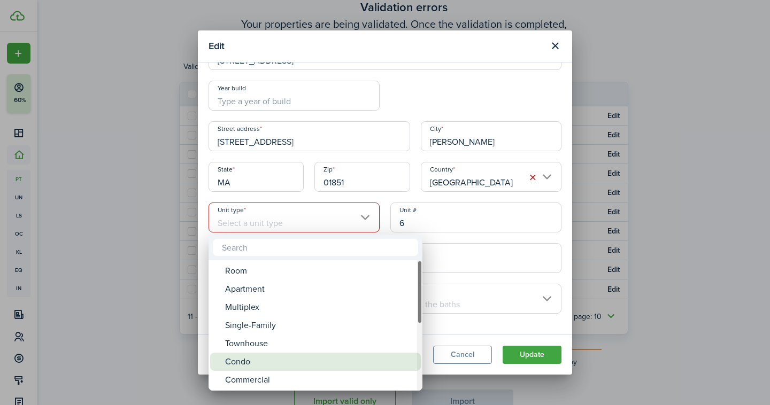
click at [251, 356] on div "Condo" at bounding box center [319, 362] width 189 height 18
type input "Condo"
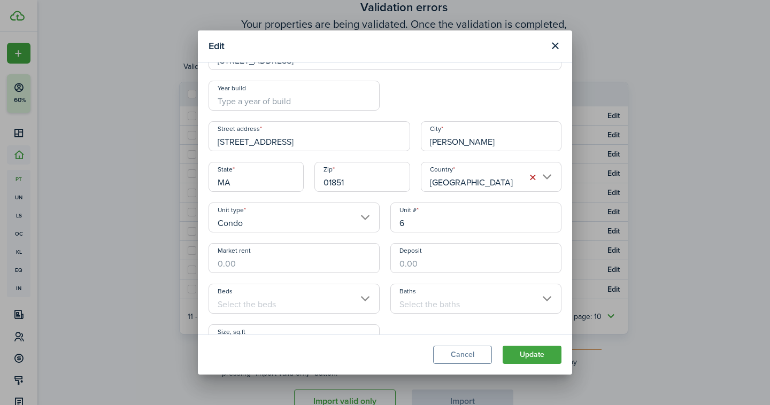
click at [518, 352] on button "Update" at bounding box center [532, 355] width 59 height 18
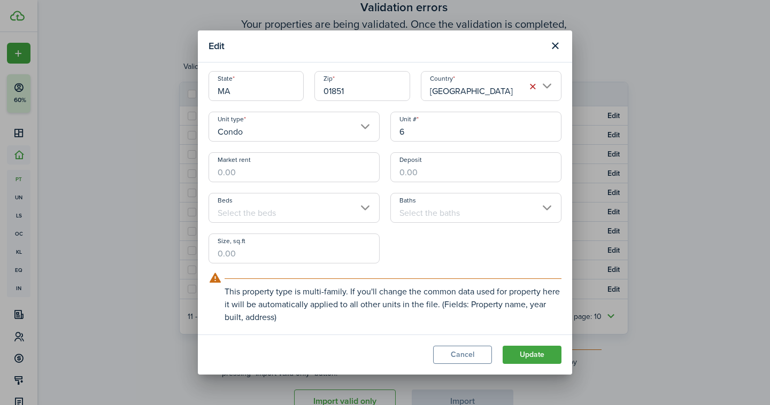
scroll to position [33, 0]
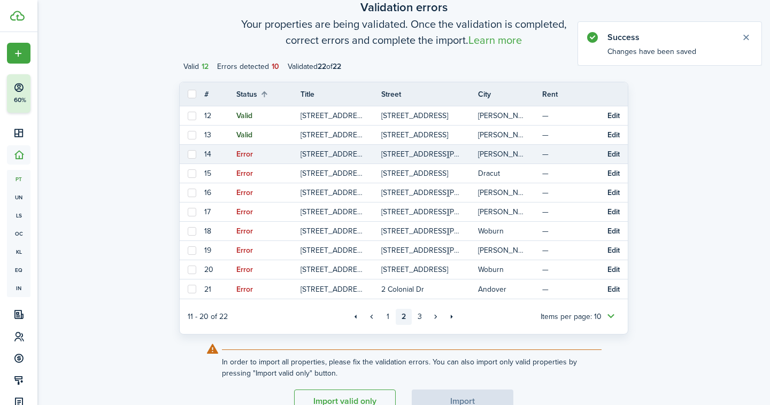
click at [612, 156] on button "Edit" at bounding box center [614, 154] width 12 height 9
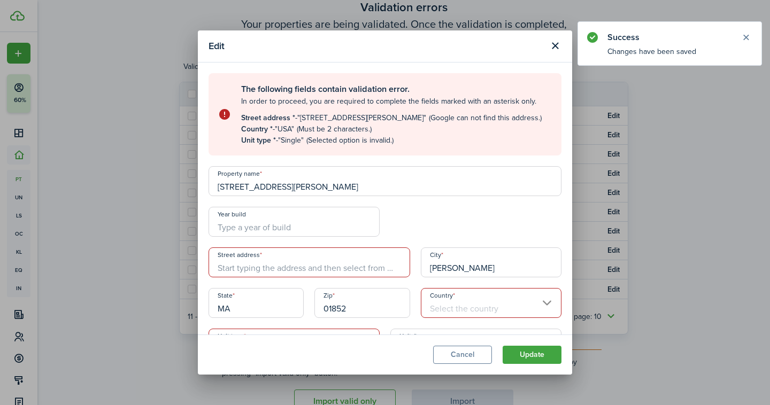
click at [304, 185] on input "[STREET_ADDRESS][PERSON_NAME]" at bounding box center [385, 181] width 353 height 30
click at [278, 278] on div "The following fields contain validation error. In order to proceed, you are req…" at bounding box center [385, 277] width 364 height 408
click at [279, 268] on input "Street address" at bounding box center [310, 263] width 202 height 30
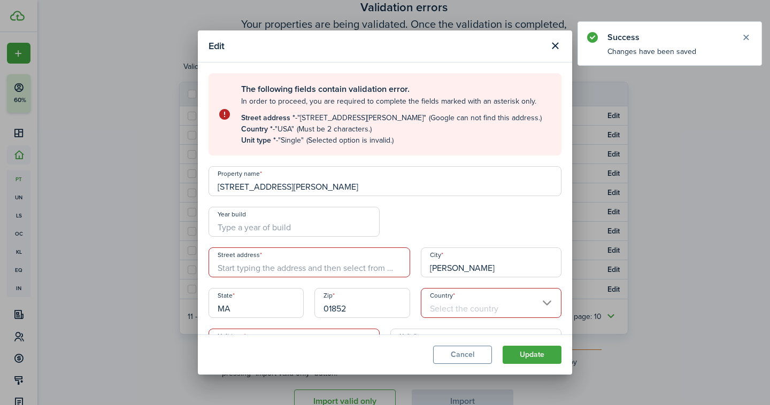
paste input "[STREET_ADDRESS][PERSON_NAME]"
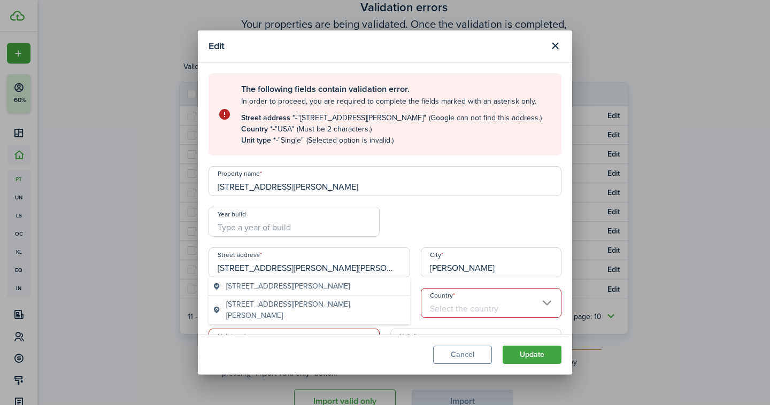
click at [331, 285] on span "[STREET_ADDRESS][PERSON_NAME]" at bounding box center [288, 286] width 124 height 11
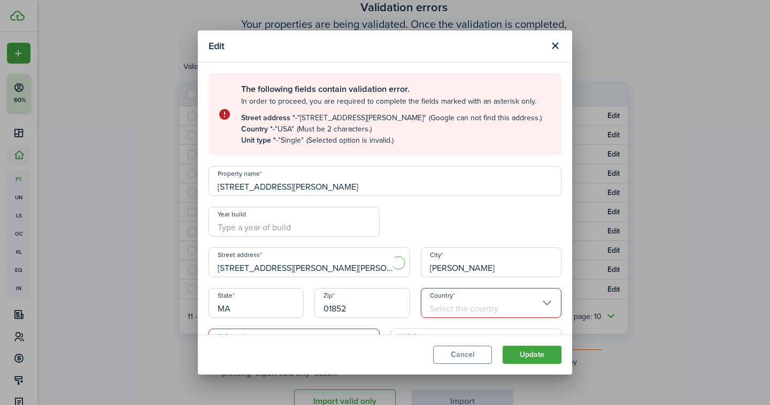
type input "[STREET_ADDRESS][PERSON_NAME]"
type input "[GEOGRAPHIC_DATA]"
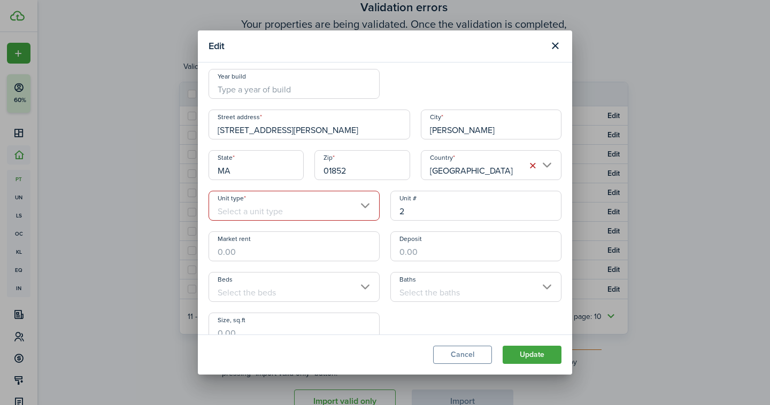
scroll to position [139, 0]
click at [296, 211] on input "Unit type" at bounding box center [294, 205] width 171 height 30
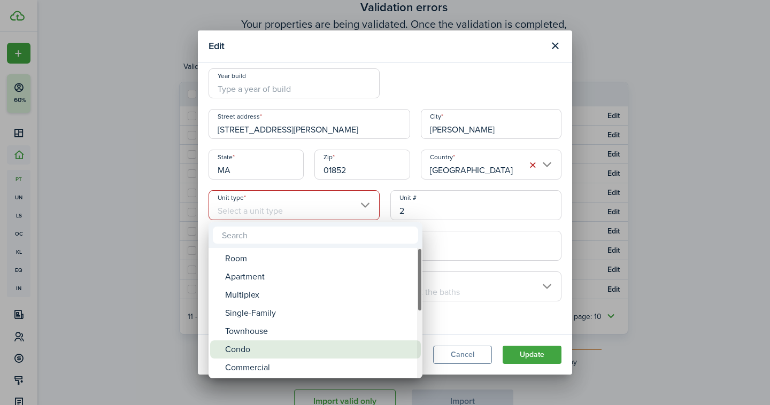
click at [253, 348] on div "Condo" at bounding box center [319, 350] width 189 height 18
type input "Condo"
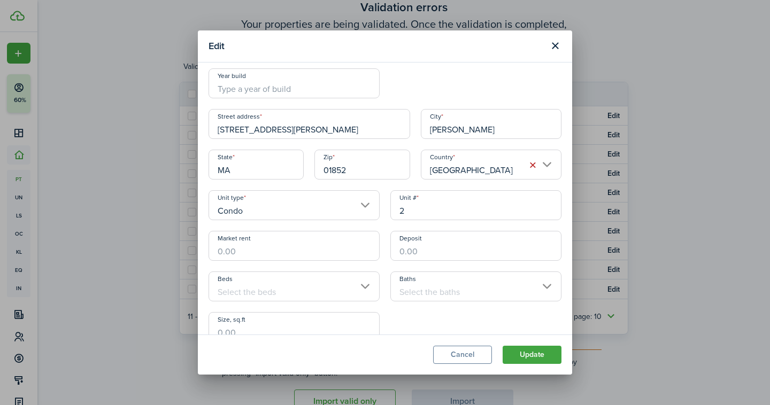
click at [522, 353] on button "Update" at bounding box center [532, 355] width 59 height 18
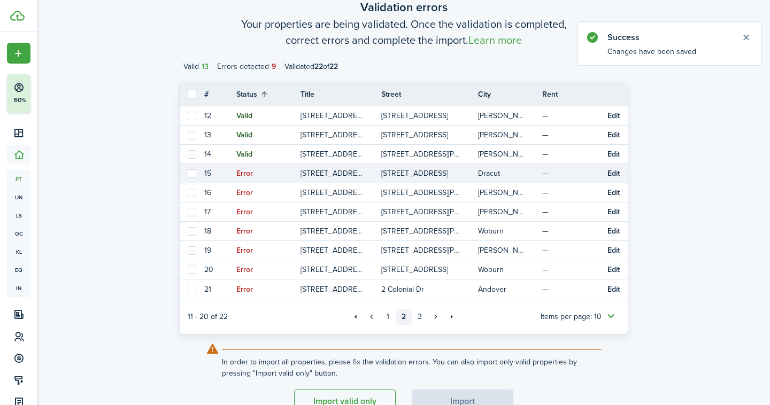
click at [611, 170] on button "Edit" at bounding box center [614, 174] width 12 height 9
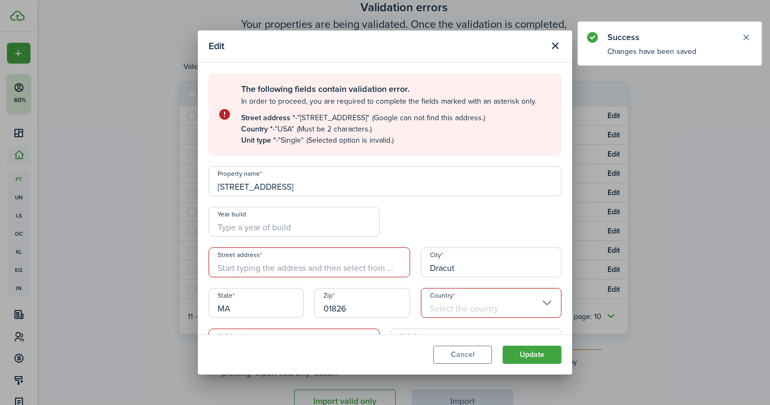
click at [265, 192] on input "[STREET_ADDRESS]" at bounding box center [385, 181] width 353 height 30
click at [269, 255] on input "Street address" at bounding box center [310, 263] width 202 height 30
paste input "[STREET_ADDRESS]"
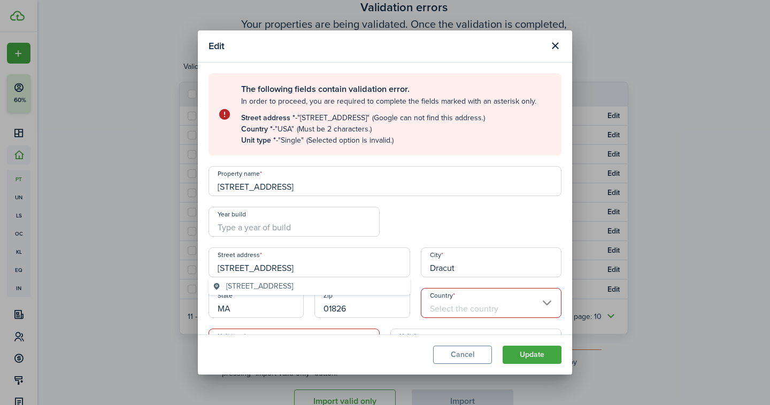
click at [282, 289] on span "[STREET_ADDRESS]" at bounding box center [259, 286] width 67 height 11
type input "[STREET_ADDRESS]"
type input "[GEOGRAPHIC_DATA]"
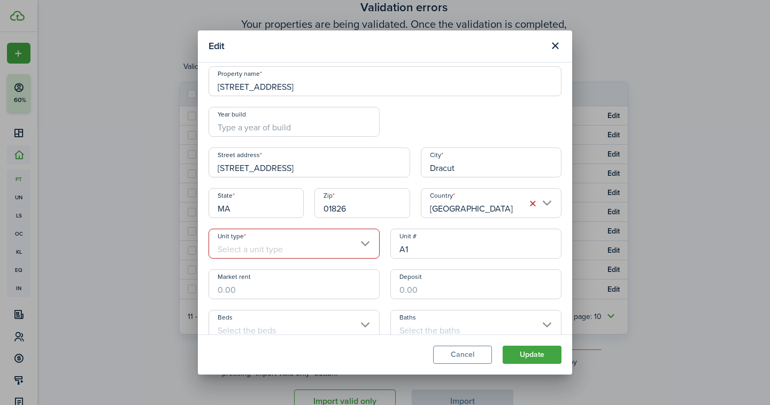
scroll to position [118, 0]
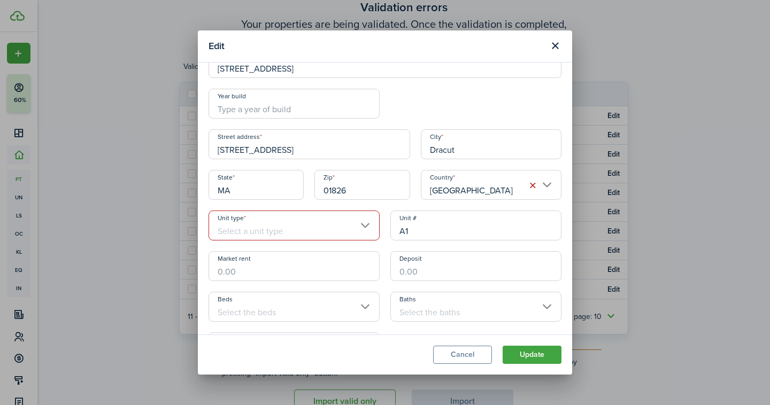
click at [283, 239] on input "Unit type" at bounding box center [294, 226] width 171 height 30
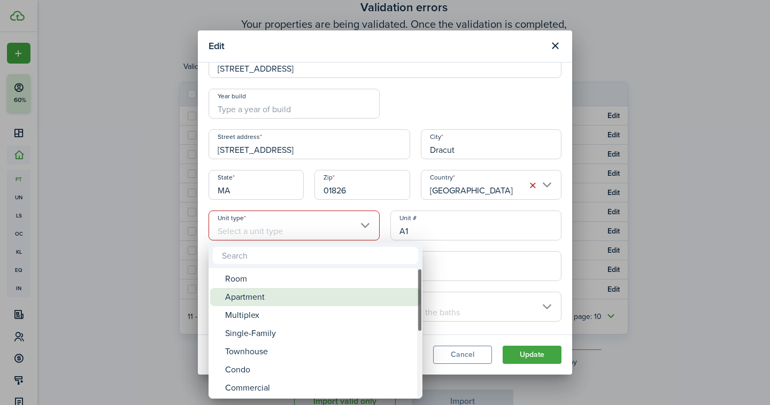
click at [264, 297] on div "Apartment" at bounding box center [319, 297] width 189 height 18
type input "Apartment"
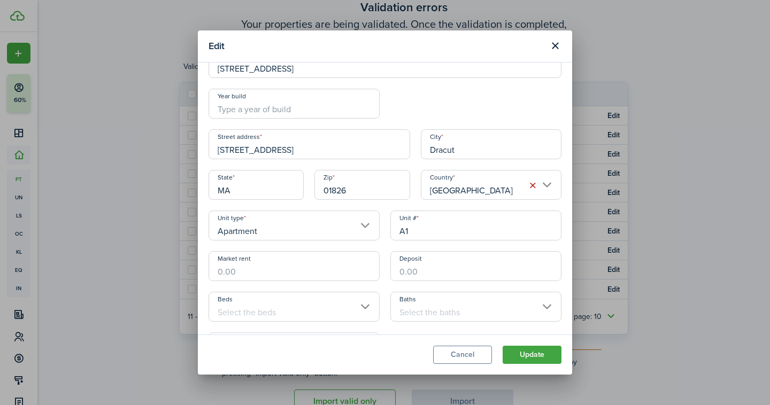
click at [523, 356] on button "Update" at bounding box center [532, 355] width 59 height 18
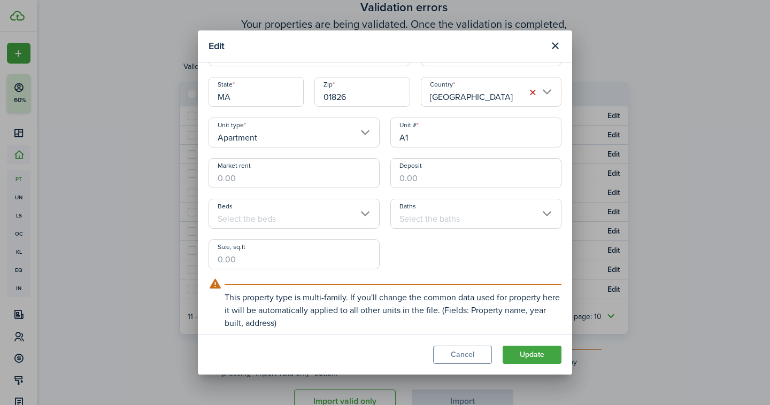
scroll to position [25, 0]
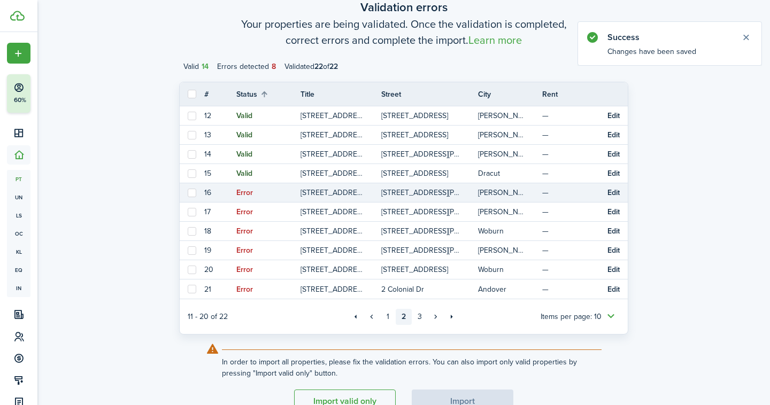
click at [613, 193] on button "Edit" at bounding box center [614, 193] width 12 height 9
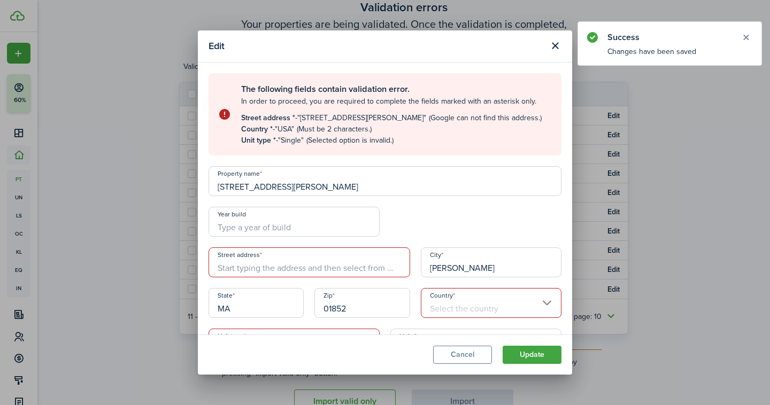
click at [267, 182] on input "[STREET_ADDRESS][PERSON_NAME]" at bounding box center [385, 181] width 353 height 30
click at [267, 266] on input "Street address" at bounding box center [310, 263] width 202 height 30
paste input "[STREET_ADDRESS][PERSON_NAME]"
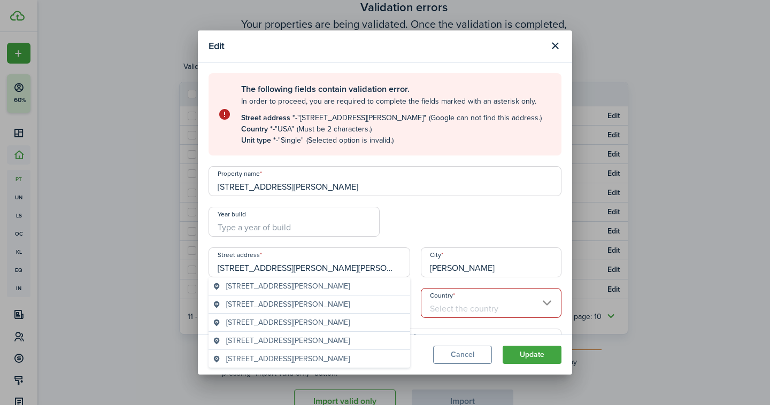
click at [321, 289] on span "[STREET_ADDRESS][PERSON_NAME]" at bounding box center [288, 286] width 124 height 11
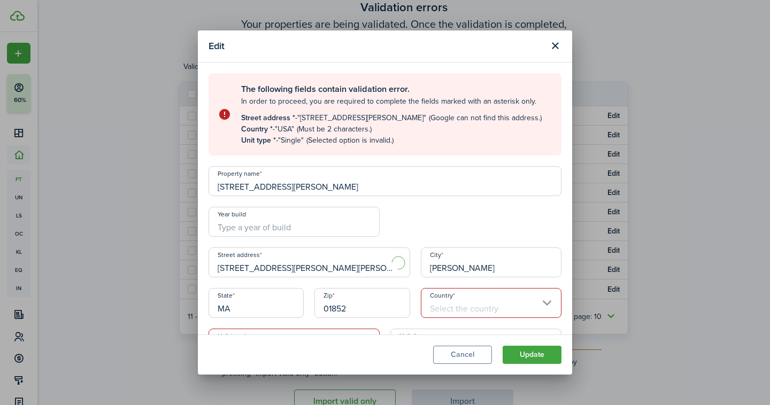
type input "[STREET_ADDRESS][PERSON_NAME]"
type input "[GEOGRAPHIC_DATA]"
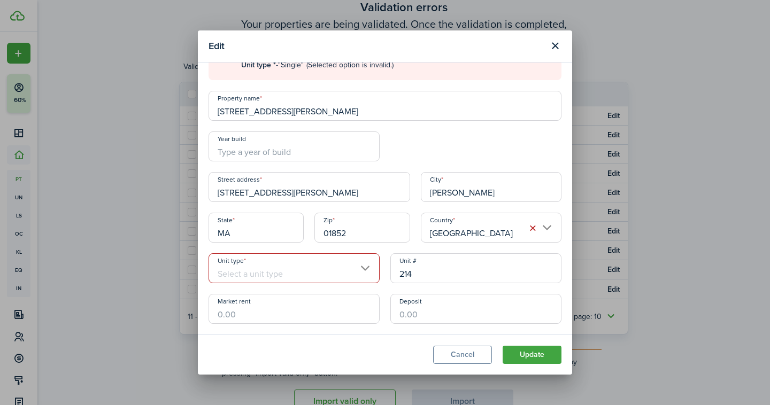
scroll to position [76, 0]
click at [296, 272] on input "Unit type" at bounding box center [294, 268] width 171 height 30
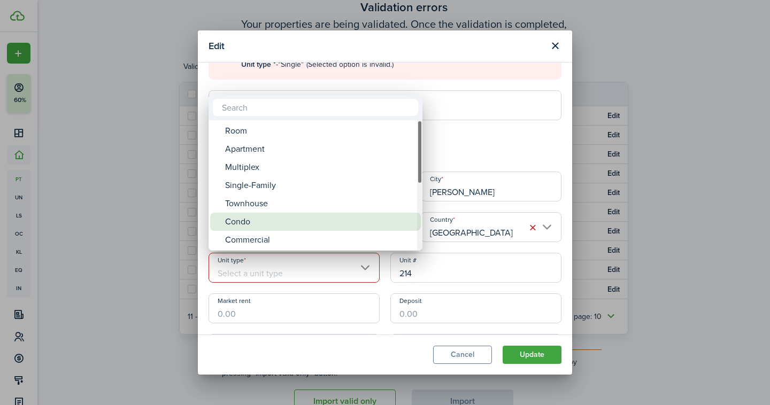
click at [261, 216] on div "Condo" at bounding box center [319, 222] width 189 height 18
type input "Condo"
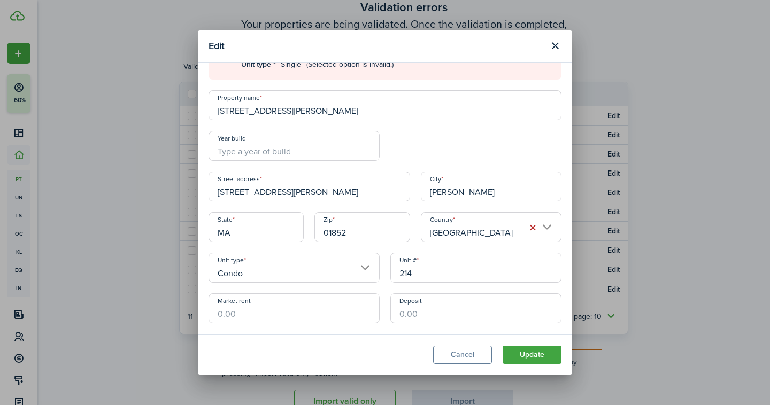
click at [531, 355] on button "Update" at bounding box center [532, 355] width 59 height 18
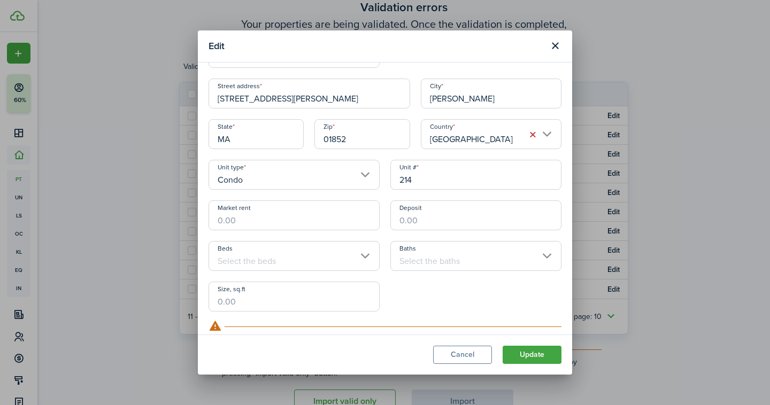
scroll to position [0, 0]
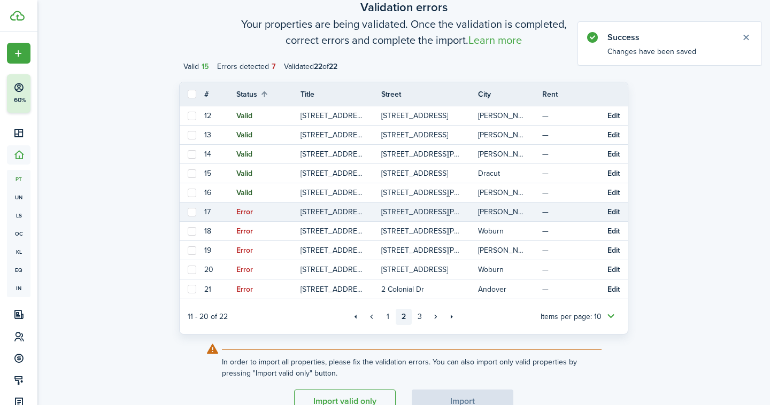
click at [614, 210] on button "Edit" at bounding box center [614, 212] width 12 height 9
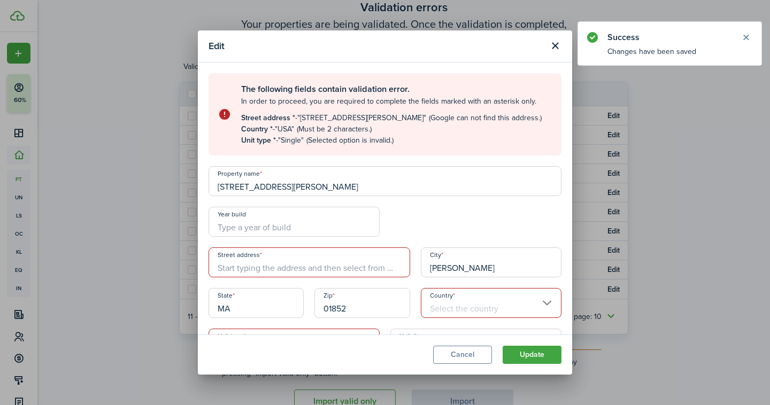
click at [283, 262] on input "Street address" at bounding box center [310, 263] width 202 height 30
click at [241, 194] on input "[STREET_ADDRESS][PERSON_NAME]" at bounding box center [385, 181] width 353 height 30
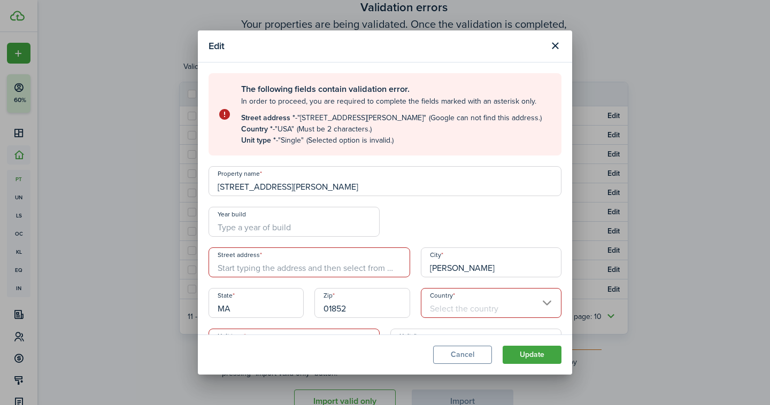
click at [279, 268] on input "Street address" at bounding box center [310, 263] width 202 height 30
paste input "[STREET_ADDRESS][PERSON_NAME]"
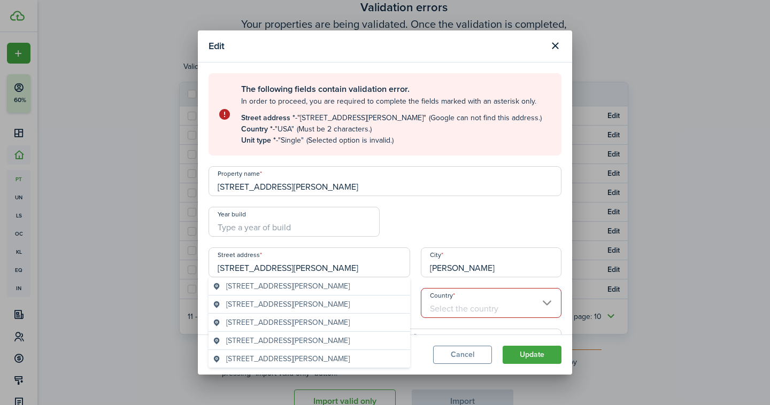
click at [292, 287] on span "[STREET_ADDRESS][PERSON_NAME]" at bounding box center [288, 286] width 124 height 11
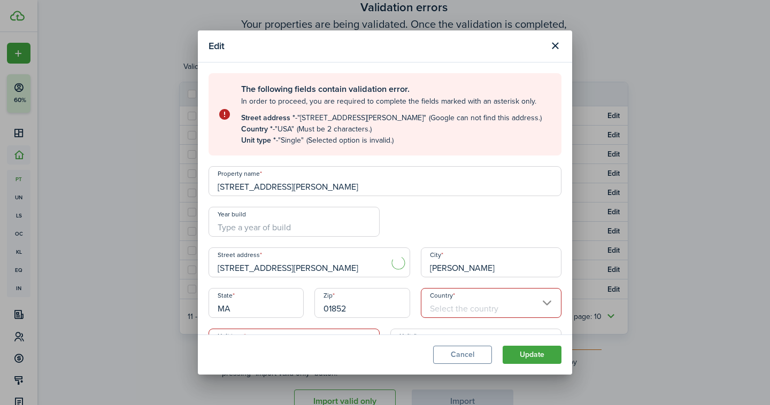
scroll to position [134, 0]
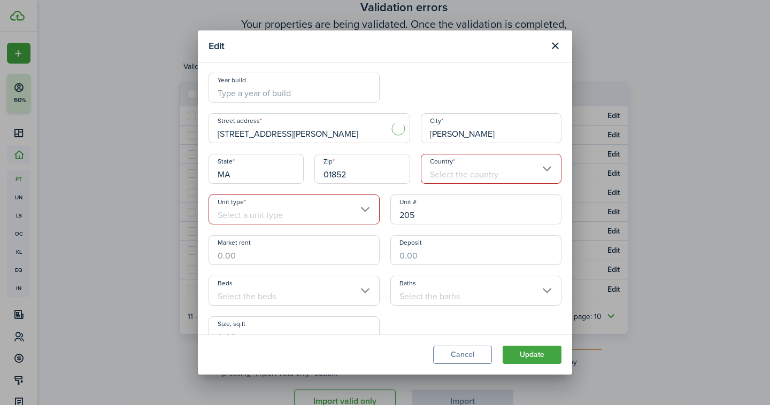
type input "[STREET_ADDRESS][PERSON_NAME]"
type input "[GEOGRAPHIC_DATA]"
click at [271, 210] on input "Unit type" at bounding box center [294, 210] width 171 height 30
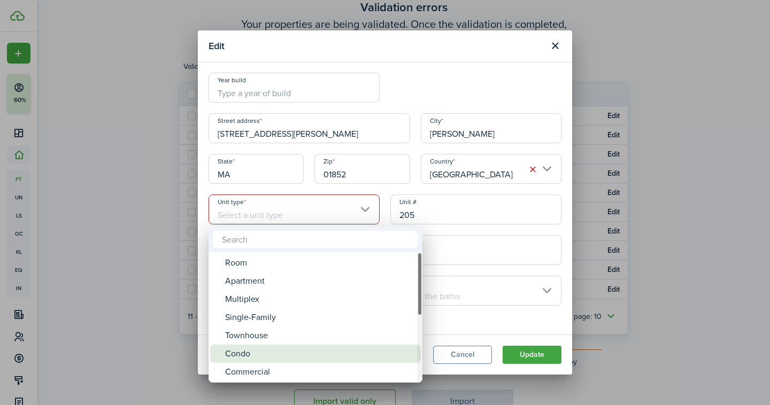
click at [257, 350] on div "Condo" at bounding box center [319, 354] width 189 height 18
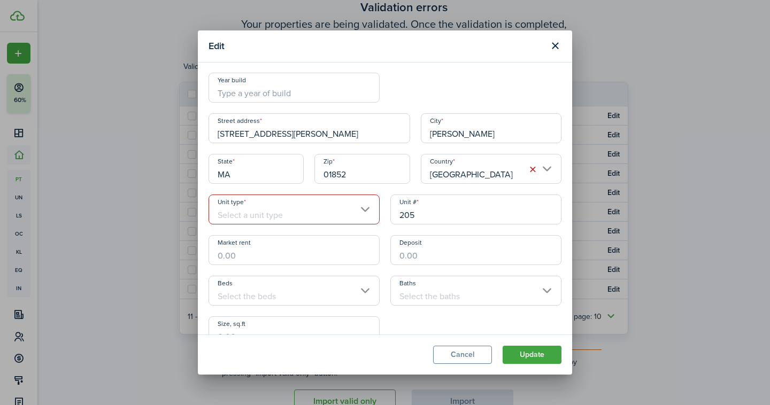
type input "Condo"
click at [541, 349] on button "Update" at bounding box center [532, 355] width 59 height 18
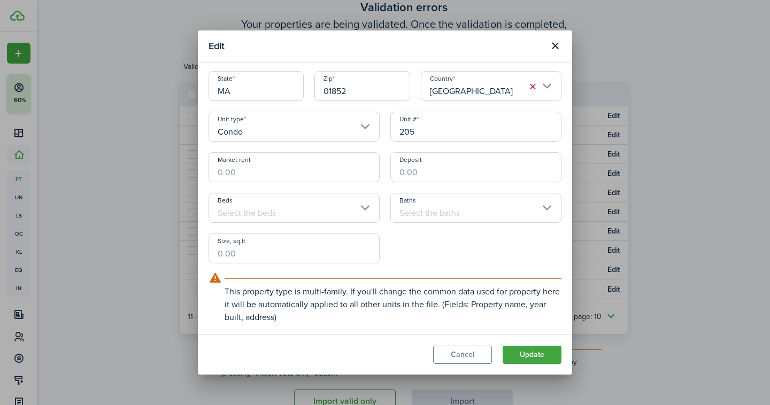
scroll to position [41, 0]
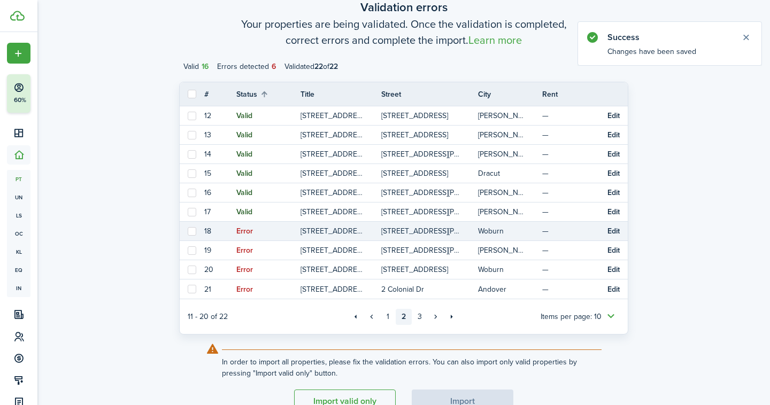
click at [615, 230] on button "Edit" at bounding box center [614, 231] width 12 height 9
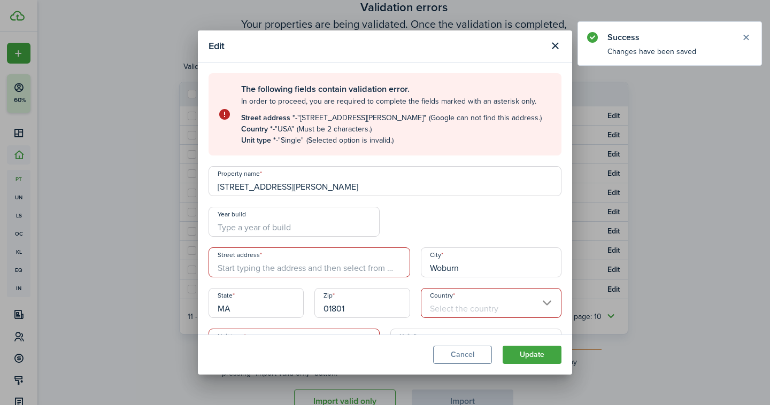
click at [289, 188] on input "[STREET_ADDRESS][PERSON_NAME]" at bounding box center [385, 181] width 353 height 30
click at [269, 271] on input "Street address" at bounding box center [310, 263] width 202 height 30
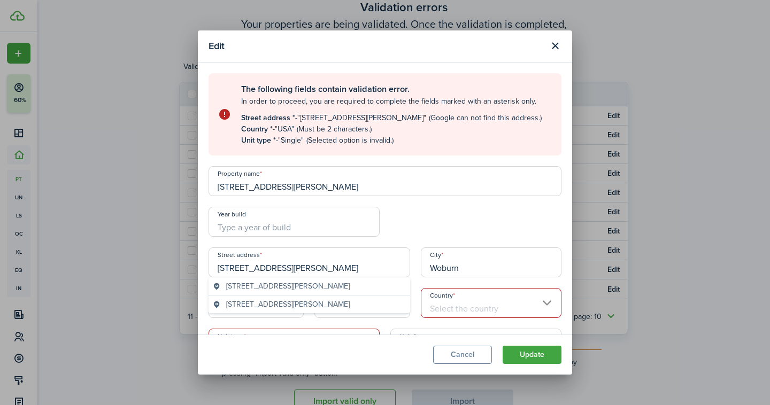
click at [294, 289] on span "[STREET_ADDRESS][PERSON_NAME]" at bounding box center [288, 286] width 124 height 11
type input "[STREET_ADDRESS][PERSON_NAME]"
type input "[GEOGRAPHIC_DATA]"
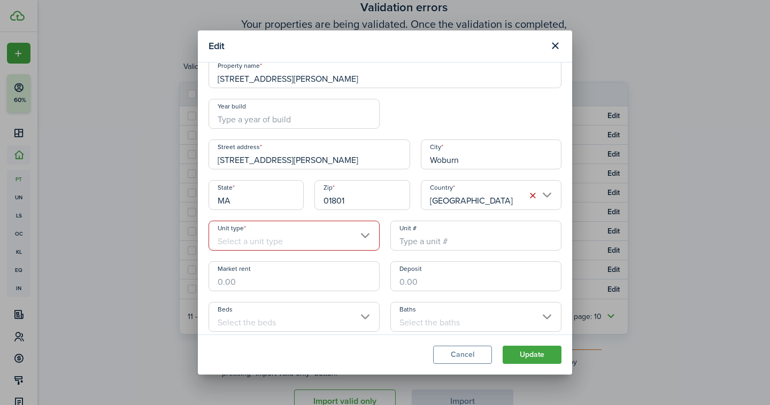
scroll to position [109, 0]
click at [293, 234] on input "Unit type" at bounding box center [294, 235] width 171 height 30
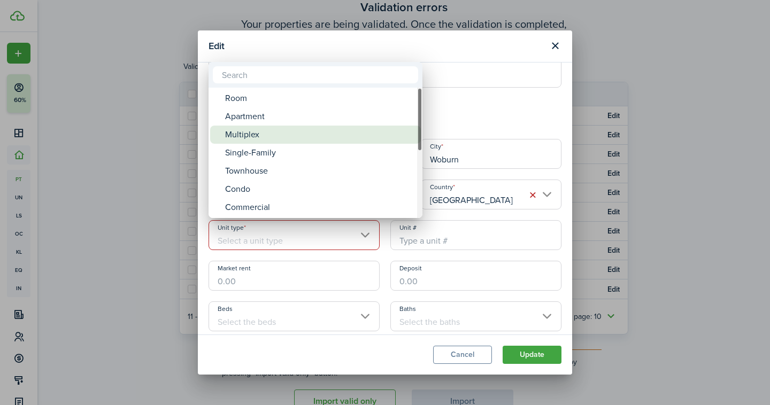
click at [265, 141] on div "Multiplex" at bounding box center [319, 135] width 189 height 18
type input "Multiplex"
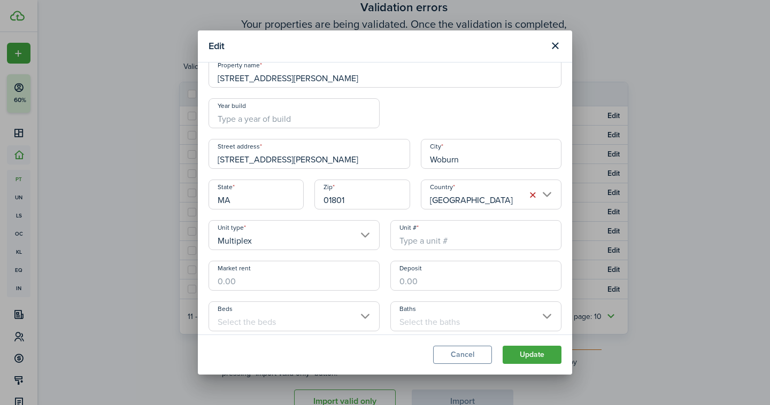
click at [441, 236] on input "Unit #" at bounding box center [475, 235] width 171 height 30
type input "12"
click at [512, 347] on button "Update" at bounding box center [532, 355] width 59 height 18
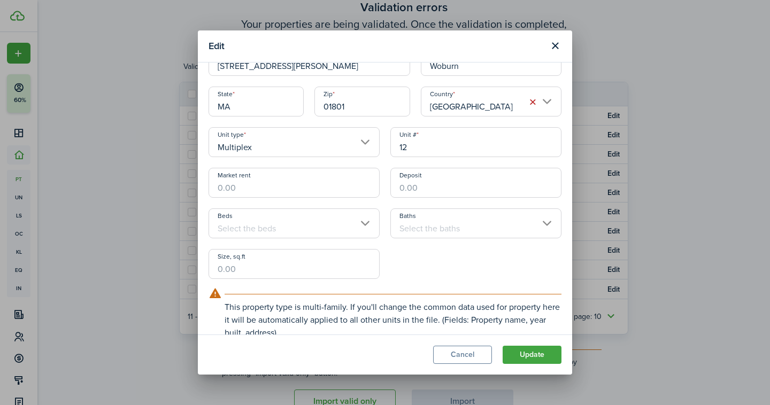
scroll to position [15, 0]
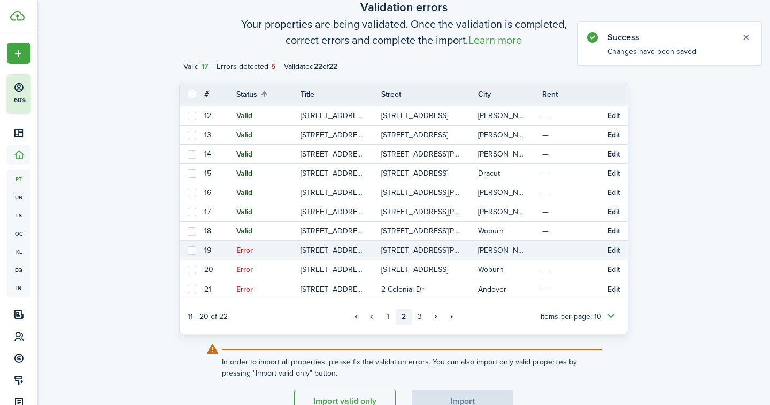
click at [613, 253] on button "Edit" at bounding box center [614, 251] width 12 height 9
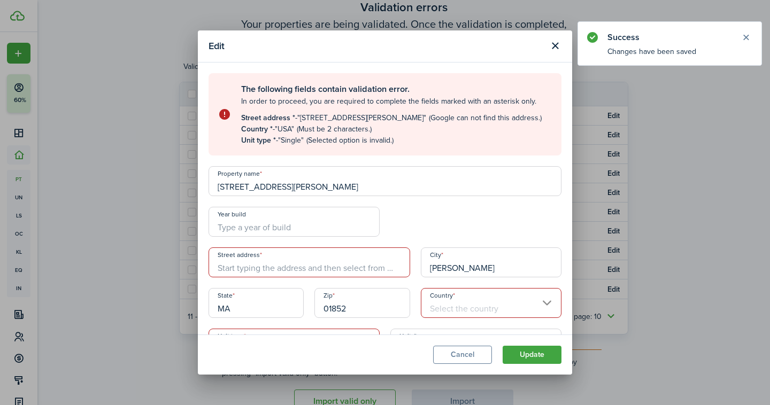
click at [257, 267] on input "Street address" at bounding box center [310, 263] width 202 height 30
click at [237, 189] on input "[STREET_ADDRESS][PERSON_NAME]" at bounding box center [385, 181] width 353 height 30
click at [245, 235] on input "Year build" at bounding box center [294, 222] width 171 height 30
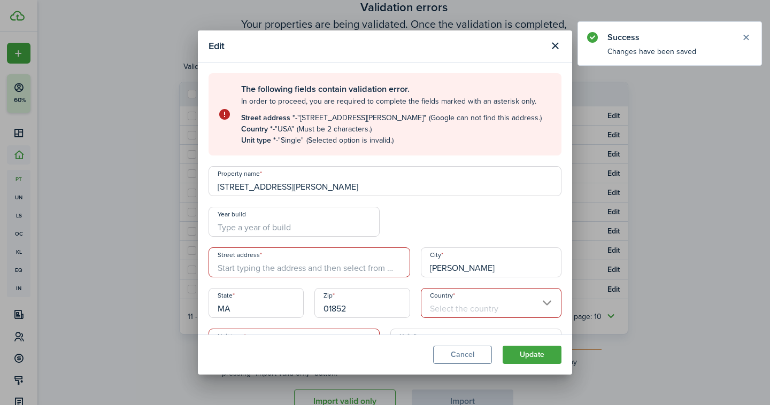
click at [256, 265] on input "Street address" at bounding box center [310, 263] width 202 height 30
paste input "[STREET_ADDRESS][PERSON_NAME]"
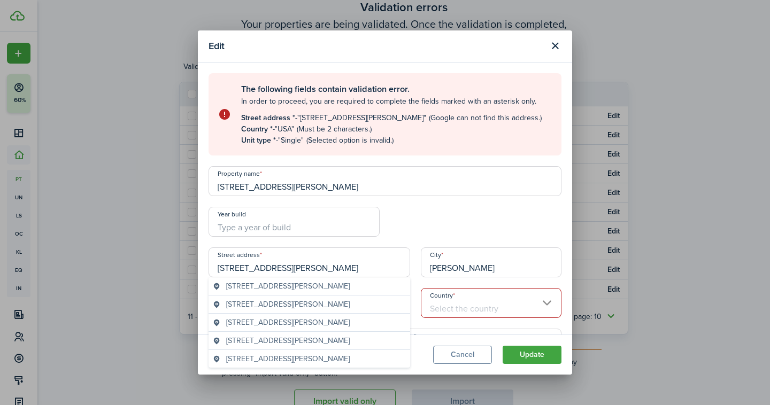
click at [273, 287] on span "[STREET_ADDRESS][PERSON_NAME]" at bounding box center [288, 286] width 124 height 11
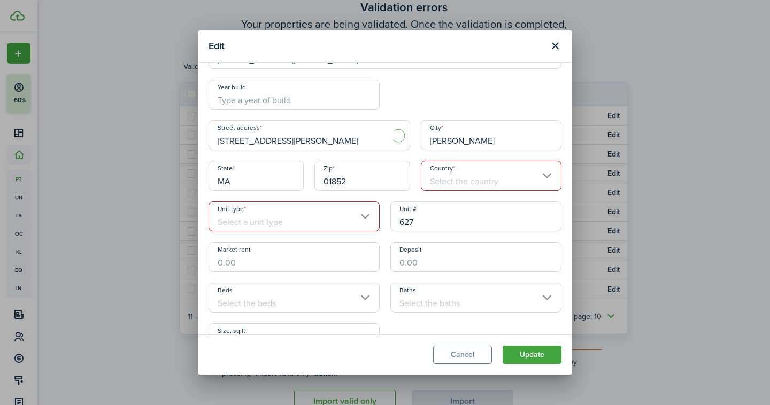
scroll to position [128, 0]
type input "[STREET_ADDRESS][PERSON_NAME]"
type input "[GEOGRAPHIC_DATA]"
click at [270, 219] on input "Unit type" at bounding box center [294, 216] width 171 height 30
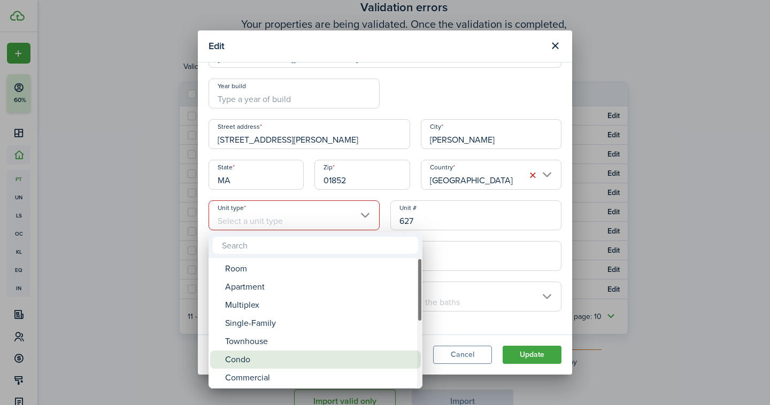
click at [257, 352] on div "Condo" at bounding box center [319, 360] width 189 height 18
type input "Condo"
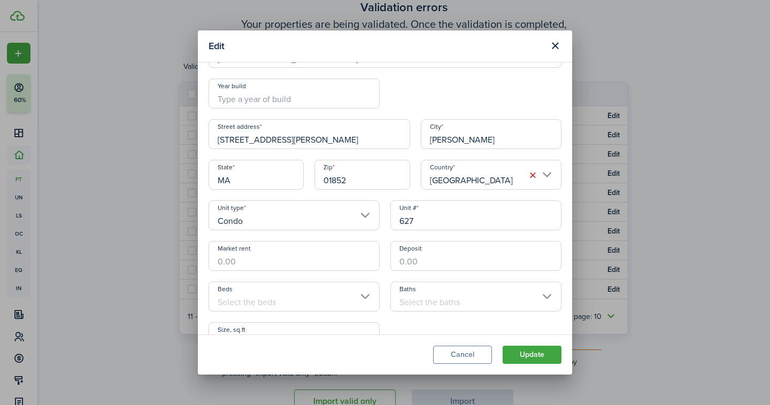
click at [522, 354] on button "Update" at bounding box center [532, 355] width 59 height 18
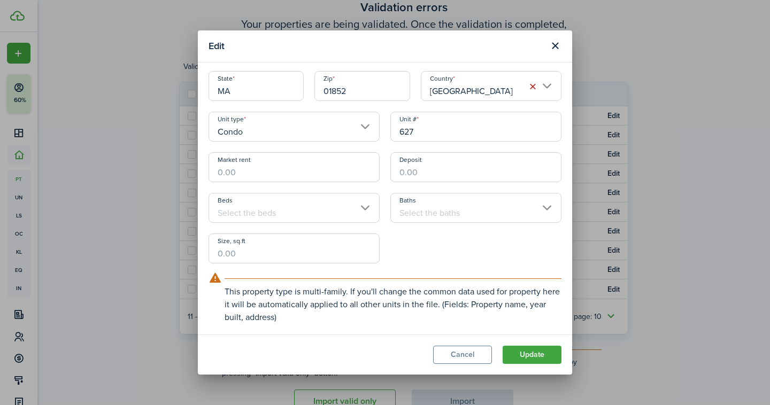
scroll to position [35, 0]
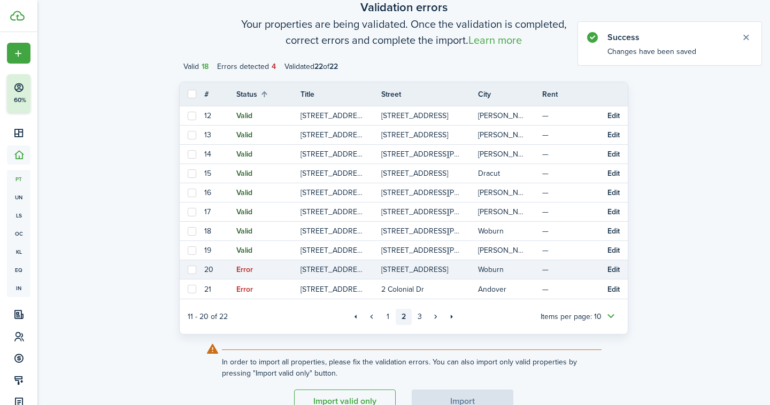
click at [614, 266] on button "Edit" at bounding box center [614, 270] width 12 height 9
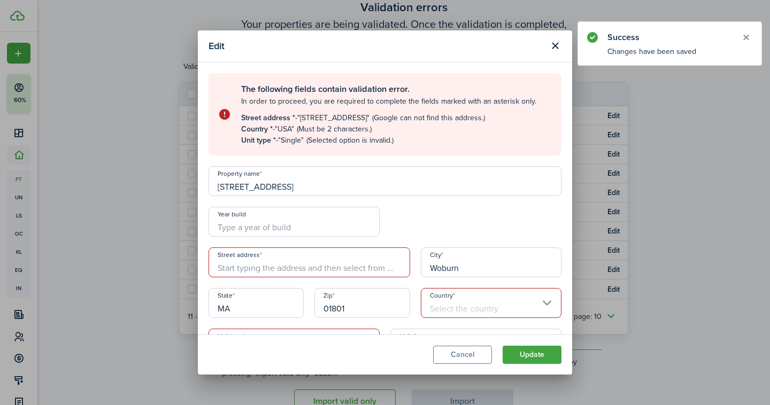
click at [289, 185] on input "[STREET_ADDRESS]" at bounding box center [385, 181] width 353 height 30
click at [269, 262] on input "Street address" at bounding box center [310, 263] width 202 height 30
paste input "[STREET_ADDRESS]"
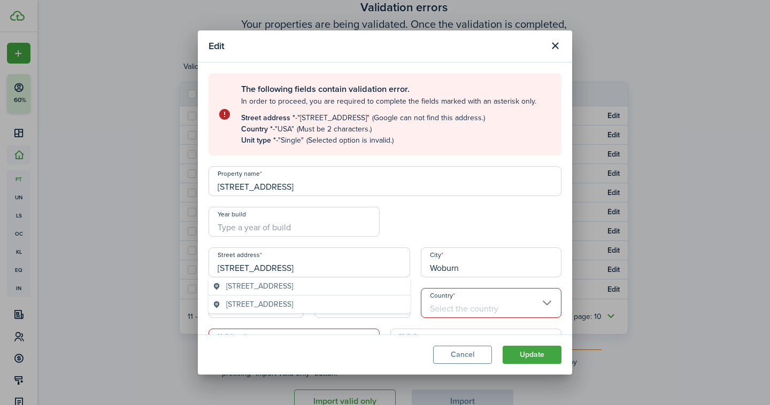
click at [293, 286] on span "[STREET_ADDRESS]" at bounding box center [259, 286] width 67 height 11
type input "[STREET_ADDRESS]"
type input "[GEOGRAPHIC_DATA]"
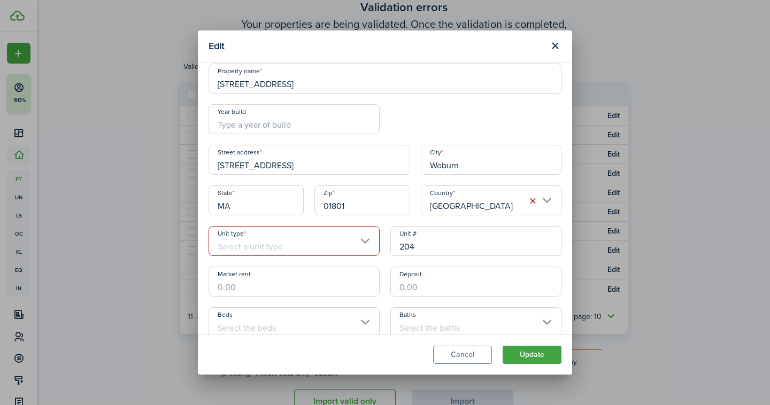
scroll to position [128, 0]
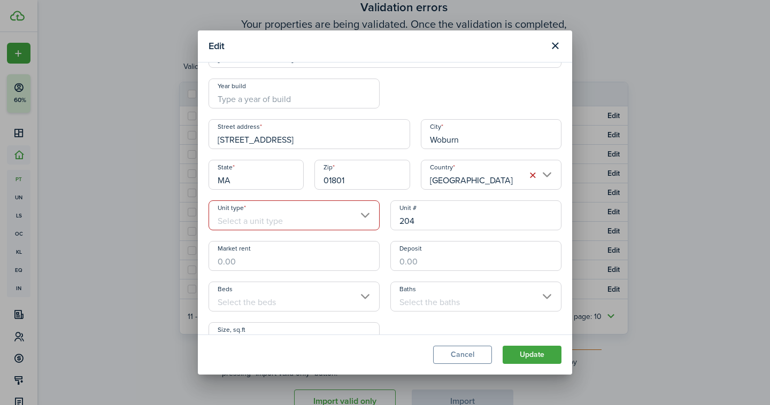
click at [275, 206] on input "Unit type" at bounding box center [294, 216] width 171 height 30
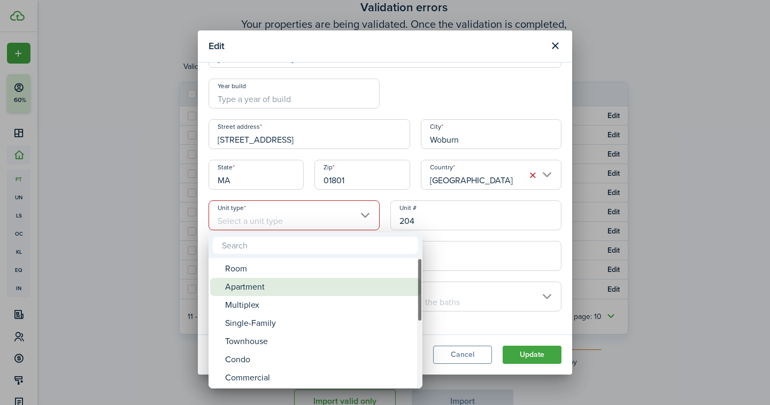
click at [268, 294] on div "Apartment" at bounding box center [319, 287] width 189 height 18
type input "Apartment"
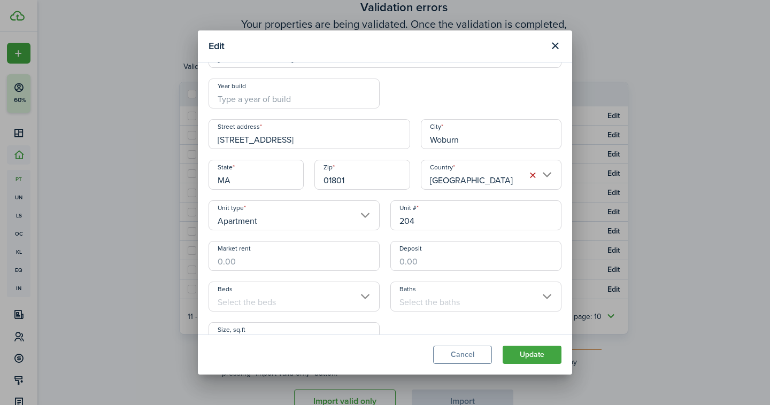
click at [527, 357] on button "Update" at bounding box center [532, 355] width 59 height 18
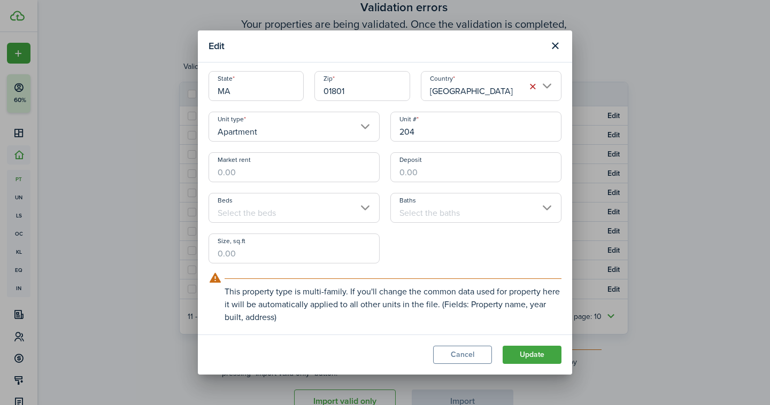
scroll to position [35, 0]
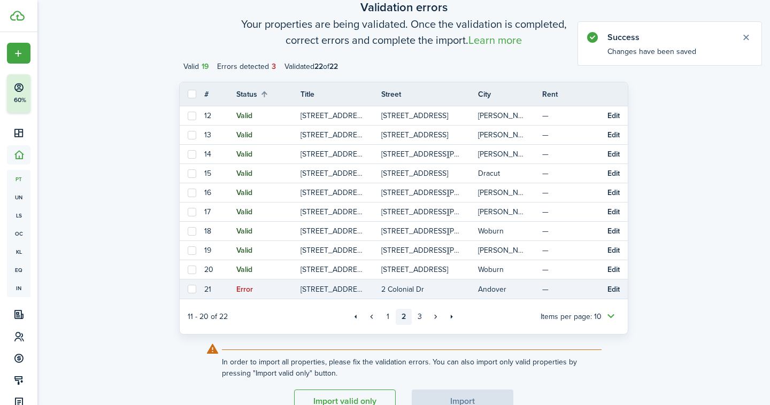
click at [610, 290] on button "Edit" at bounding box center [614, 290] width 12 height 9
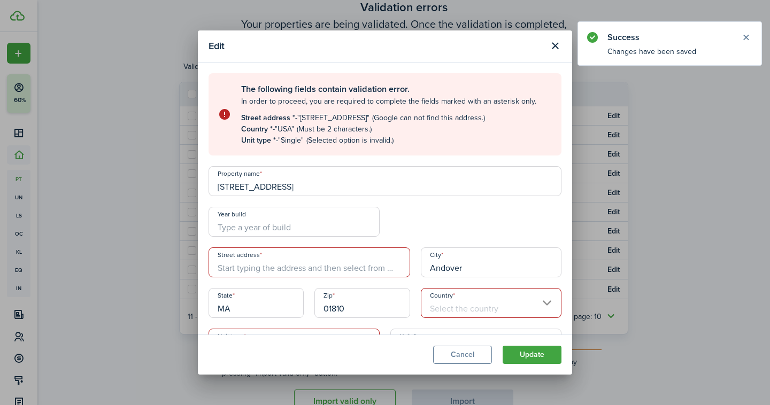
click at [318, 190] on input "[STREET_ADDRESS]" at bounding box center [385, 181] width 353 height 30
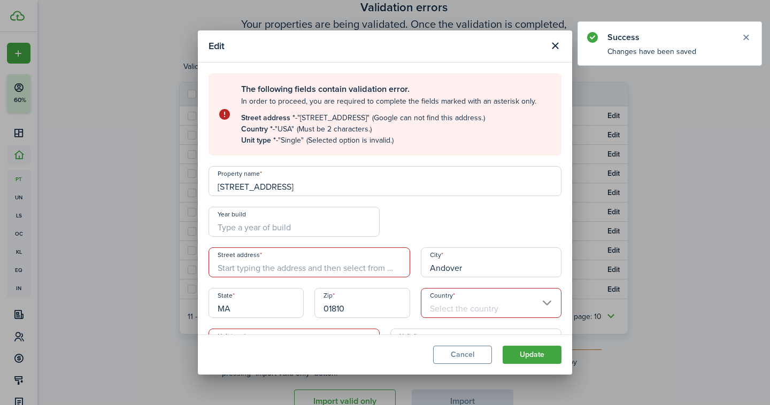
click at [306, 270] on input "Street address" at bounding box center [310, 263] width 202 height 30
paste input "[STREET_ADDRESS]"
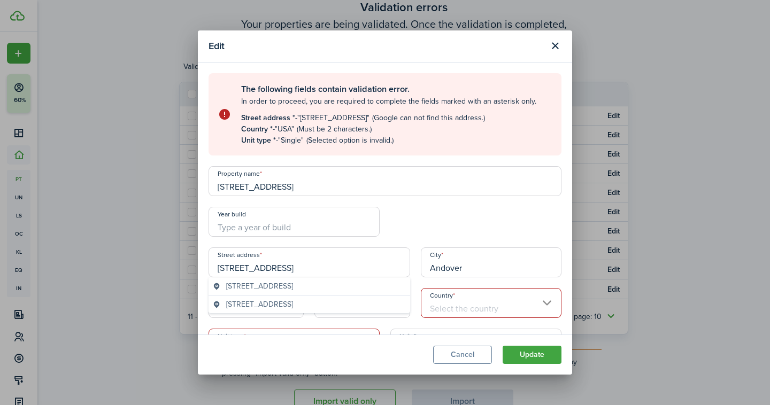
click at [293, 288] on span "[STREET_ADDRESS]" at bounding box center [259, 286] width 67 height 11
type input "2 Colonial Dr"
type input "[GEOGRAPHIC_DATA]"
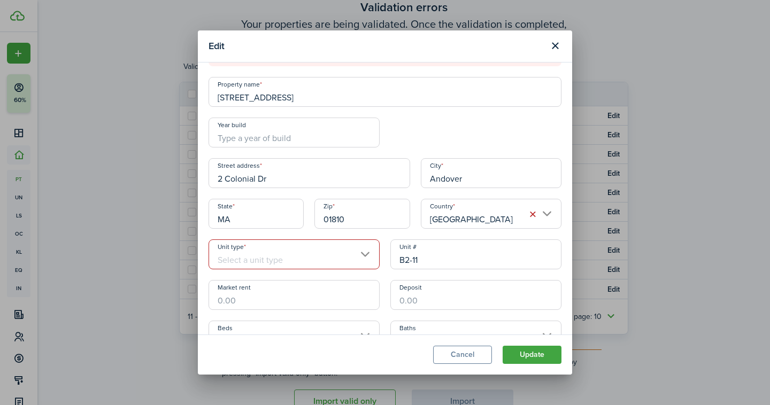
scroll to position [91, 0]
click at [312, 258] on input "Unit type" at bounding box center [294, 253] width 171 height 30
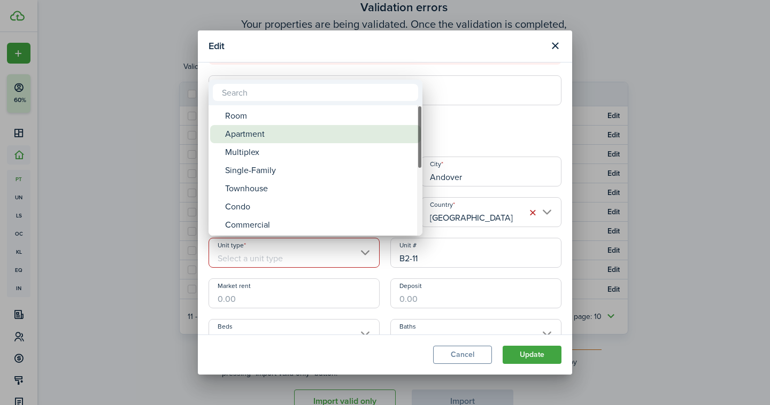
click at [253, 135] on div "Apartment" at bounding box center [319, 134] width 189 height 18
type input "Apartment"
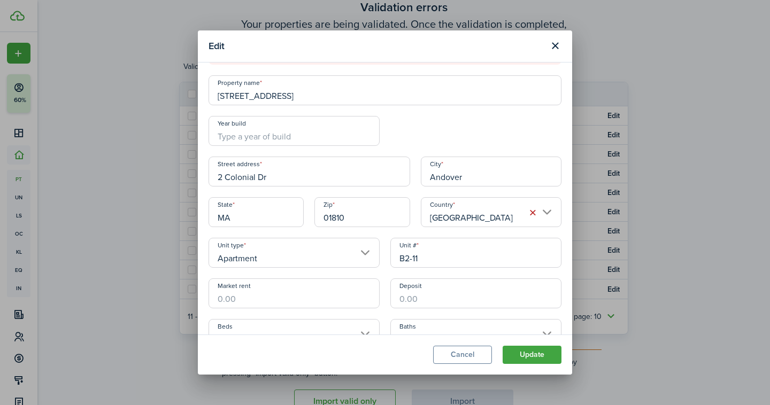
click at [533, 354] on button "Update" at bounding box center [532, 355] width 59 height 18
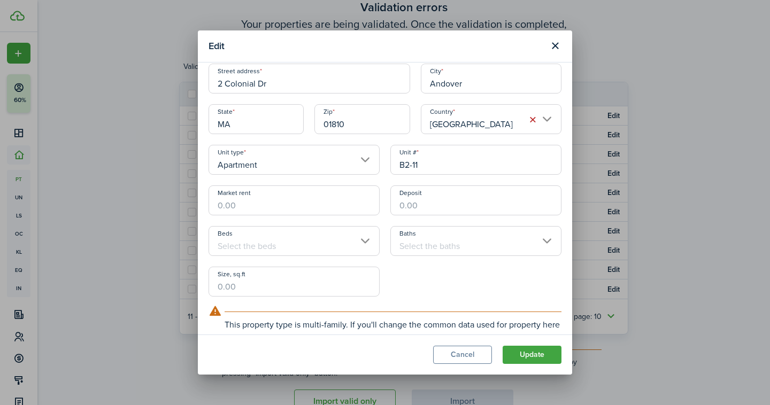
scroll to position [0, 0]
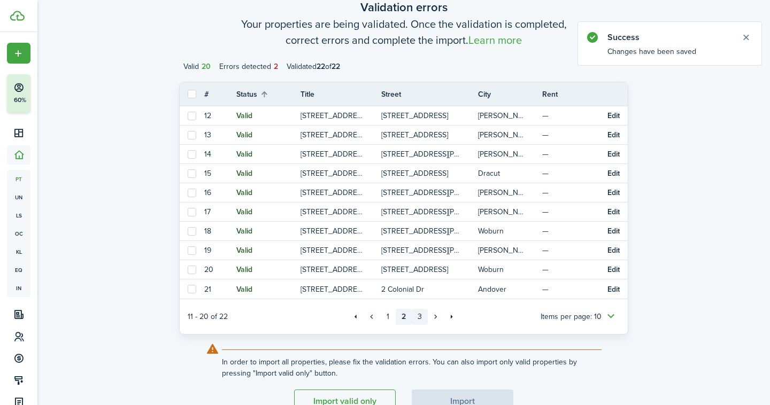
click at [417, 318] on link "3" at bounding box center [420, 317] width 16 height 16
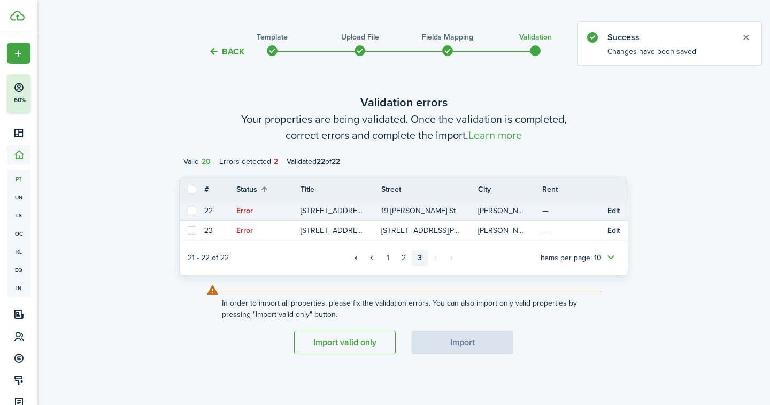
click at [614, 211] on button "Edit" at bounding box center [614, 211] width 12 height 9
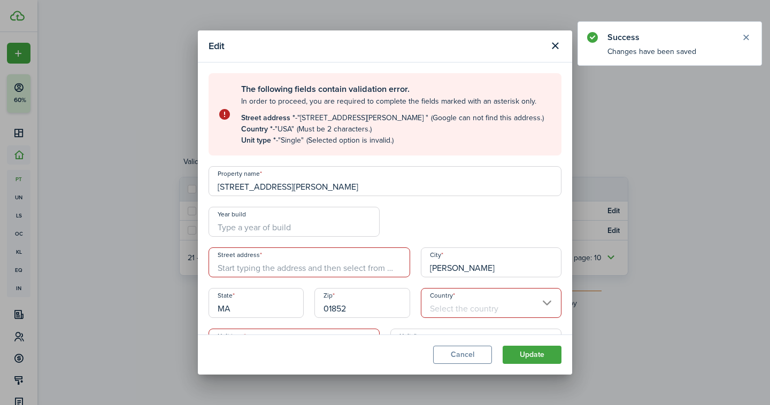
click at [297, 190] on input "[STREET_ADDRESS][PERSON_NAME]" at bounding box center [385, 181] width 353 height 30
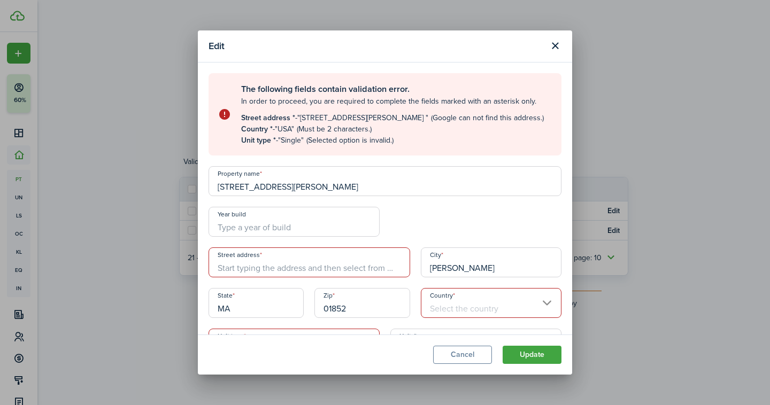
click at [288, 260] on input "Street address" at bounding box center [310, 263] width 202 height 30
paste input "[STREET_ADDRESS][PERSON_NAME]"
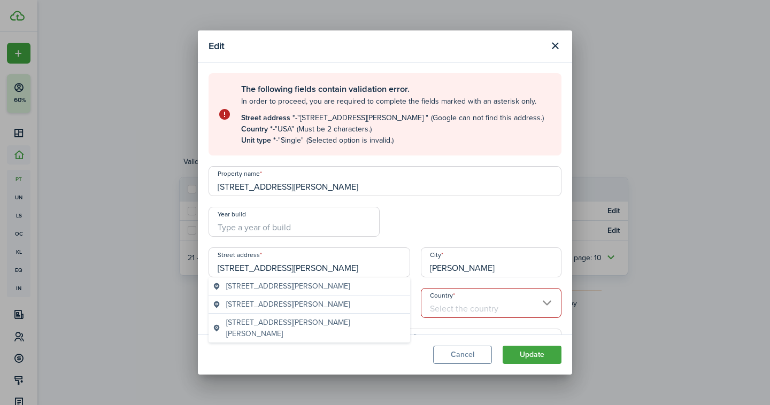
click at [295, 290] on span "[STREET_ADDRESS][PERSON_NAME]" at bounding box center [288, 286] width 124 height 11
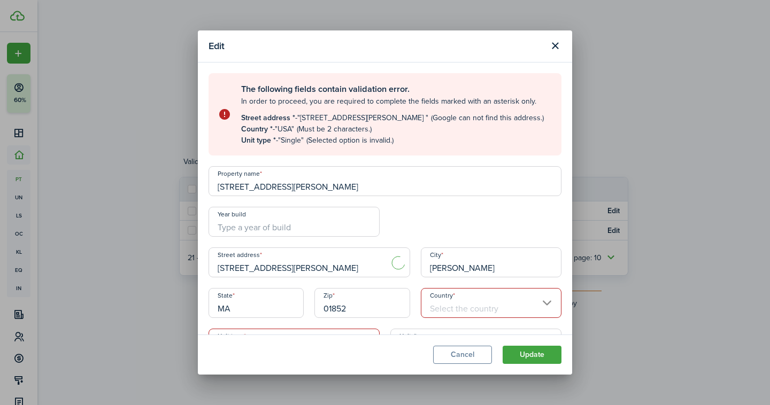
type input "19 [PERSON_NAME] St"
type input "[GEOGRAPHIC_DATA]"
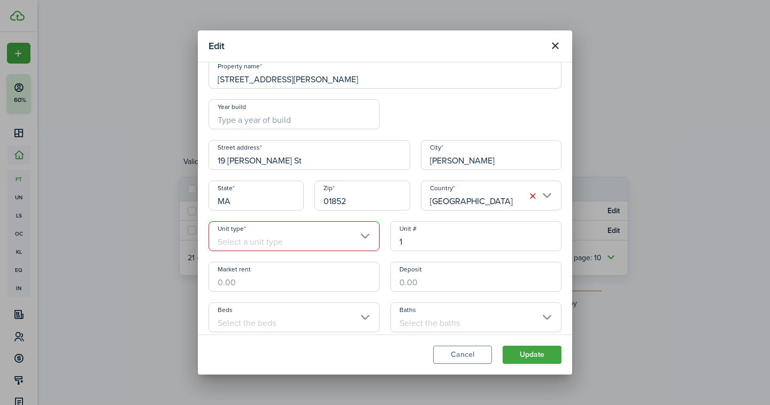
scroll to position [157, 0]
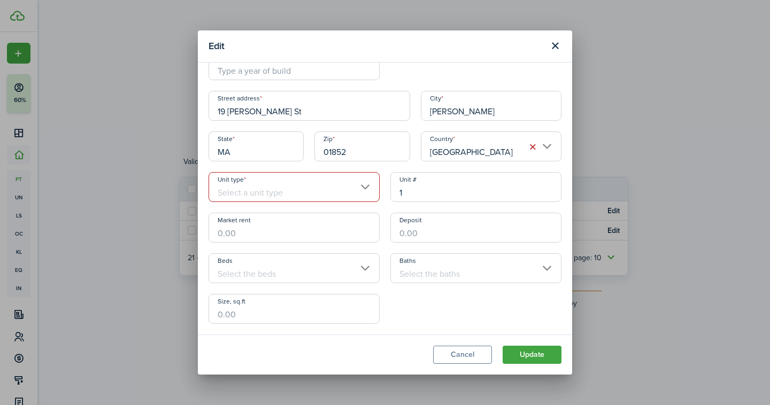
click at [275, 185] on input "Unit type" at bounding box center [294, 187] width 171 height 30
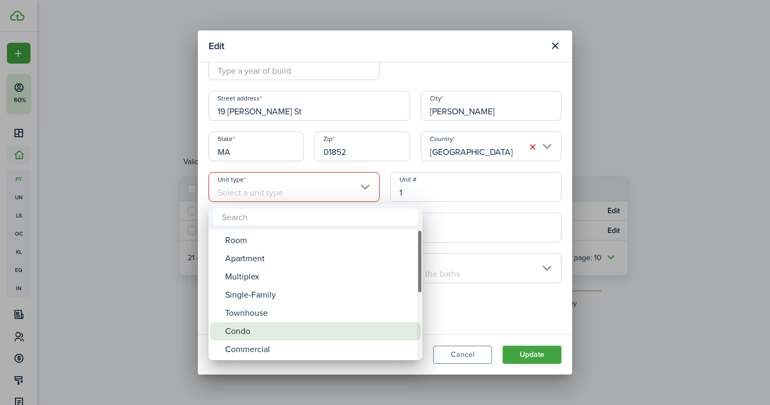
click at [251, 329] on div "Condo" at bounding box center [319, 331] width 189 height 18
type input "Condo"
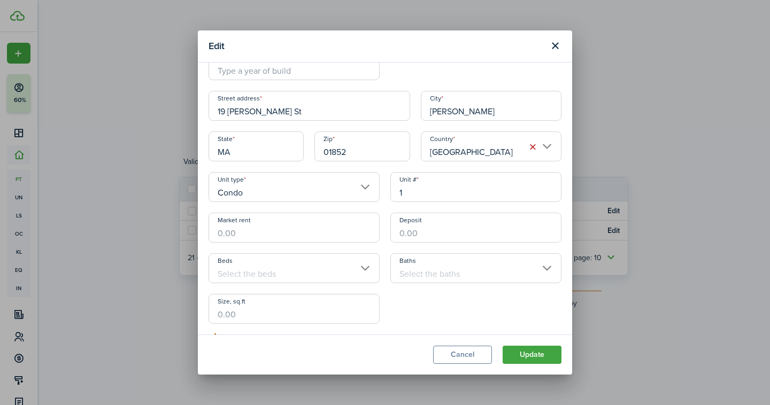
click at [511, 352] on button "Update" at bounding box center [532, 355] width 59 height 18
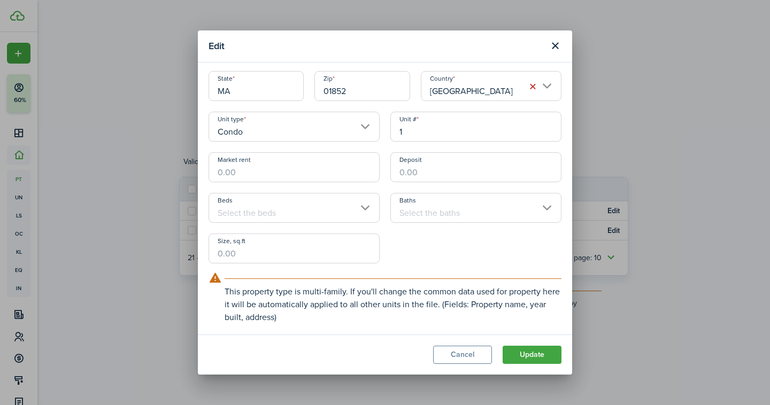
scroll to position [63, 0]
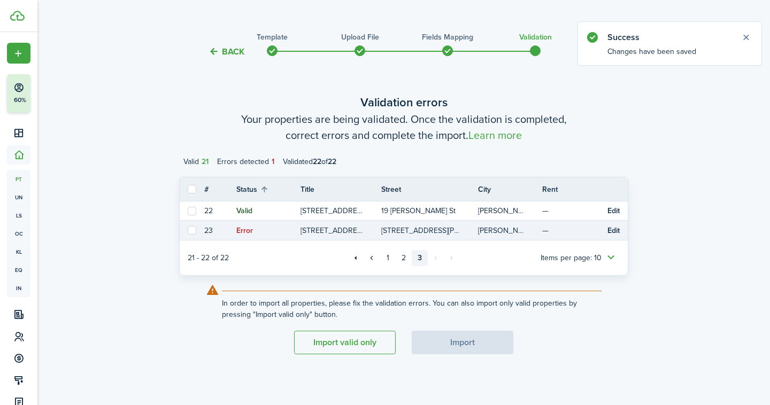
click at [610, 234] on button "Edit" at bounding box center [614, 231] width 12 height 9
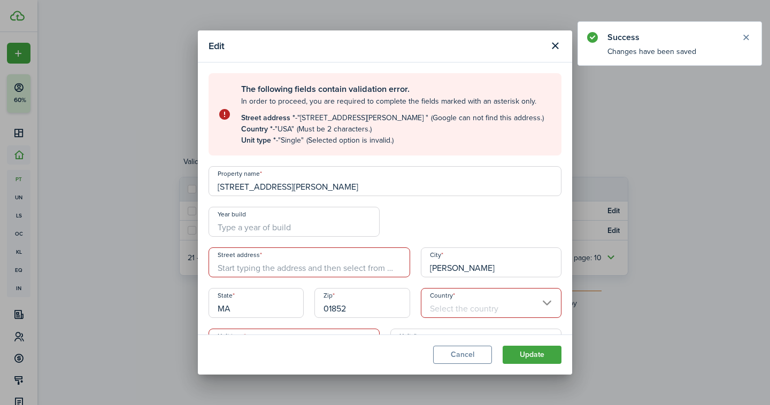
click at [270, 187] on input "[STREET_ADDRESS][PERSON_NAME]" at bounding box center [385, 181] width 353 height 30
click at [271, 259] on input "Street address" at bounding box center [310, 263] width 202 height 30
paste input "[STREET_ADDRESS][PERSON_NAME]"
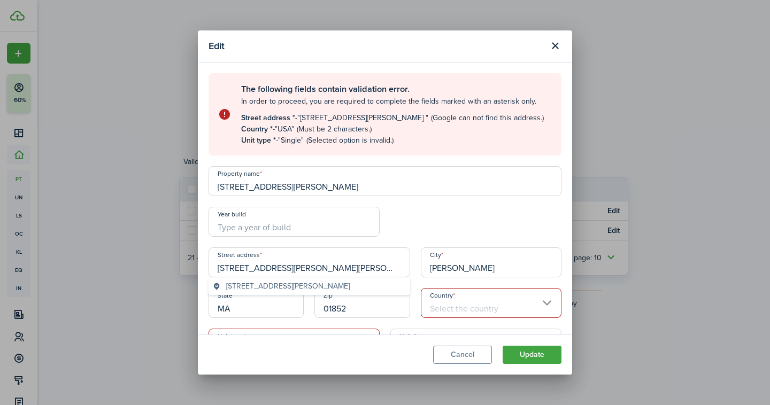
click at [294, 287] on span "[STREET_ADDRESS][PERSON_NAME]" at bounding box center [288, 286] width 124 height 11
type input "[STREET_ADDRESS][PERSON_NAME]"
type input "[GEOGRAPHIC_DATA]"
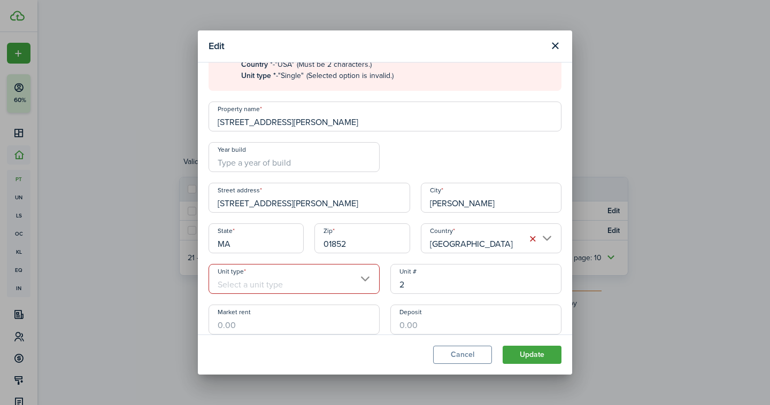
scroll to position [68, 0]
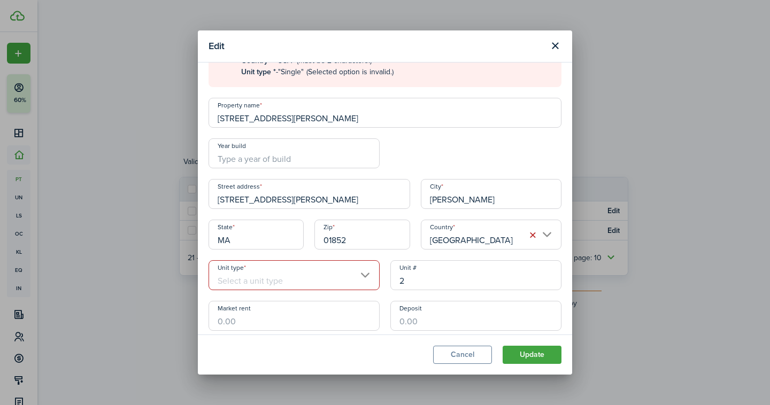
click at [294, 287] on input "Unit type" at bounding box center [294, 275] width 171 height 30
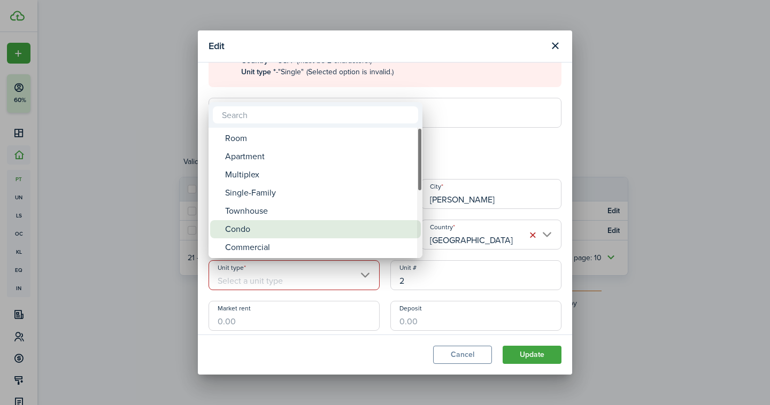
click at [257, 226] on div "Condo" at bounding box center [319, 229] width 189 height 18
type input "Condo"
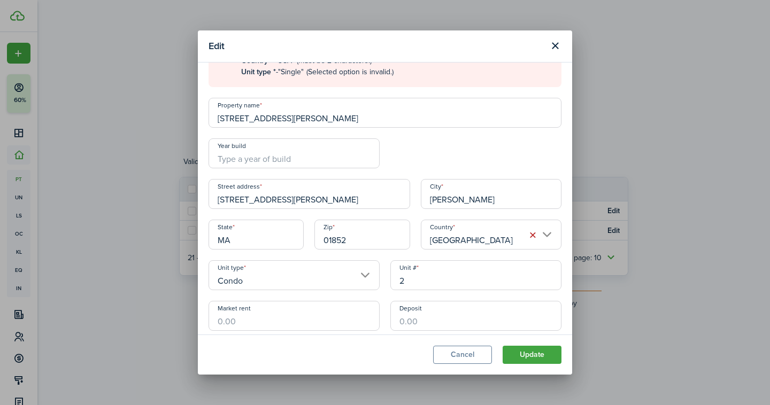
click at [526, 352] on button "Update" at bounding box center [532, 355] width 59 height 18
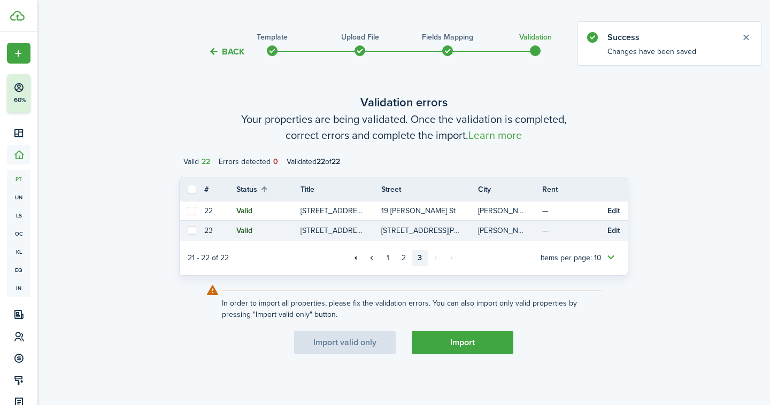
scroll to position [0, 0]
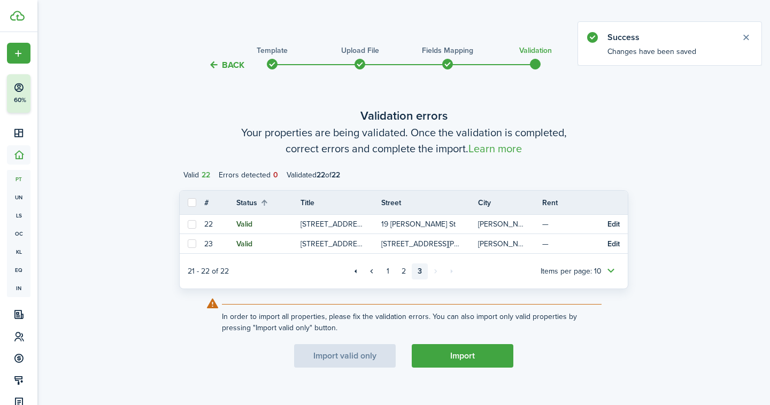
click at [426, 352] on button "Import" at bounding box center [463, 356] width 102 height 24
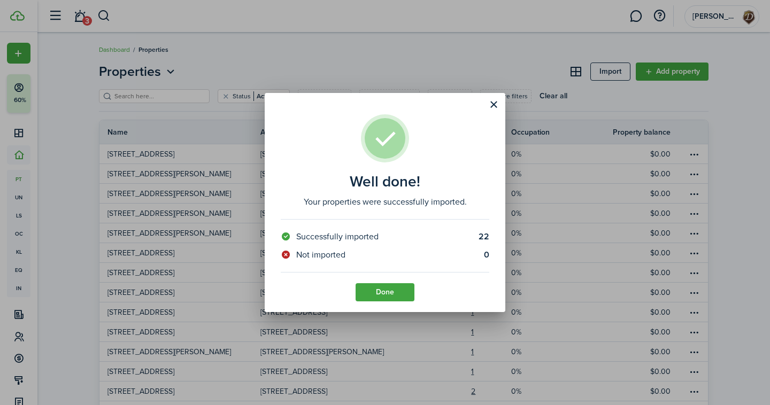
click at [398, 296] on button "Done" at bounding box center [385, 292] width 59 height 18
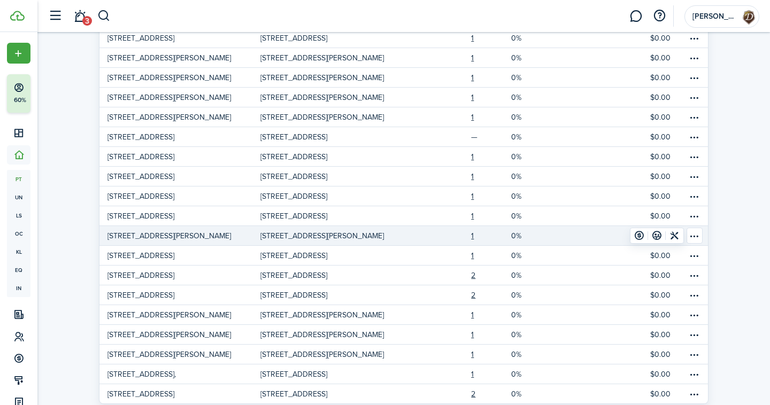
scroll to position [101, 0]
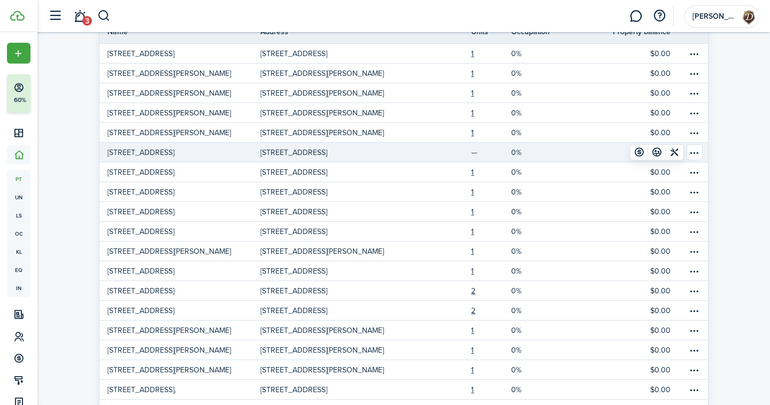
click at [693, 151] on table-menu-btn-icon "Open menu" at bounding box center [695, 152] width 16 height 16
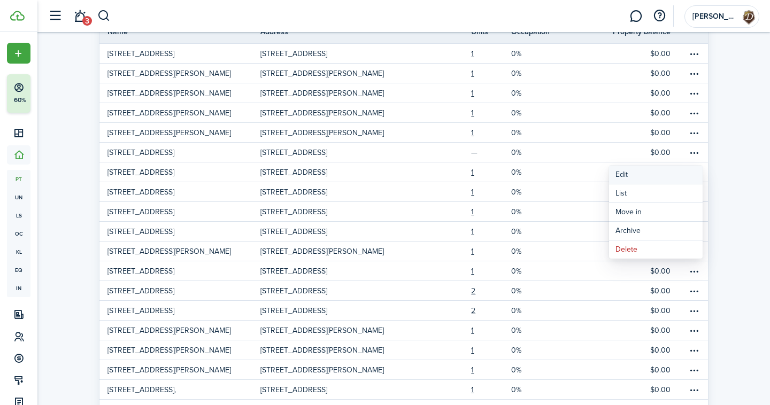
click at [647, 170] on link "Edit" at bounding box center [656, 175] width 94 height 18
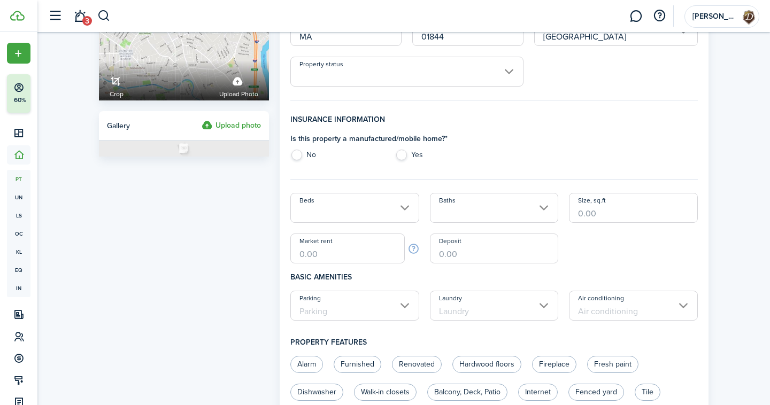
scroll to position [134, 0]
click at [304, 152] on label "No" at bounding box center [337, 157] width 94 height 16
radio input "true"
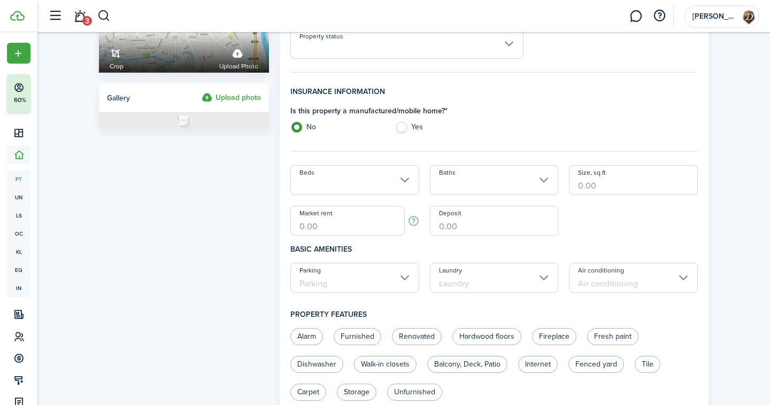
scroll to position [0, 0]
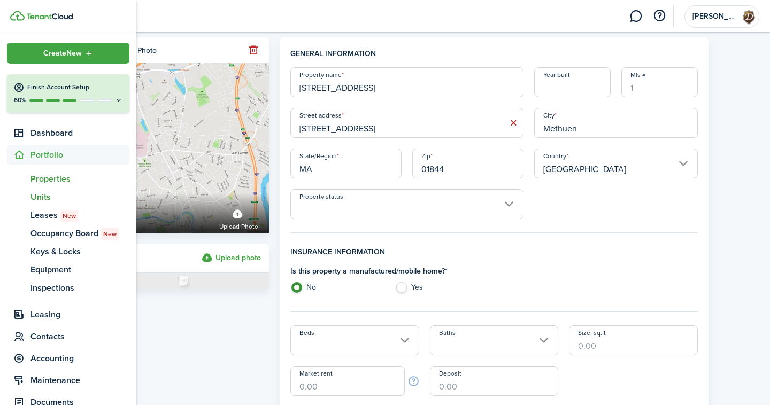
click at [33, 196] on span "Units" at bounding box center [79, 197] width 99 height 13
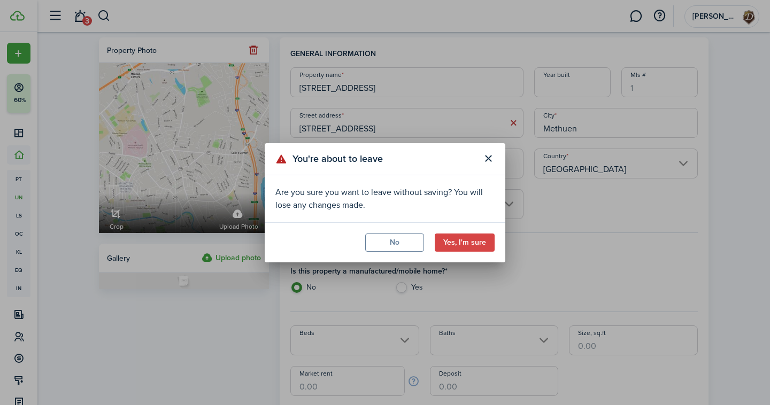
click at [463, 241] on button "Yes, I'm sure" at bounding box center [465, 243] width 60 height 18
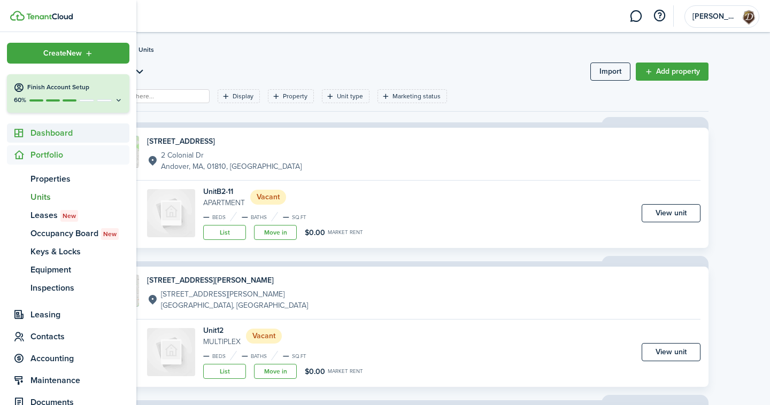
click at [29, 132] on sidebar-link-icon at bounding box center [19, 133] width 24 height 11
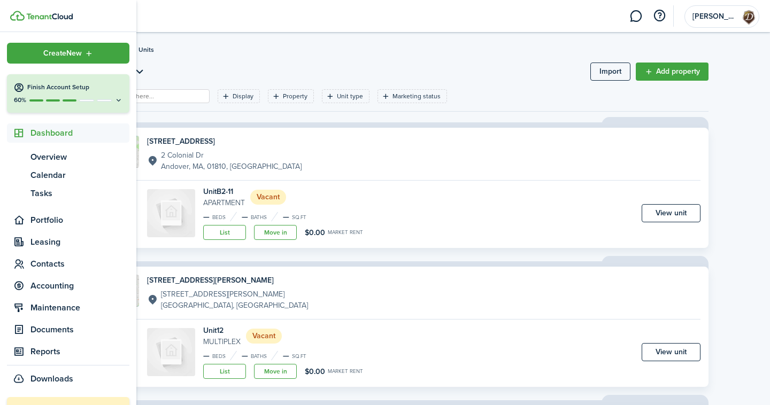
click at [46, 135] on span "Dashboard" at bounding box center [79, 133] width 99 height 13
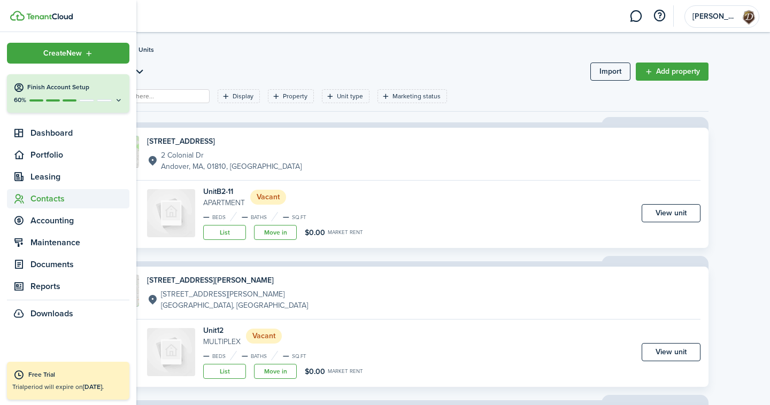
click at [45, 201] on span "Contacts" at bounding box center [79, 199] width 99 height 13
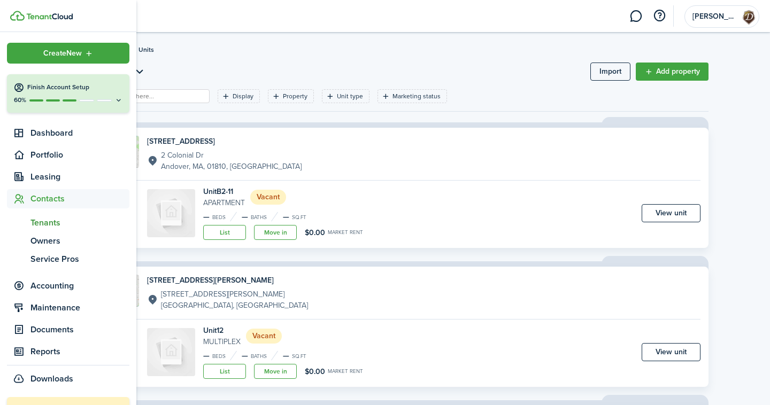
click at [48, 222] on span "Tenants" at bounding box center [79, 223] width 99 height 13
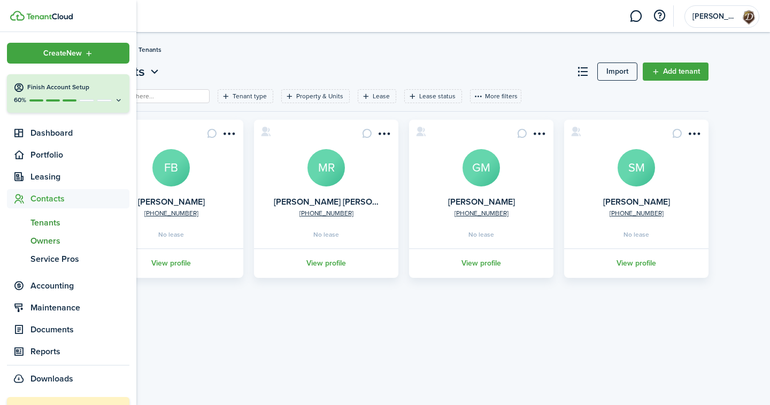
click at [53, 241] on span "Owners" at bounding box center [79, 241] width 99 height 13
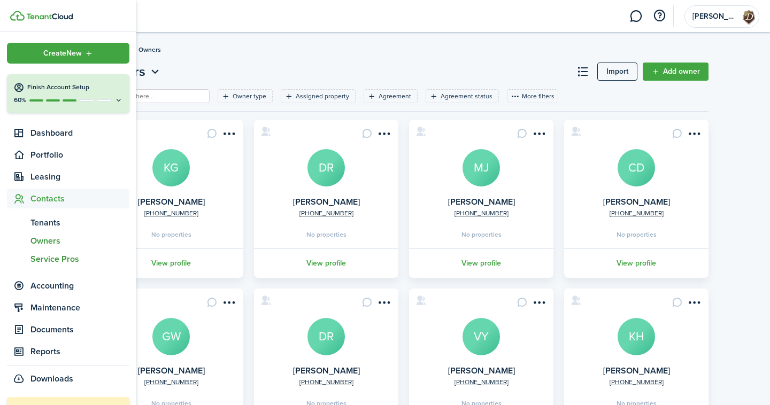
click at [57, 259] on span "Service Pros" at bounding box center [79, 259] width 99 height 13
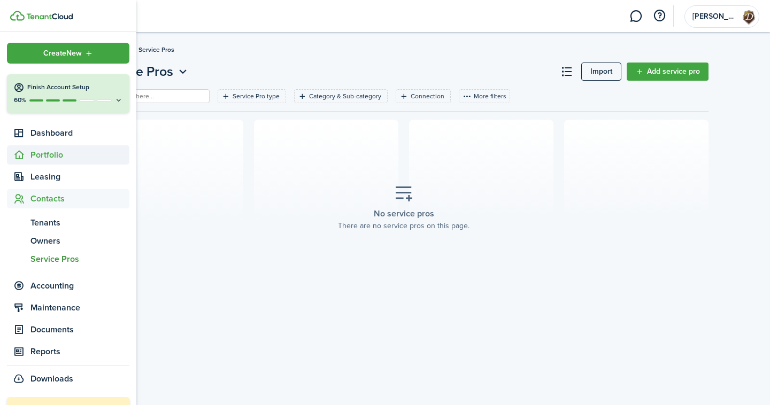
click at [43, 158] on span "Portfolio" at bounding box center [79, 155] width 99 height 13
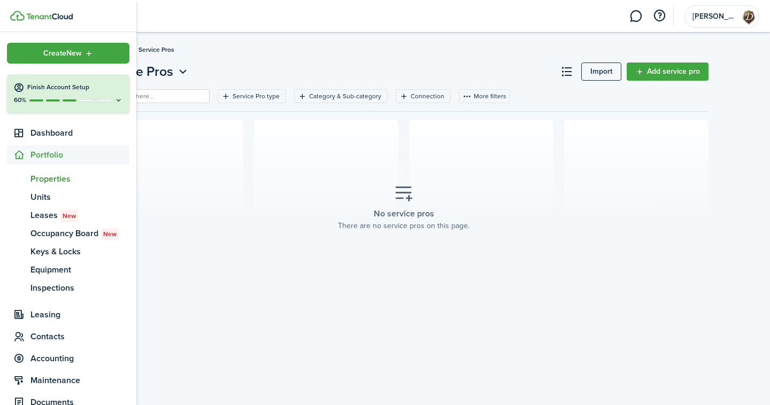
click at [45, 177] on span "Properties" at bounding box center [79, 179] width 99 height 13
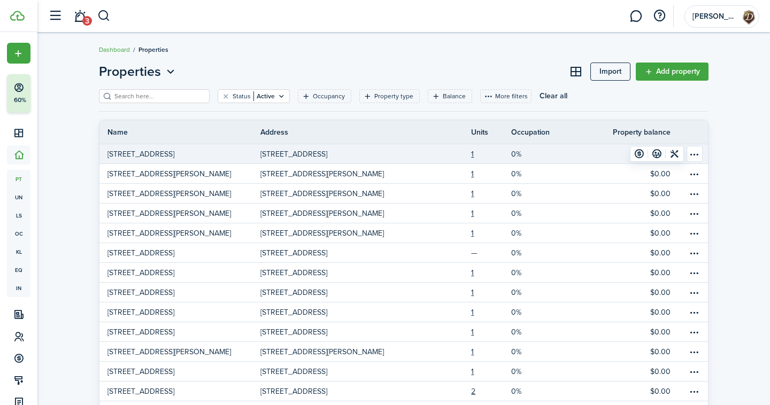
click at [694, 153] on table-menu-btn-icon "Open menu" at bounding box center [695, 154] width 16 height 16
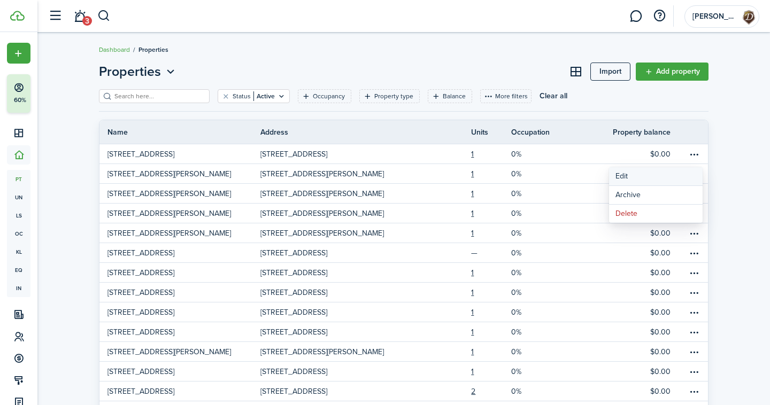
click at [657, 171] on link "Edit" at bounding box center [656, 176] width 94 height 18
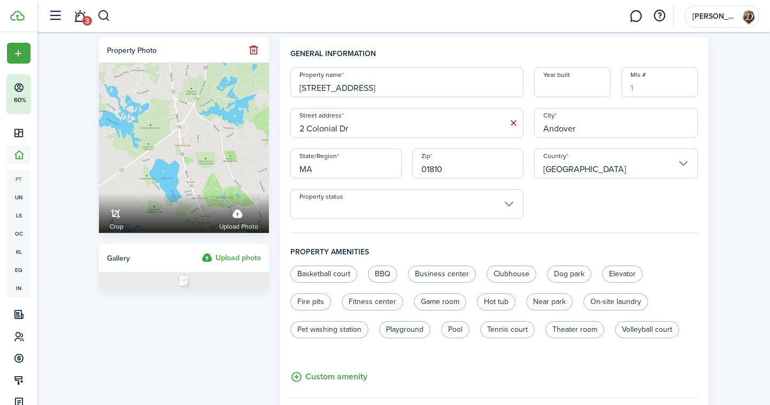
click at [364, 202] on input "Property status" at bounding box center [406, 204] width 233 height 30
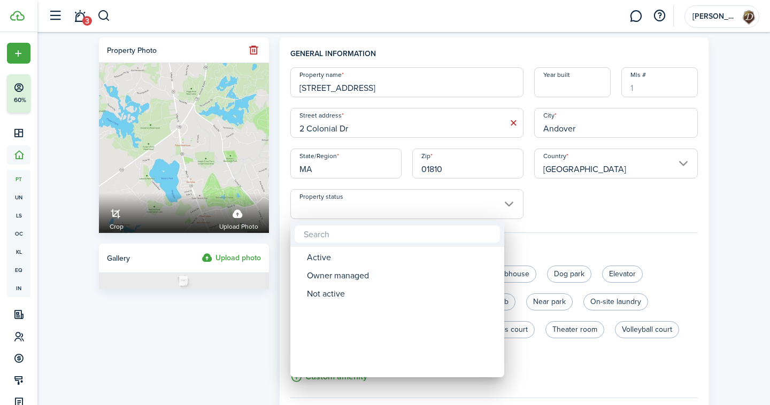
click at [569, 214] on div at bounding box center [384, 202] width 941 height 577
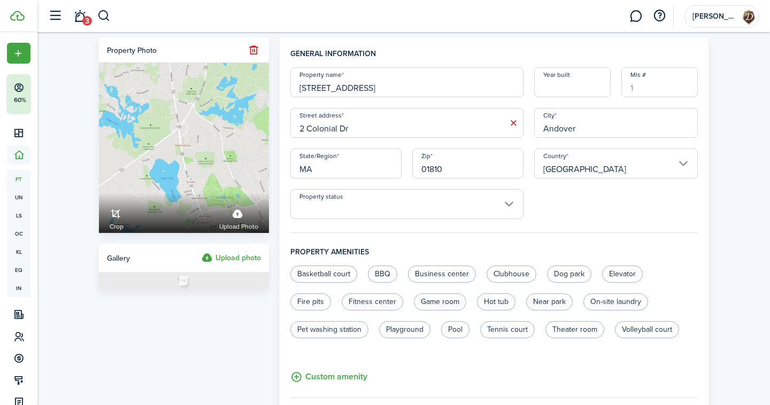
scroll to position [47, 0]
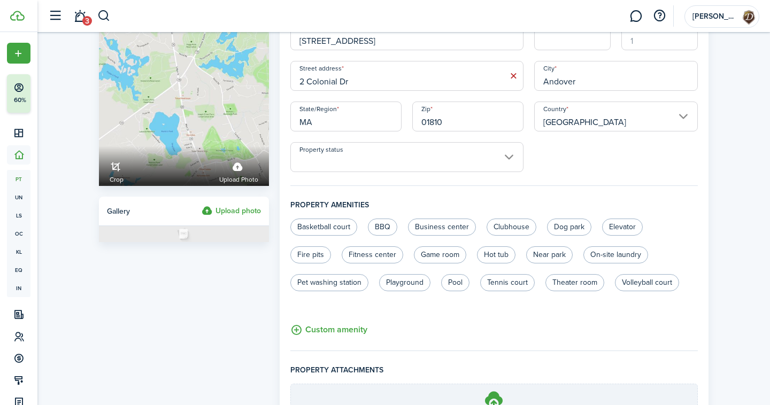
click at [395, 174] on fieldset "General information Property name [STREET_ADDRESS]-11 Year built [GEOGRAPHIC_DA…" at bounding box center [494, 93] width 408 height 185
click at [400, 158] on input "Property status" at bounding box center [406, 157] width 233 height 30
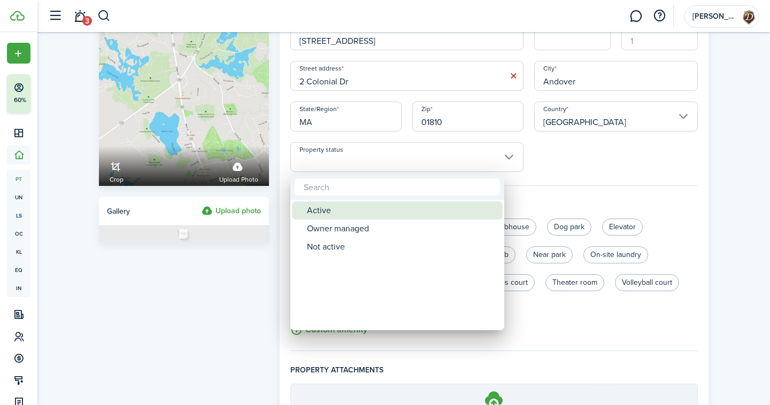
click at [390, 212] on div "Active" at bounding box center [401, 211] width 189 height 18
type input "Active"
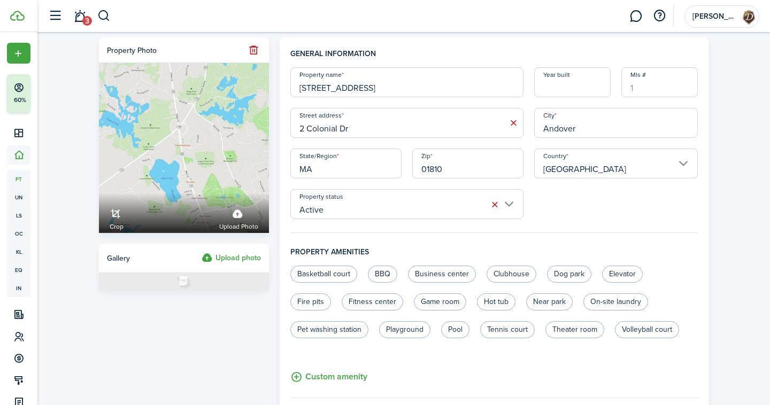
scroll to position [162, 0]
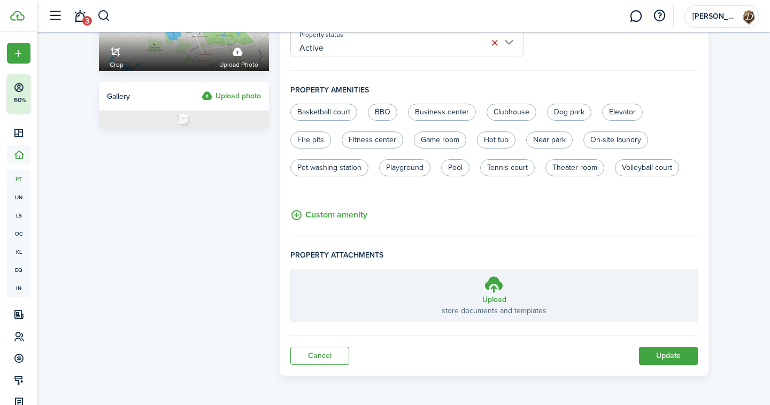
click at [645, 359] on button "Update" at bounding box center [668, 356] width 59 height 18
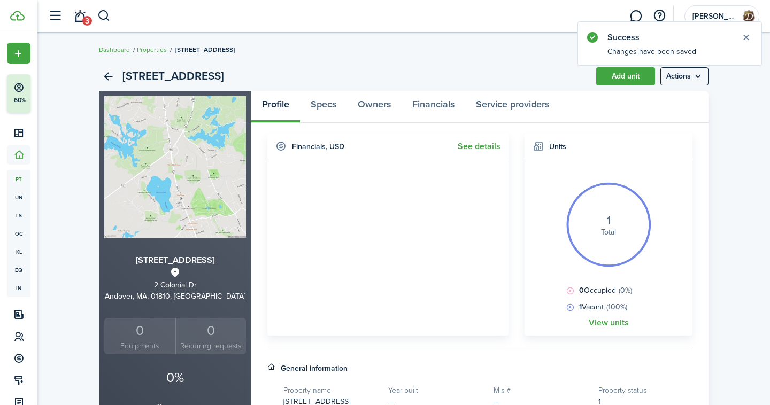
click at [744, 42] on button "Close notify" at bounding box center [746, 37] width 15 height 15
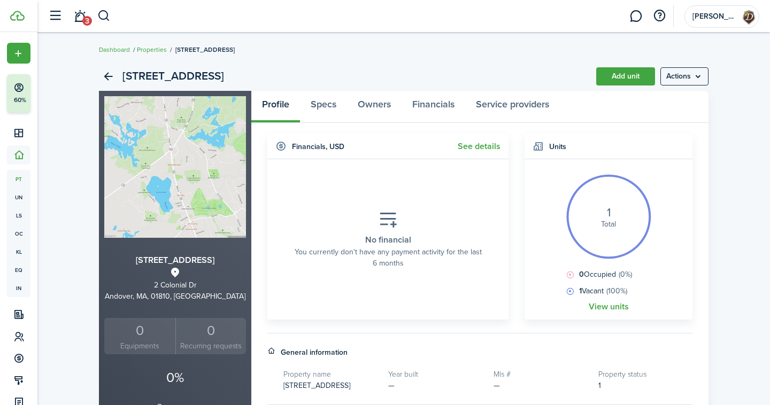
click at [674, 72] on menu-btn "Actions" at bounding box center [684, 76] width 48 height 18
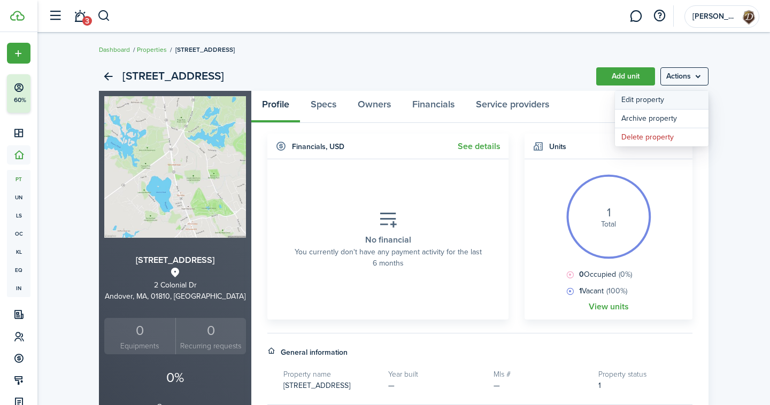
click at [657, 100] on link "Edit property" at bounding box center [662, 100] width 94 height 18
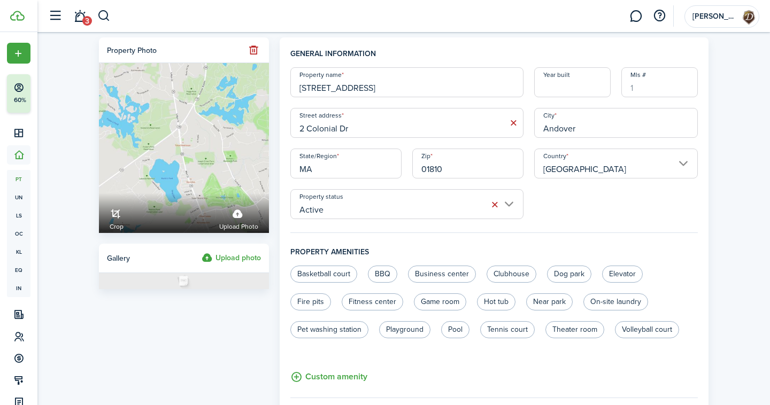
click at [384, 206] on input "Active" at bounding box center [406, 204] width 233 height 30
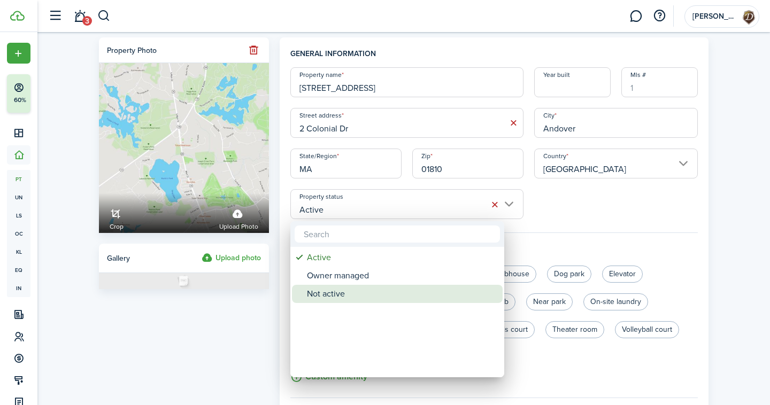
click at [360, 287] on div "Not active" at bounding box center [401, 294] width 189 height 18
type input "Not active"
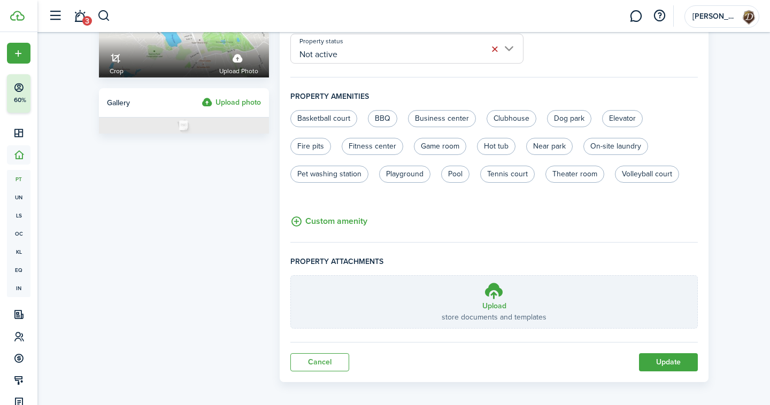
scroll to position [162, 0]
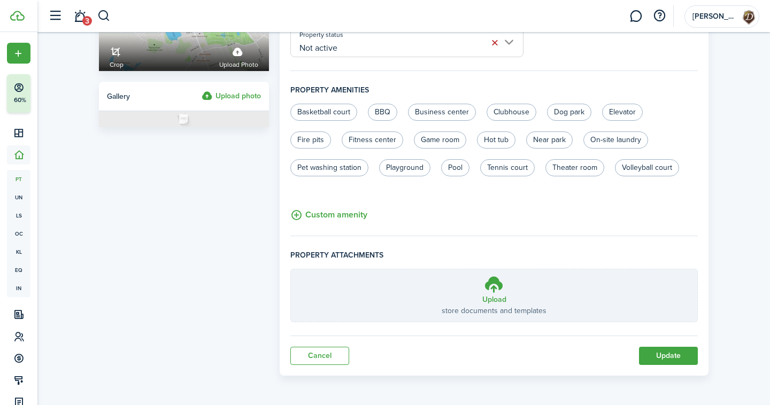
click at [356, 212] on button "Custom amenity" at bounding box center [328, 215] width 77 height 13
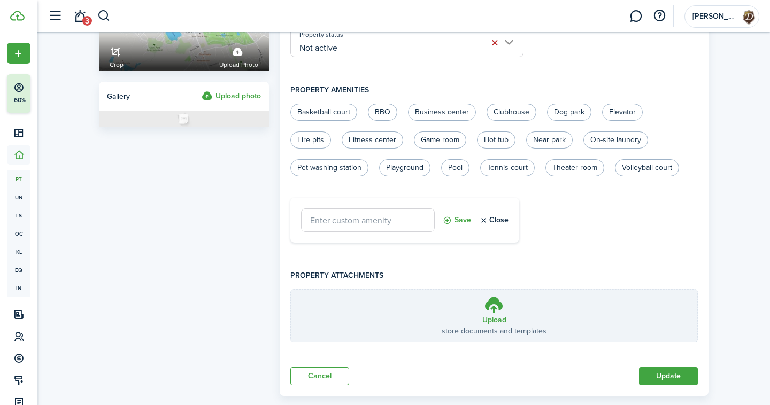
click at [647, 384] on button "Update" at bounding box center [668, 376] width 59 height 18
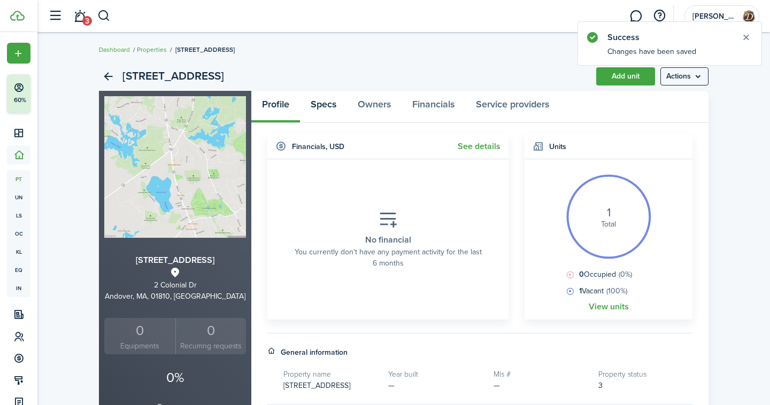
click at [329, 105] on link "Specs" at bounding box center [323, 107] width 47 height 32
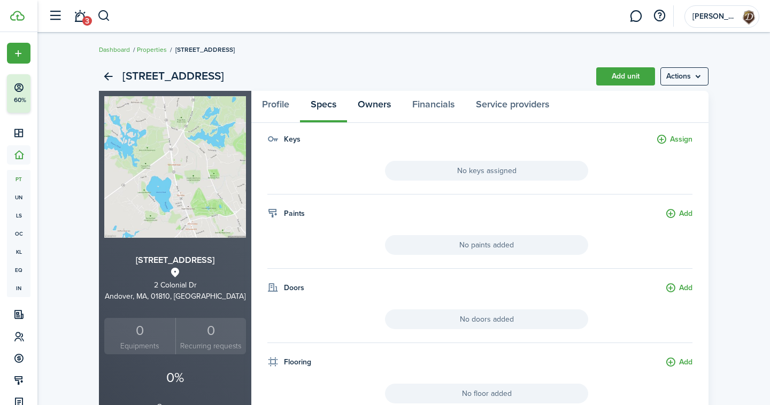
click at [371, 106] on link "Owners" at bounding box center [374, 107] width 55 height 32
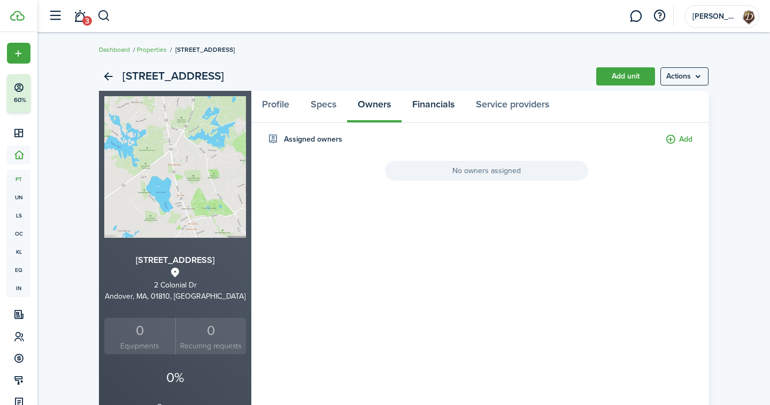
click at [440, 99] on link "Financials" at bounding box center [434, 107] width 64 height 32
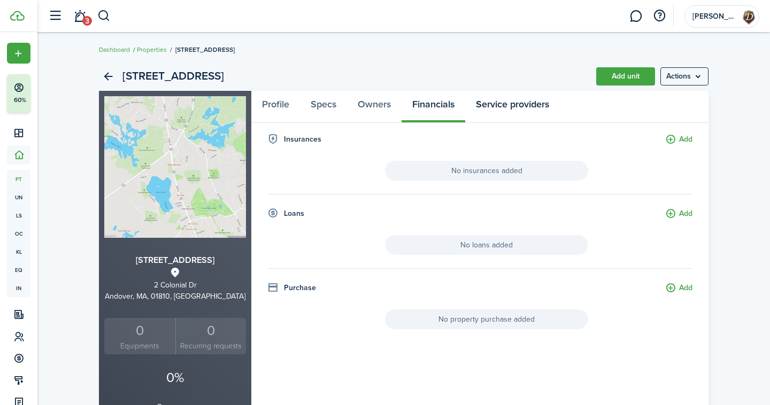
click at [513, 103] on link "Service providers" at bounding box center [512, 107] width 95 height 32
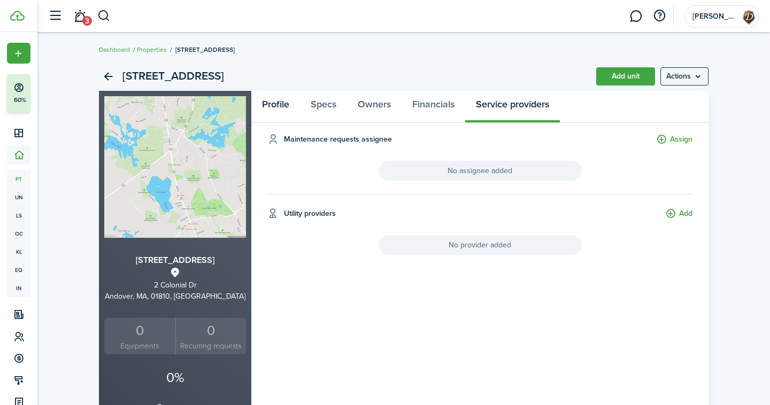
click at [275, 118] on link "Profile" at bounding box center [275, 107] width 49 height 32
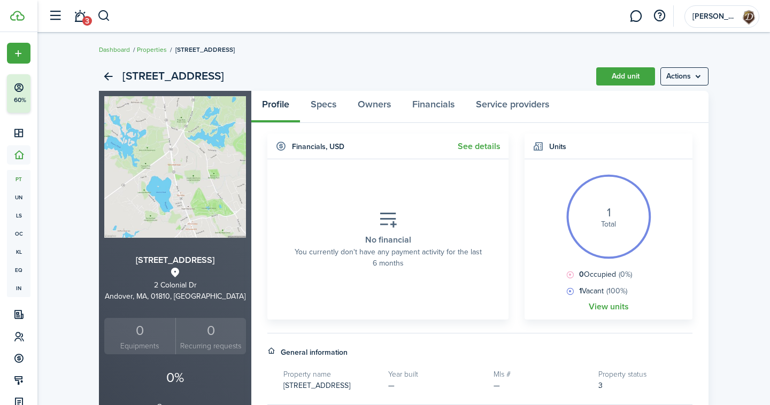
scroll to position [40, 0]
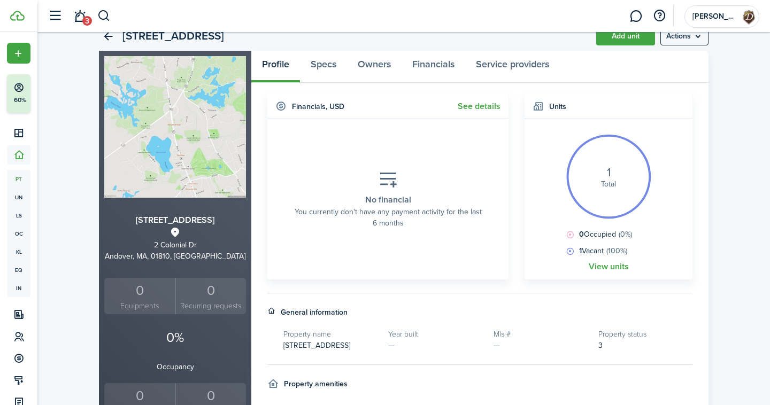
click at [473, 111] on link "See details" at bounding box center [479, 107] width 43 height 10
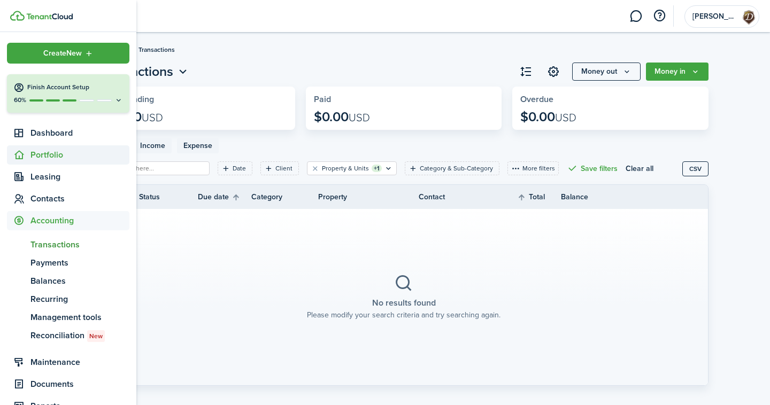
click at [51, 150] on span "Portfolio" at bounding box center [79, 155] width 99 height 13
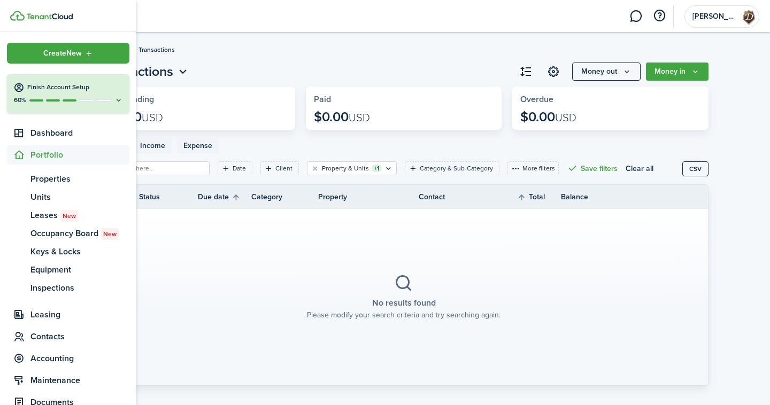
click at [30, 154] on span "Portfolio" at bounding box center [79, 155] width 99 height 13
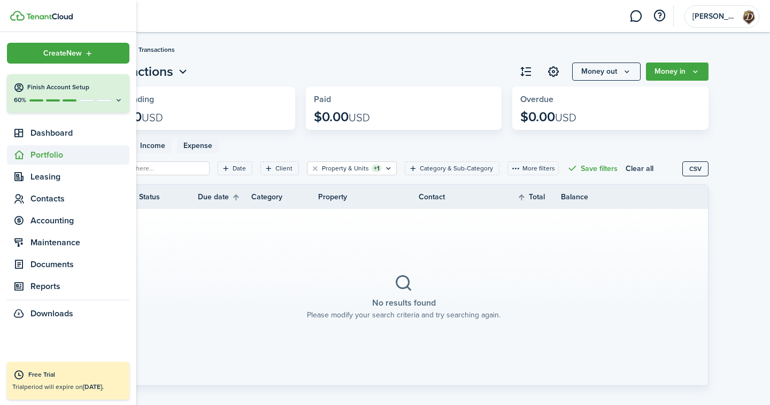
click at [48, 162] on span "Portfolio" at bounding box center [79, 155] width 99 height 13
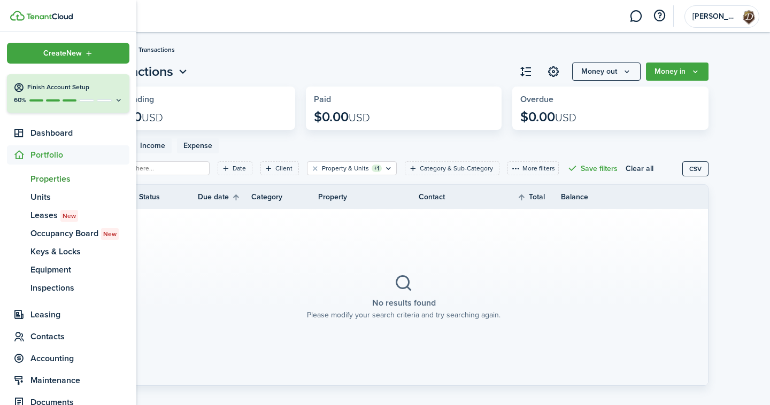
click at [57, 180] on span "Properties" at bounding box center [79, 179] width 99 height 13
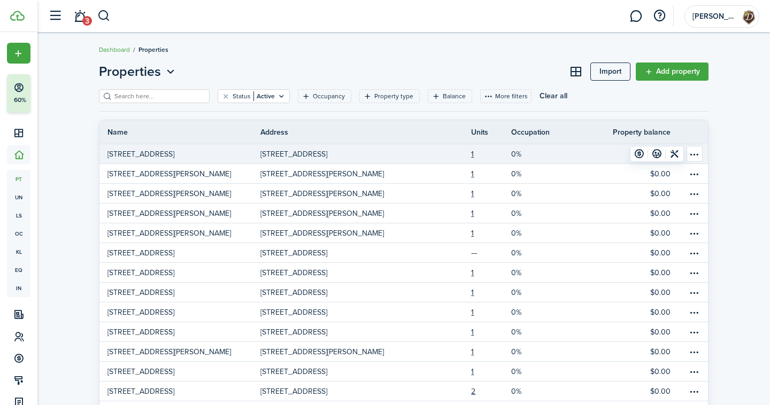
click at [694, 157] on table-menu-btn-icon "Open menu" at bounding box center [695, 154] width 16 height 16
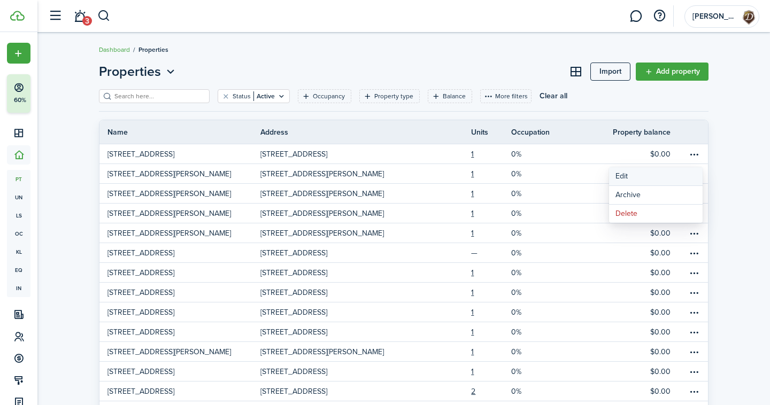
click at [644, 174] on link "Edit" at bounding box center [656, 176] width 94 height 18
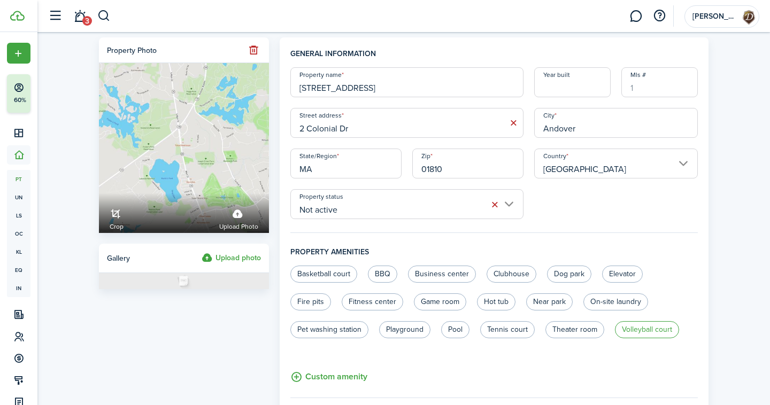
scroll to position [162, 0]
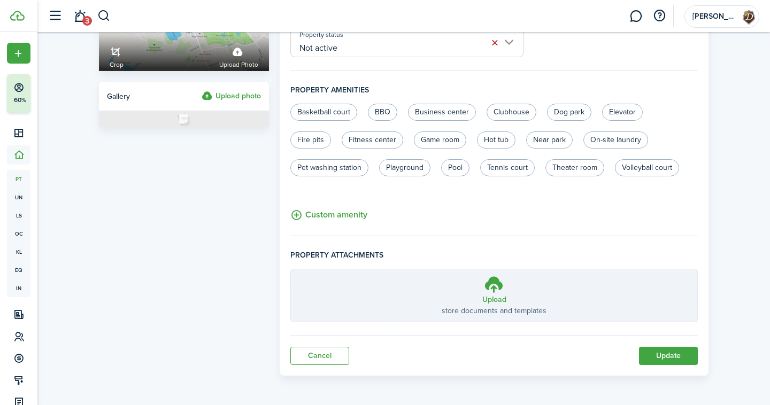
click at [662, 357] on button "Update" at bounding box center [668, 356] width 59 height 18
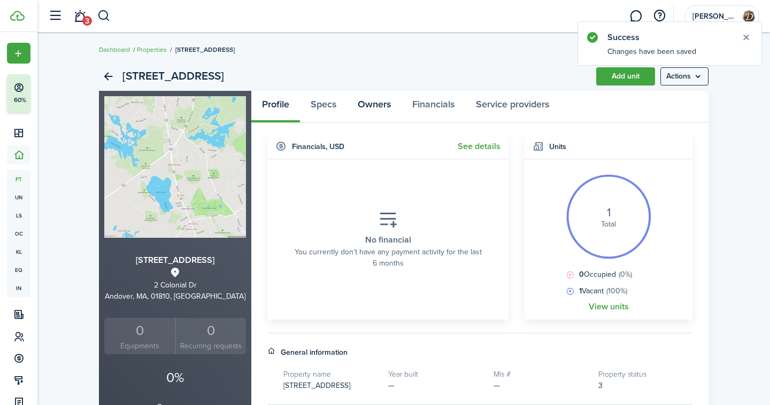
click at [374, 112] on link "Owners" at bounding box center [374, 107] width 55 height 32
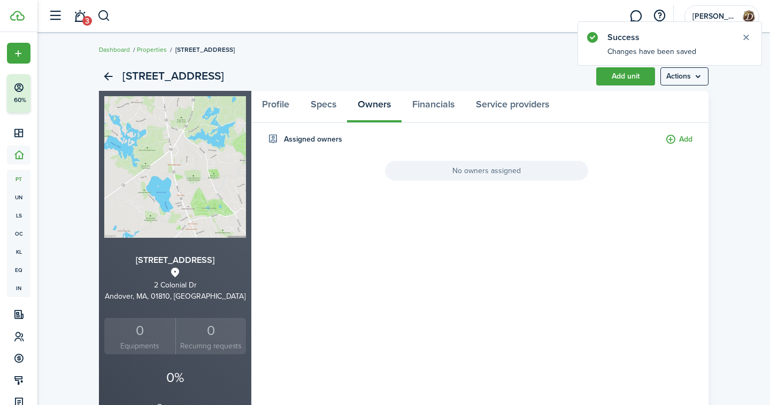
click at [673, 136] on button "Add" at bounding box center [678, 140] width 27 height 12
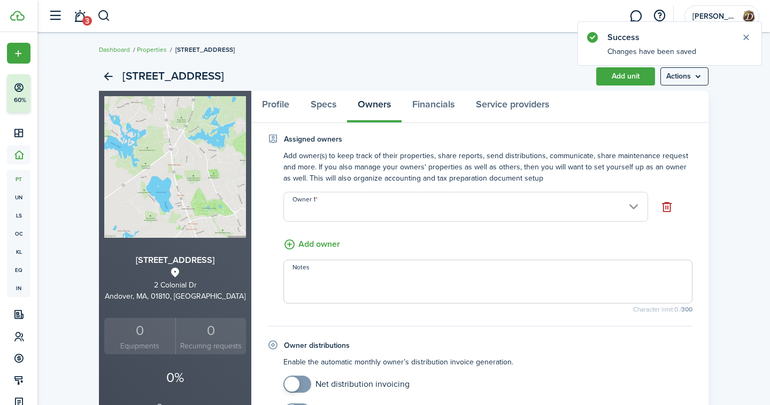
click at [359, 213] on input "Owner 1" at bounding box center [465, 207] width 365 height 30
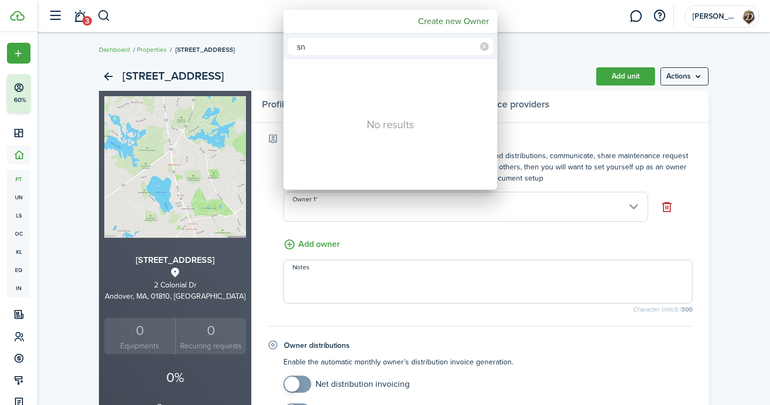
type input "s"
type input "nad"
click at [345, 81] on mbsc-wheel-item "Owner 1" at bounding box center [390, 88] width 211 height 18
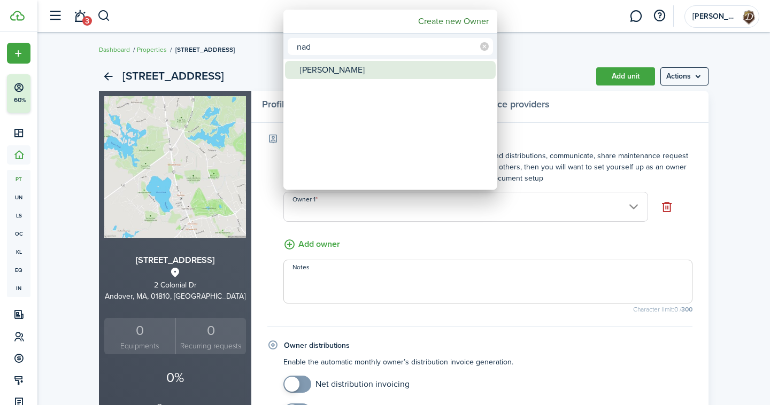
click at [347, 74] on div "[PERSON_NAME]" at bounding box center [394, 70] width 189 height 18
type input "[PERSON_NAME]"
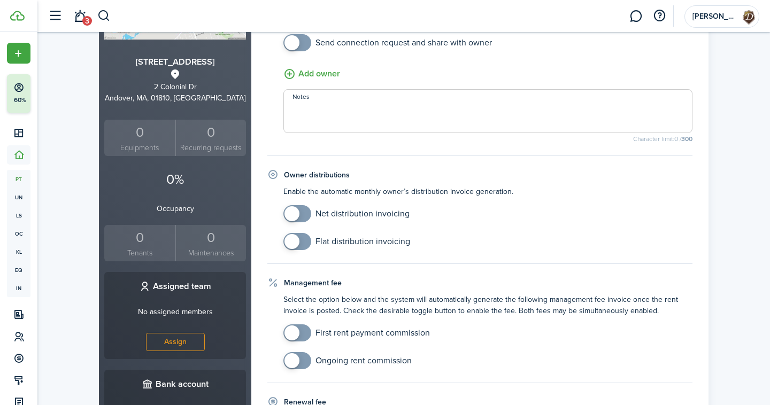
scroll to position [452, 0]
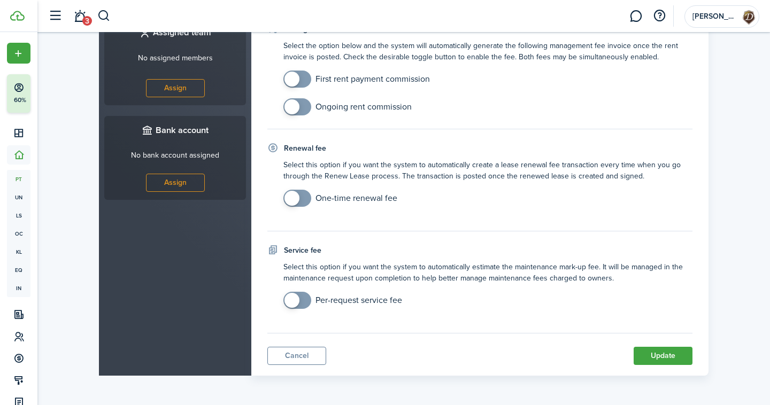
click at [665, 350] on button "Update" at bounding box center [663, 356] width 59 height 18
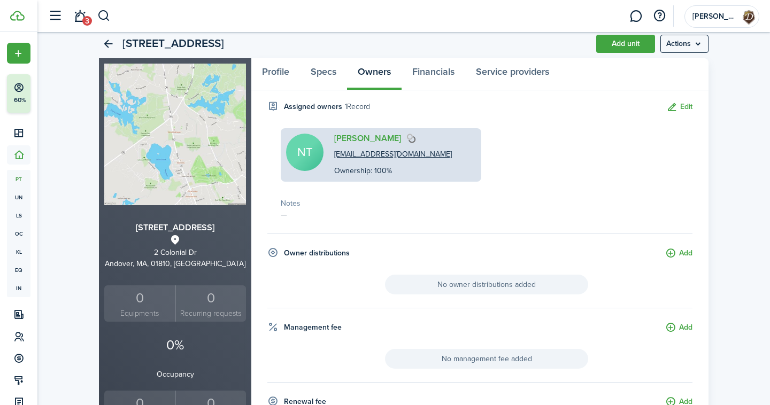
scroll to position [0, 0]
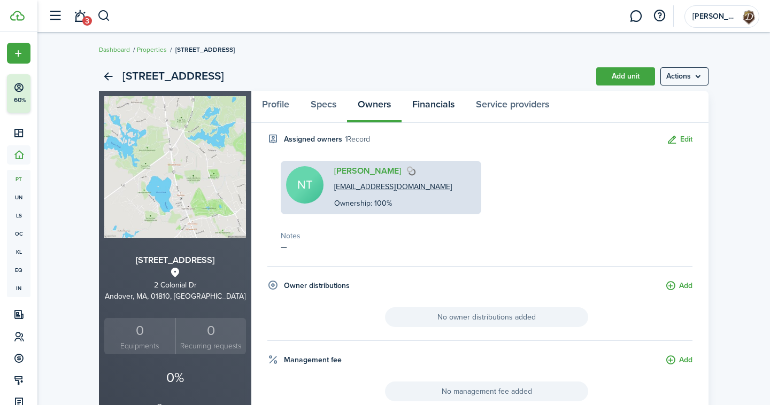
click at [418, 111] on link "Financials" at bounding box center [434, 107] width 64 height 32
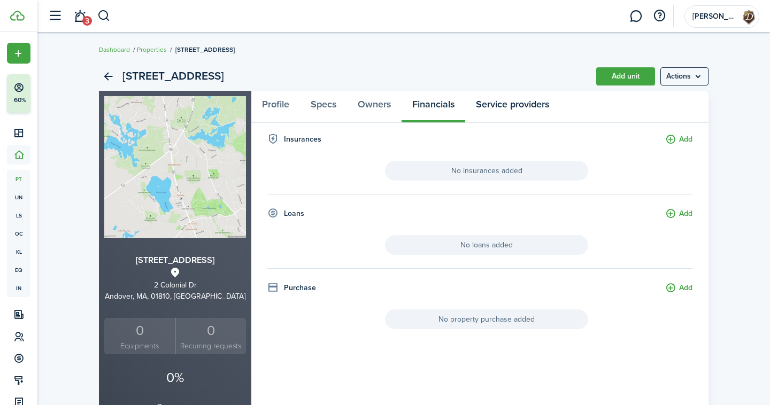
click at [491, 102] on link "Service providers" at bounding box center [512, 107] width 95 height 32
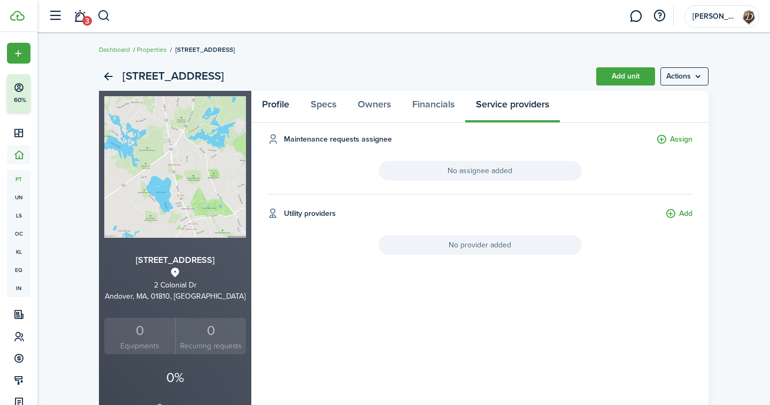
click at [286, 111] on link "Profile" at bounding box center [275, 107] width 49 height 32
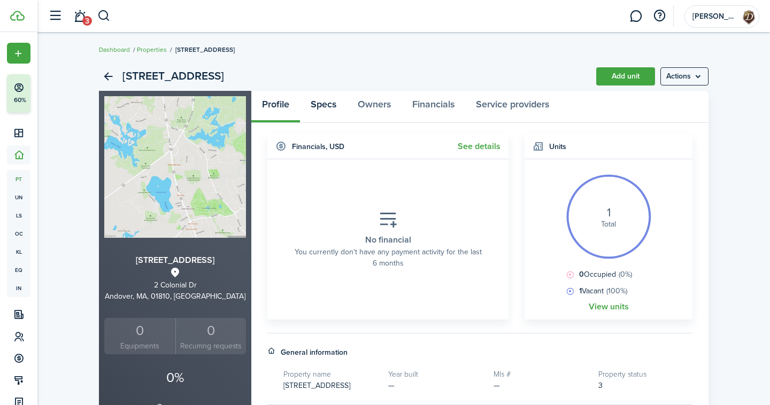
click at [321, 105] on link "Specs" at bounding box center [323, 107] width 47 height 32
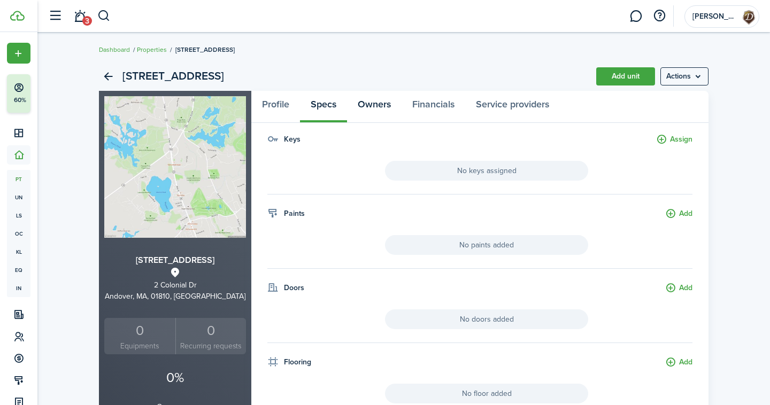
click at [381, 109] on link "Owners" at bounding box center [374, 107] width 55 height 32
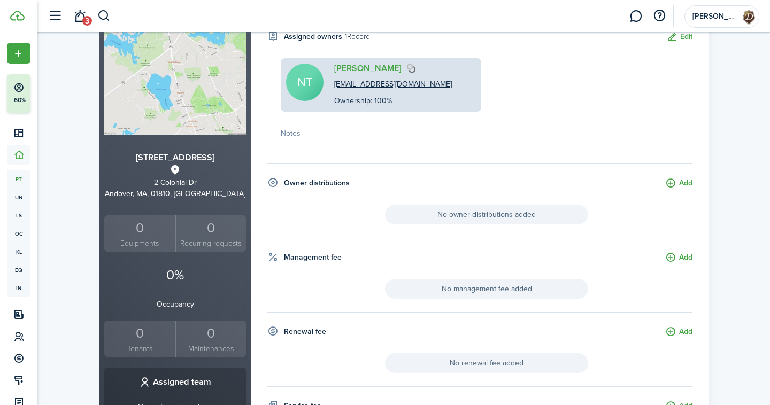
scroll to position [105, 0]
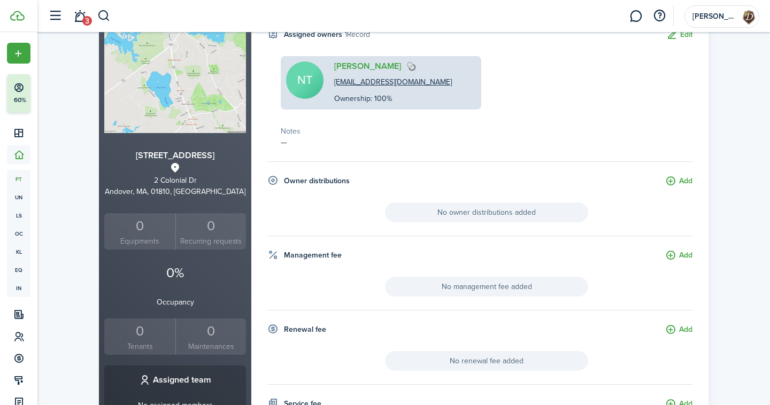
click at [494, 286] on span "No management fee added" at bounding box center [486, 287] width 203 height 20
click at [676, 257] on button "Add" at bounding box center [678, 256] width 27 height 12
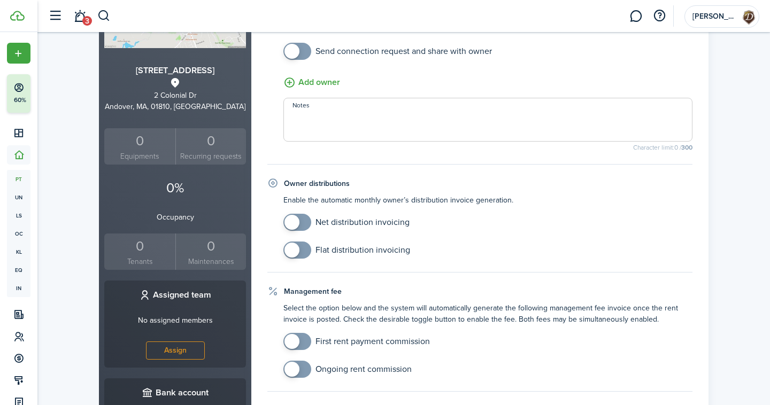
scroll to position [252, 0]
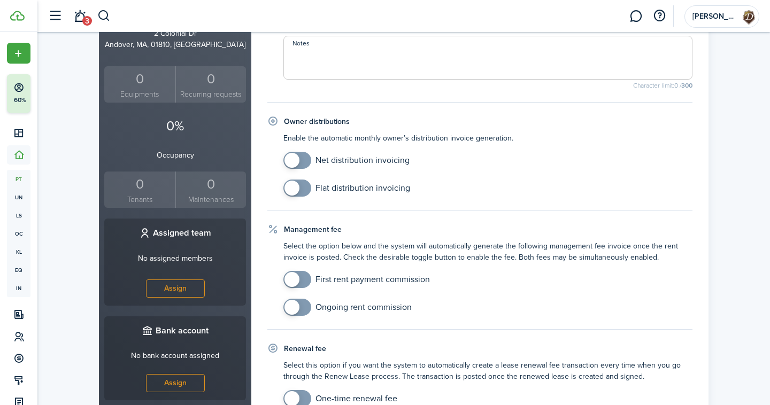
checkbox input "true"
click at [303, 308] on span at bounding box center [297, 307] width 11 height 17
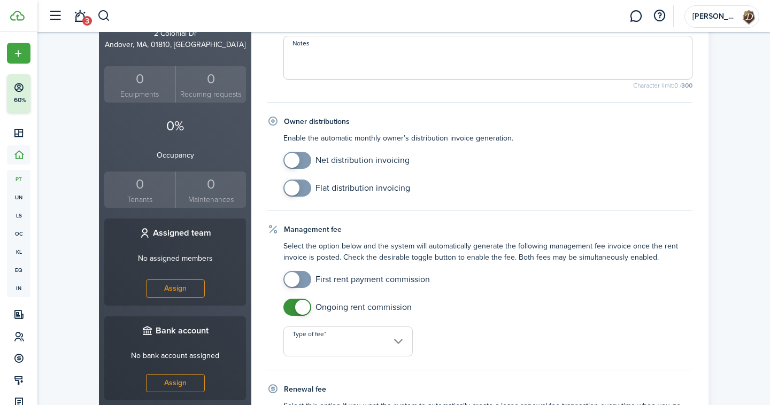
click at [318, 336] on input "Type of fee" at bounding box center [347, 342] width 129 height 30
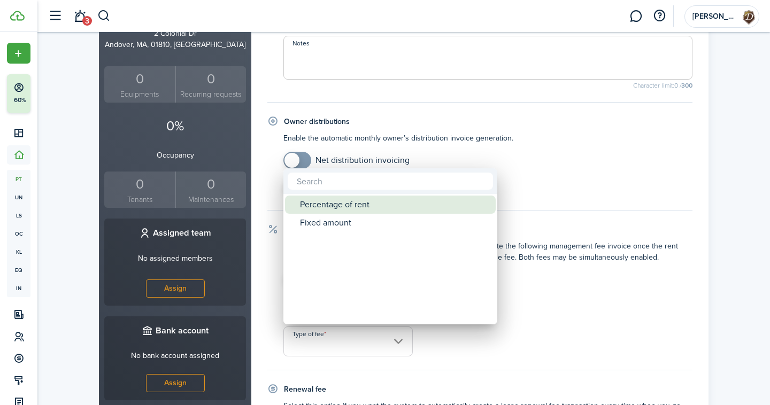
click at [340, 206] on div "Percentage of rent" at bounding box center [394, 205] width 189 height 18
type input "Percentage of rent"
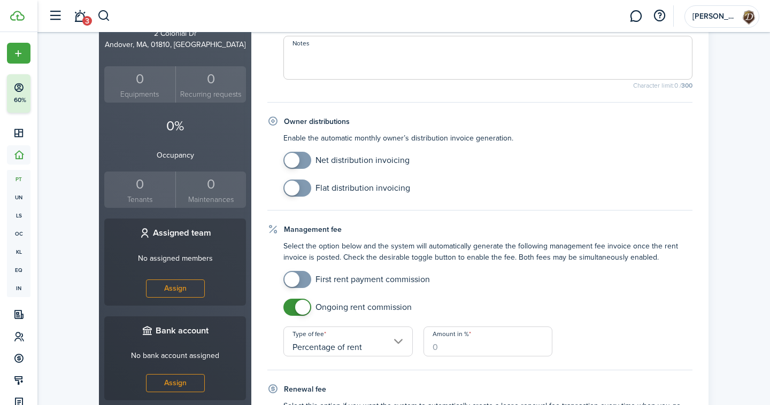
click at [451, 342] on input "Amount in %" at bounding box center [488, 342] width 129 height 30
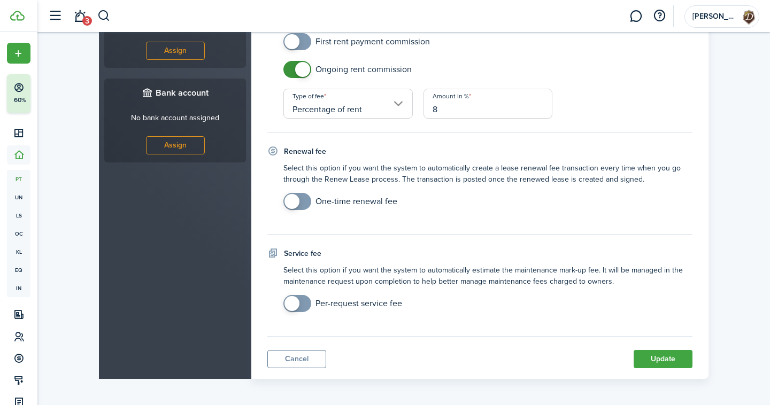
scroll to position [493, 0]
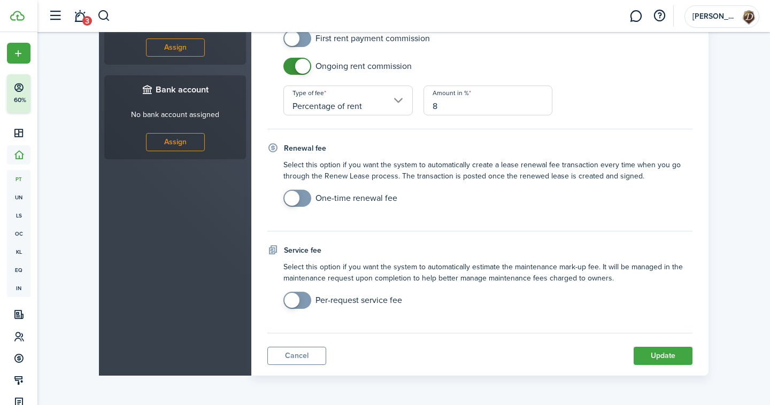
type input "8"
click at [683, 357] on button "Update" at bounding box center [663, 356] width 59 height 18
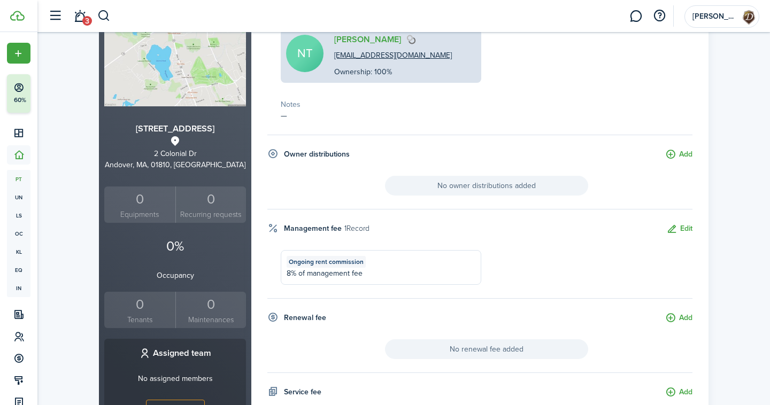
scroll to position [0, 0]
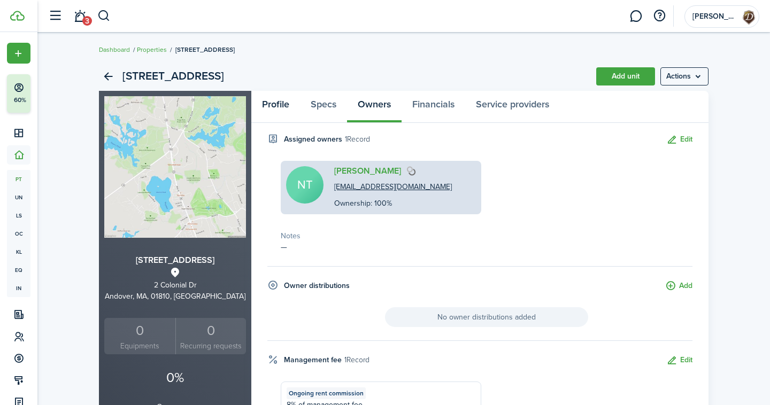
click at [268, 102] on link "Profile" at bounding box center [275, 107] width 49 height 32
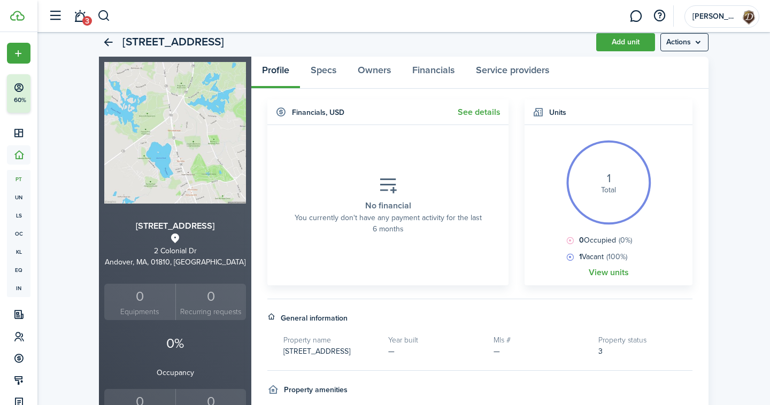
scroll to position [18, 0]
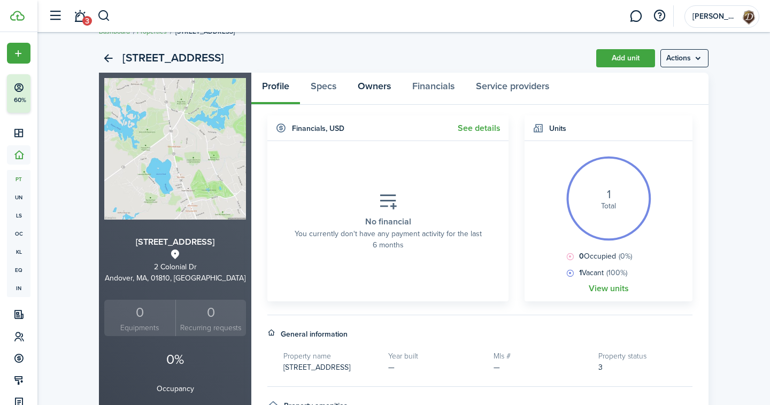
click at [377, 89] on link "Owners" at bounding box center [374, 89] width 55 height 32
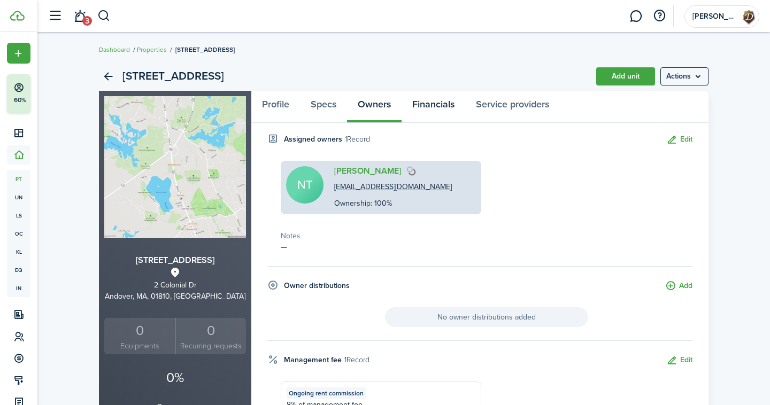
click at [442, 109] on link "Financials" at bounding box center [434, 107] width 64 height 32
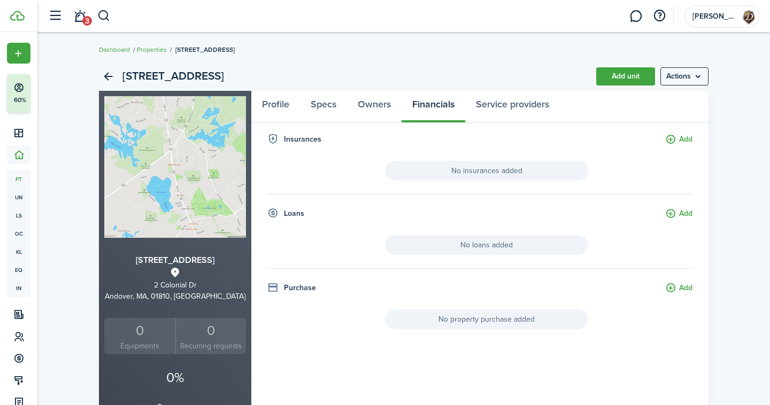
click at [681, 76] on menu-btn "Actions" at bounding box center [684, 76] width 48 height 18
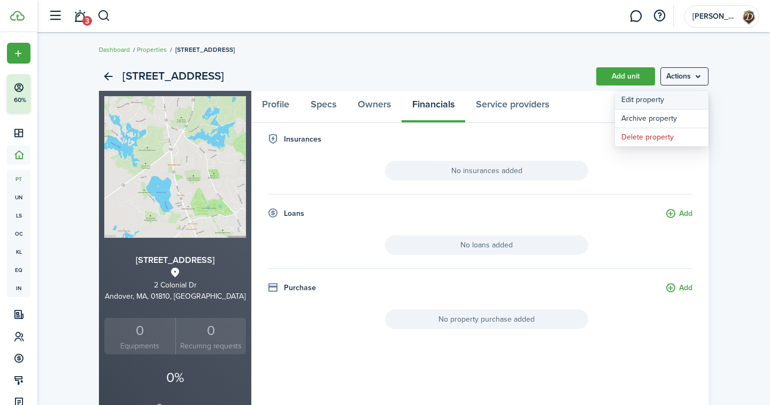
click at [670, 105] on link "Edit property" at bounding box center [662, 100] width 94 height 18
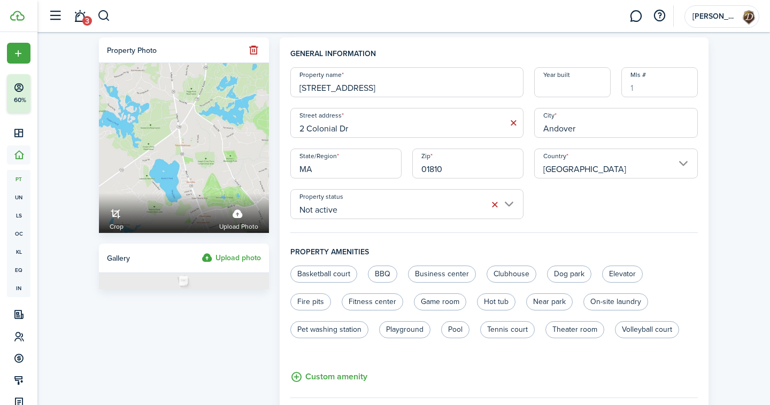
click at [414, 203] on input "Not active" at bounding box center [406, 204] width 233 height 30
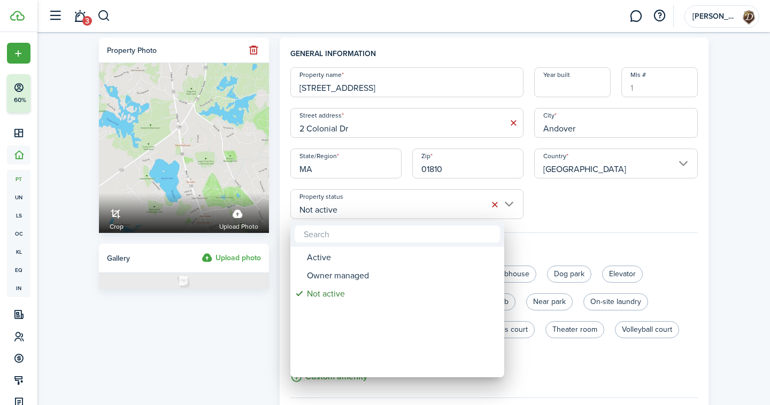
click at [573, 193] on div at bounding box center [384, 202] width 941 height 577
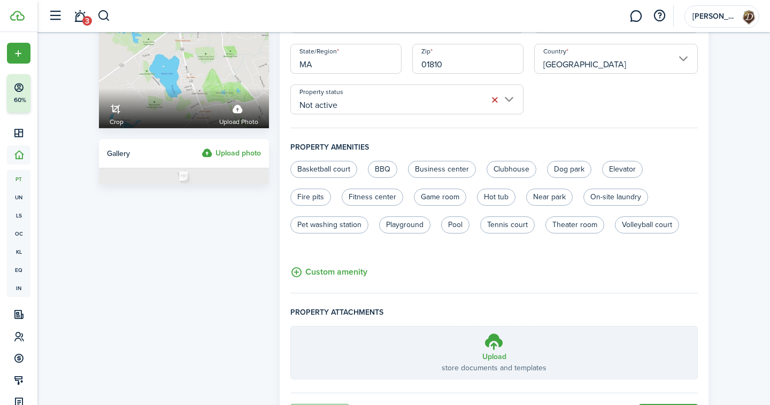
scroll to position [120, 0]
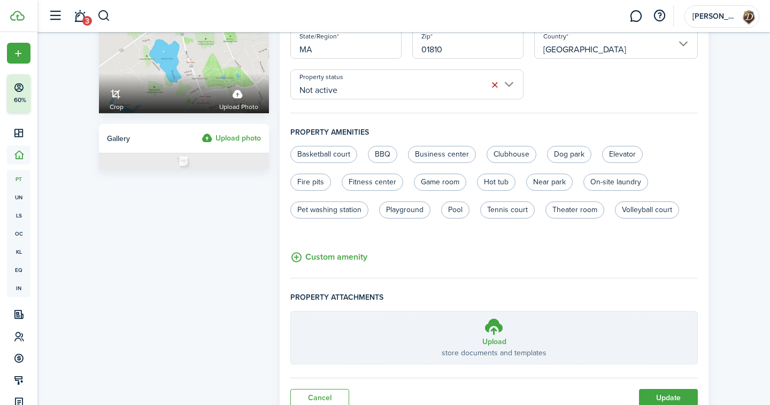
click at [659, 398] on button "Update" at bounding box center [668, 398] width 59 height 18
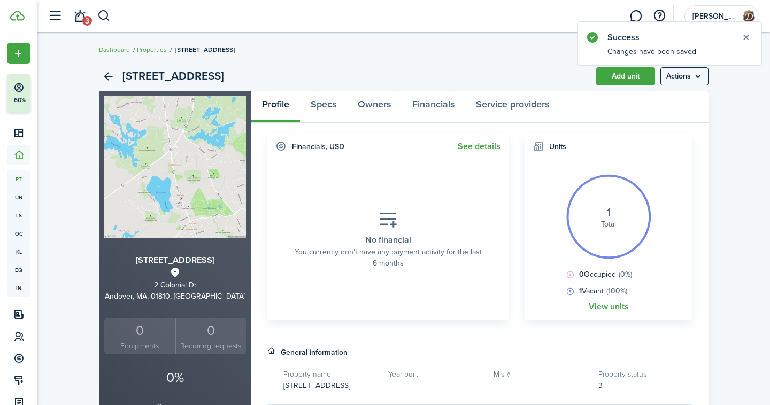
click at [144, 49] on link "Properties" at bounding box center [152, 50] width 30 height 10
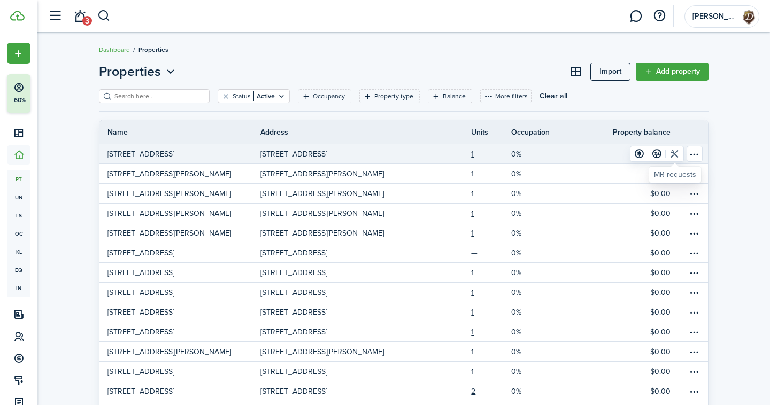
click at [671, 155] on link at bounding box center [675, 154] width 18 height 15
click at [656, 153] on link at bounding box center [657, 154] width 18 height 15
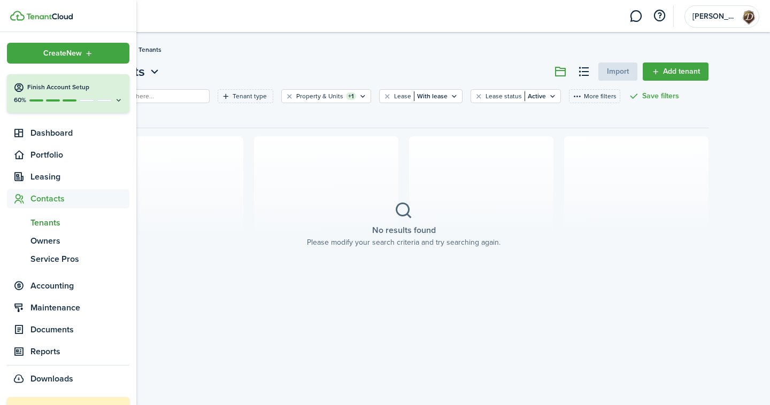
click at [32, 225] on span "Tenants" at bounding box center [79, 223] width 99 height 13
click at [35, 227] on span "Tenants" at bounding box center [79, 223] width 99 height 13
click at [45, 240] on span "Owners" at bounding box center [79, 241] width 99 height 13
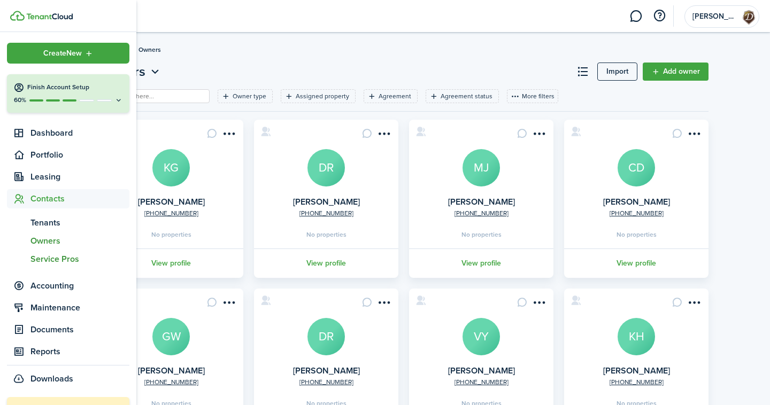
click at [52, 251] on link "sp Service Pros" at bounding box center [68, 259] width 122 height 18
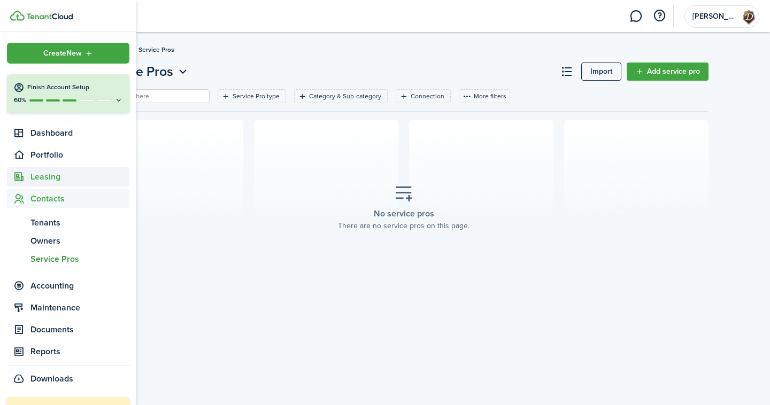
click at [52, 180] on span "Leasing" at bounding box center [79, 177] width 99 height 13
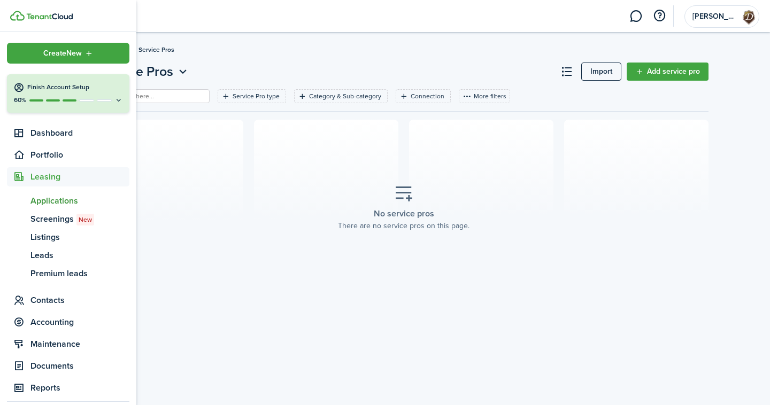
click at [59, 205] on span "Applications" at bounding box center [79, 201] width 99 height 13
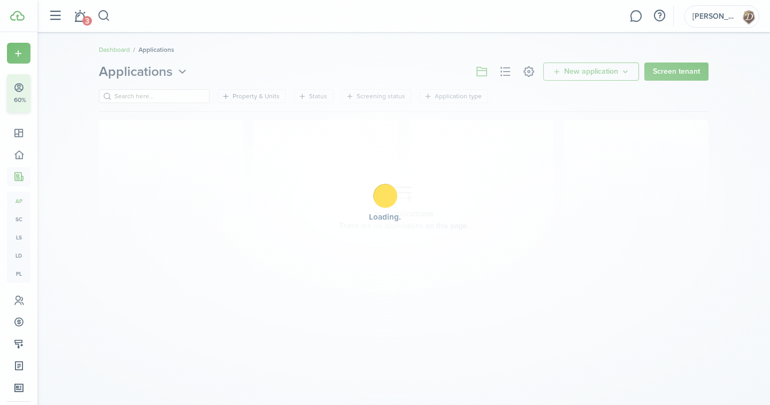
click at [61, 217] on div "Loading" at bounding box center [385, 202] width 770 height 405
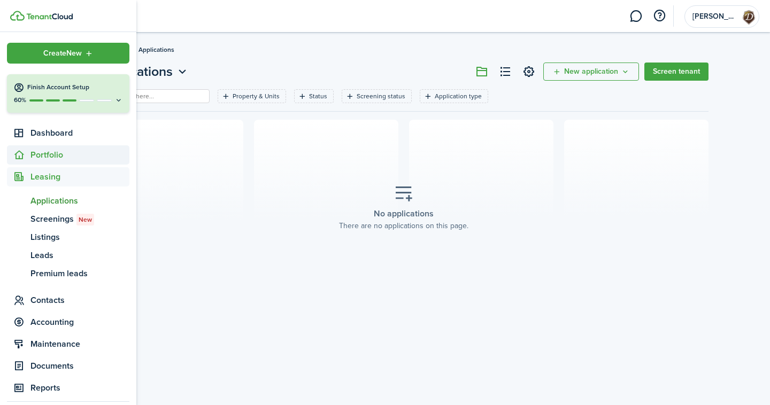
click at [18, 158] on icon at bounding box center [18, 155] width 11 height 11
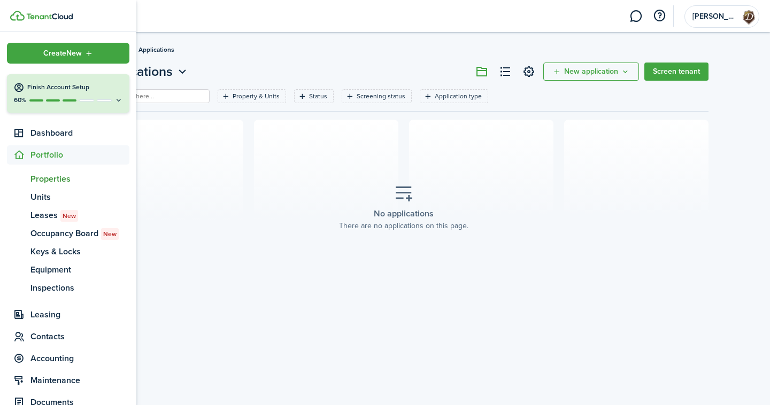
click at [44, 180] on span "Properties" at bounding box center [79, 179] width 99 height 13
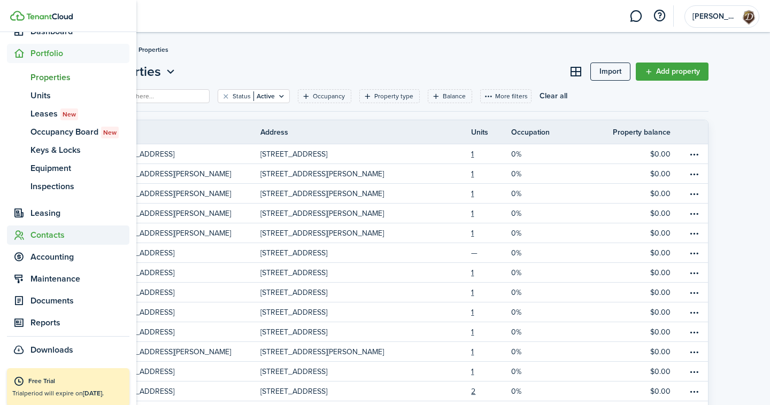
click at [51, 232] on span "Contacts" at bounding box center [79, 235] width 99 height 13
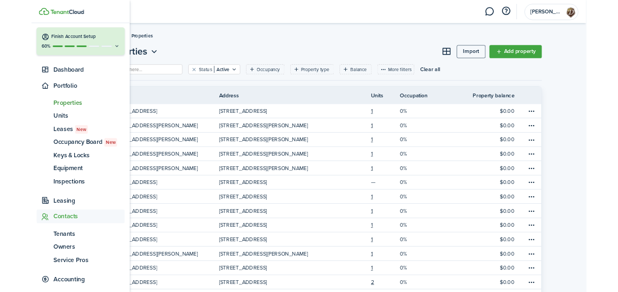
scroll to position [35, 0]
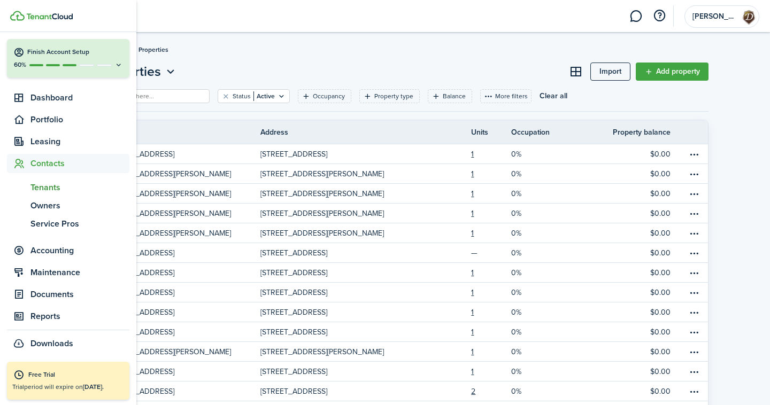
click at [56, 182] on span "Tenants" at bounding box center [79, 187] width 99 height 13
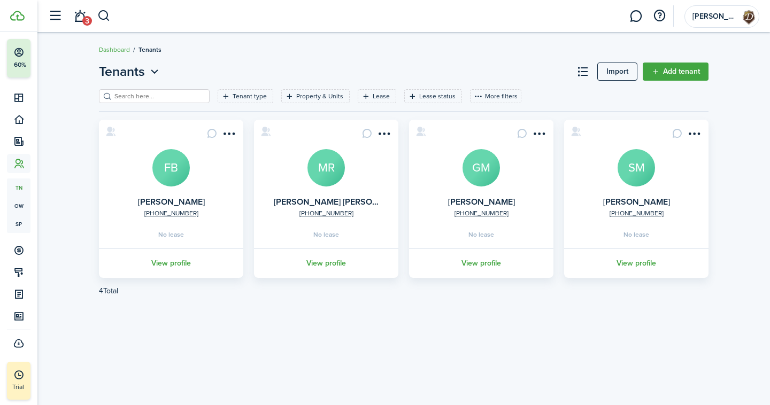
click at [619, 80] on link "Import" at bounding box center [617, 72] width 40 height 18
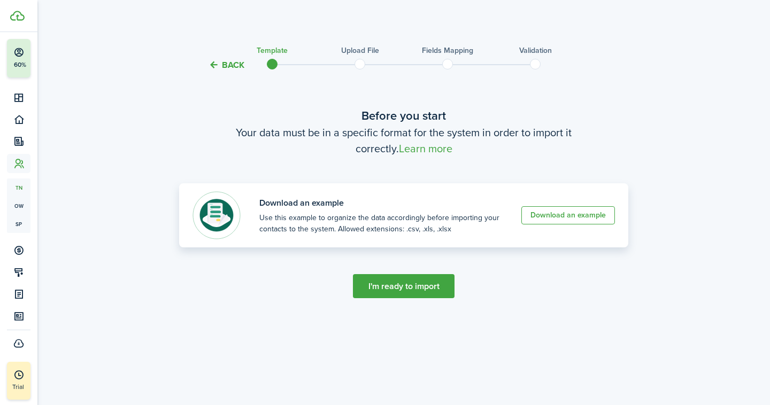
click at [558, 217] on link "Download an example" at bounding box center [568, 215] width 94 height 18
